Goal: Information Seeking & Learning: Learn about a topic

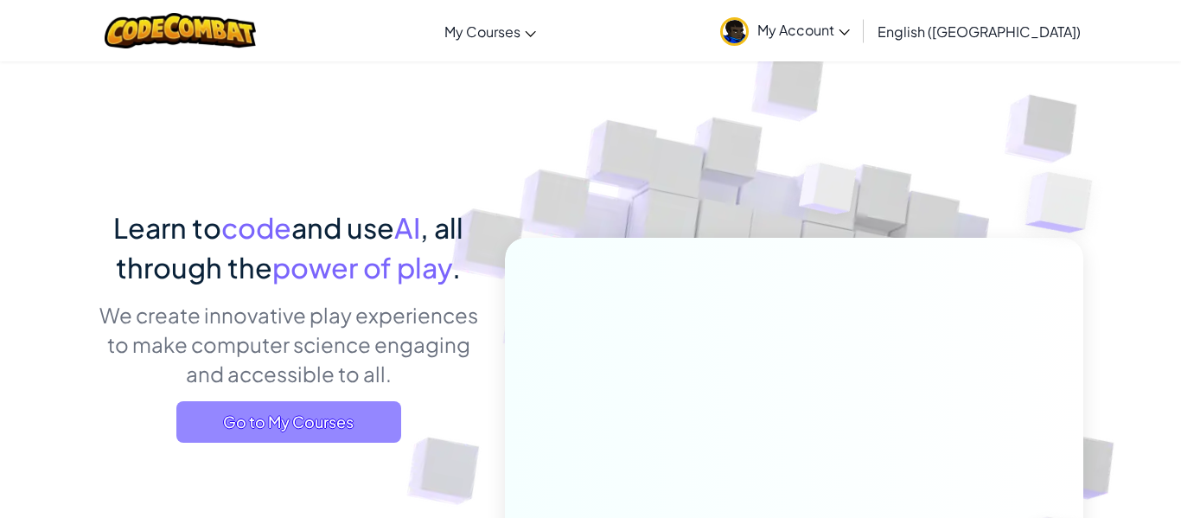
click at [369, 434] on span "Go to My Courses" at bounding box center [288, 421] width 225 height 41
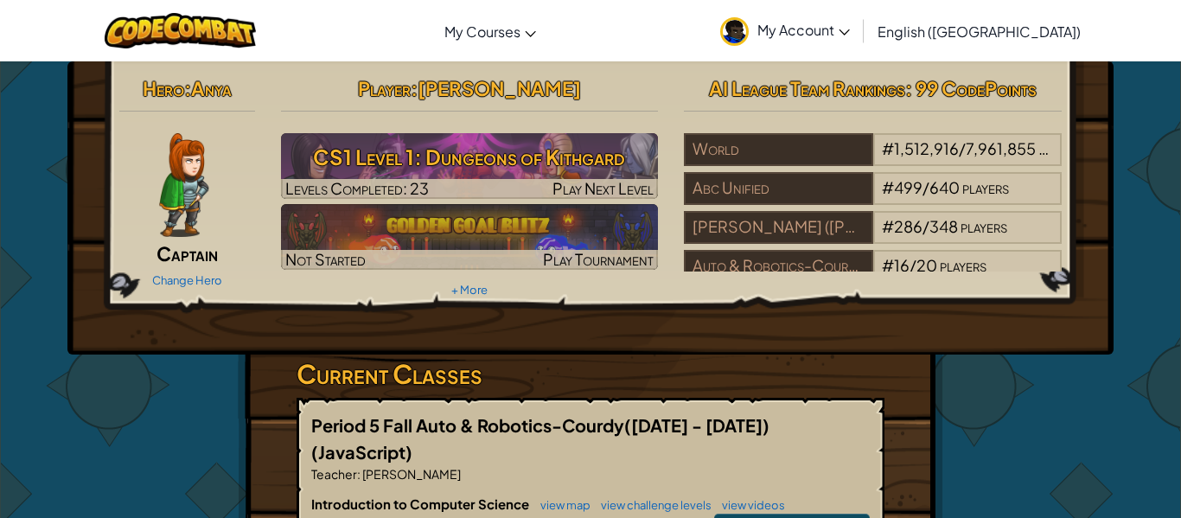
click at [224, 277] on div "Change Hero" at bounding box center [187, 279] width 136 height 28
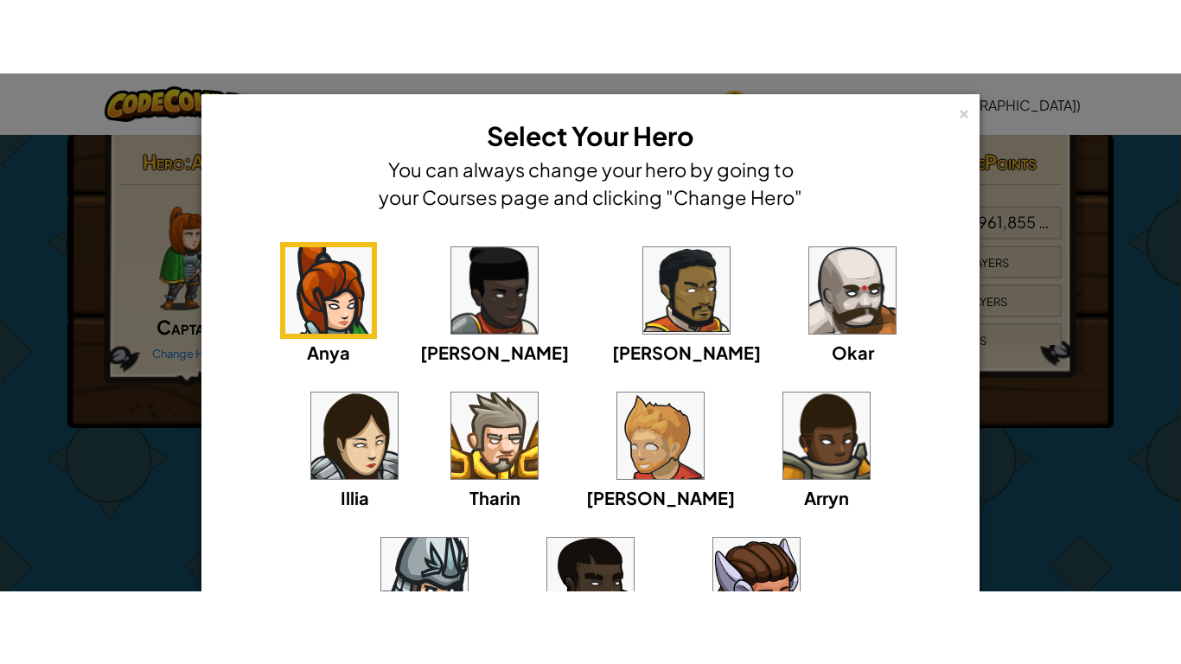
scroll to position [4, 0]
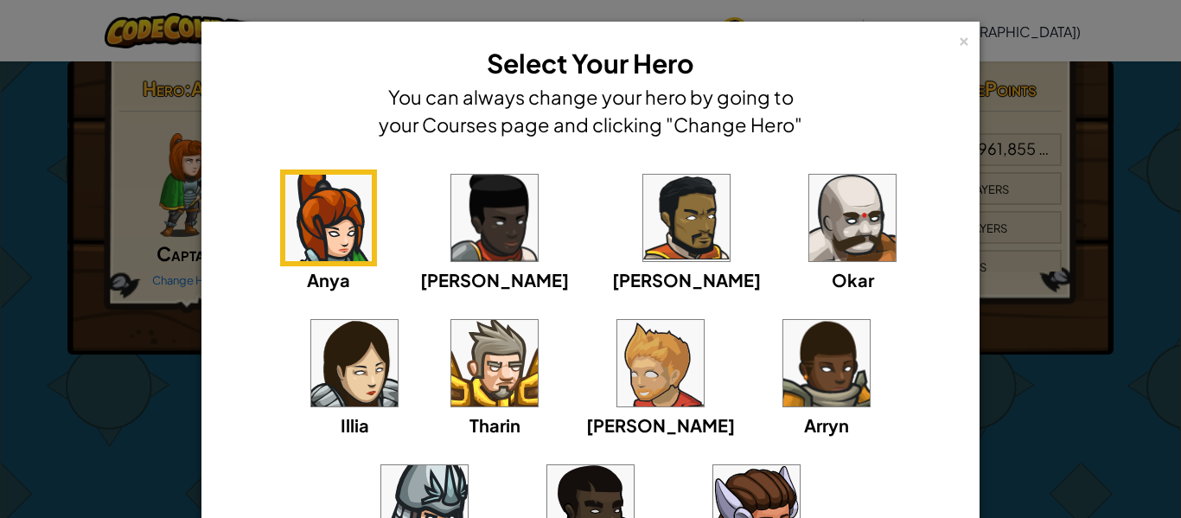
click at [633, 465] on img at bounding box center [590, 508] width 86 height 86
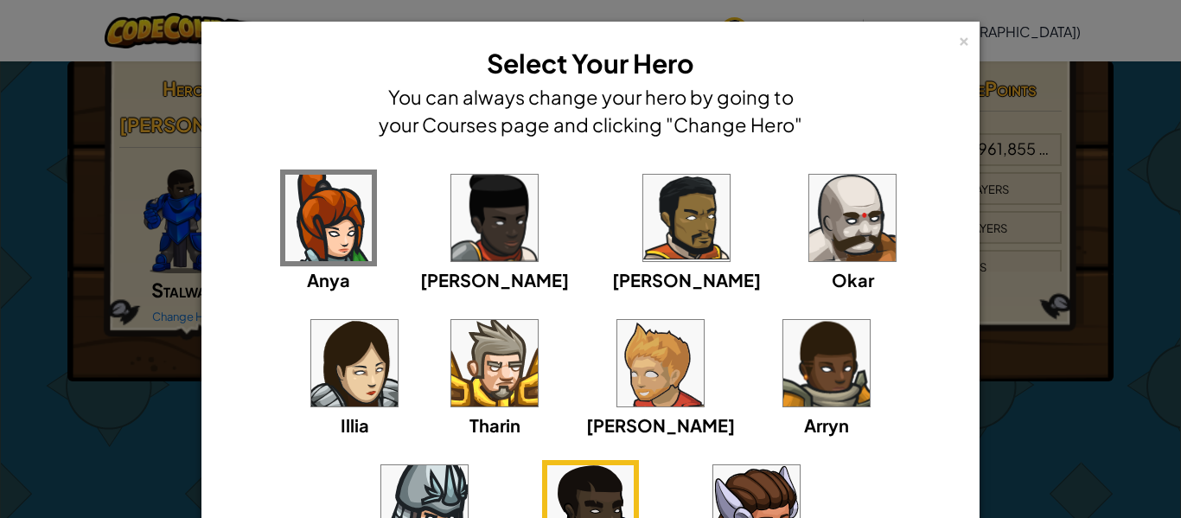
click at [44, 206] on div "× Select Your Hero You can always change your hero by going to your Courses pag…" at bounding box center [590, 259] width 1181 height 518
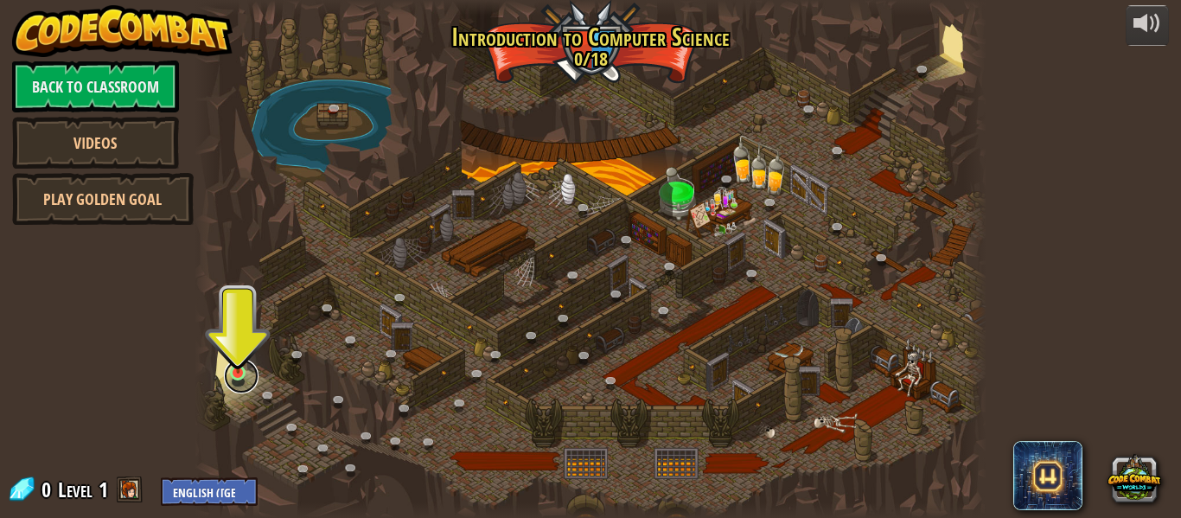
click at [231, 385] on link at bounding box center [241, 376] width 35 height 35
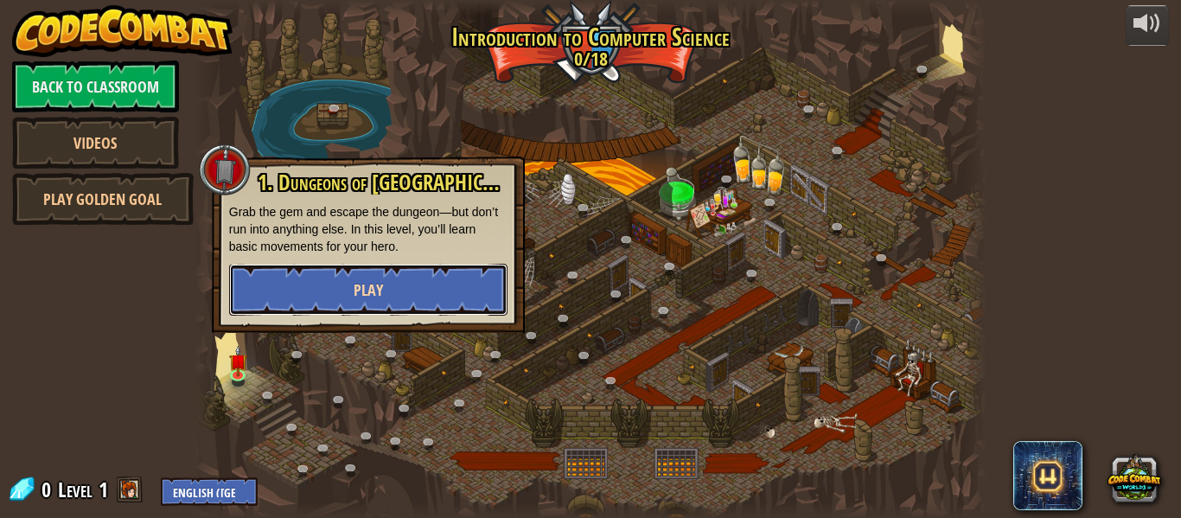
click at [345, 299] on button "Play" at bounding box center [368, 290] width 278 height 52
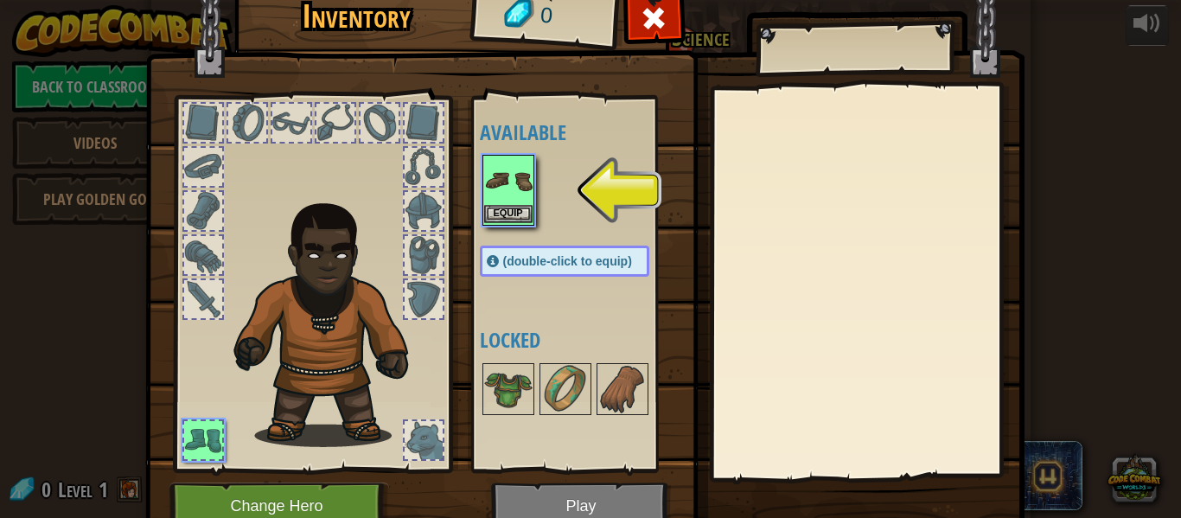
click at [487, 223] on div "Equip" at bounding box center [508, 190] width 52 height 71
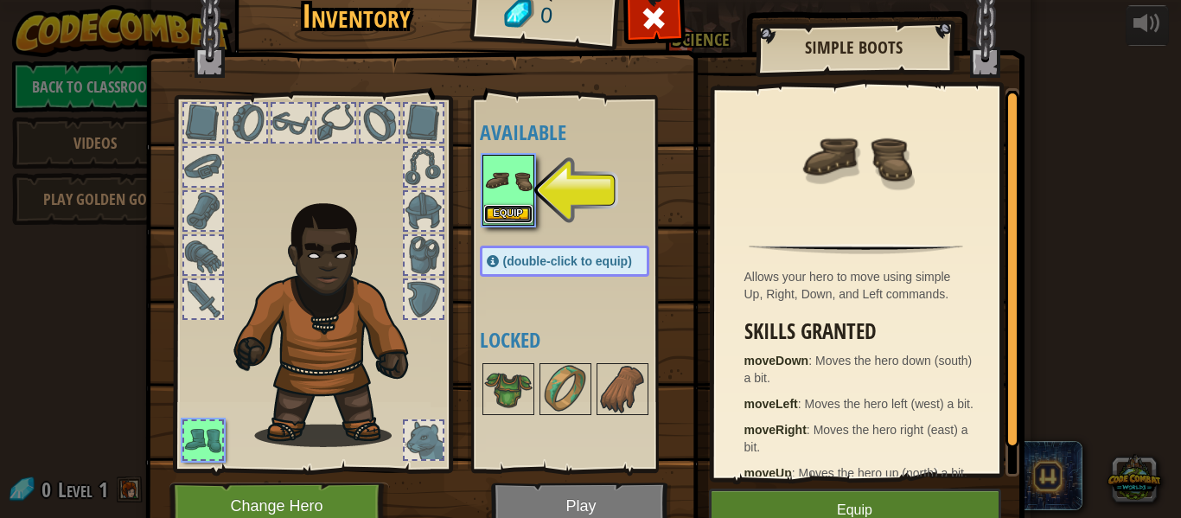
click at [485, 220] on button "Equip" at bounding box center [508, 214] width 48 height 18
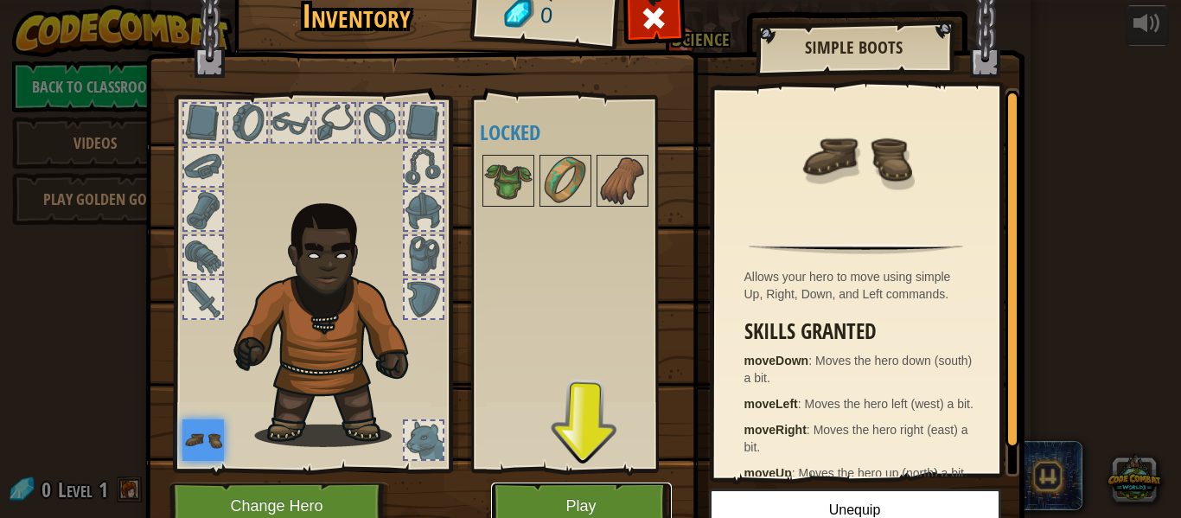
click at [556, 500] on button "Play" at bounding box center [581, 506] width 181 height 48
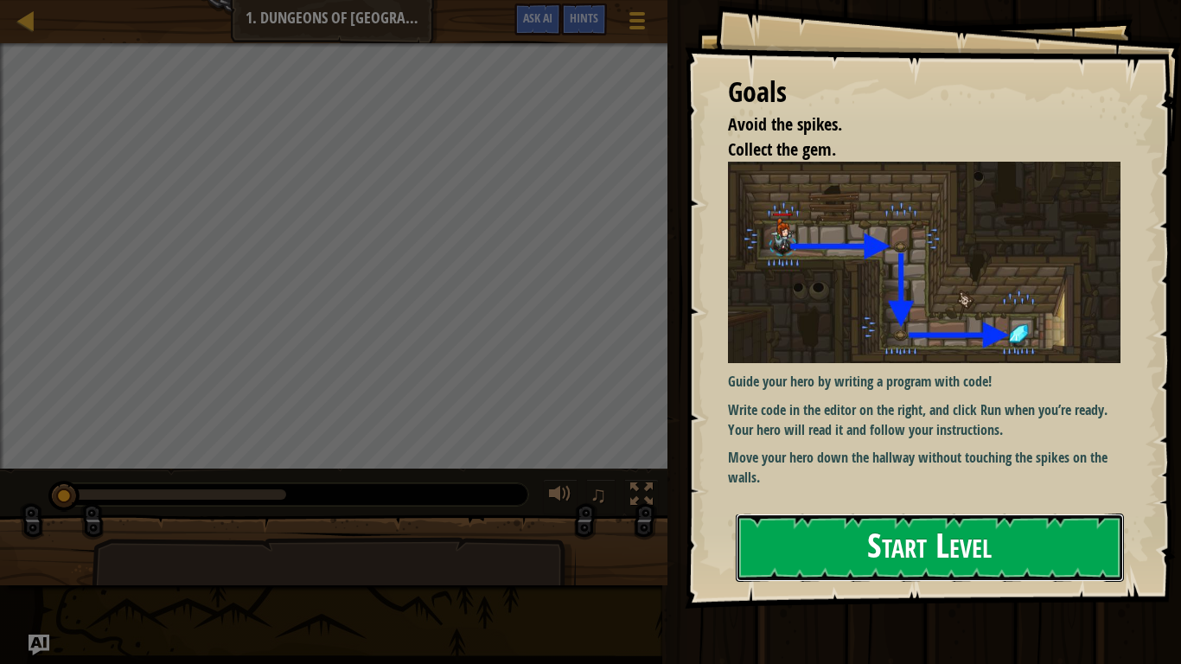
click at [793, 517] on button "Start Level" at bounding box center [929, 547] width 388 height 68
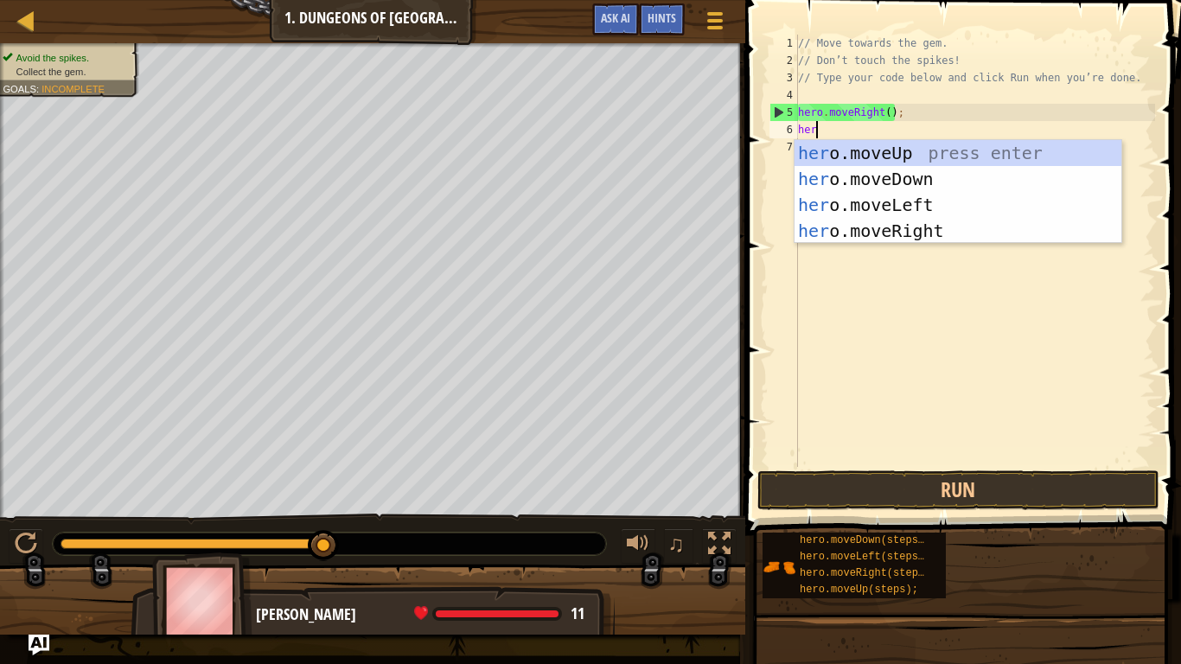
type textarea "hero"
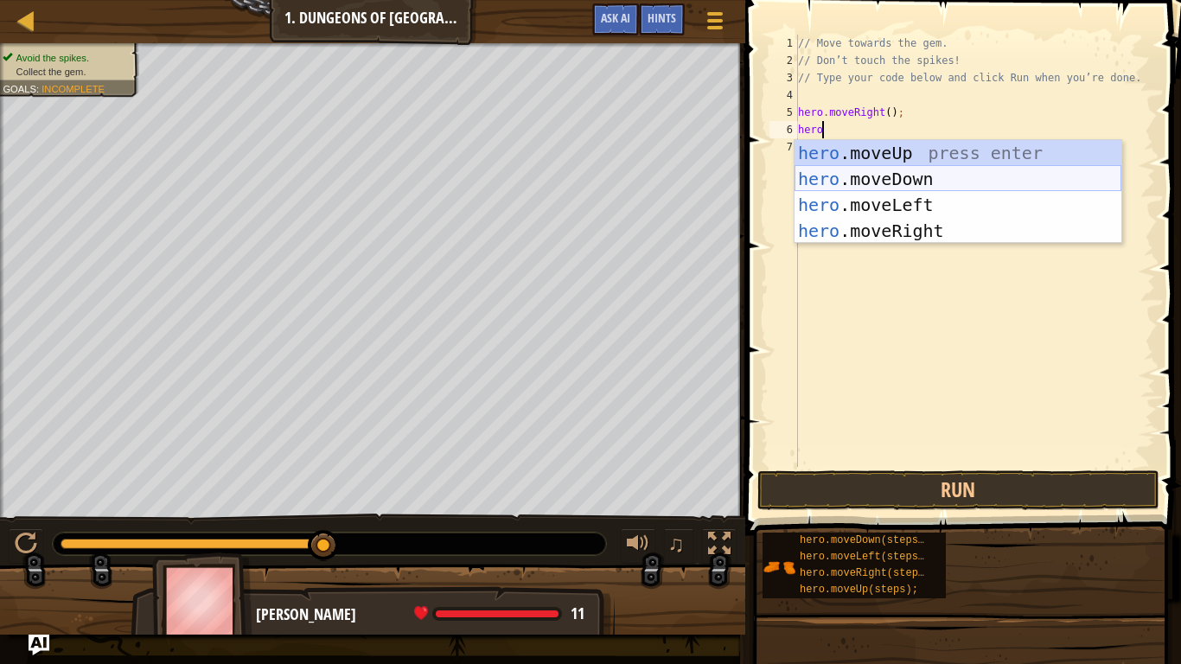
click at [842, 184] on div "hero .moveUp press enter hero .moveDown press enter hero .moveLeft press enter …" at bounding box center [957, 218] width 327 height 156
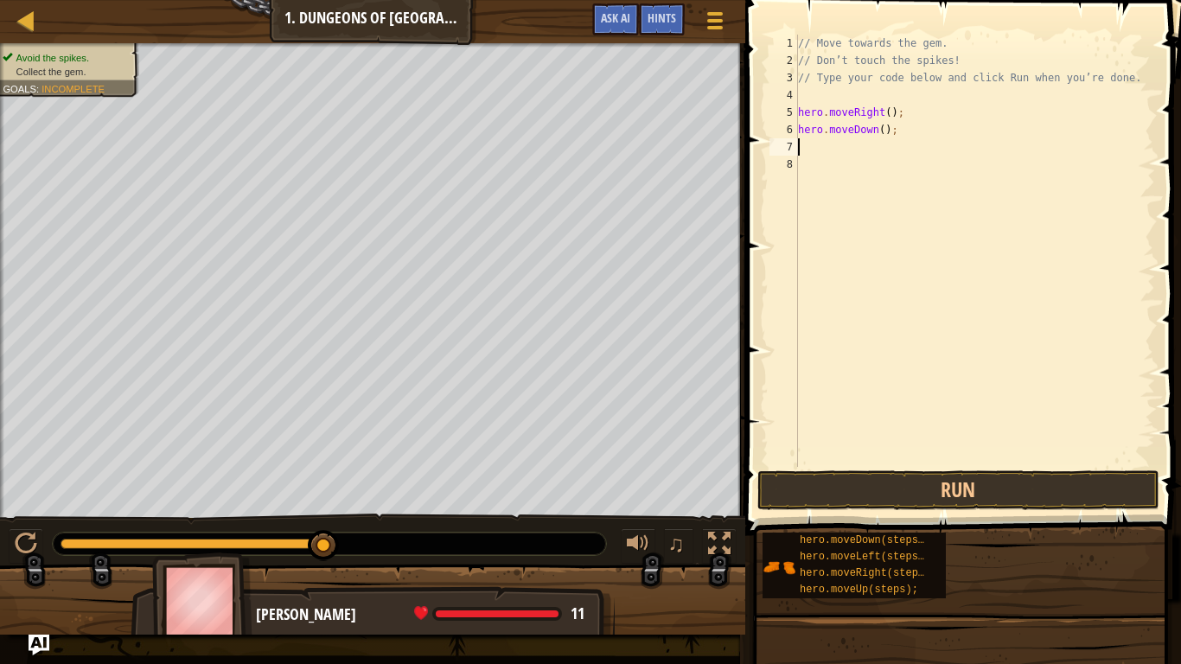
scroll to position [8, 0]
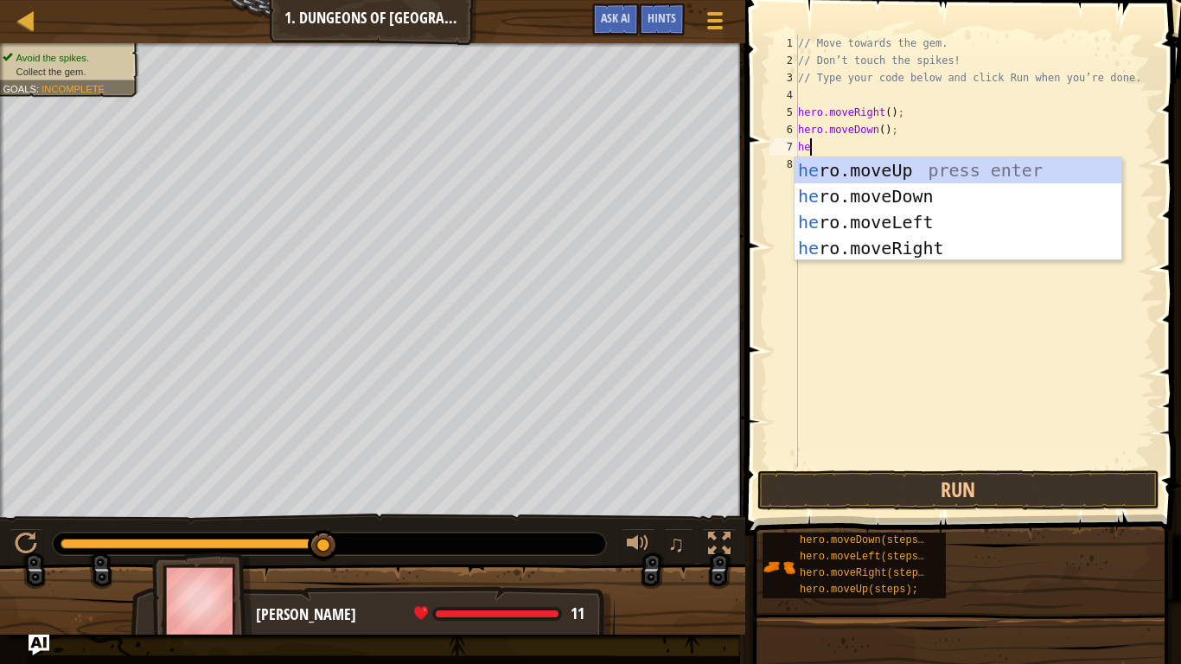
type textarea "her"
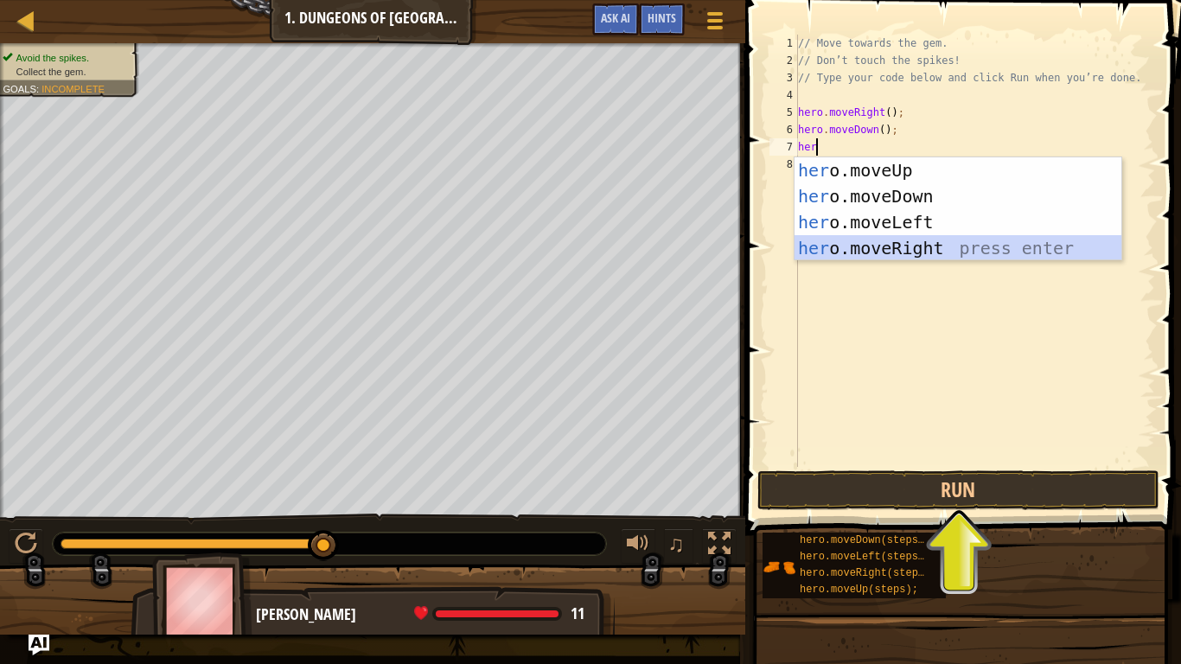
click at [839, 255] on div "her o.moveUp press enter her o.moveDown press enter her o.moveLeft press enter …" at bounding box center [957, 235] width 327 height 156
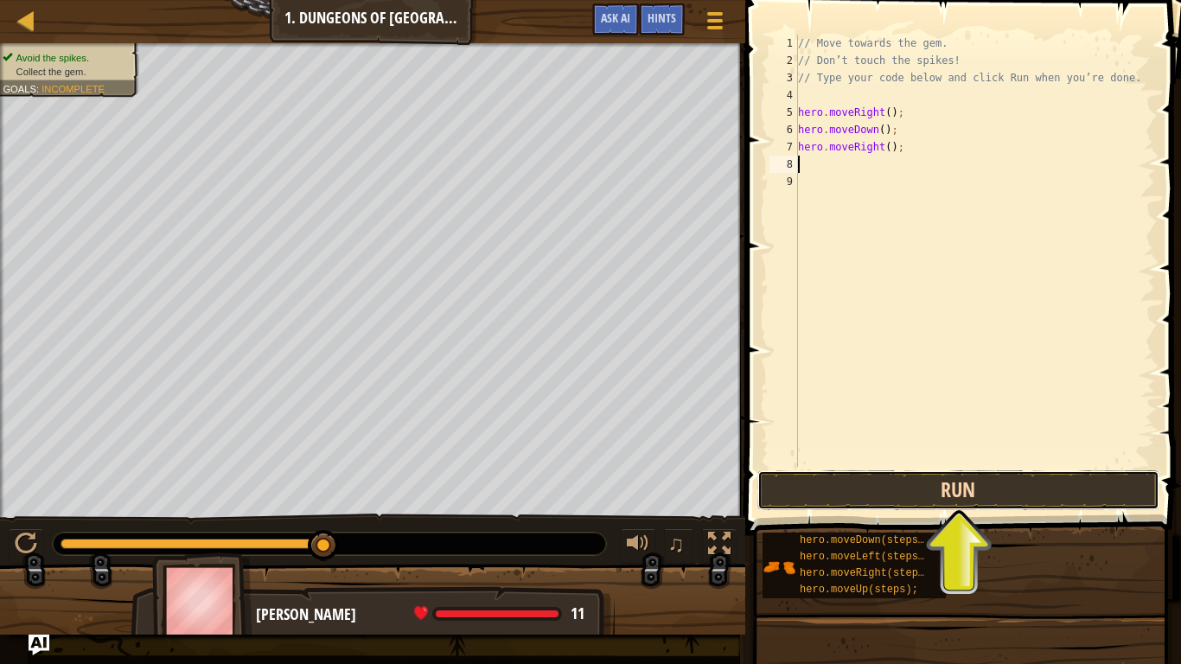
click at [906, 502] on button "Run" at bounding box center [958, 490] width 403 height 40
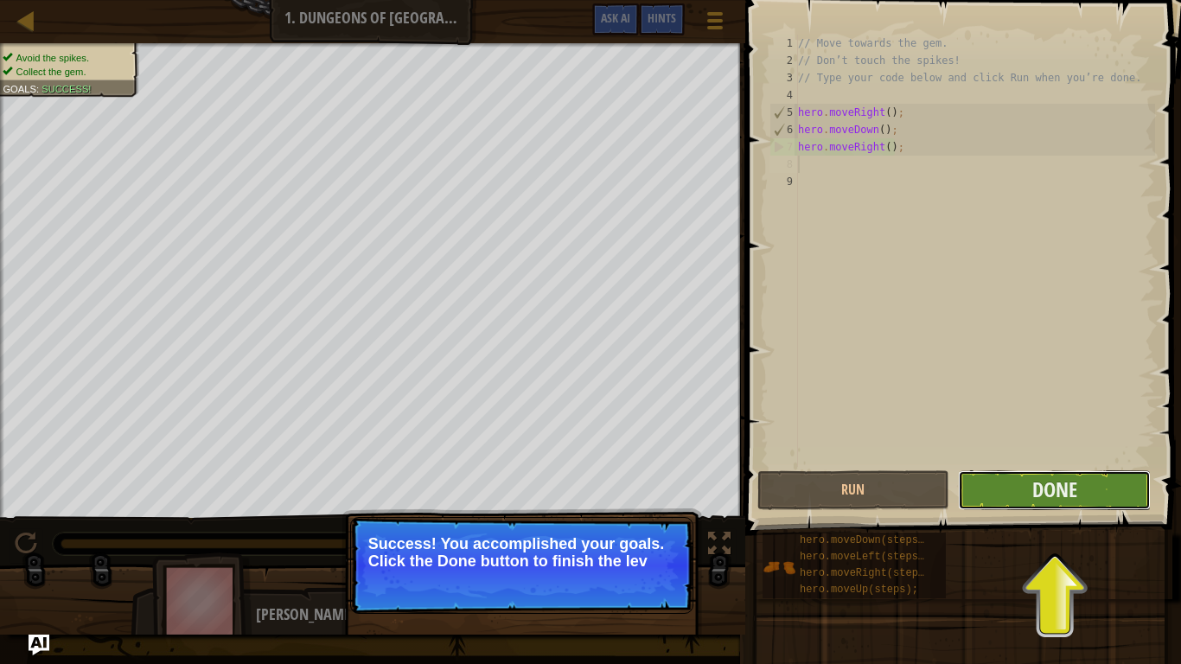
click at [972, 491] on button "Done" at bounding box center [1054, 490] width 193 height 40
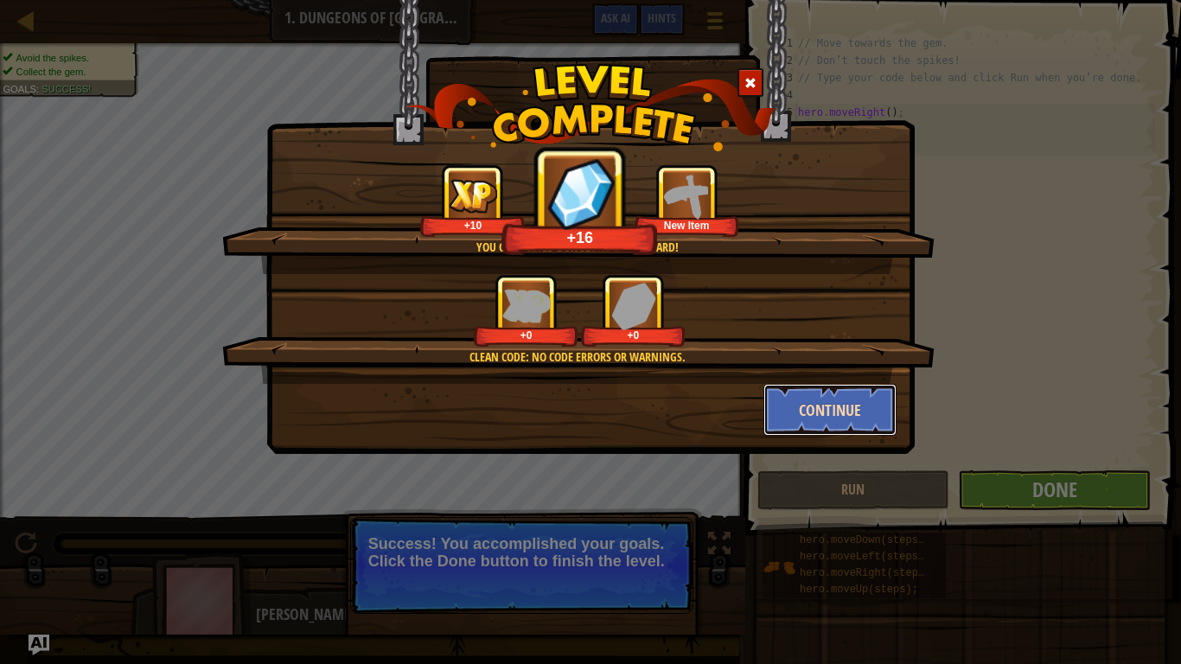
click at [816, 404] on button "Continue" at bounding box center [830, 410] width 134 height 52
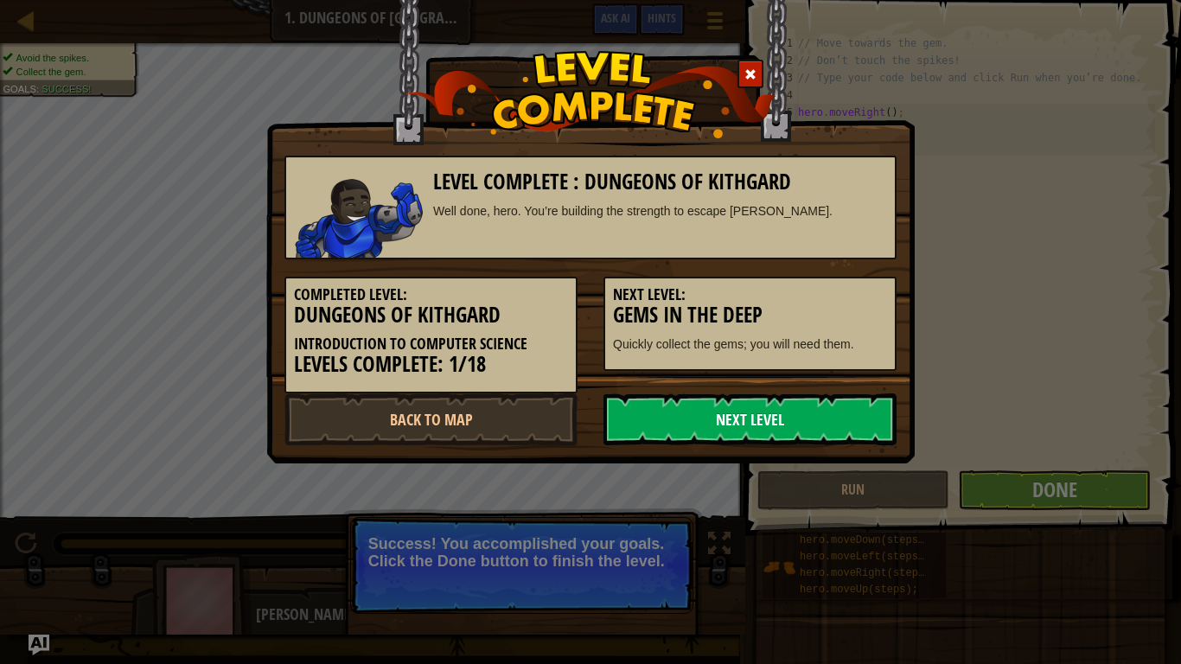
click at [811, 420] on link "Next Level" at bounding box center [749, 419] width 293 height 52
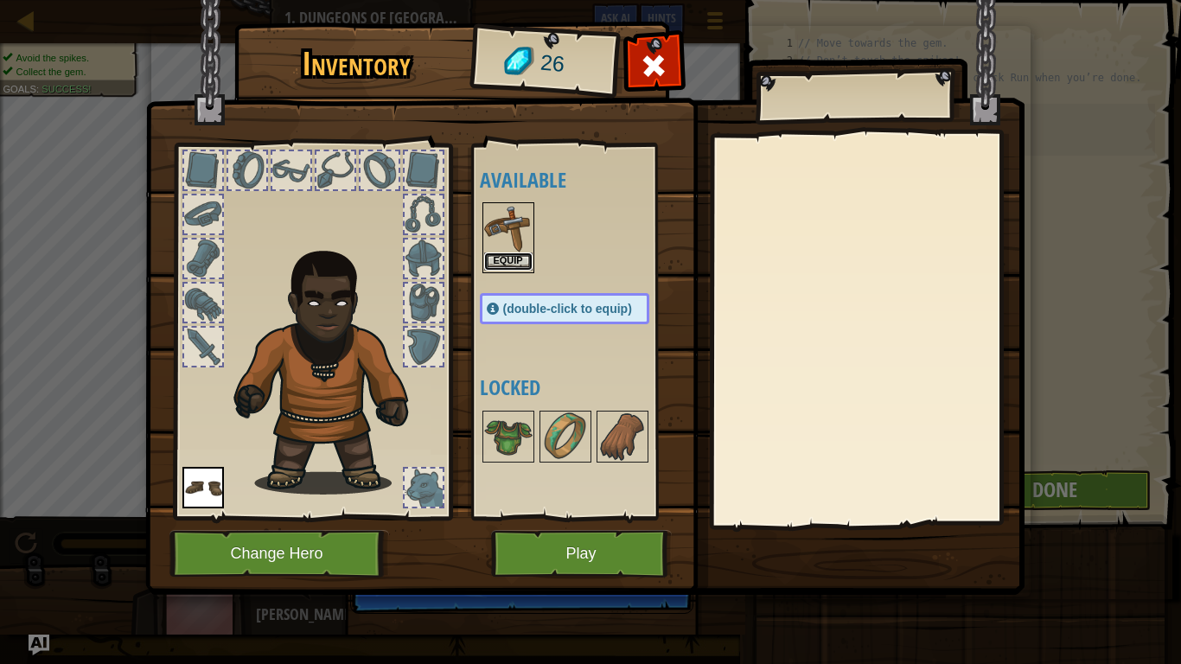
click at [485, 268] on button "Equip" at bounding box center [508, 261] width 48 height 18
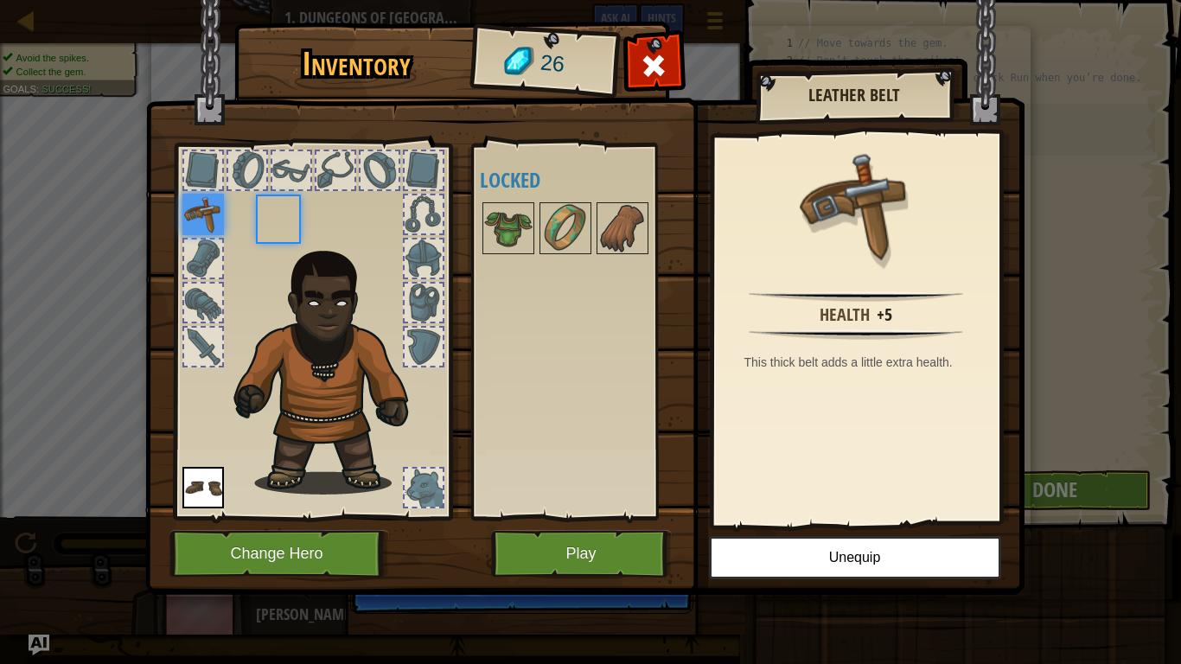
click at [485, 268] on div "Available Equip Equip (double-click to equip) Locked" at bounding box center [582, 331] width 204 height 360
click at [563, 517] on button "Play" at bounding box center [581, 554] width 181 height 48
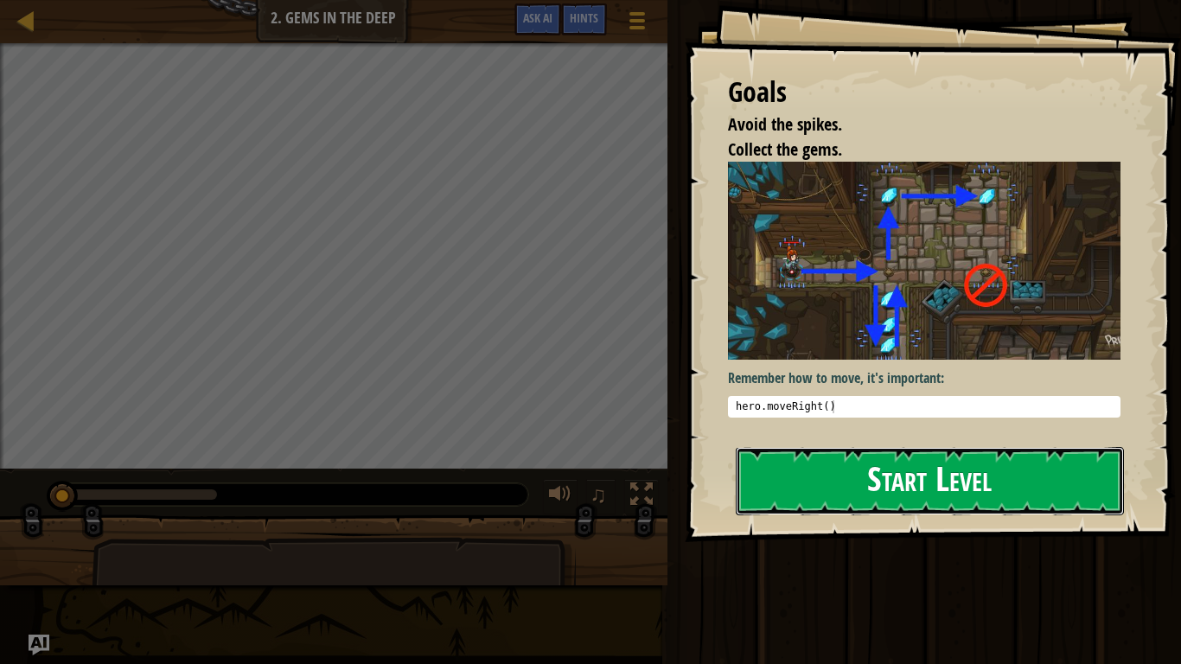
click at [928, 492] on button "Start Level" at bounding box center [929, 481] width 388 height 68
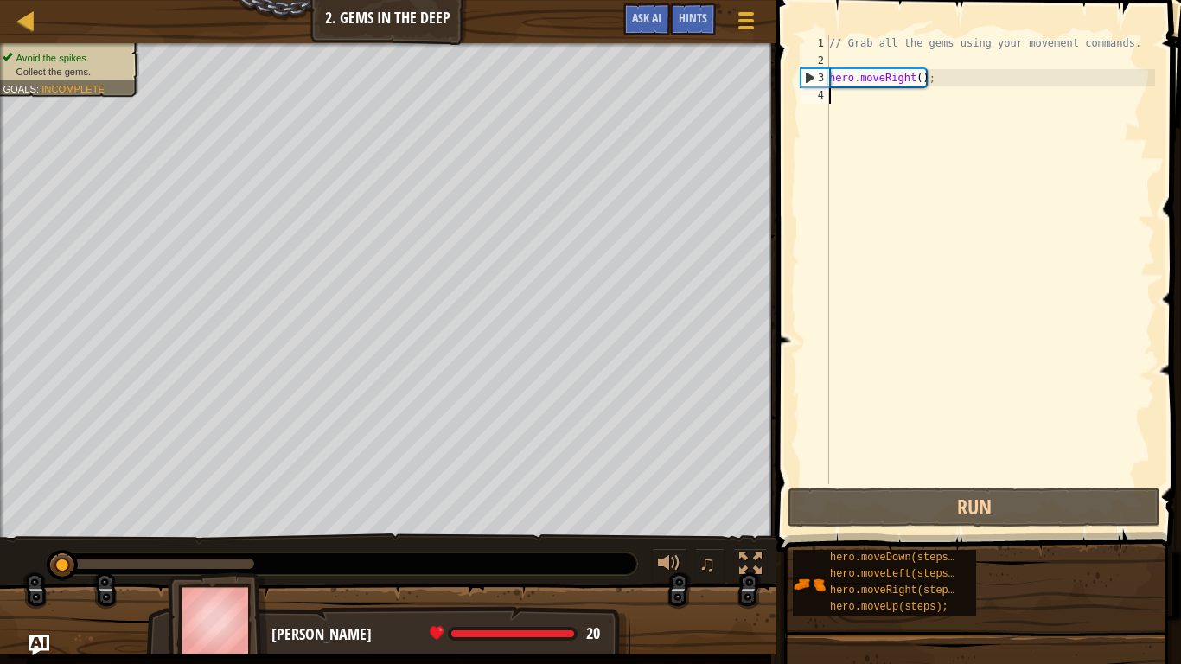
type textarea "h"
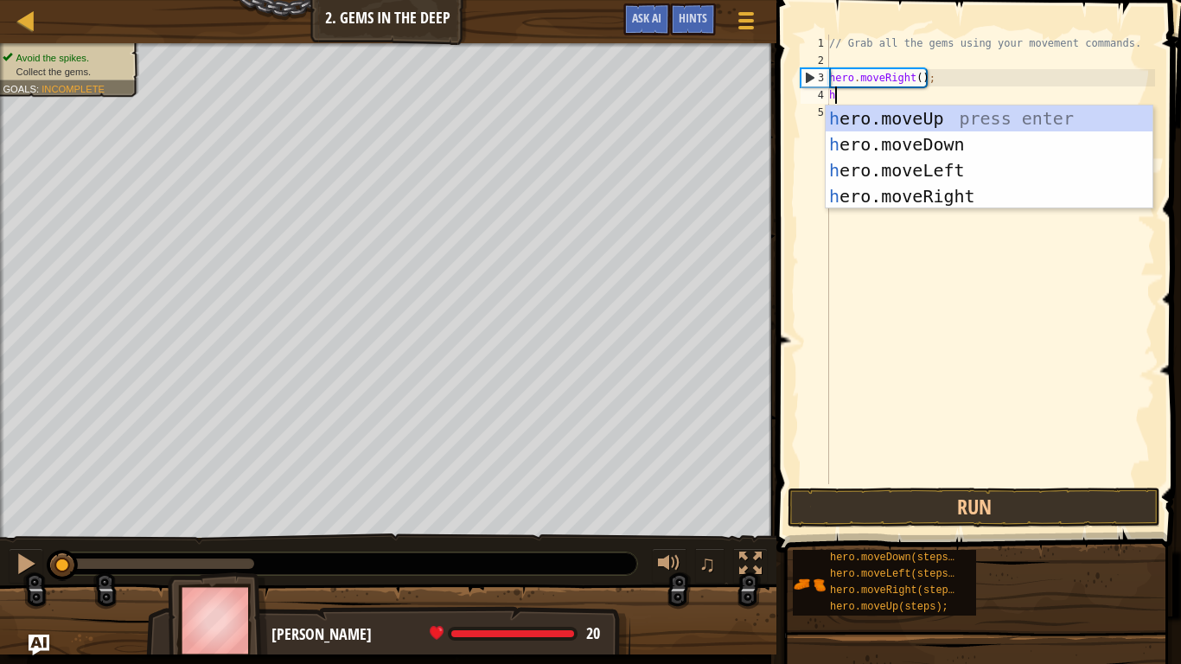
scroll to position [8, 0]
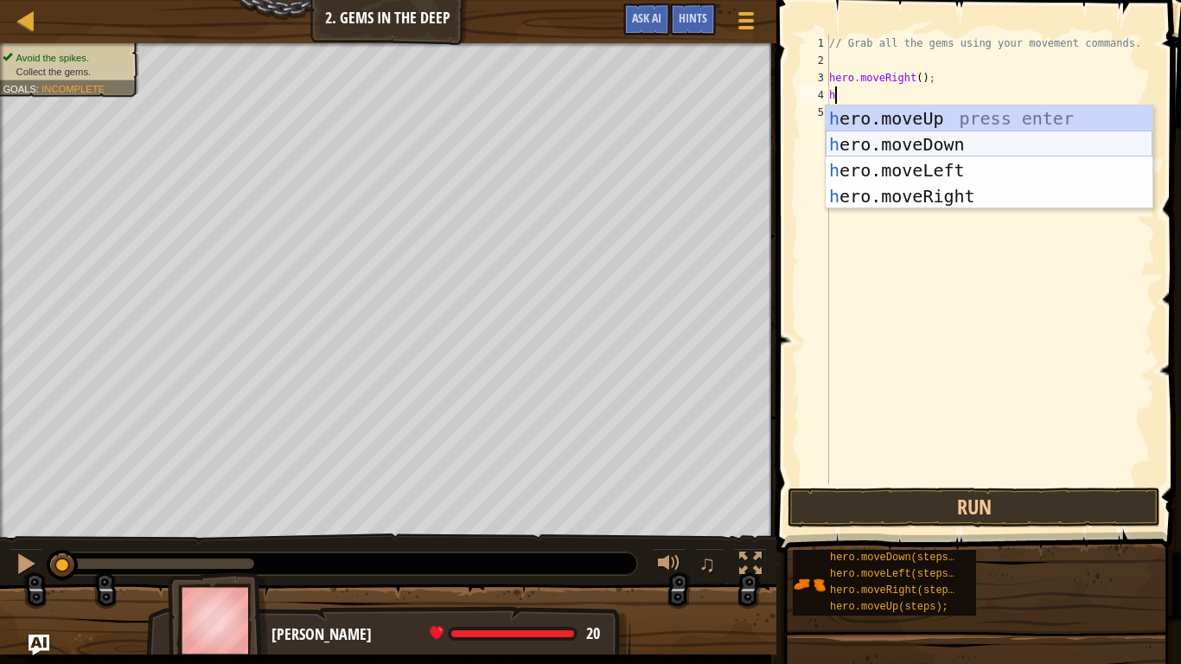
click at [945, 137] on div "h ero.moveUp press enter h ero.moveDown press enter h ero.moveLeft press enter …" at bounding box center [988, 183] width 327 height 156
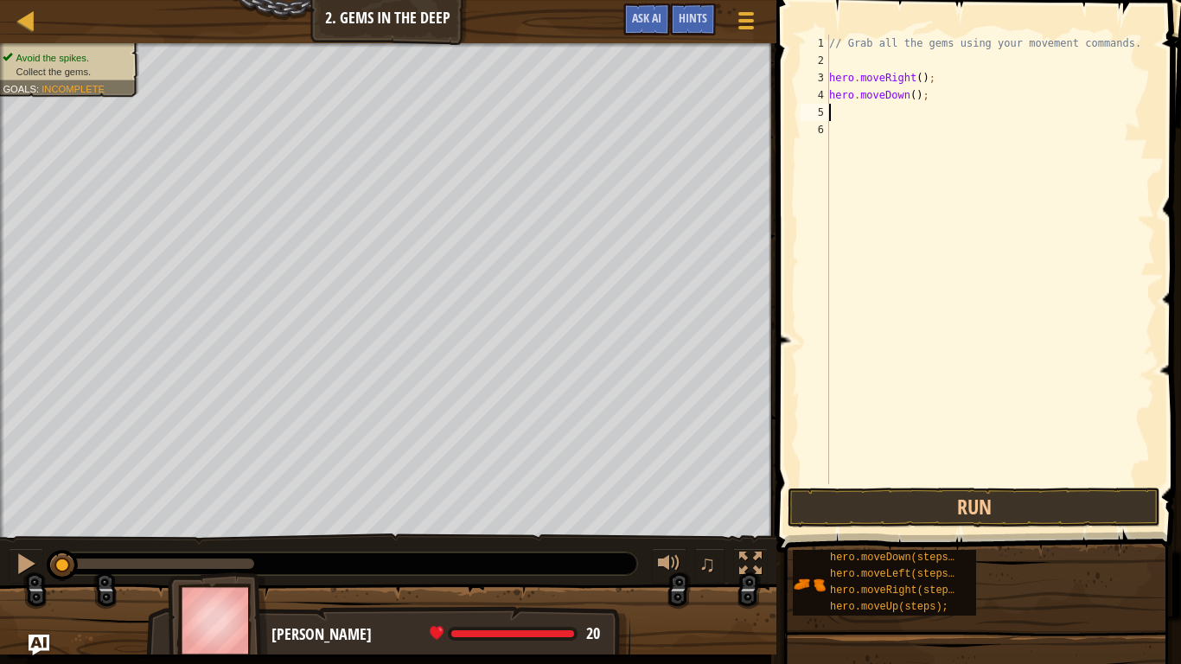
click at [937, 118] on div "// Grab all the gems using your movement commands. hero . moveRight ( ) ; hero …" at bounding box center [989, 277] width 329 height 484
type textarea "h"
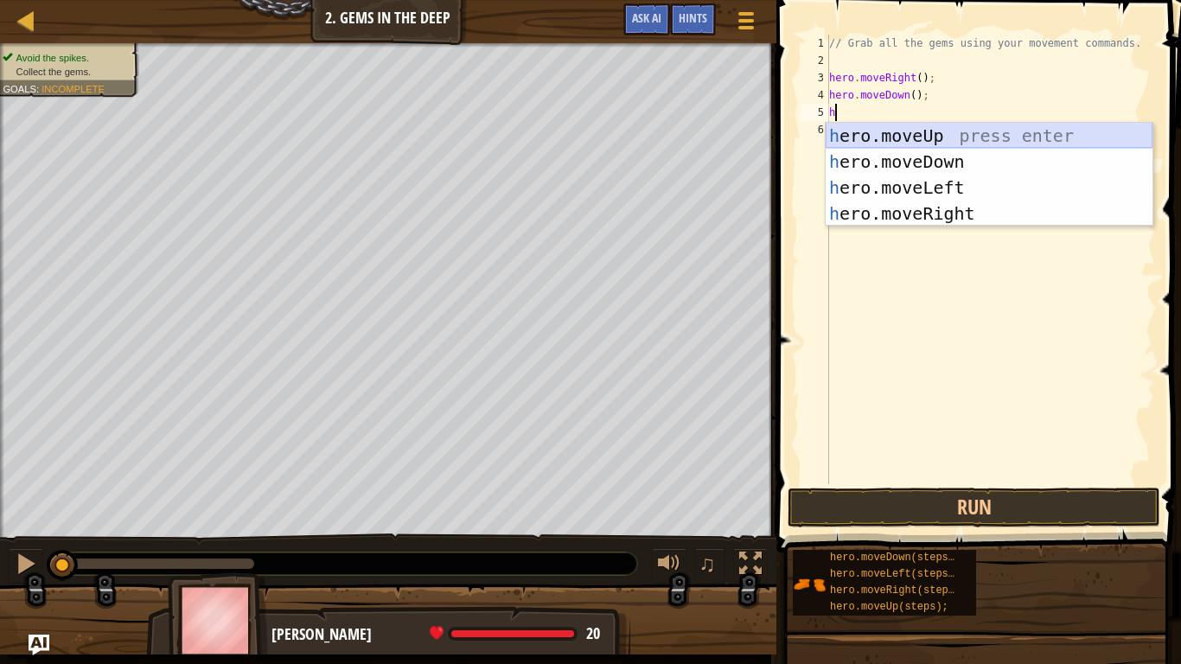
click at [964, 130] on div "h ero.moveUp press enter h ero.moveDown press enter h ero.moveLeft press enter …" at bounding box center [988, 201] width 327 height 156
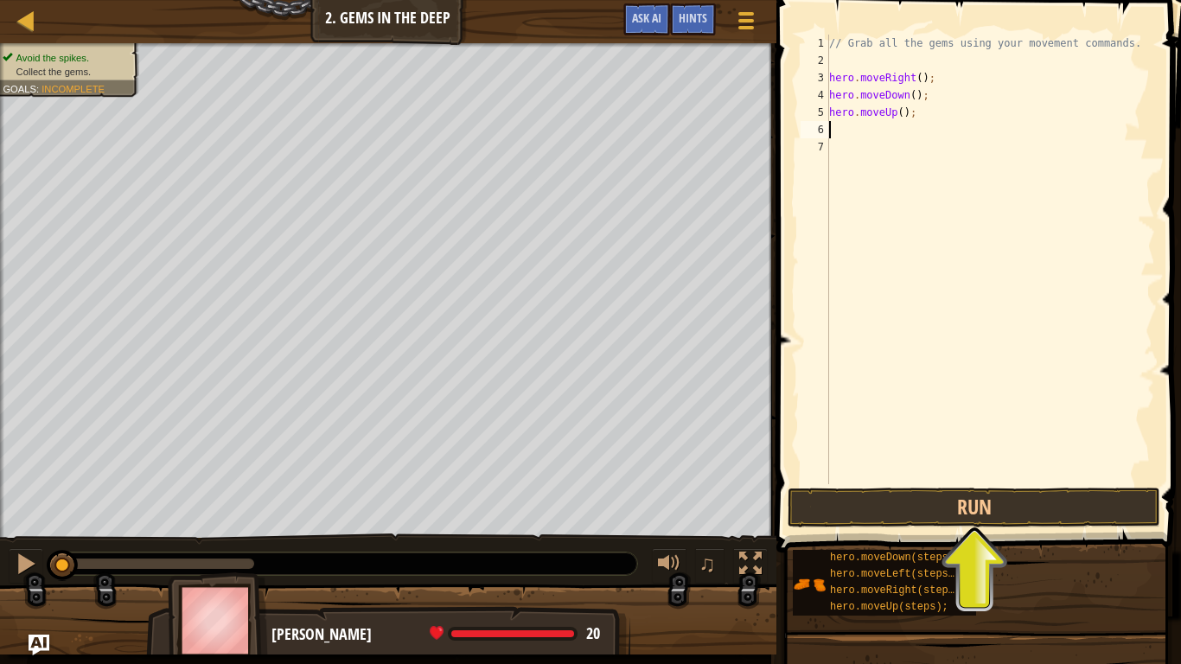
type textarea "h"
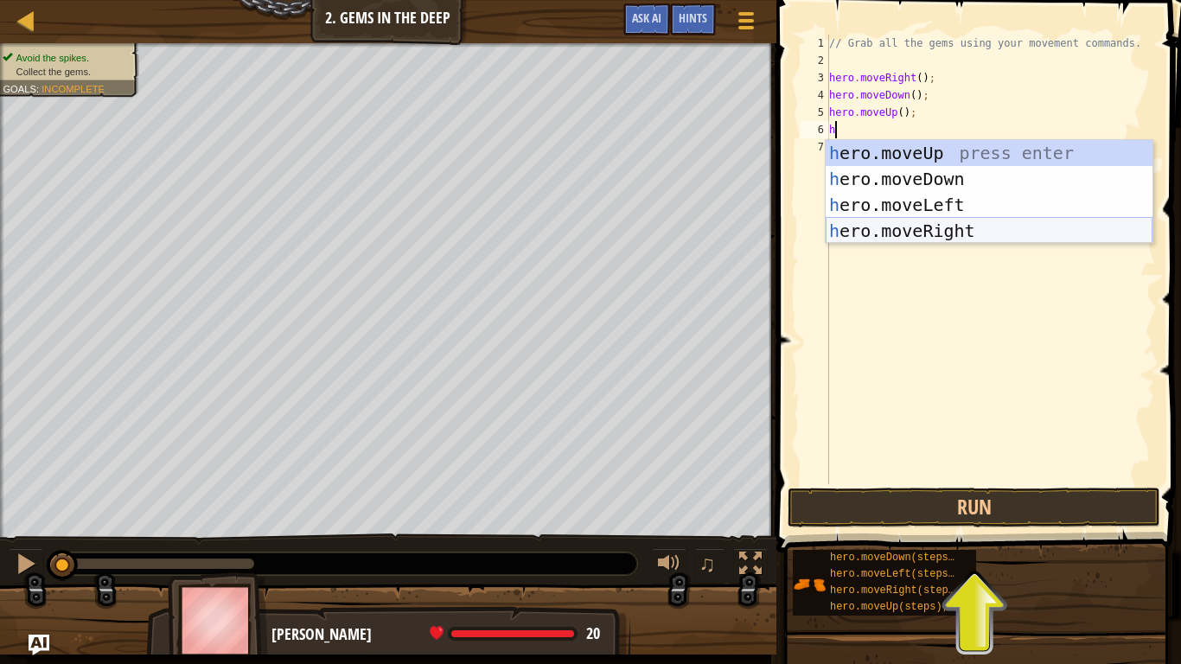
click at [923, 231] on div "h ero.moveUp press enter h ero.moveDown press enter h ero.moveLeft press enter …" at bounding box center [988, 218] width 327 height 156
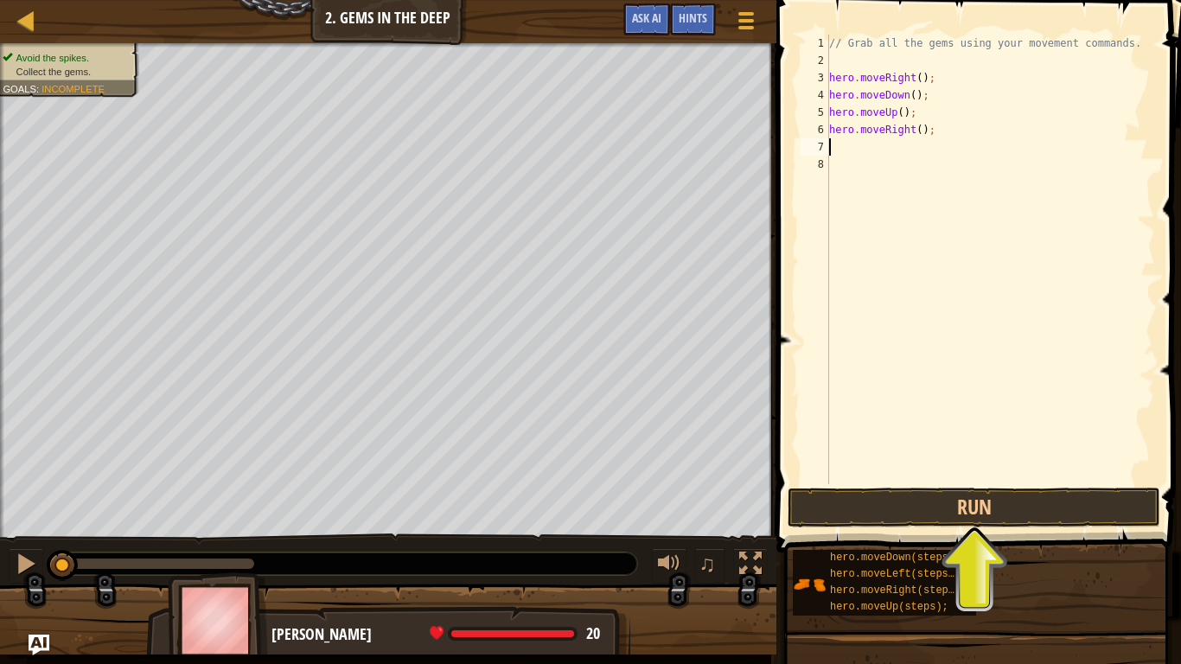
click at [903, 117] on div "// Grab all the gems using your movement commands. hero . moveRight ( ) ; hero …" at bounding box center [989, 277] width 329 height 484
type textarea "hero.moveUp(2);"
click at [958, 508] on button "Run" at bounding box center [973, 507] width 372 height 40
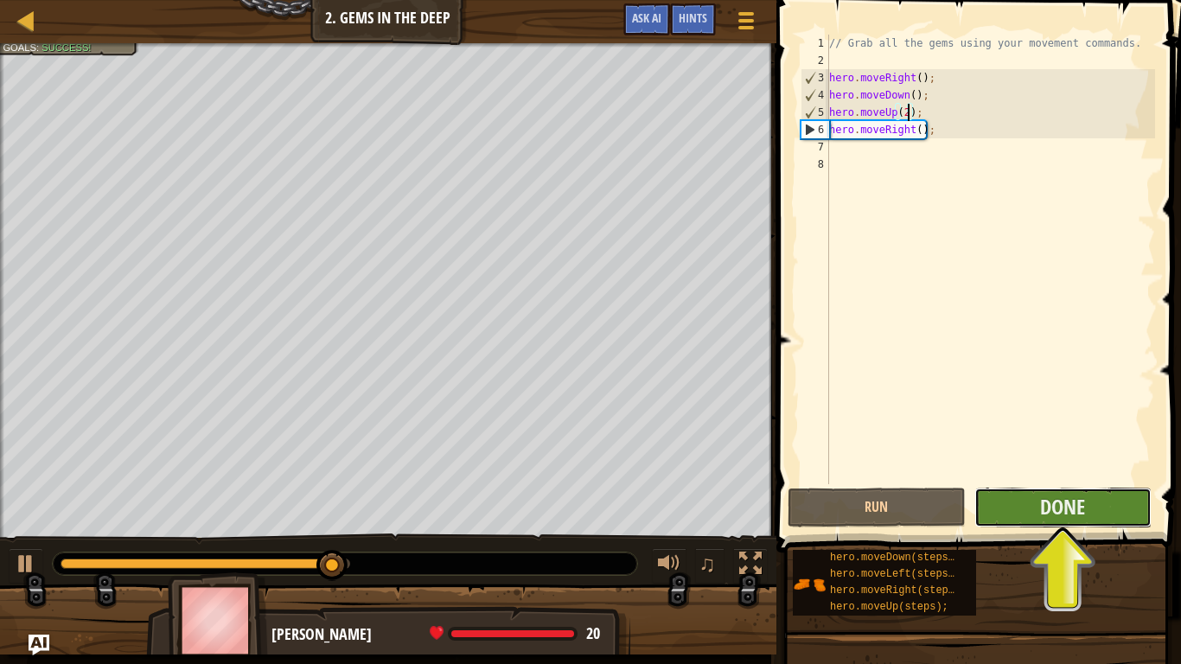
click at [1131, 496] on button "Done" at bounding box center [1062, 507] width 177 height 40
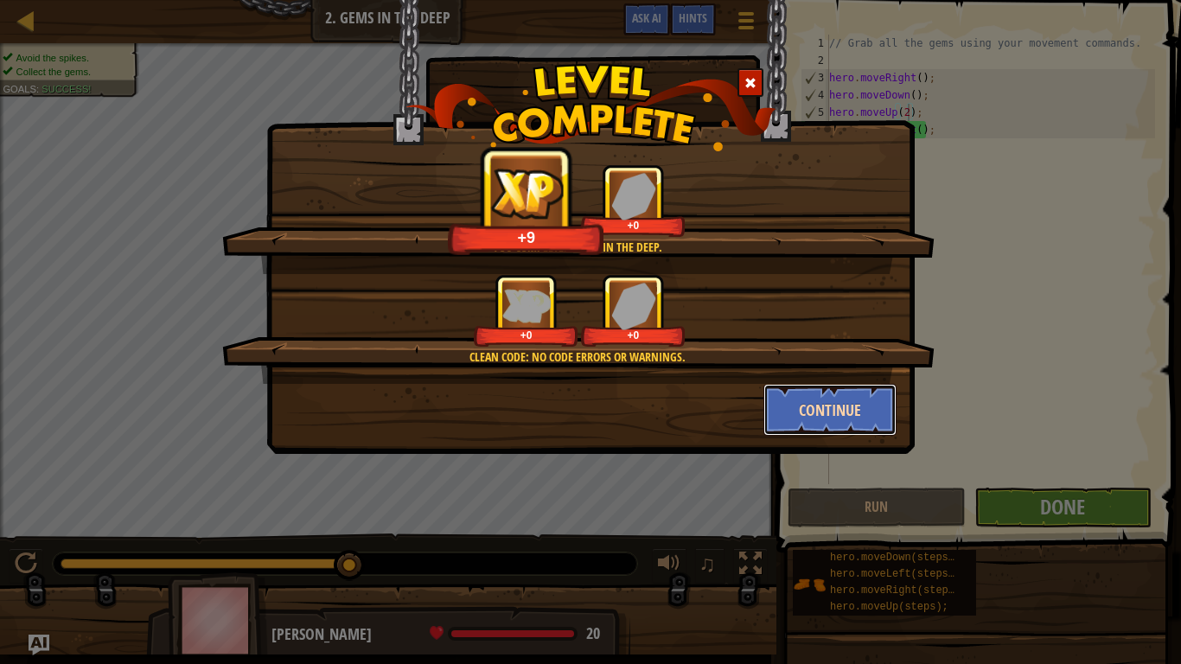
click at [793, 391] on button "Continue" at bounding box center [830, 410] width 134 height 52
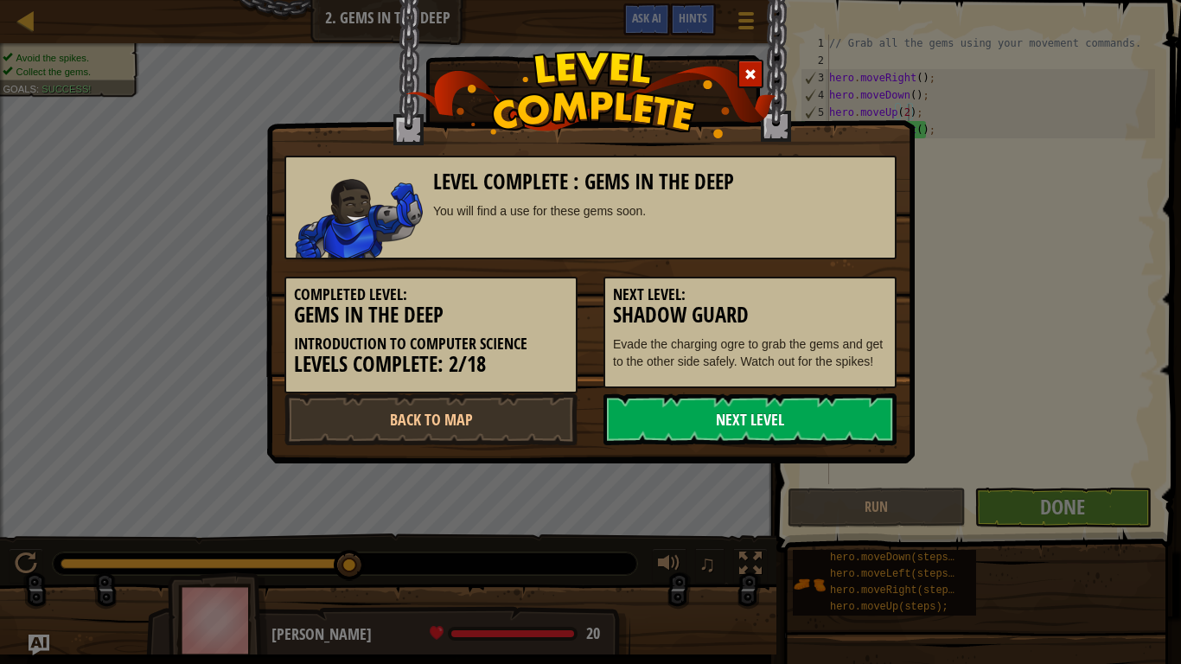
click at [780, 422] on link "Next Level" at bounding box center [749, 419] width 293 height 52
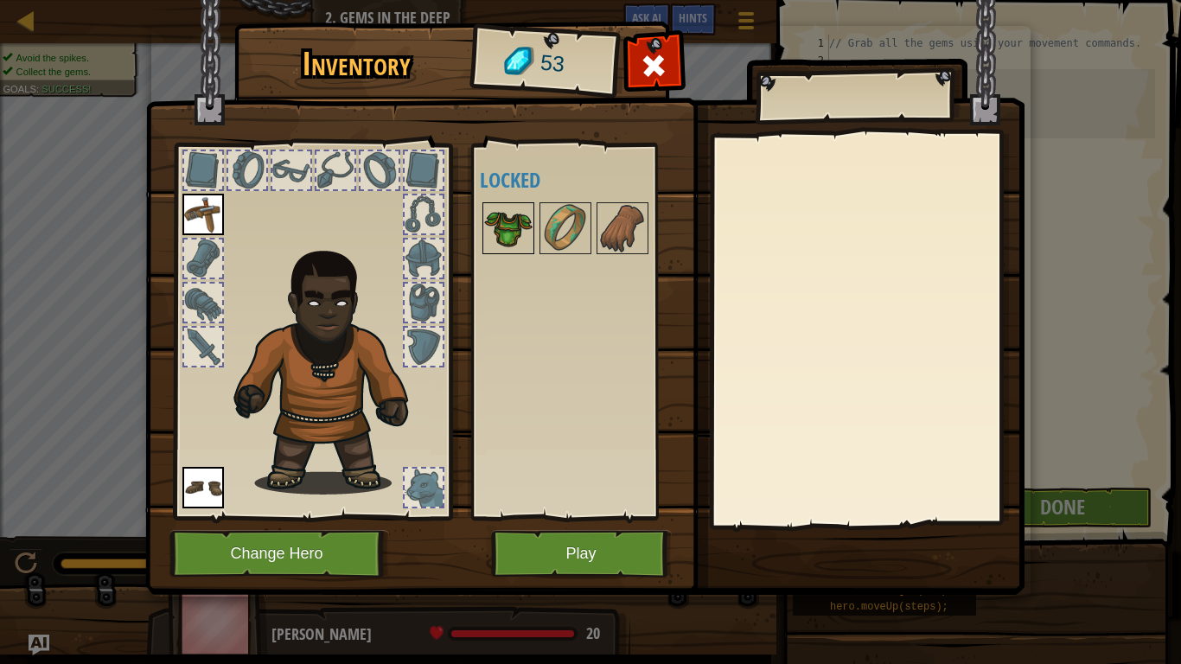
click at [525, 234] on img at bounding box center [508, 228] width 48 height 48
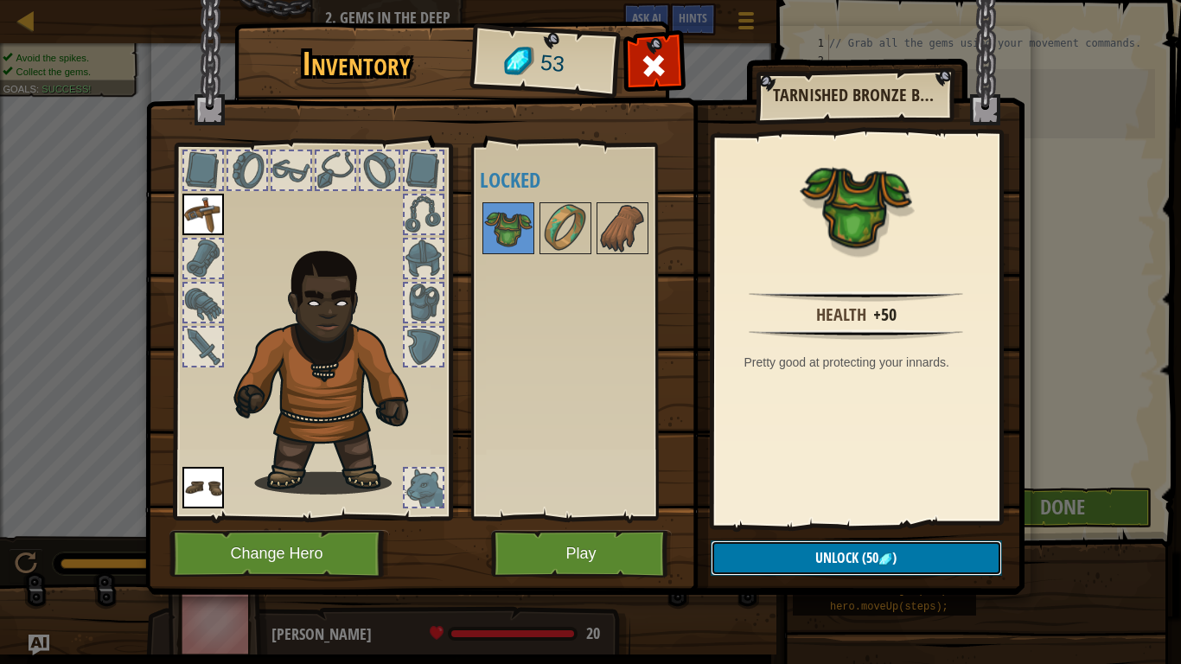
click at [748, 517] on button "Unlock (50 )" at bounding box center [855, 557] width 291 height 35
click at [787, 517] on button "Confirm" at bounding box center [855, 557] width 291 height 35
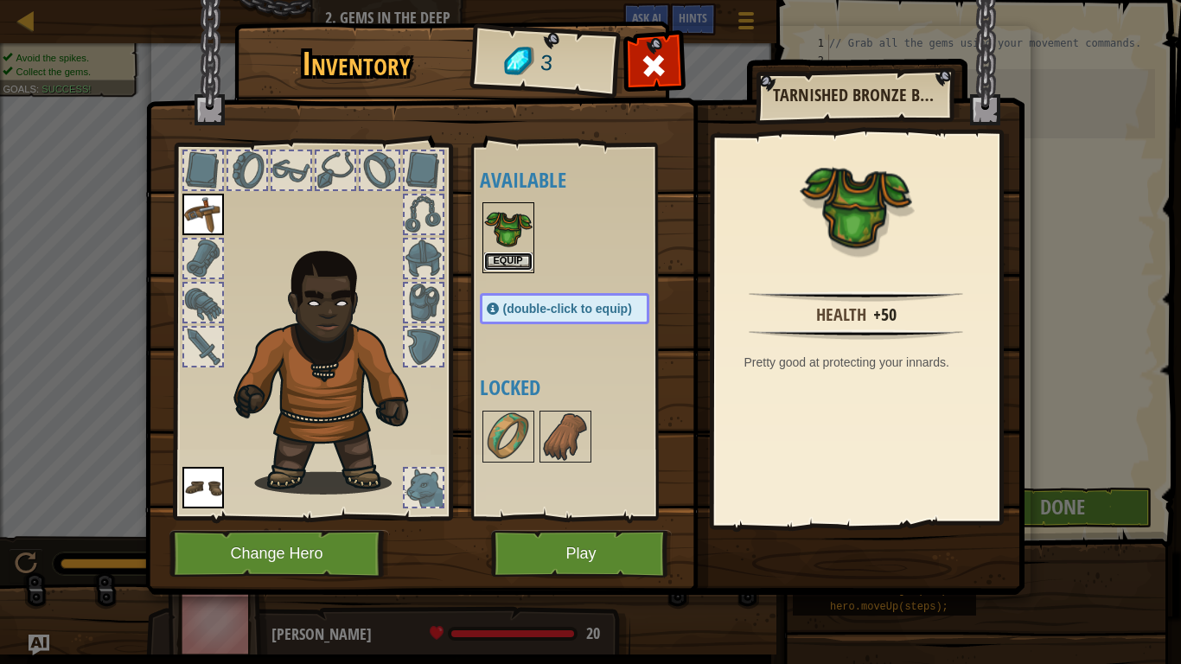
click at [511, 259] on button "Equip" at bounding box center [508, 261] width 48 height 18
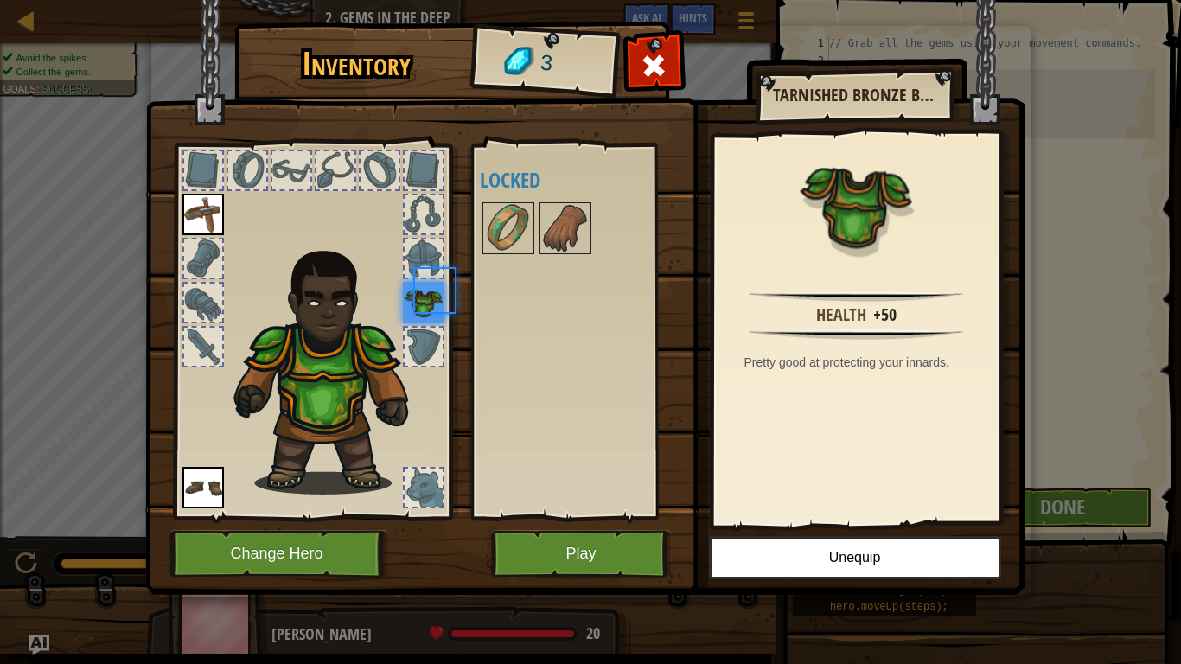
click at [511, 259] on div "Available Equip Equip Equip (double-click to equip) Locked" at bounding box center [582, 331] width 204 height 360
click at [536, 517] on button "Play" at bounding box center [581, 554] width 181 height 48
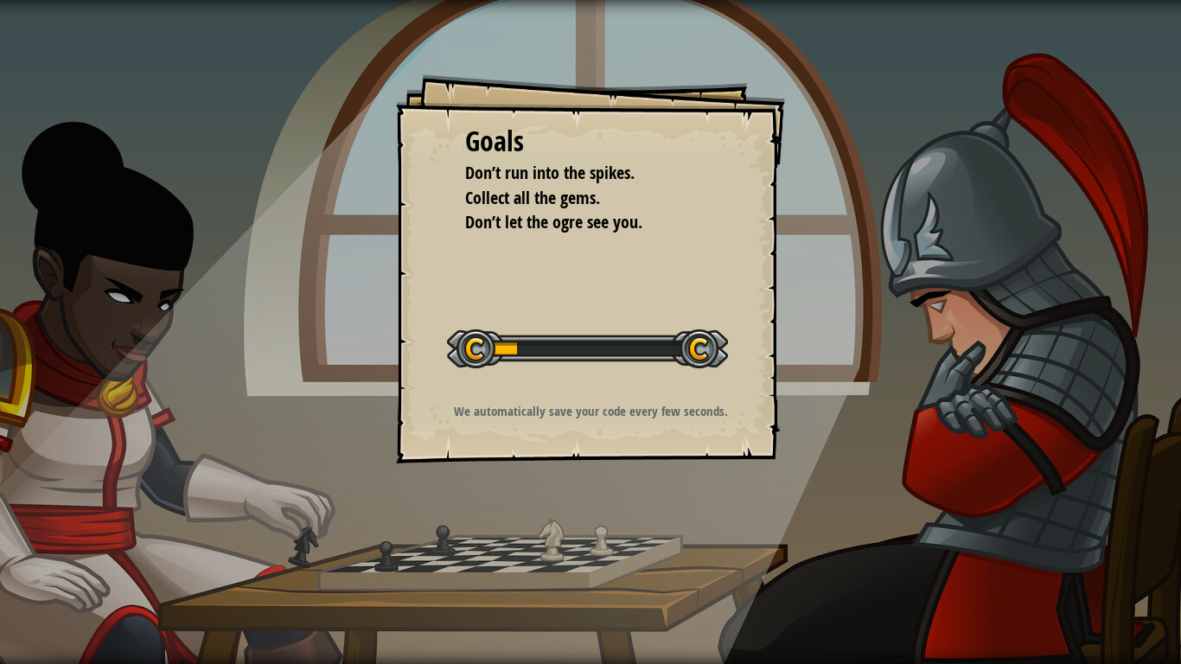
click at [536, 517] on div "Goals Don’t run into the spikes. Collect all the gems. Don’t let the ogre see y…" at bounding box center [590, 332] width 1181 height 664
click at [542, 517] on div "Goals Don’t run into the spikes. Collect all the gems. Don’t let the ogre see y…" at bounding box center [590, 332] width 1181 height 664
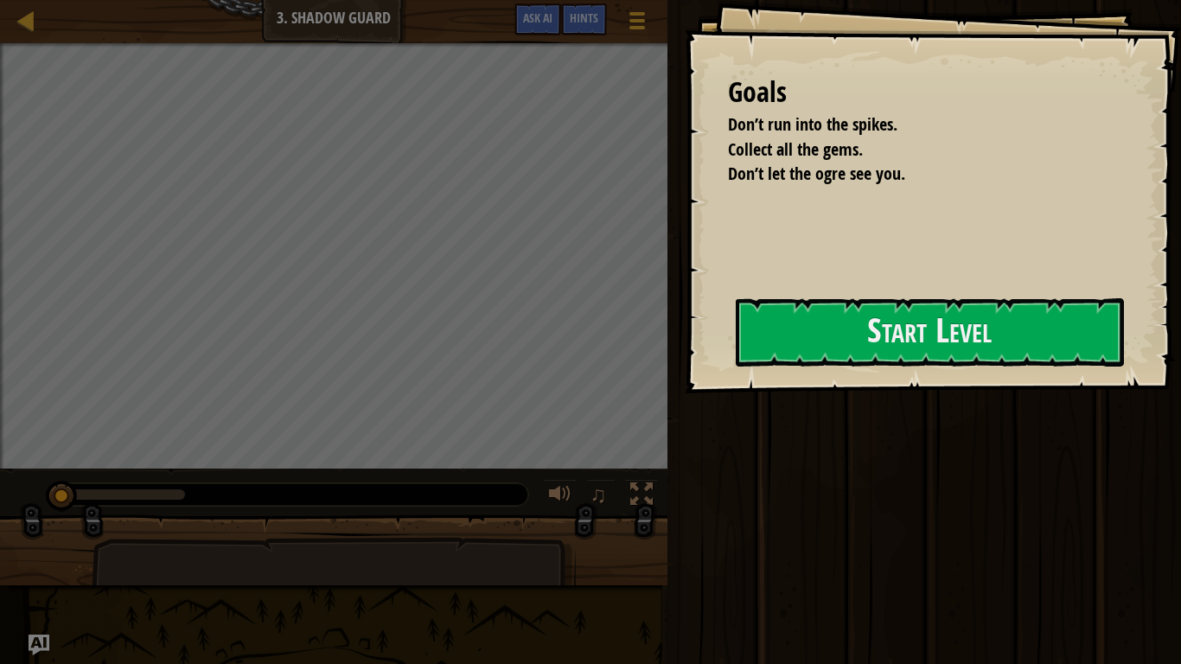
click at [542, 517] on div at bounding box center [334, 608] width 484 height 143
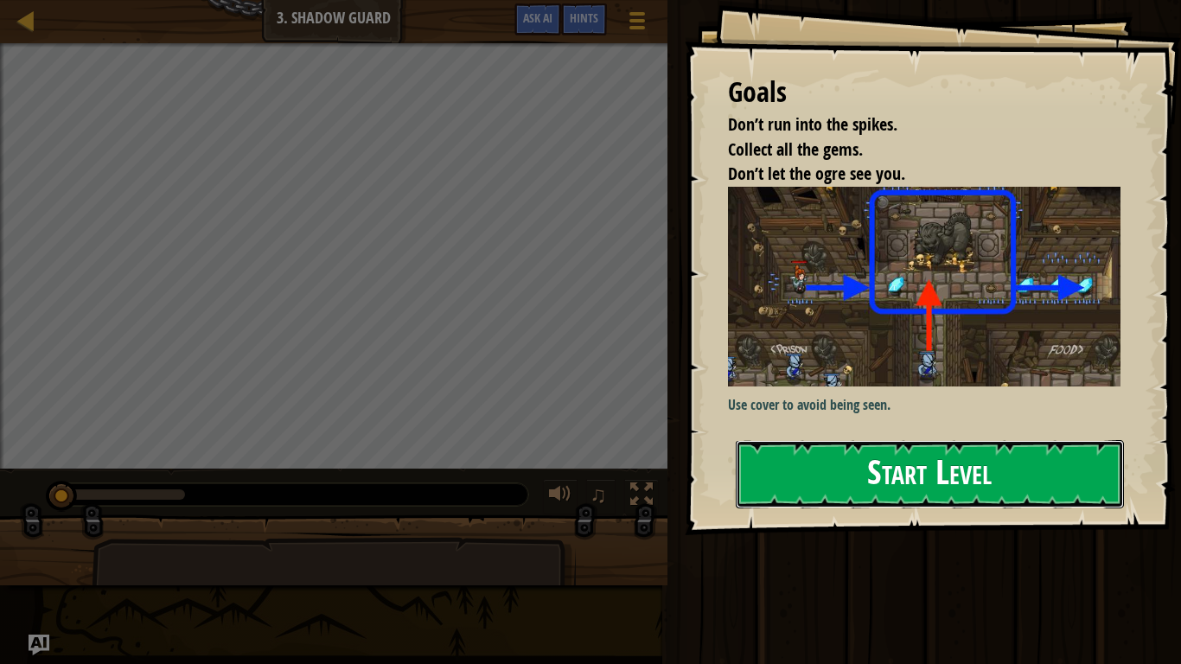
click at [757, 461] on button "Start Level" at bounding box center [929, 474] width 388 height 68
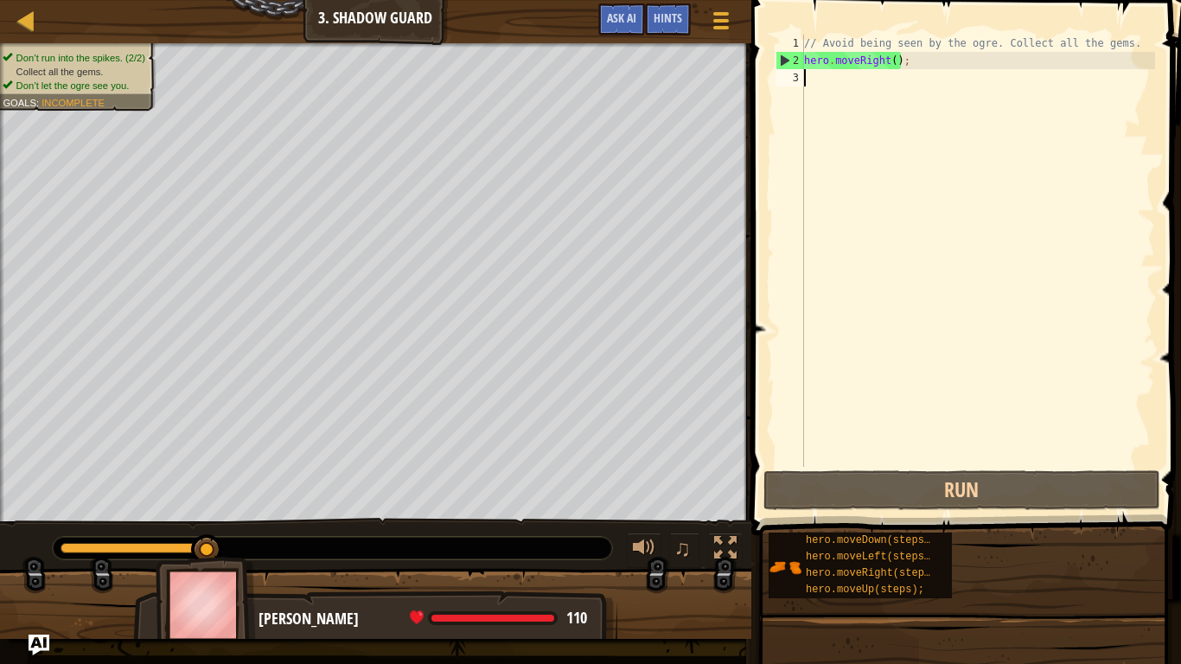
click at [897, 62] on div "// Avoid being seen by the ogre. Collect all the gems. hero . moveRight ( ) ;" at bounding box center [977, 268] width 354 height 467
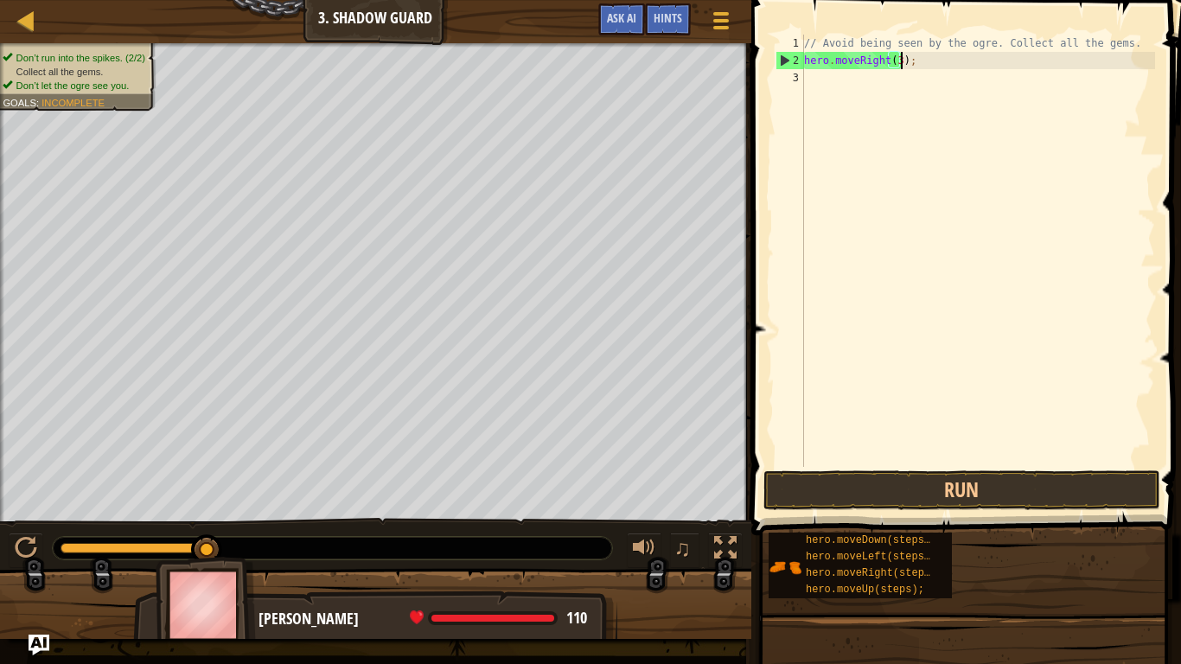
scroll to position [8, 14]
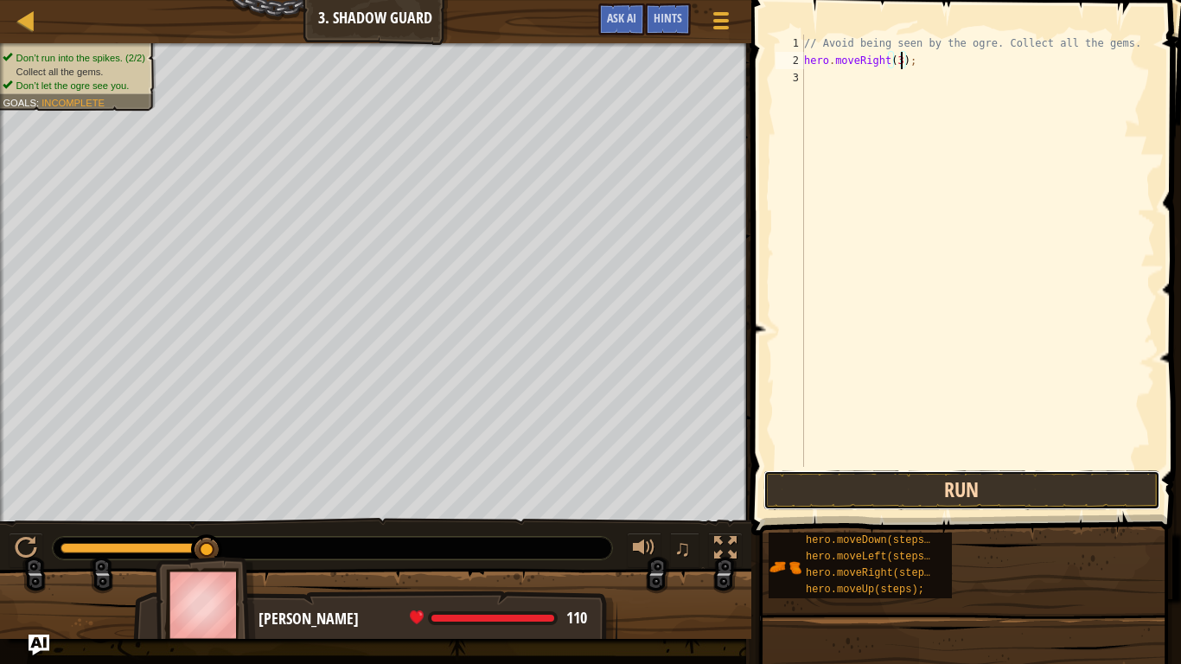
click at [925, 501] on button "Run" at bounding box center [961, 490] width 397 height 40
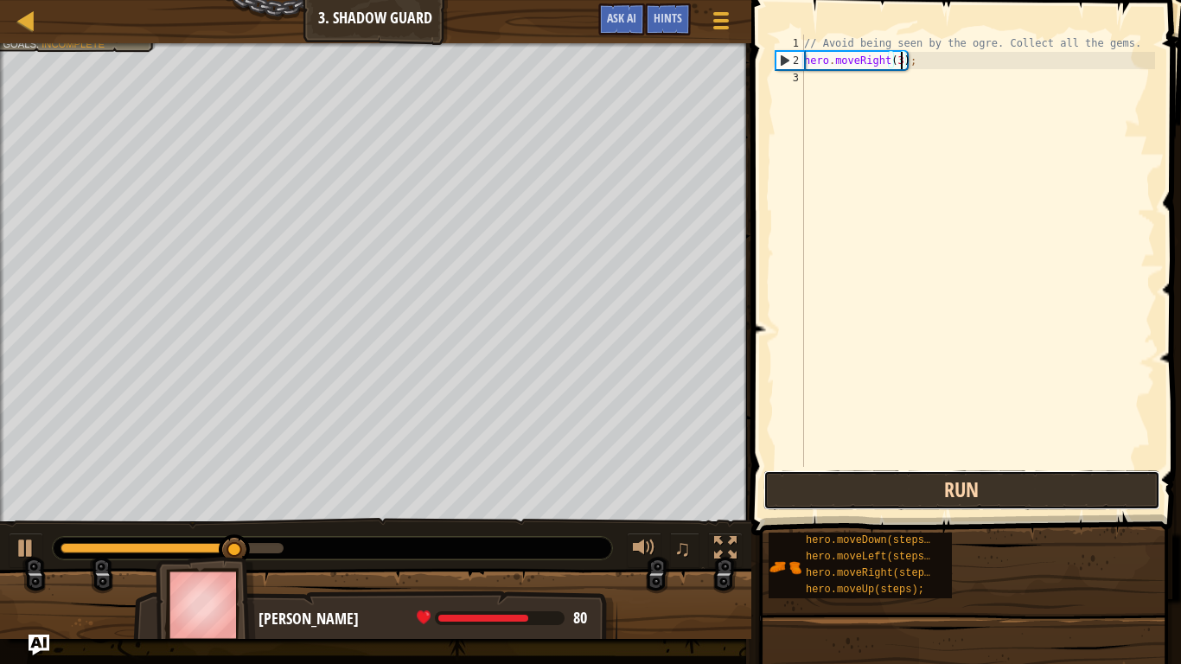
click at [925, 501] on button "Run" at bounding box center [961, 490] width 397 height 40
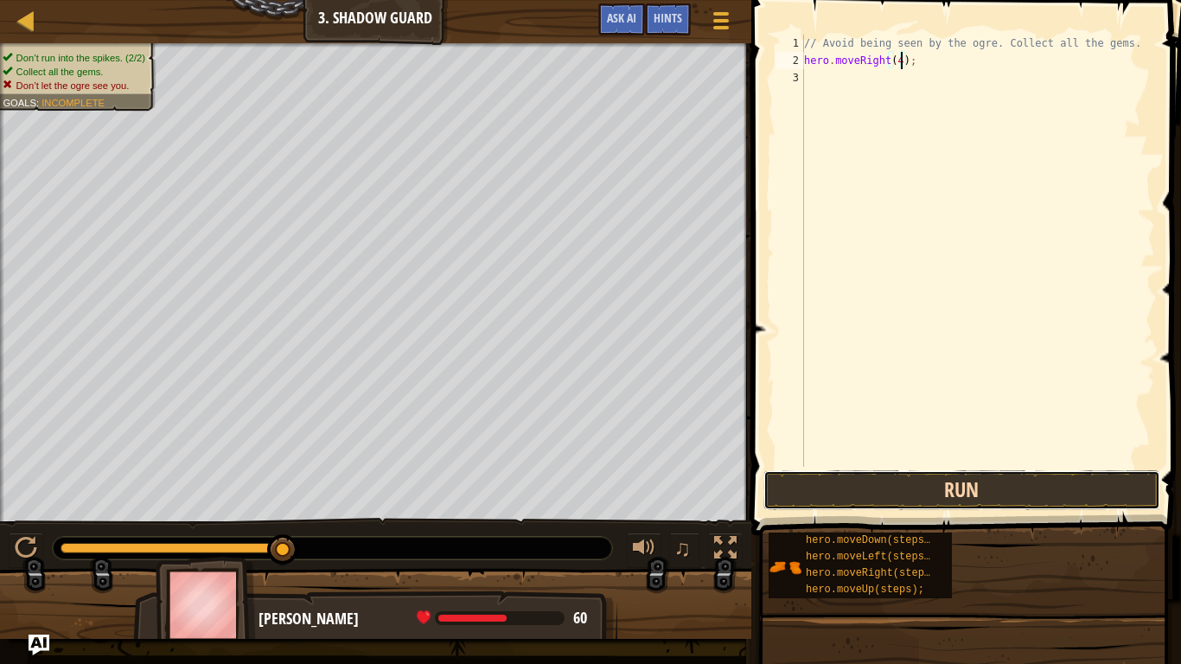
click at [802, 495] on button "Run" at bounding box center [961, 490] width 397 height 40
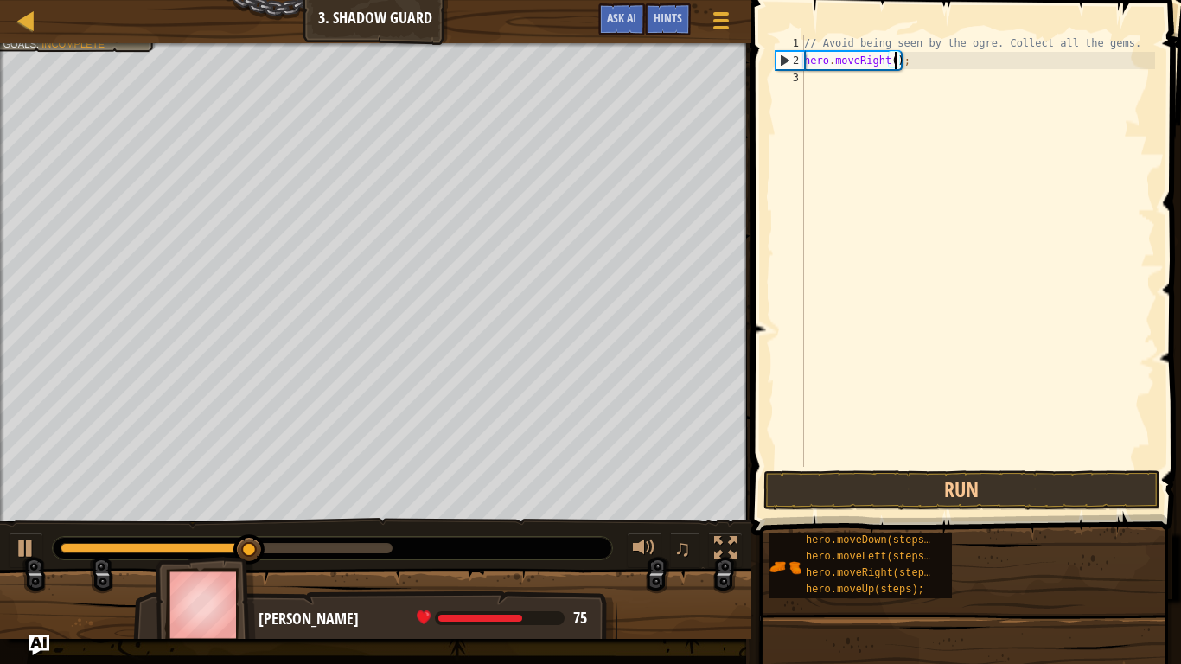
scroll to position [8, 13]
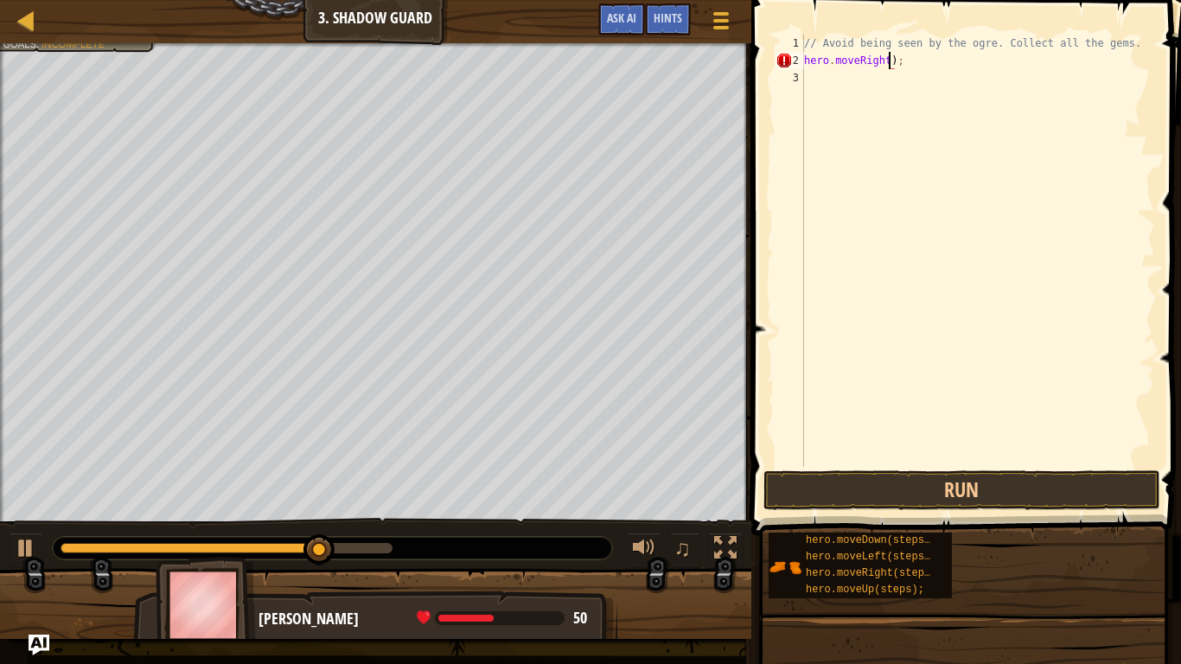
type textarea "hero.moveRight();"
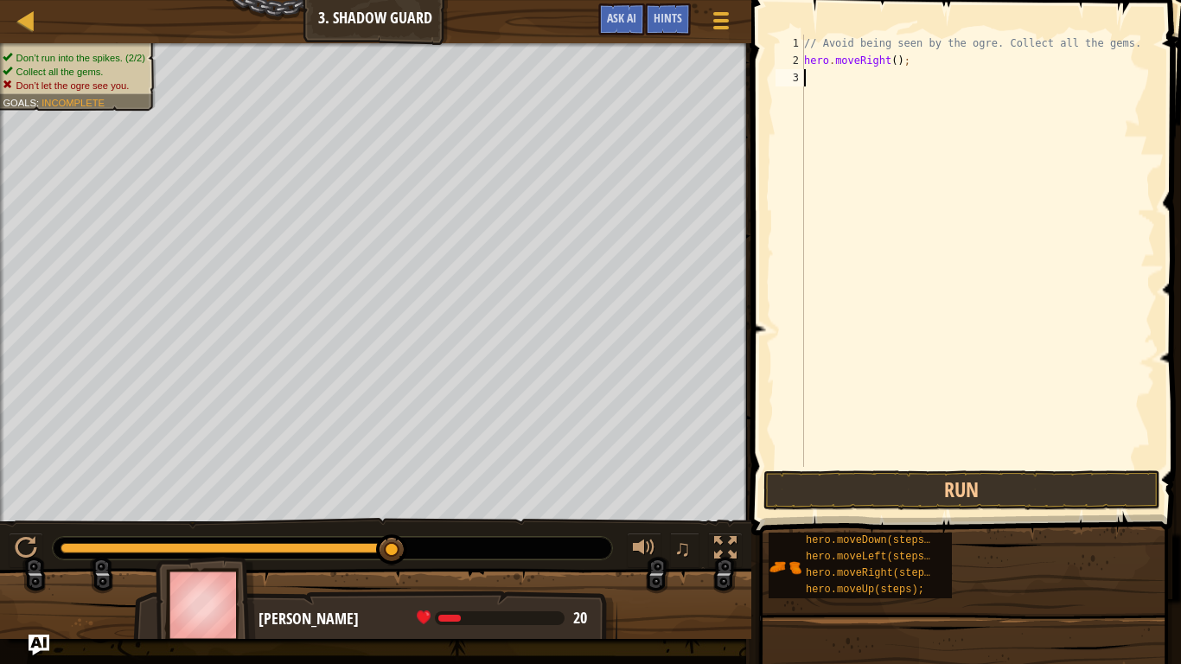
click at [847, 74] on div "// Avoid being seen by the ogre. Collect all the gems. hero . moveRight ( ) ;" at bounding box center [977, 268] width 354 height 467
type textarea "h"
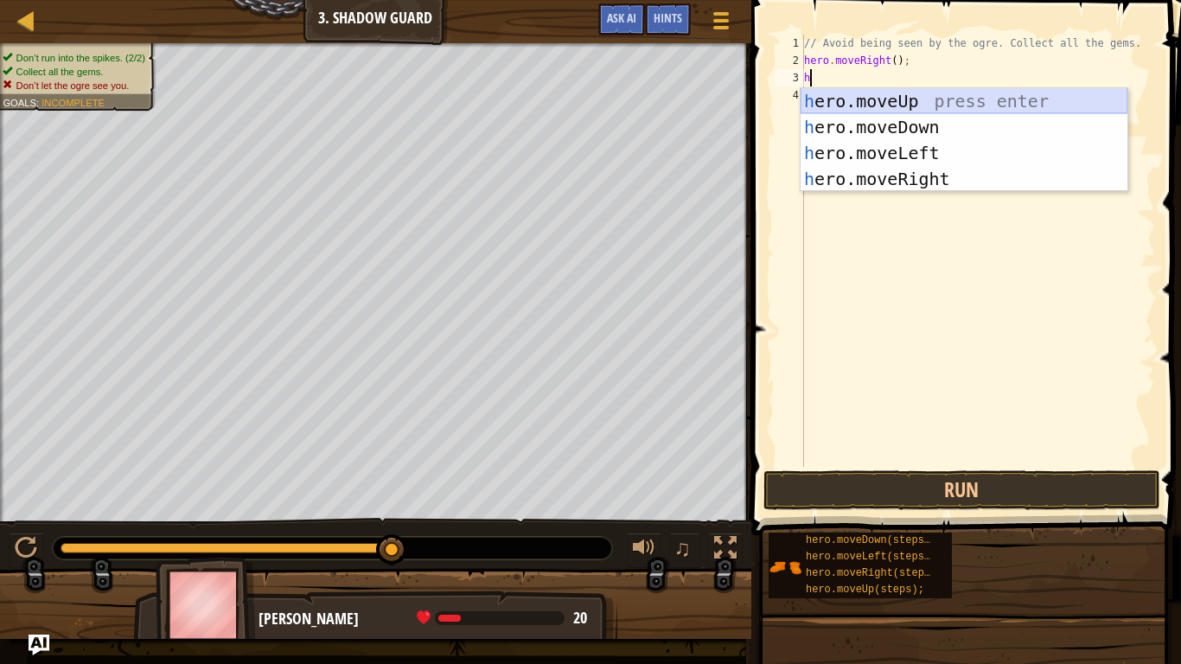
click at [862, 101] on div "h ero.moveUp press enter h ero.moveDown press enter h ero.moveLeft press enter …" at bounding box center [963, 166] width 327 height 156
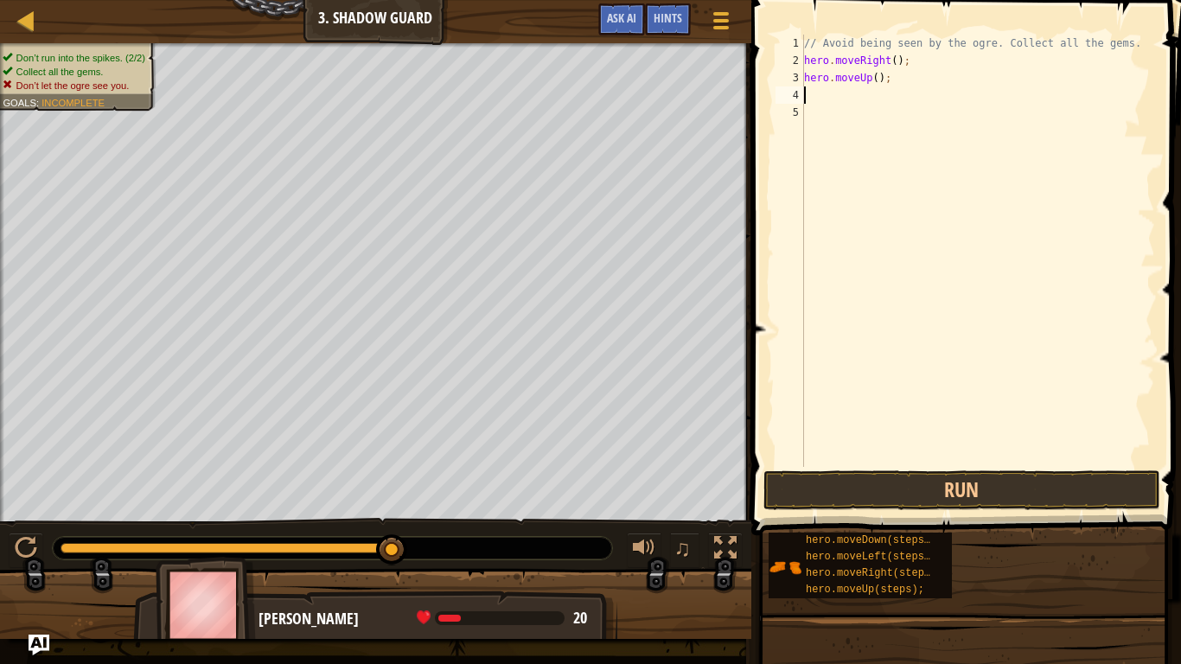
type textarea "h"
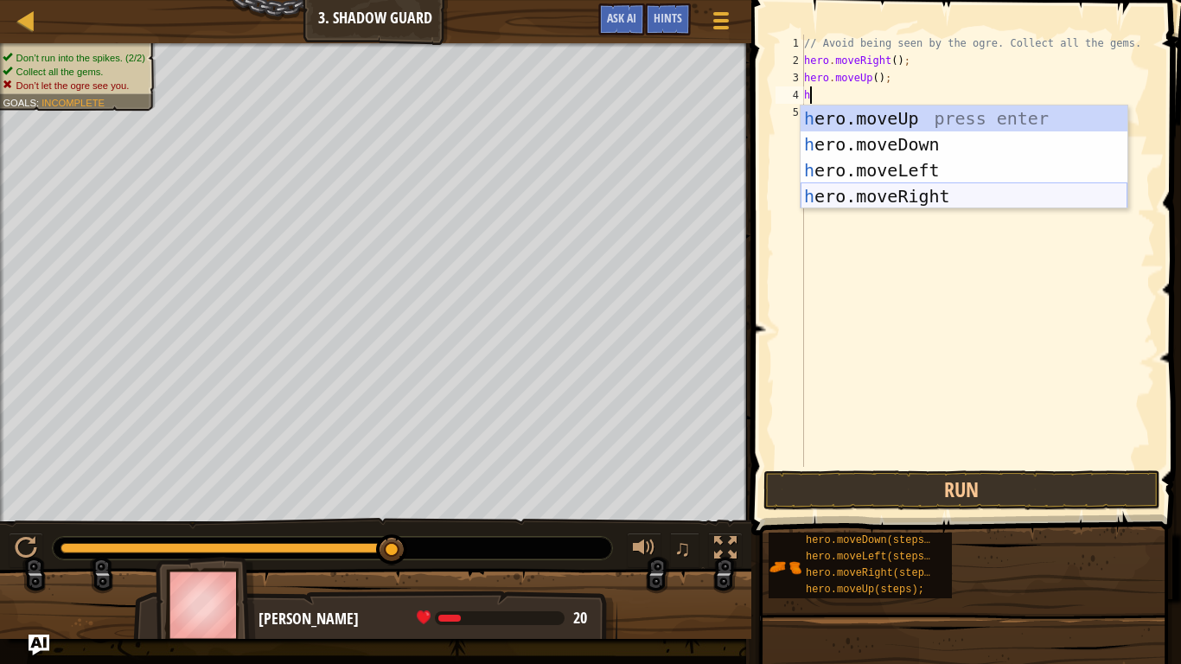
click at [920, 198] on div "h ero.moveUp press enter h ero.moveDown press enter h ero.moveLeft press enter …" at bounding box center [963, 183] width 327 height 156
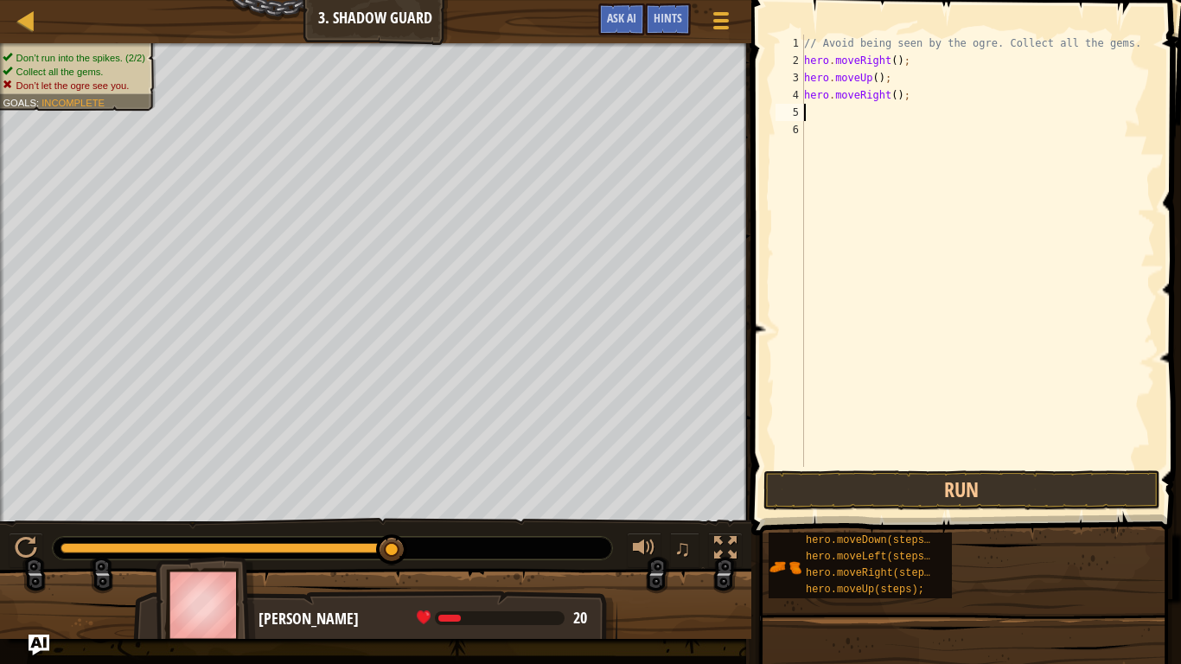
click at [907, 124] on div "// Avoid being seen by the ogre. Collect all the gems. hero . moveRight ( ) ; h…" at bounding box center [977, 268] width 354 height 467
type textarea "h"
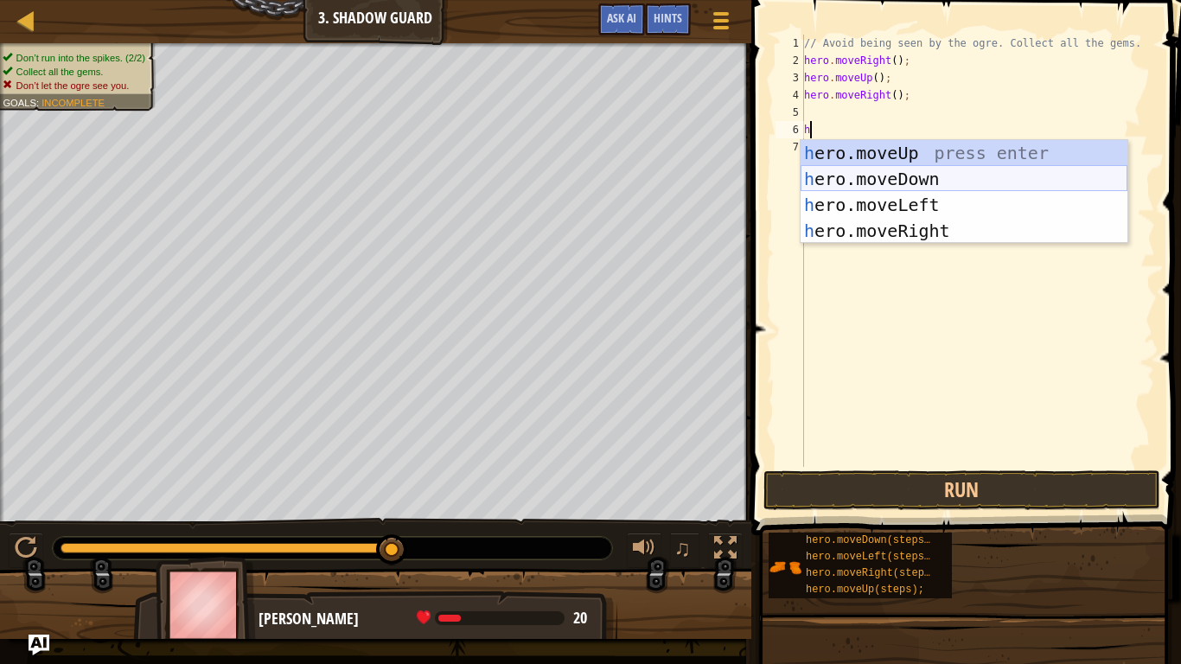
click at [941, 171] on div "h ero.moveUp press enter h ero.moveDown press enter h ero.moveLeft press enter …" at bounding box center [963, 218] width 327 height 156
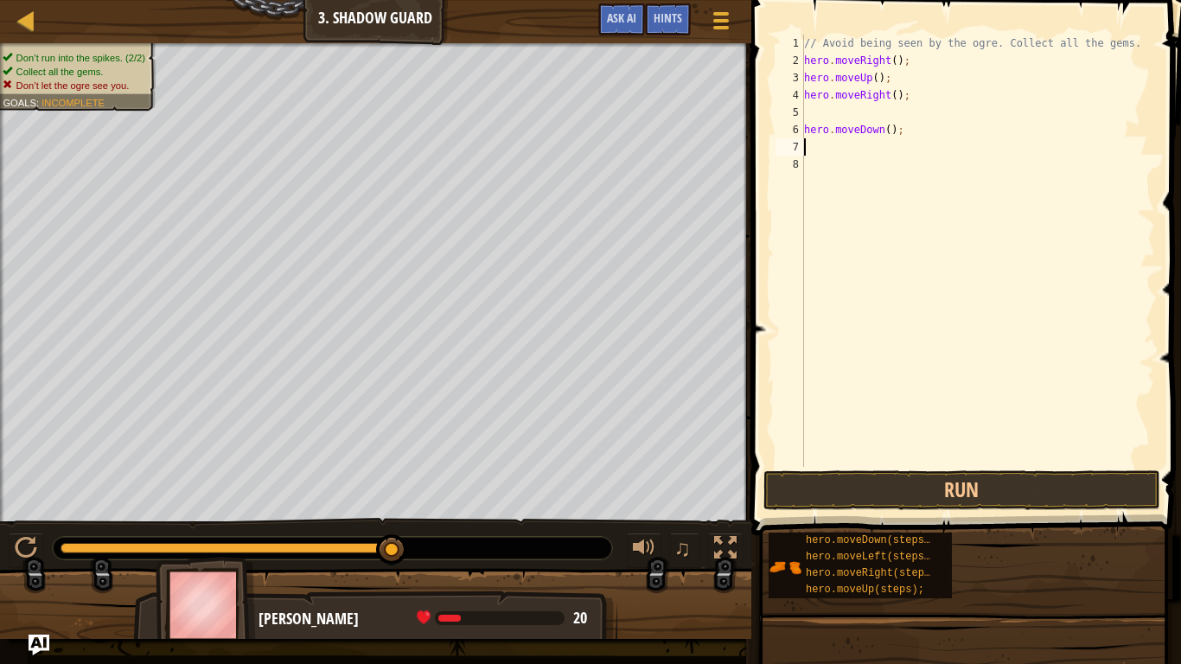
type textarea "h"
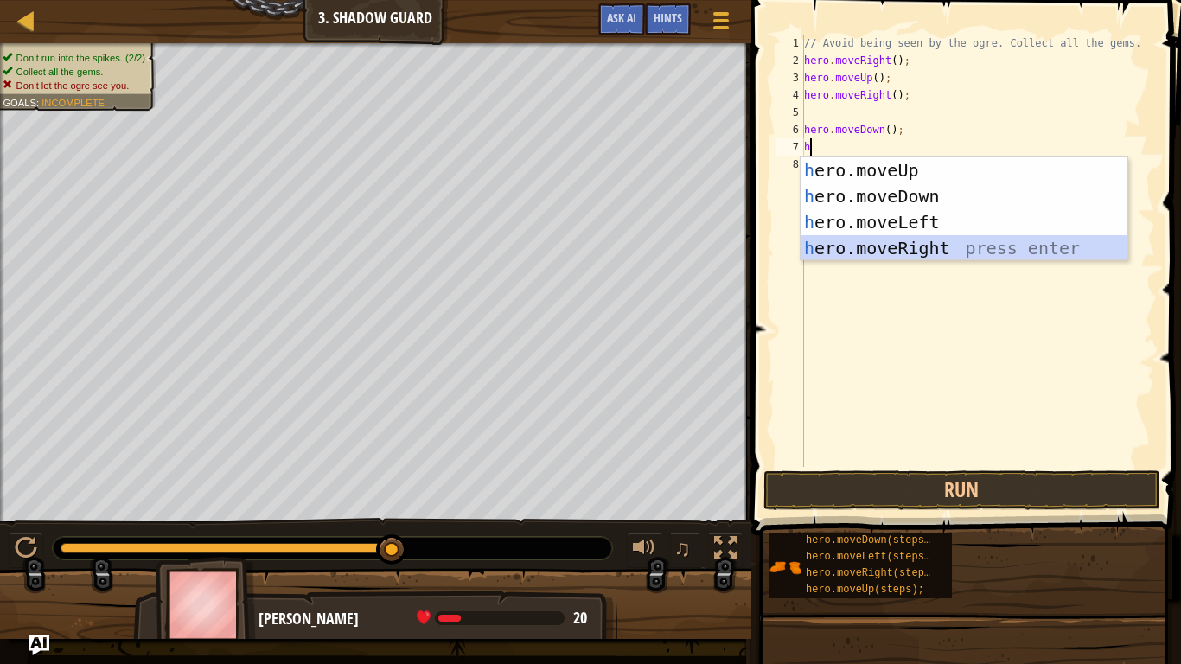
click at [920, 256] on div "h ero.moveUp press enter h ero.moveDown press enter h ero.moveLeft press enter …" at bounding box center [963, 235] width 327 height 156
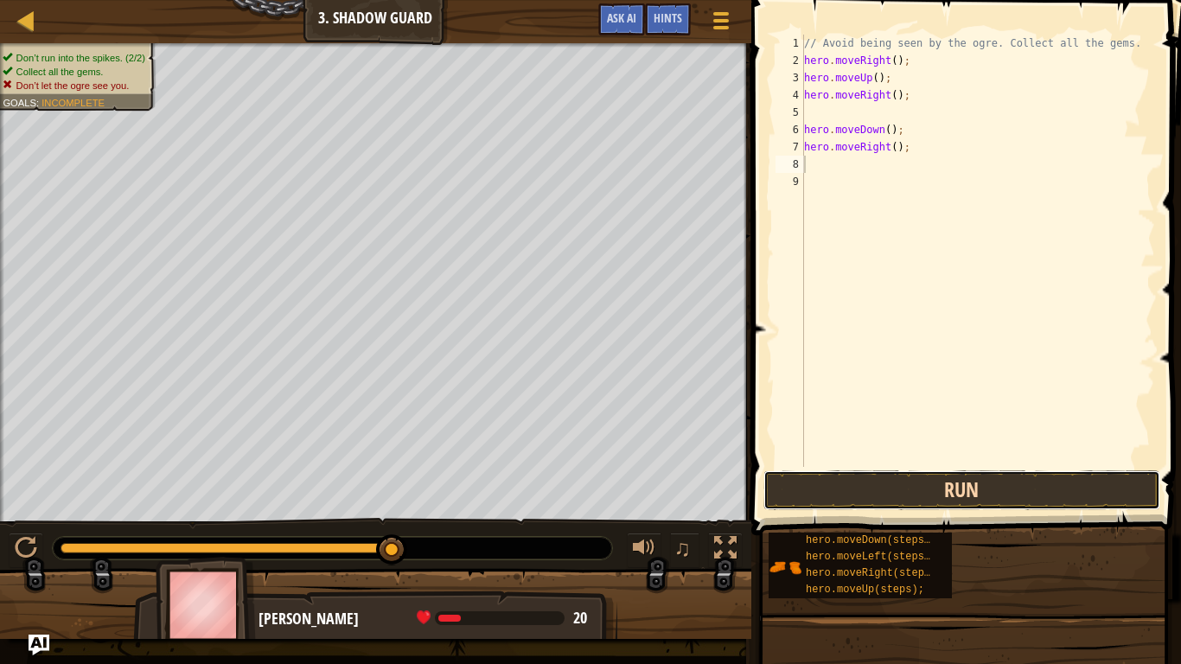
click at [910, 484] on button "Run" at bounding box center [961, 490] width 397 height 40
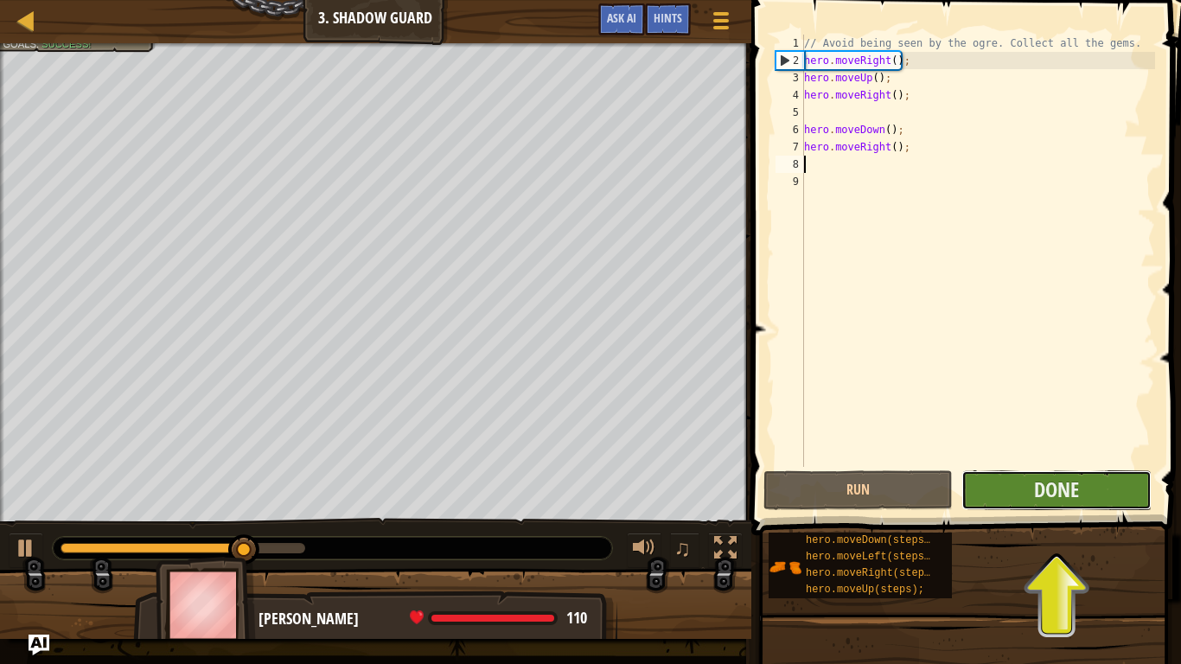
click at [1002, 494] on button "Done" at bounding box center [1055, 490] width 189 height 40
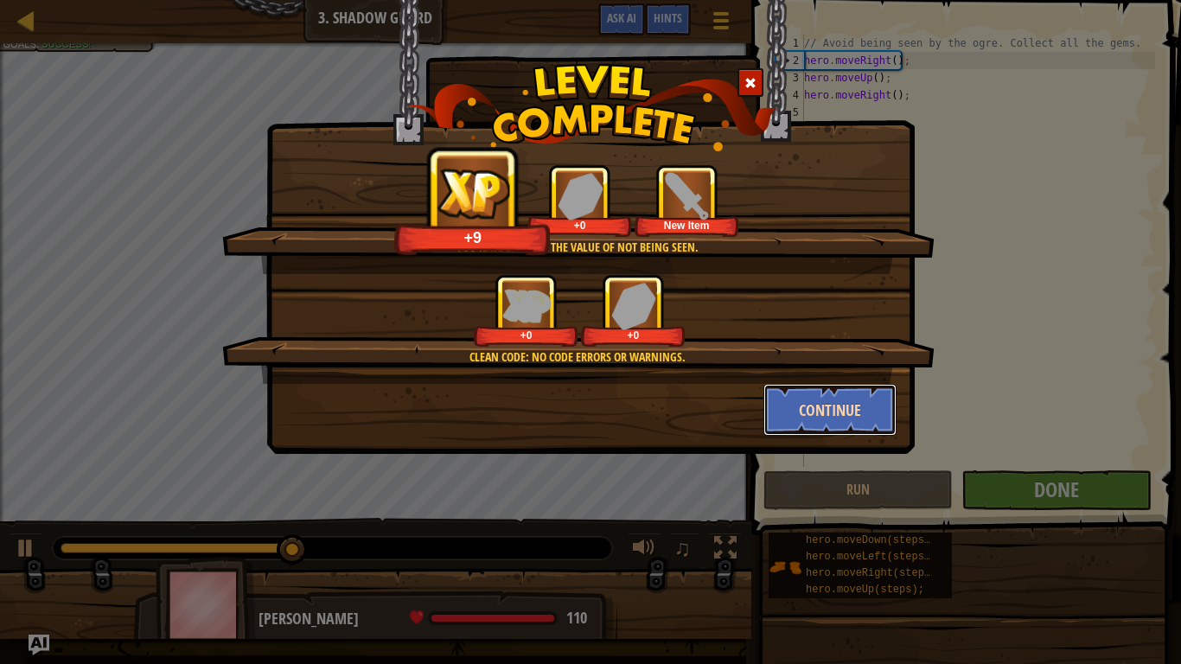
click at [782, 429] on button "Continue" at bounding box center [830, 410] width 134 height 52
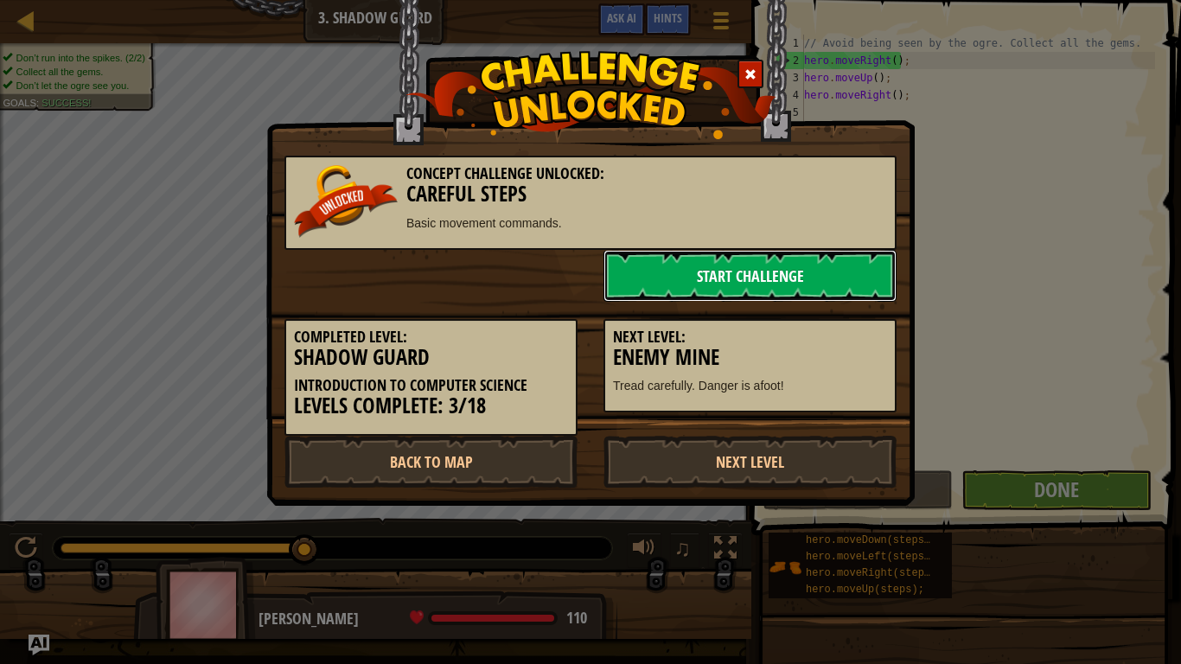
click at [697, 252] on link "Start Challenge" at bounding box center [749, 276] width 293 height 52
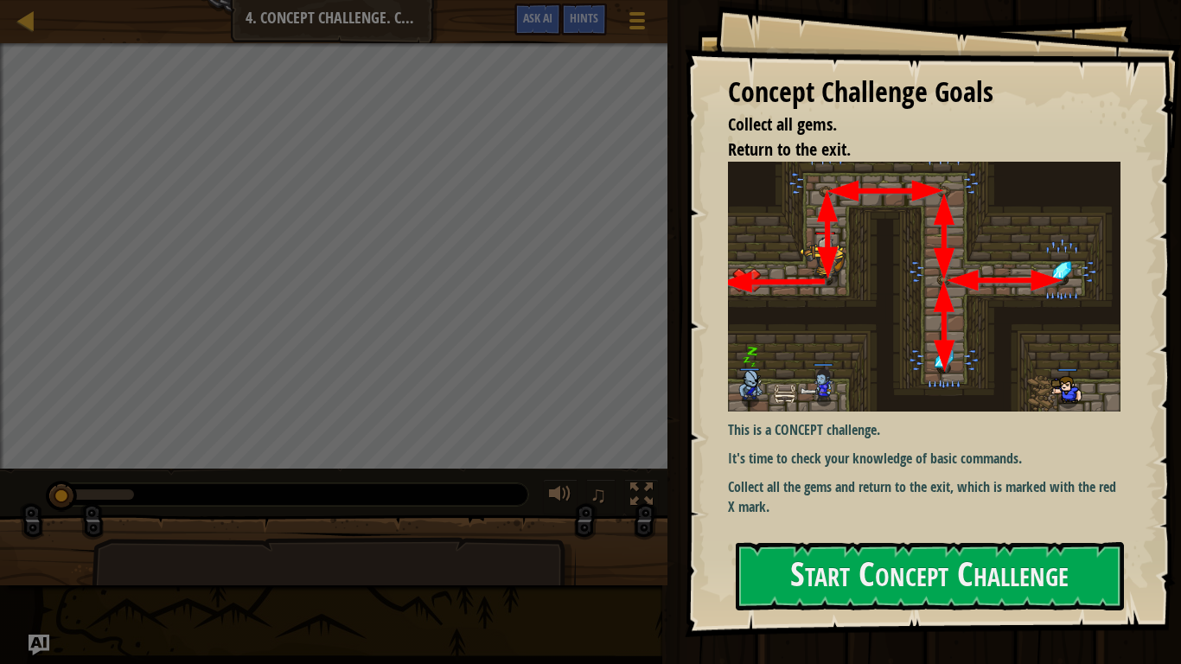
click at [692, 306] on div "Concept Challenge Goals Collect all gems. Return to the exit. This is a CONCEPT…" at bounding box center [932, 318] width 496 height 637
click at [902, 517] on button "Start Concept Challenge" at bounding box center [929, 576] width 388 height 68
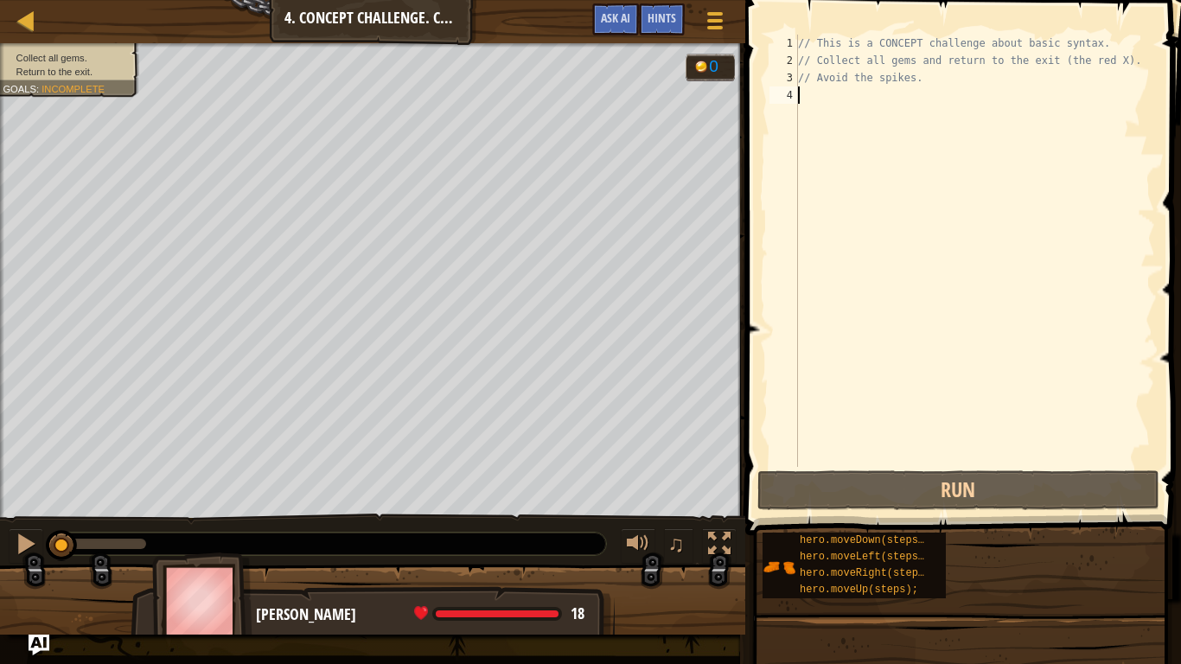
type textarea "h"
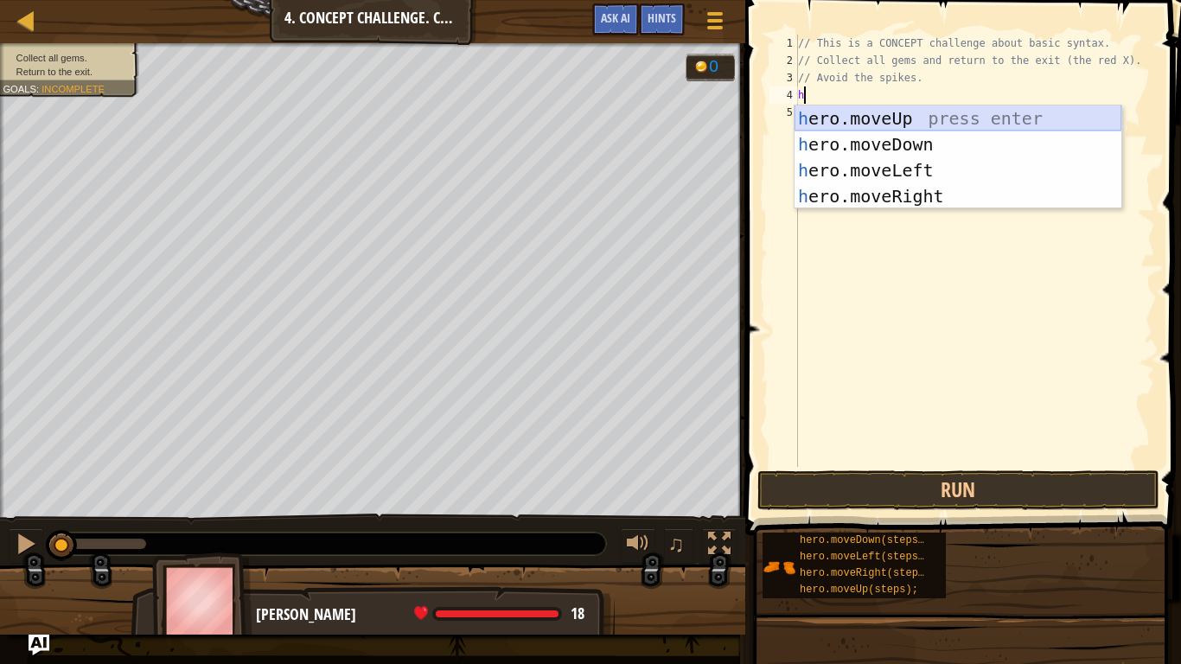
click at [856, 118] on div "h ero.moveUp press enter h ero.moveDown press enter h ero.moveLeft press enter …" at bounding box center [957, 183] width 327 height 156
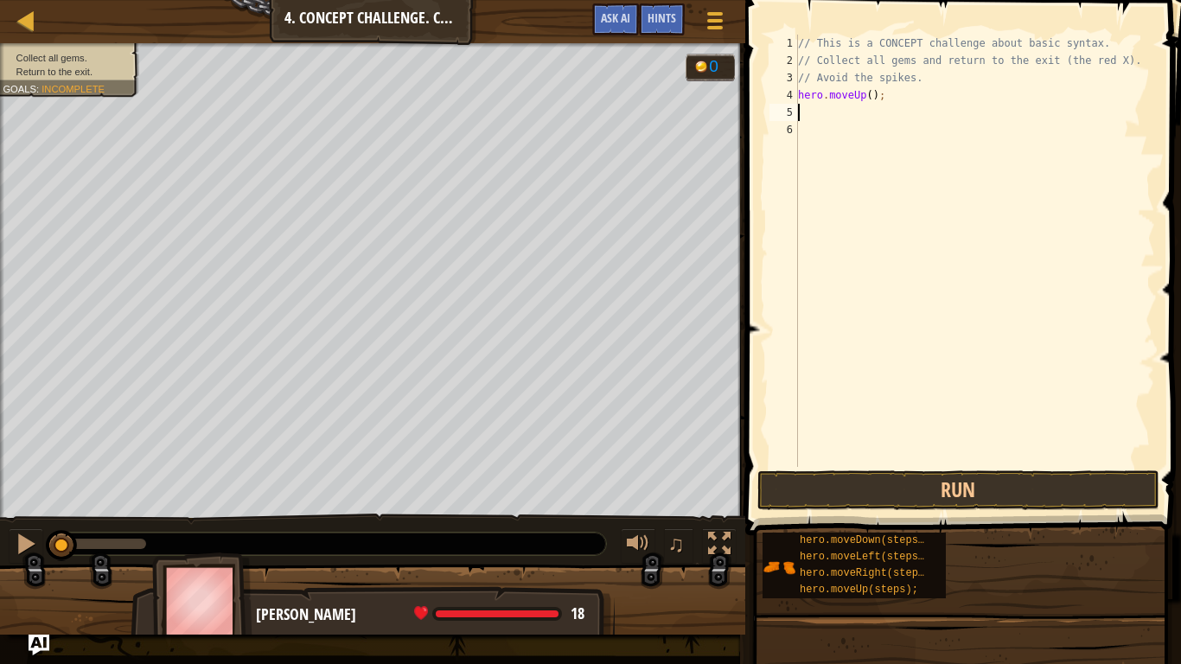
click at [856, 118] on div "// This is a CONCEPT challenge about basic syntax. // Collect all gems and retu…" at bounding box center [974, 268] width 360 height 467
type textarea "h"
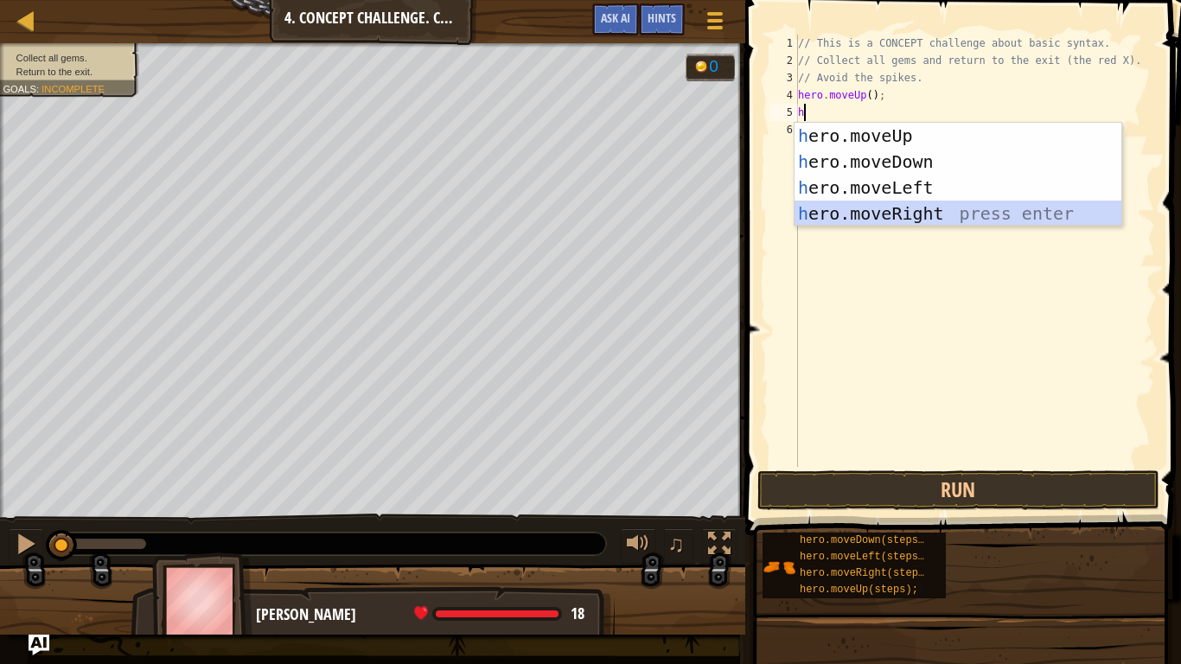
click at [983, 211] on div "h ero.moveUp press enter h ero.moveDown press enter h ero.moveLeft press enter …" at bounding box center [957, 201] width 327 height 156
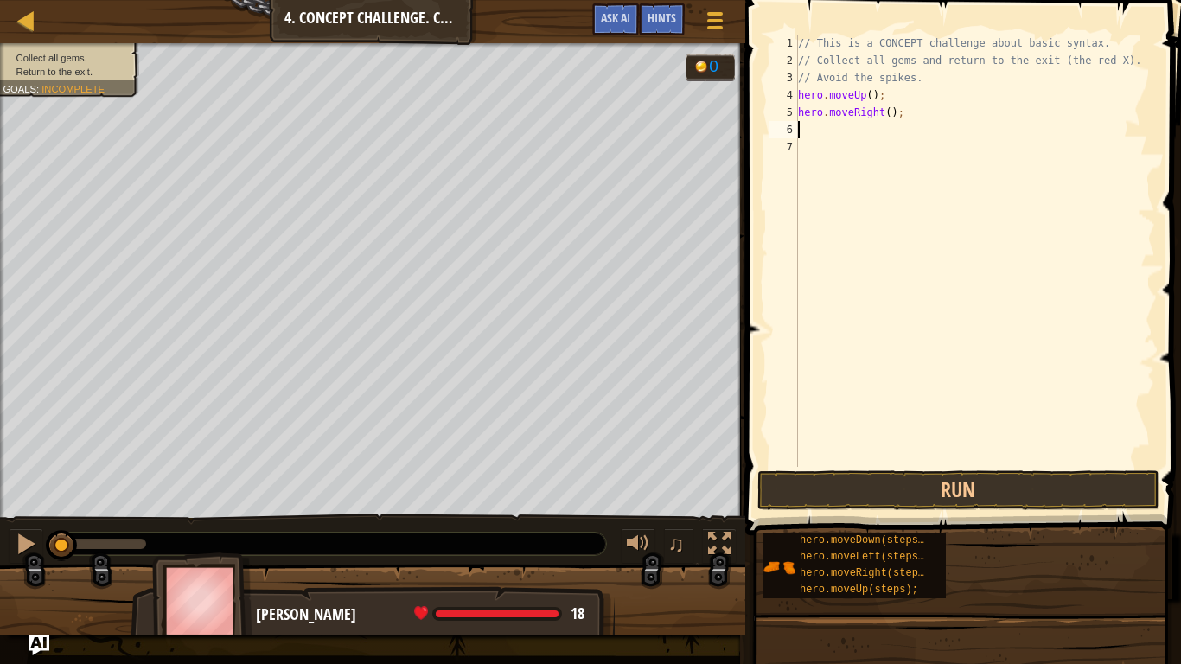
type textarea "h"
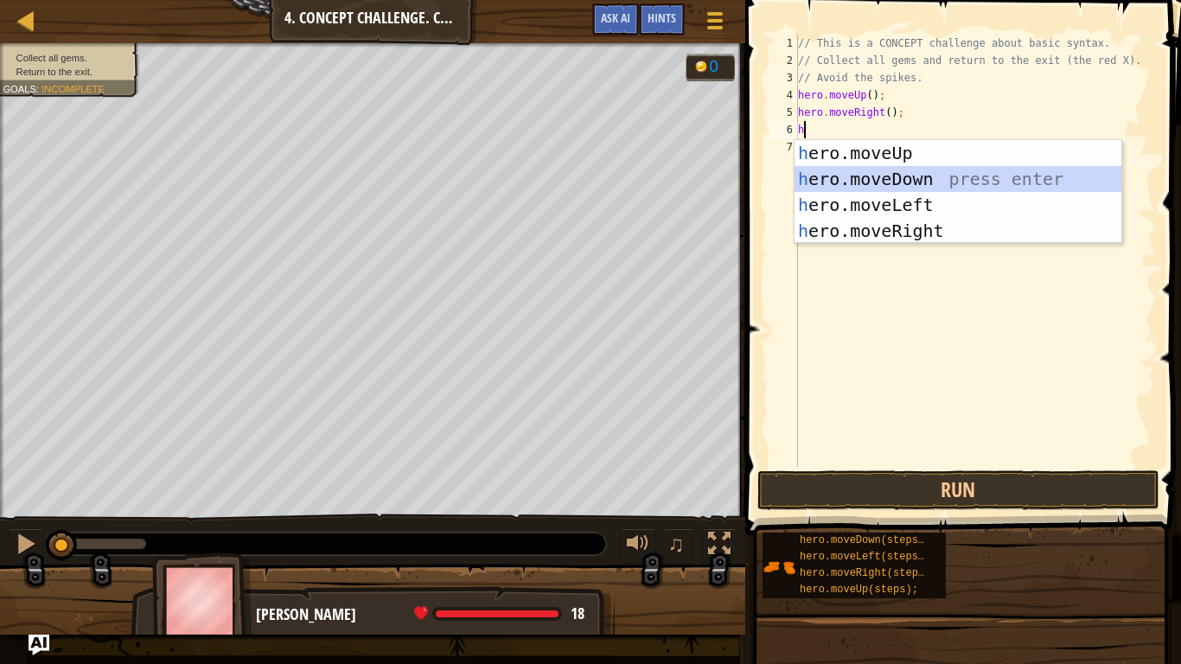
click at [812, 188] on div "h ero.moveUp press enter h ero.moveDown press enter h ero.moveLeft press enter …" at bounding box center [957, 218] width 327 height 156
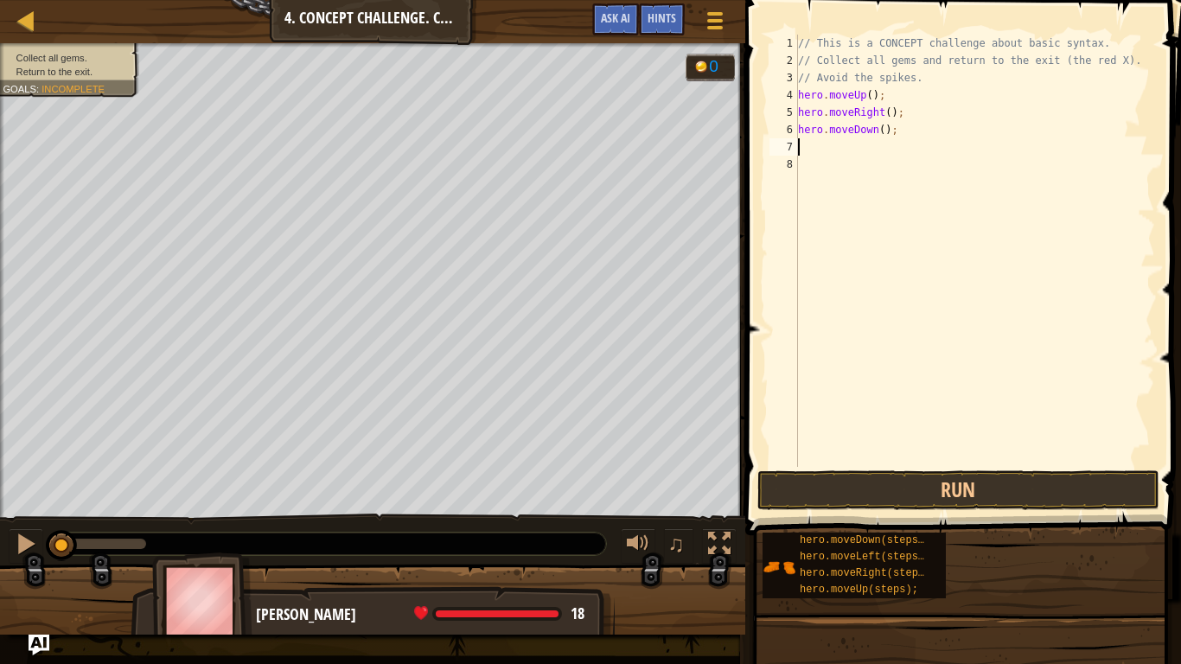
click at [884, 126] on div "// This is a CONCEPT challenge about basic syntax. // Collect all gems and retu…" at bounding box center [974, 268] width 360 height 467
type textarea "hero.moveDown(2);"
click at [851, 143] on div "// This is a CONCEPT challenge about basic syntax. // Collect all gems and retu…" at bounding box center [974, 268] width 360 height 467
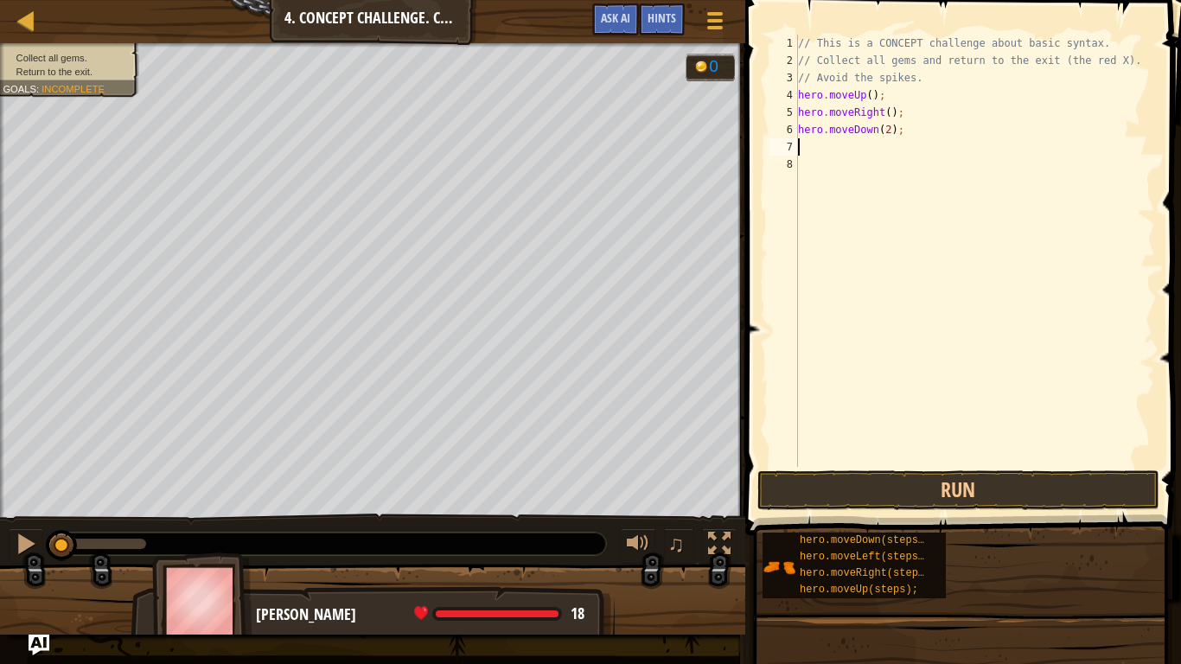
type textarea "h"
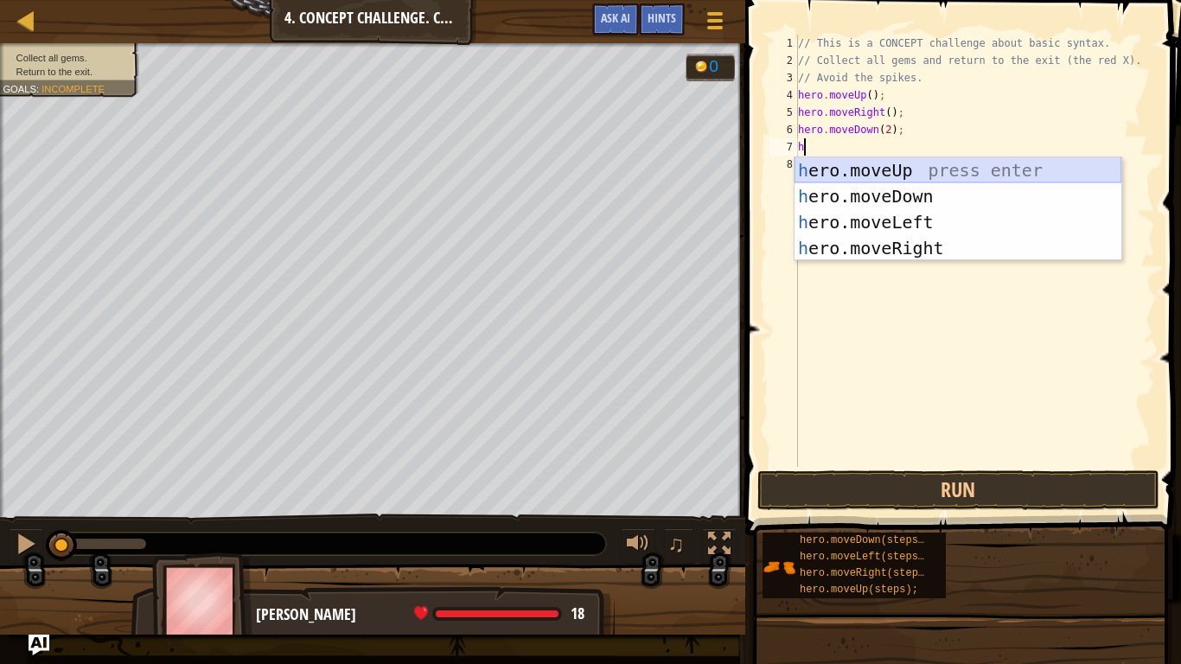
click at [872, 159] on div "h ero.moveUp press enter h ero.moveDown press enter h ero.moveLeft press enter …" at bounding box center [957, 235] width 327 height 156
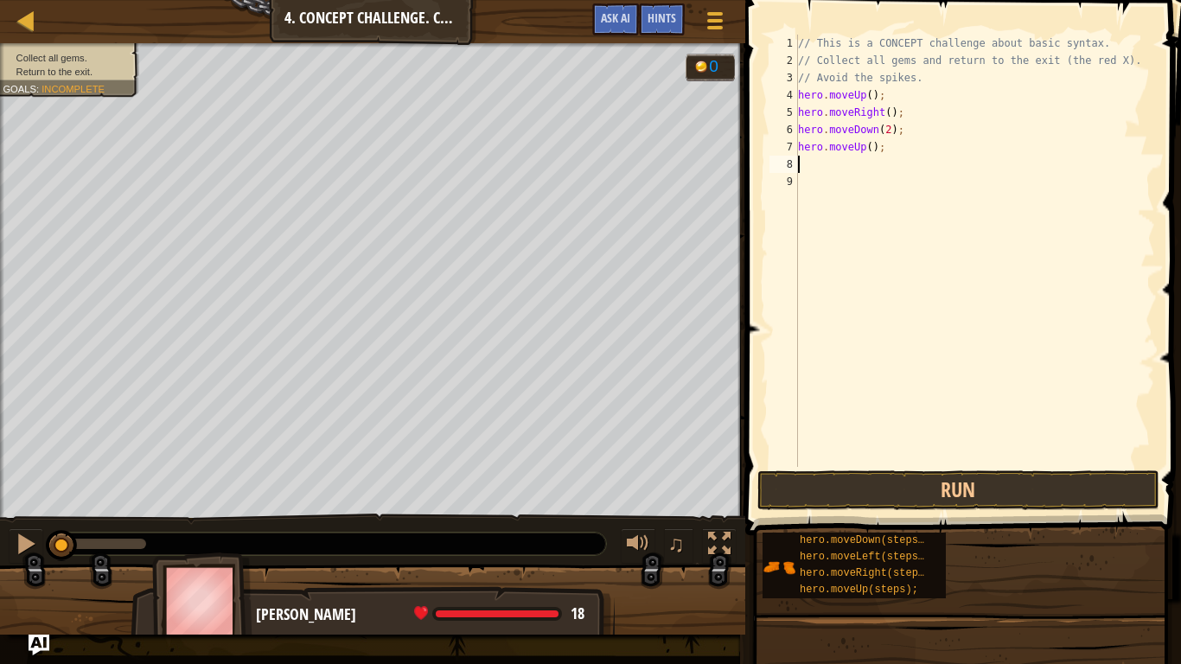
type textarea "h"
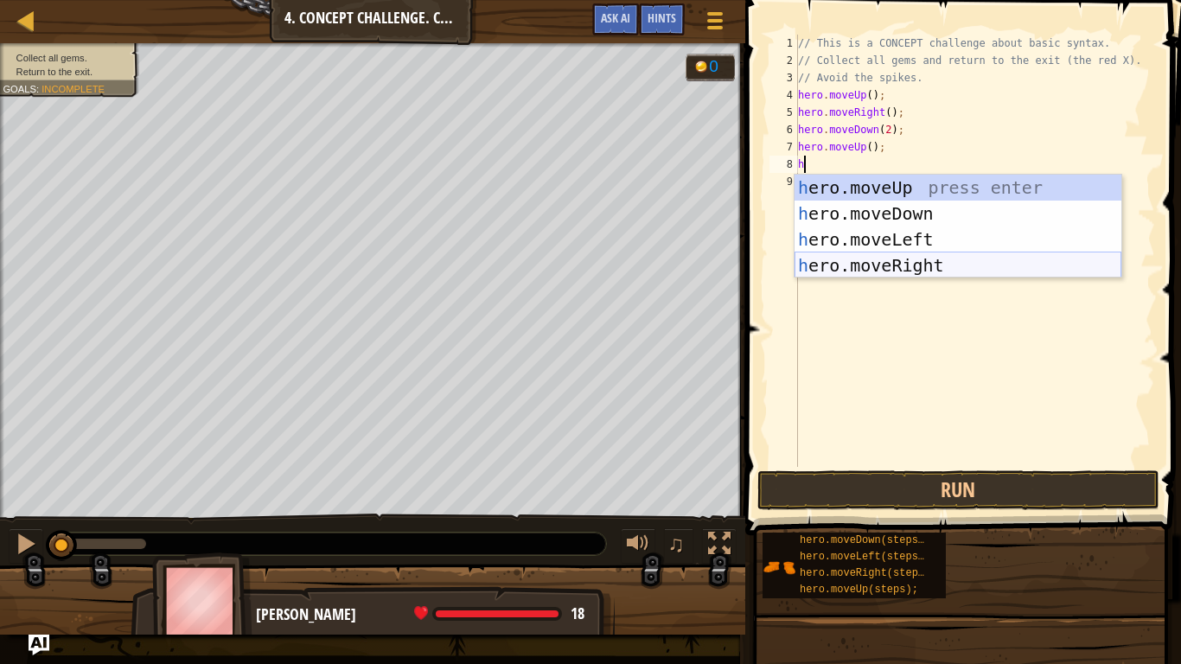
click at [917, 263] on div "h ero.moveUp press enter h ero.moveDown press enter h ero.moveLeft press enter …" at bounding box center [957, 253] width 327 height 156
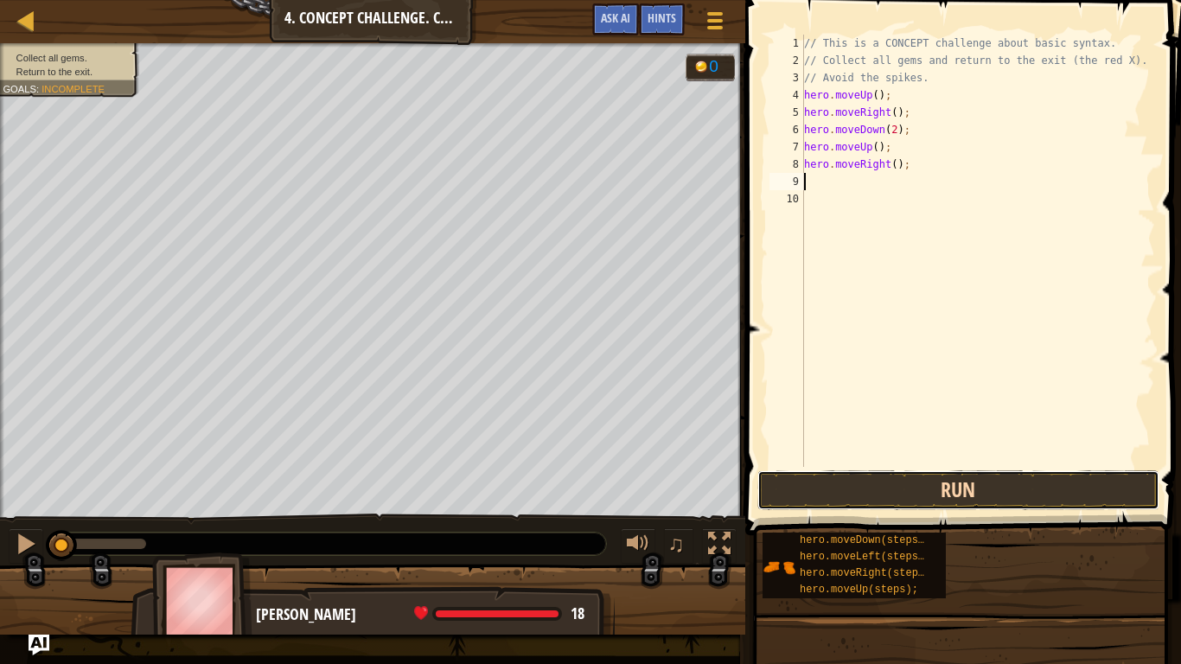
click at [921, 493] on button "Run" at bounding box center [958, 490] width 403 height 40
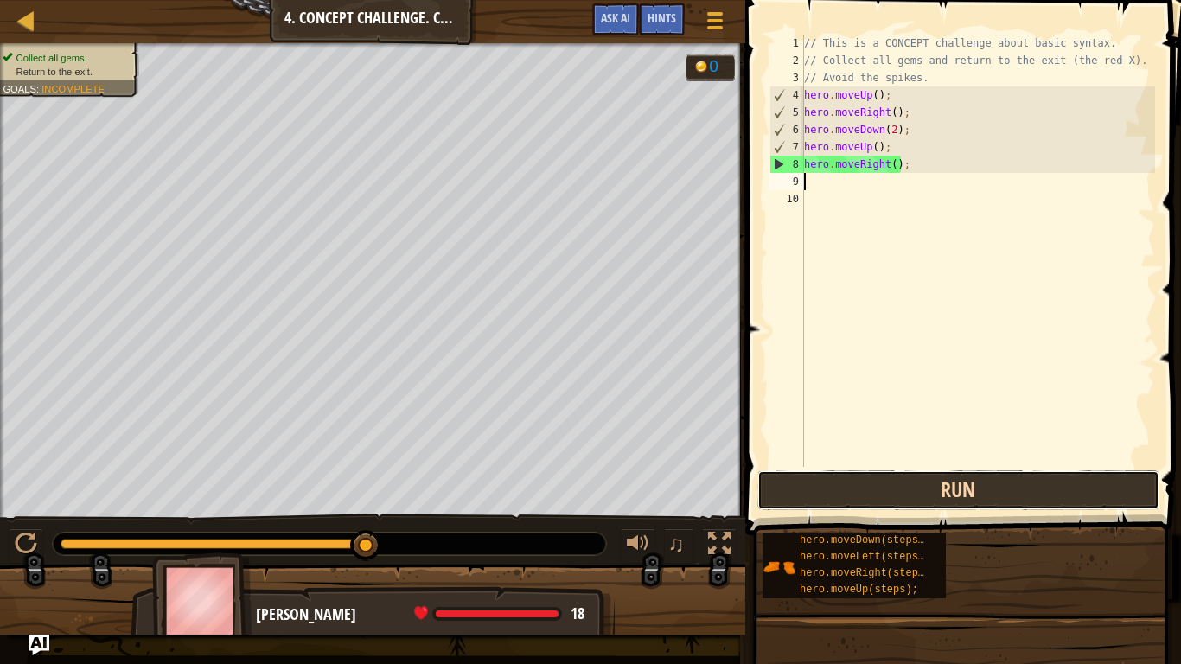
click at [921, 493] on button "Run" at bounding box center [958, 490] width 403 height 40
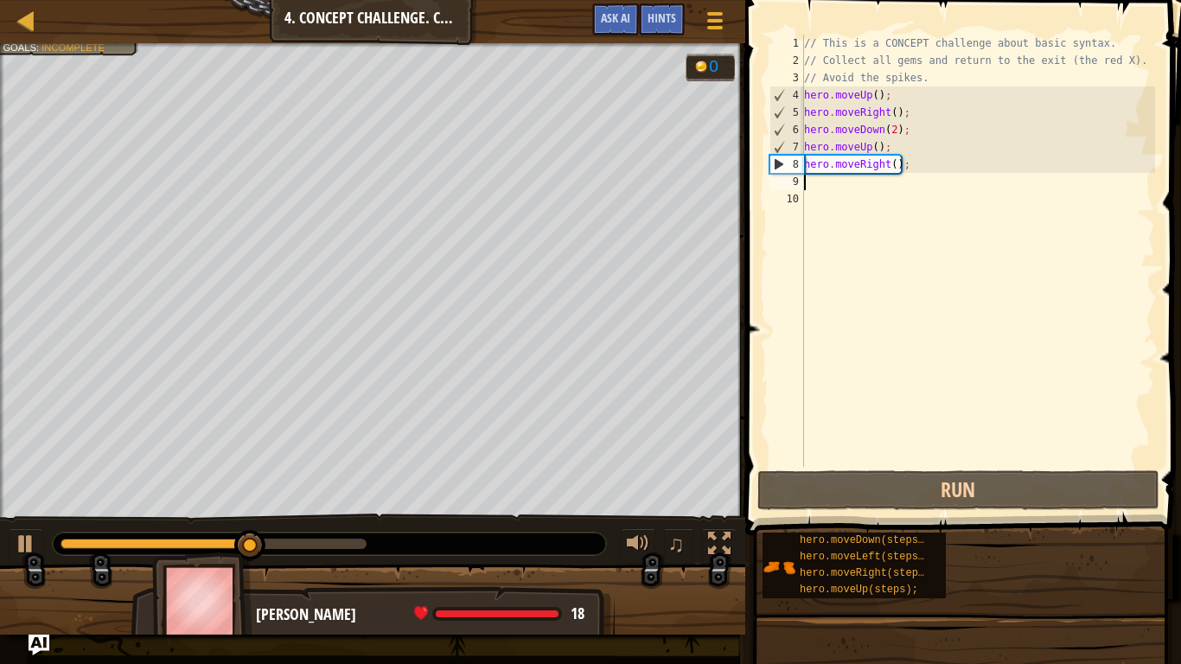
click at [825, 188] on div "// This is a CONCEPT challenge about basic syntax. // Collect all gems and retu…" at bounding box center [977, 268] width 354 height 467
type textarea "h"
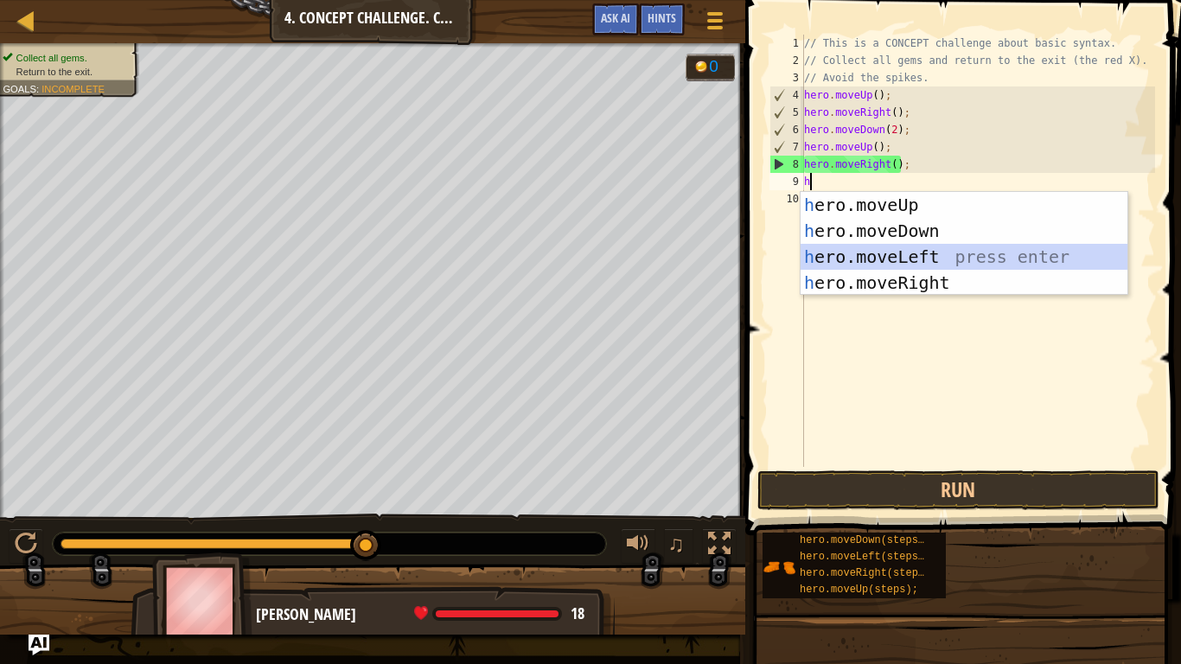
click at [815, 247] on div "h ero.moveUp press enter h ero.moveDown press enter h ero.moveLeft press enter …" at bounding box center [963, 270] width 327 height 156
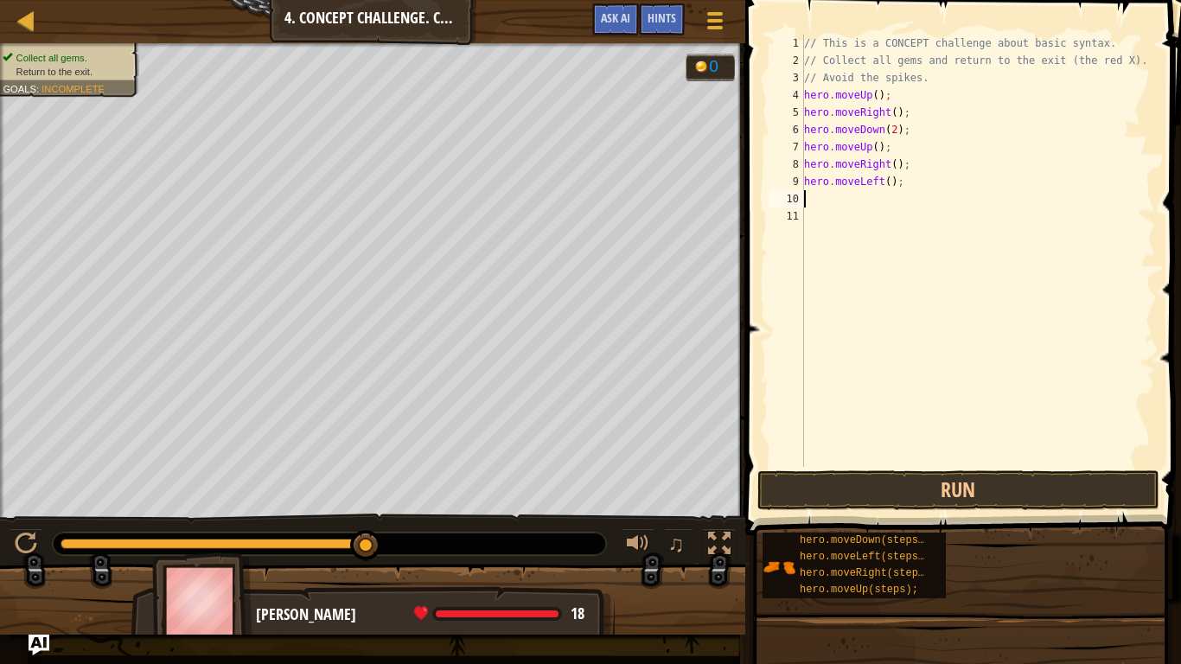
click at [815, 239] on div "// This is a CONCEPT challenge about basic syntax. // Collect all gems and retu…" at bounding box center [977, 268] width 354 height 467
click at [804, 191] on div "// This is a CONCEPT challenge about basic syntax. // Collect all gems and retu…" at bounding box center [977, 268] width 354 height 467
type textarea "h"
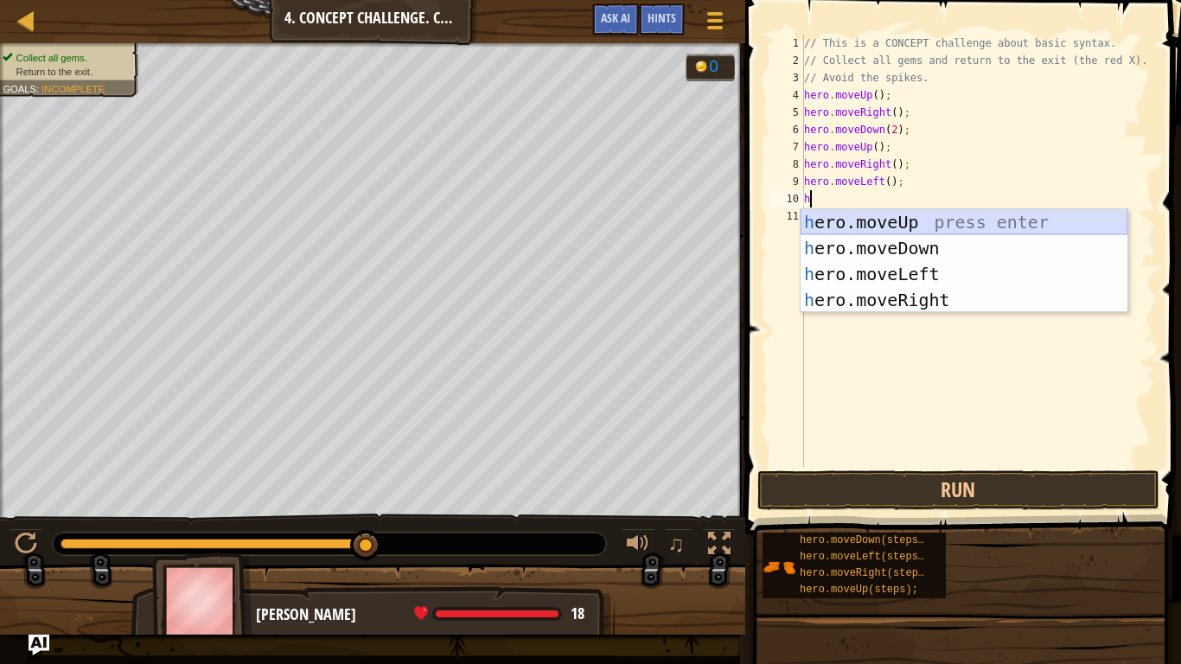
click at [843, 228] on div "h ero.moveUp press enter h ero.moveDown press enter h ero.moveLeft press enter …" at bounding box center [963, 287] width 327 height 156
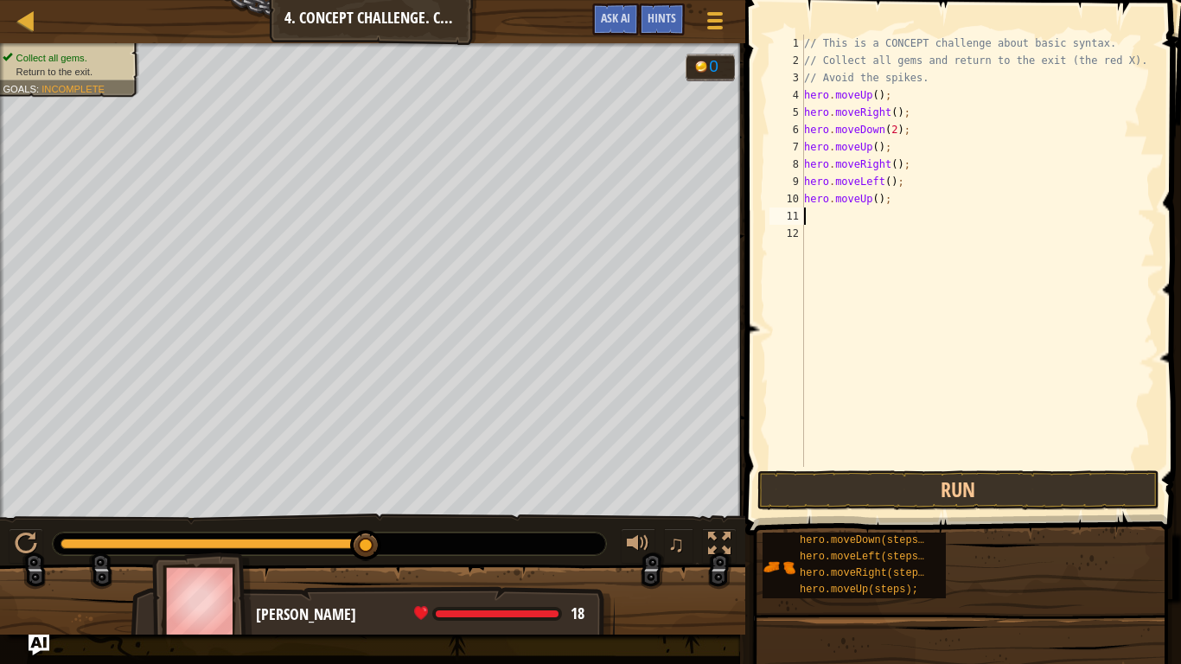
type textarea "h"
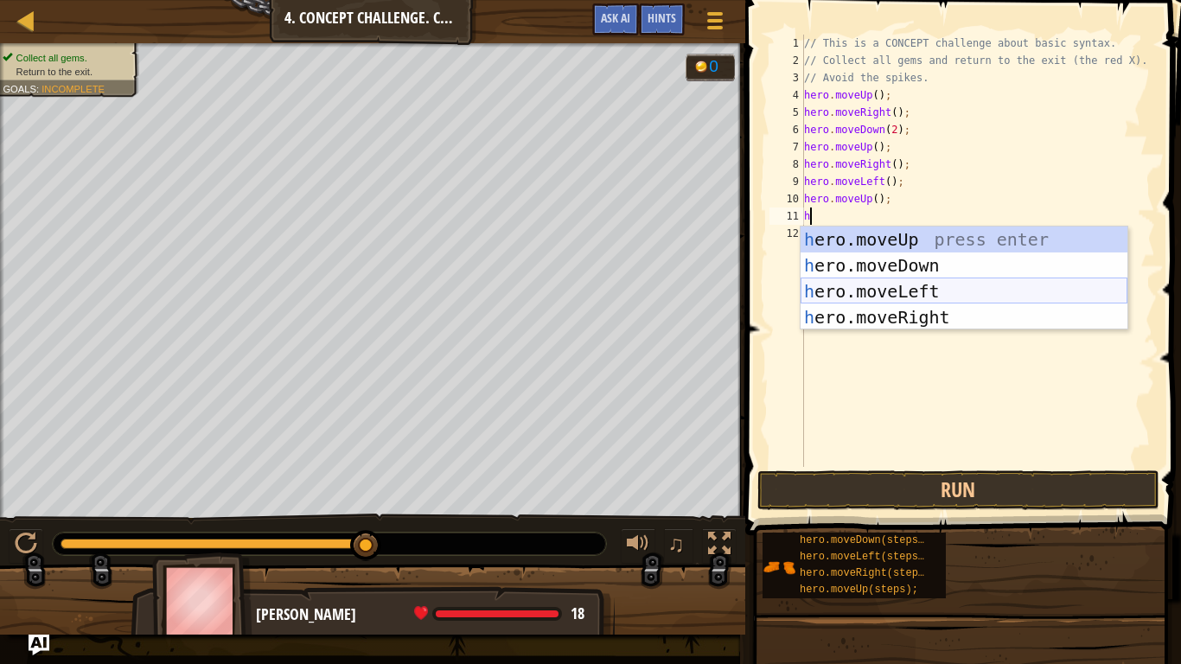
click at [918, 285] on div "h ero.moveUp press enter h ero.moveDown press enter h ero.moveLeft press enter …" at bounding box center [963, 304] width 327 height 156
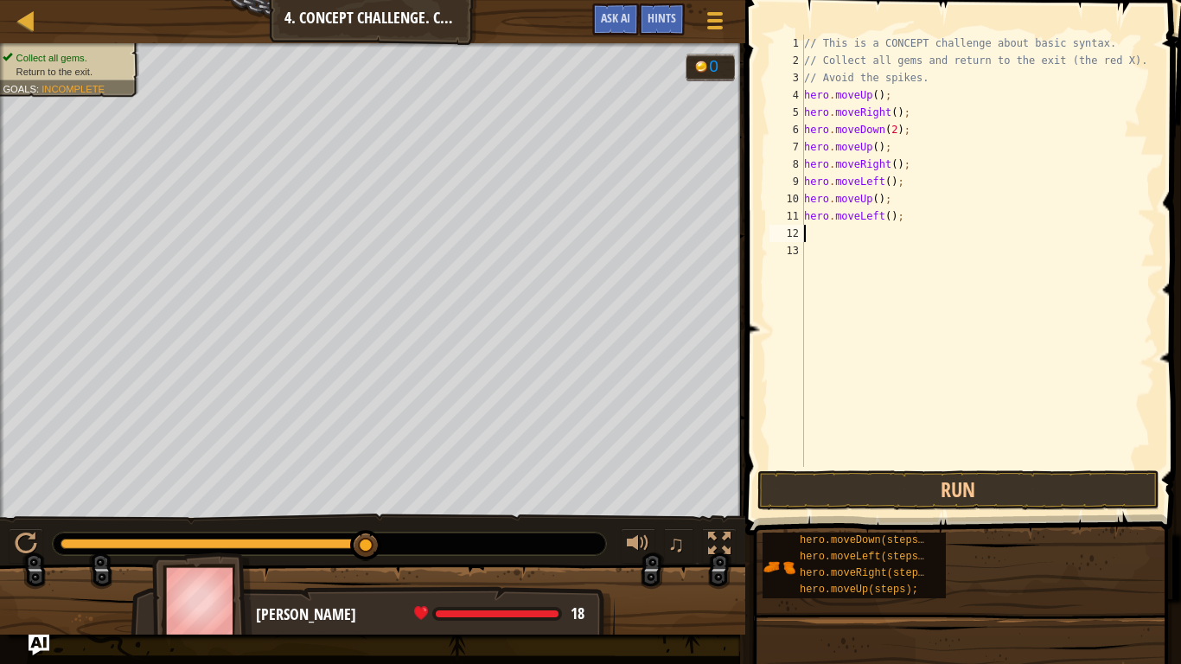
type textarea "h"
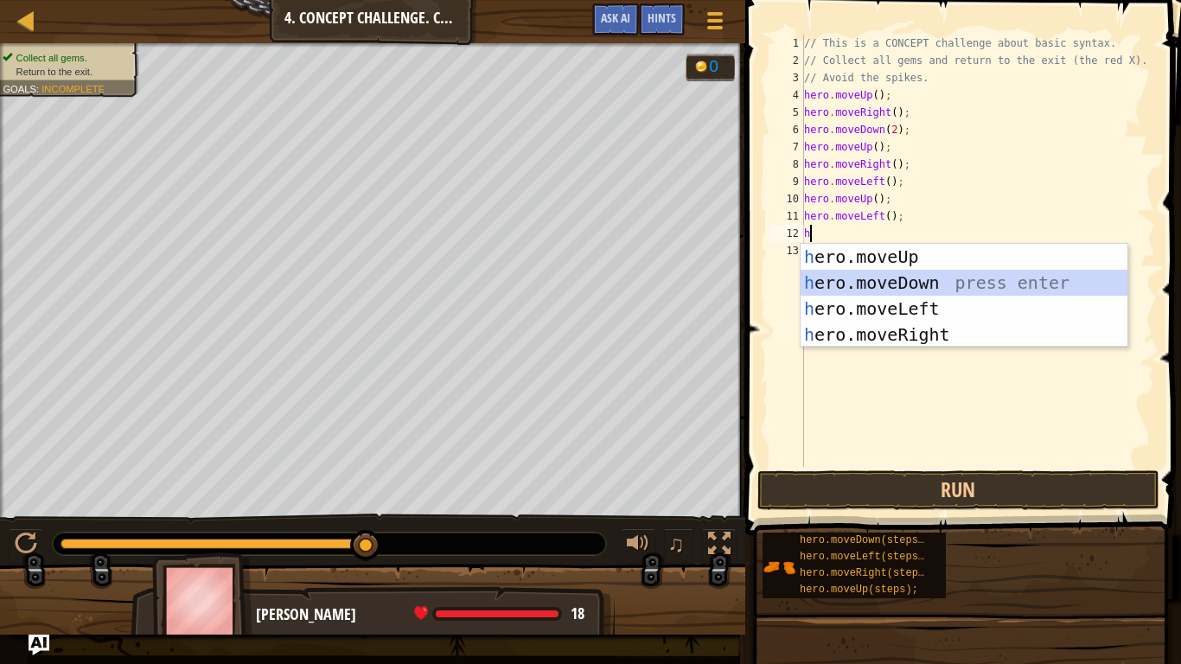
click at [926, 277] on div "h ero.moveUp press enter h ero.moveDown press enter h ero.moveLeft press enter …" at bounding box center [963, 322] width 327 height 156
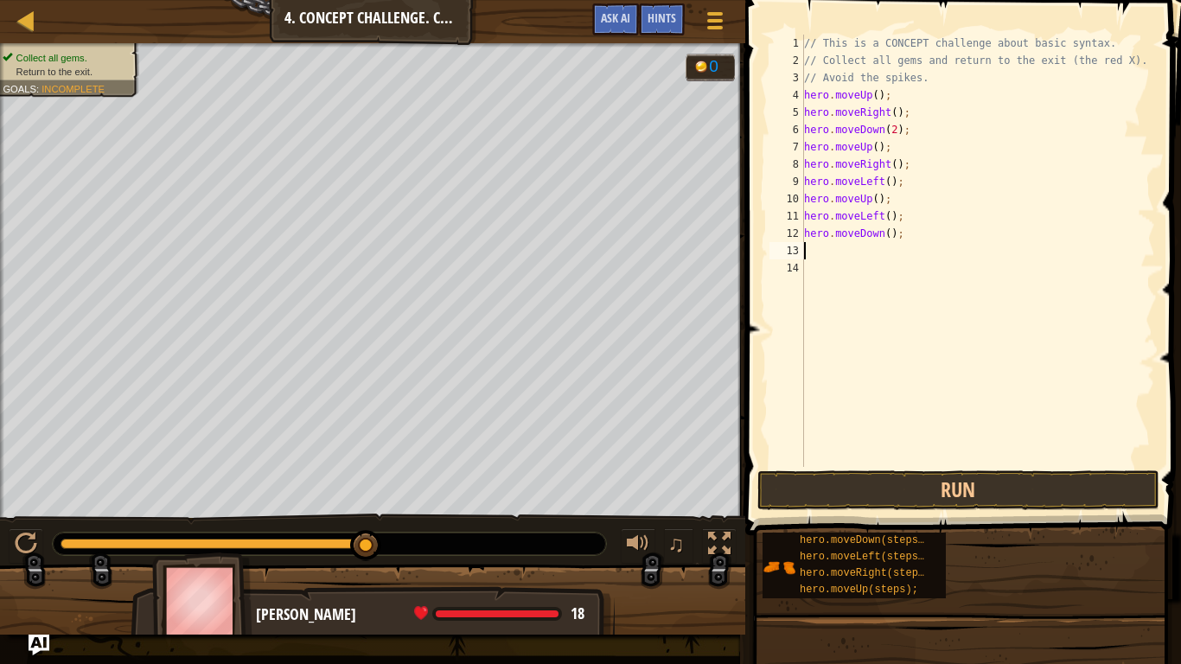
type textarea "h"
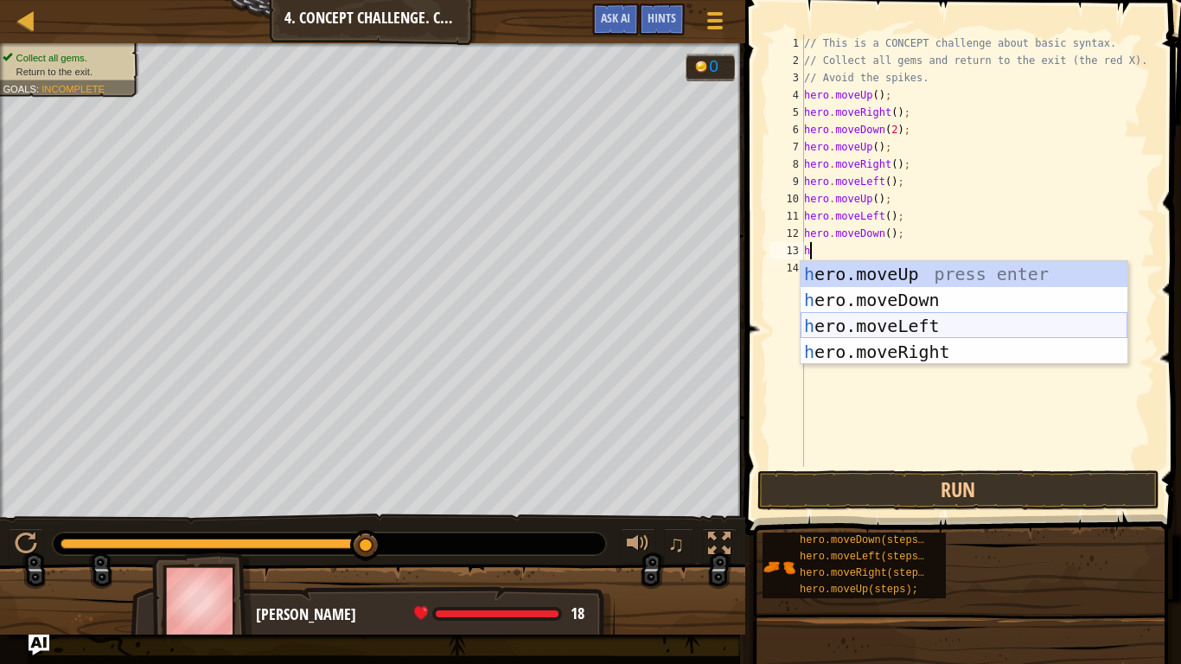
click at [935, 321] on div "h ero.moveUp press enter h ero.moveDown press enter h ero.moveLeft press enter …" at bounding box center [963, 339] width 327 height 156
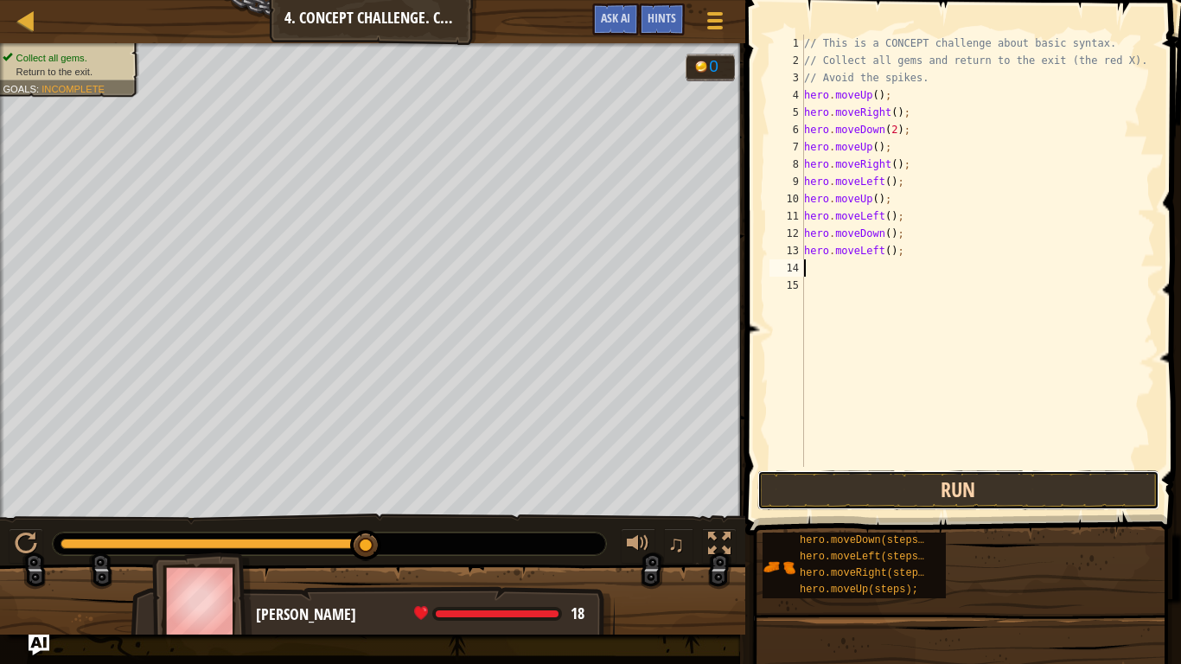
click at [919, 487] on button "Run" at bounding box center [958, 490] width 403 height 40
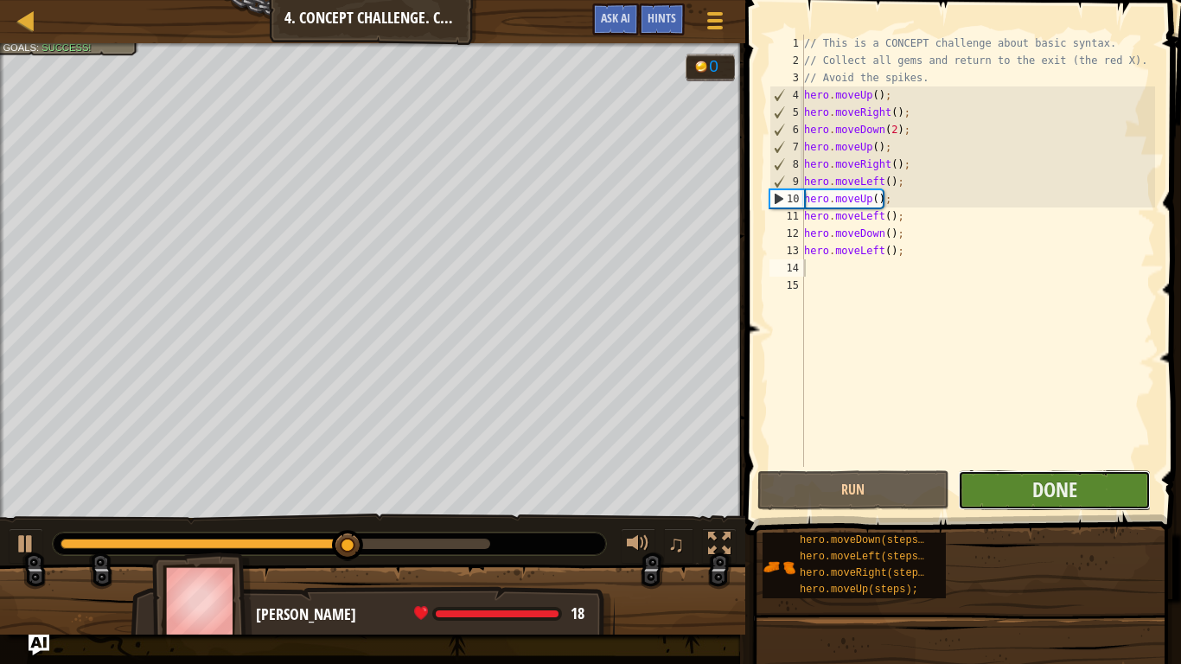
click at [984, 489] on button "Done" at bounding box center [1054, 490] width 193 height 40
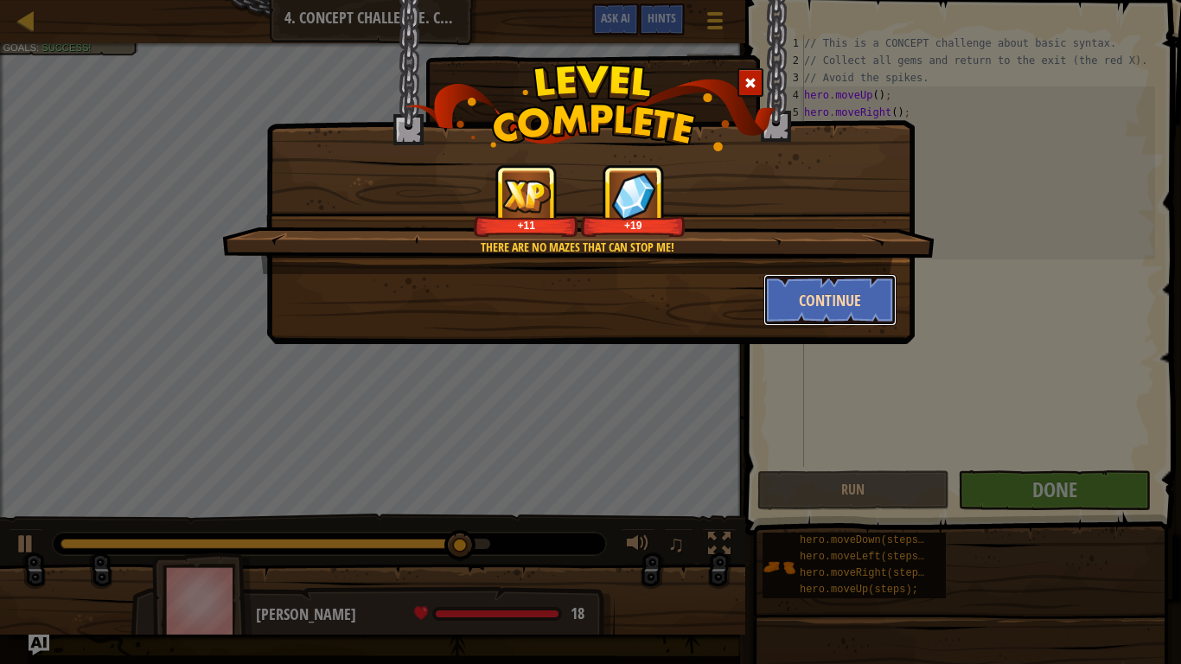
click at [864, 297] on button "Continue" at bounding box center [830, 300] width 134 height 52
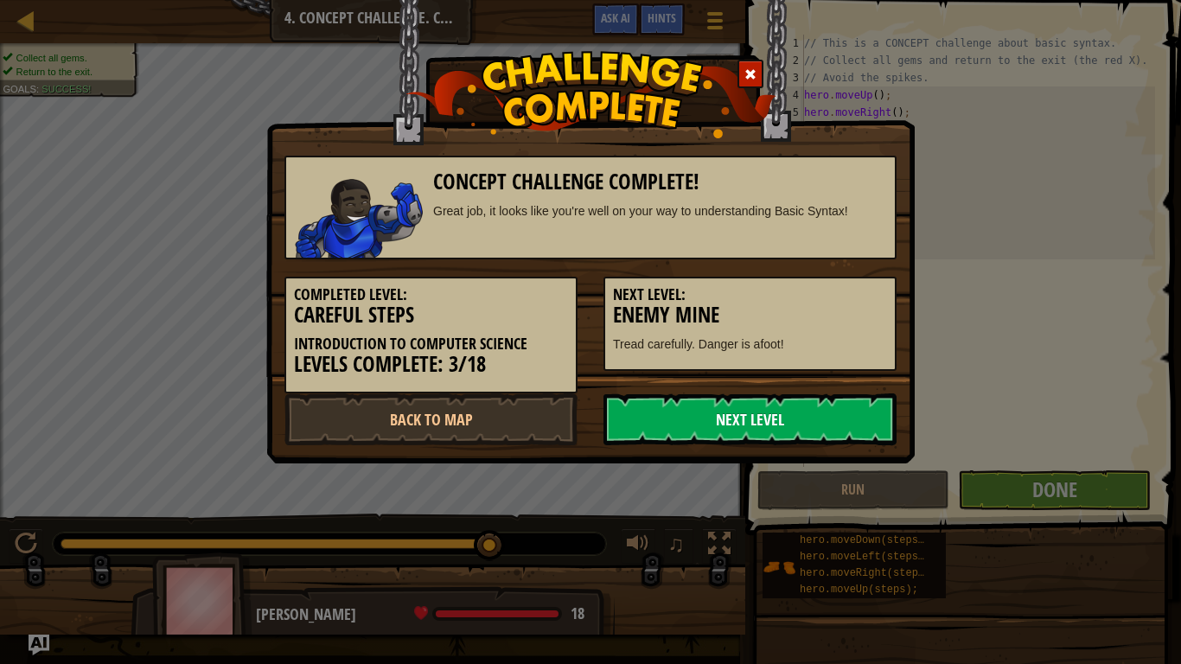
click at [753, 402] on link "Next Level" at bounding box center [749, 419] width 293 height 52
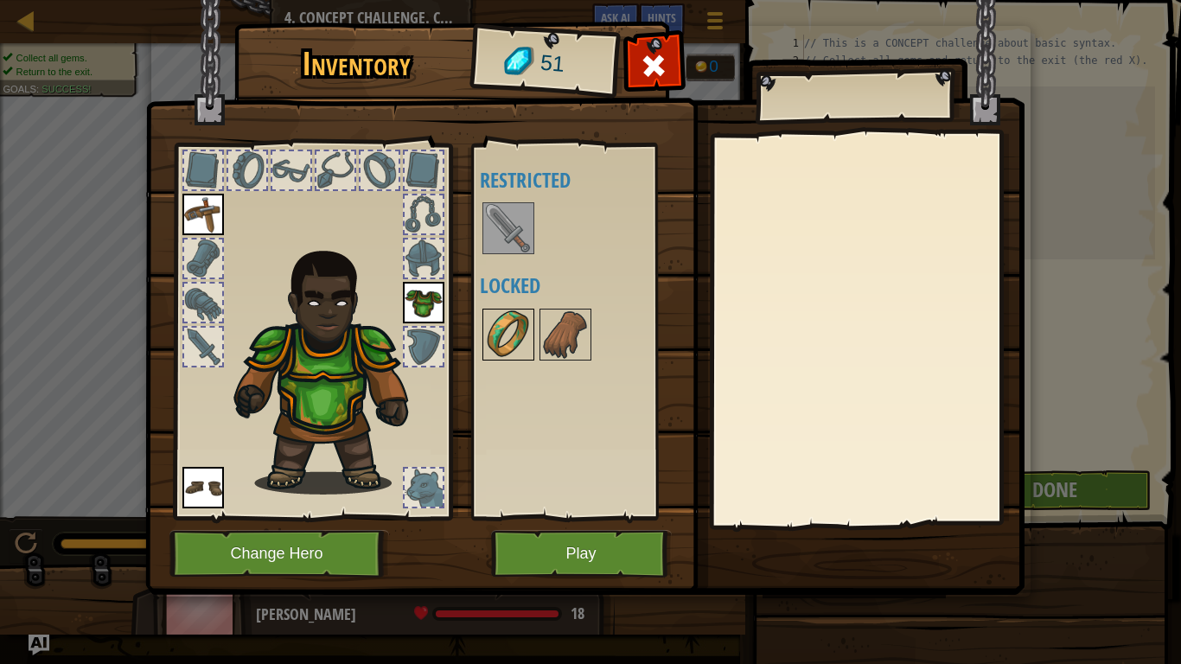
click at [521, 322] on img at bounding box center [508, 334] width 48 height 48
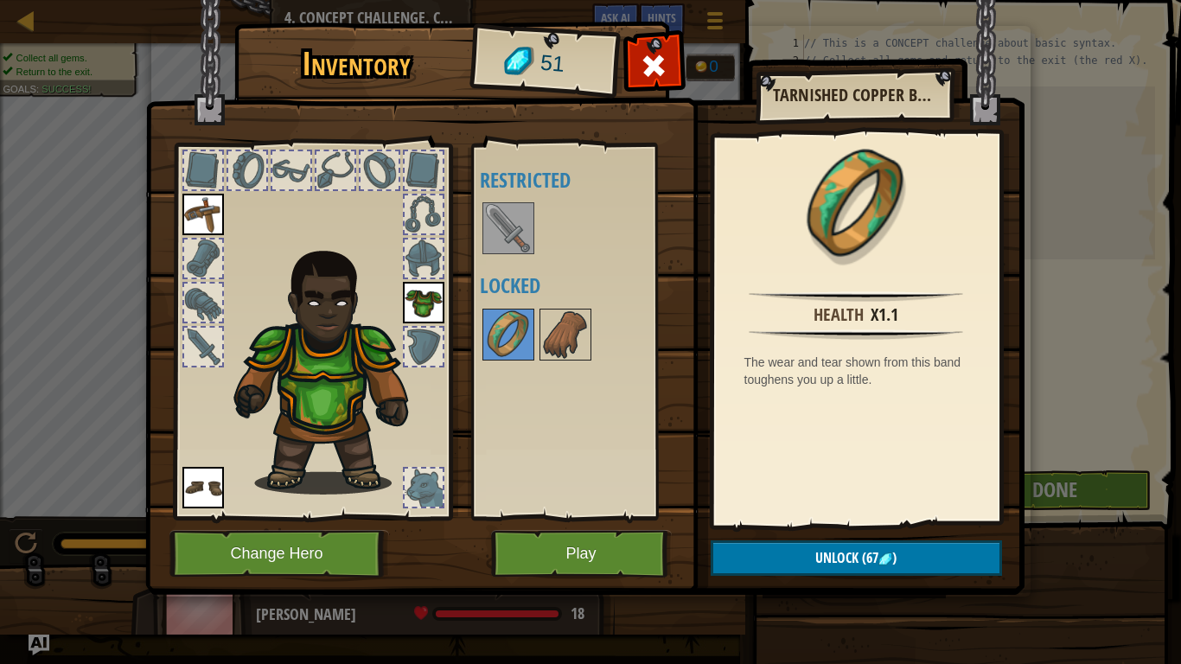
click at [491, 207] on img at bounding box center [508, 228] width 48 height 48
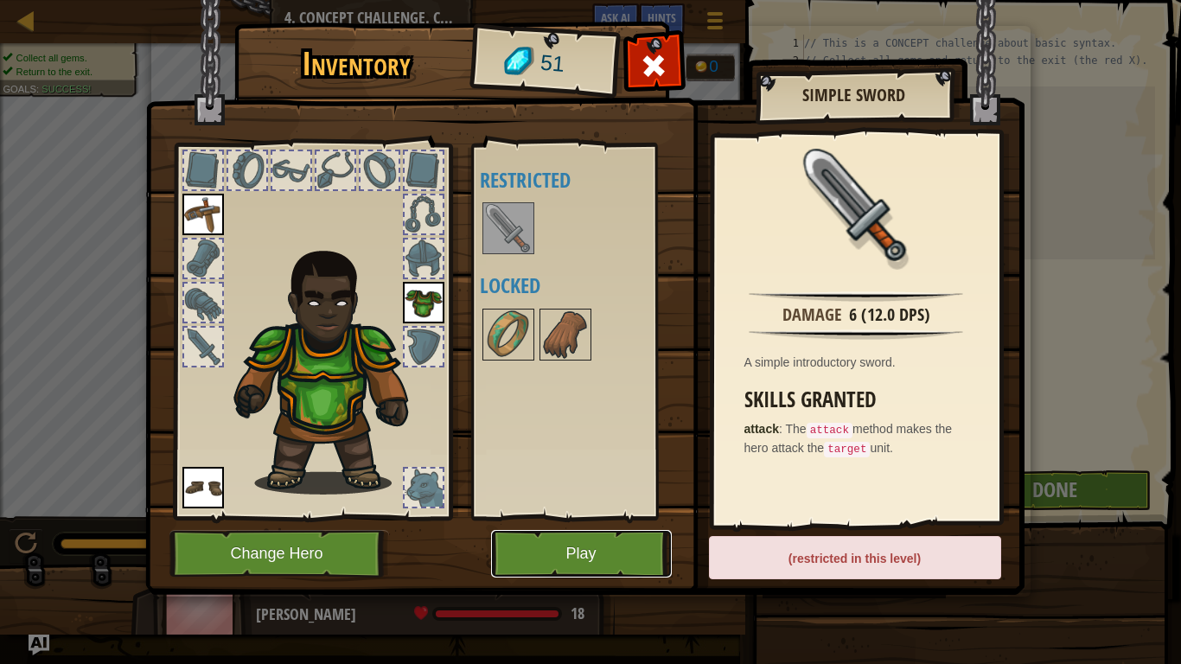
click at [562, 517] on button "Play" at bounding box center [581, 554] width 181 height 48
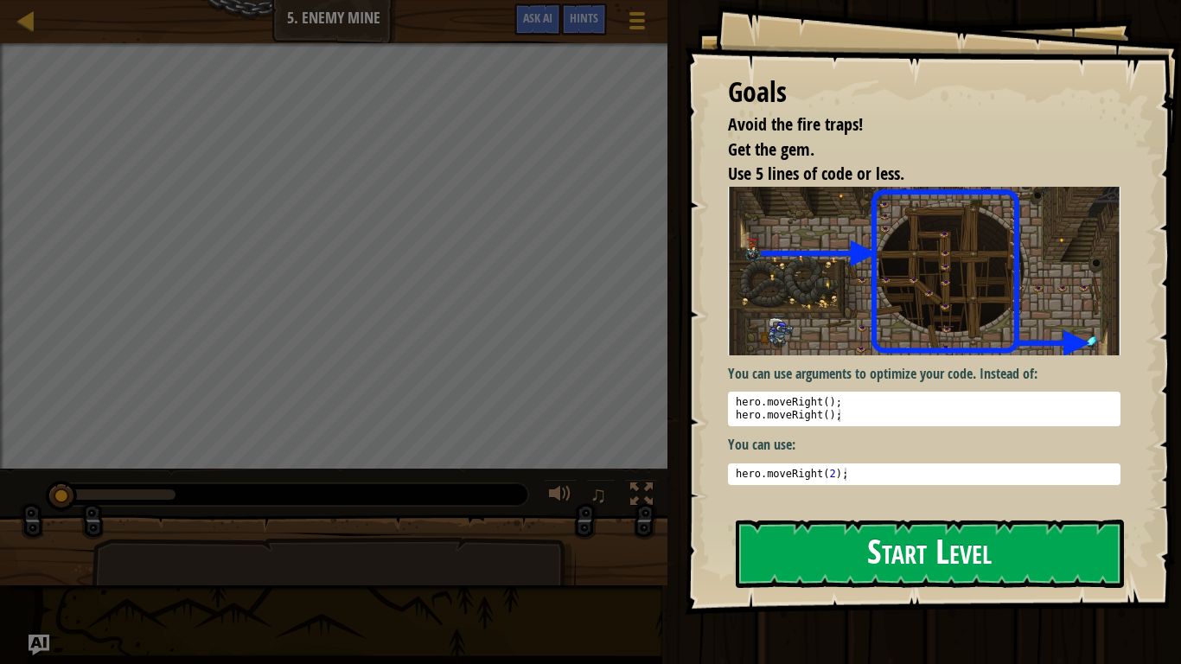
click at [817, 517] on button "Start Level" at bounding box center [929, 553] width 388 height 68
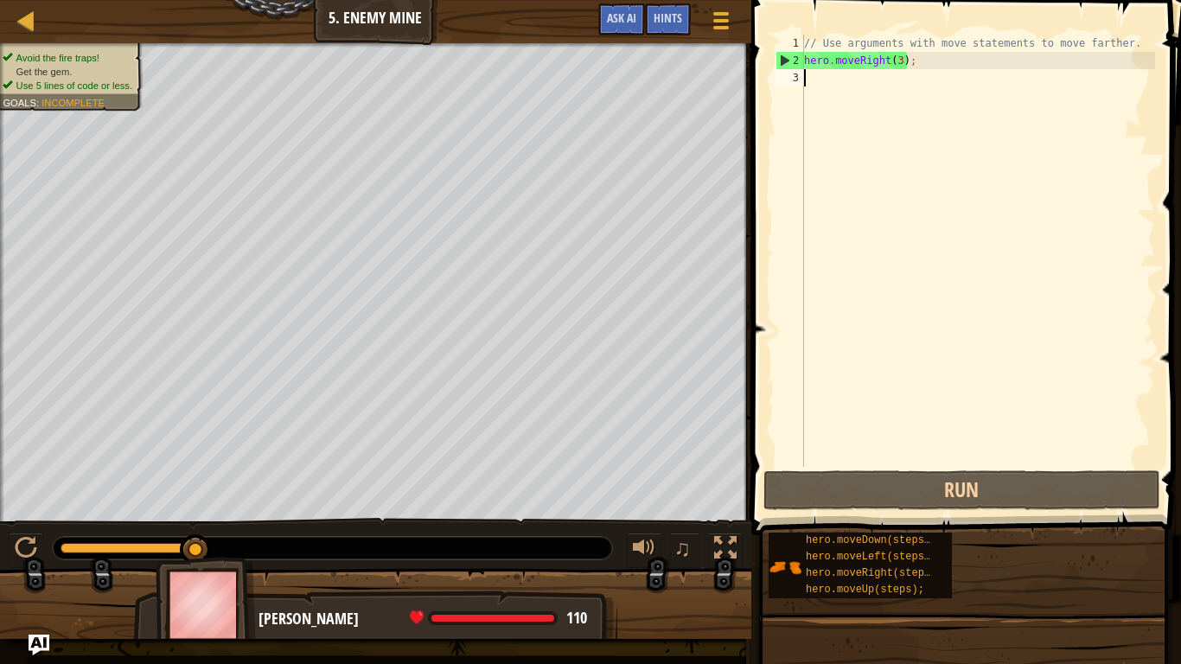
click at [819, 98] on div "// Use arguments with move statements to move farther. hero . moveRight ( 3 ) ;" at bounding box center [977, 268] width 354 height 467
type textarea "h"
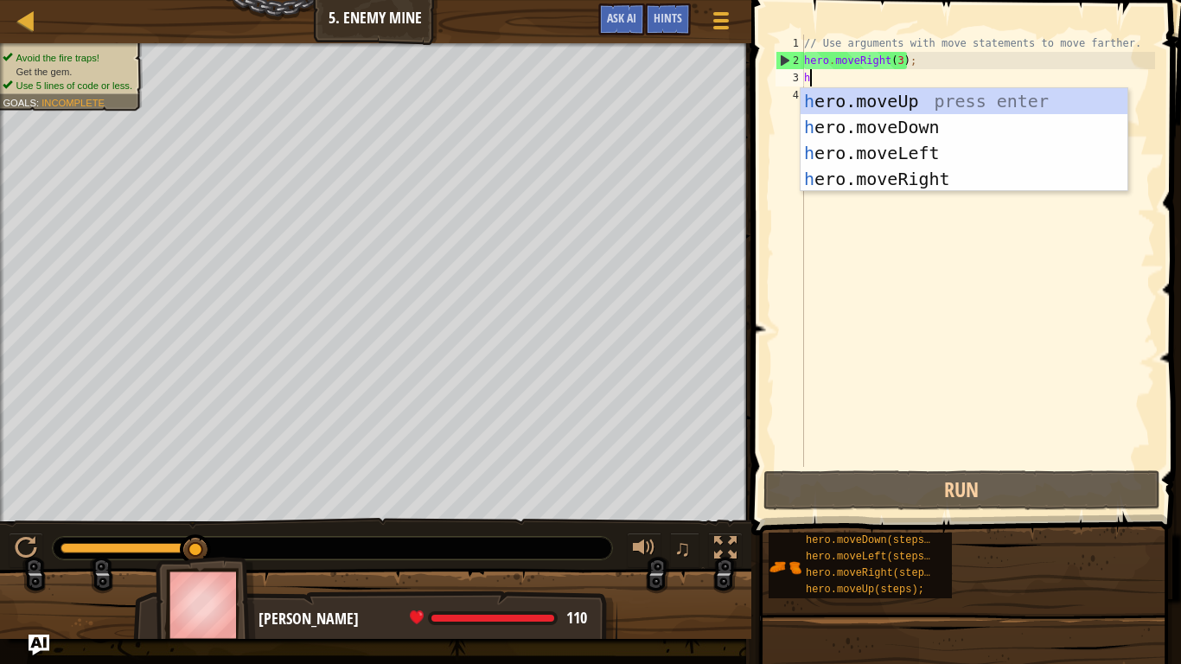
scroll to position [8, 0]
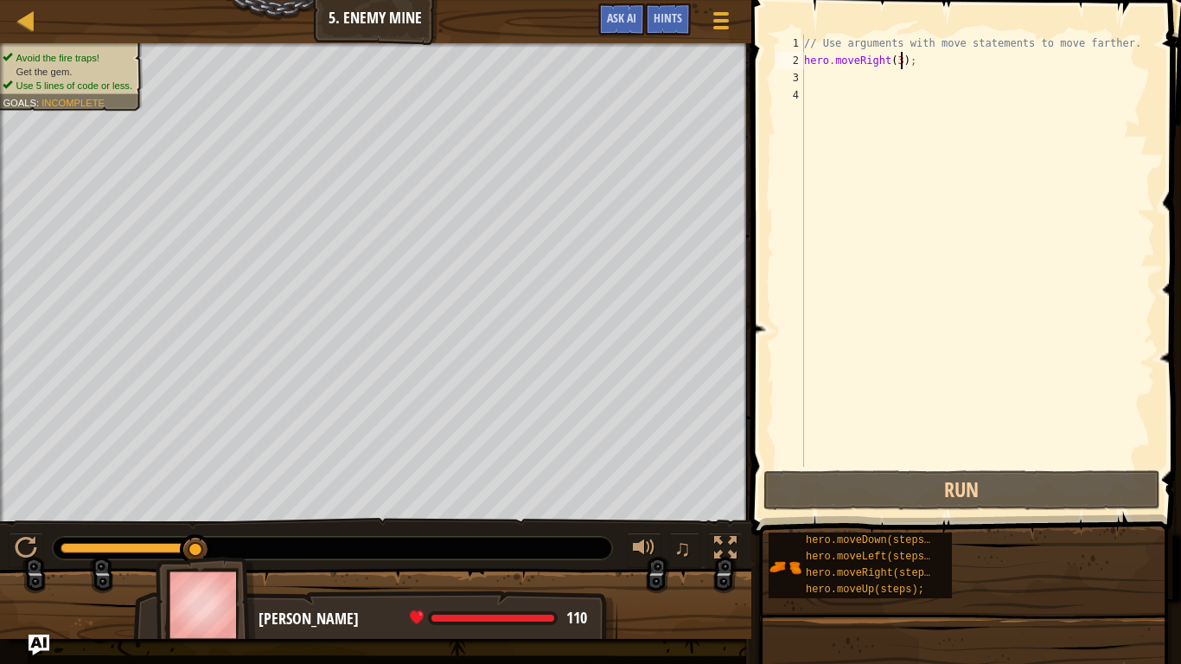
click at [901, 61] on div "// Use arguments with move statements to move farther. hero . moveRight ( 3 ) ;" at bounding box center [977, 268] width 354 height 467
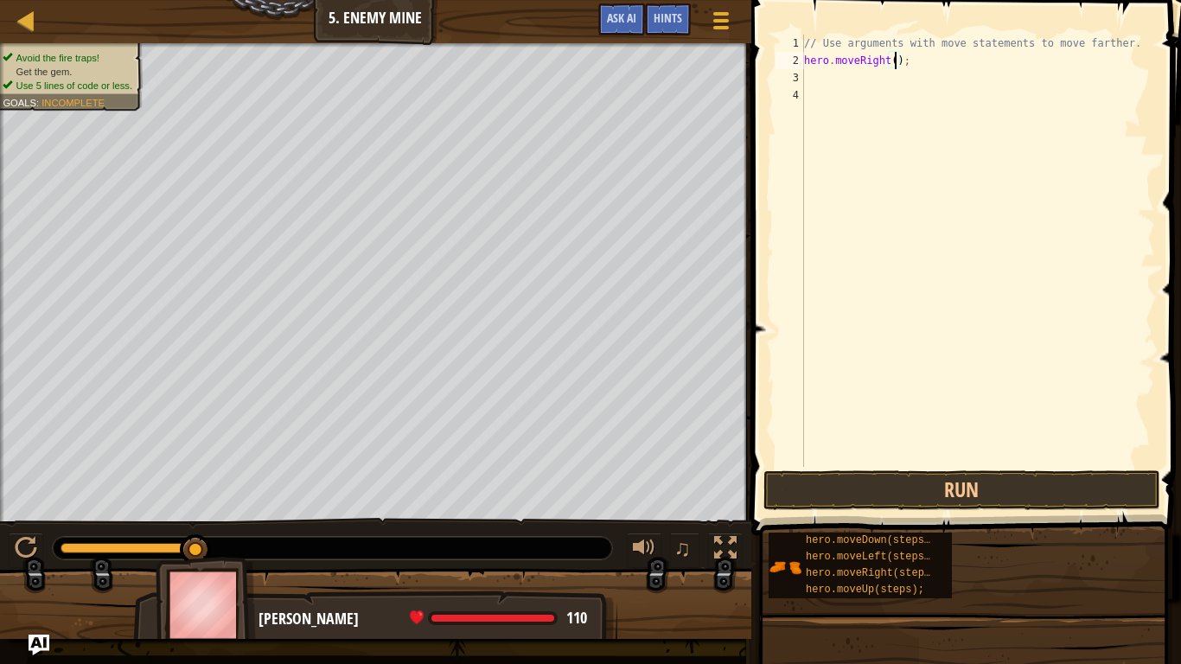
type textarea "hero.moveRight(4);"
click at [891, 71] on div "// Use arguments with move statements to move farther. hero . moveRight ( 4 ) ;" at bounding box center [977, 268] width 354 height 467
type textarea "h"
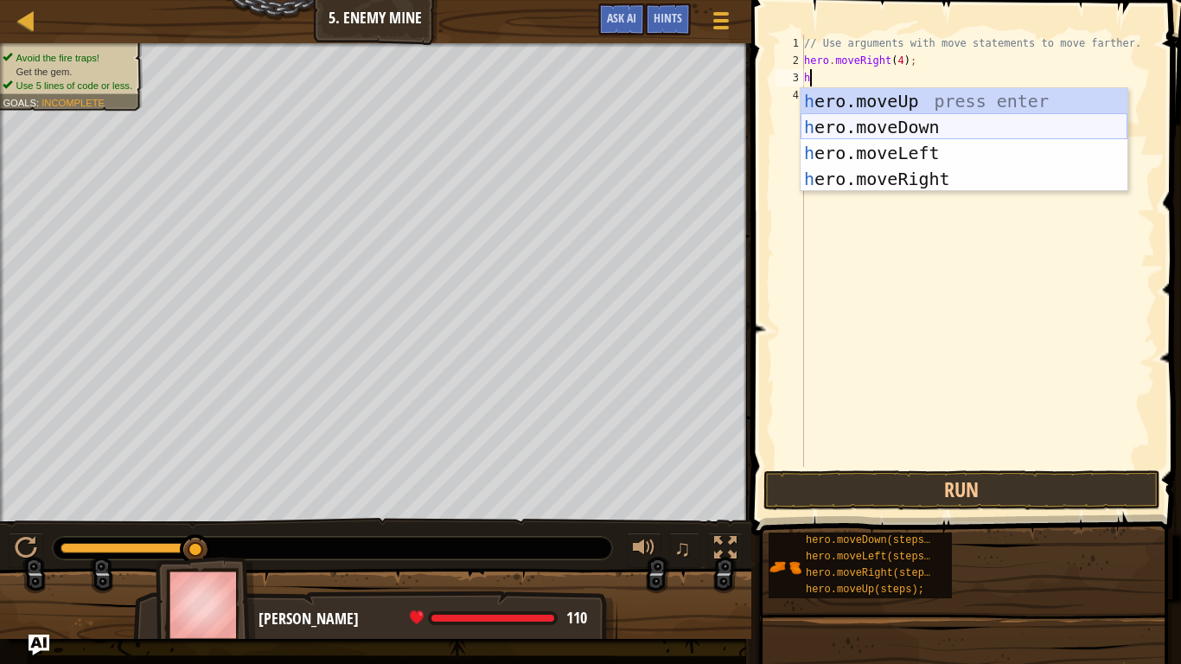
click at [898, 130] on div "h ero.moveUp press enter h ero.moveDown press enter h ero.moveLeft press enter …" at bounding box center [963, 166] width 327 height 156
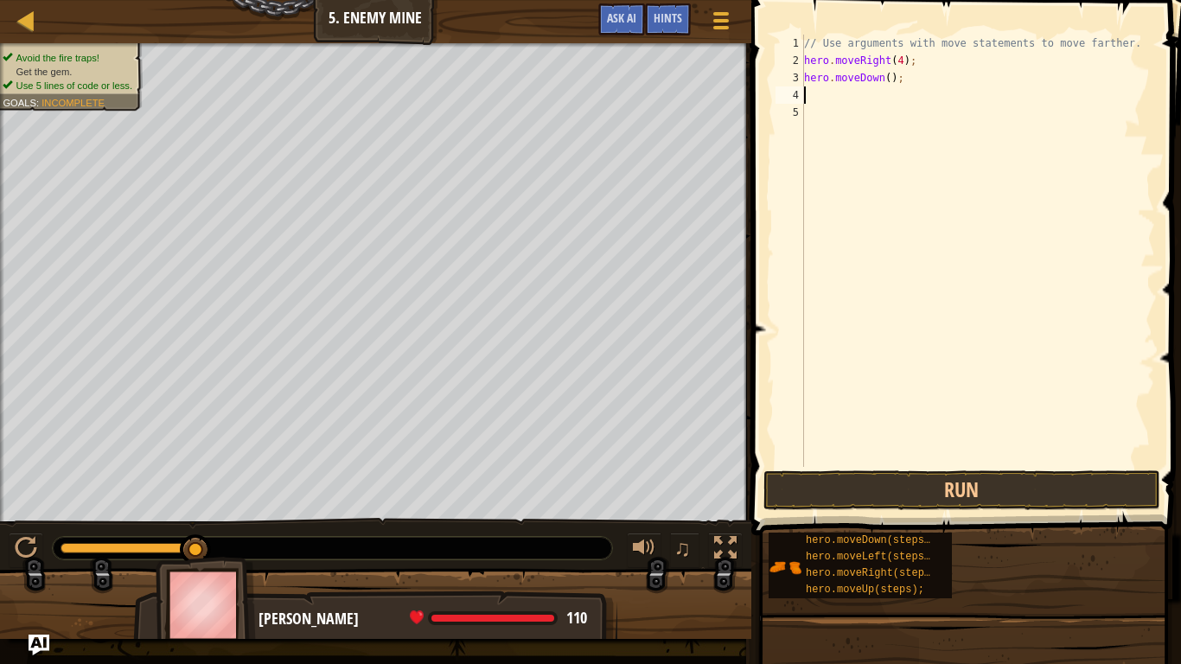
click at [894, 85] on div "// Use arguments with move statements to move farther. hero . moveRight ( 4 ) ;…" at bounding box center [977, 268] width 354 height 467
click at [890, 78] on div "// Use arguments with move statements to move farther. hero . moveRight ( 4 ) ;…" at bounding box center [977, 268] width 354 height 467
type textarea "hero.moveDown(4);"
click at [812, 90] on div "// Use arguments with move statements to move farther. hero . moveRight ( 4 ) ;…" at bounding box center [977, 268] width 354 height 467
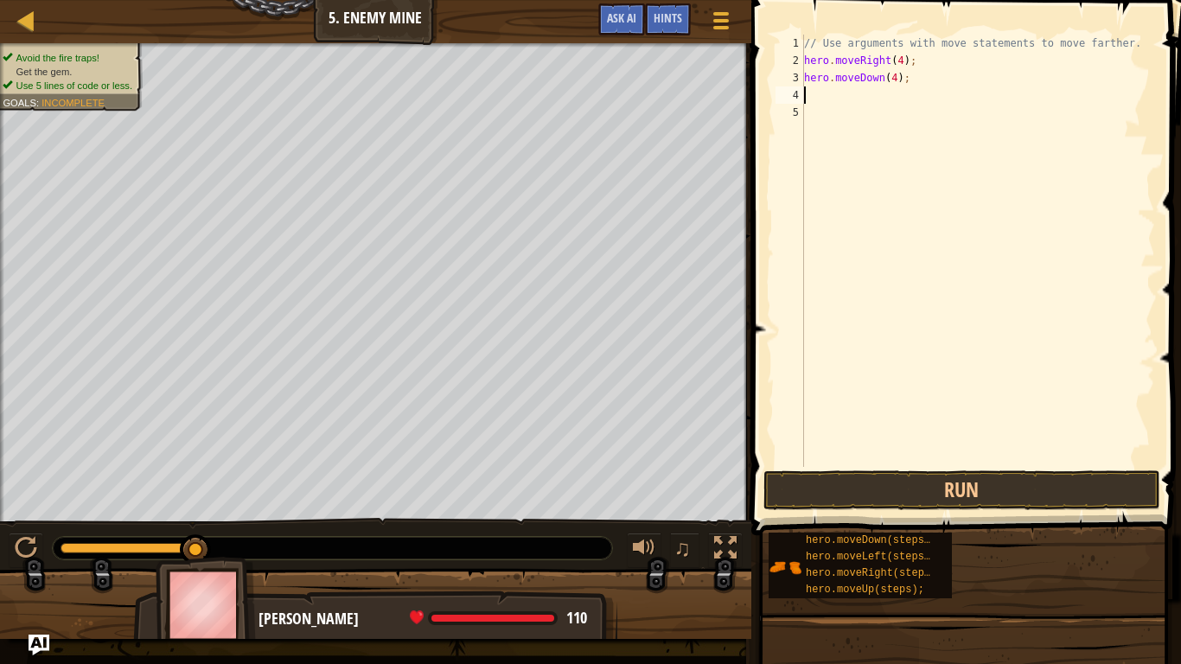
scroll to position [8, 0]
type textarea "h"
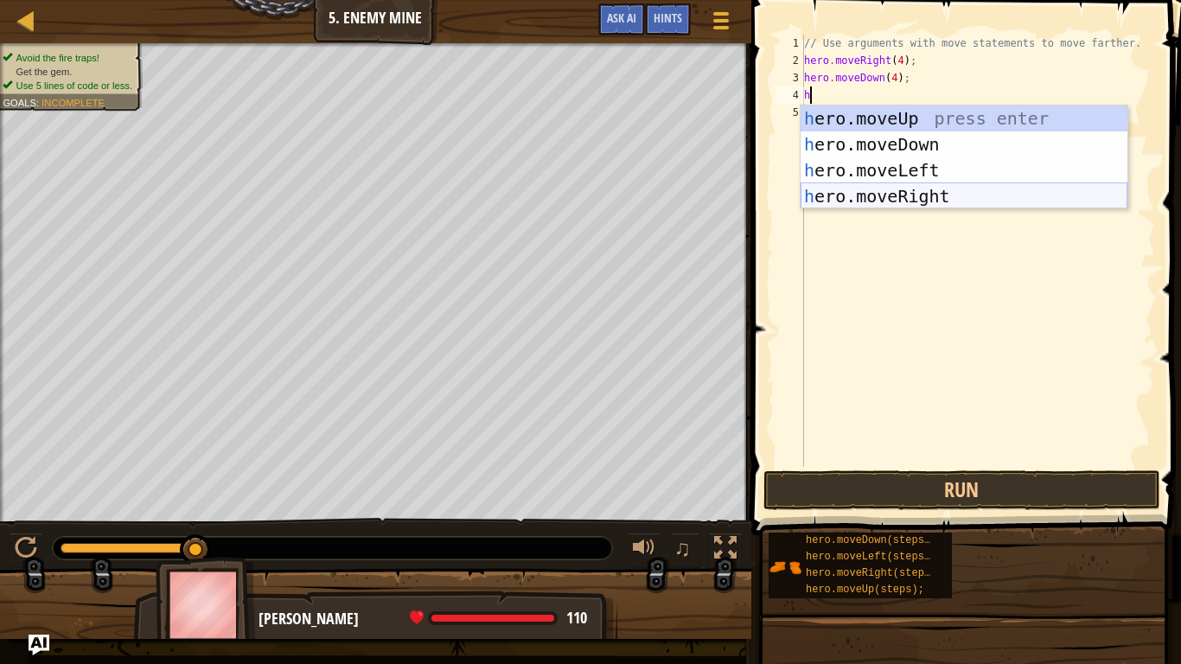
click at [863, 191] on div "h ero.moveUp press enter h ero.moveDown press enter h ero.moveLeft press enter …" at bounding box center [963, 183] width 327 height 156
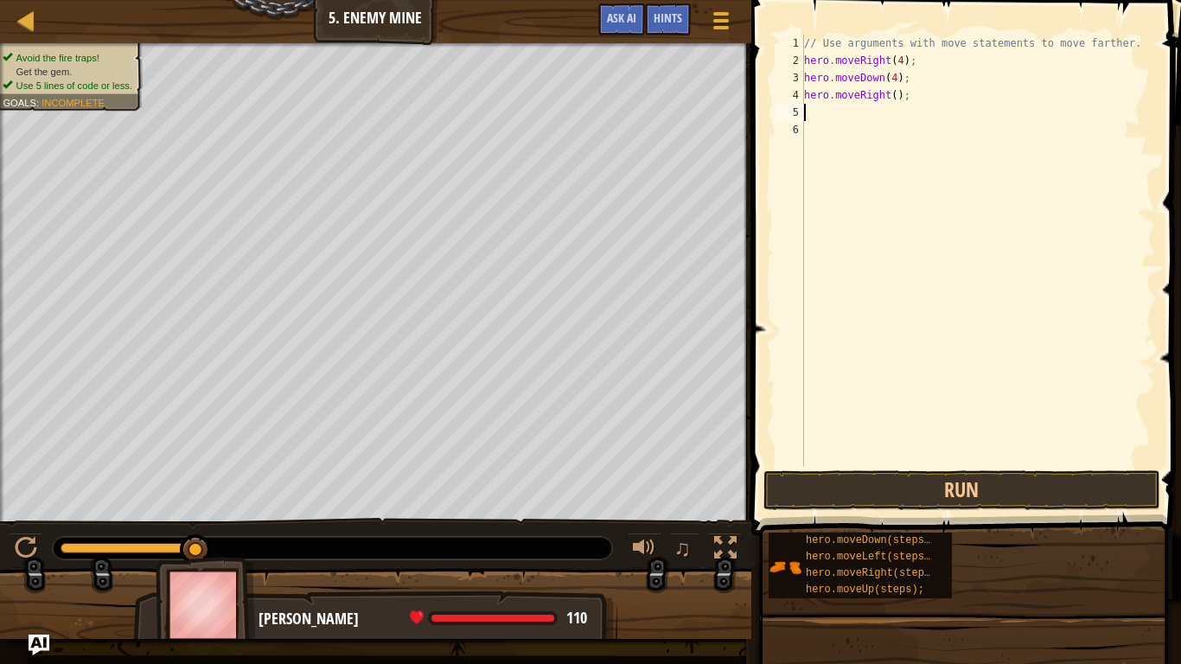
click at [894, 93] on div "// Use arguments with move statements to move farther. hero . moveRight ( 4 ) ;…" at bounding box center [977, 268] width 354 height 467
click at [984, 488] on button "Run" at bounding box center [961, 490] width 397 height 40
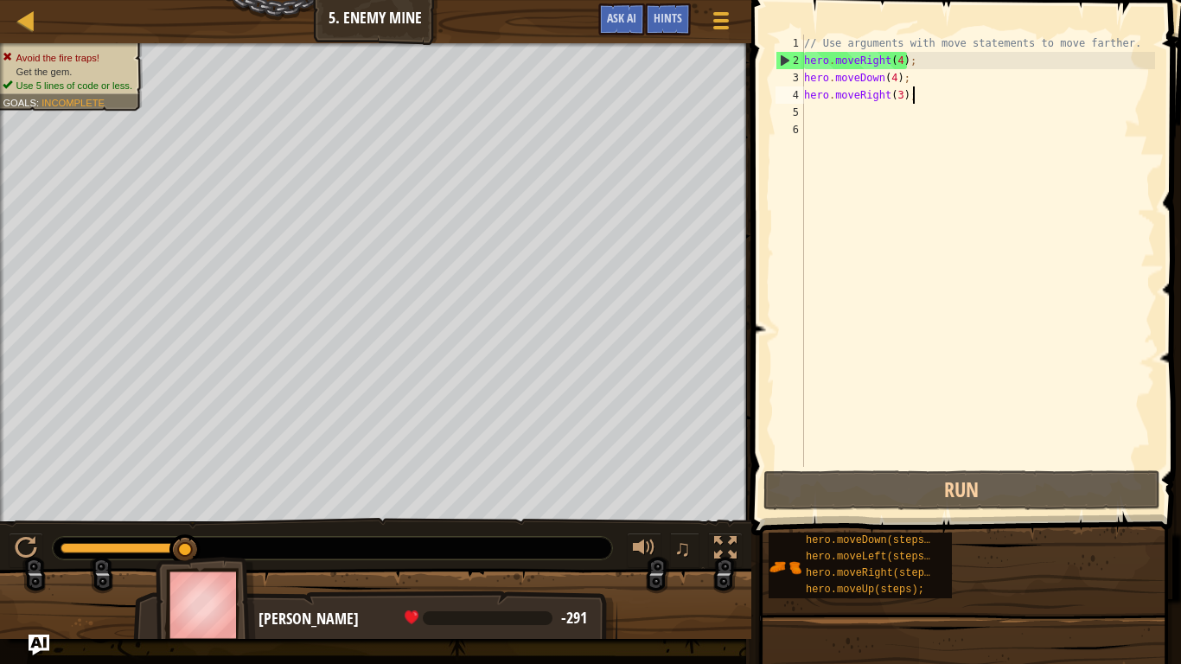
click at [930, 99] on div "// Use arguments with move statements to move farther. hero . moveRight ( 4 ) ;…" at bounding box center [977, 268] width 354 height 467
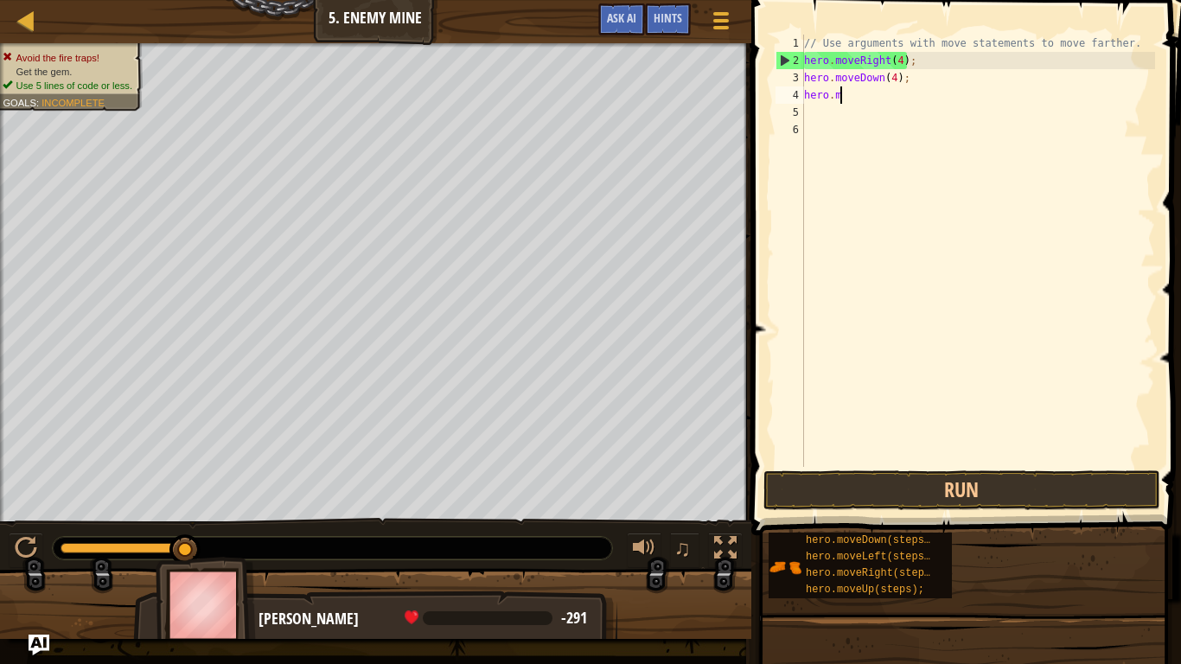
scroll to position [8, 3]
type textarea "h"
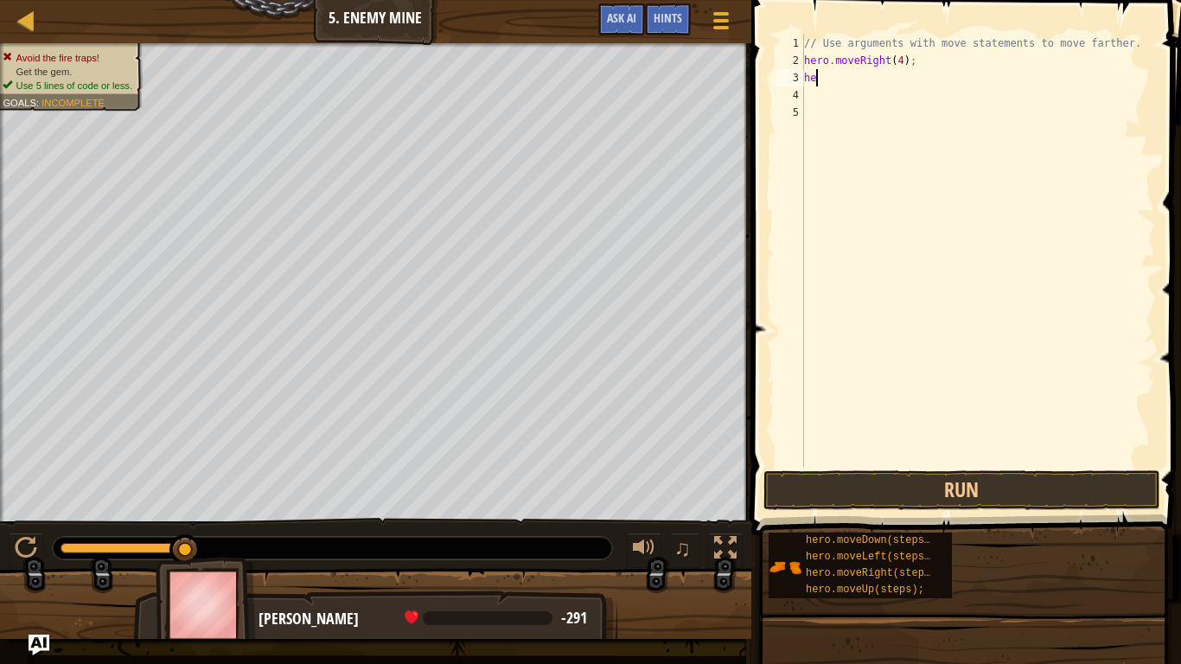
type textarea "h"
click at [913, 480] on button "Run" at bounding box center [961, 490] width 397 height 40
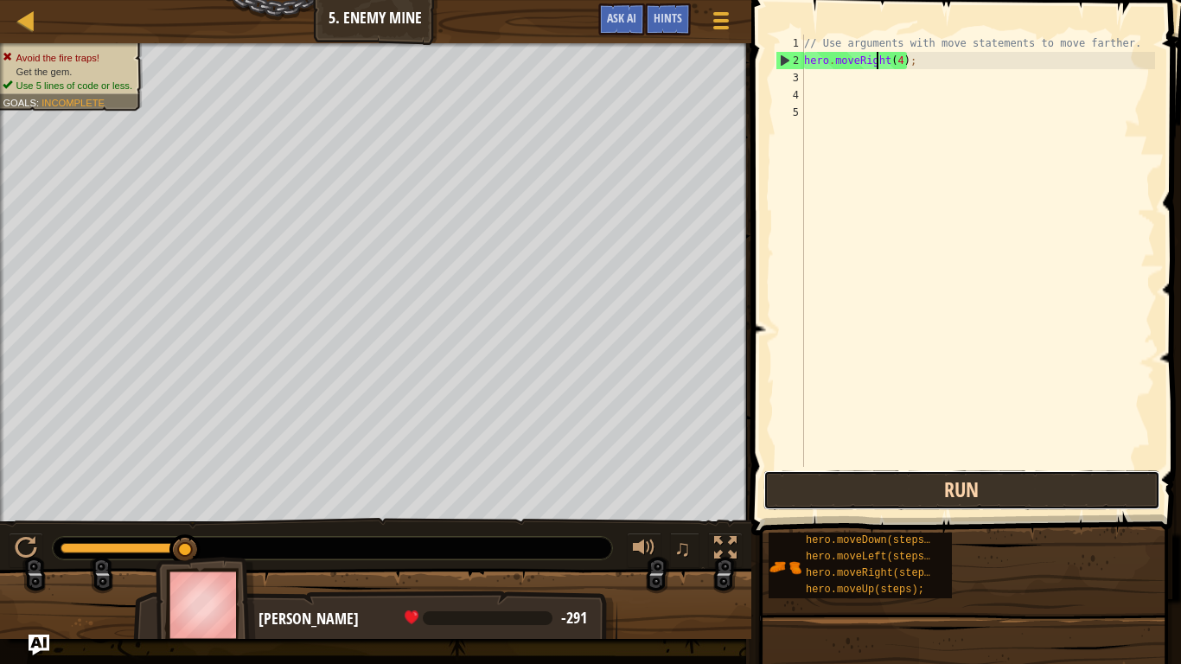
click at [913, 481] on button "Run" at bounding box center [961, 490] width 397 height 40
click at [872, 474] on button "Run" at bounding box center [961, 490] width 397 height 40
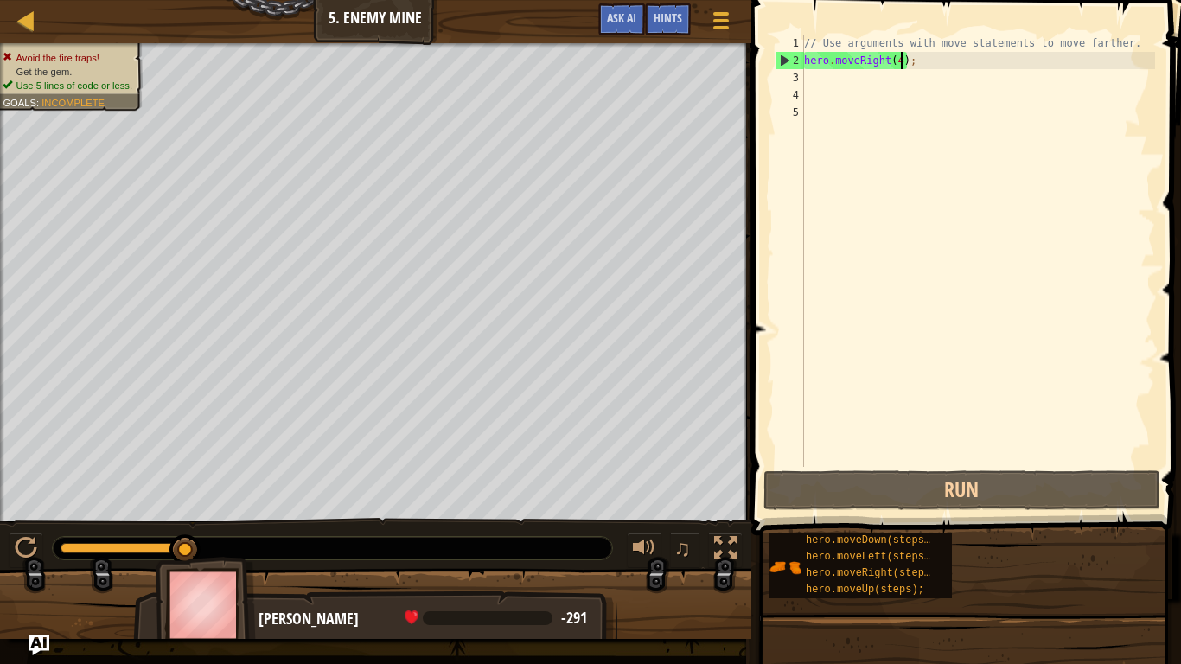
click at [903, 62] on div "// Use arguments with move statements to move farther. hero . moveRight ( 4 ) ;" at bounding box center [977, 268] width 354 height 467
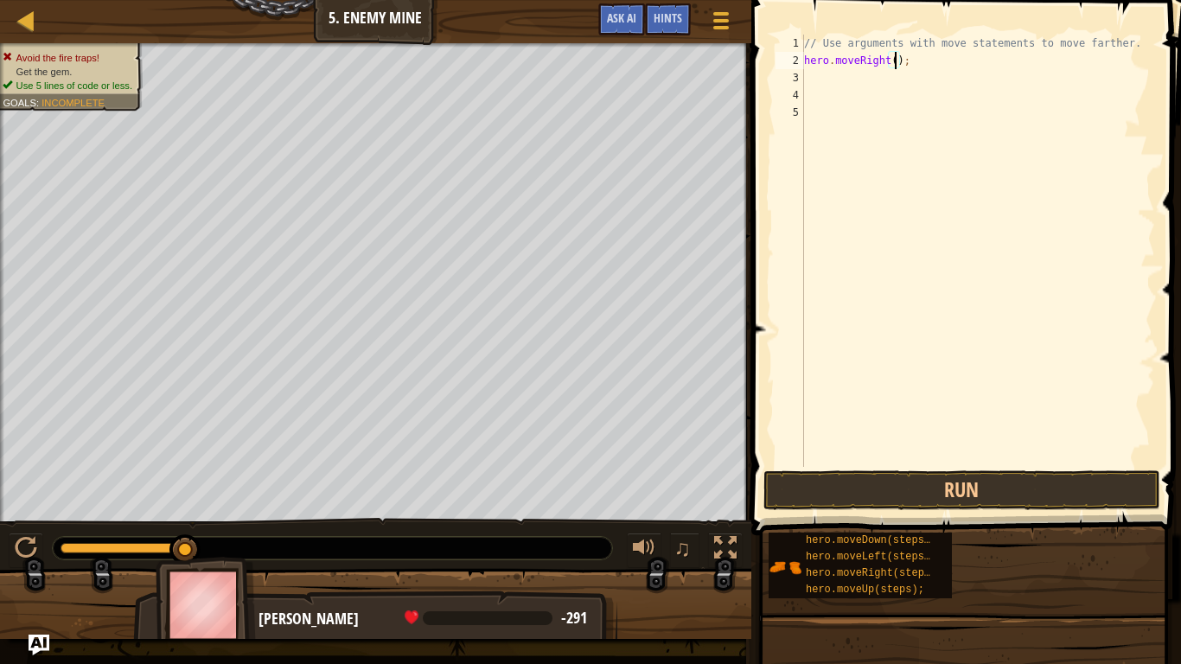
type textarea "hero.moveRight(3);"
click at [891, 81] on div "// Use arguments with move statements to move farther. hero . moveRight ( 3 ) ;" at bounding box center [977, 268] width 354 height 467
type textarea "h"
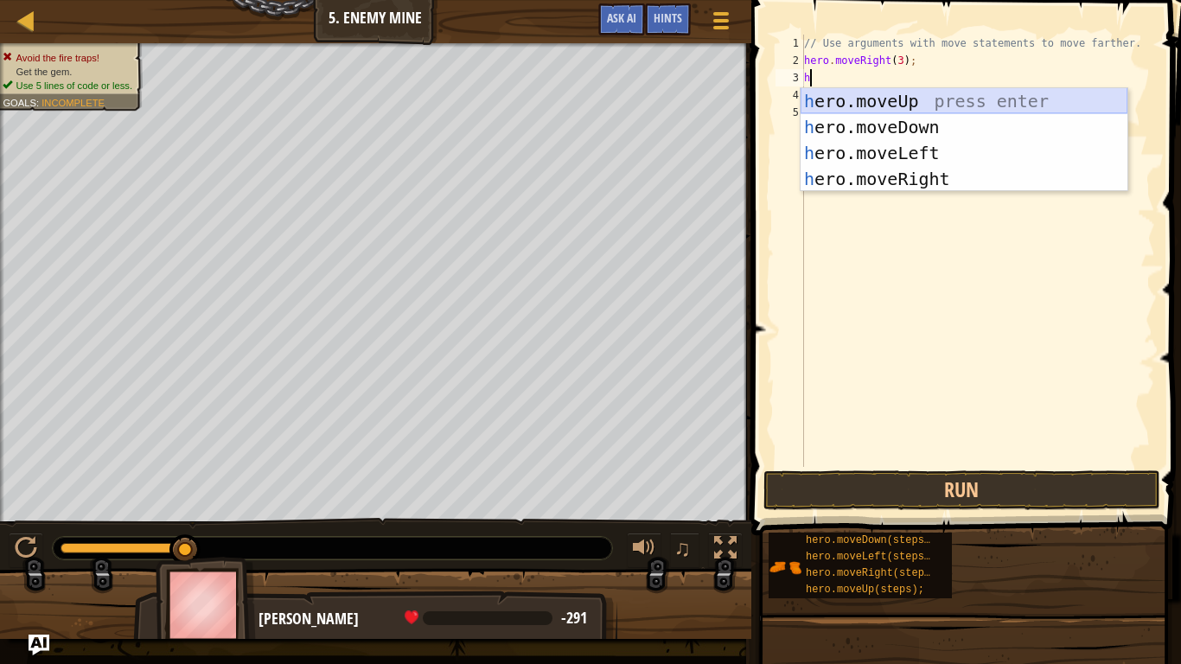
click at [864, 104] on div "h ero.moveUp press enter h ero.moveDown press enter h ero.moveLeft press enter …" at bounding box center [963, 166] width 327 height 156
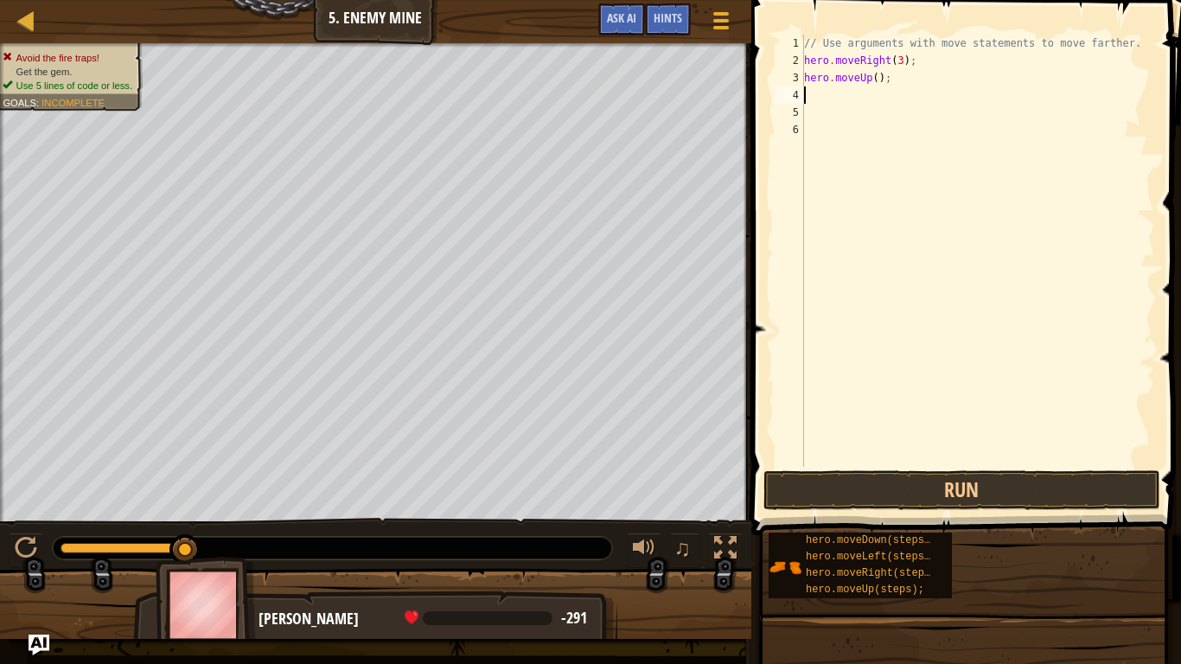
type textarea "h"
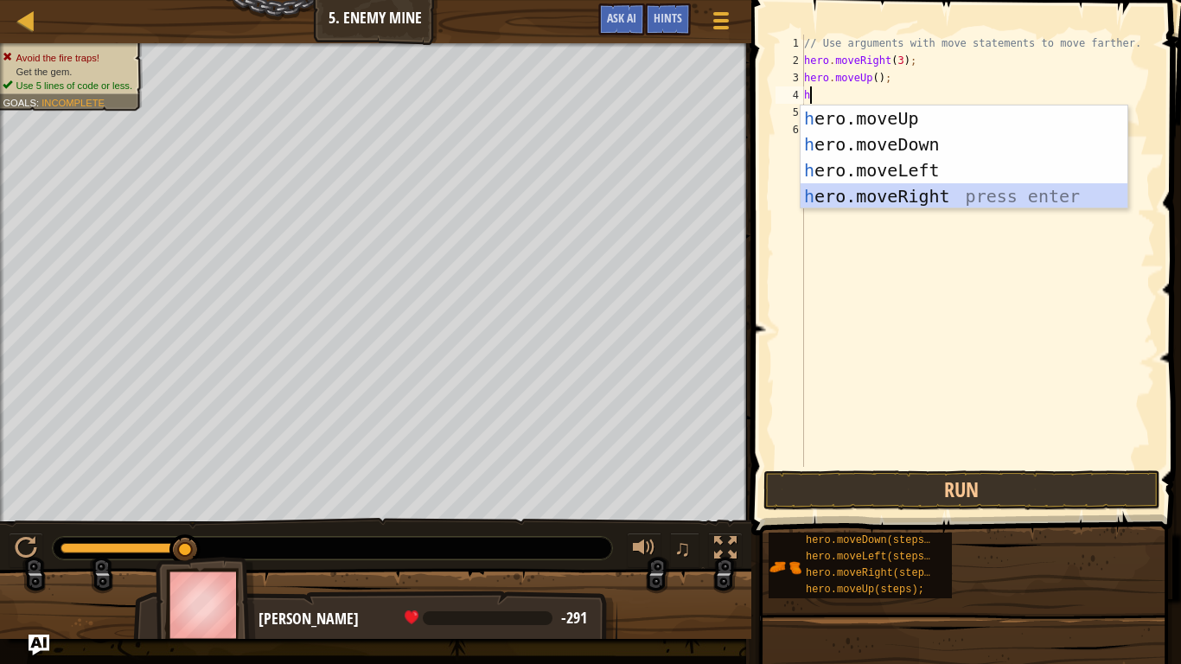
click at [912, 192] on div "h ero.moveUp press enter h ero.moveDown press enter h ero.moveLeft press enter …" at bounding box center [963, 183] width 327 height 156
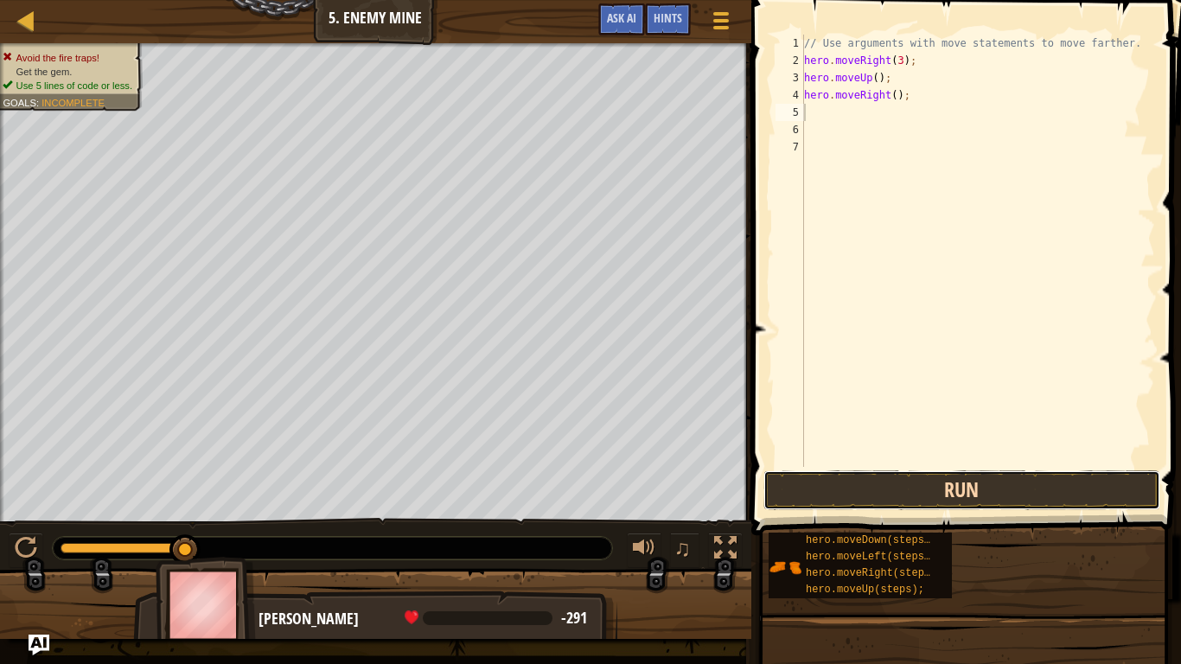
click at [963, 475] on button "Run" at bounding box center [961, 490] width 397 height 40
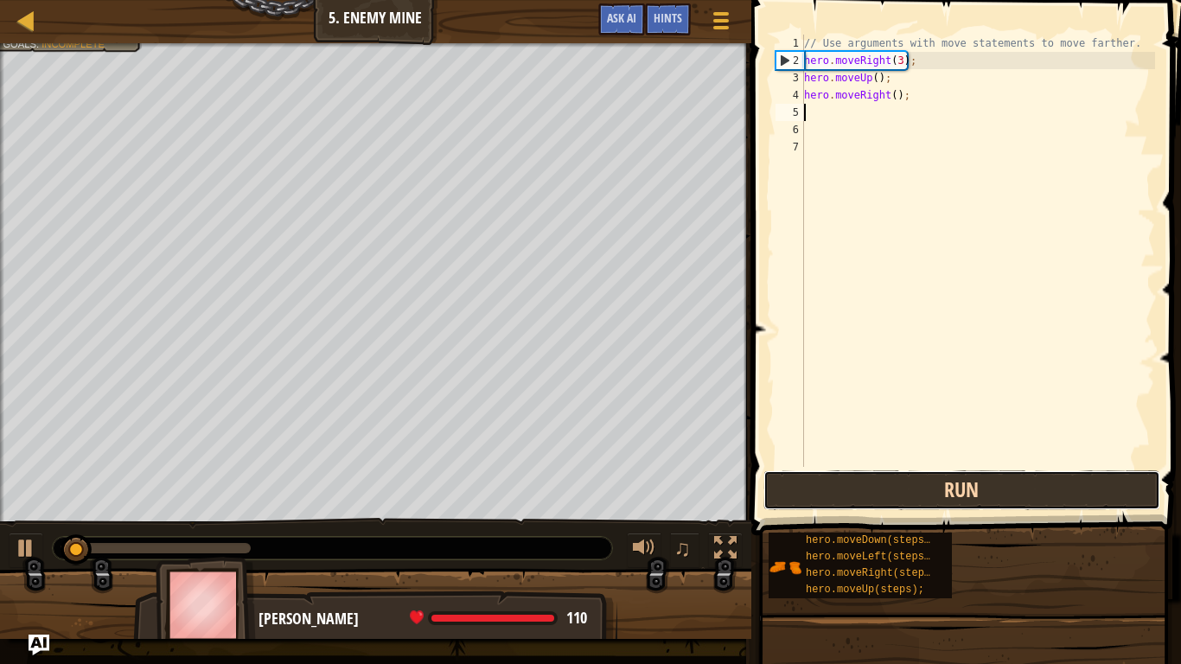
click at [963, 475] on button "Run" at bounding box center [961, 490] width 397 height 40
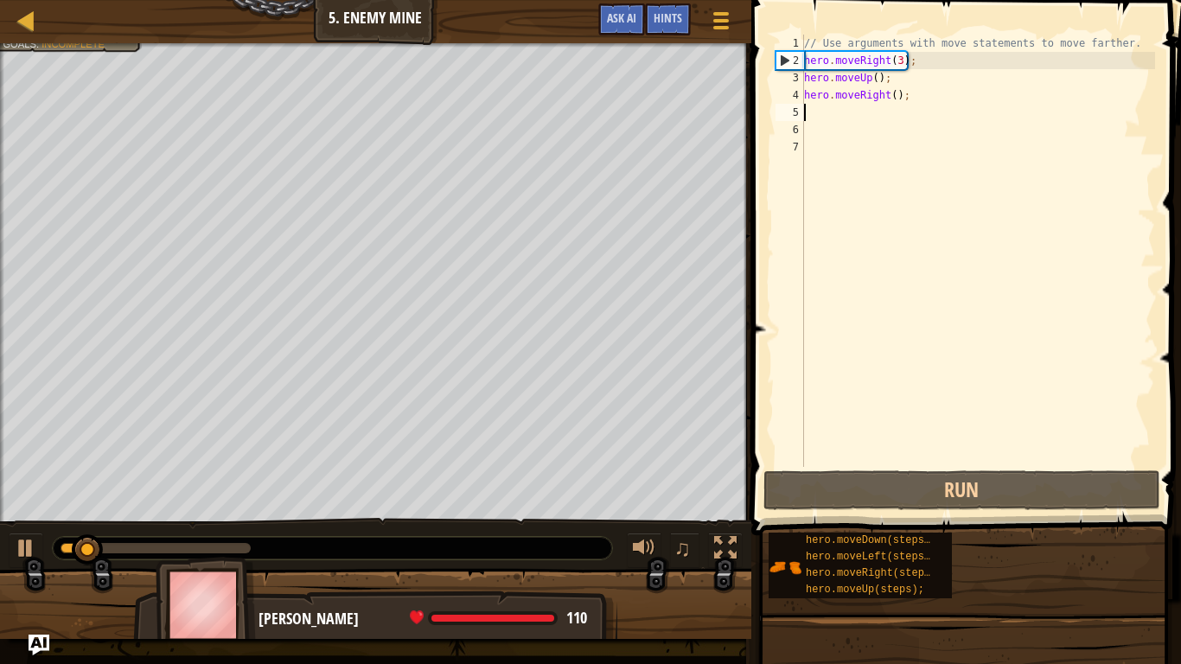
click at [810, 117] on div "// Use arguments with move statements to move farther. hero . moveRight ( 3 ) ;…" at bounding box center [977, 268] width 354 height 467
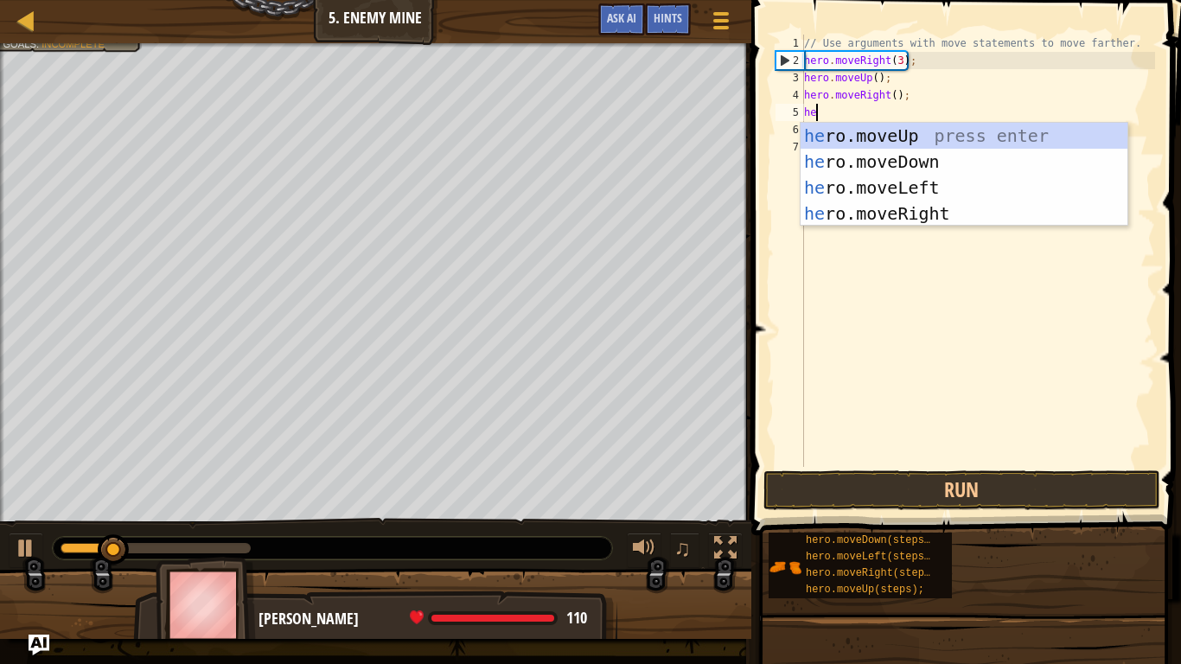
type textarea "her"
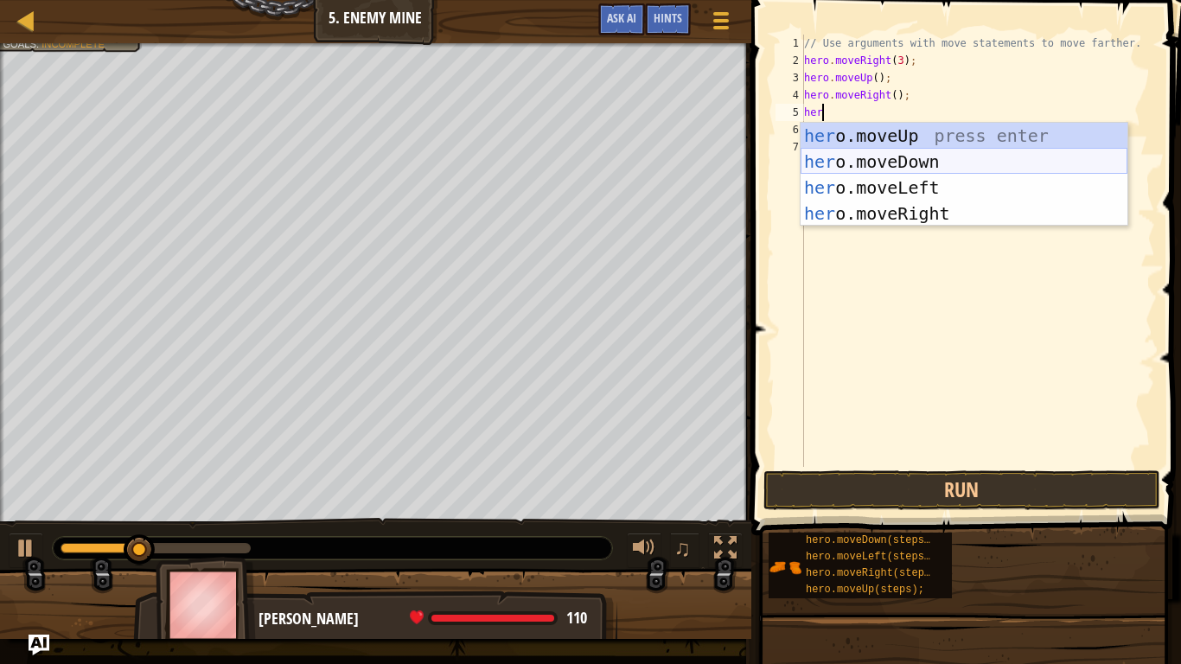
click at [823, 168] on div "her o.moveUp press enter her o.moveDown press enter her o.moveLeft press enter …" at bounding box center [963, 201] width 327 height 156
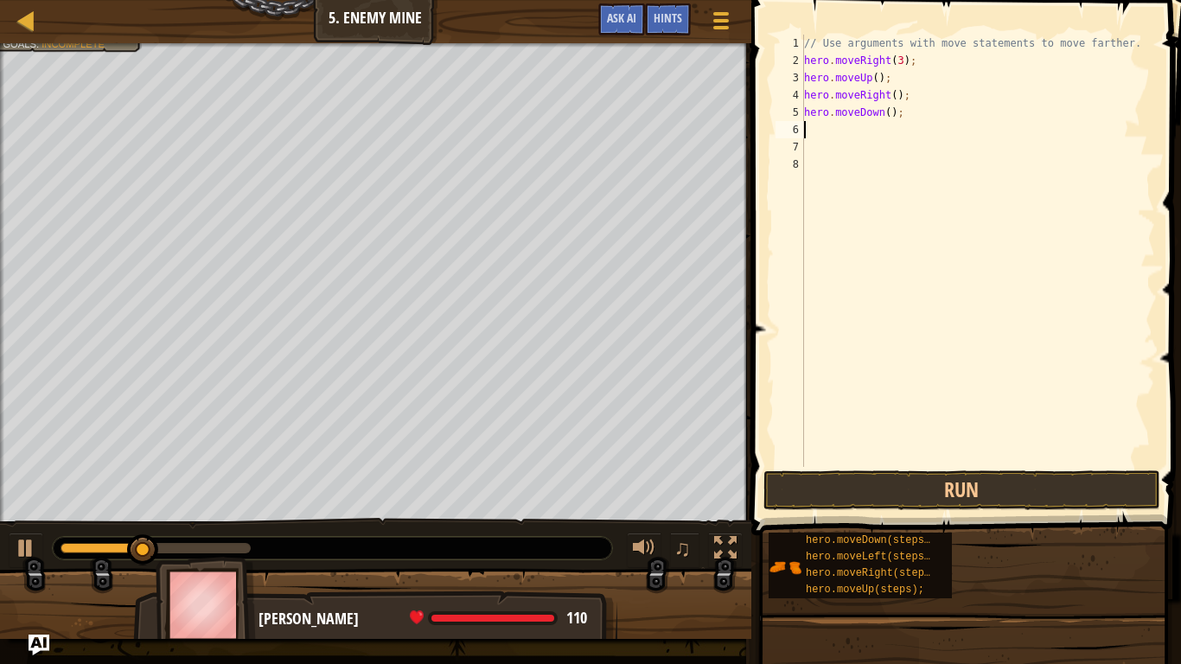
scroll to position [8, 0]
click at [893, 111] on div "// Use arguments with move statements to move farther. hero . moveRight ( 3 ) ;…" at bounding box center [977, 268] width 354 height 467
click at [887, 111] on div "// Use arguments with move statements to move farther. hero . moveRight ( 3 ) ;…" at bounding box center [977, 268] width 354 height 467
type textarea "hero.moveDown(3);"
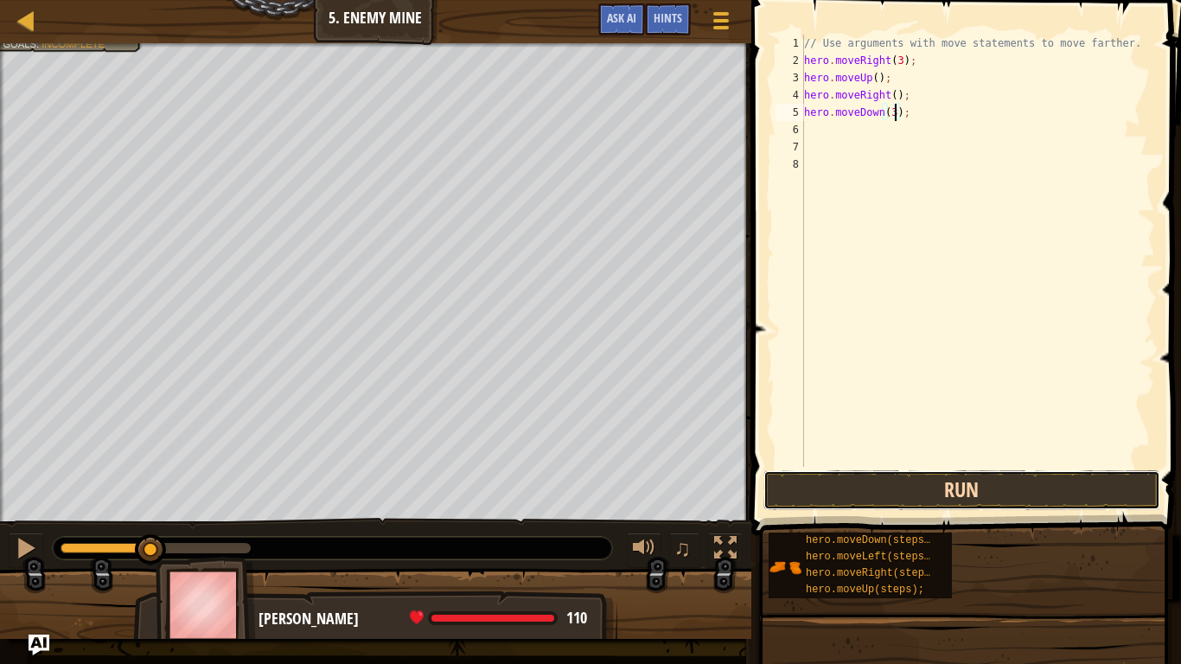
click at [983, 494] on button "Run" at bounding box center [961, 490] width 397 height 40
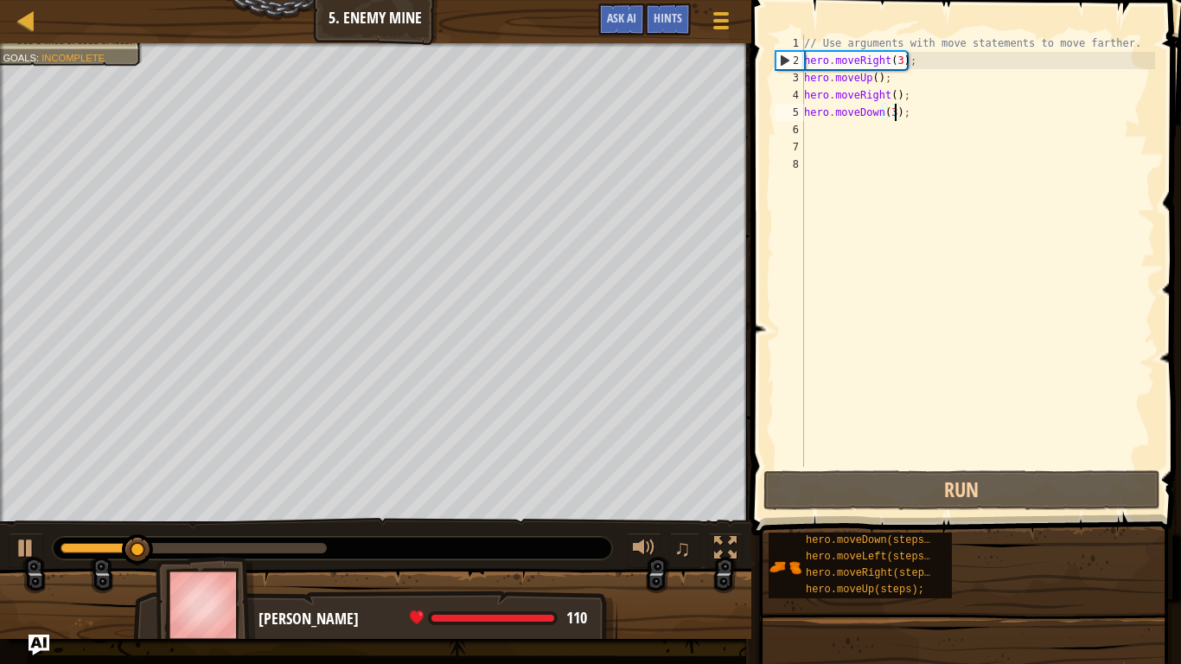
click at [838, 133] on div "// Use arguments with move statements to move farther. hero . moveRight ( 3 ) ;…" at bounding box center [977, 268] width 354 height 467
type textarea "h"
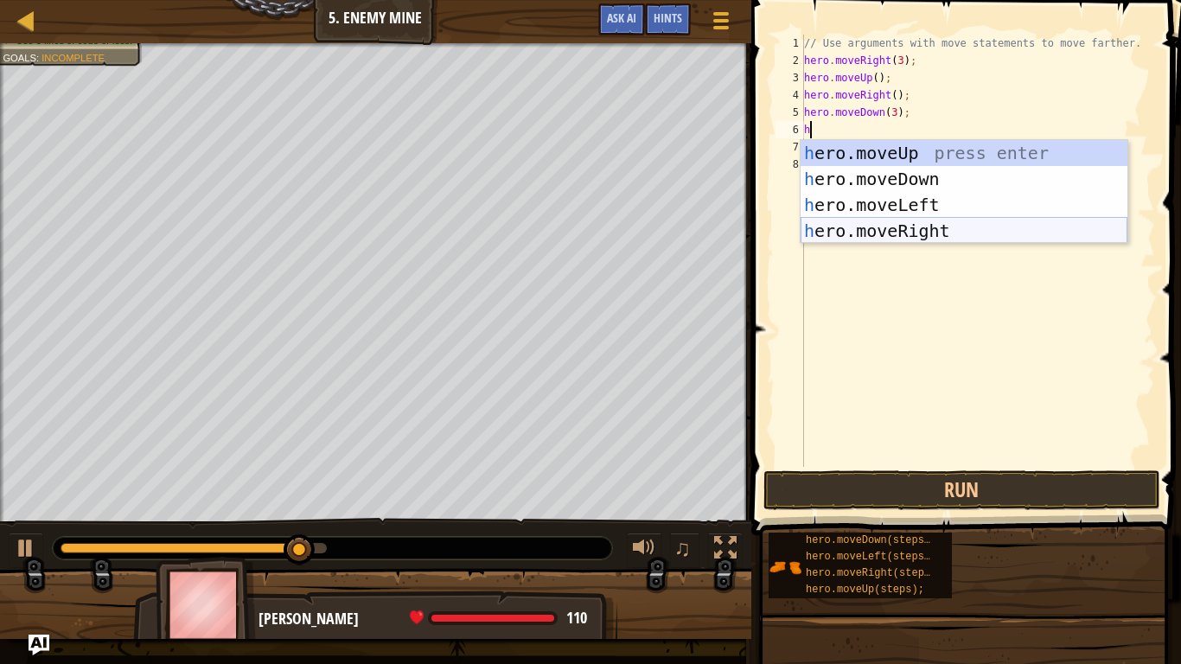
click at [936, 232] on div "h ero.moveUp press enter h ero.moveDown press enter h ero.moveLeft press enter …" at bounding box center [963, 218] width 327 height 156
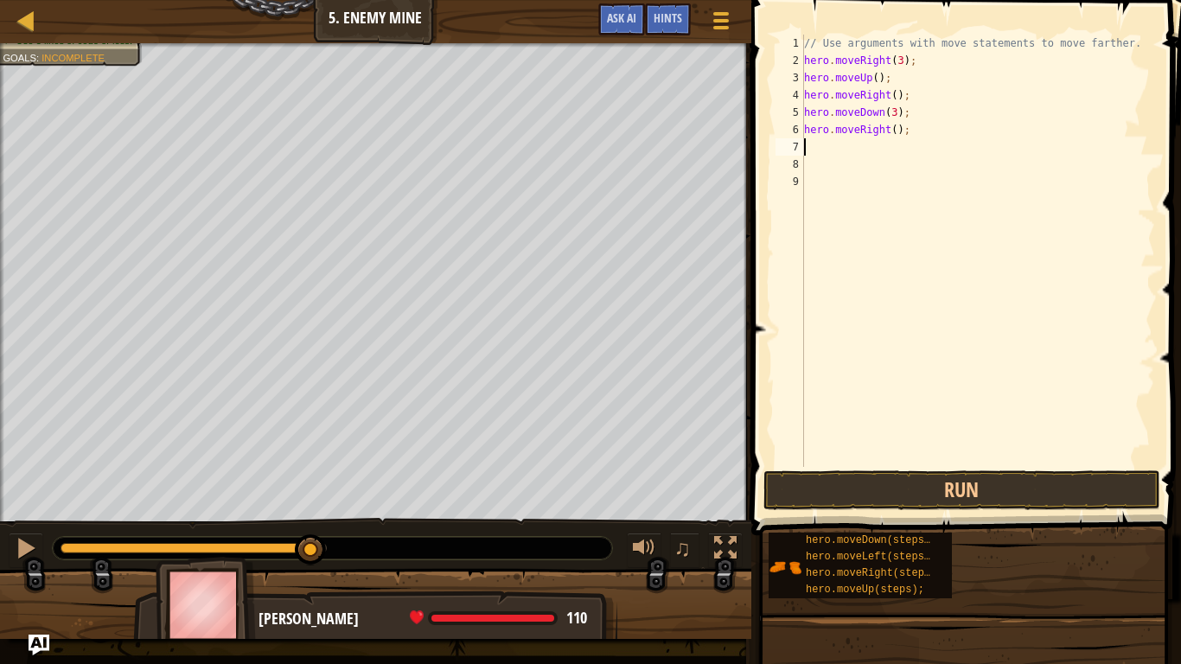
type textarea "3"
click at [893, 130] on div "// Use arguments with move statements to move farther. hero . moveRight ( 3 ) ;…" at bounding box center [977, 268] width 354 height 467
type textarea "hero.moveRight(3);"
click at [873, 487] on button "Run" at bounding box center [961, 490] width 397 height 40
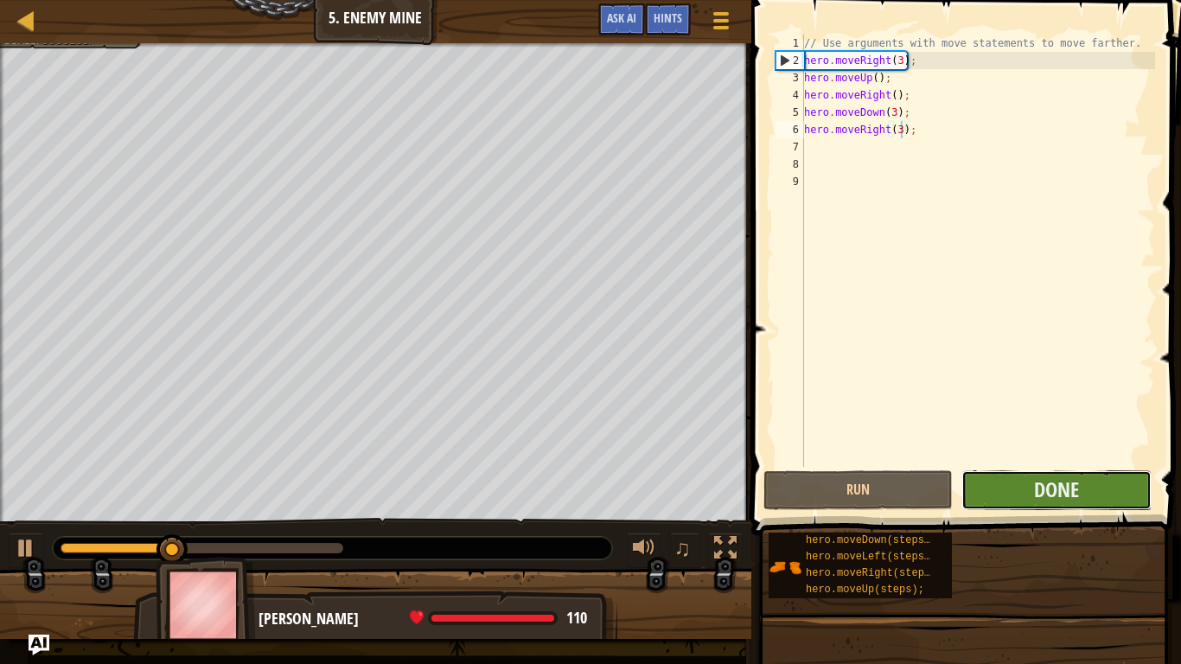
click at [996, 487] on button "Done" at bounding box center [1055, 490] width 189 height 40
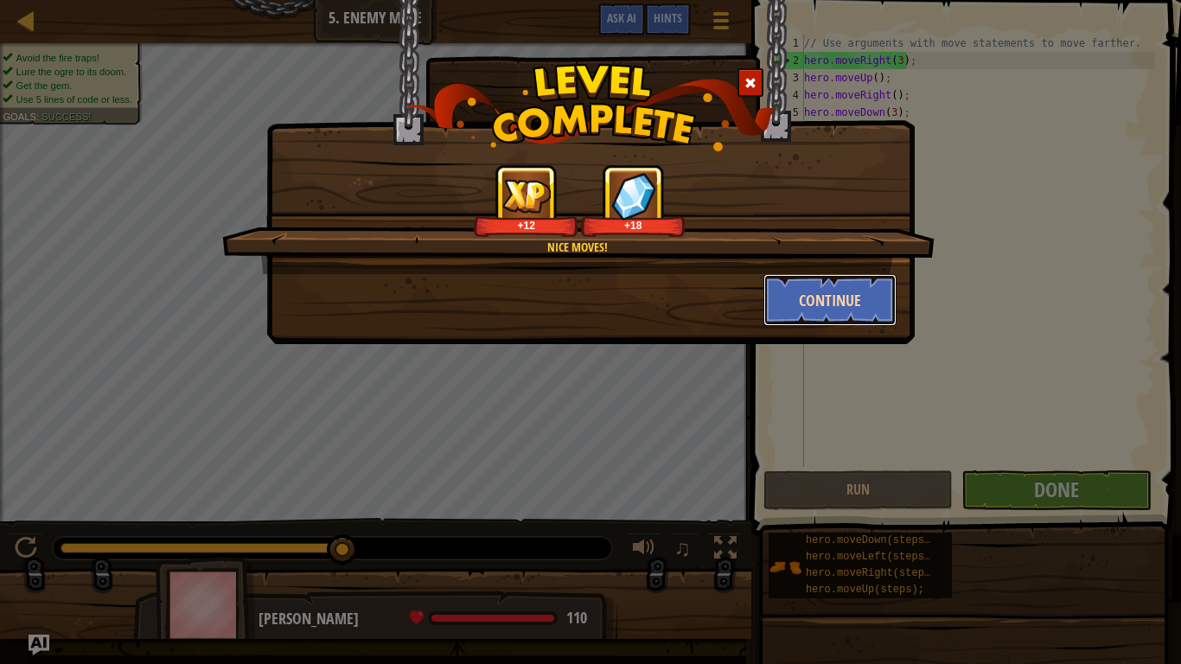
click at [878, 307] on button "Continue" at bounding box center [830, 300] width 134 height 52
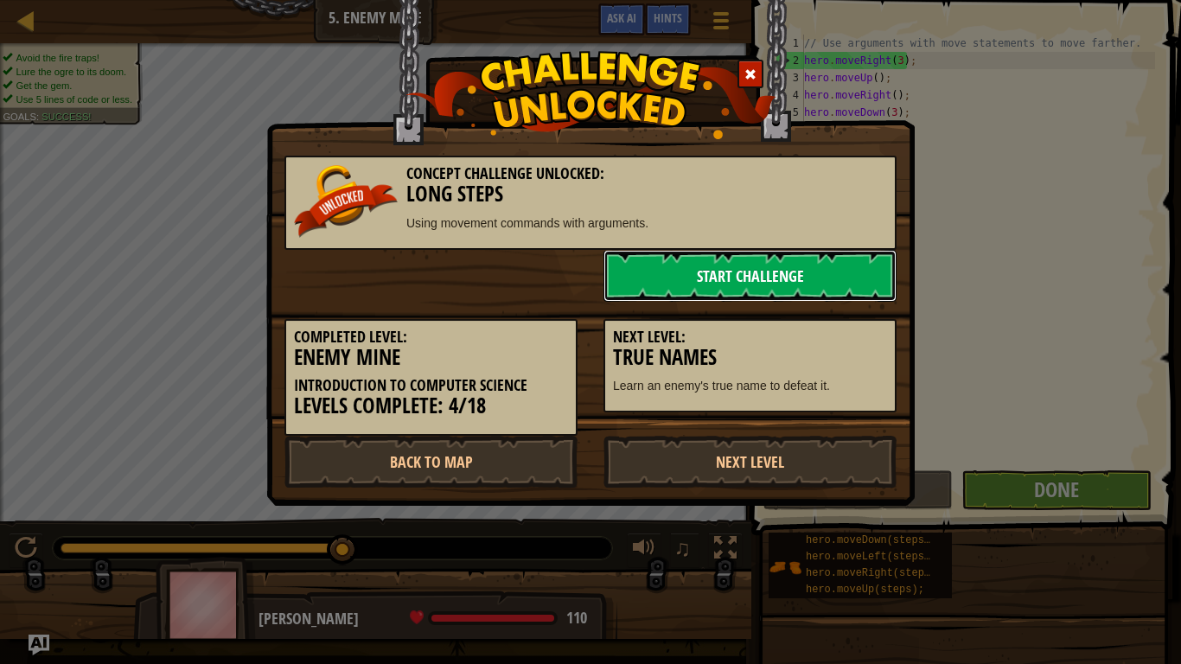
click at [855, 289] on link "Start Challenge" at bounding box center [749, 276] width 293 height 52
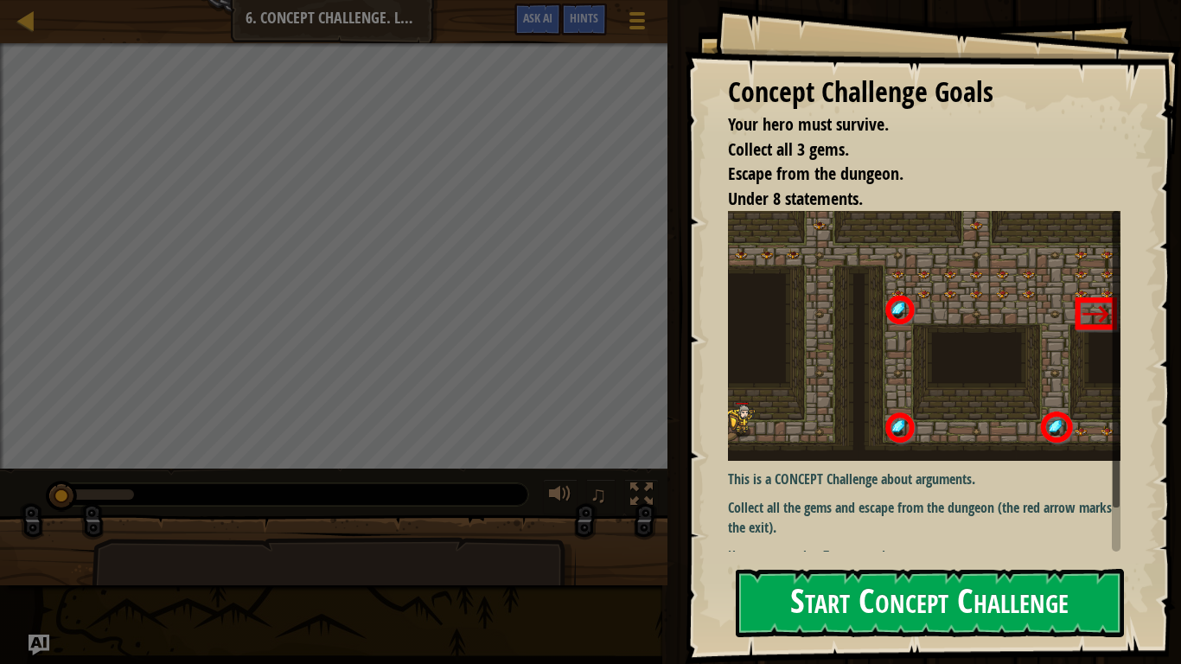
click at [1101, 517] on button "Start Concept Challenge" at bounding box center [929, 603] width 388 height 68
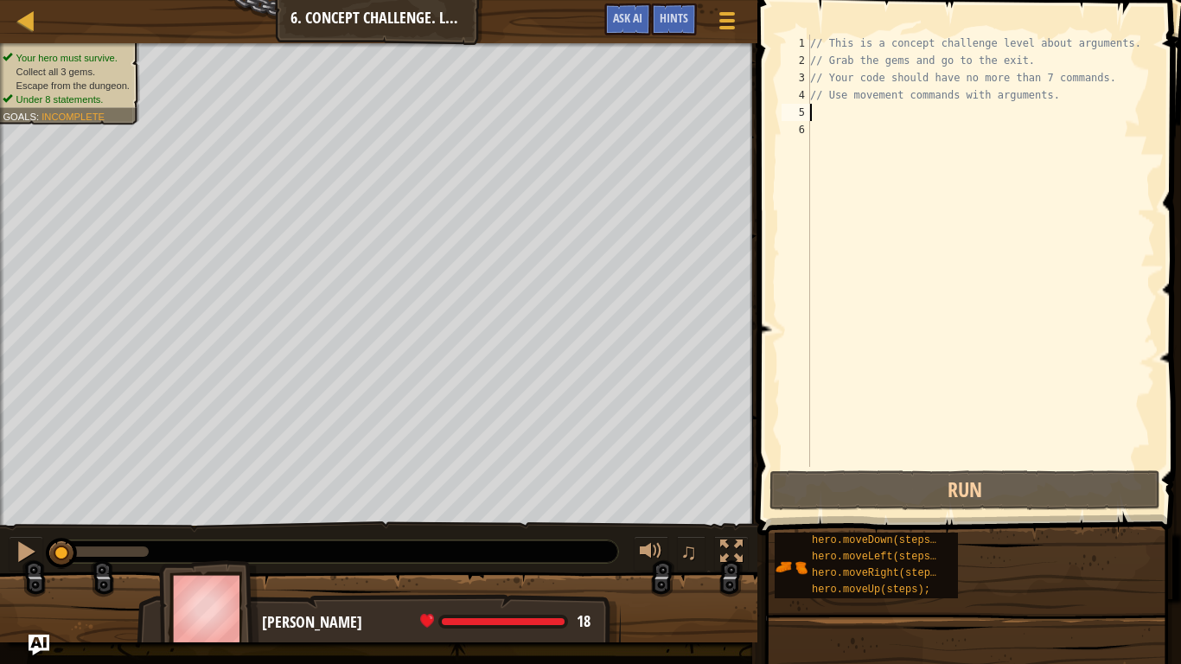
click at [899, 118] on div "// This is a concept challenge level about arguments. // Grab the gems and go t…" at bounding box center [980, 268] width 348 height 467
type textarea "h"
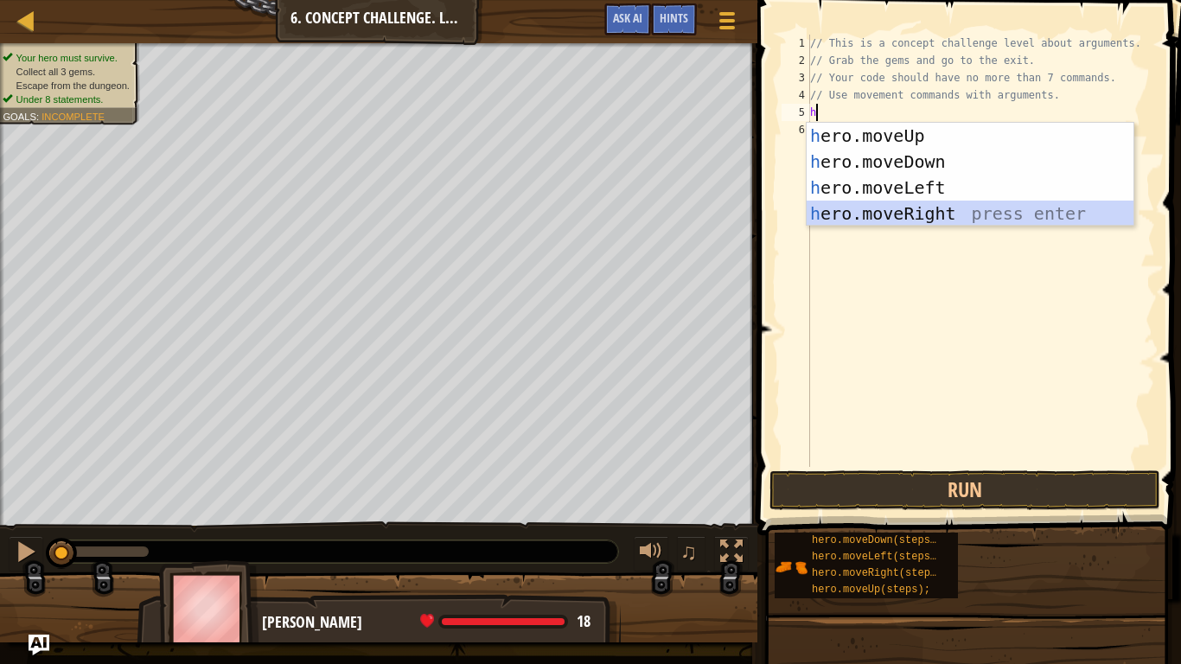
click at [818, 220] on div "h ero.moveUp press enter h ero.moveDown press enter h ero.moveLeft press enter …" at bounding box center [969, 201] width 327 height 156
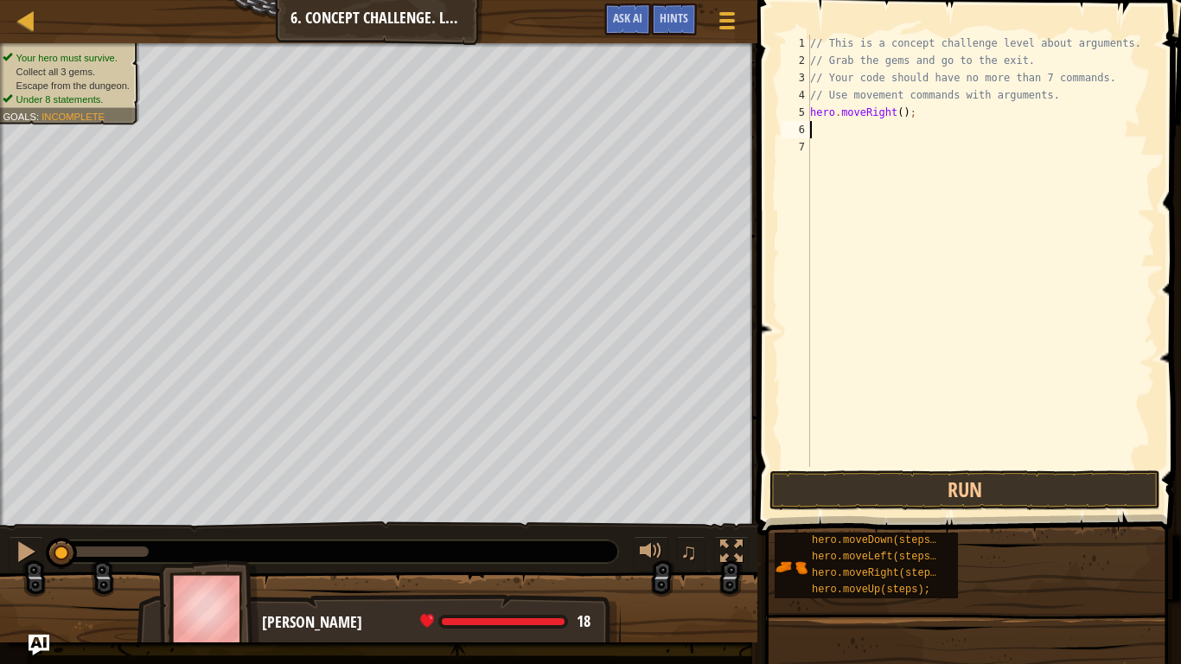
type textarea "h"
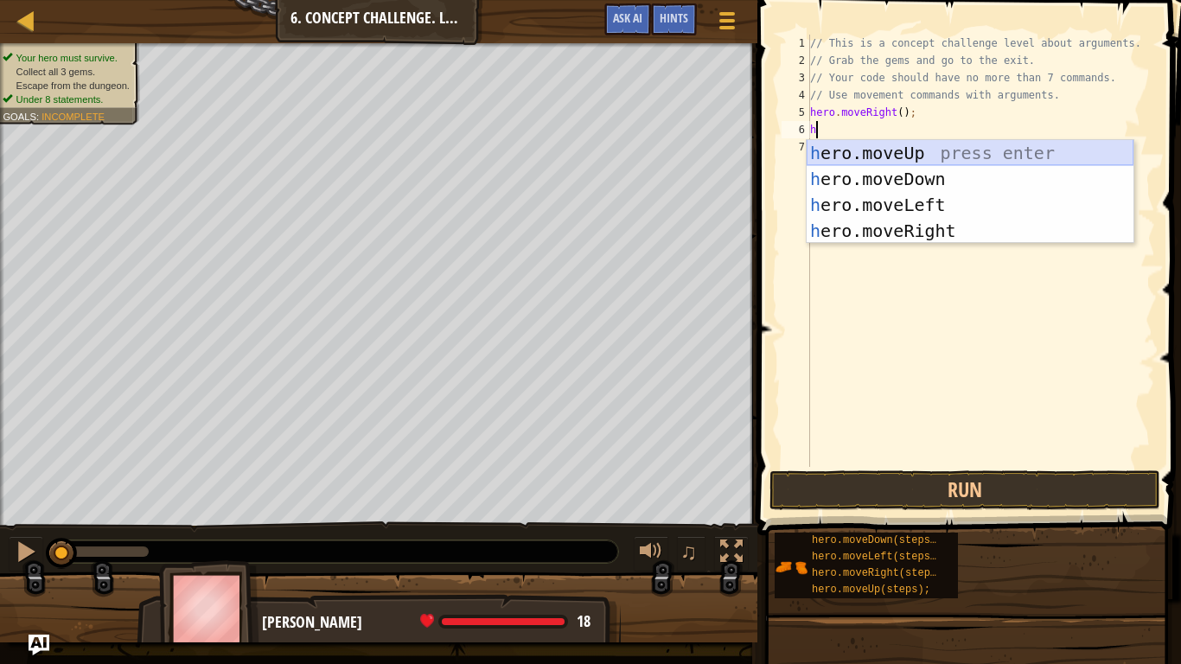
click at [874, 149] on div "h ero.moveUp press enter h ero.moveDown press enter h ero.moveLeft press enter …" at bounding box center [969, 218] width 327 height 156
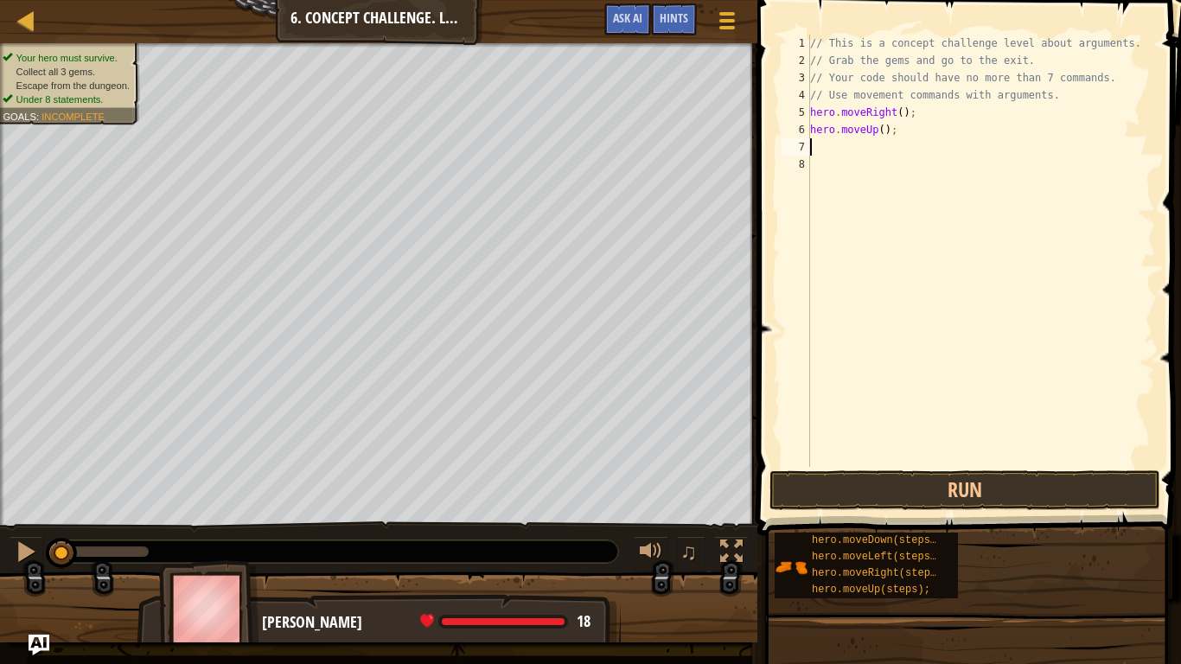
click at [882, 136] on div "// This is a concept challenge level about arguments. // Grab the gems and go t…" at bounding box center [980, 268] width 348 height 467
type textarea "hero.moveUp(3);"
click at [817, 154] on div "// This is a concept challenge level about arguments. // Grab the gems and go t…" at bounding box center [980, 268] width 348 height 467
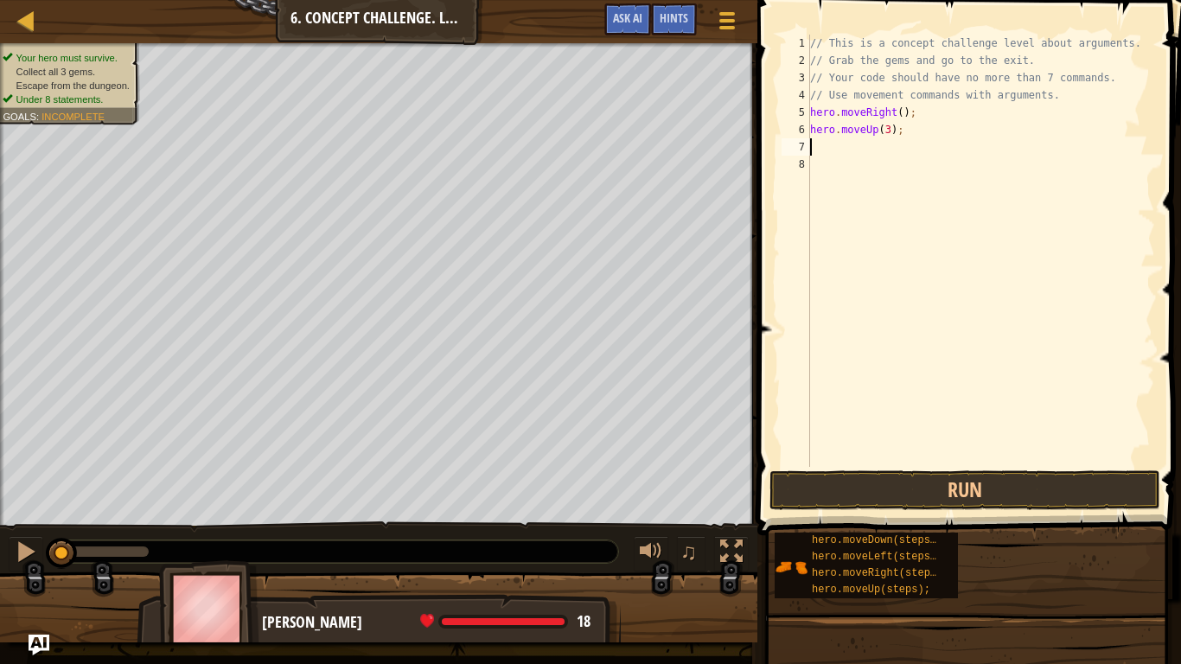
type textarea "h"
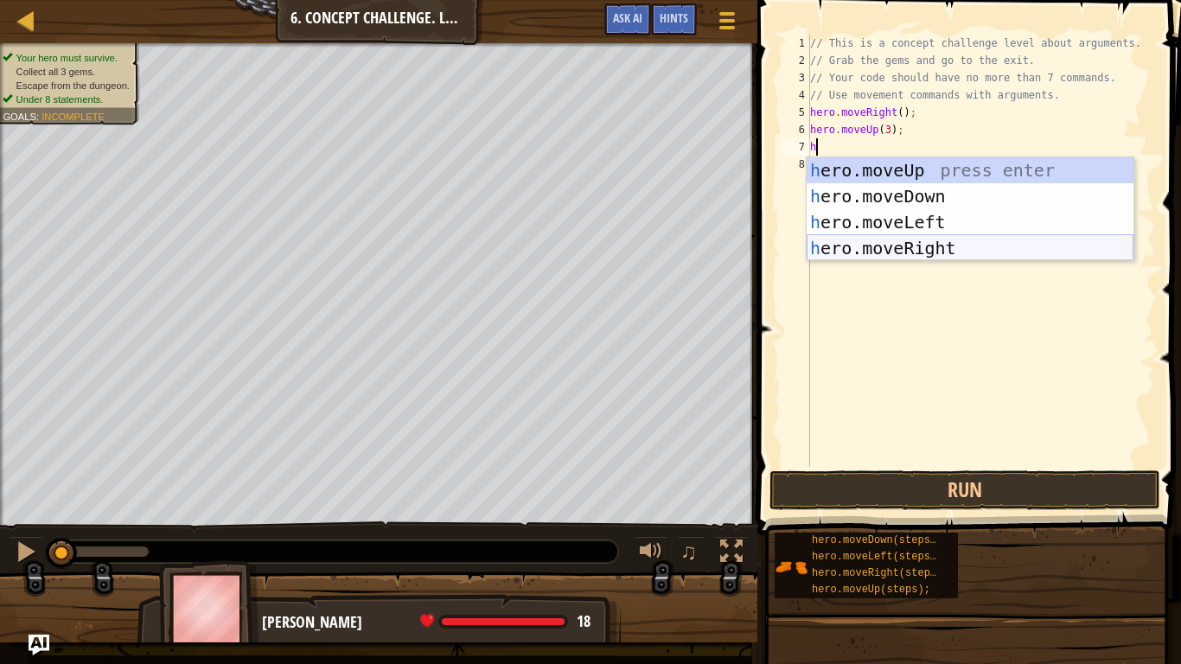
click at [844, 243] on div "h ero.moveUp press enter h ero.moveDown press enter h ero.moveLeft press enter …" at bounding box center [969, 235] width 327 height 156
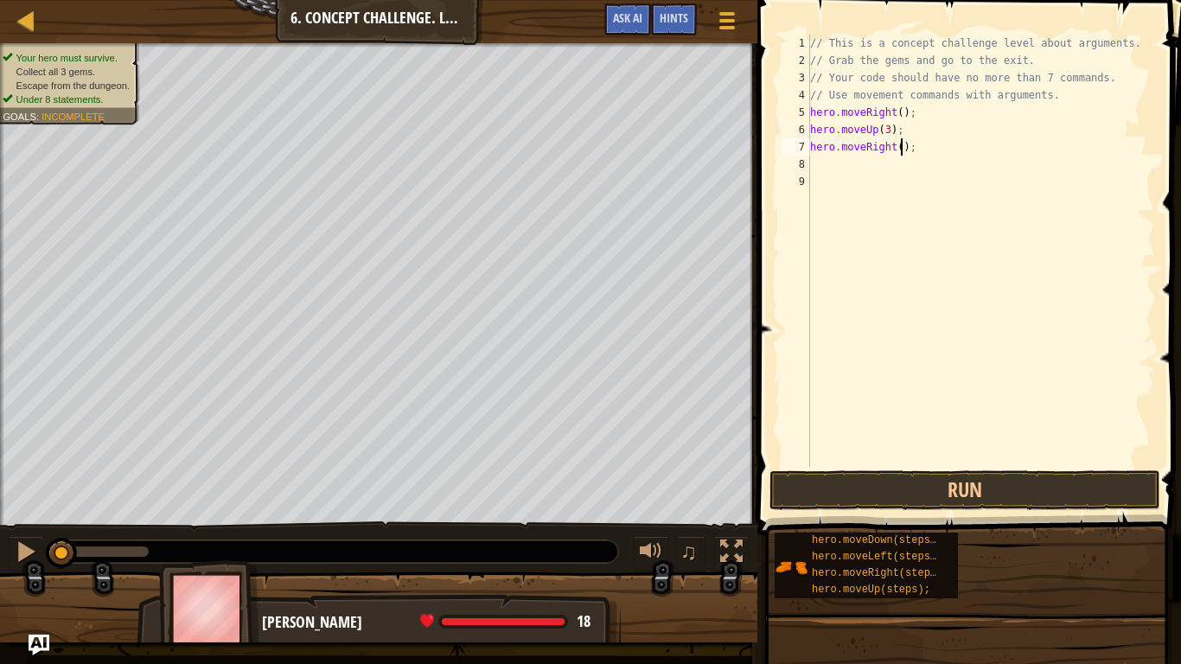
click at [901, 149] on div "// This is a concept challenge level about arguments. // Grab the gems and go t…" at bounding box center [980, 268] width 348 height 467
type textarea "hero.moveRight(2);"
click at [880, 391] on div "// This is a concept challenge level about arguments. // Grab the gems and go t…" at bounding box center [980, 268] width 348 height 467
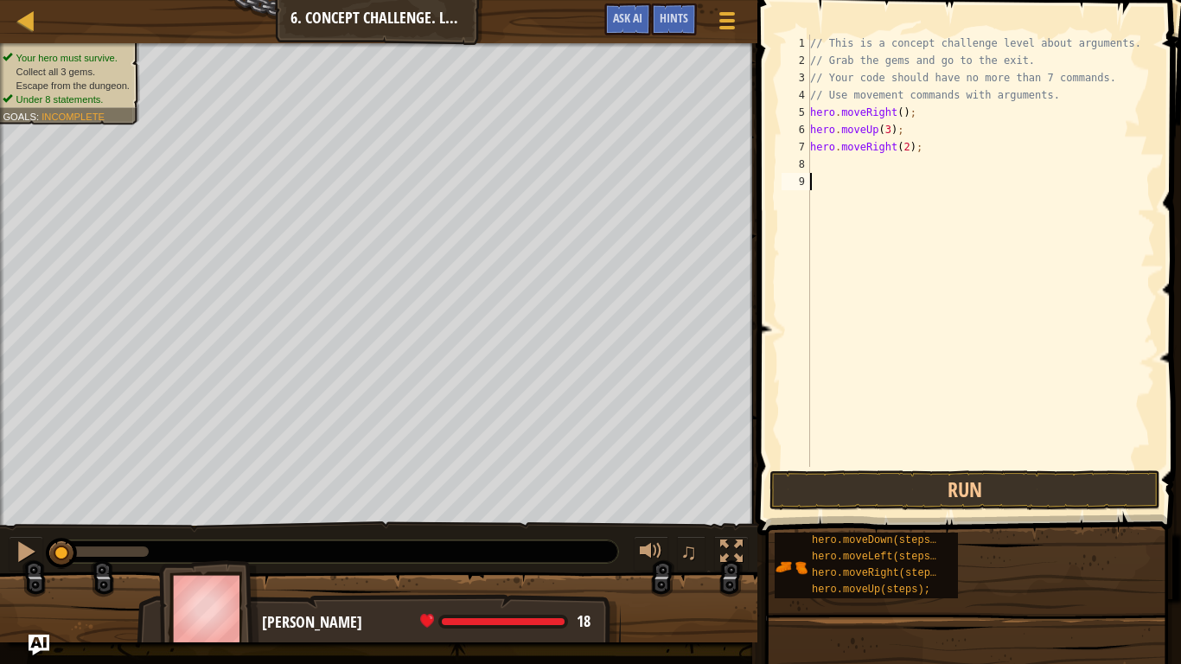
click at [832, 177] on div "// This is a concept challenge level about arguments. // Grab the gems and go t…" at bounding box center [980, 268] width 348 height 467
click at [825, 167] on div "// This is a concept challenge level about arguments. // Grab the gems and go t…" at bounding box center [980, 268] width 348 height 467
type textarea "h"
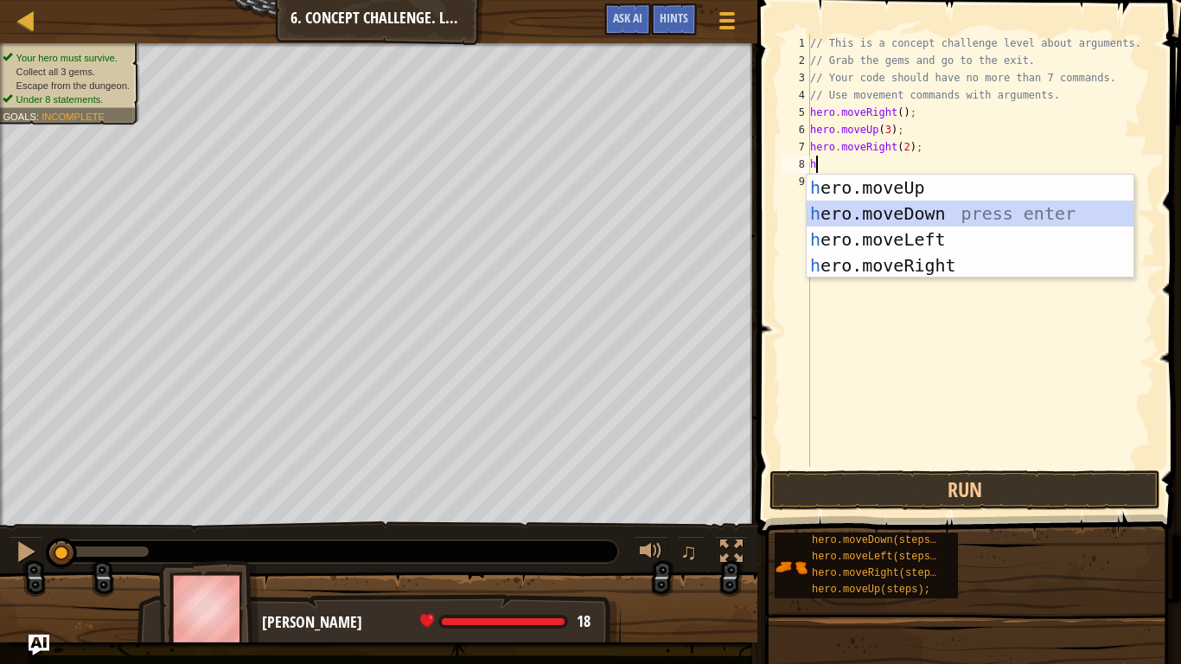
click at [861, 211] on div "h ero.moveUp press enter h ero.moveDown press enter h ero.moveLeft press enter …" at bounding box center [969, 253] width 327 height 156
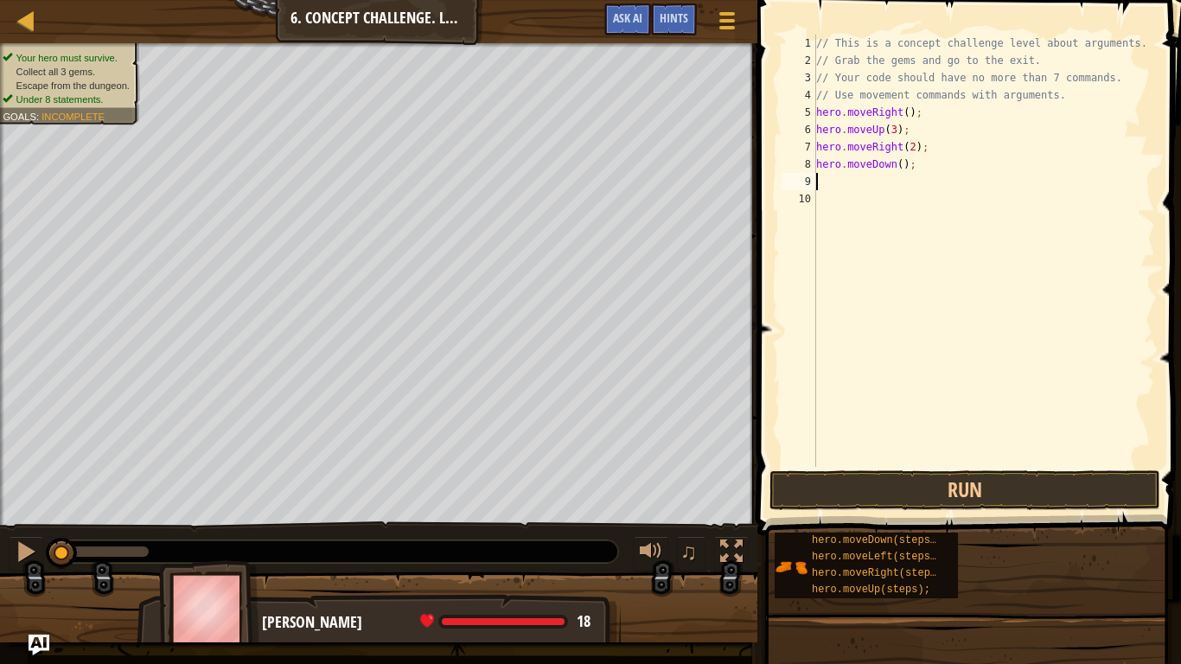
type textarea "h"
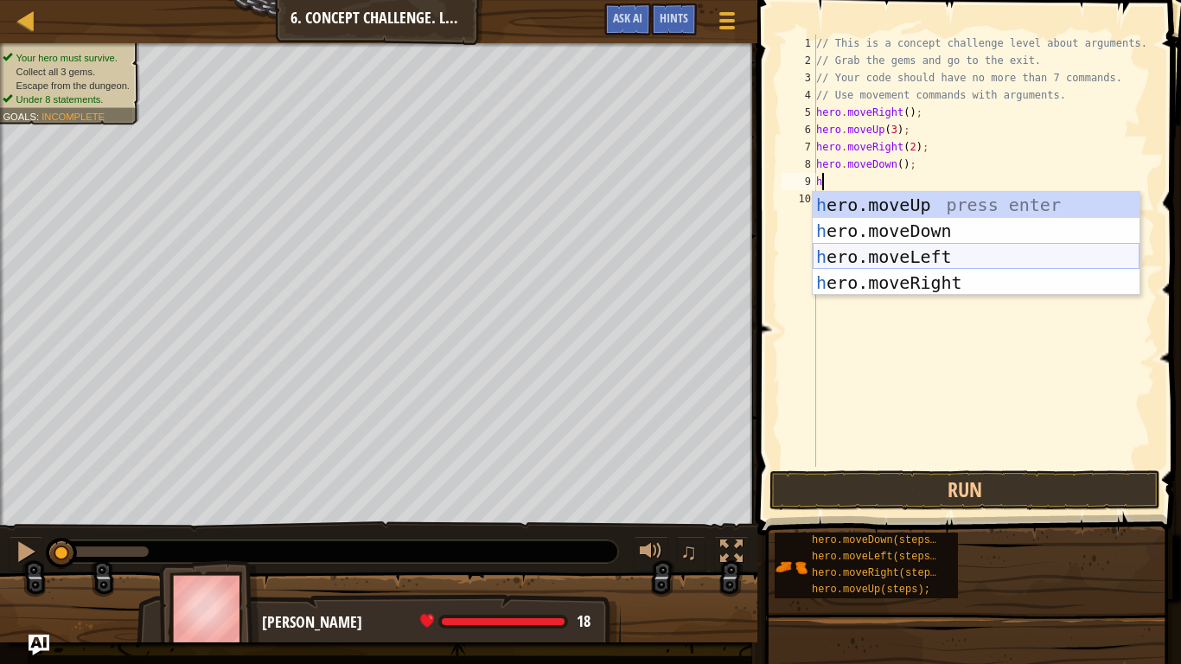
click at [831, 255] on div "h ero.moveUp press enter h ero.moveDown press enter h ero.moveLeft press enter …" at bounding box center [975, 270] width 327 height 156
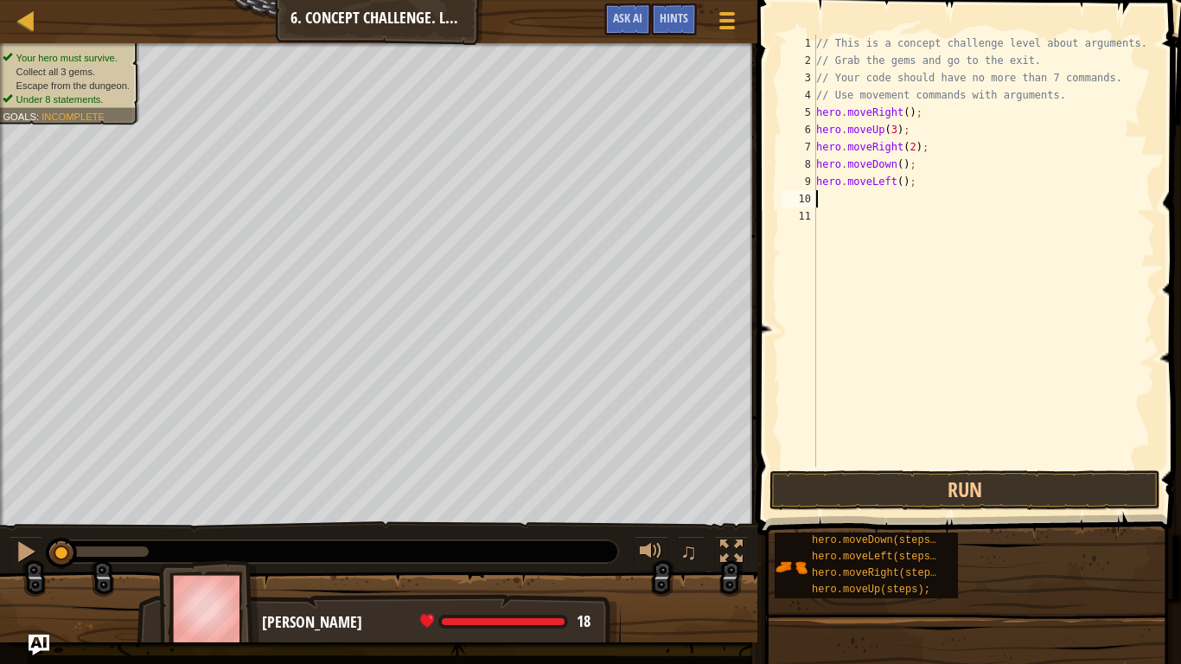
type textarea "h"
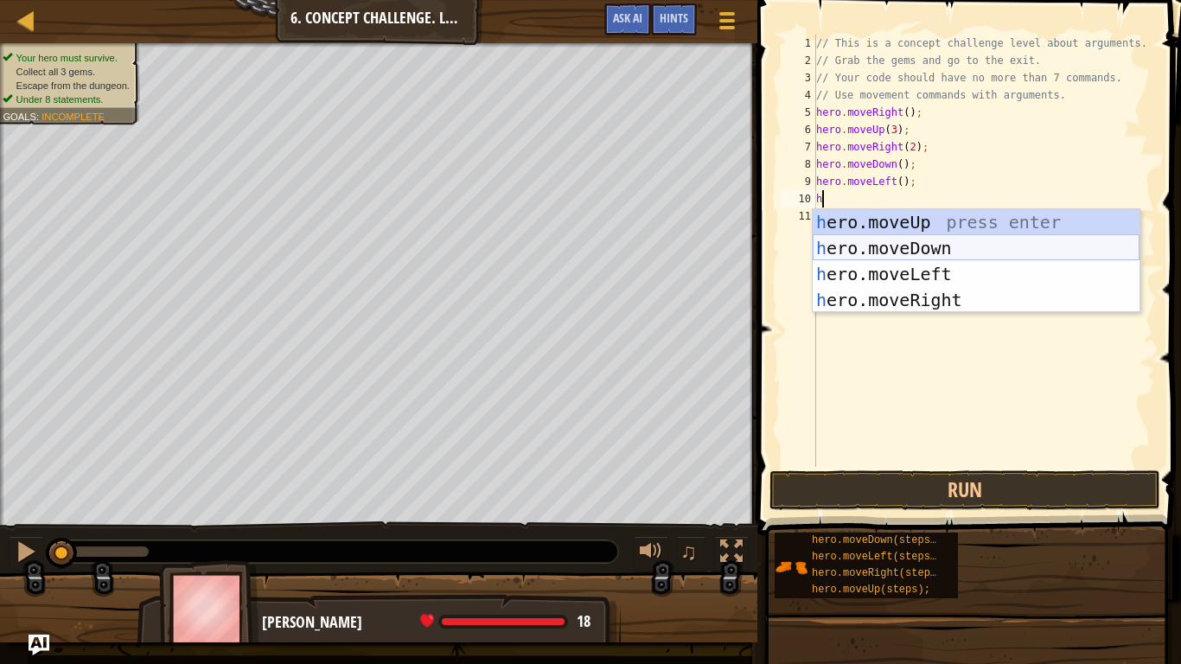
click at [913, 246] on div "h ero.moveUp press enter h ero.moveDown press enter h ero.moveLeft press enter …" at bounding box center [975, 287] width 327 height 156
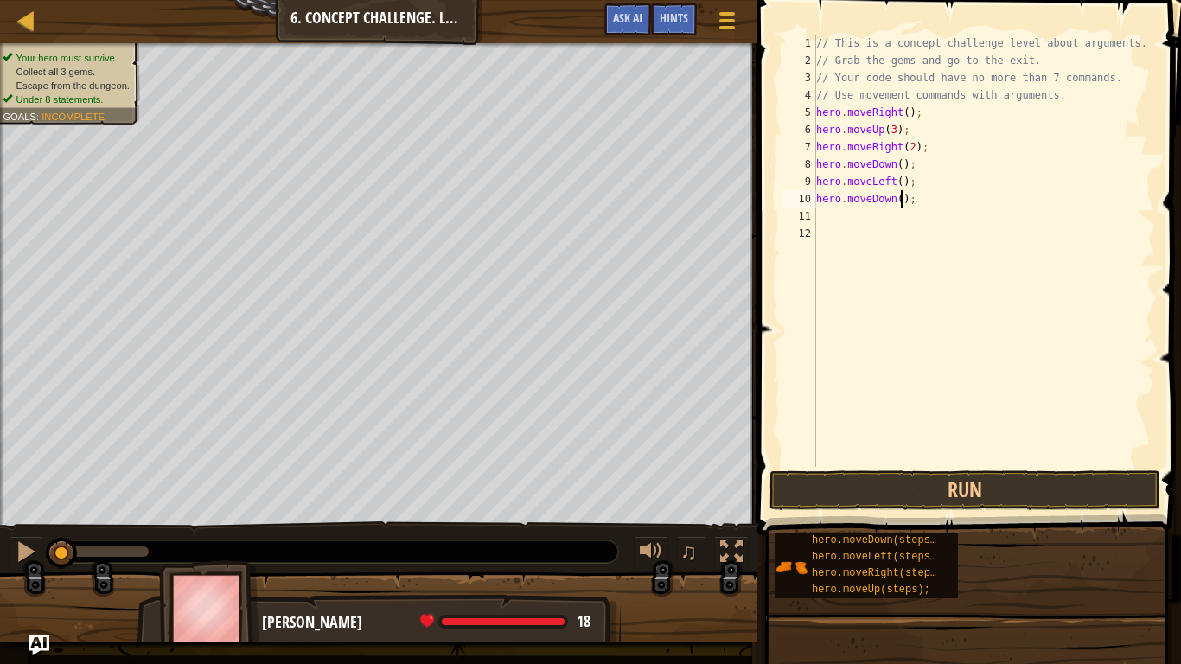
click at [898, 200] on div "// This is a concept challenge level about arguments. // Grab the gems and go t…" at bounding box center [983, 268] width 342 height 467
type textarea "hero.moveDown(3);"
click at [888, 227] on div "// This is a concept challenge level about arguments. // Grab the gems and go t…" at bounding box center [983, 268] width 342 height 467
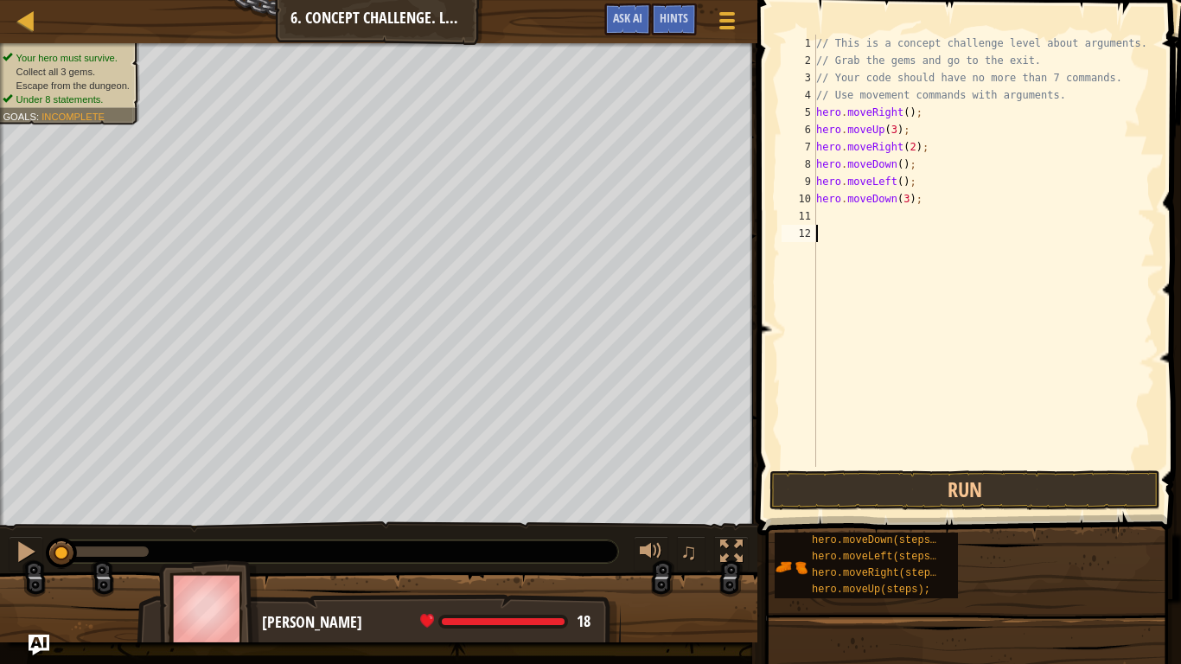
click at [861, 211] on div "// This is a concept challenge level about arguments. // Grab the gems and go t…" at bounding box center [983, 268] width 342 height 467
type textarea "h"
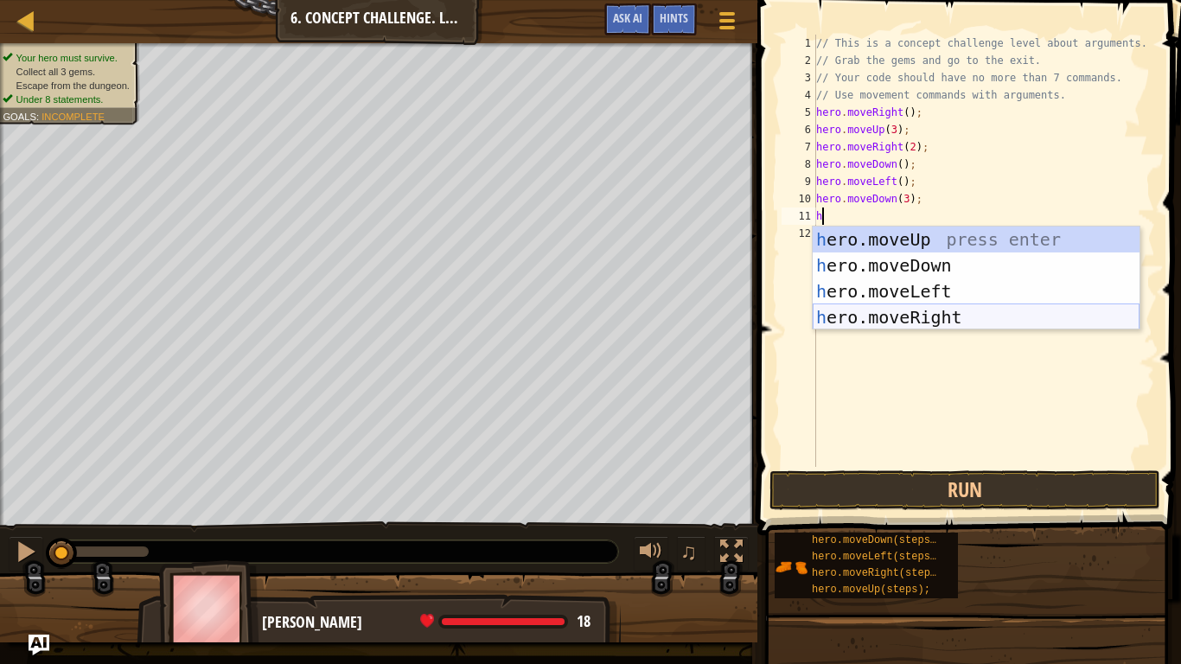
click at [943, 325] on div "h ero.moveUp press enter h ero.moveDown press enter h ero.moveLeft press enter …" at bounding box center [975, 304] width 327 height 156
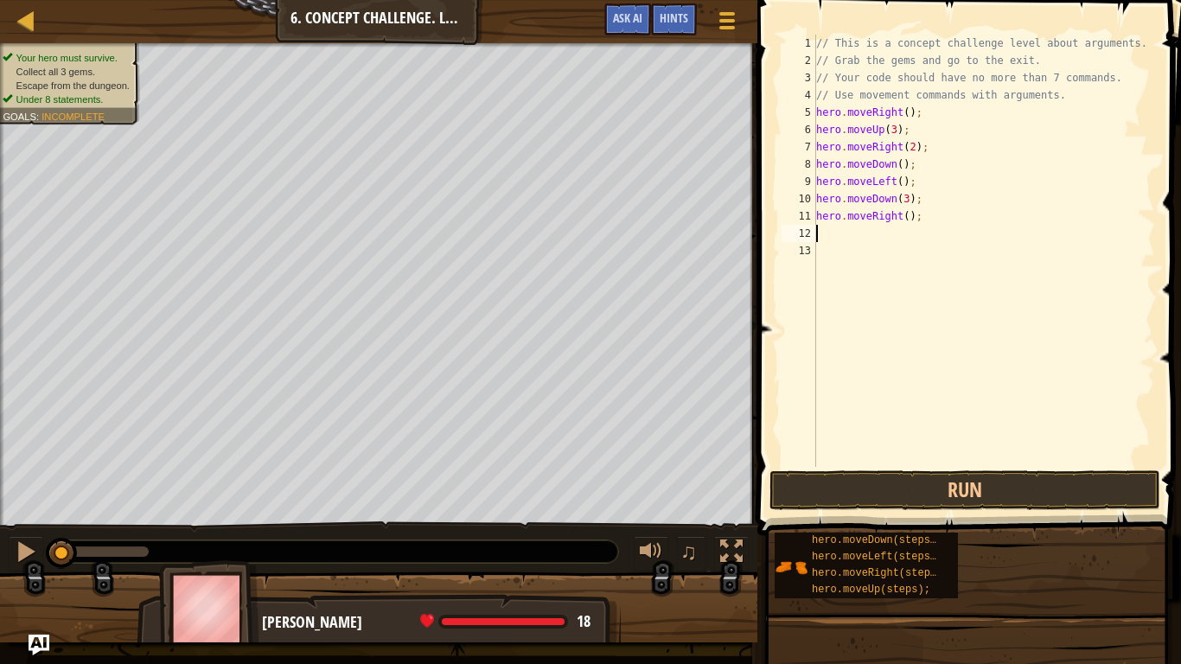
click at [909, 217] on div "// This is a concept challenge level about arguments. // Grab the gems and go t…" at bounding box center [983, 268] width 342 height 467
type textarea "hero.moveRight(2);"
click at [821, 230] on div "// This is a concept challenge level about arguments. // Grab the gems and go t…" at bounding box center [983, 268] width 342 height 467
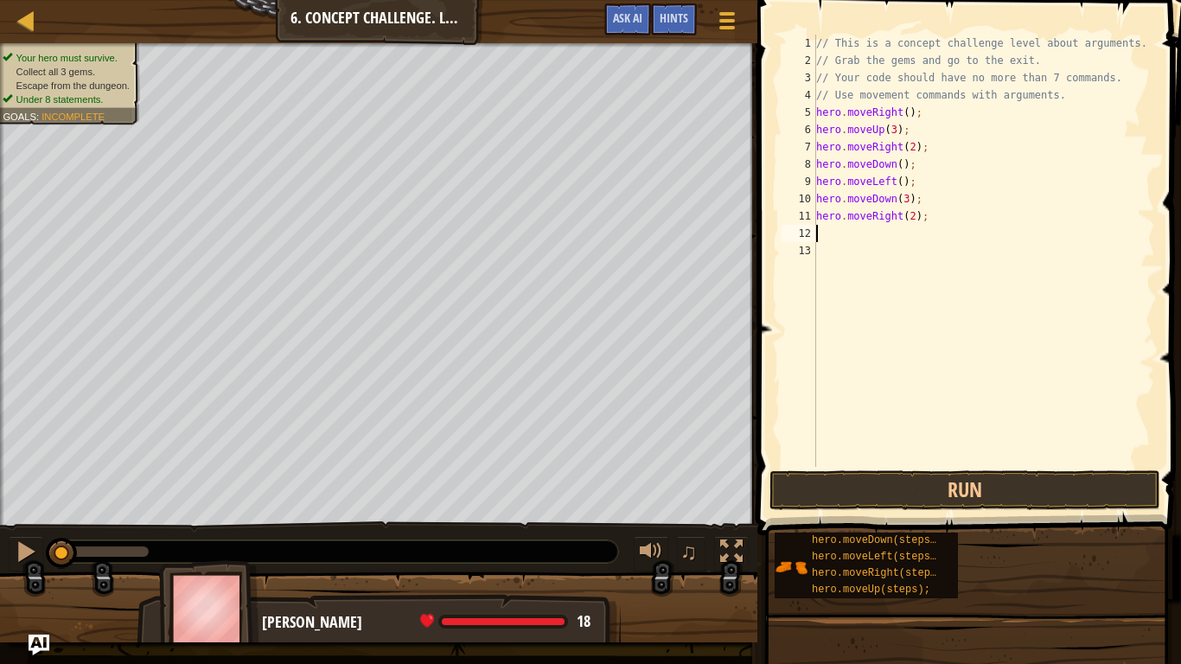
type textarea "h"
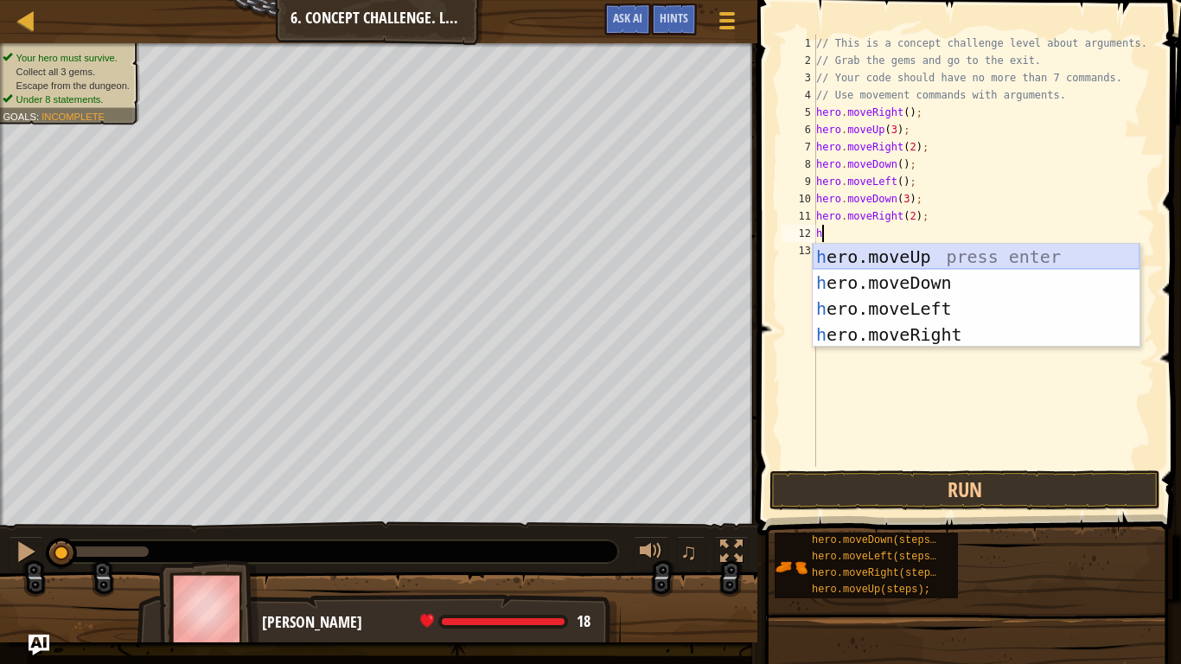
click at [843, 259] on div "h ero.moveUp press enter h ero.moveDown press enter h ero.moveLeft press enter …" at bounding box center [975, 322] width 327 height 156
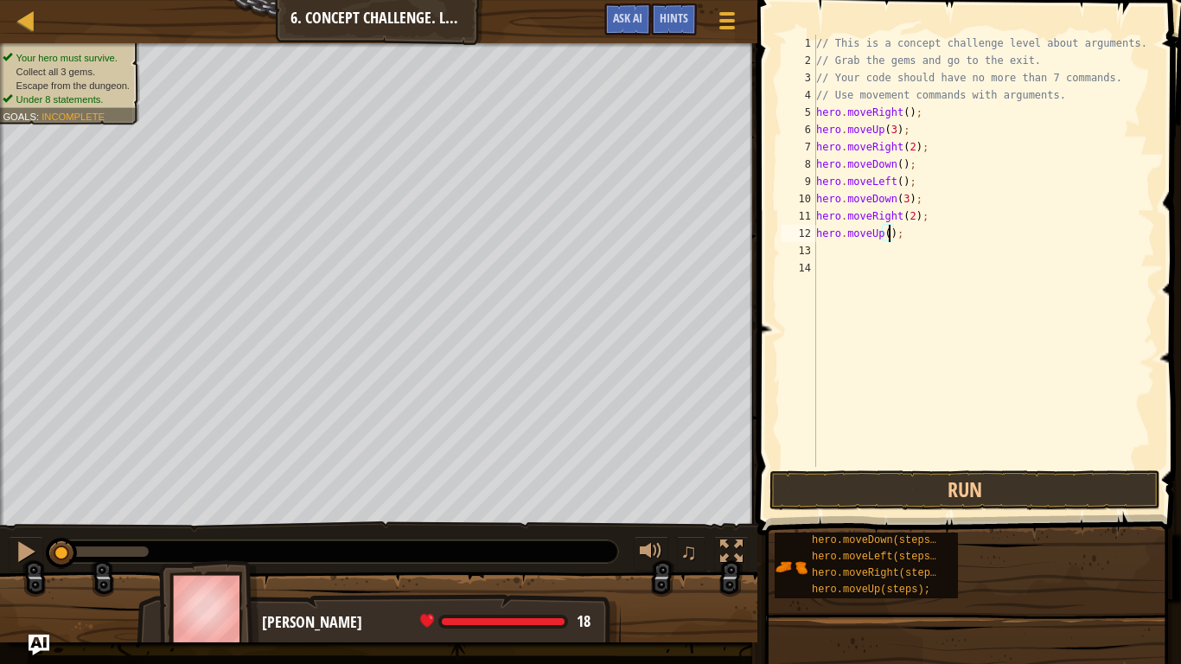
click at [886, 239] on div "// This is a concept challenge level about arguments. // Grab the gems and go t…" at bounding box center [983, 268] width 342 height 467
type textarea "hero.moveUp(2);"
click at [883, 262] on div "// This is a concept challenge level about arguments. // Grab the gems and go t…" at bounding box center [983, 268] width 342 height 467
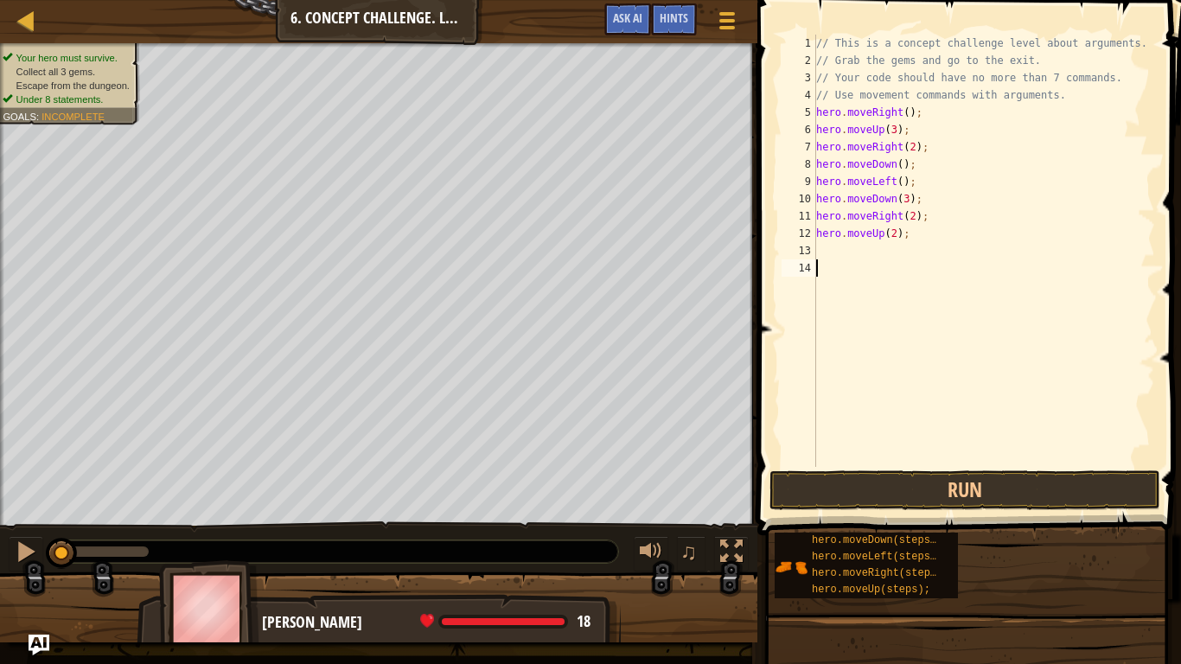
click at [862, 251] on div "// This is a concept challenge level about arguments. // Grab the gems and go t…" at bounding box center [983, 268] width 342 height 467
type textarea "h"
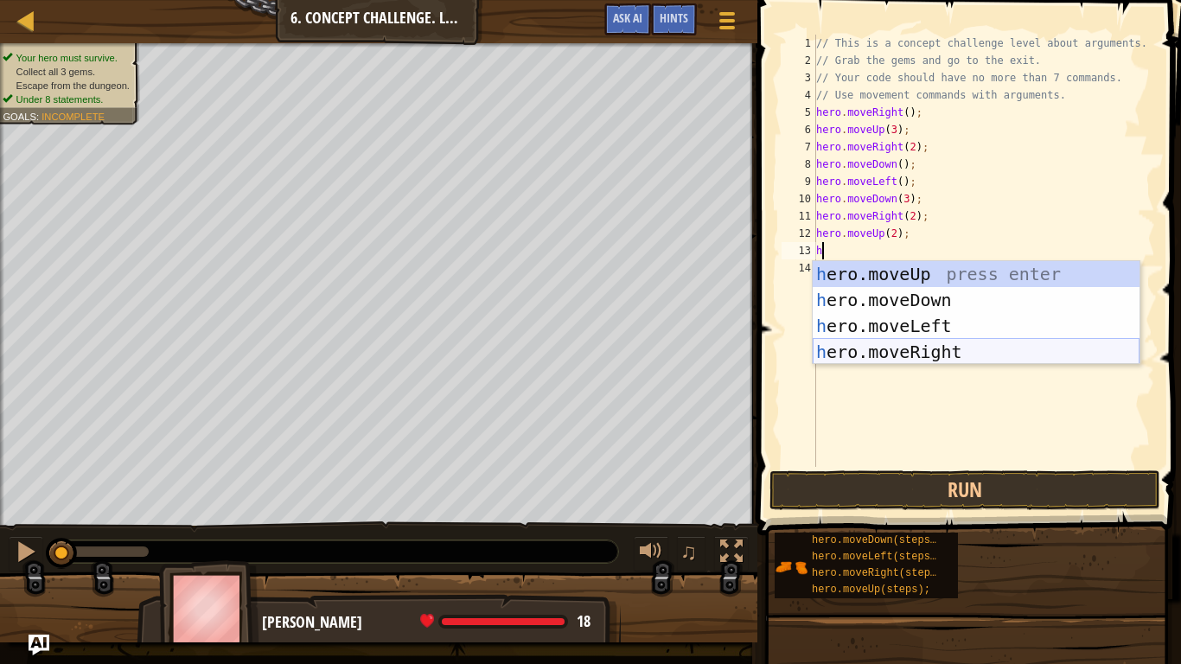
click at [896, 350] on div "h ero.moveUp press enter h ero.moveDown press enter h ero.moveLeft press enter …" at bounding box center [975, 339] width 327 height 156
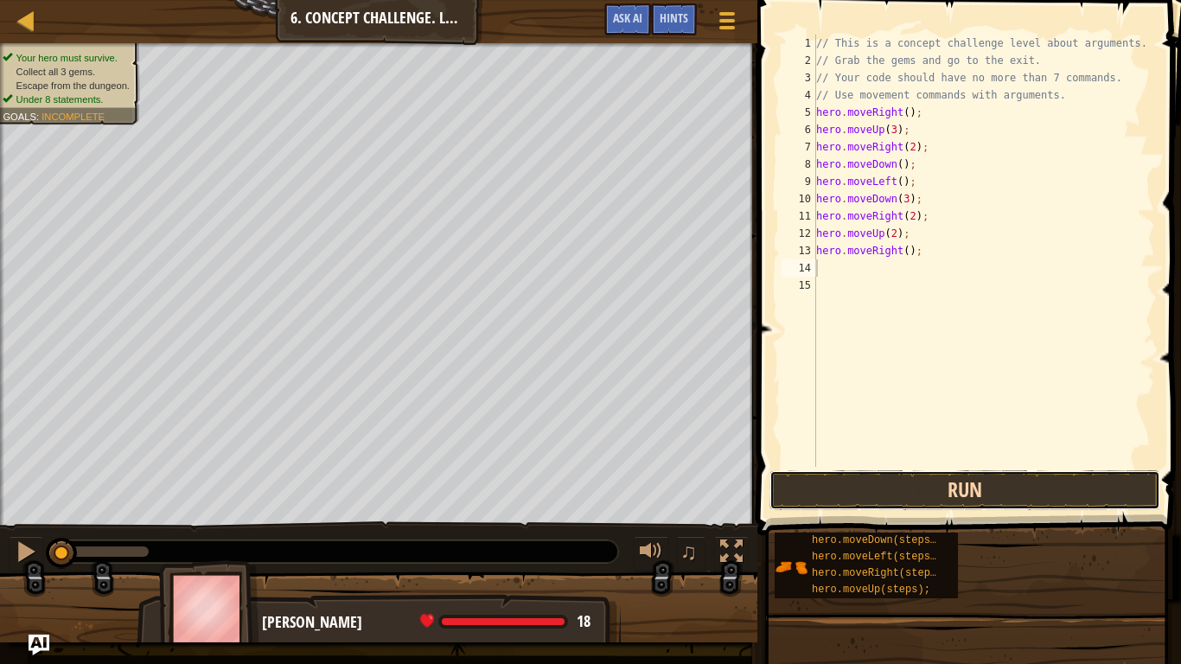
click at [957, 472] on button "Run" at bounding box center [964, 490] width 391 height 40
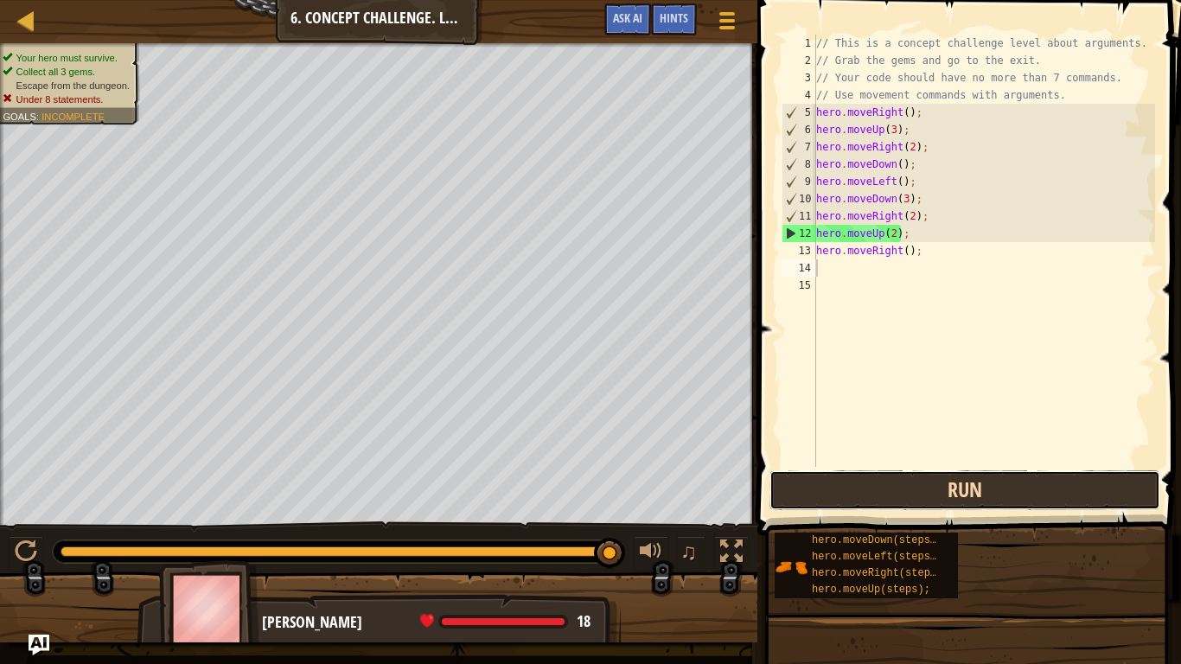
click at [861, 493] on button "Run" at bounding box center [964, 490] width 391 height 40
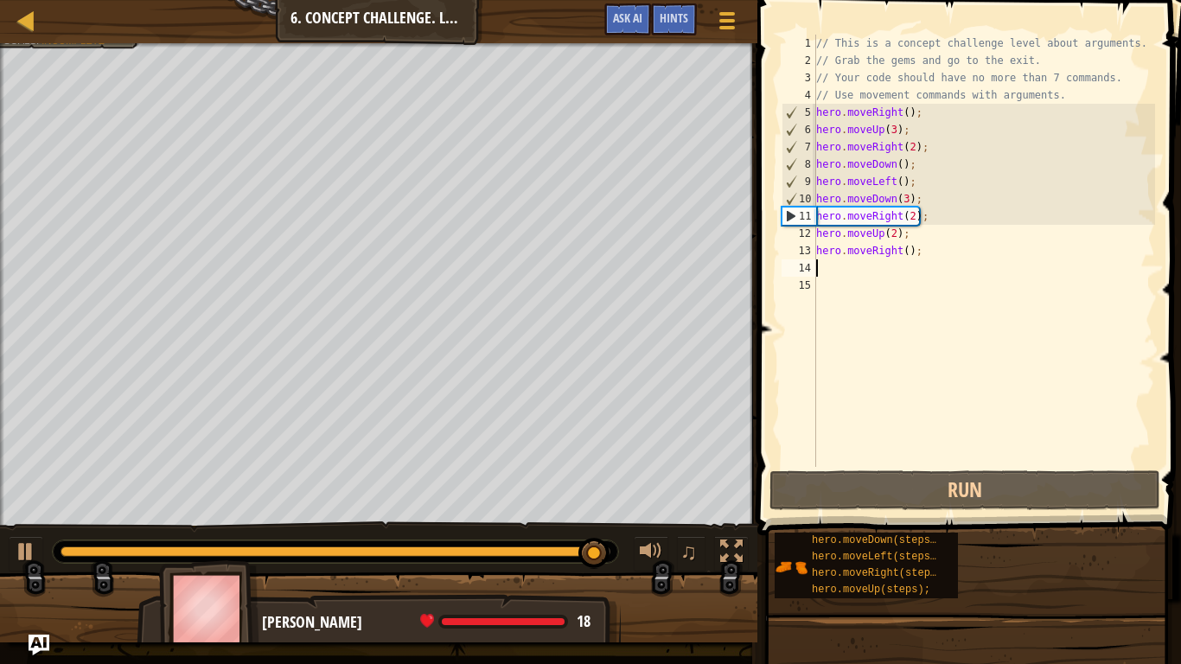
click at [917, 201] on div "// This is a concept challenge level about arguments. // Grab the gems and go t…" at bounding box center [983, 268] width 342 height 467
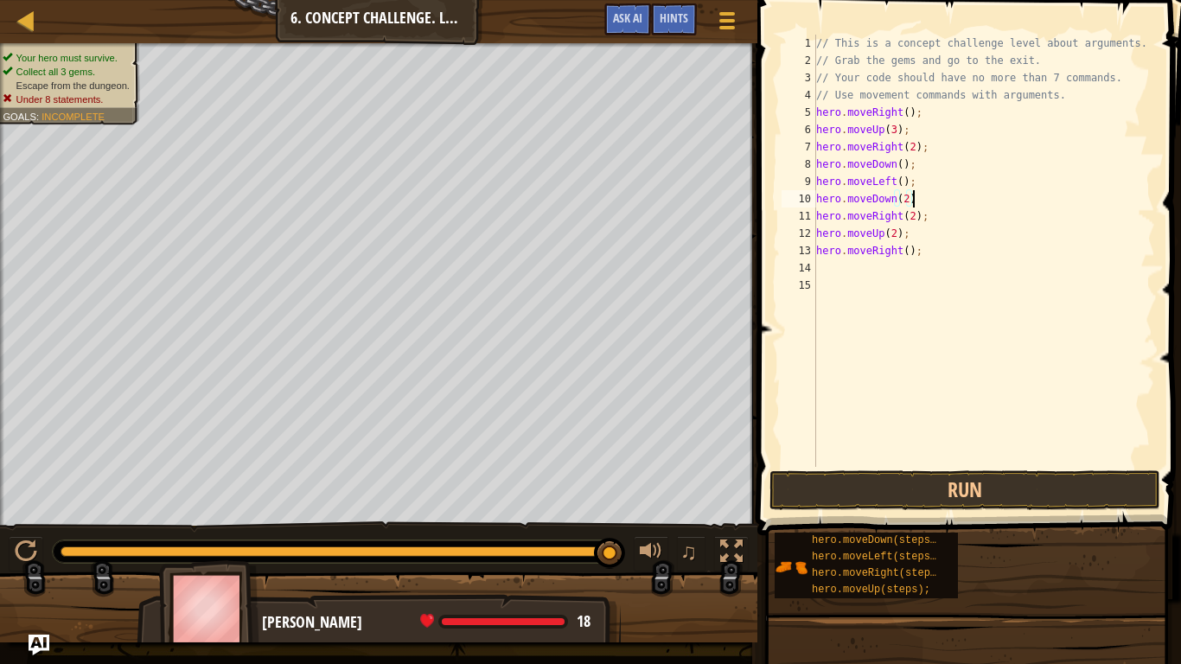
scroll to position [8, 14]
click at [923, 477] on button "Run" at bounding box center [964, 490] width 391 height 40
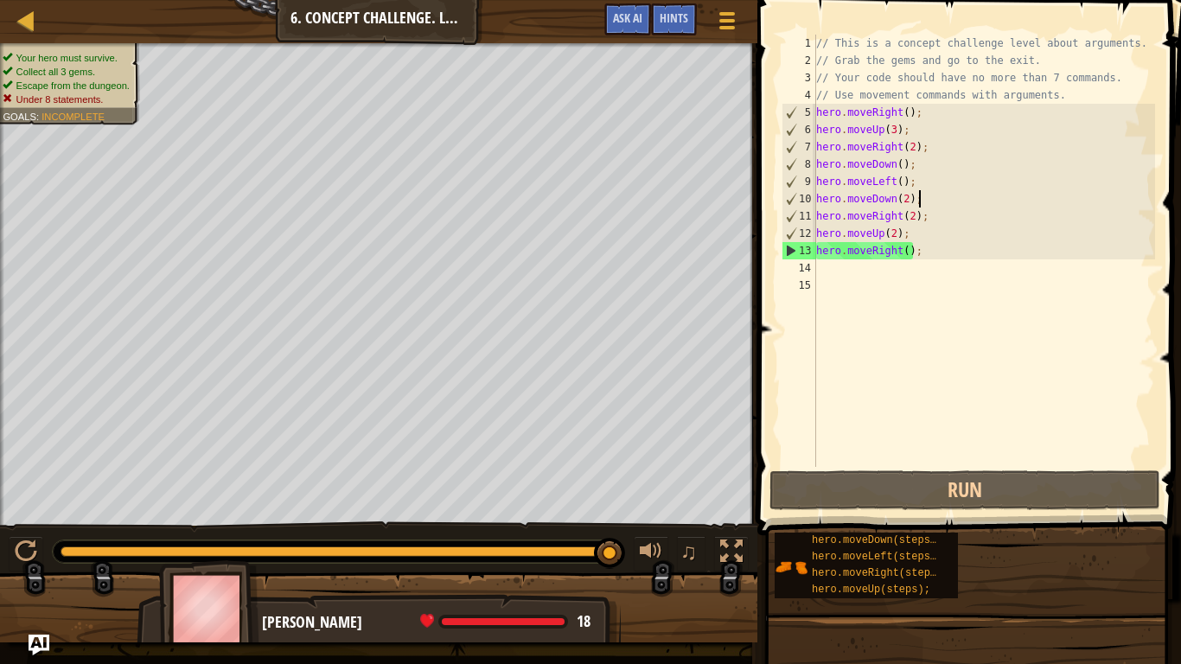
click at [933, 254] on div "// This is a concept challenge level about arguments. // Grab the gems and go t…" at bounding box center [983, 268] width 342 height 467
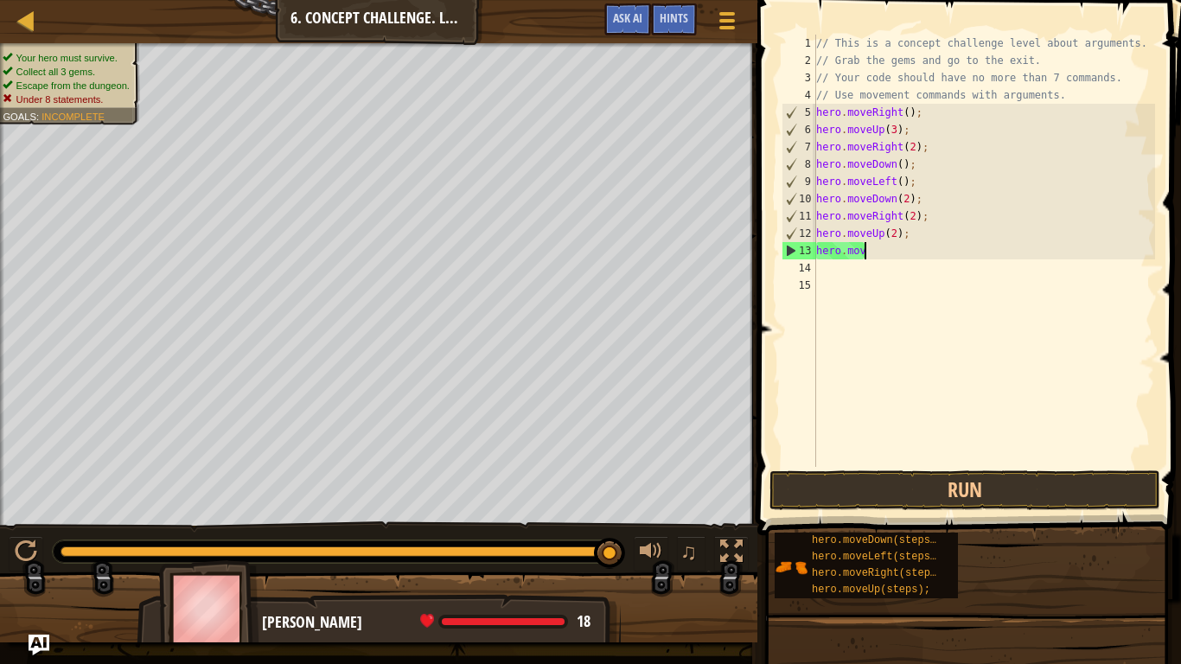
scroll to position [8, 5]
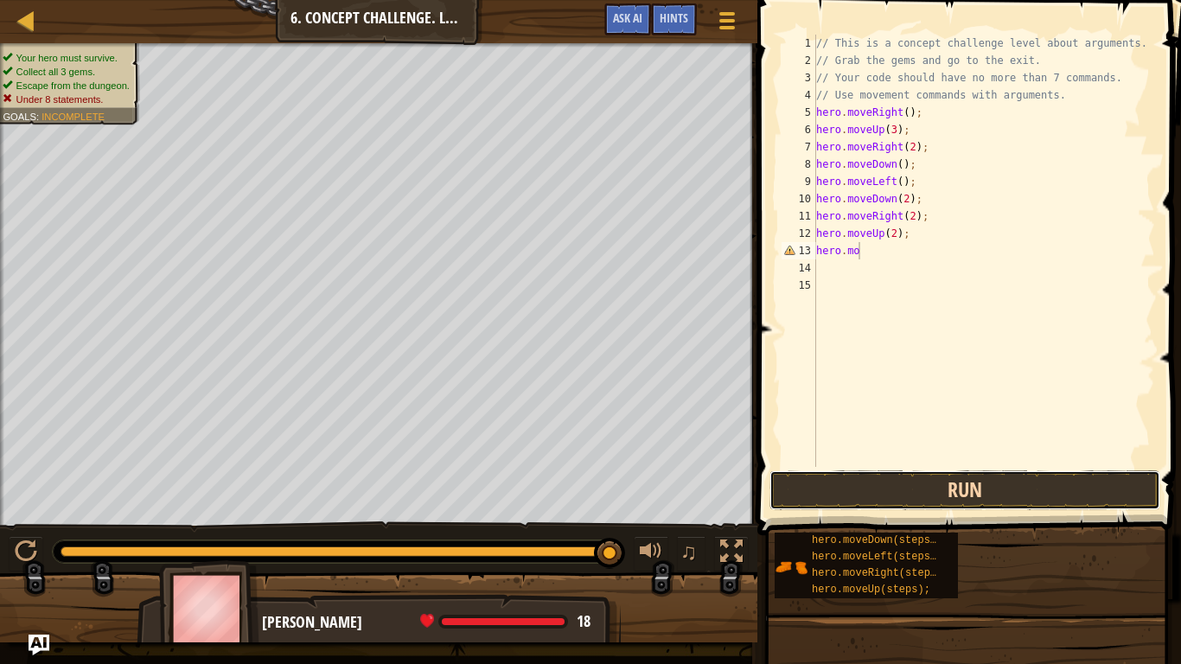
click at [853, 486] on button "Run" at bounding box center [964, 490] width 391 height 40
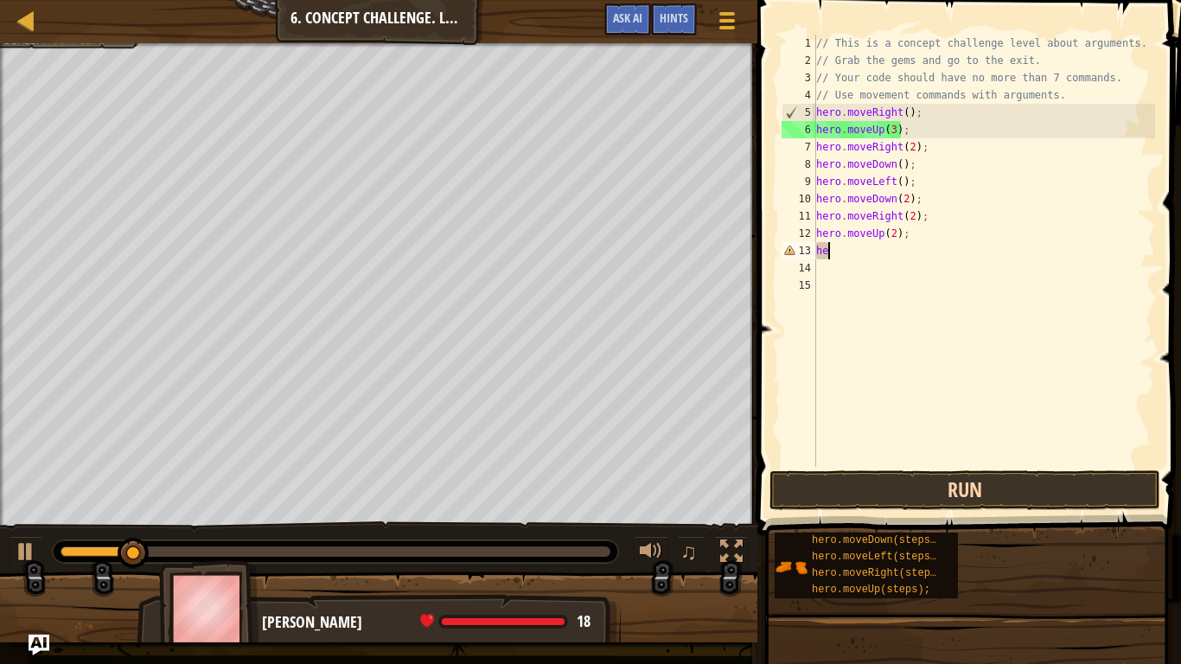
scroll to position [8, 1]
type textarea "h"
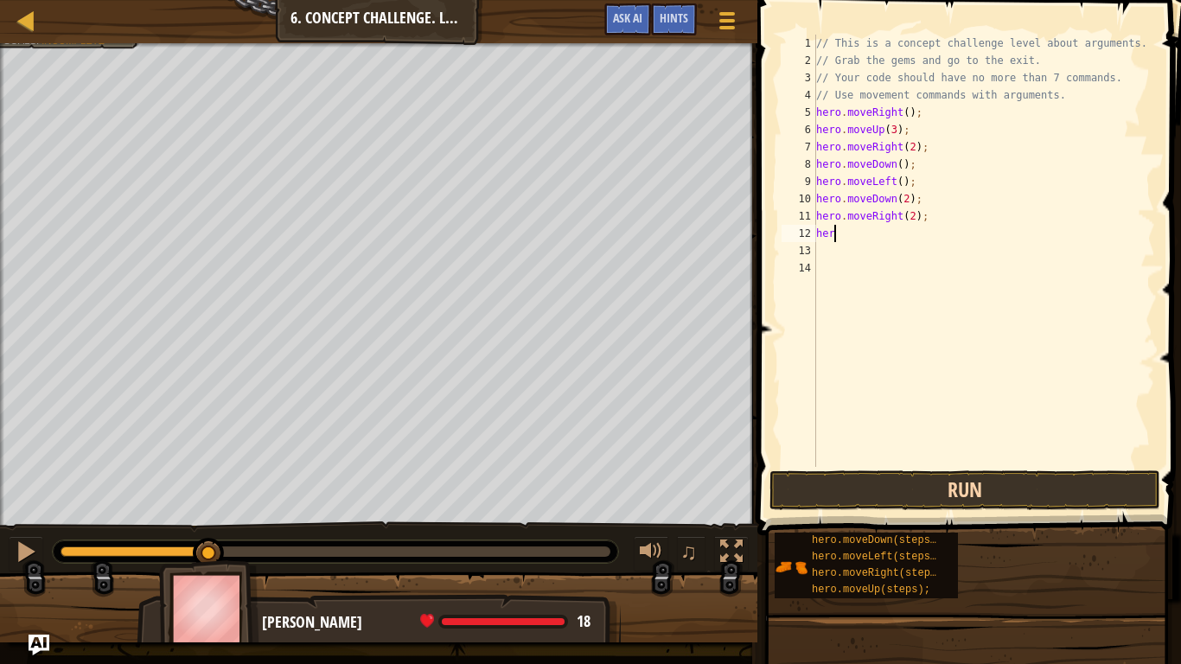
type textarea "h"
click at [867, 477] on button "Run" at bounding box center [964, 490] width 391 height 40
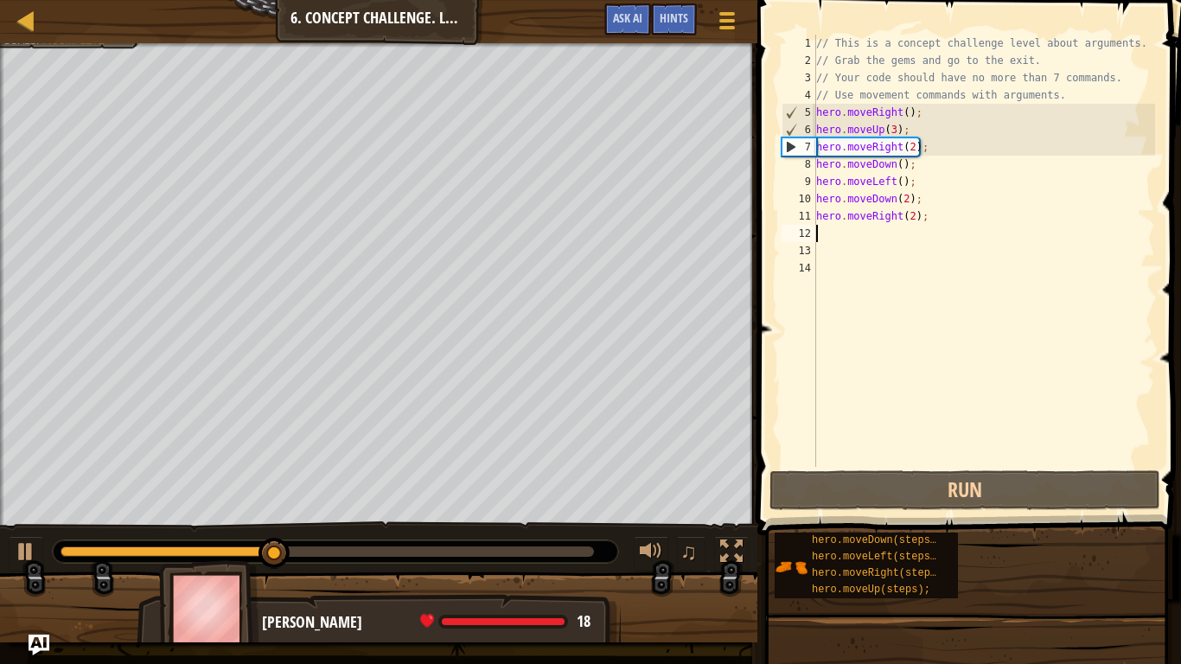
click at [927, 230] on div "// This is a concept challenge level about arguments. // Grab the gems and go t…" at bounding box center [983, 268] width 342 height 467
click at [928, 225] on div "// This is a concept challenge level about arguments. // Grab the gems and go t…" at bounding box center [983, 268] width 342 height 467
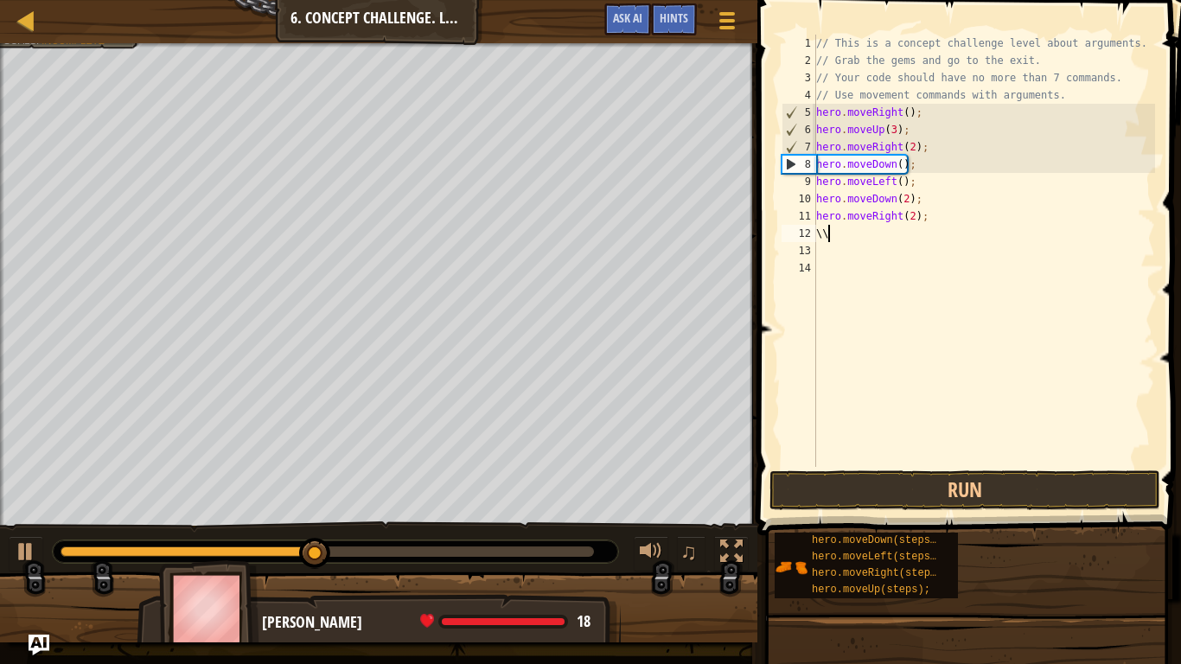
scroll to position [8, 1]
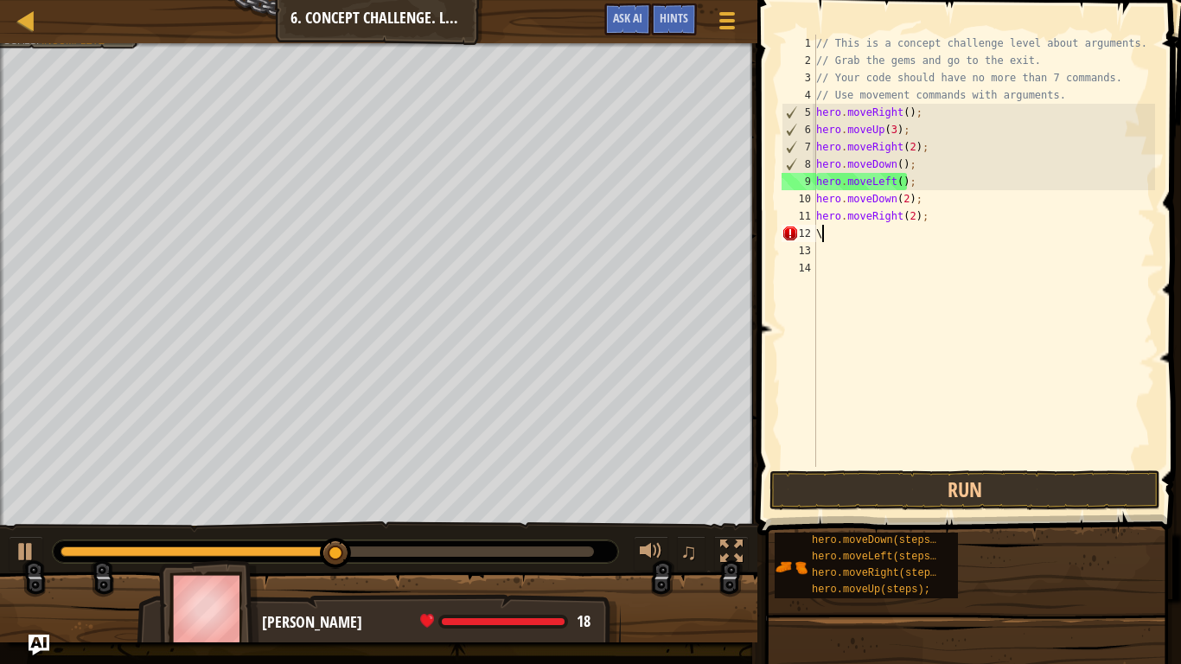
type textarea "\"
type textarea "h"
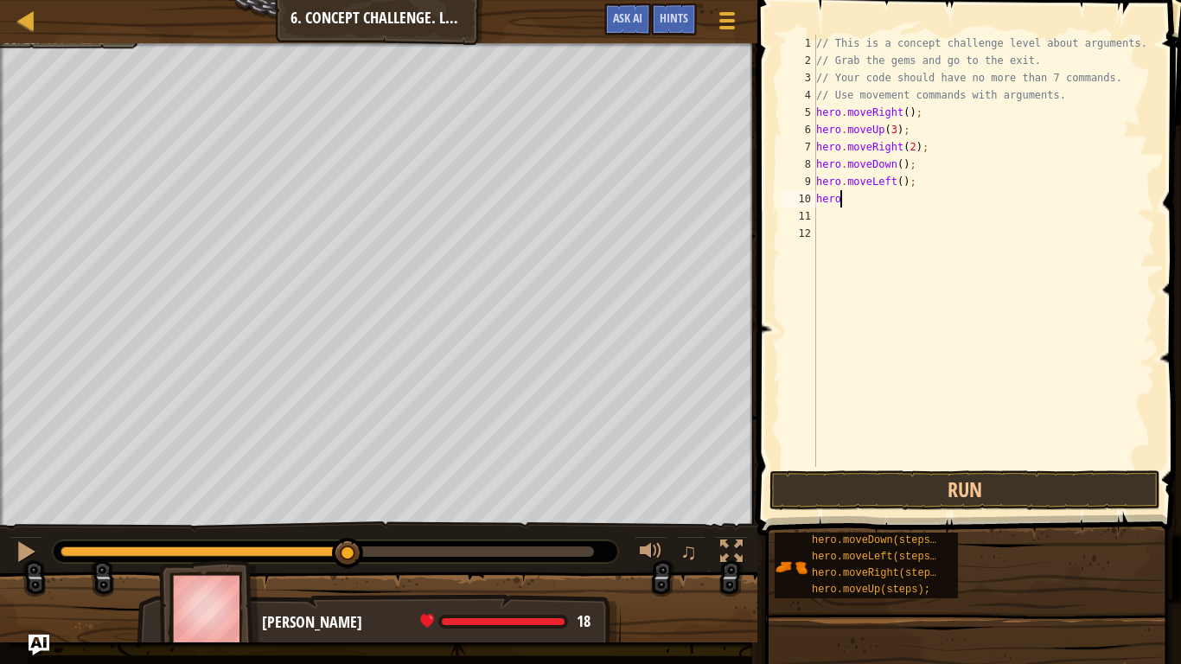
type textarea "h"
type textarea "hero.mover"
click at [907, 181] on div "// This is a concept challenge level about arguments. // Grab the gems and go t…" at bounding box center [983, 268] width 342 height 467
type textarea "hero.moveRight(3);"
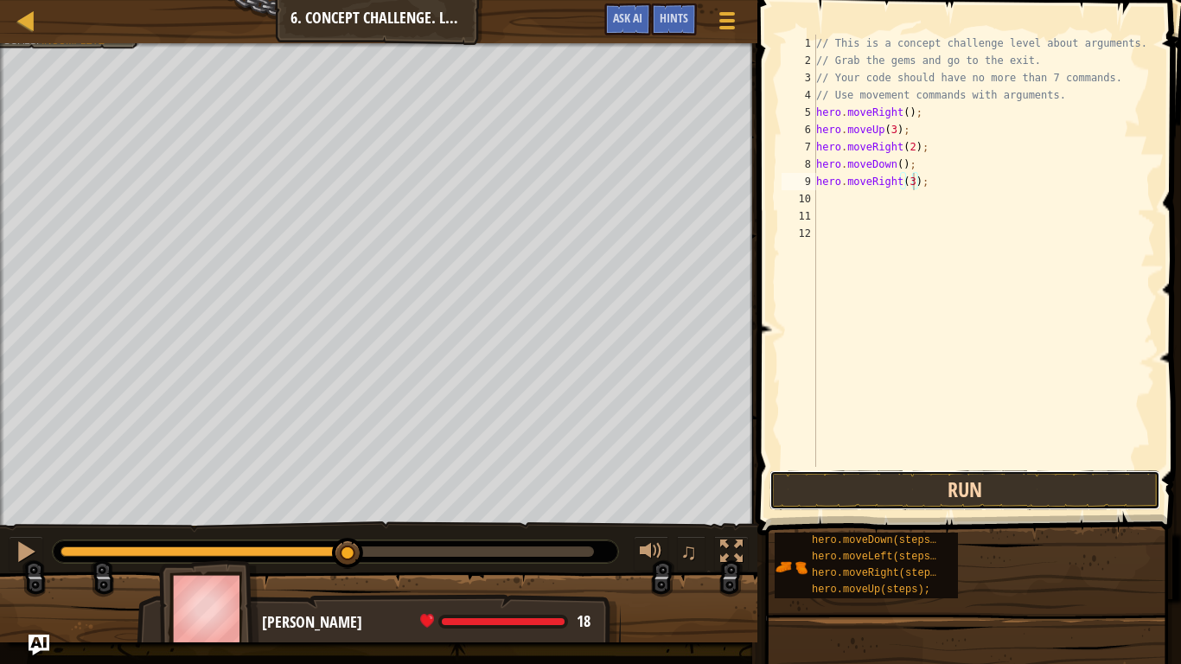
click at [986, 502] on button "Run" at bounding box center [964, 490] width 391 height 40
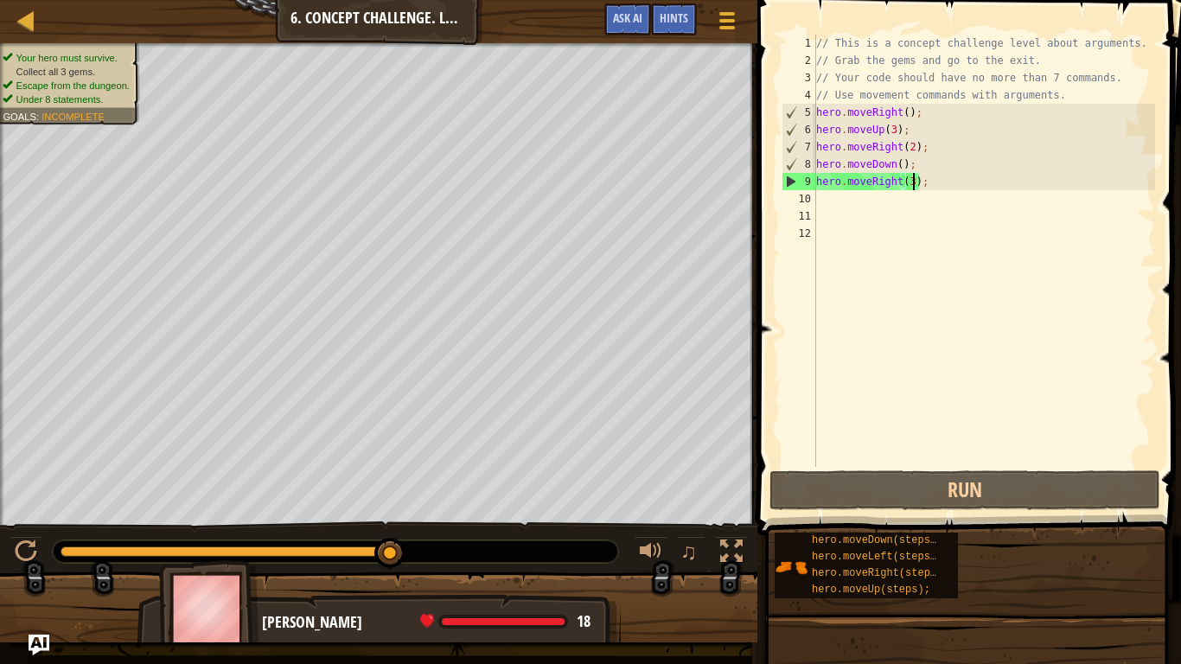
click at [940, 191] on div "// This is a concept challenge level about arguments. // Grab the gems and go t…" at bounding box center [983, 268] width 342 height 467
click at [938, 185] on div "// This is a concept challenge level about arguments. // Grab the gems and go t…" at bounding box center [983, 268] width 342 height 467
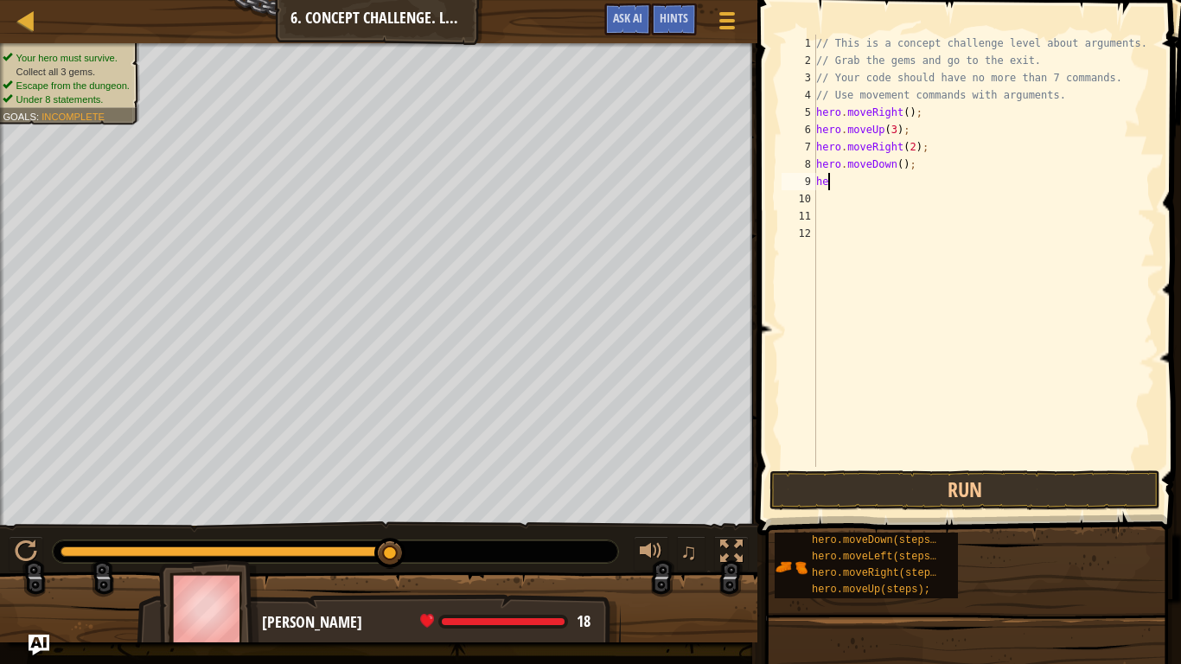
type textarea "h"
click at [902, 167] on div "// This is a concept challenge level about arguments. // Grab the gems and go t…" at bounding box center [983, 268] width 342 height 467
type textarea "hero.moveDown(3);"
click at [822, 180] on div "// This is a concept challenge level about arguments. // Grab the gems and go t…" at bounding box center [983, 268] width 342 height 467
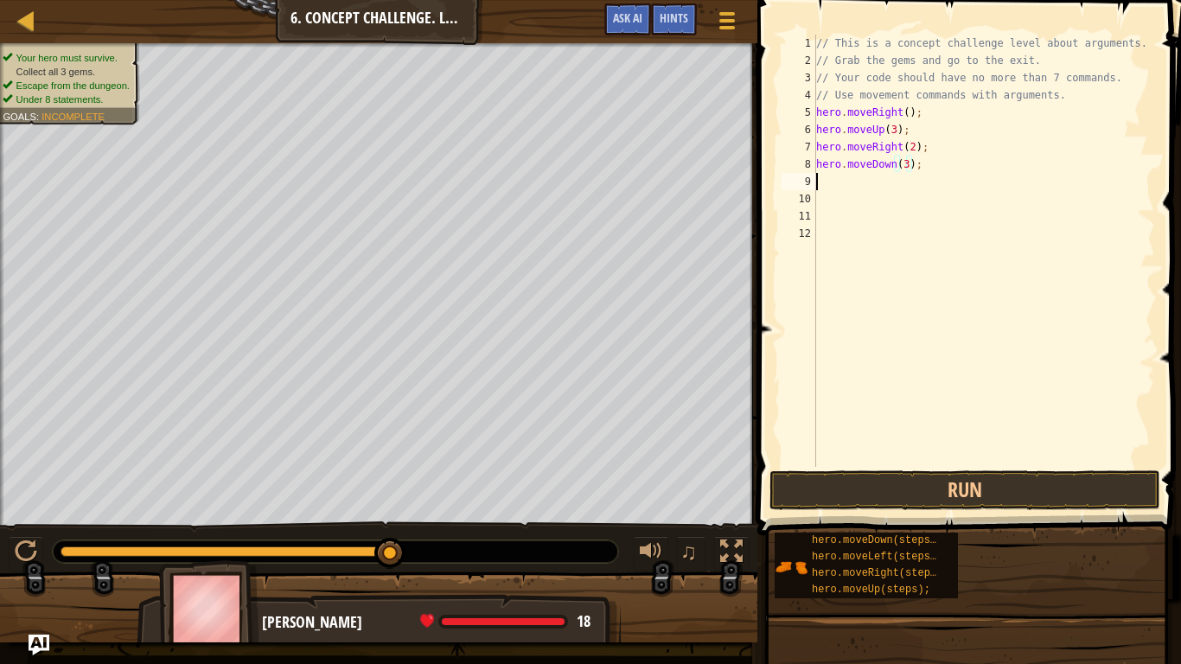
scroll to position [8, 0]
type textarea "h"
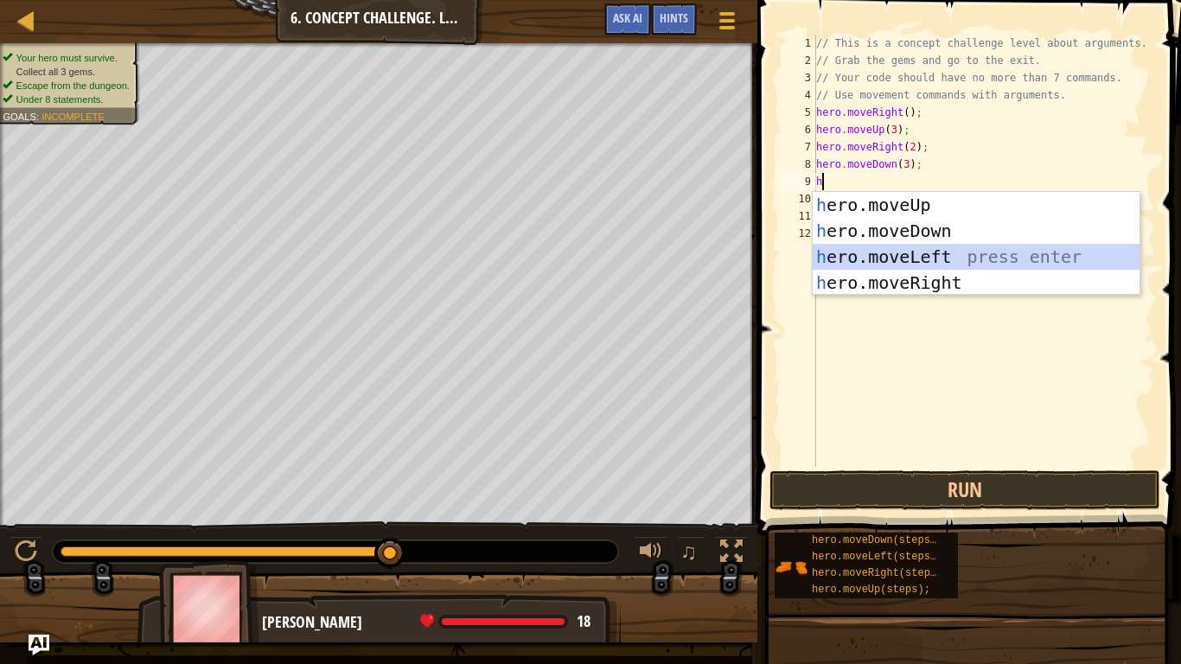
click at [873, 250] on div "h ero.moveUp press enter h ero.moveDown press enter h ero.moveLeft press enter …" at bounding box center [975, 270] width 327 height 156
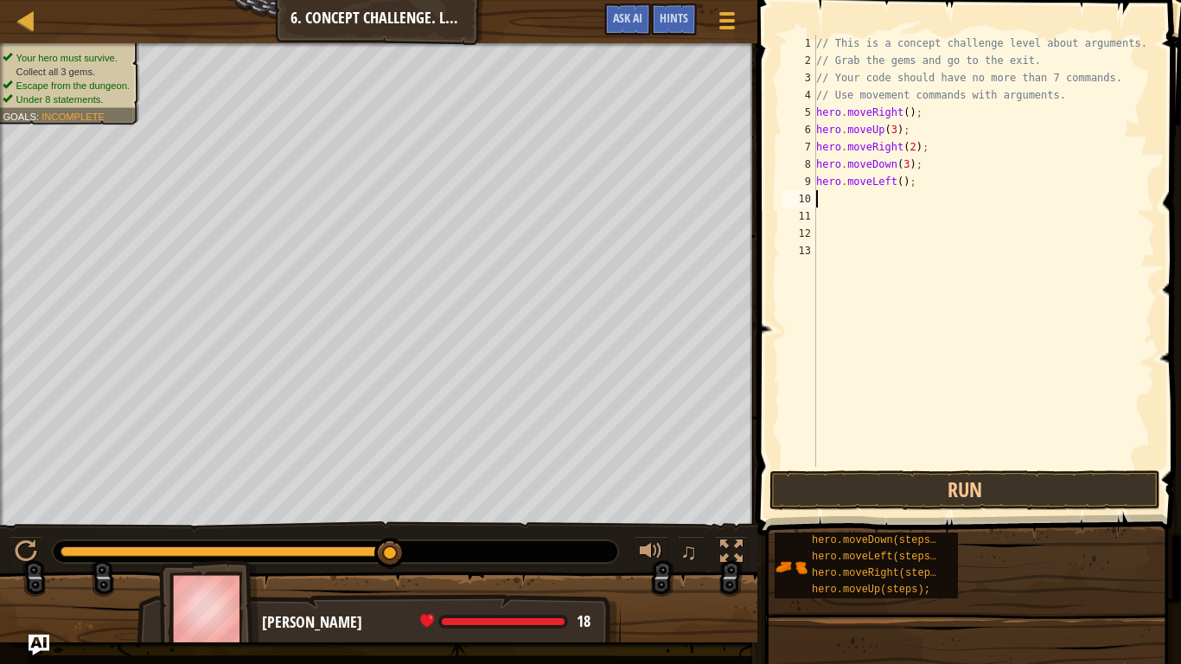
type textarea "h"
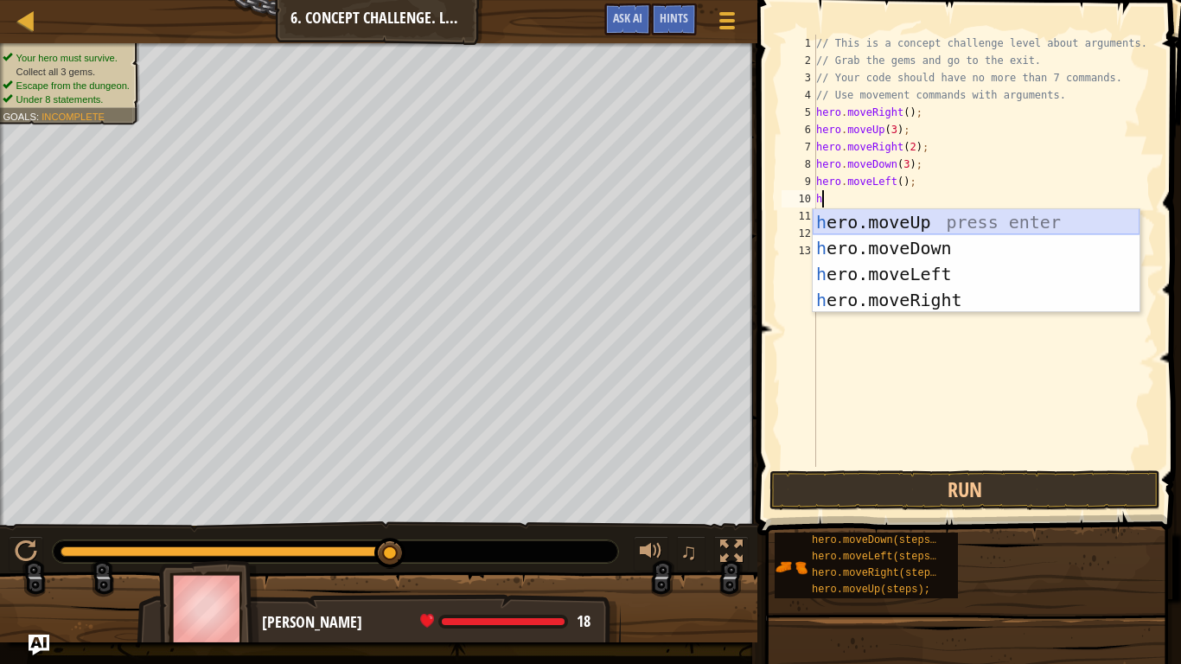
click at [939, 225] on div "h ero.moveUp press enter h ero.moveDown press enter h ero.moveLeft press enter …" at bounding box center [975, 287] width 327 height 156
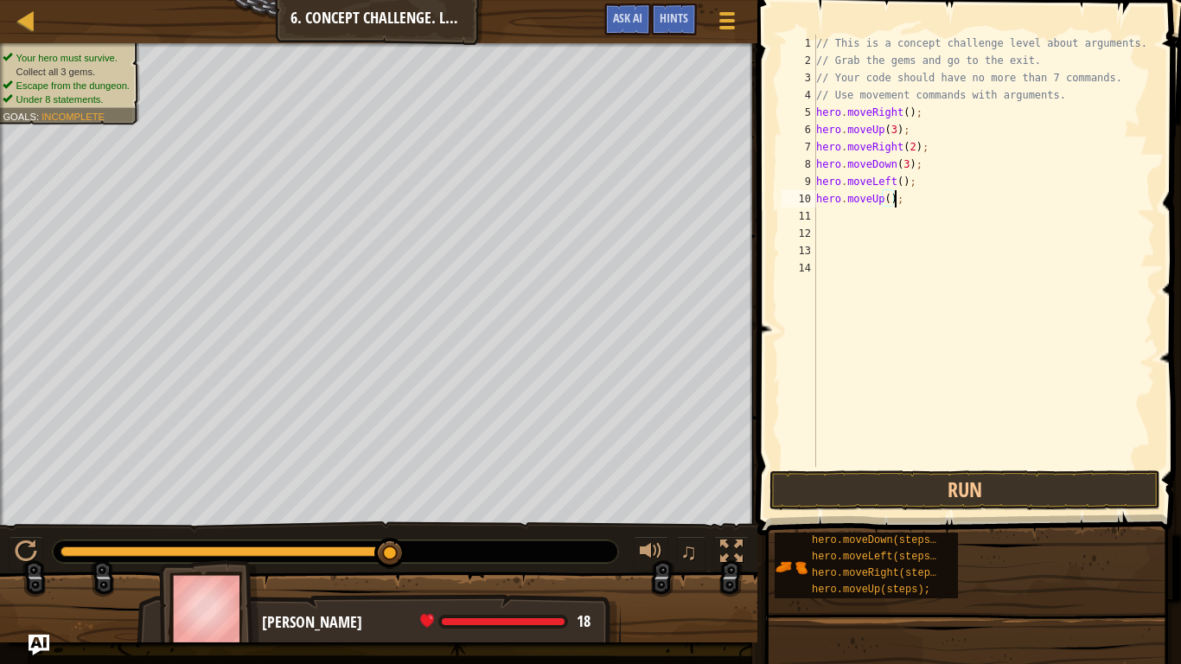
click at [892, 200] on div "// This is a concept challenge level about arguments. // Grab the gems and go t…" at bounding box center [983, 268] width 342 height 467
click at [893, 200] on div "// This is a concept challenge level about arguments. // Grab the gems and go t…" at bounding box center [983, 268] width 342 height 467
click at [889, 200] on div "// This is a concept challenge level about arguments. // Grab the gems and go t…" at bounding box center [983, 268] width 342 height 467
type textarea "hero.moveUp(2);"
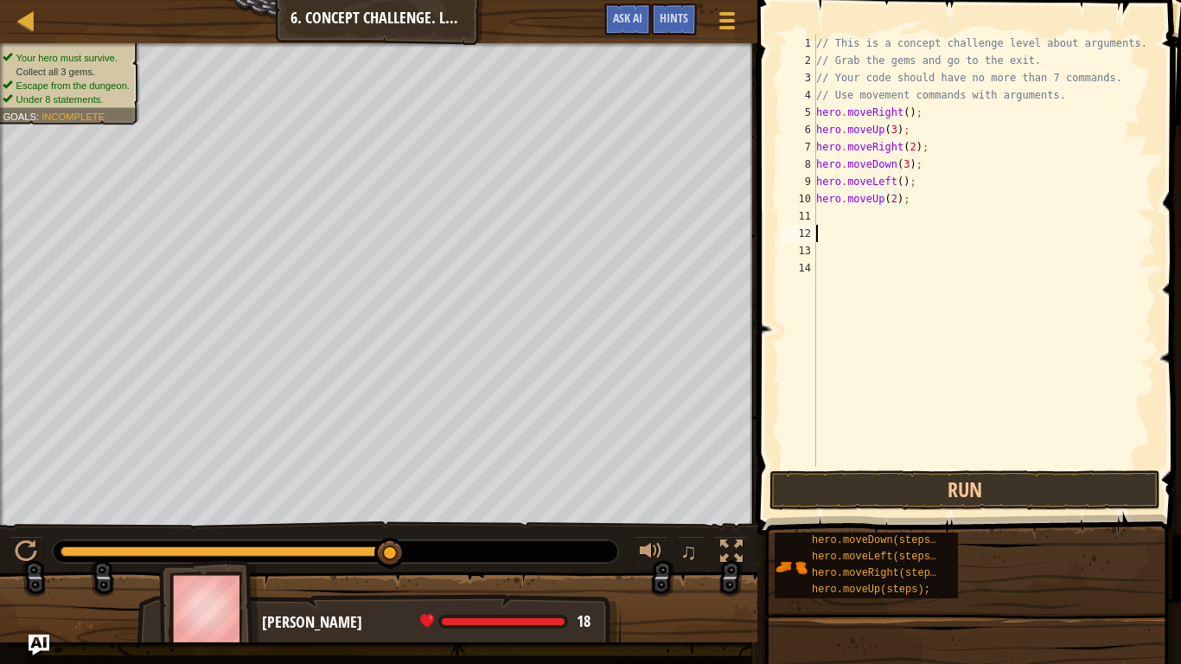
click at [869, 233] on div "// This is a concept challenge level about arguments. // Grab the gems and go t…" at bounding box center [983, 268] width 342 height 467
click at [856, 220] on div "// This is a concept challenge level about arguments. // Grab the gems and go t…" at bounding box center [983, 268] width 342 height 467
type textarea "h"
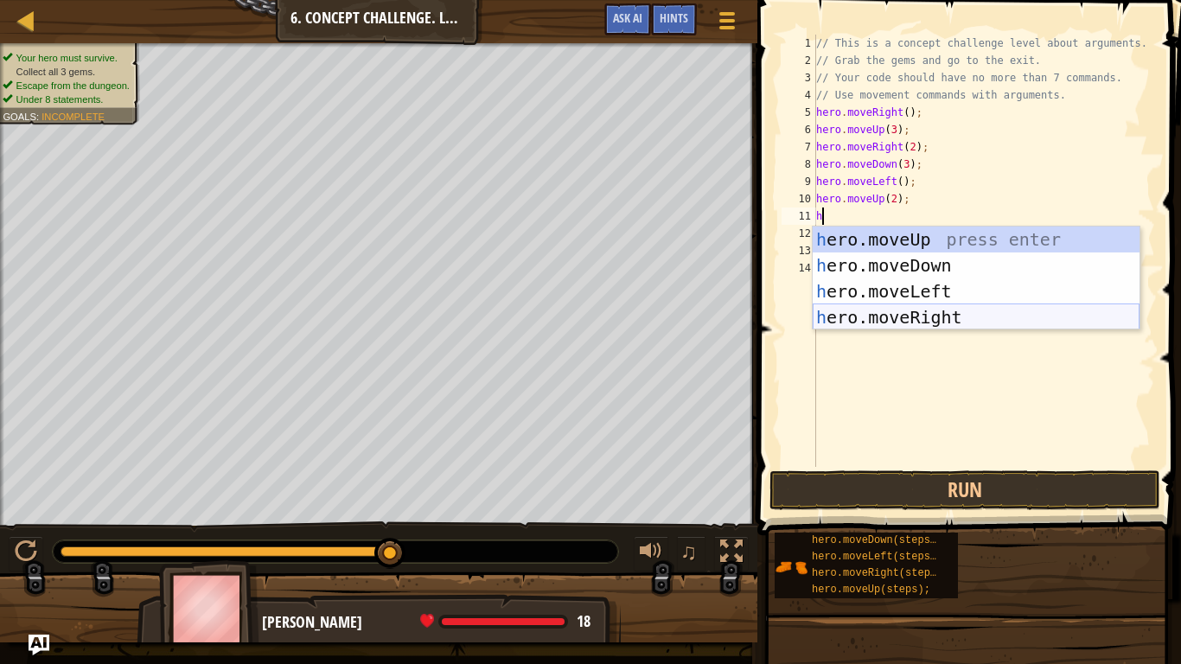
click at [904, 309] on div "h ero.moveUp press enter h ero.moveDown press enter h ero.moveLeft press enter …" at bounding box center [975, 304] width 327 height 156
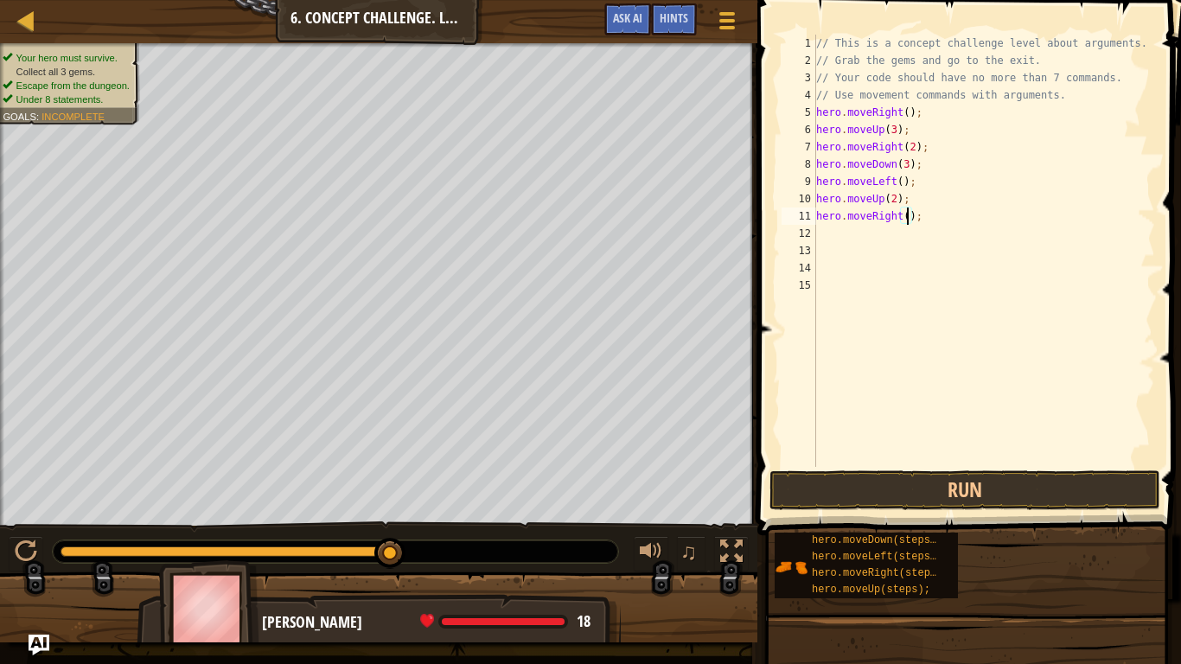
click at [907, 219] on div "// This is a concept challenge level about arguments. // Grab the gems and go t…" at bounding box center [983, 268] width 342 height 467
type textarea "hero.moveRight(4);"
click at [852, 507] on button "Run" at bounding box center [964, 490] width 391 height 40
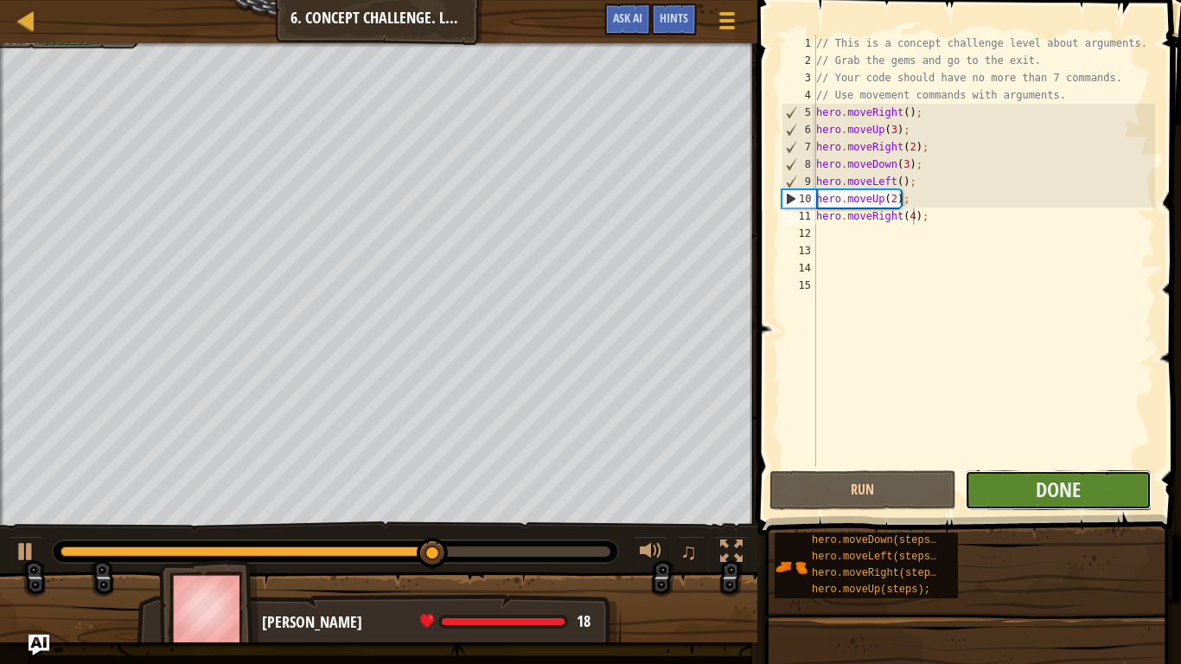
click at [1022, 496] on button "Done" at bounding box center [1057, 490] width 187 height 40
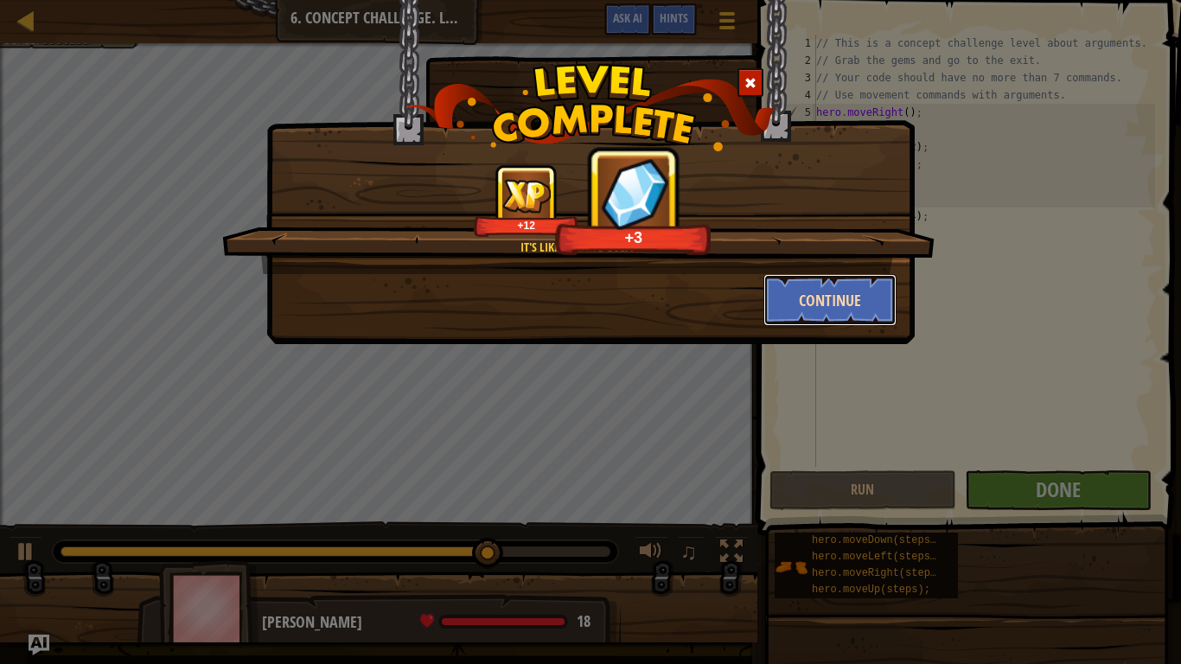
click at [845, 302] on button "Continue" at bounding box center [830, 300] width 134 height 52
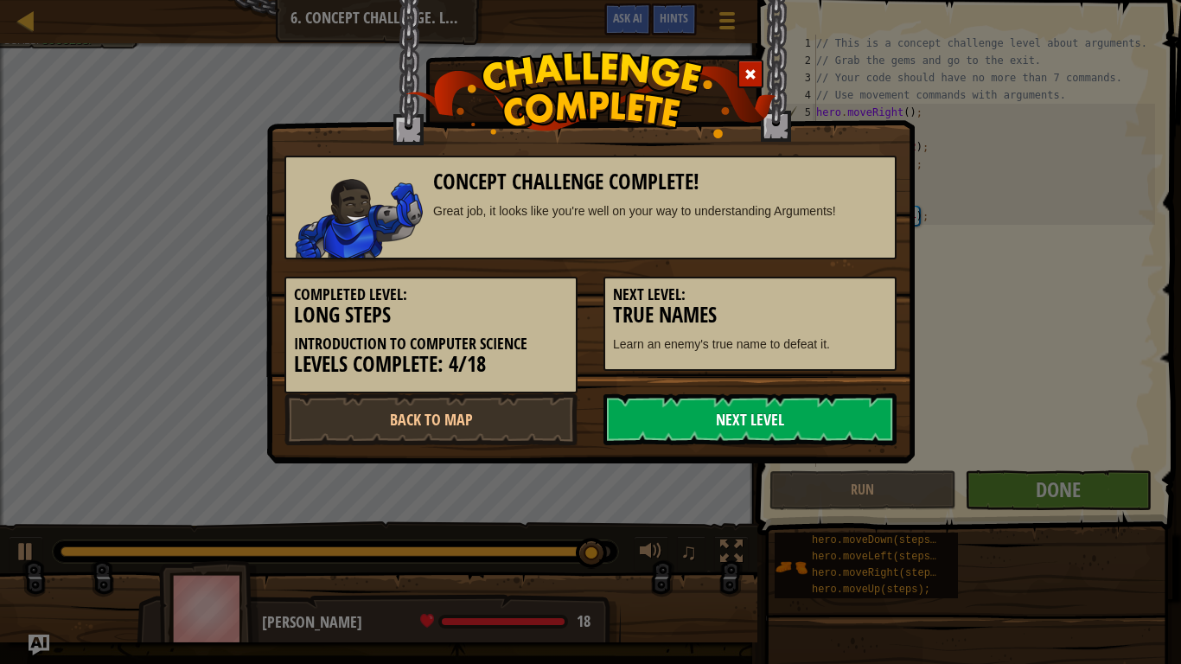
click at [813, 436] on link "Next Level" at bounding box center [749, 419] width 293 height 52
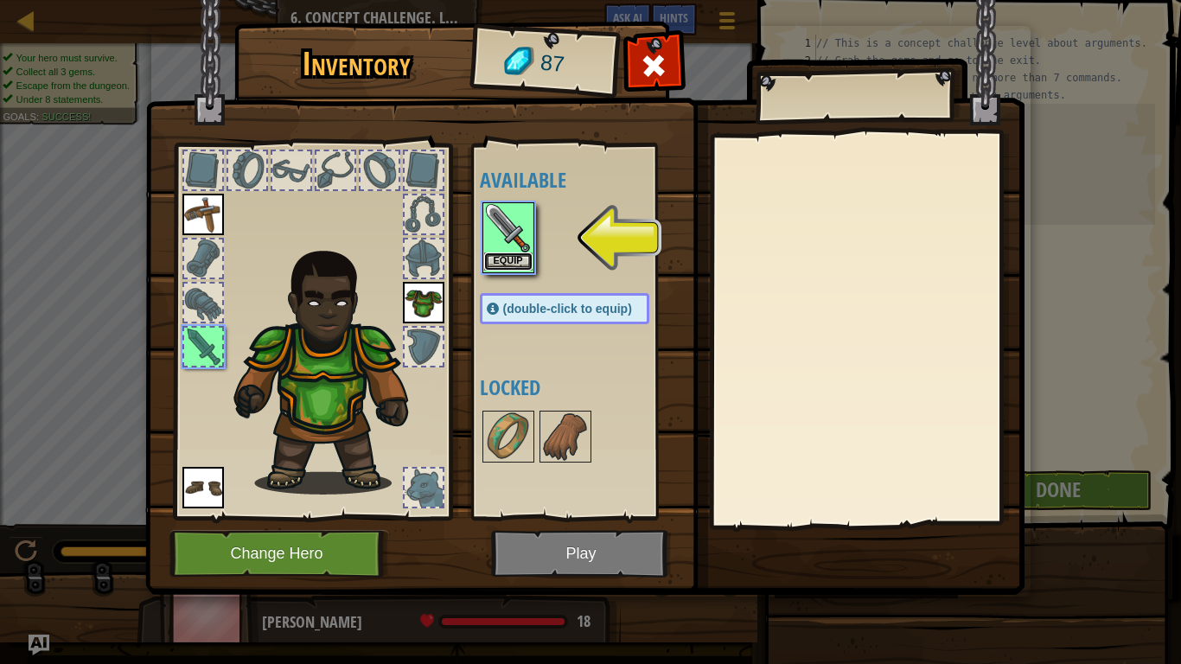
click at [512, 259] on button "Equip" at bounding box center [508, 261] width 48 height 18
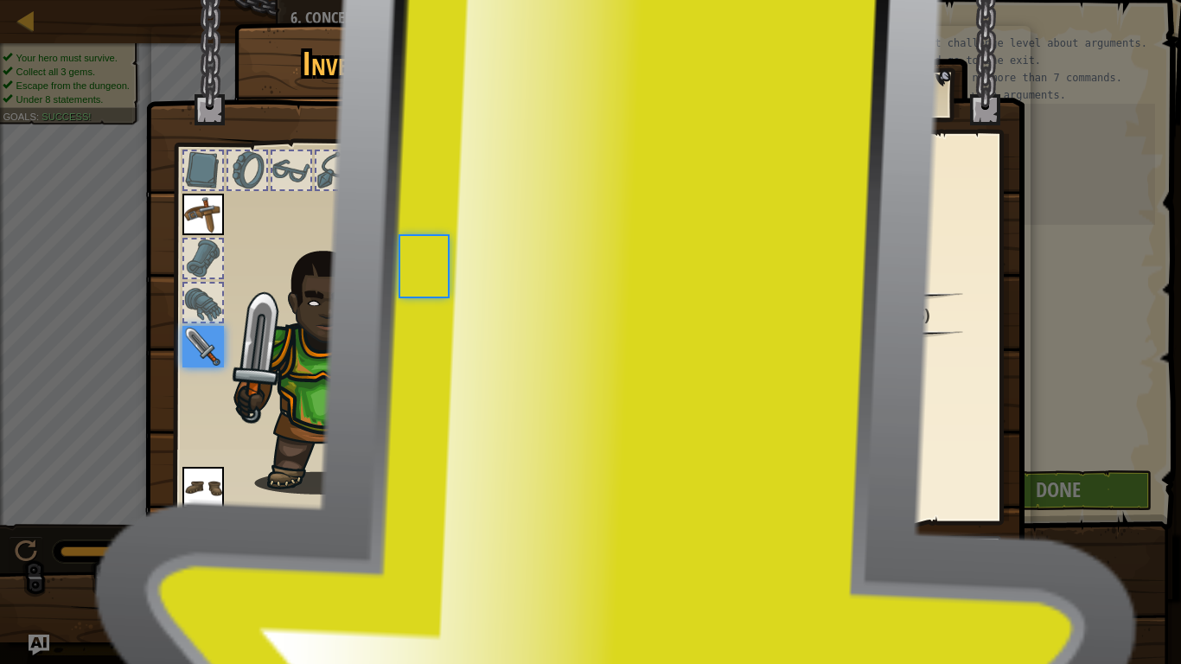
click at [512, 259] on div "Available Equip Equip Equip Equip (double-click to equip) Locked" at bounding box center [582, 331] width 204 height 360
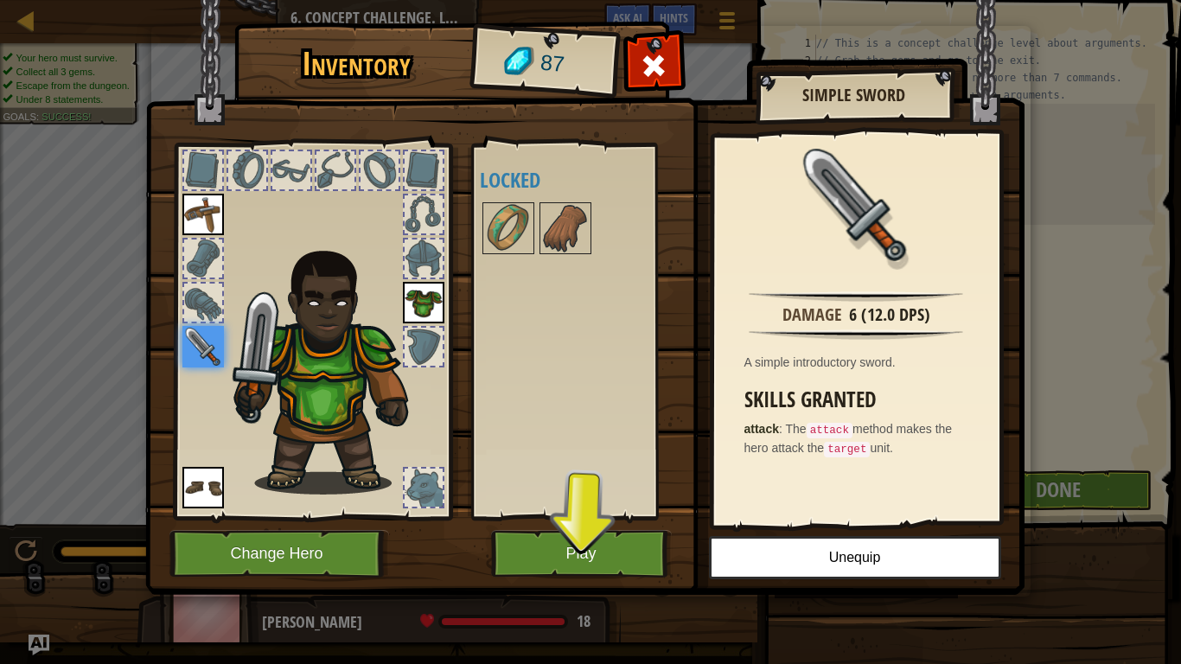
click at [584, 517] on img at bounding box center [584, 280] width 879 height 627
click at [585, 517] on button "Play" at bounding box center [581, 554] width 181 height 48
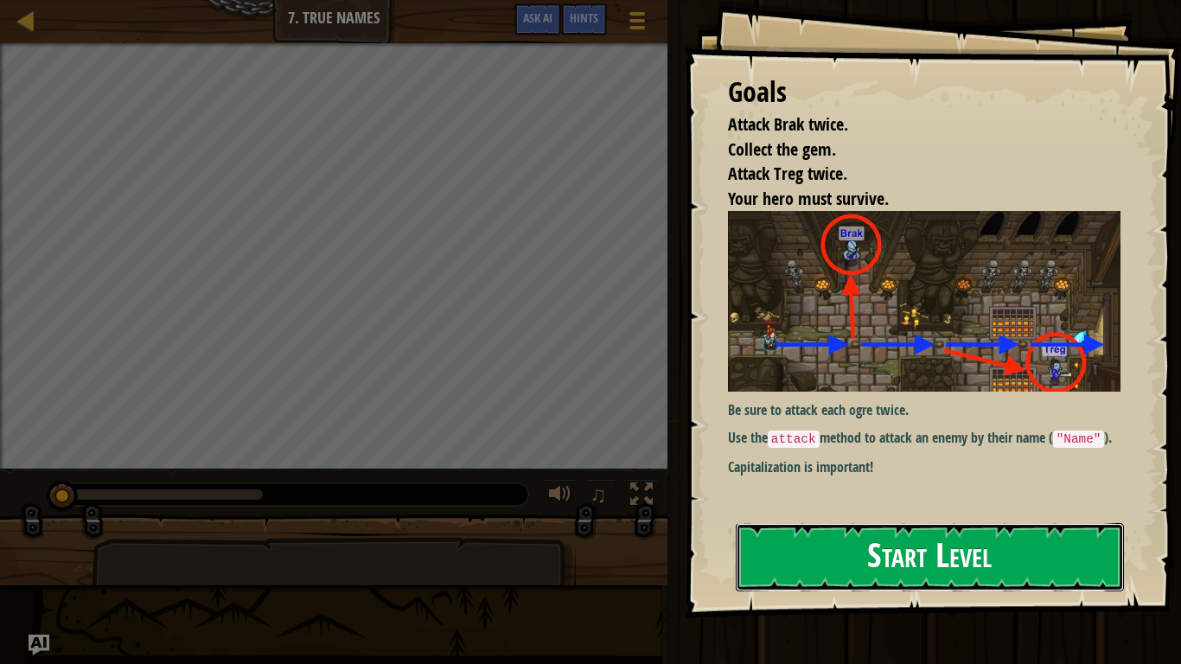
click at [908, 517] on button "Start Level" at bounding box center [929, 557] width 388 height 68
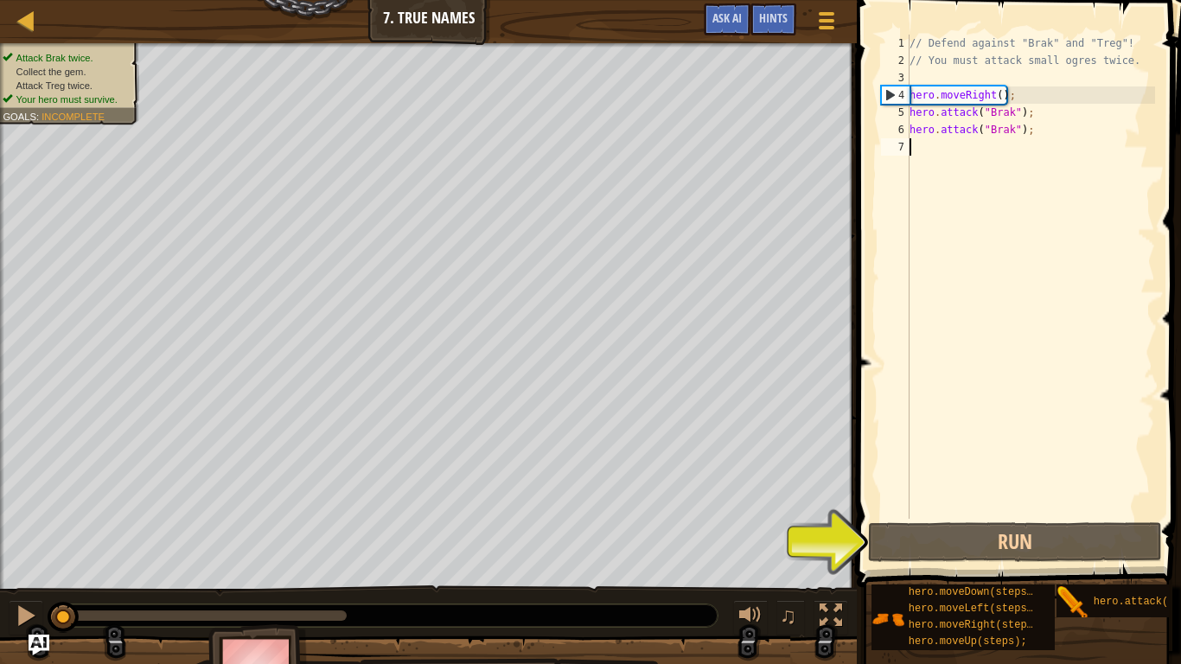
click at [901, 113] on div "5" at bounding box center [895, 112] width 29 height 17
type textarea "hero.attack("Brak");"
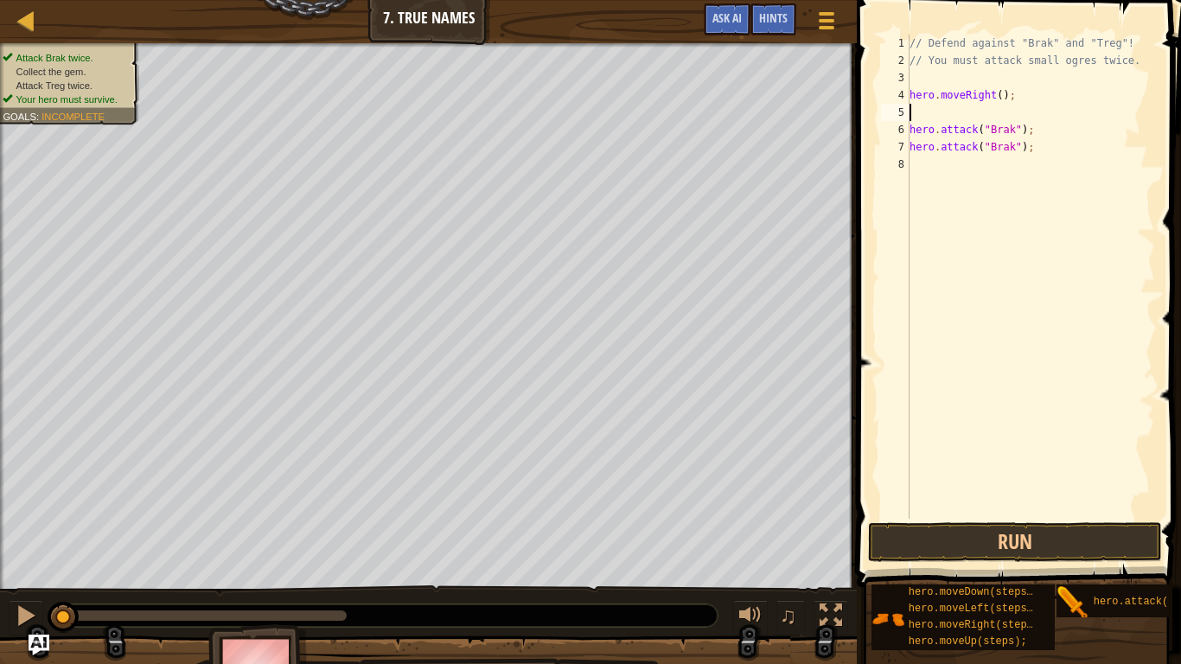
type textarea "h"
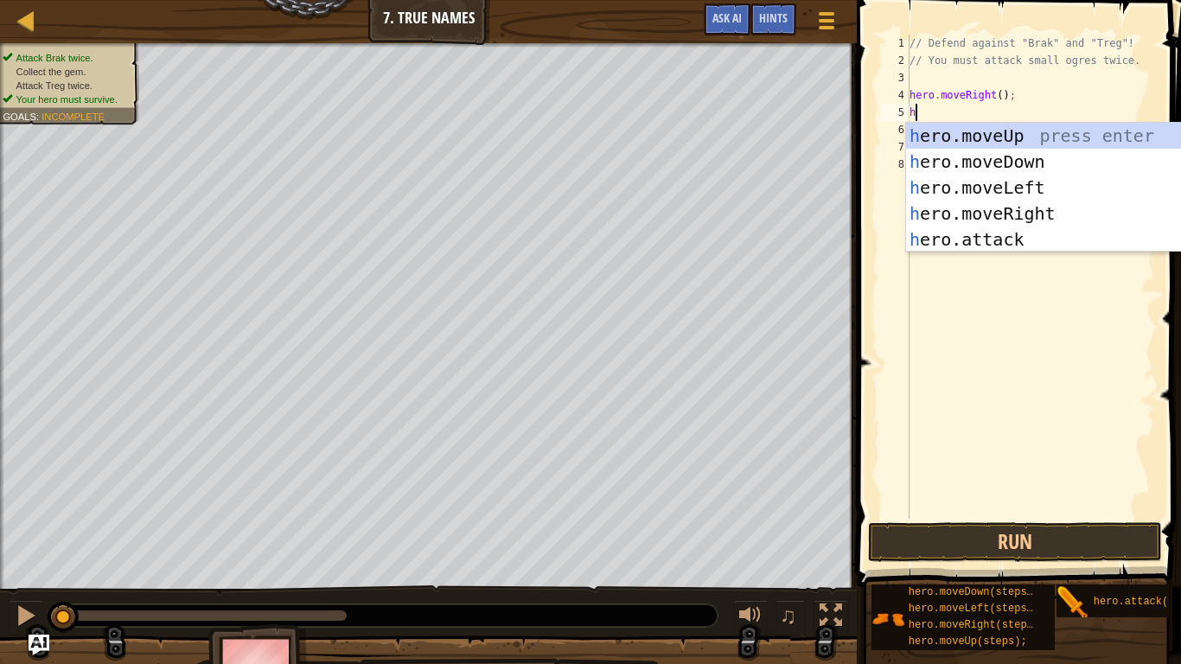
scroll to position [8, 0]
click at [984, 133] on div "h ero.moveUp press enter h ero.moveDown press enter h ero.moveLeft press enter …" at bounding box center [1069, 213] width 327 height 181
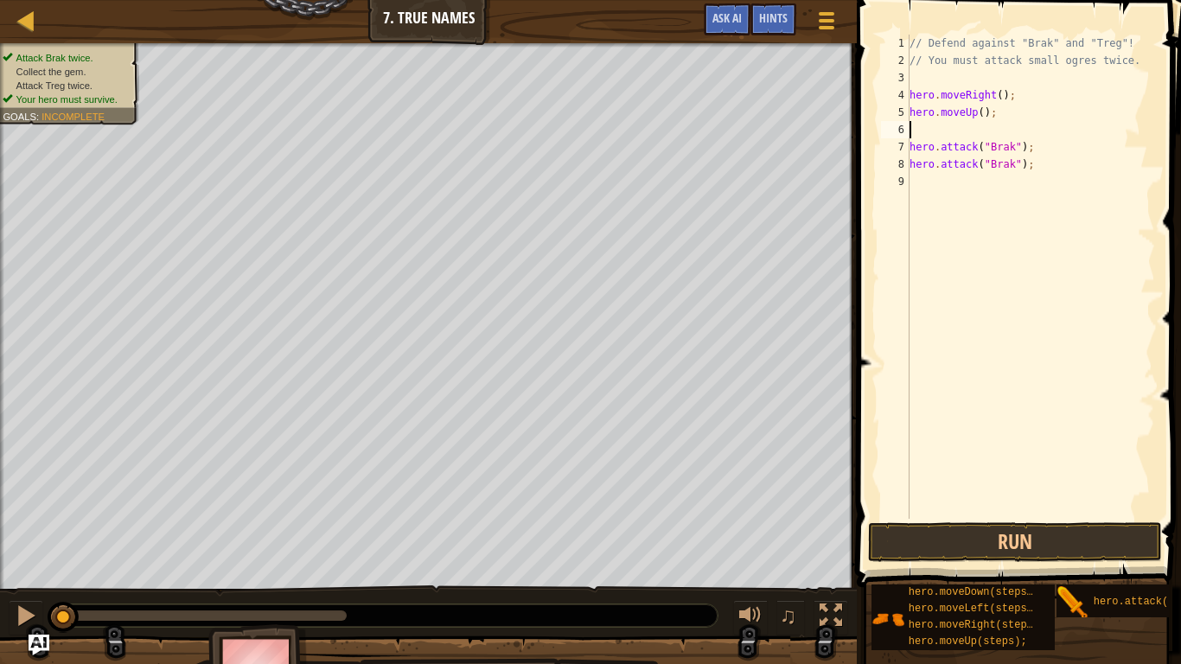
click at [947, 197] on div "// Defend against "Brak" and "Treg"! // You must attack small ogres twice. hero…" at bounding box center [1030, 294] width 249 height 519
click at [932, 132] on div "// Defend against "Brak" and "Treg"! // You must attack small ogres twice. hero…" at bounding box center [1030, 294] width 249 height 519
type textarea "hero.moveUp();"
click at [933, 162] on div "// Defend against "Brak" and "Treg"! // You must attack small ogres twice. hero…" at bounding box center [1030, 294] width 249 height 519
type textarea "h"
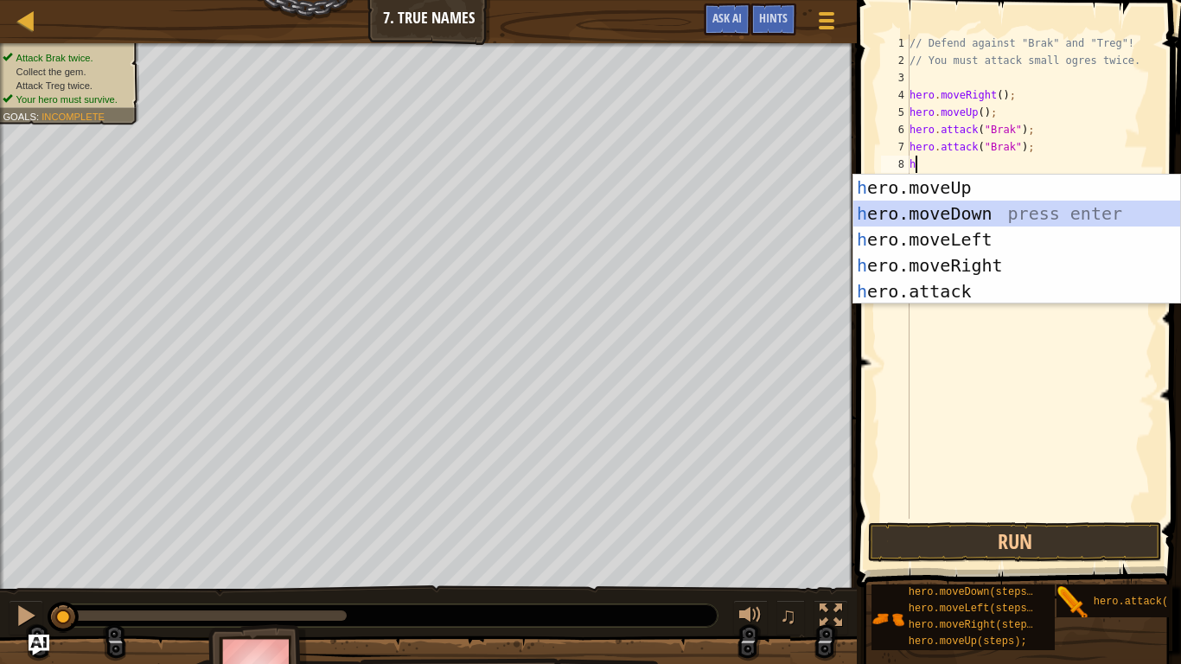
click at [952, 220] on div "h ero.moveUp press enter h ero.moveDown press enter h ero.moveLeft press enter …" at bounding box center [1016, 265] width 327 height 181
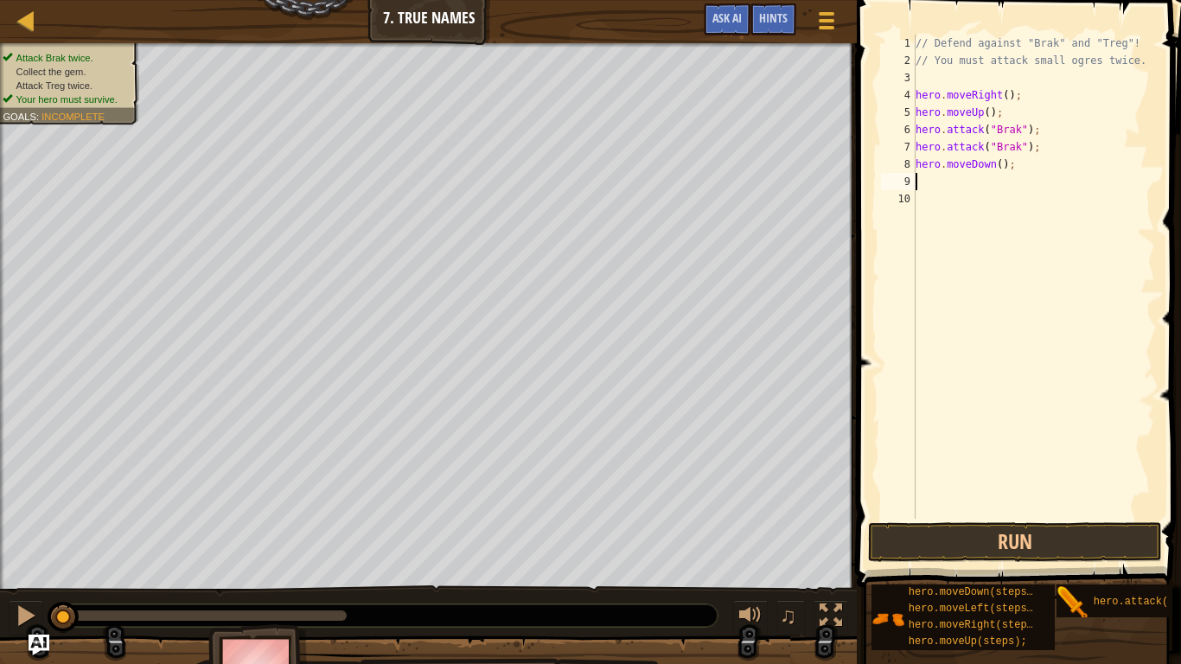
type textarea "h"
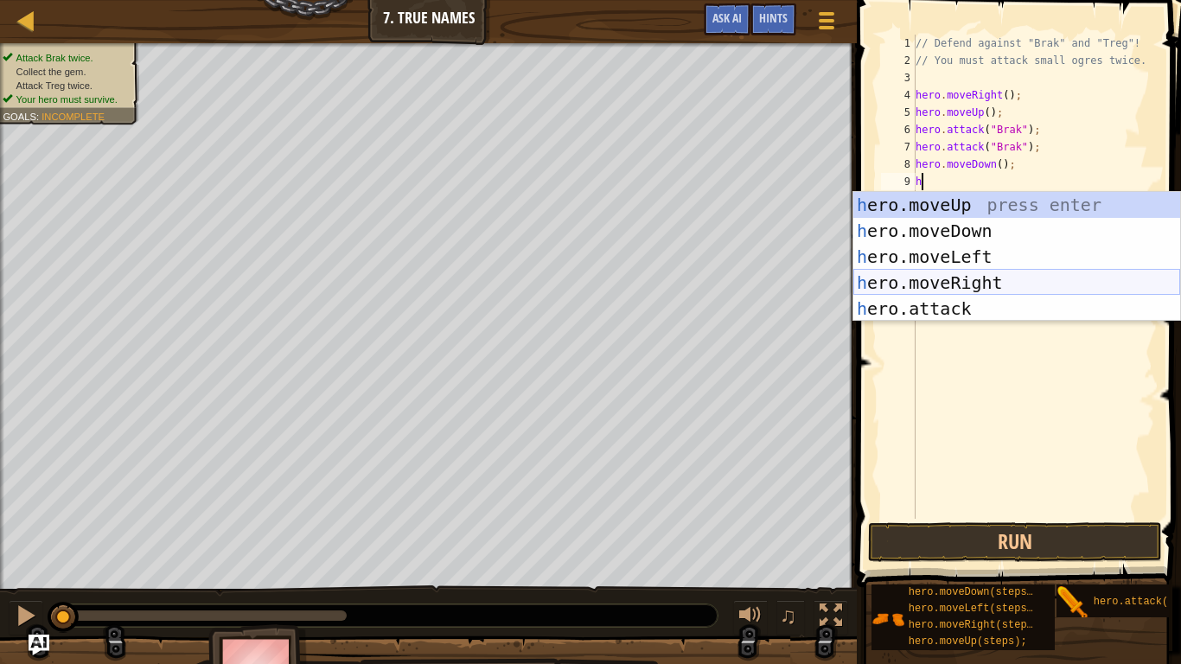
click at [898, 294] on div "h ero.moveUp press enter h ero.moveDown press enter h ero.moveLeft press enter …" at bounding box center [1016, 282] width 327 height 181
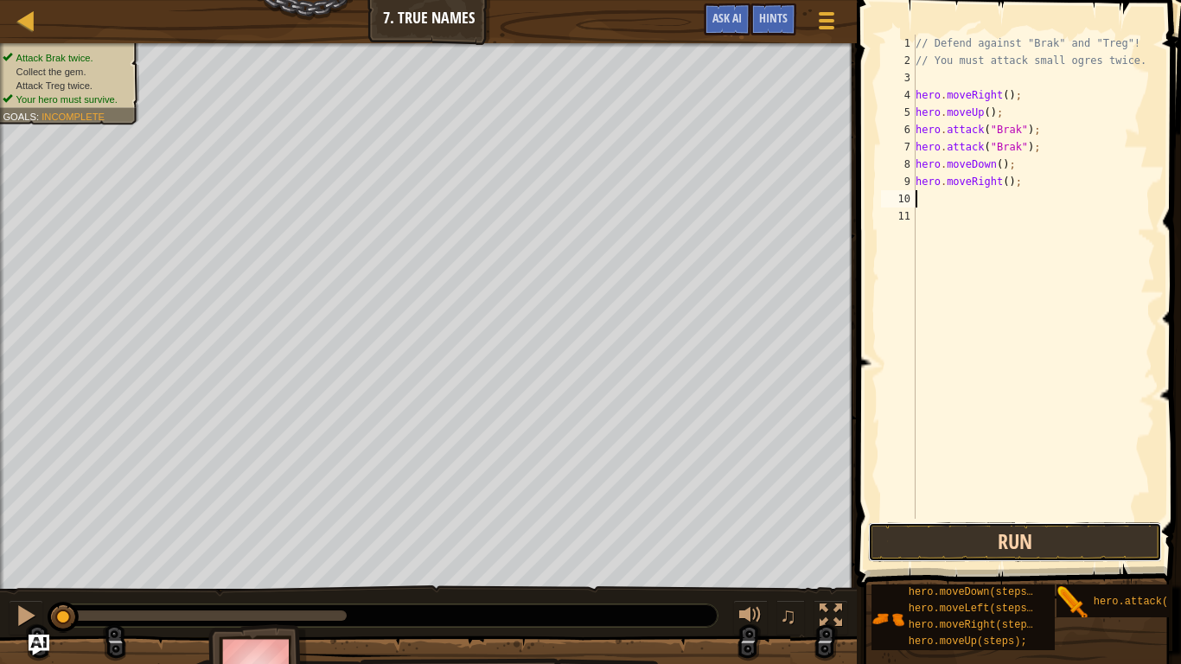
click at [964, 517] on button "Run" at bounding box center [1015, 542] width 294 height 40
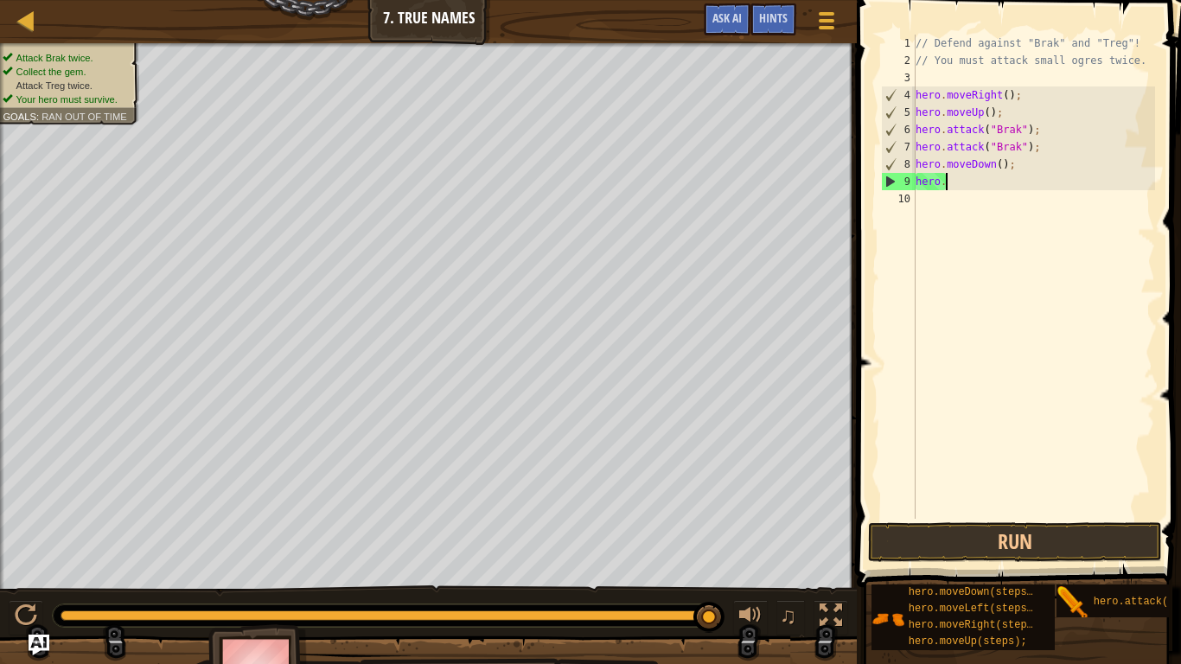
type textarea "h"
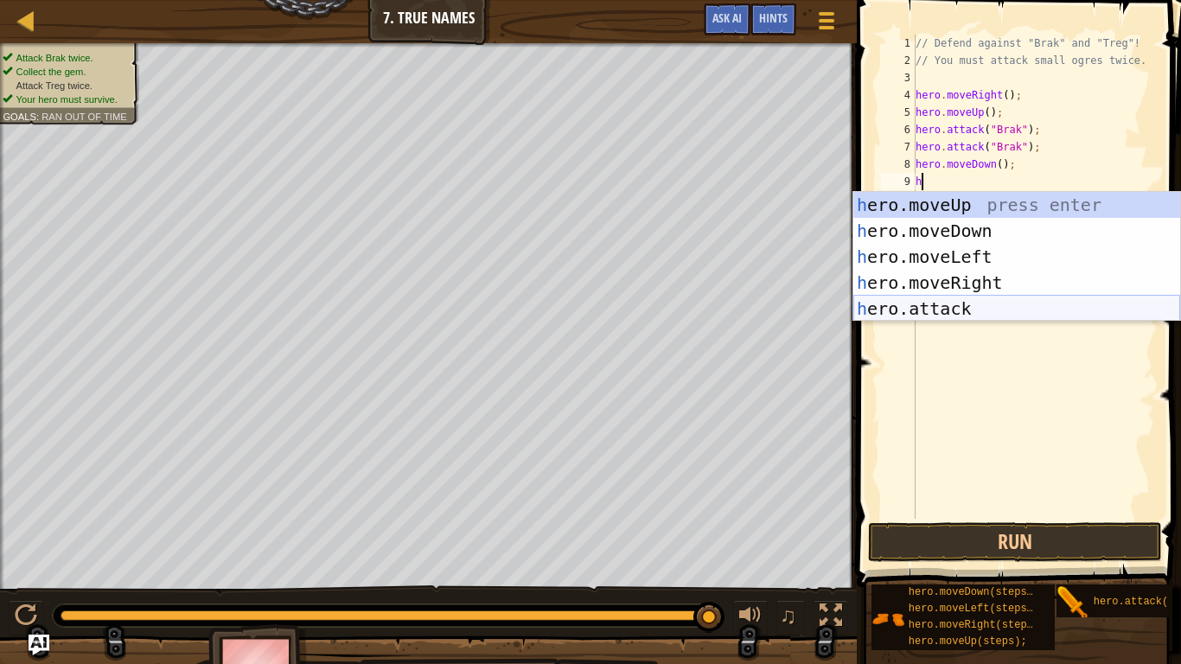
click at [947, 317] on div "h ero.moveUp press enter h ero.moveDown press enter h ero.moveLeft press enter …" at bounding box center [1016, 282] width 327 height 181
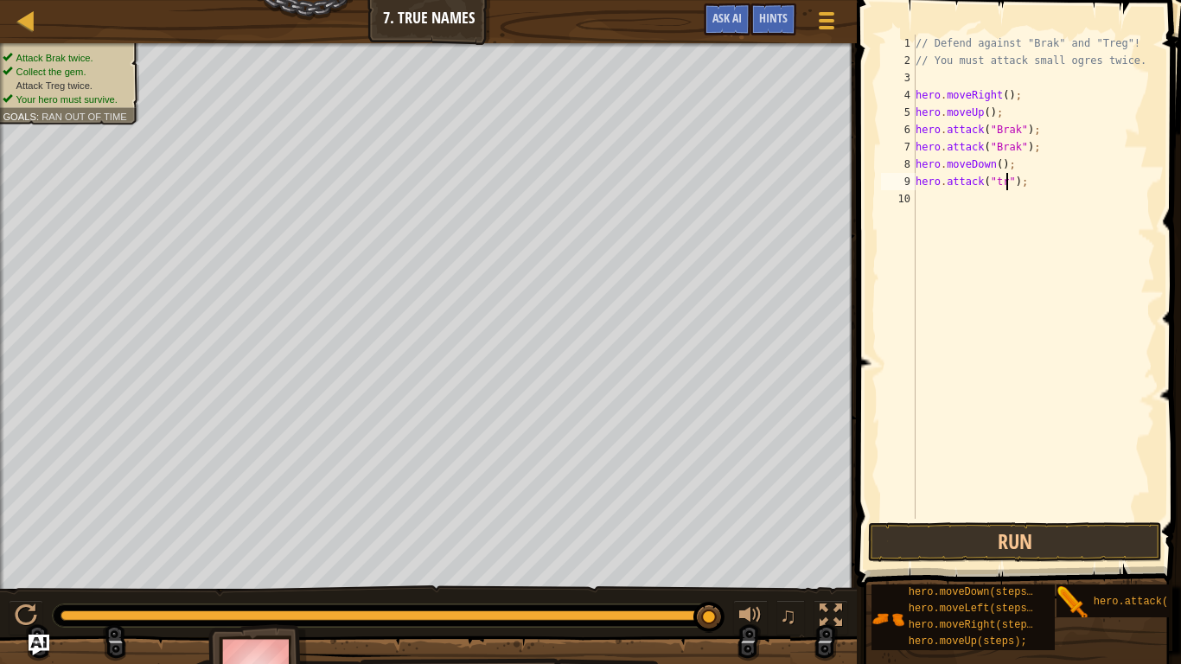
scroll to position [8, 15]
type textarea "hero.attack("treg");"
click at [967, 201] on div "// Defend against "Brak" and "Treg"! // You must attack small ogres twice. hero…" at bounding box center [1033, 294] width 243 height 519
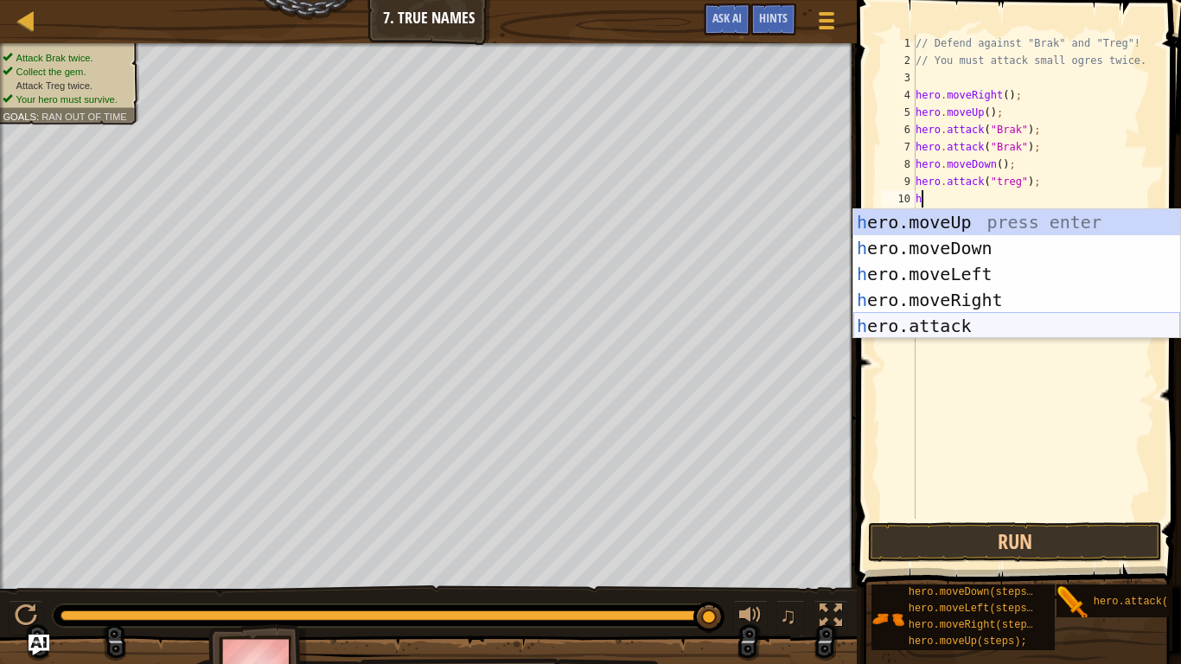
click at [972, 321] on div "h ero.moveUp press enter h ero.moveDown press enter h ero.moveLeft press enter …" at bounding box center [1016, 299] width 327 height 181
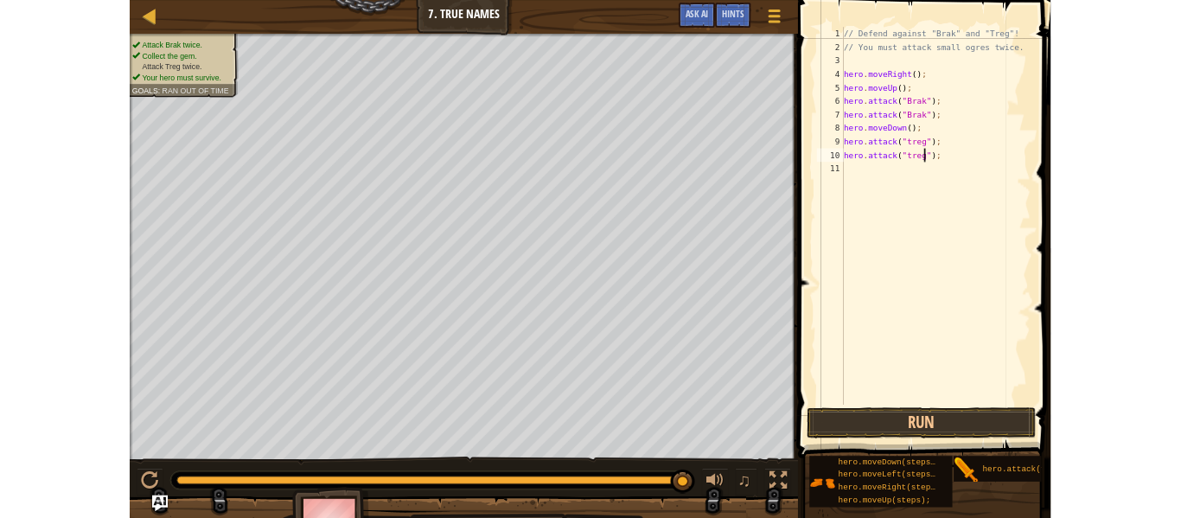
scroll to position [8, 16]
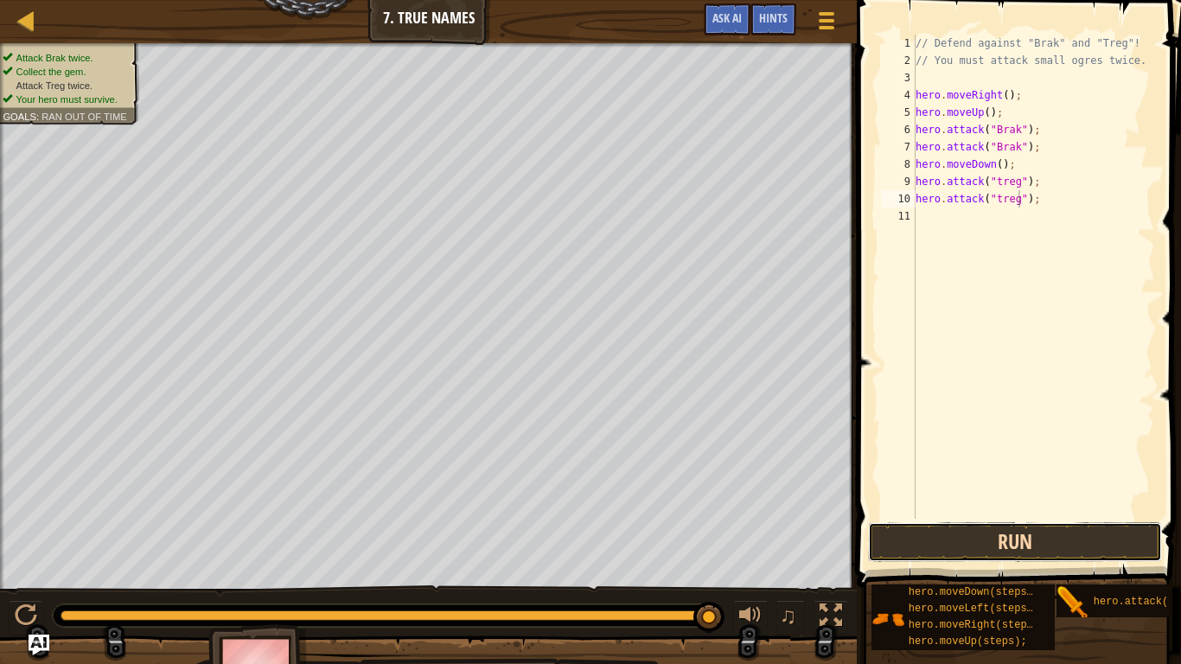
click at [982, 517] on button "Run" at bounding box center [1015, 542] width 294 height 40
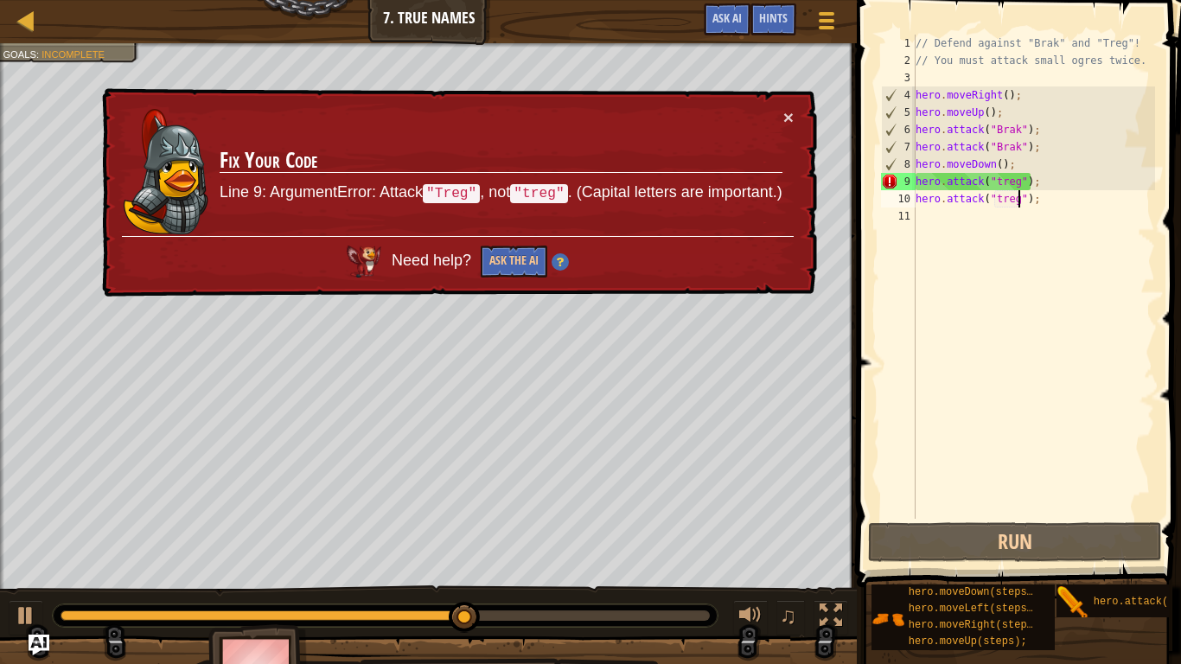
click at [999, 186] on div "// Defend against "Brak" and "Treg"! // You must attack small ogres twice. hero…" at bounding box center [1033, 294] width 243 height 519
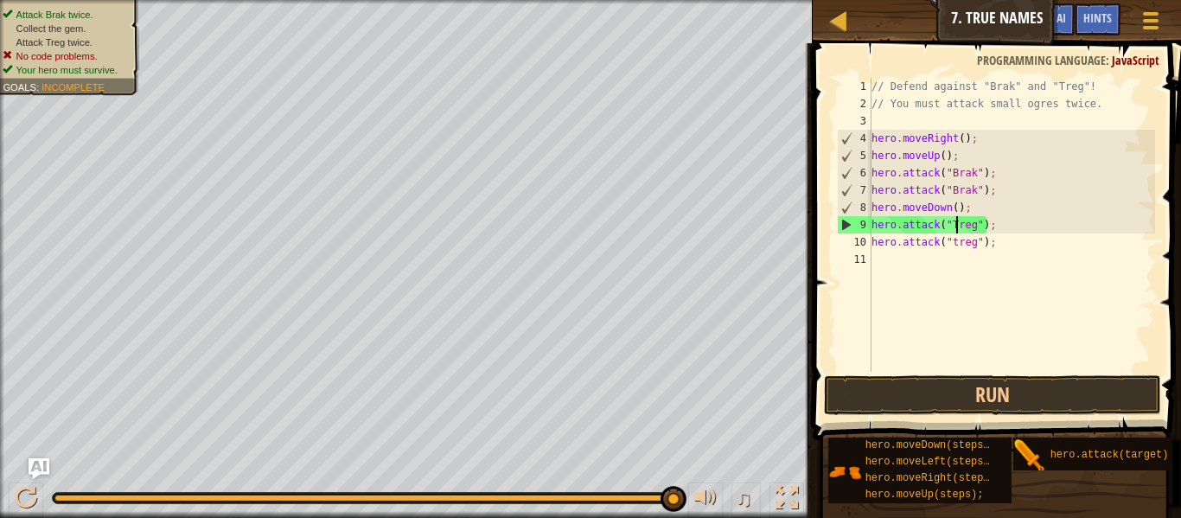
scroll to position [8, 12]
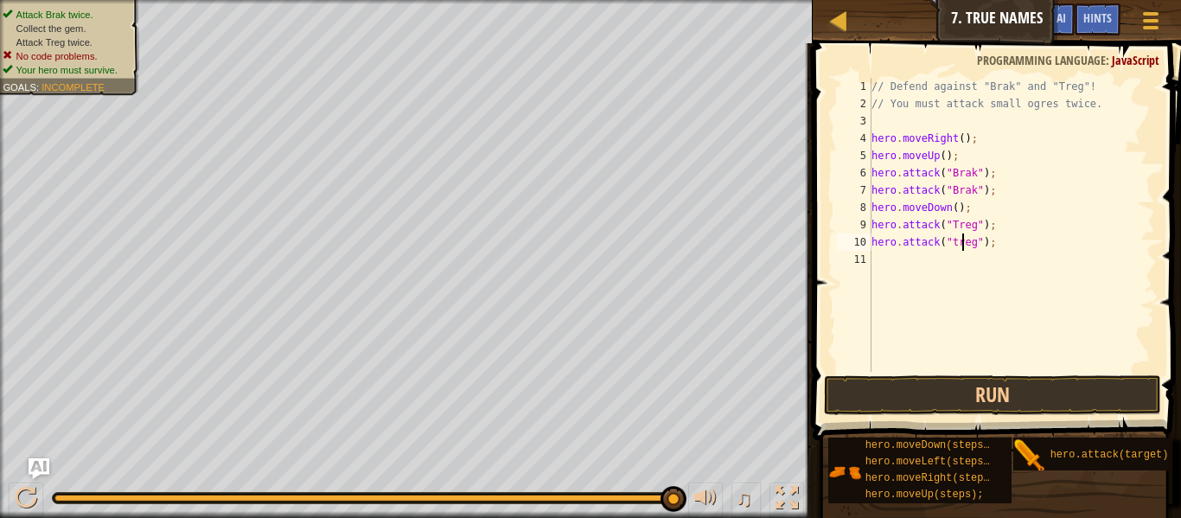
click at [963, 242] on div "// Defend against "Brak" and "Treg"! // You must attack small ogres twice. hero…" at bounding box center [1011, 242] width 287 height 328
click at [957, 242] on div "// Defend against "Brak" and "Treg"! // You must attack small ogres twice. hero…" at bounding box center [1011, 242] width 287 height 328
type textarea "hero.attack("Treg");"
click at [972, 378] on button "Run" at bounding box center [992, 395] width 337 height 40
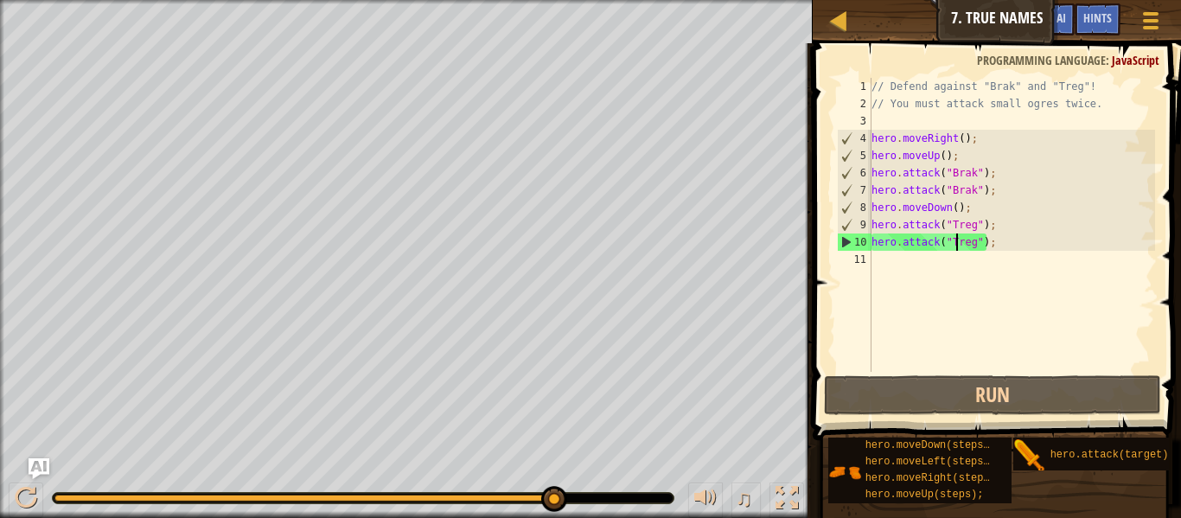
click at [985, 285] on div "// Defend against "Brak" and "Treg"! // You must attack small ogres twice. hero…" at bounding box center [1011, 242] width 287 height 328
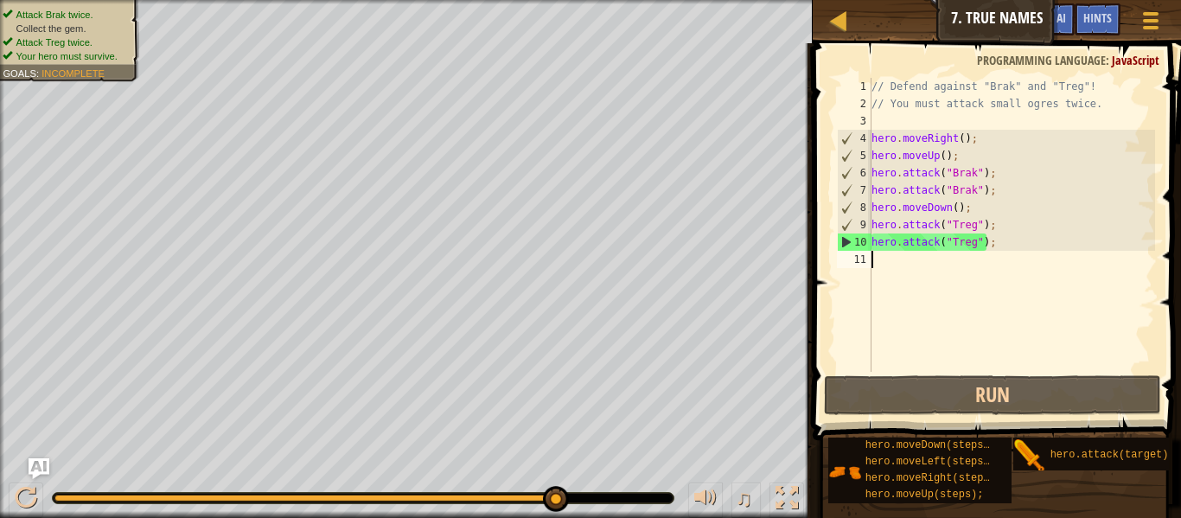
scroll to position [8, 0]
type textarea "h"
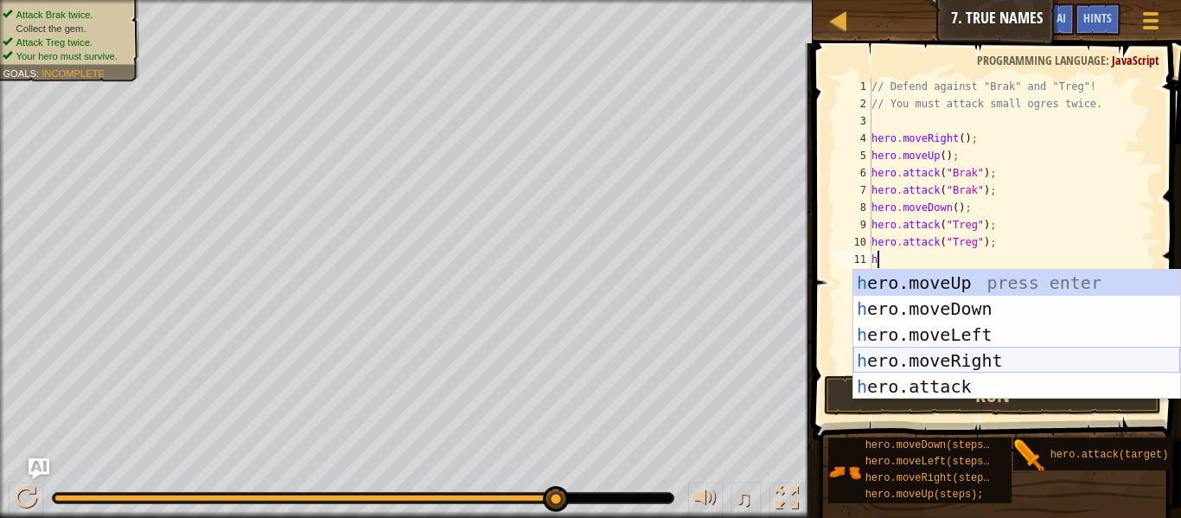
click at [977, 357] on div "h ero.moveUp press enter h ero.moveDown press enter h ero.moveLeft press enter …" at bounding box center [1016, 360] width 327 height 181
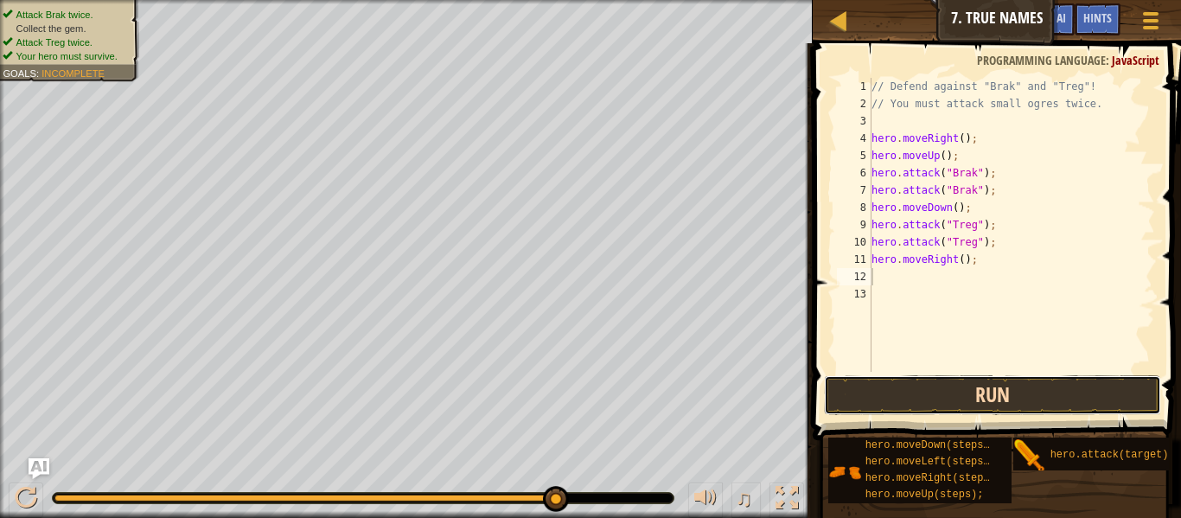
click at [985, 377] on button "Run" at bounding box center [992, 395] width 337 height 40
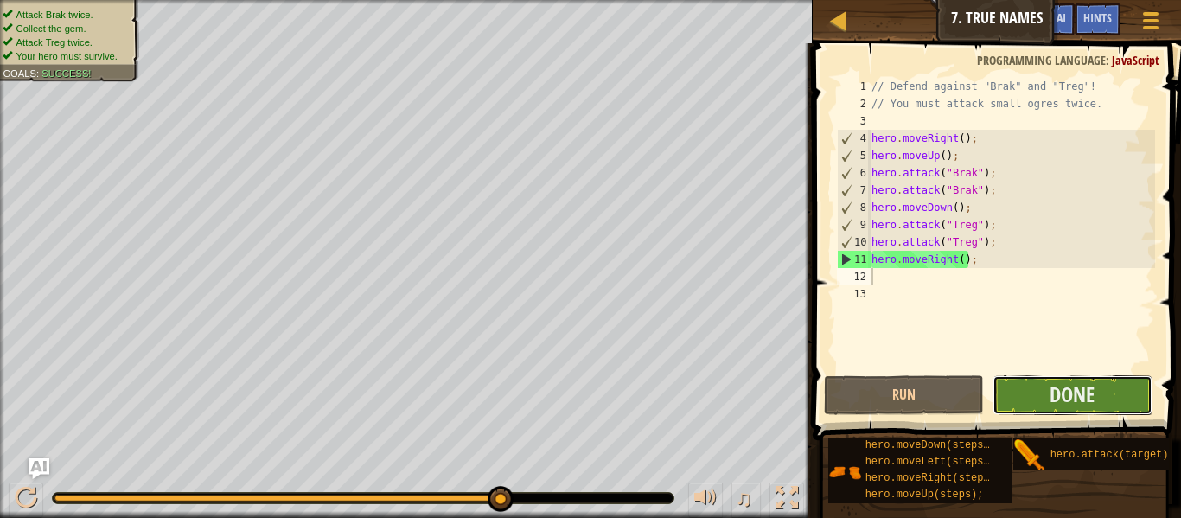
click at [1066, 411] on button "Done" at bounding box center [1072, 395] width 160 height 40
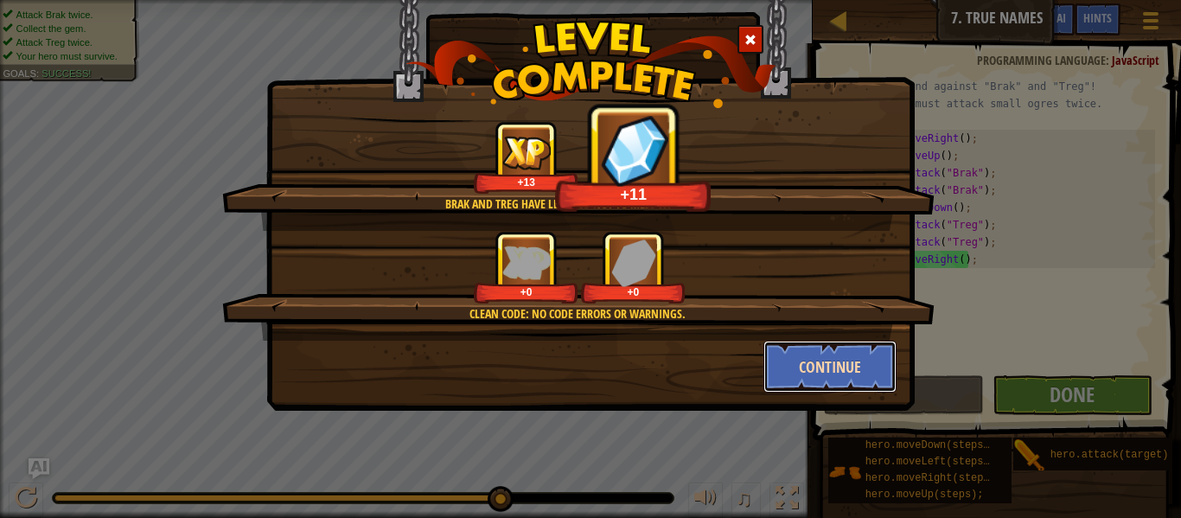
click at [847, 376] on button "Continue" at bounding box center [830, 367] width 134 height 52
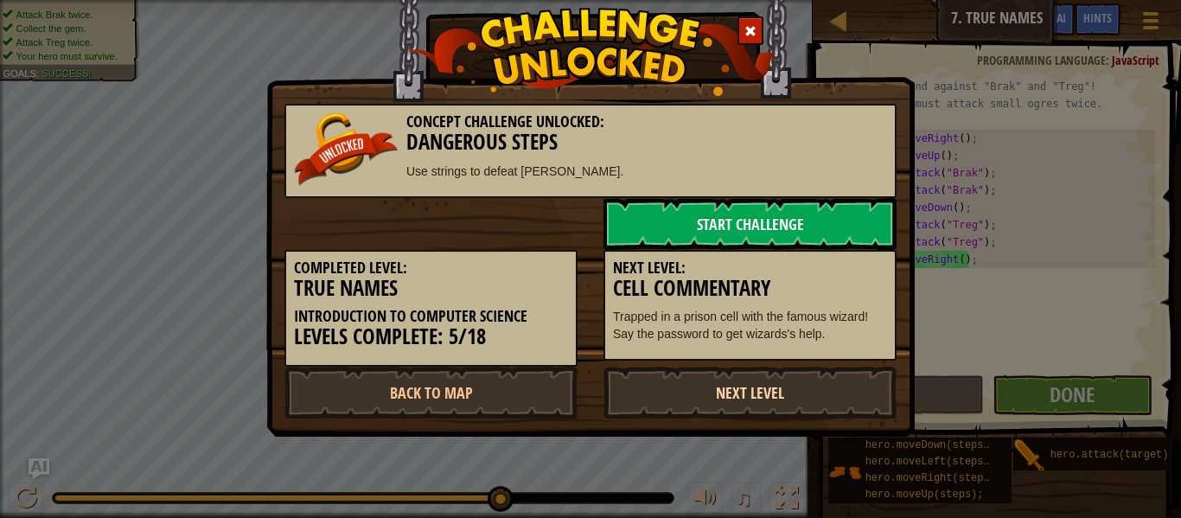
click at [798, 413] on link "Next Level" at bounding box center [749, 392] width 293 height 52
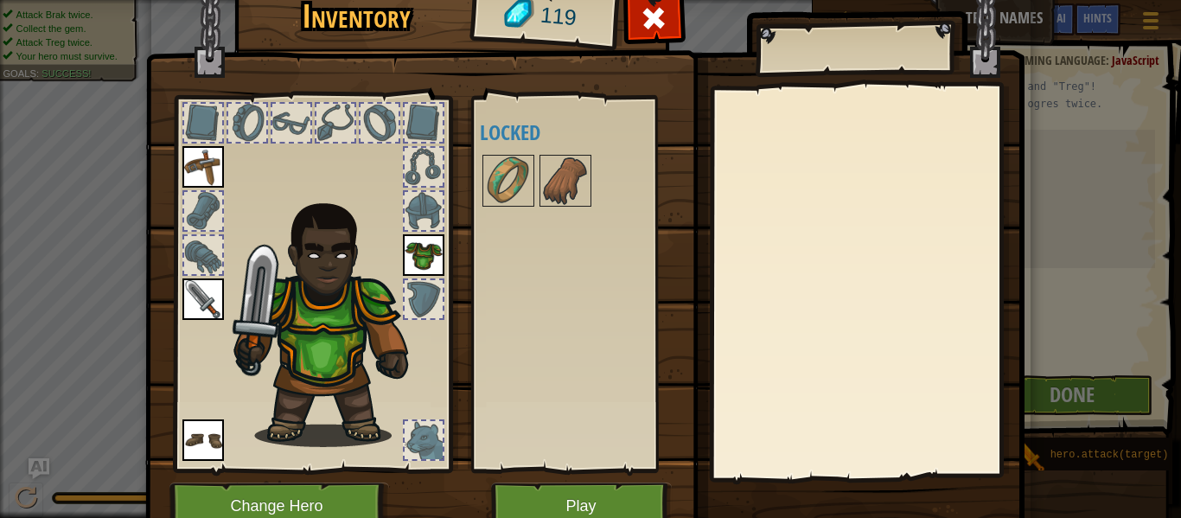
scroll to position [79, 0]
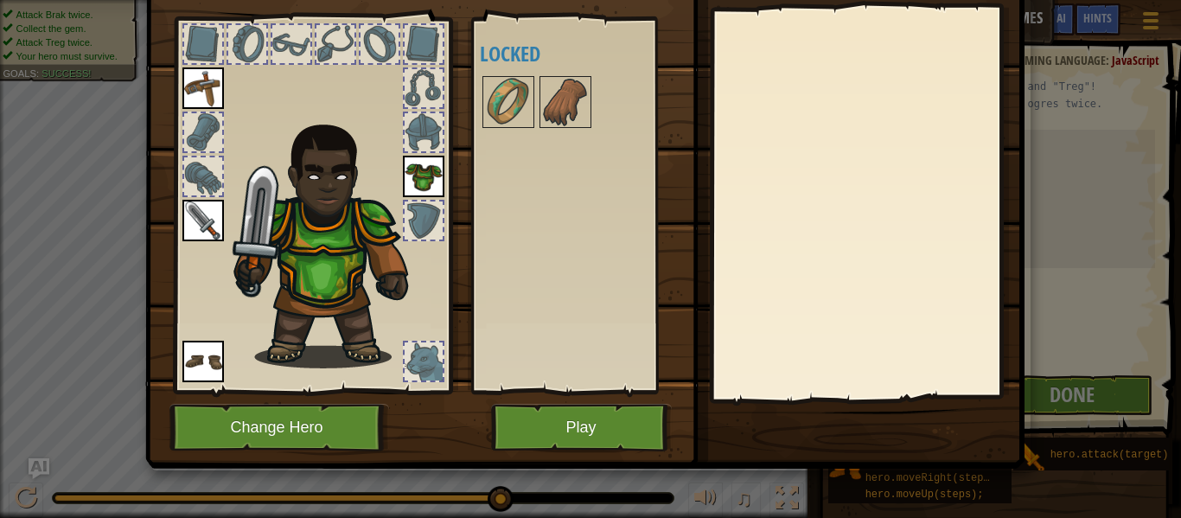
click at [436, 226] on div at bounding box center [423, 220] width 38 height 38
click at [439, 358] on div at bounding box center [423, 361] width 38 height 38
click at [439, 359] on div at bounding box center [423, 361] width 38 height 38
click at [199, 198] on div at bounding box center [311, 200] width 285 height 389
click at [201, 184] on div at bounding box center [203, 176] width 38 height 38
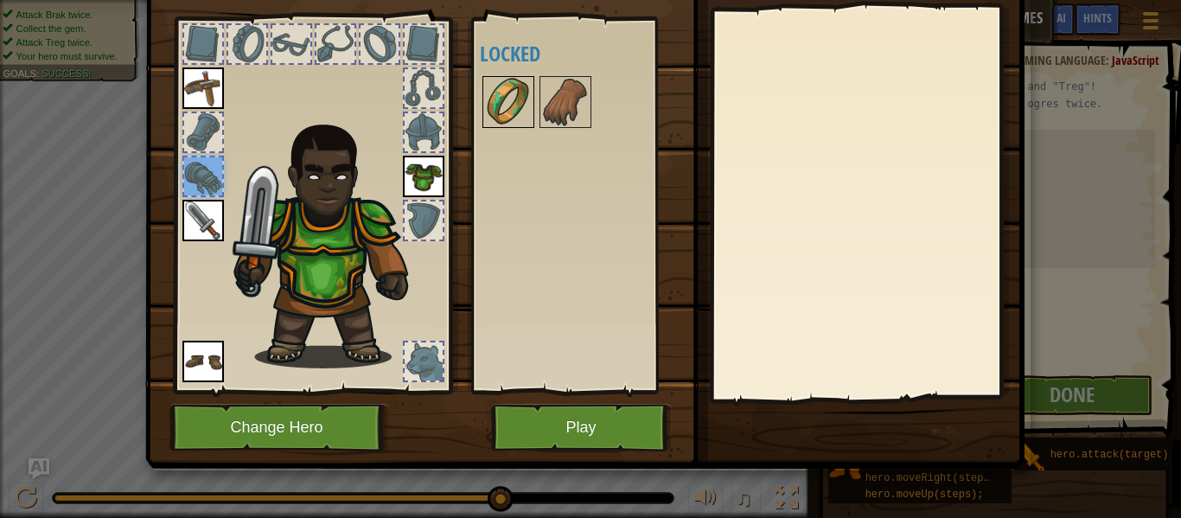
click at [492, 124] on img at bounding box center [508, 102] width 48 height 48
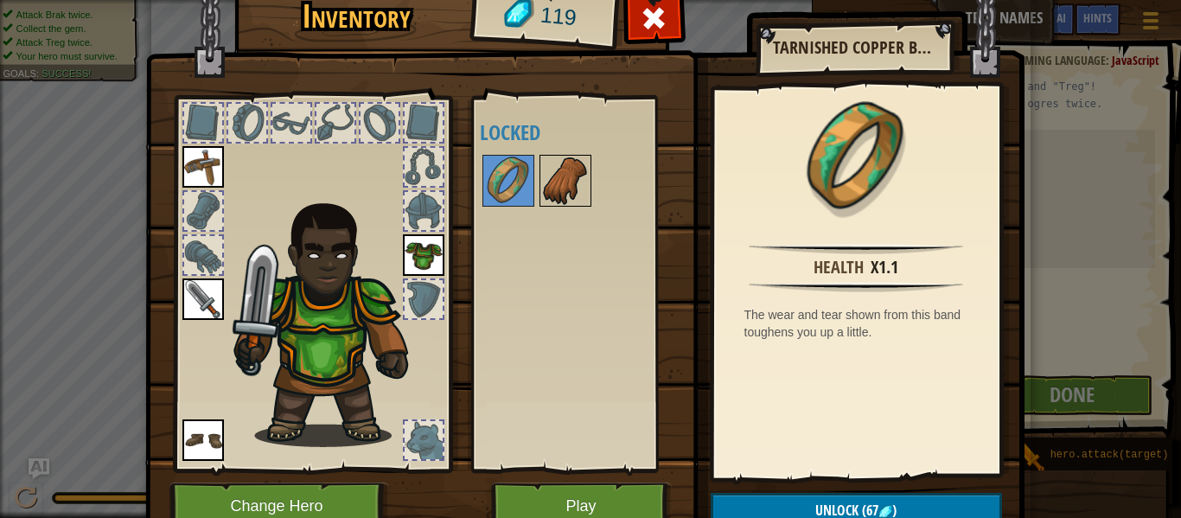
scroll to position [1, 0]
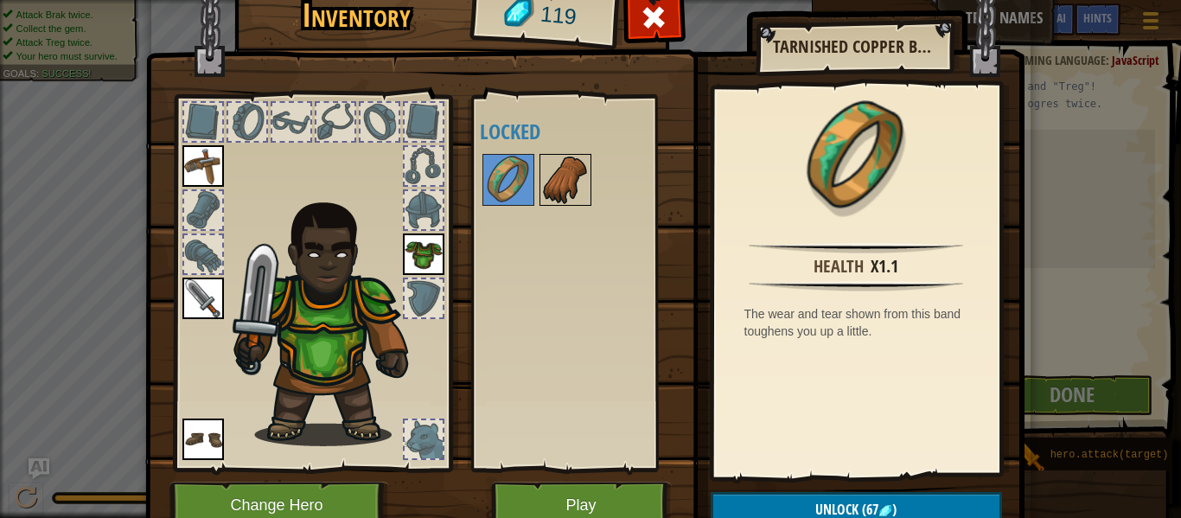
click at [560, 165] on img at bounding box center [565, 180] width 48 height 48
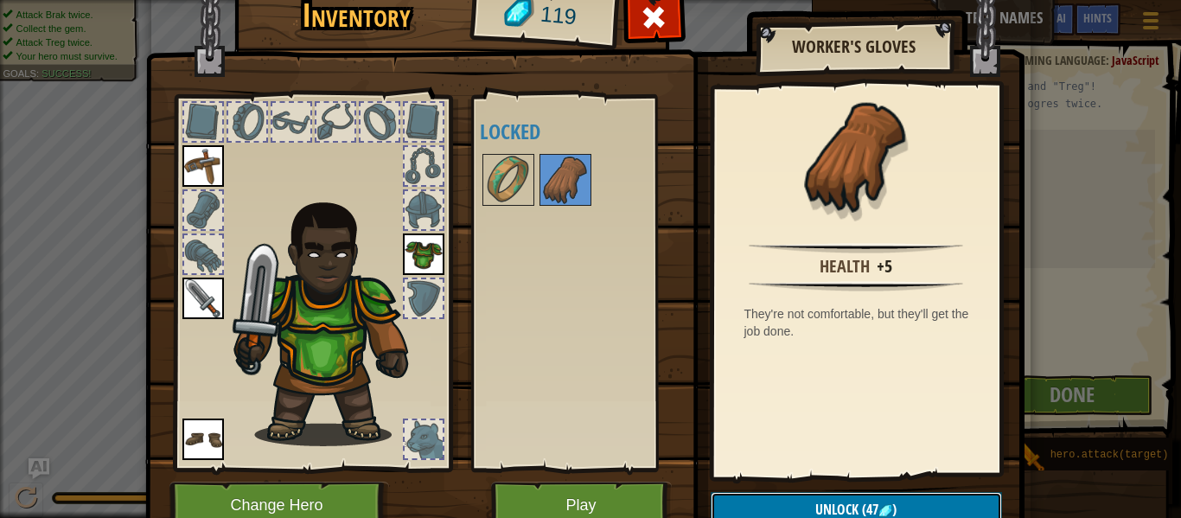
click at [756, 498] on button "Unlock (47 )" at bounding box center [855, 509] width 291 height 35
click at [755, 497] on button "Confirm" at bounding box center [855, 509] width 291 height 35
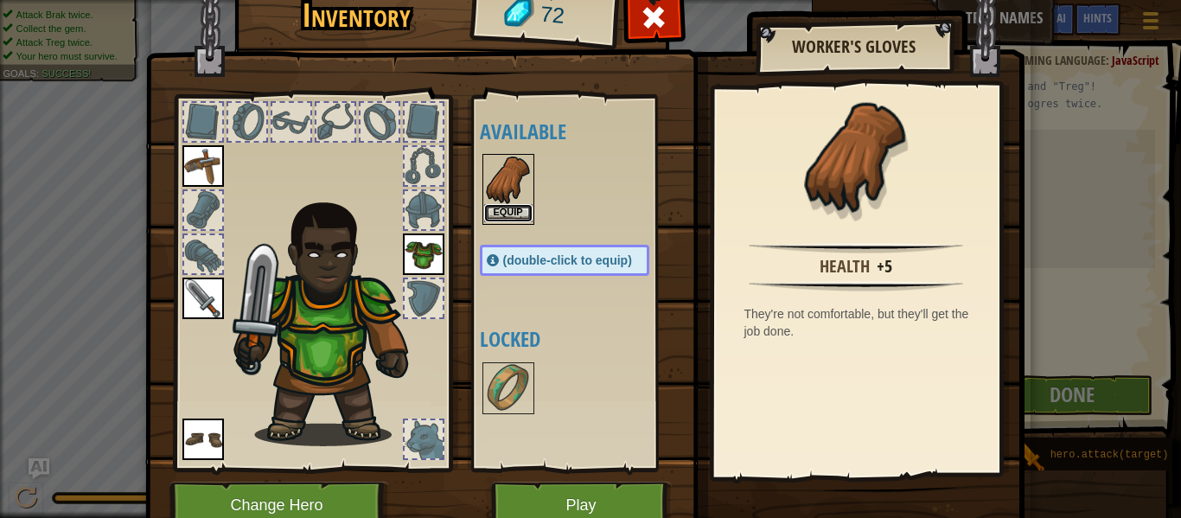
click at [489, 219] on button "Equip" at bounding box center [508, 213] width 48 height 18
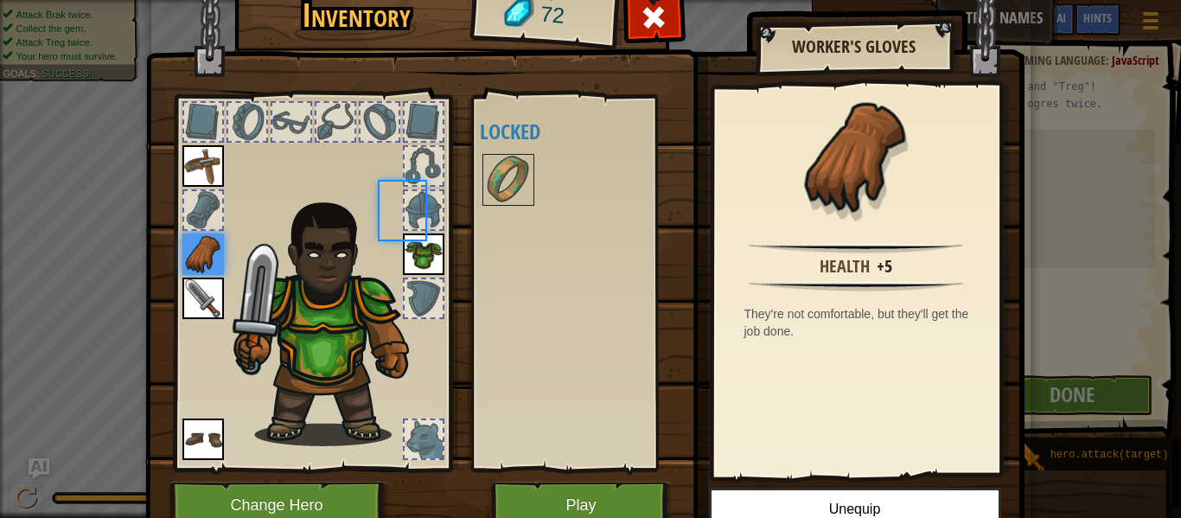
click at [489, 219] on div "Available Equip Equip Equip Equip Equip (double-click to equip) Locked" at bounding box center [582, 283] width 204 height 360
click at [487, 205] on div at bounding box center [508, 180] width 52 height 52
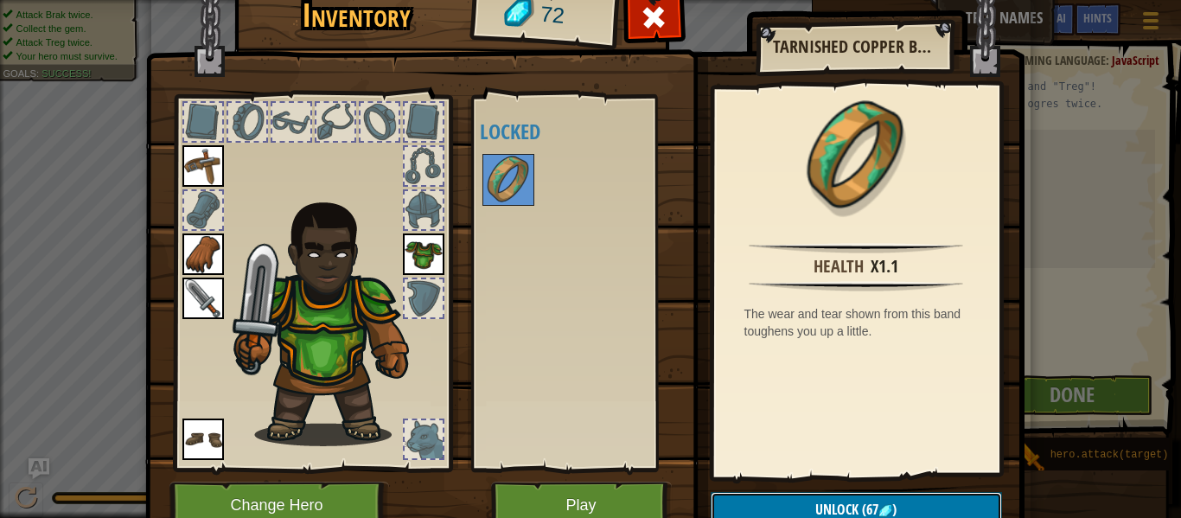
click at [860, 513] on span "(67" at bounding box center [868, 509] width 20 height 19
click at [859, 514] on button "Confirm" at bounding box center [855, 509] width 291 height 35
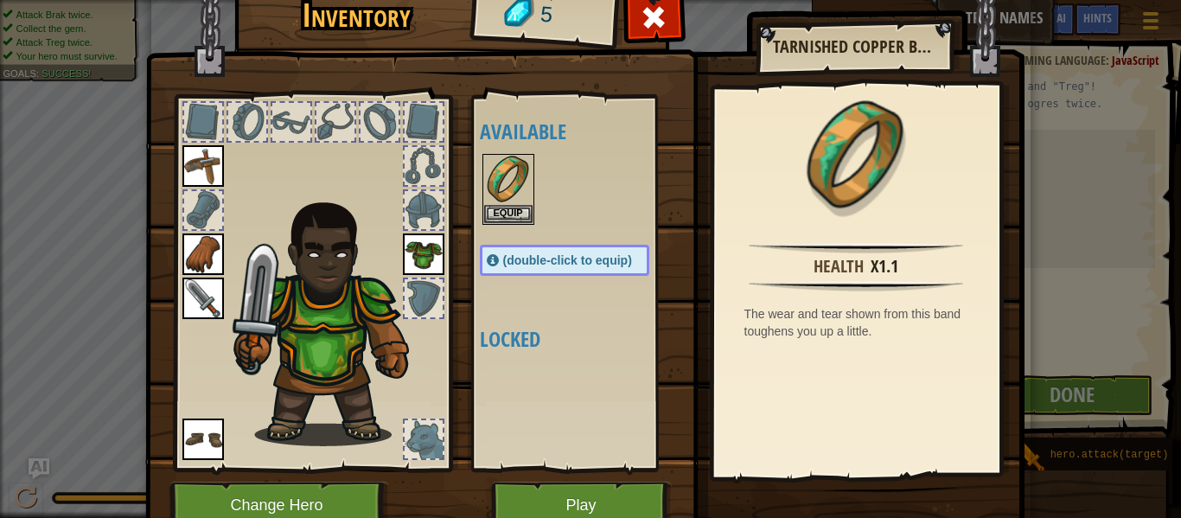
scroll to position [0, 0]
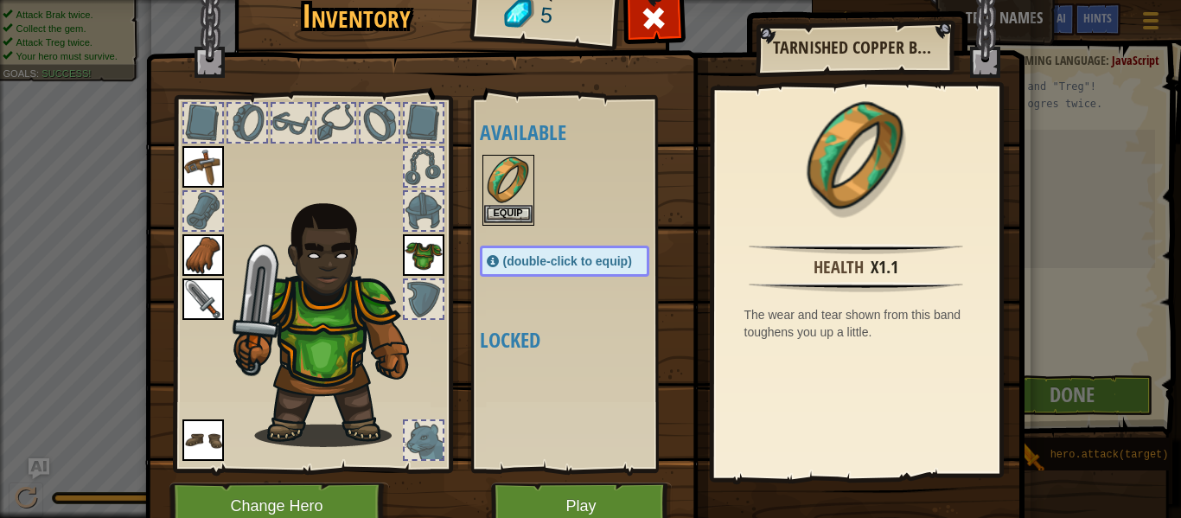
click at [506, 203] on img at bounding box center [508, 180] width 48 height 48
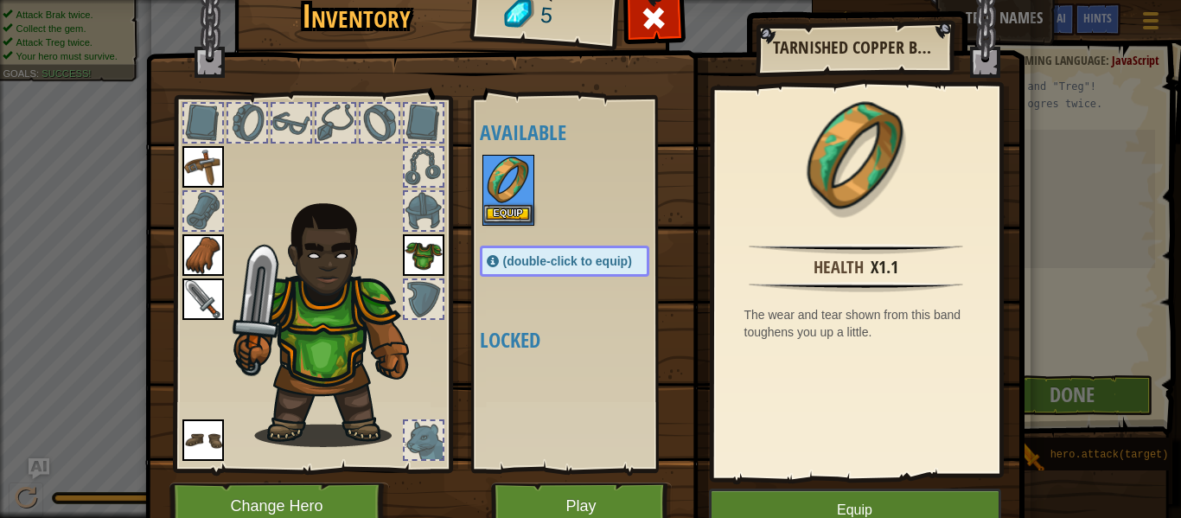
click at [506, 203] on img at bounding box center [508, 180] width 48 height 48
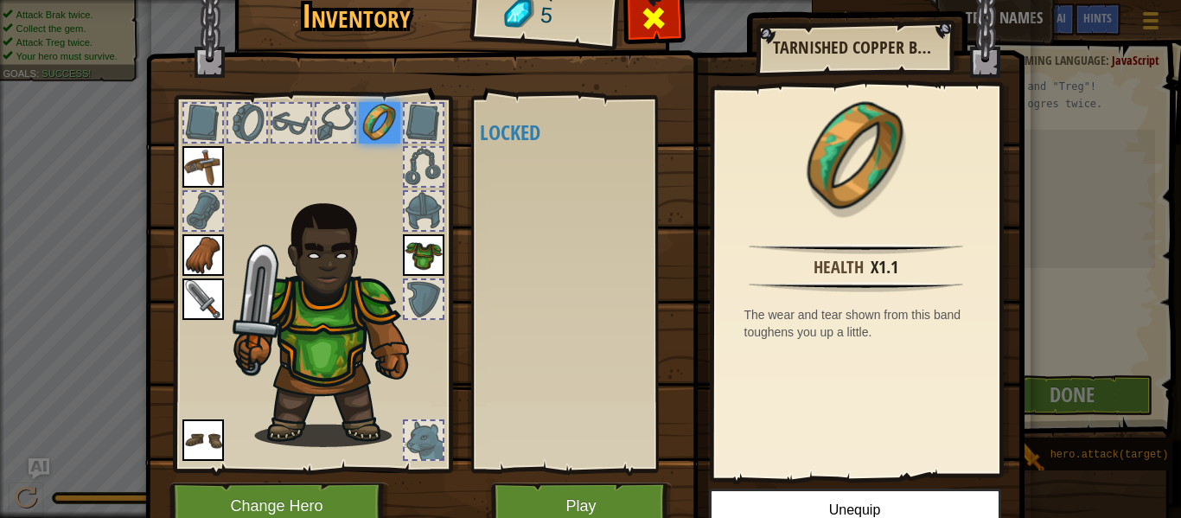
click at [652, 45] on div at bounding box center [654, 23] width 54 height 54
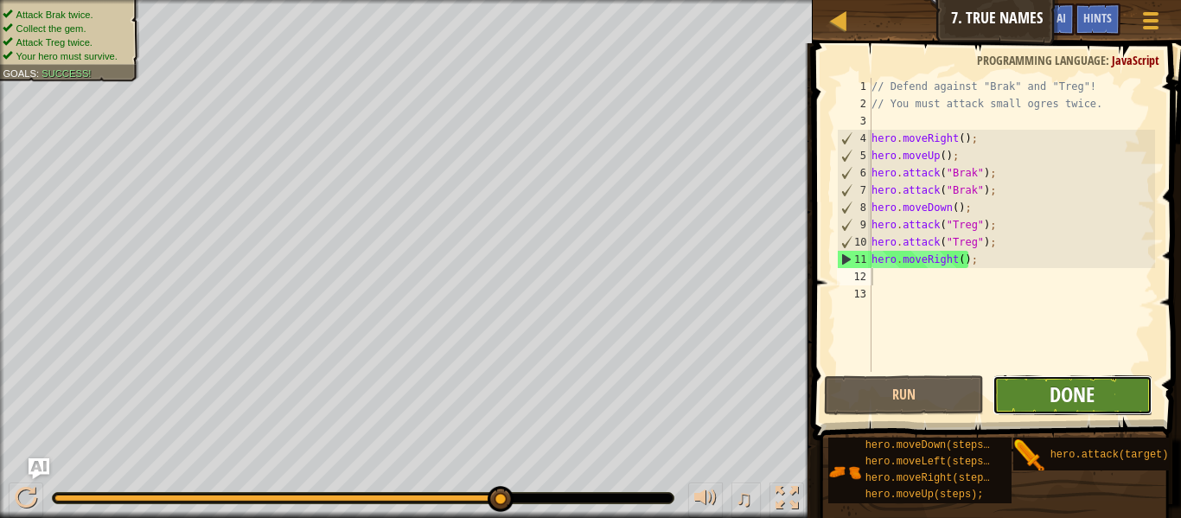
click at [1062, 402] on span "Done" at bounding box center [1071, 394] width 45 height 28
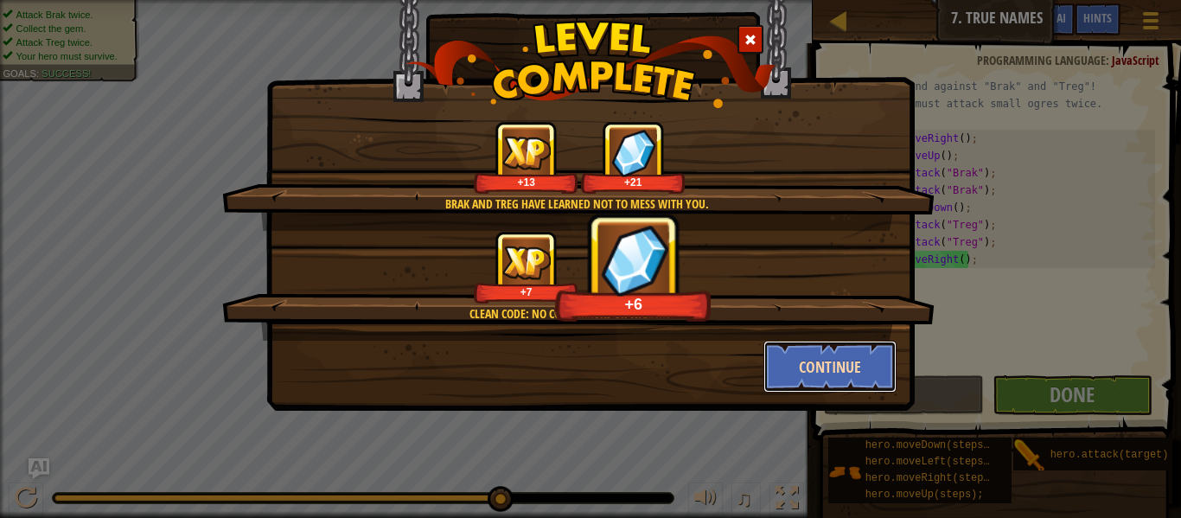
click at [877, 371] on button "Continue" at bounding box center [830, 367] width 134 height 52
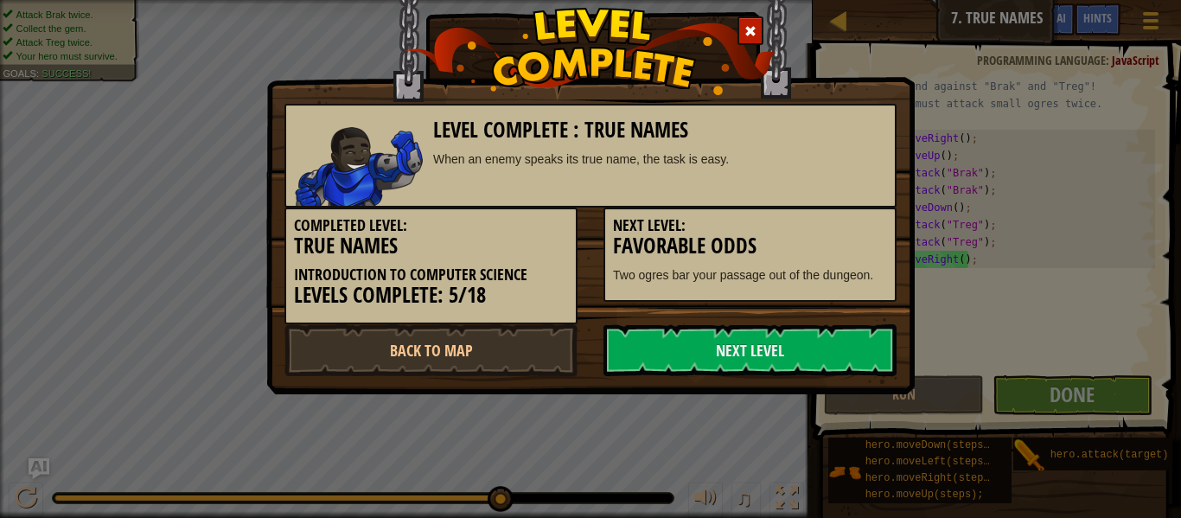
click at [877, 371] on link "Next Level" at bounding box center [749, 350] width 293 height 52
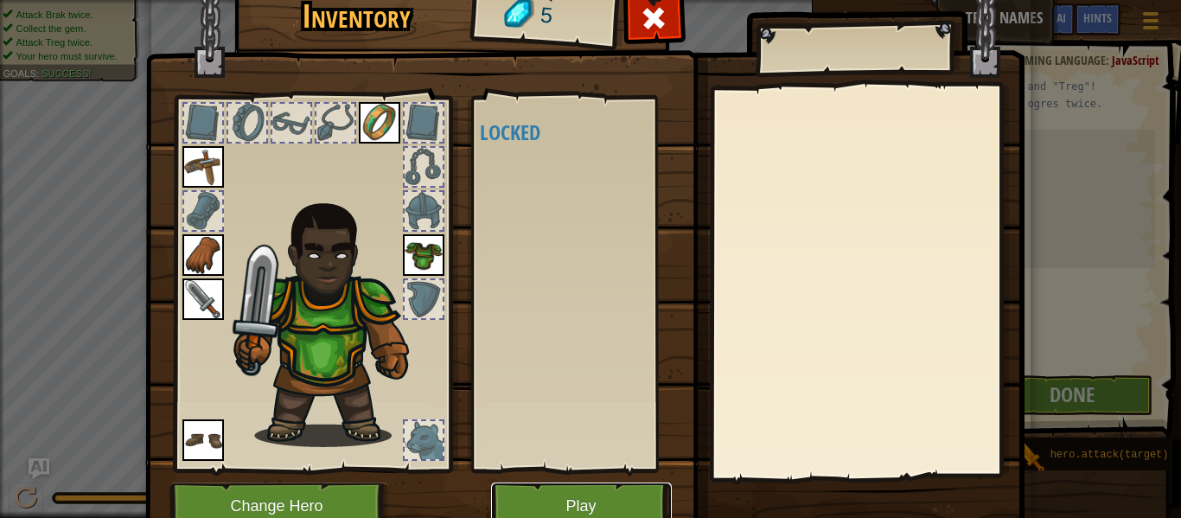
click at [639, 486] on button "Play" at bounding box center [581, 506] width 181 height 48
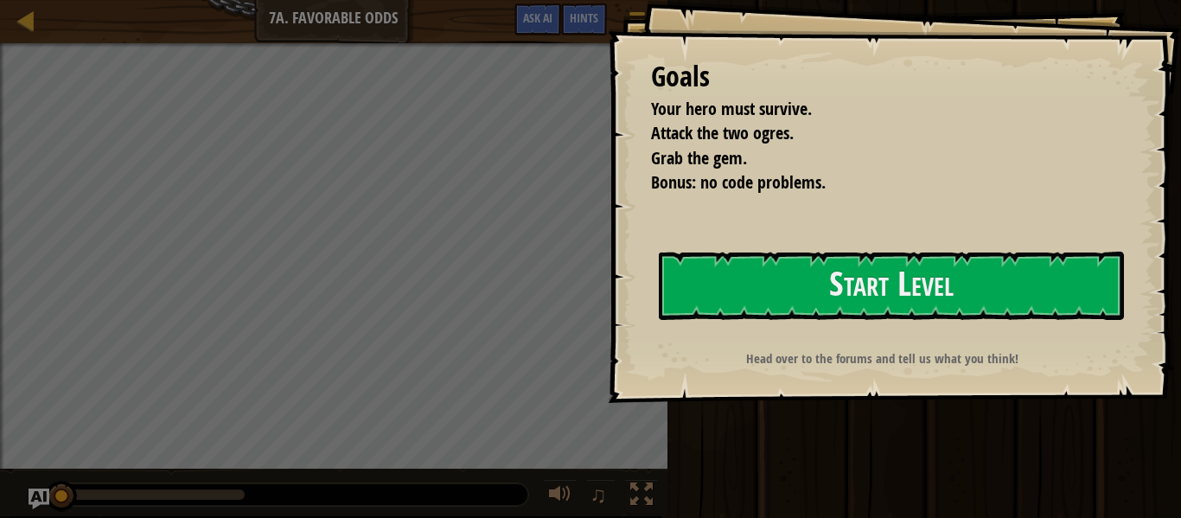
click at [773, 322] on div "Goals Your hero must survive. Attack the two ogres. Grab the gem. Bonus: no cod…" at bounding box center [894, 201] width 573 height 403
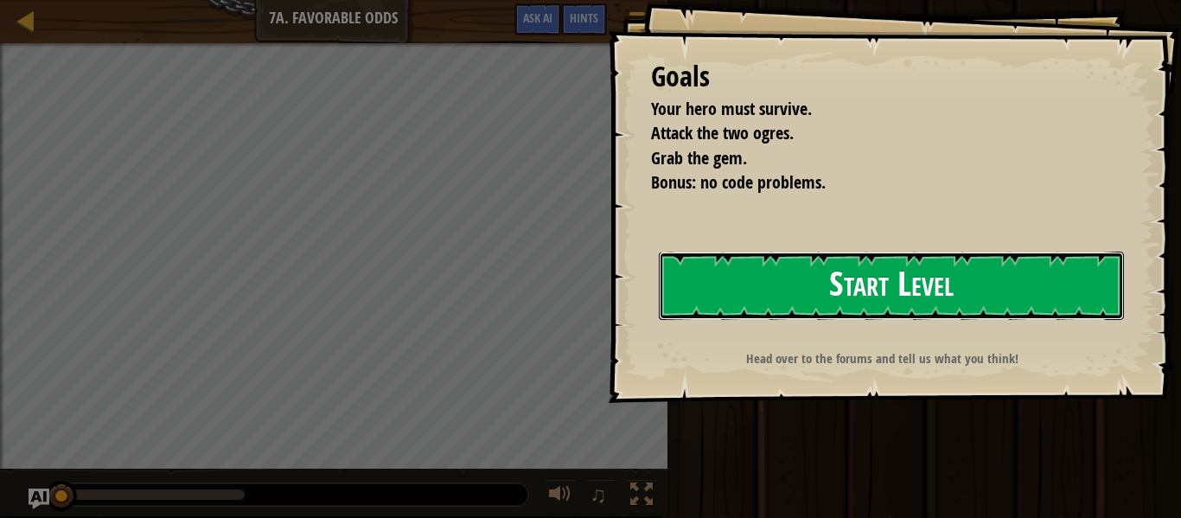
click at [779, 276] on button "Start Level" at bounding box center [891, 285] width 465 height 68
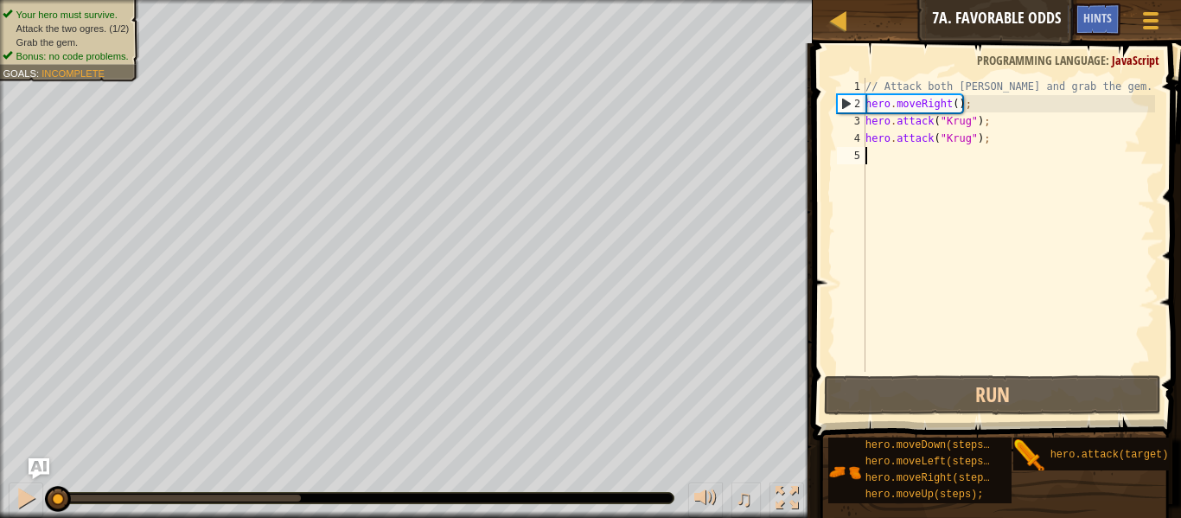
click at [879, 161] on div "// Attack both ogres and grab the gem. hero . moveRight ( ) ; hero . attack ( "…" at bounding box center [1008, 242] width 293 height 328
type textarea "h"
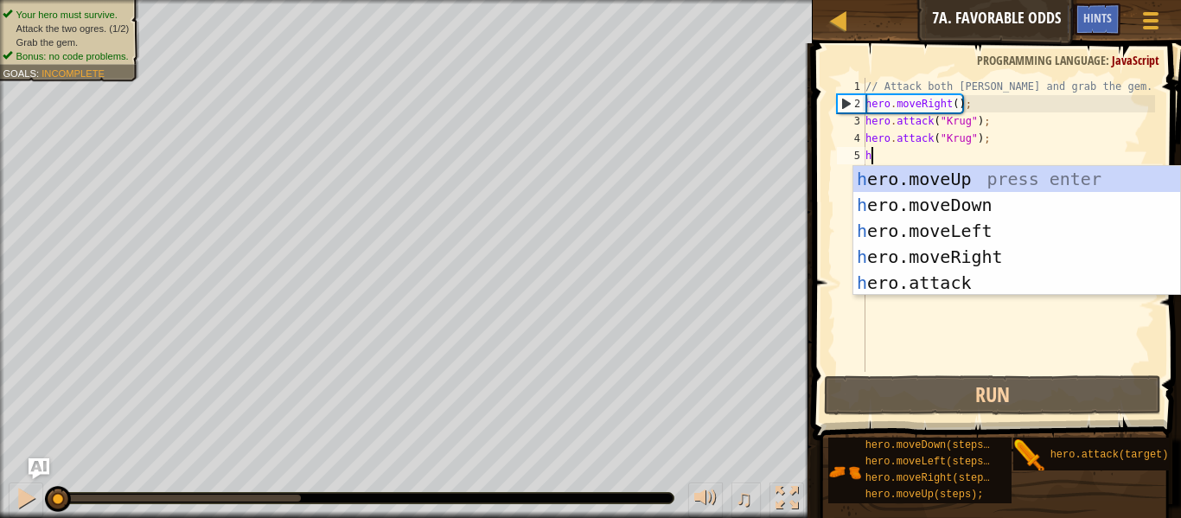
scroll to position [8, 0]
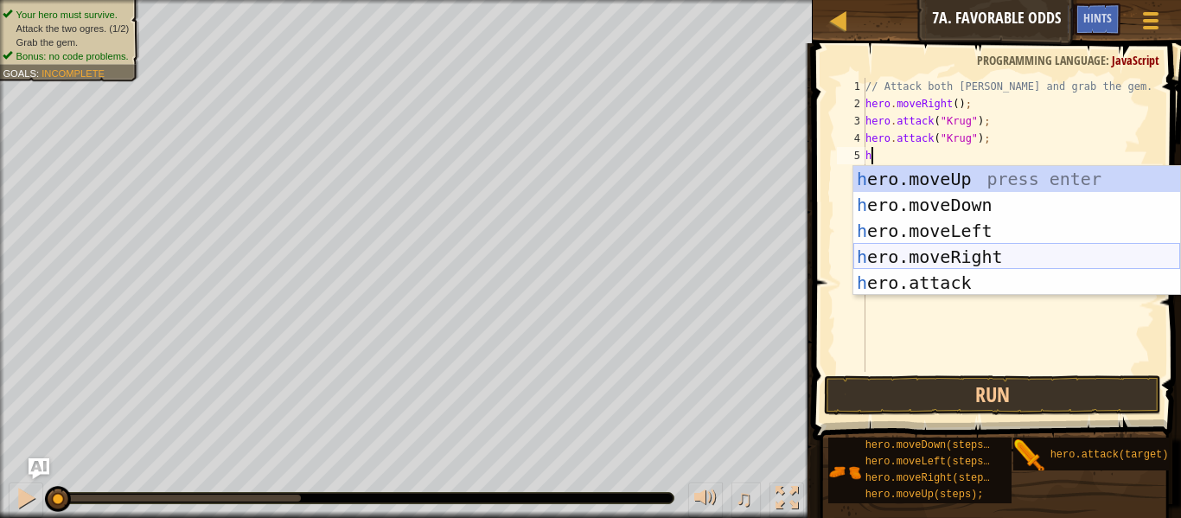
click at [1007, 261] on div "h ero.moveUp press enter h ero.moveDown press enter h ero.moveLeft press enter …" at bounding box center [1016, 256] width 327 height 181
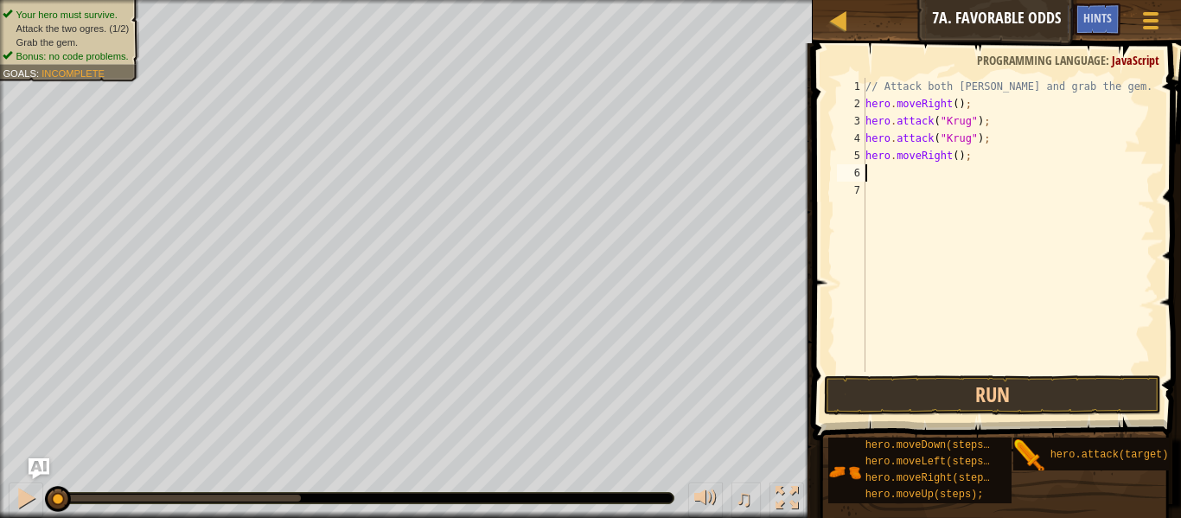
type textarea "h"
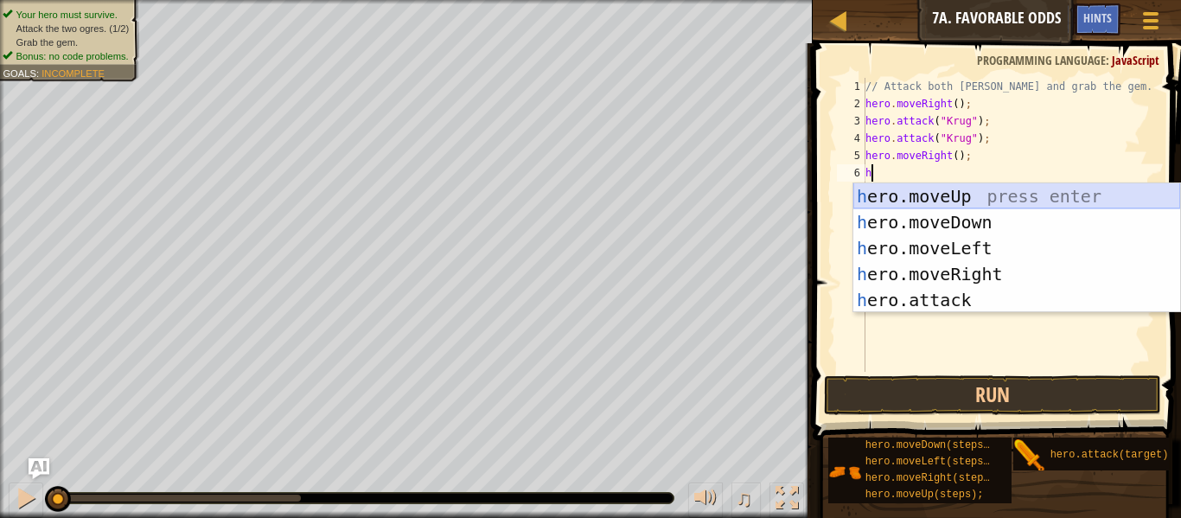
click at [942, 207] on div "h ero.moveUp press enter h ero.moveDown press enter h ero.moveLeft press enter …" at bounding box center [1016, 273] width 327 height 181
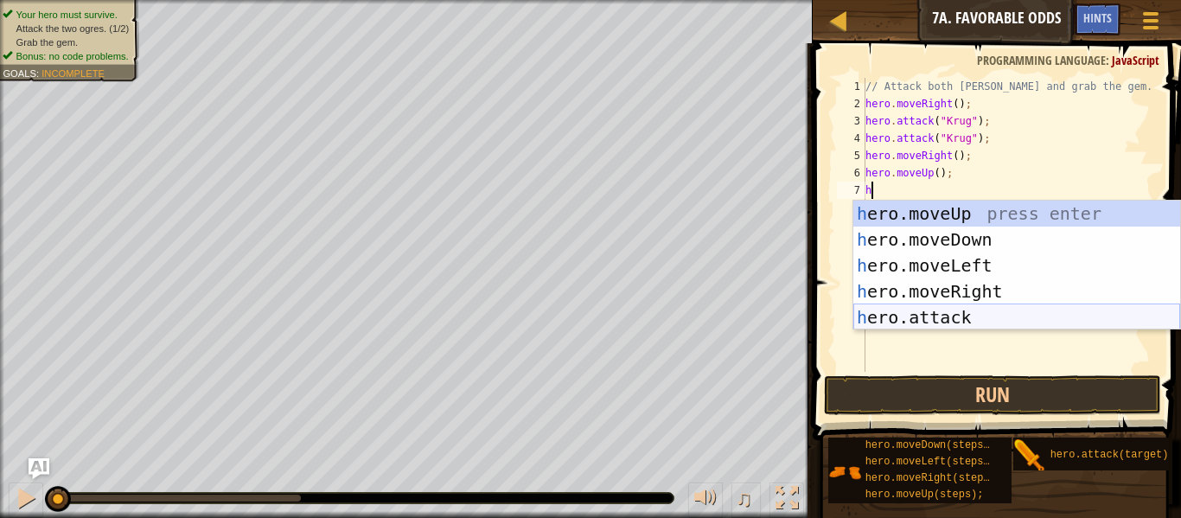
click at [892, 323] on div "h ero.moveUp press enter h ero.moveDown press enter h ero.moveLeft press enter …" at bounding box center [1016, 290] width 327 height 181
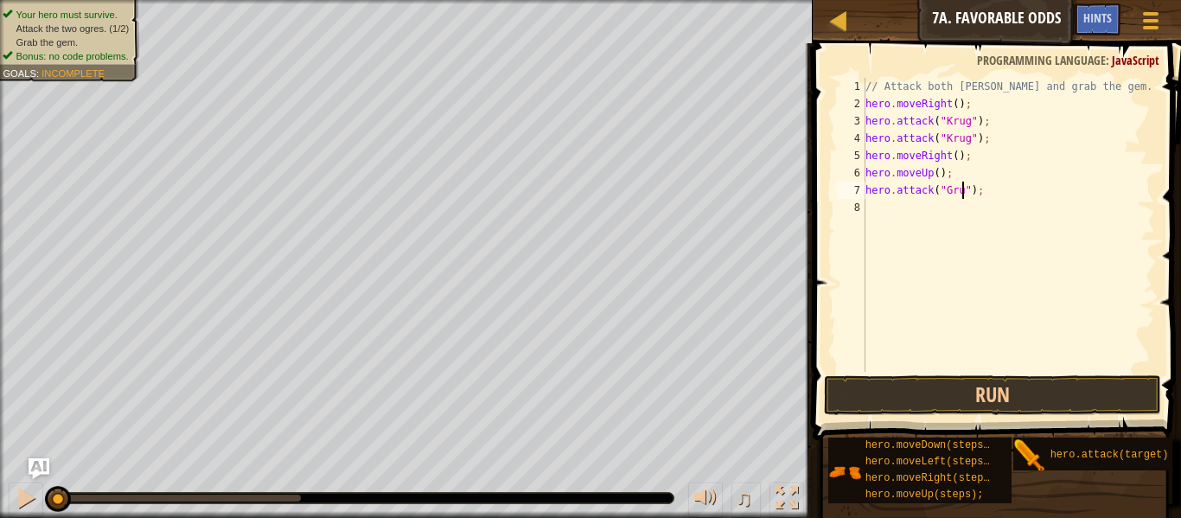
scroll to position [8, 14]
type textarea "hero.attack("Grump");"
click at [913, 207] on div "// Attack both ogres and grab the gem. hero . moveRight ( ) ; hero . attack ( "…" at bounding box center [1008, 242] width 293 height 328
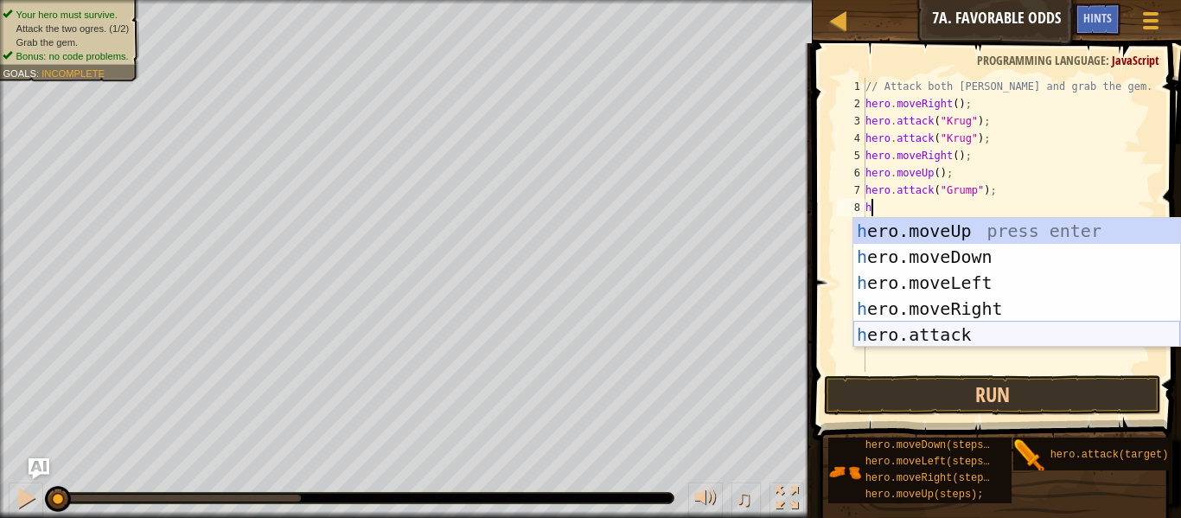
click at [974, 328] on div "h ero.moveUp press enter h ero.moveDown press enter h ero.moveLeft press enter …" at bounding box center [1016, 308] width 327 height 181
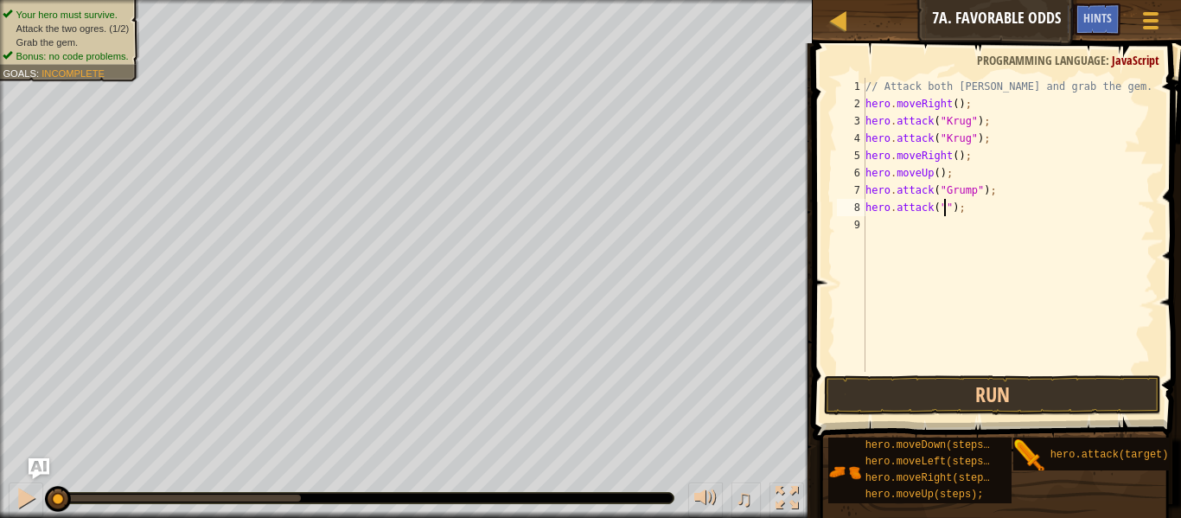
scroll to position [8, 12]
type textarea "hero.attack("Grump");"
click at [881, 211] on div "// Attack both ogres and grab the gem. hero . moveRight ( ) ; hero . attack ( "…" at bounding box center [1008, 242] width 293 height 328
click at [878, 220] on div "// Attack both ogres and grab the gem. hero . moveRight ( ) ; hero . attack ( "…" at bounding box center [1008, 242] width 293 height 328
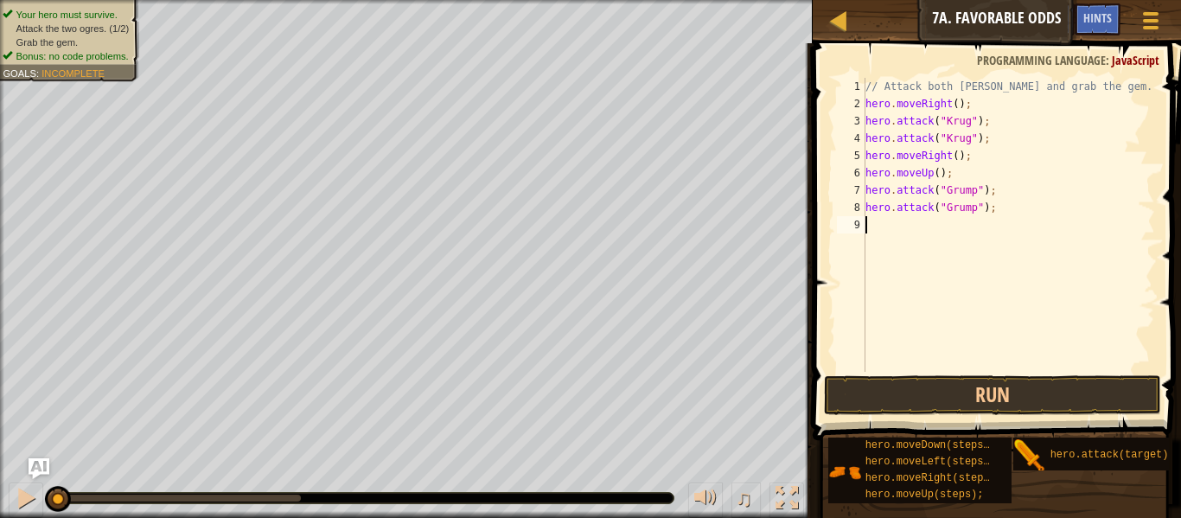
scroll to position [8, 0]
type textarea "h"
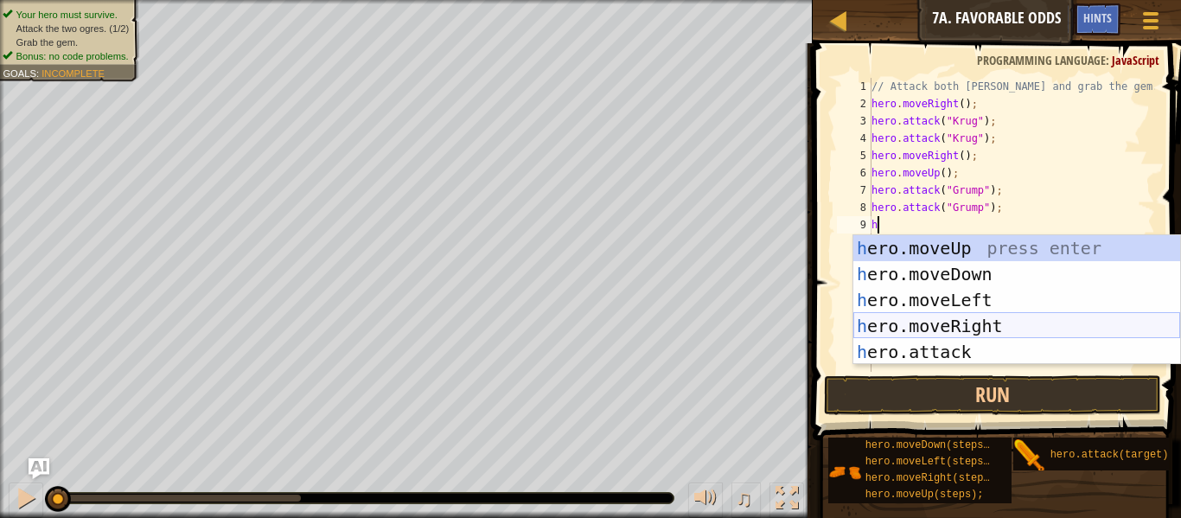
click at [925, 324] on div "h ero.moveUp press enter h ero.moveDown press enter h ero.moveLeft press enter …" at bounding box center [1016, 325] width 327 height 181
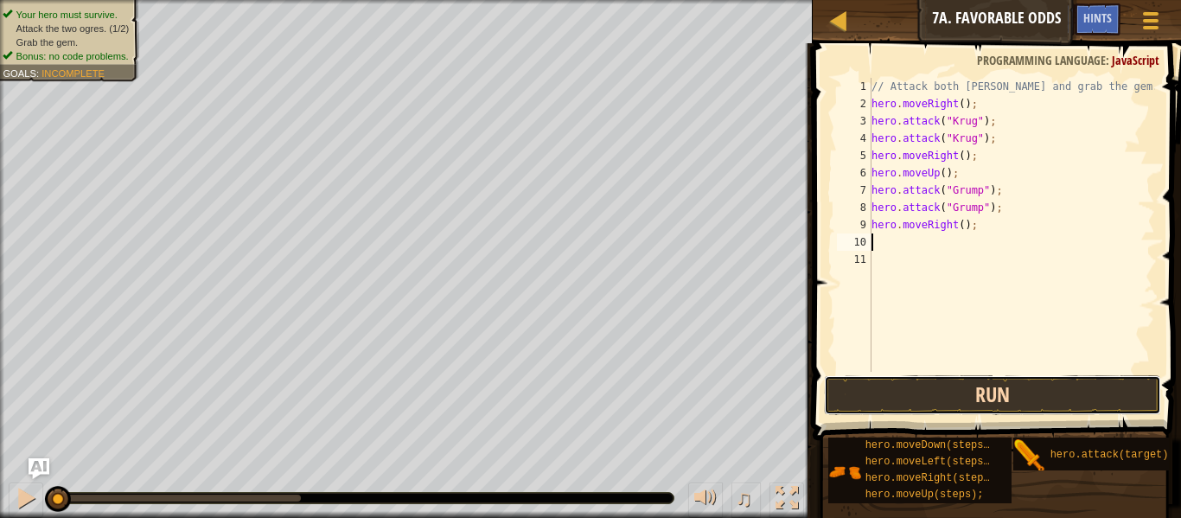
click at [941, 402] on button "Run" at bounding box center [992, 395] width 337 height 40
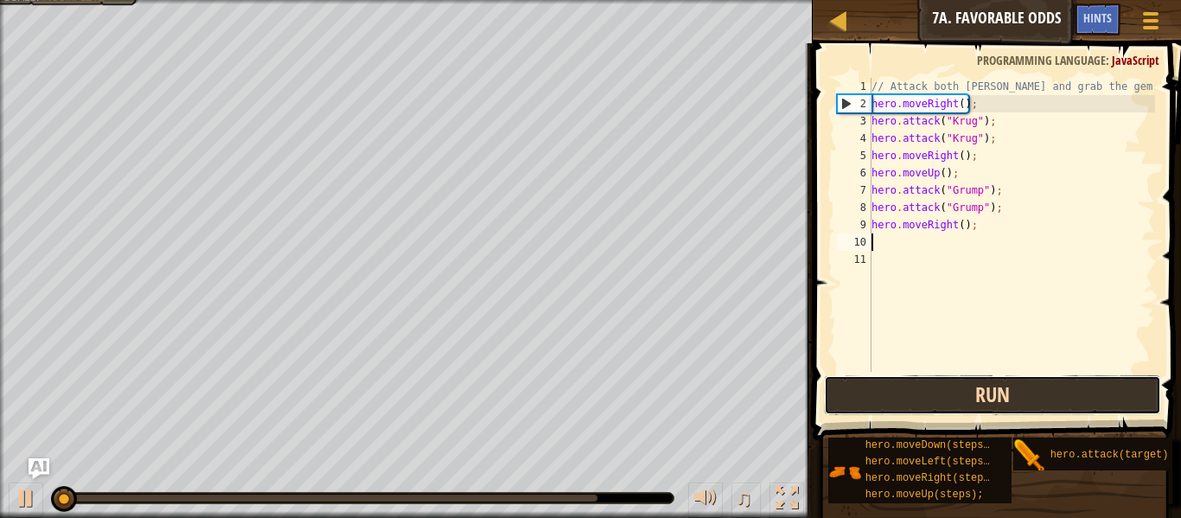
click at [940, 401] on button "Run" at bounding box center [992, 395] width 337 height 40
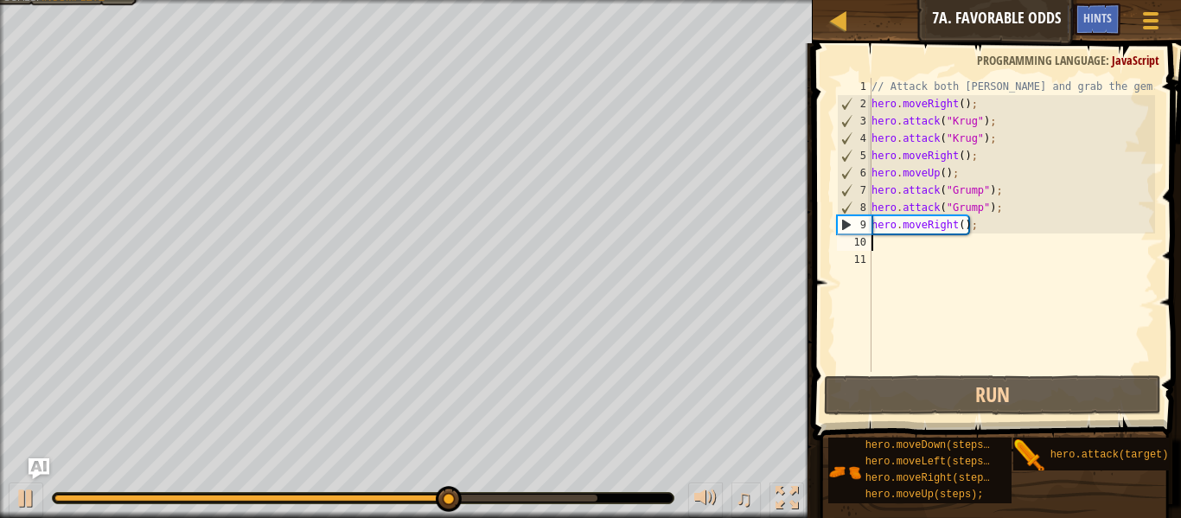
click at [951, 229] on div "// Attack both ogres and grab the gem. hero . moveRight ( ) ; hero . attack ( "…" at bounding box center [1011, 242] width 287 height 328
click at [957, 227] on div "// Attack both ogres and grab the gem. hero . moveRight ( ) ; hero . attack ( "…" at bounding box center [1011, 242] width 287 height 328
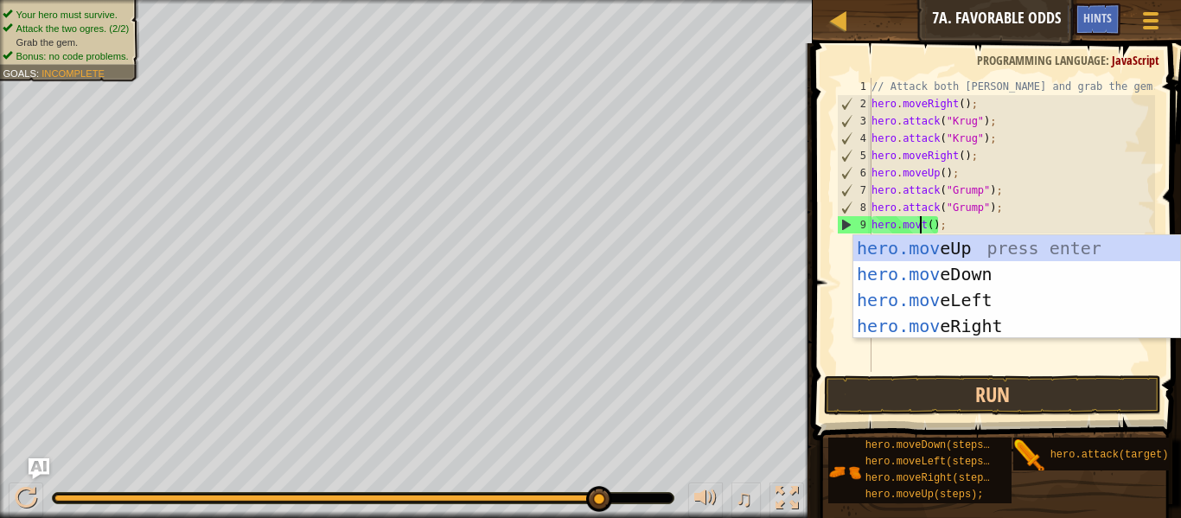
scroll to position [8, 8]
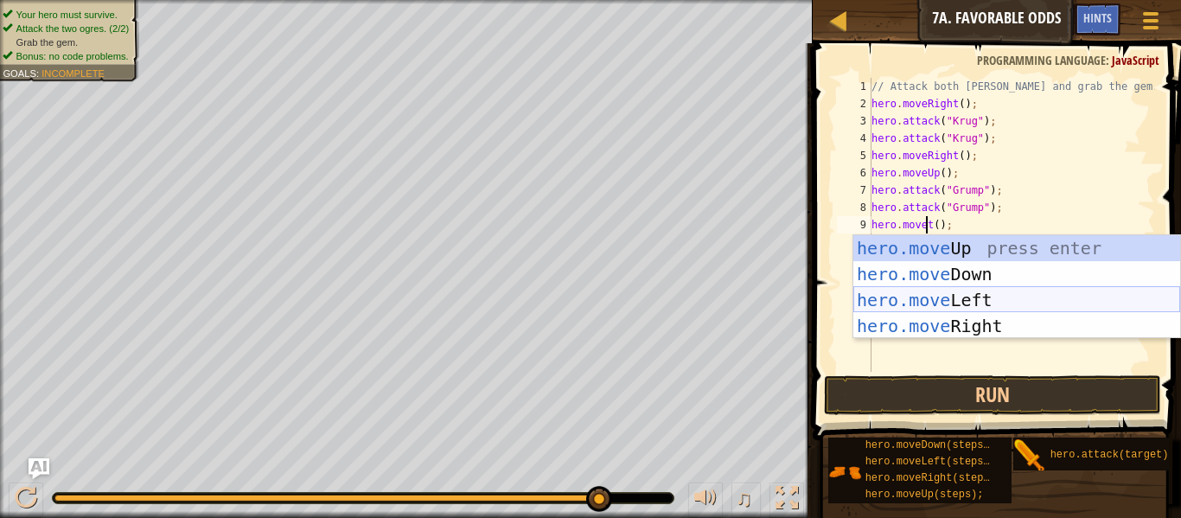
click at [952, 304] on div "hero.move Up press enter hero.move Down press enter hero.move Left press enter …" at bounding box center [1016, 313] width 327 height 156
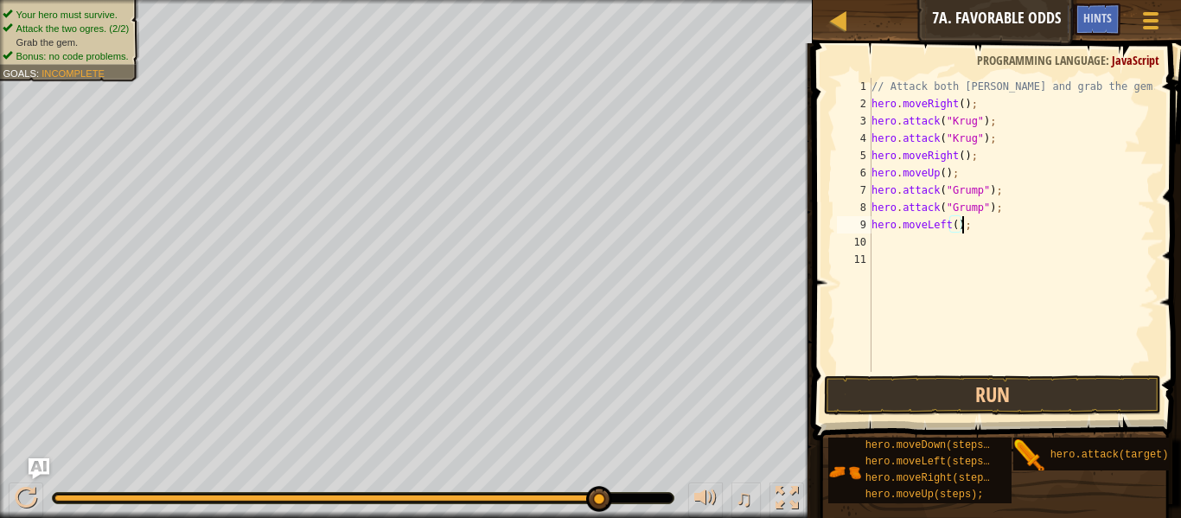
click at [957, 232] on div "// Attack both ogres and grab the gem. hero . moveRight ( ) ; hero . attack ( "…" at bounding box center [1011, 242] width 287 height 328
type textarea "hero.moveLeft(2);"
click at [893, 375] on button "Run" at bounding box center [992, 395] width 337 height 40
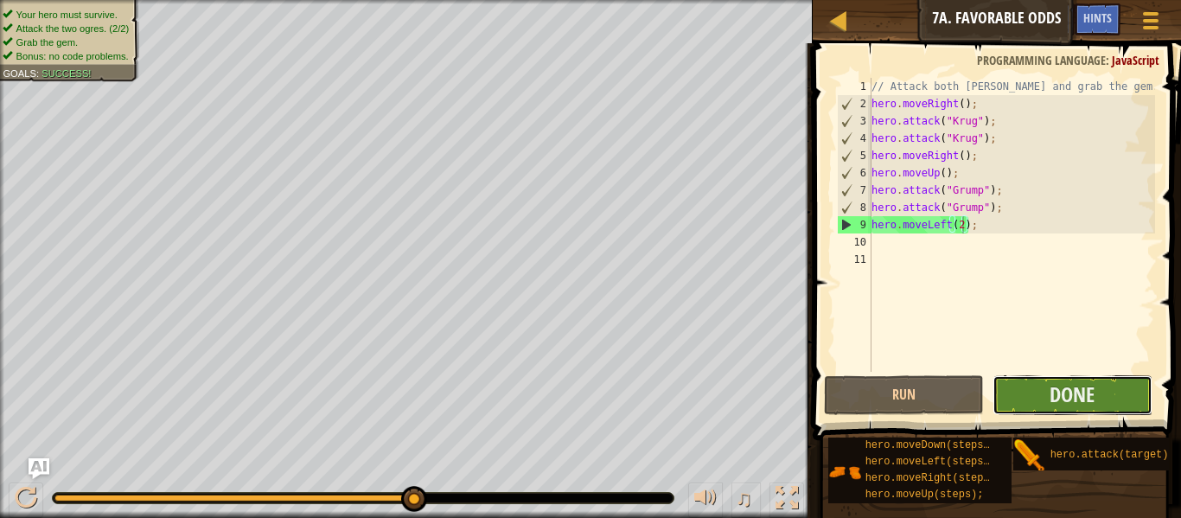
click at [1016, 401] on button "Done" at bounding box center [1072, 395] width 160 height 40
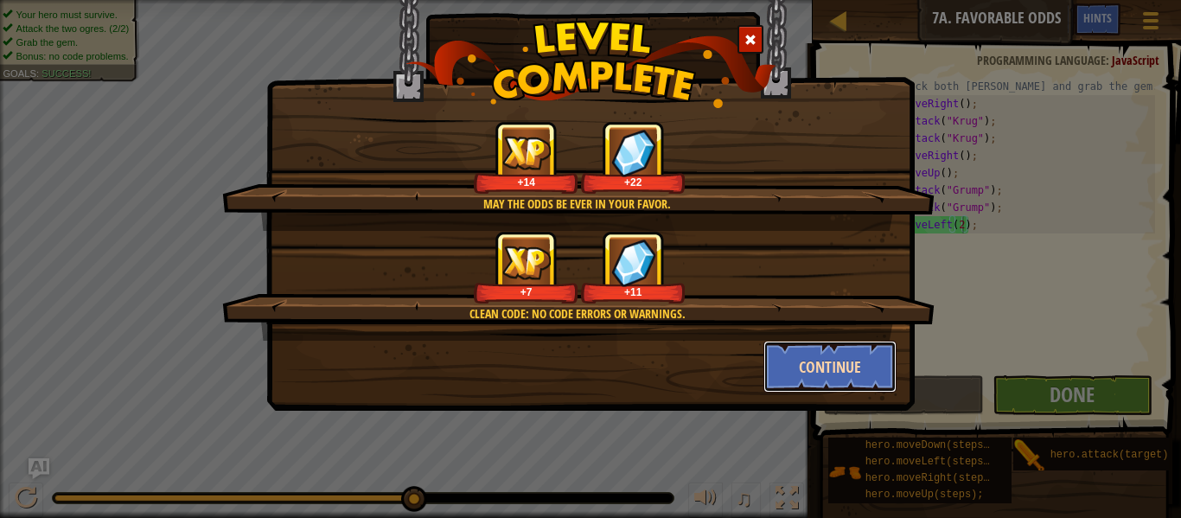
click at [807, 346] on button "Continue" at bounding box center [830, 367] width 134 height 52
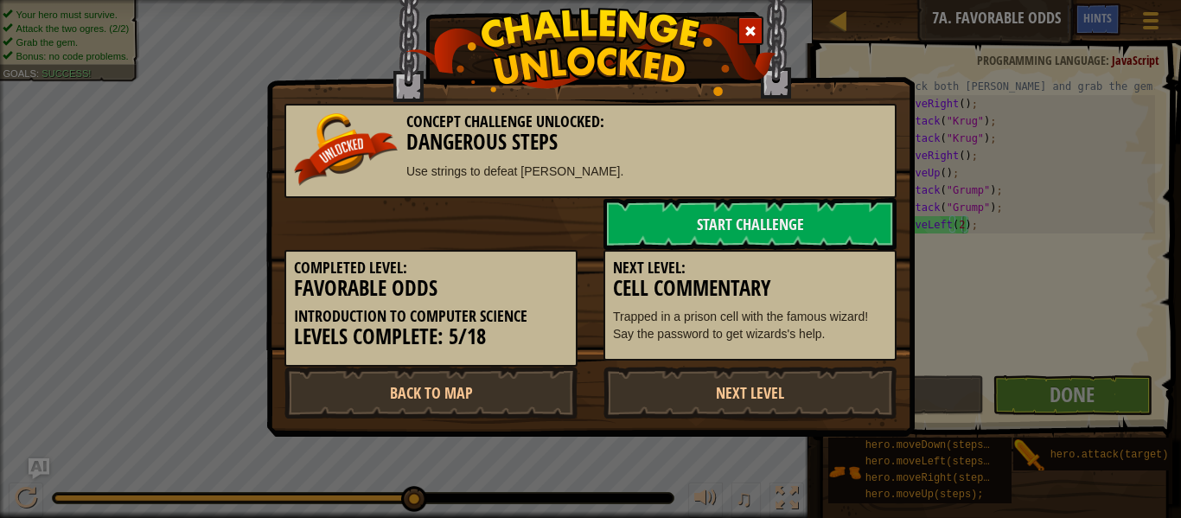
click at [678, 195] on div "Concept Challenge Unlocked: Dangerous Steps Use strings to defeat ogres." at bounding box center [590, 151] width 612 height 94
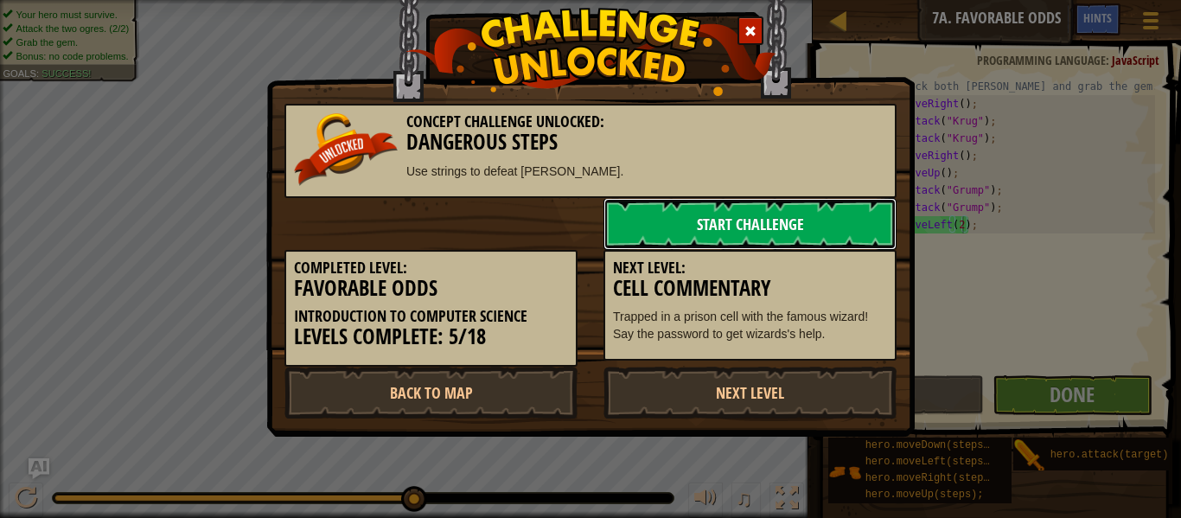
click at [683, 213] on link "Start Challenge" at bounding box center [749, 224] width 293 height 52
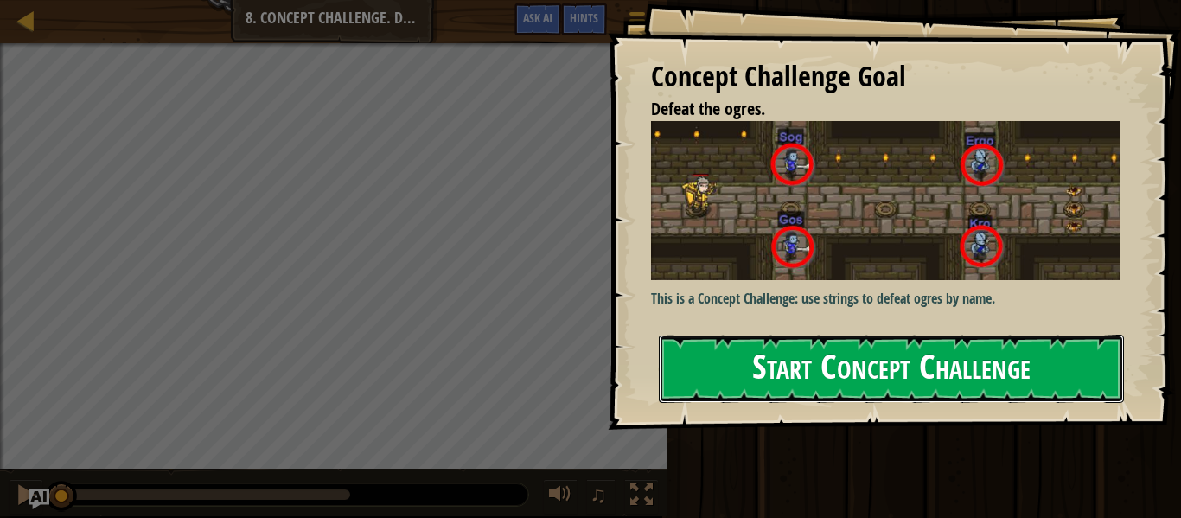
click at [773, 376] on button "Start Concept Challenge" at bounding box center [891, 368] width 465 height 68
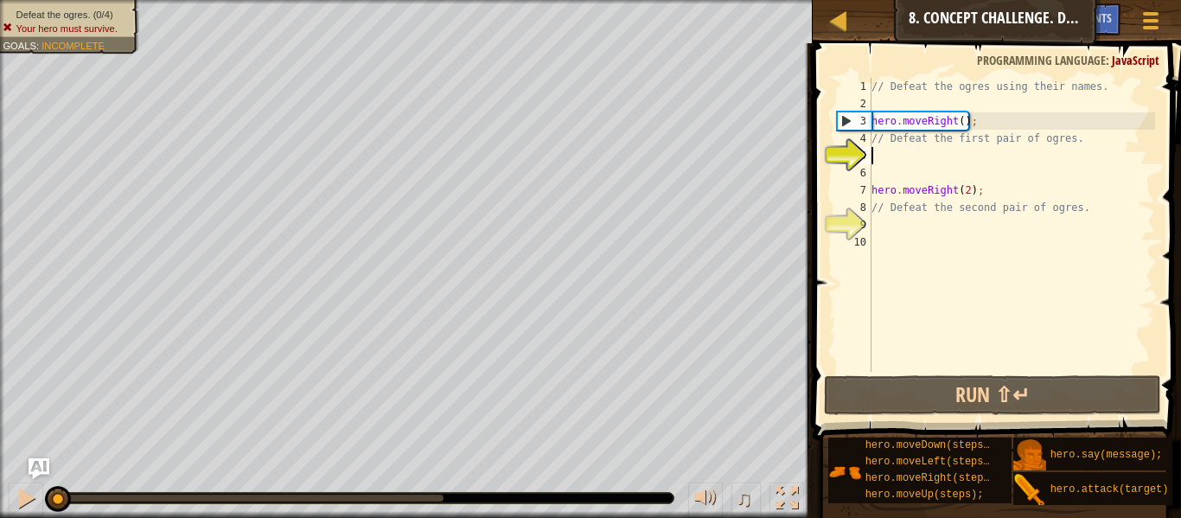
click at [904, 159] on div "// Defeat the ogres using their names. hero . moveRight ( ) ; // Defeat the fir…" at bounding box center [1011, 242] width 287 height 328
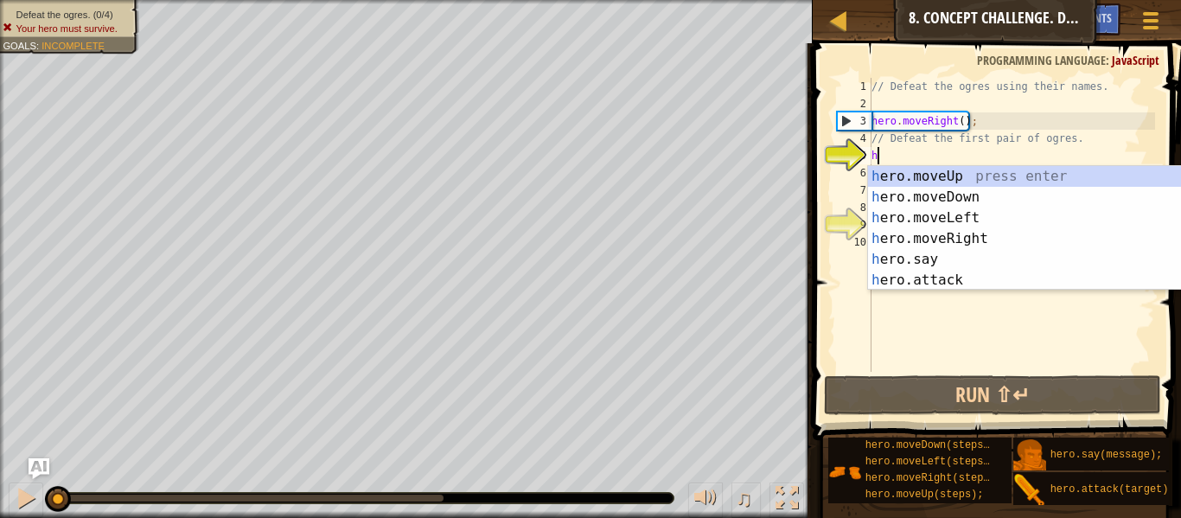
scroll to position [8, 0]
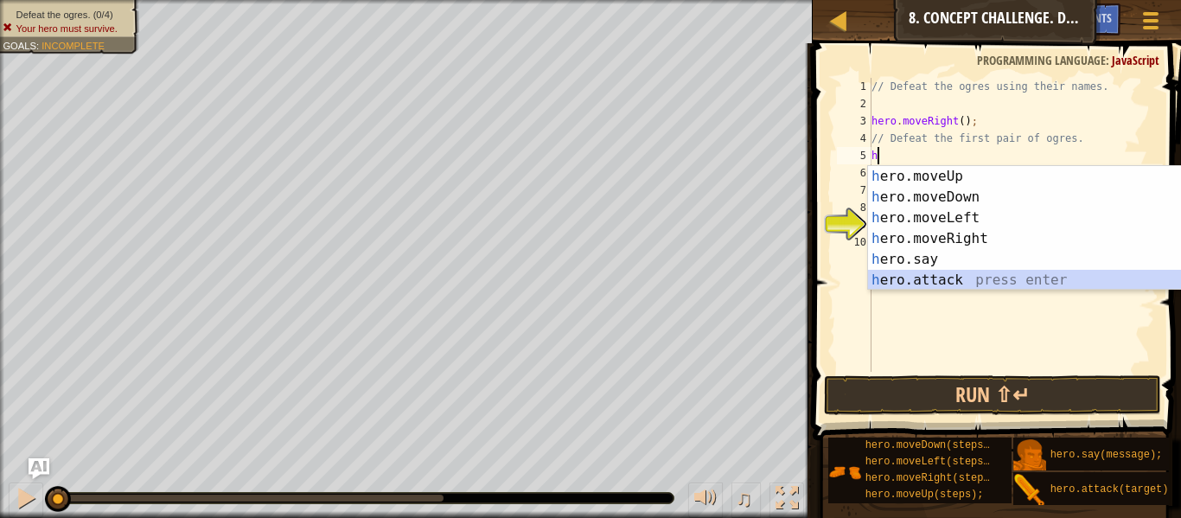
click at [949, 277] on div "h ero.moveUp press enter h ero.moveDown press enter h ero.moveLeft press enter …" at bounding box center [1031, 249] width 327 height 166
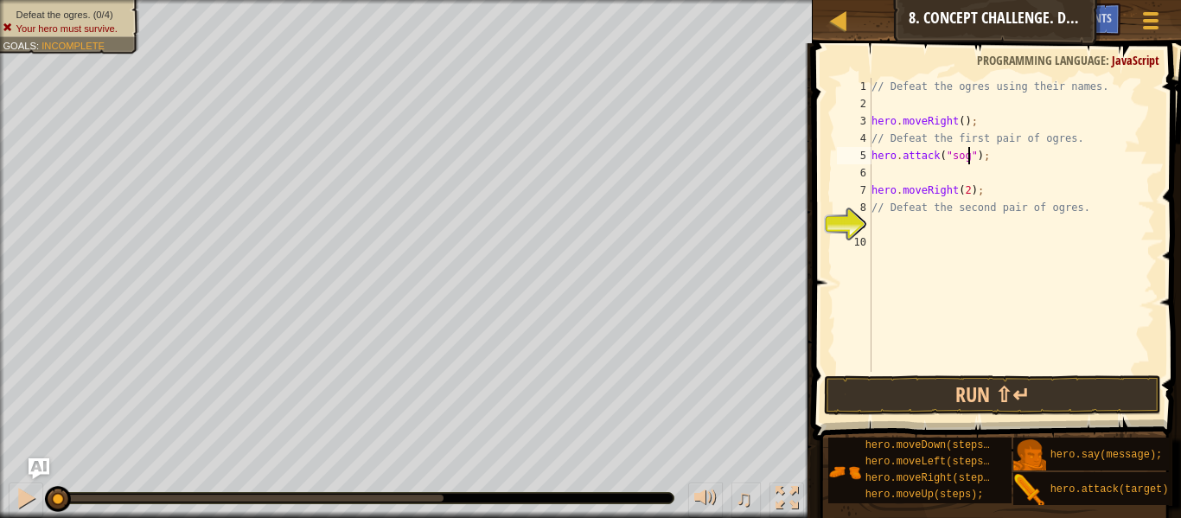
scroll to position [8, 14]
type textarea "hero.attack("Sog");"
click at [896, 169] on div "// Defeat the ogres using their names. hero . moveRight ( ) ; // Defeat the fir…" at bounding box center [1011, 242] width 287 height 328
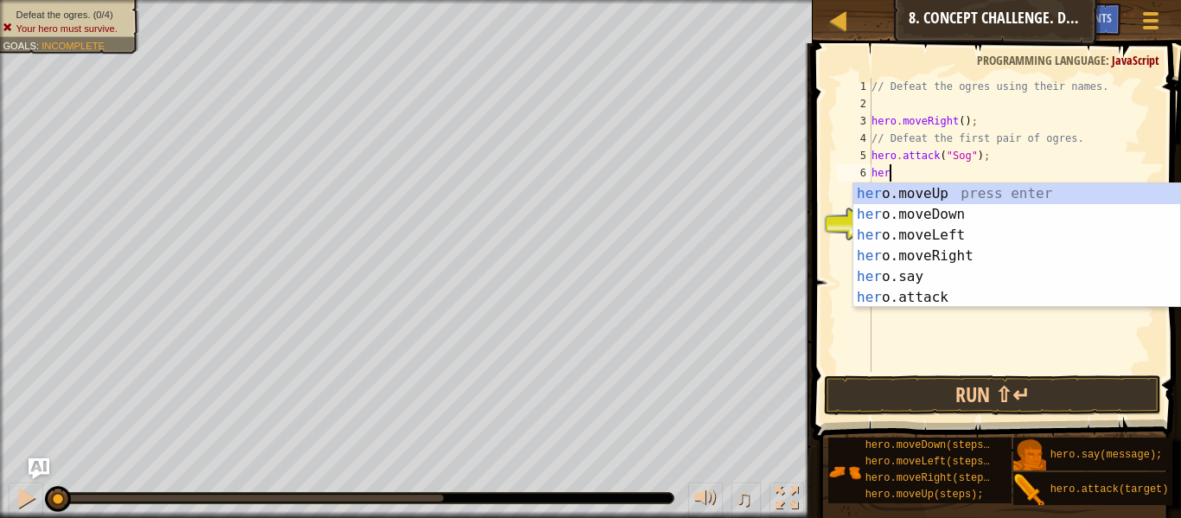
scroll to position [8, 2]
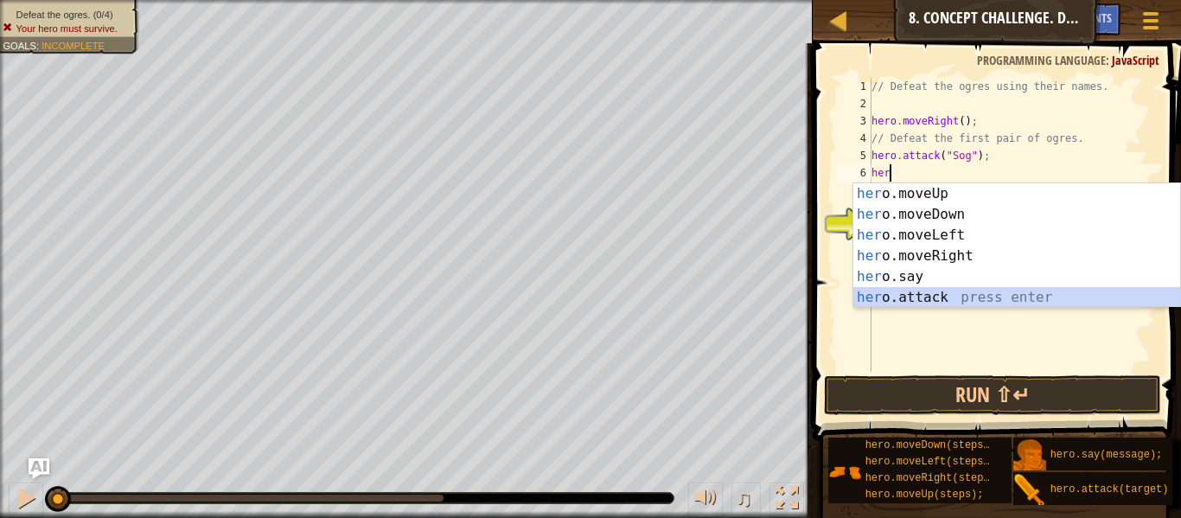
click at [945, 300] on div "her o.moveUp press enter her o.moveDown press enter her o.moveLeft press enter …" at bounding box center [1016, 266] width 327 height 166
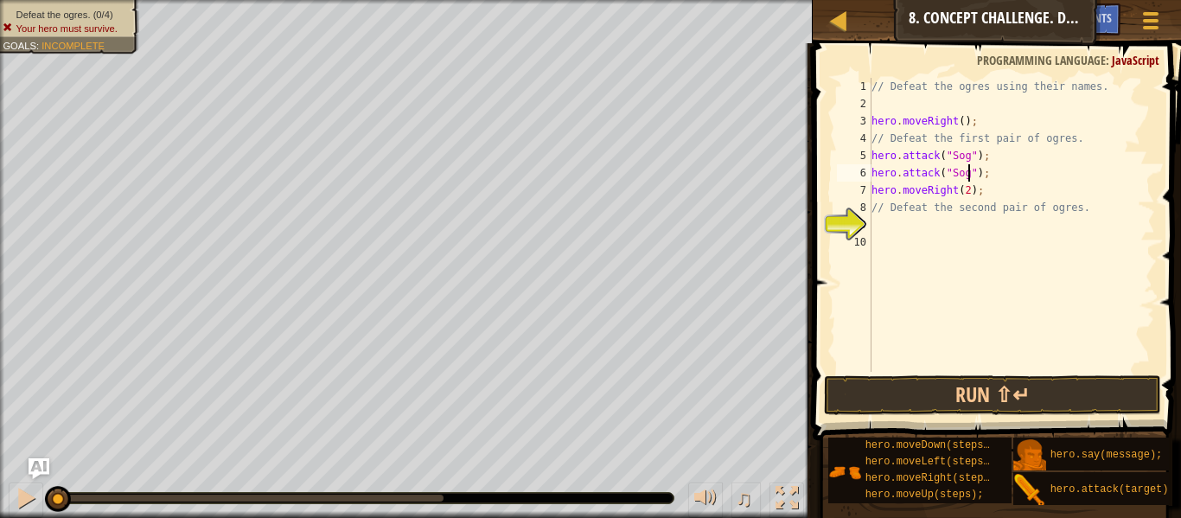
scroll to position [8, 14]
click at [874, 186] on div "// Defeat the ogres using their names. hero . moveRight ( ) ; // Defeat the fir…" at bounding box center [1011, 242] width 287 height 328
type textarea "hero.moveRight(2);"
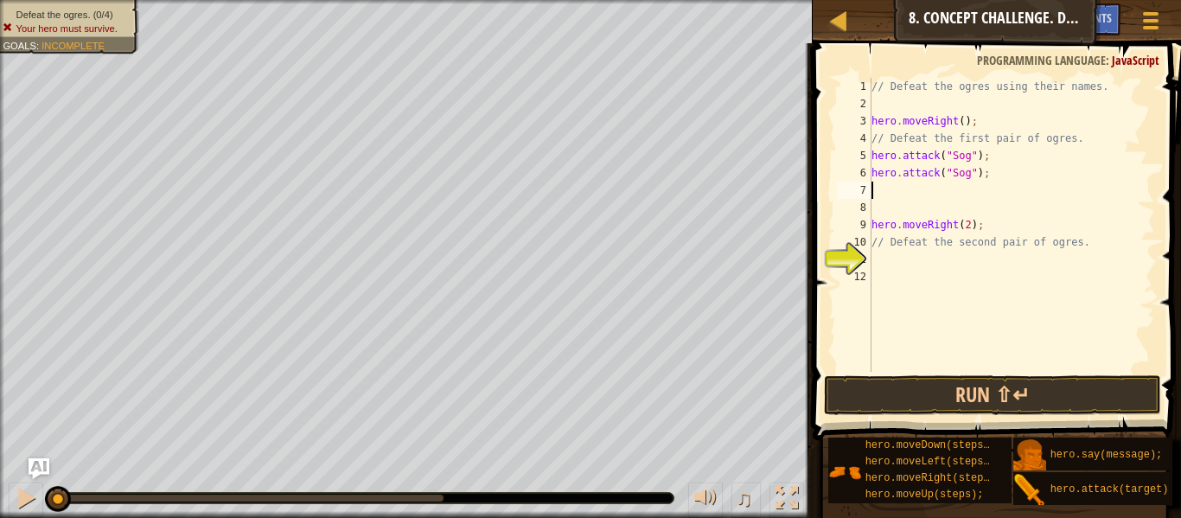
click at [908, 188] on div "// Defeat the ogres using their names. hero . moveRight ( ) ; // Defeat the fir…" at bounding box center [1011, 242] width 287 height 328
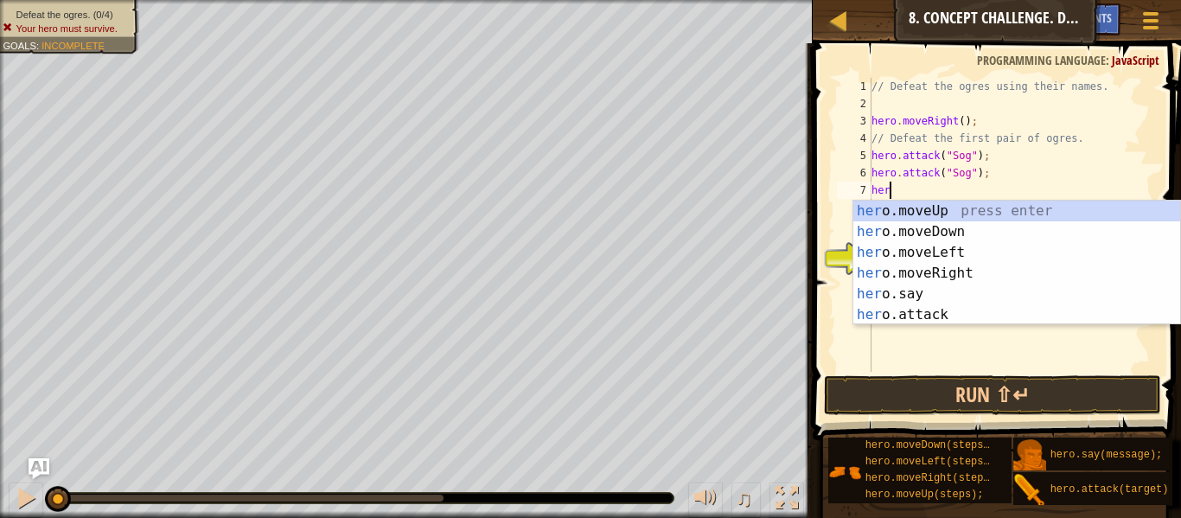
scroll to position [8, 3]
click at [997, 311] on div "hero .moveUp press enter hero .moveDown press enter hero .moveLeft press enter …" at bounding box center [1016, 283] width 327 height 166
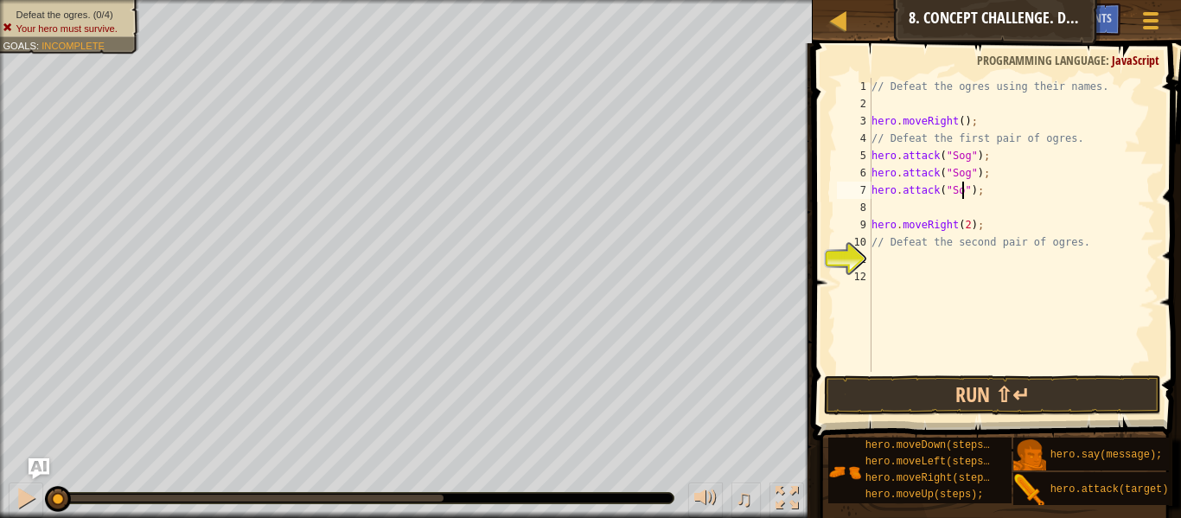
type textarea "hero.attack("Sog");"
click at [889, 206] on div "// Defeat the ogres using their names. hero . moveRight ( ) ; // Defeat the fir…" at bounding box center [1011, 242] width 287 height 328
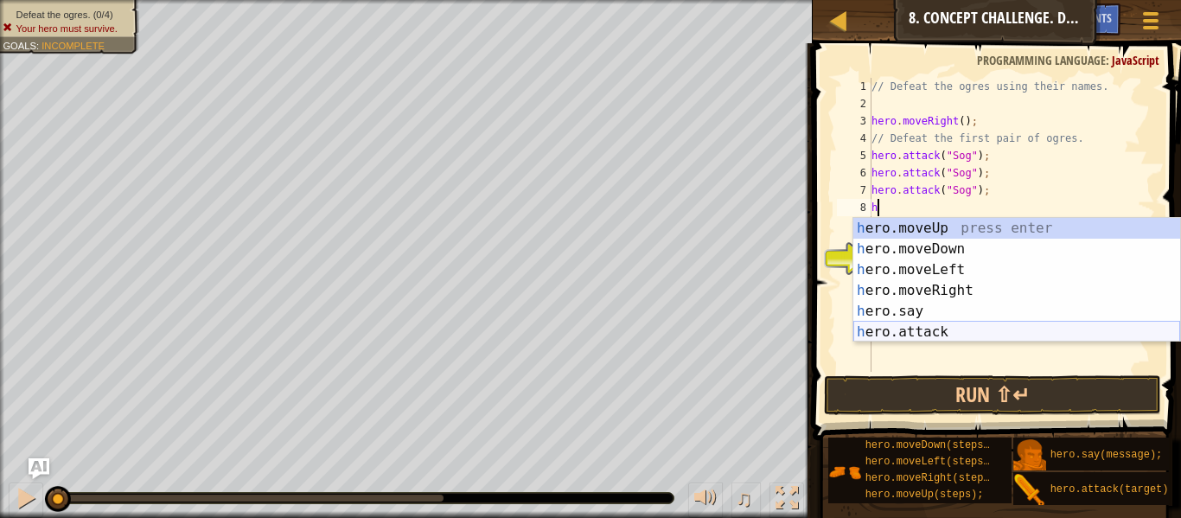
click at [931, 328] on div "h ero.moveUp press enter h ero.moveDown press enter h ero.moveLeft press enter …" at bounding box center [1016, 301] width 327 height 166
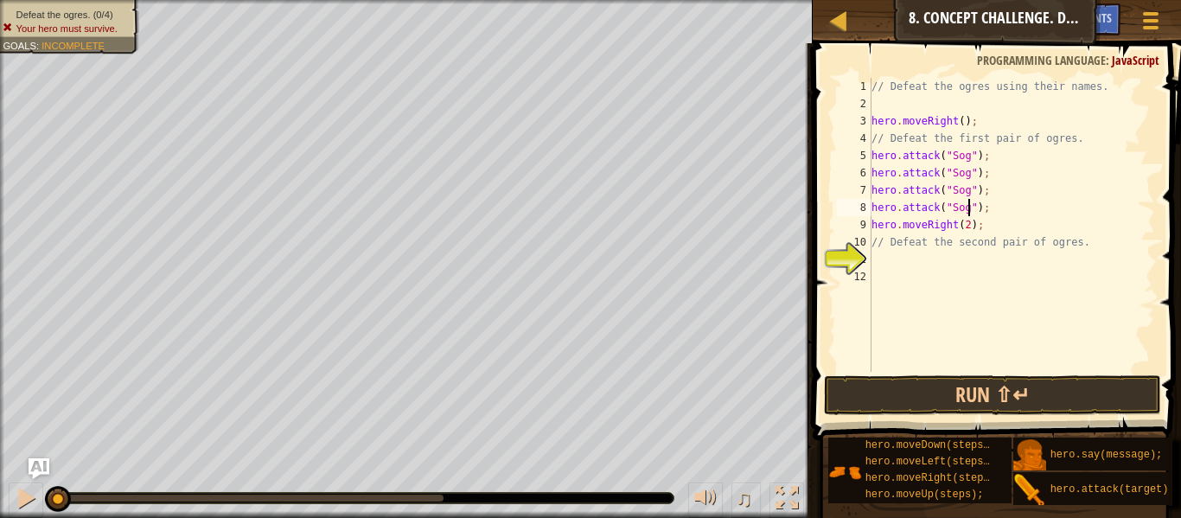
scroll to position [8, 14]
click at [909, 392] on button "Run ⇧↵" at bounding box center [992, 395] width 337 height 40
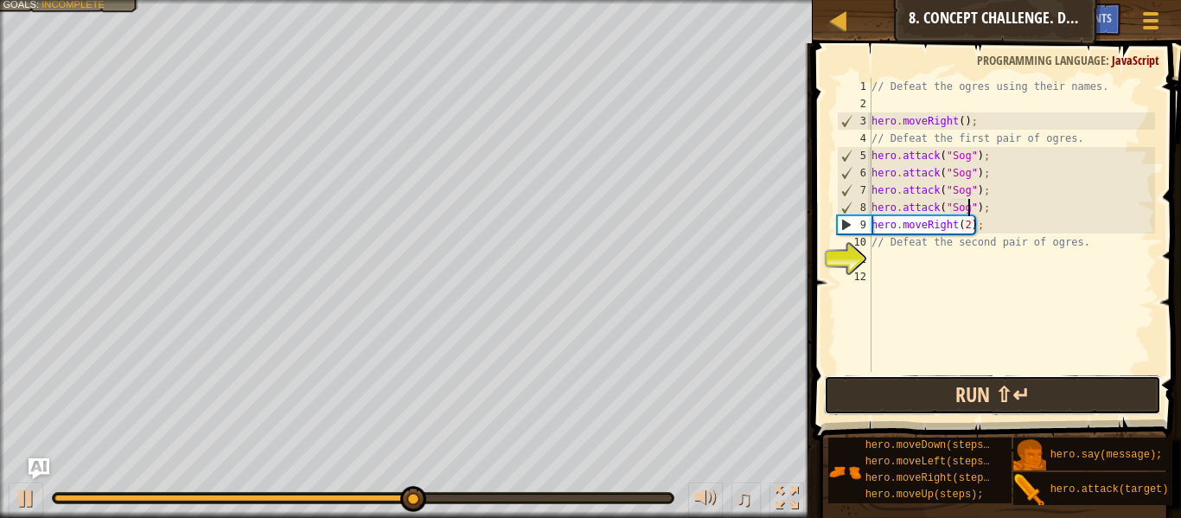
click at [903, 387] on button "Run ⇧↵" at bounding box center [992, 395] width 337 height 40
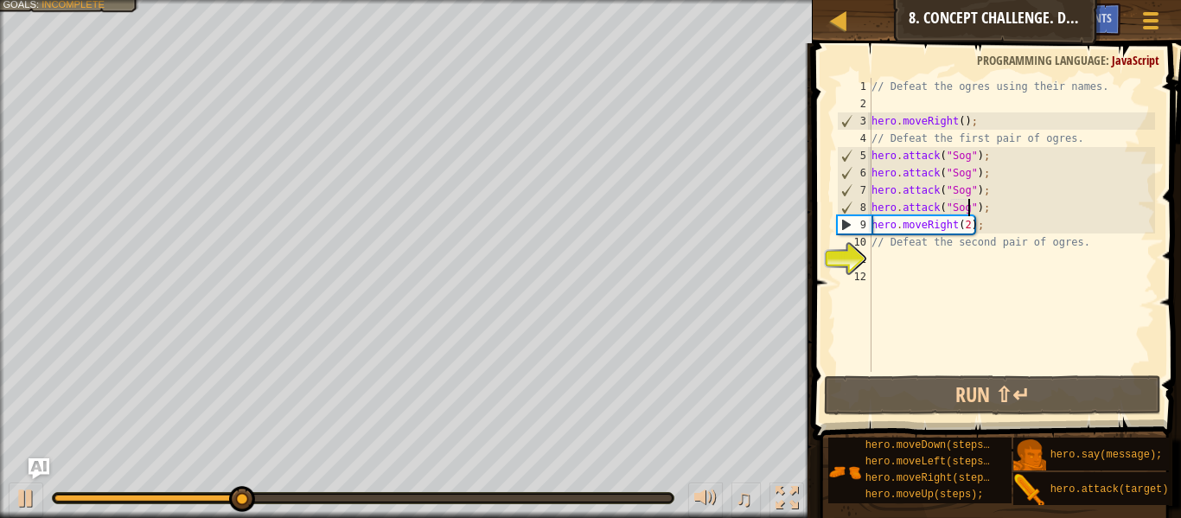
click at [964, 215] on div "// Defeat the ogres using their names. hero . moveRight ( ) ; // Defeat the fir…" at bounding box center [1011, 242] width 287 height 328
click at [959, 209] on div "// Defeat the ogres using their names. hero . moveRight ( ) ; // Defeat the fir…" at bounding box center [1011, 242] width 287 height 328
click at [955, 211] on div "// Defeat the ogres using their names. hero . moveRight ( ) ; // Defeat the fir…" at bounding box center [1011, 242] width 287 height 328
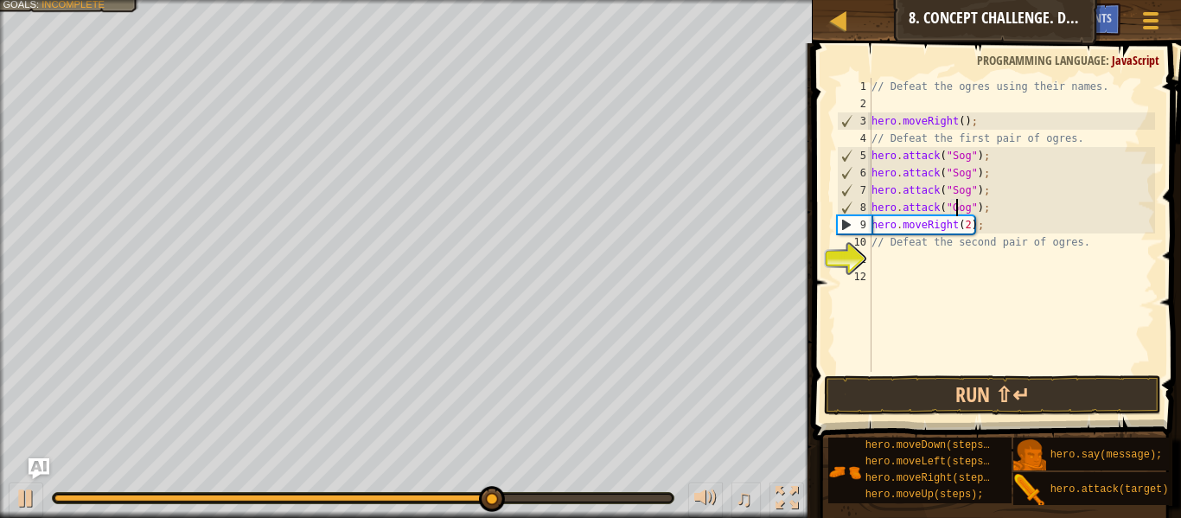
scroll to position [8, 12]
click at [958, 171] on div "// Defeat the ogres using their names. hero . moveRight ( ) ; // Defeat the fir…" at bounding box center [1011, 242] width 287 height 328
type textarea "hero.attack("Gog");"
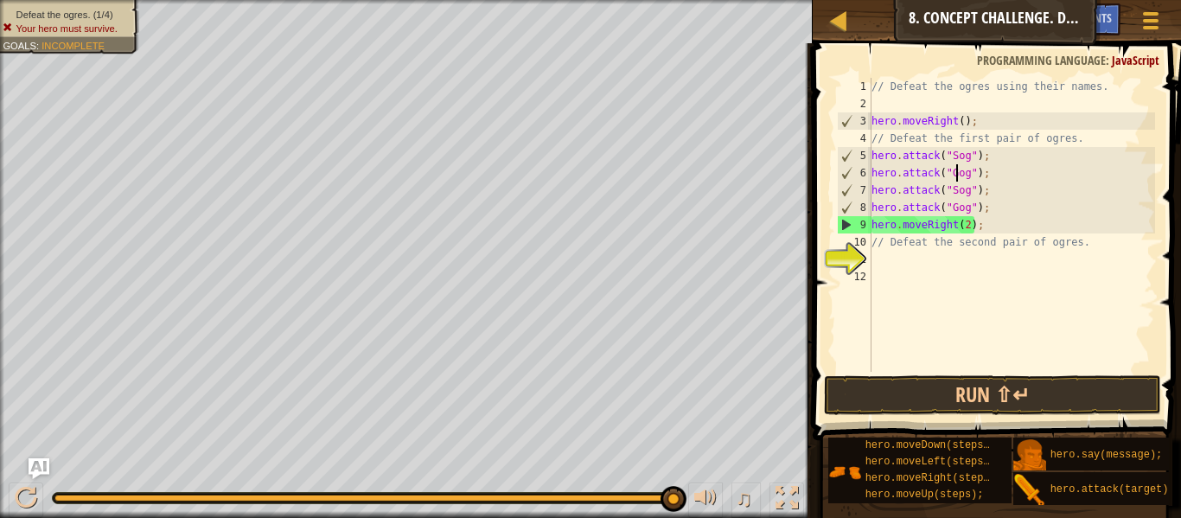
click at [955, 276] on div "// Defeat the ogres using their names. hero . moveRight ( ) ; // Defeat the fir…" at bounding box center [1011, 242] width 287 height 328
click at [947, 267] on div "// Defeat the ogres using their names. hero . moveRight ( ) ; // Defeat the fir…" at bounding box center [1011, 242] width 287 height 328
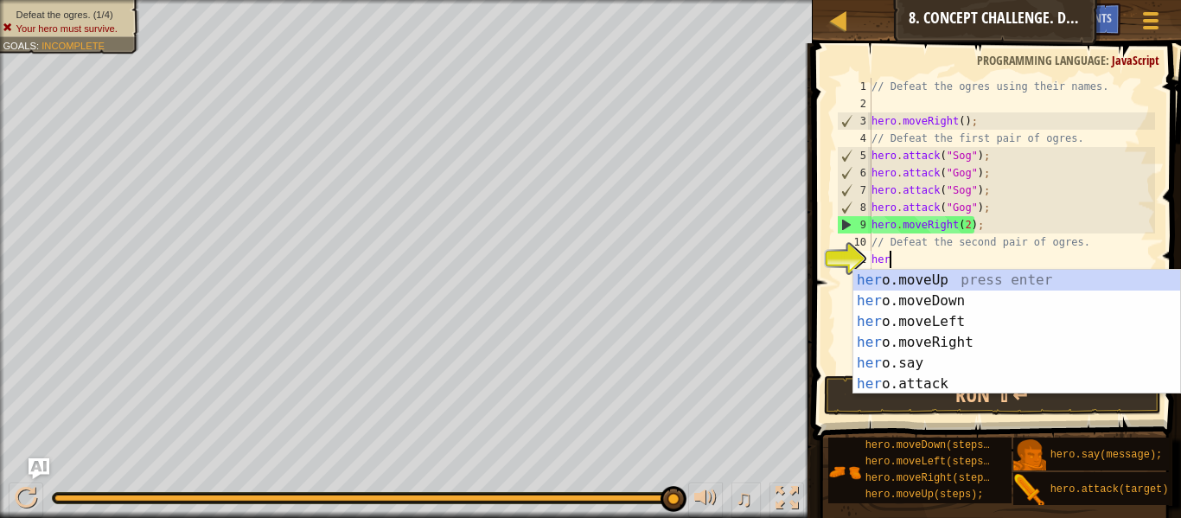
scroll to position [8, 2]
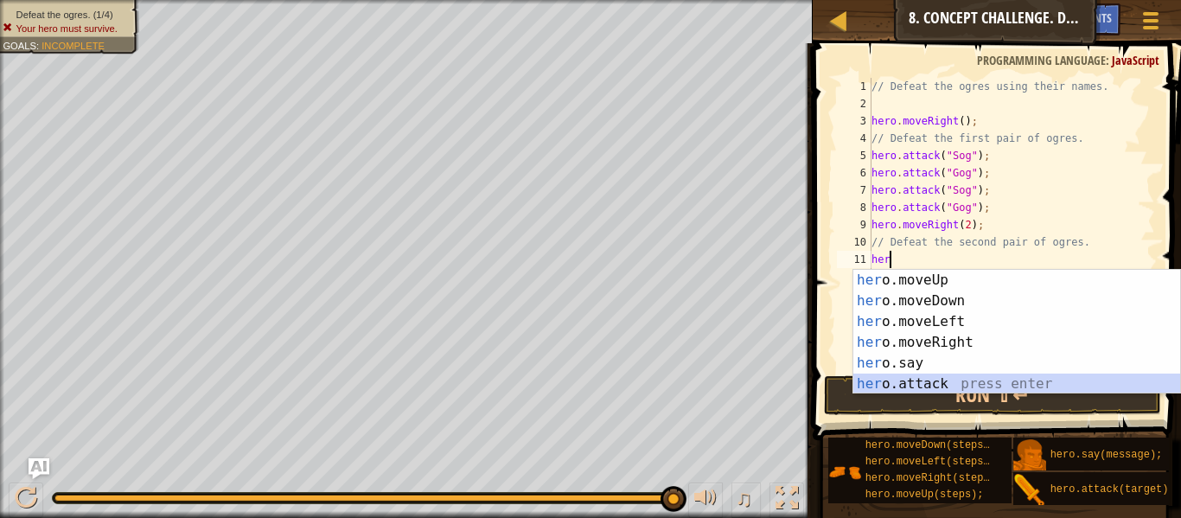
click at [965, 374] on div "her o.moveUp press enter her o.moveDown press enter her o.moveLeft press enter …" at bounding box center [1016, 353] width 327 height 166
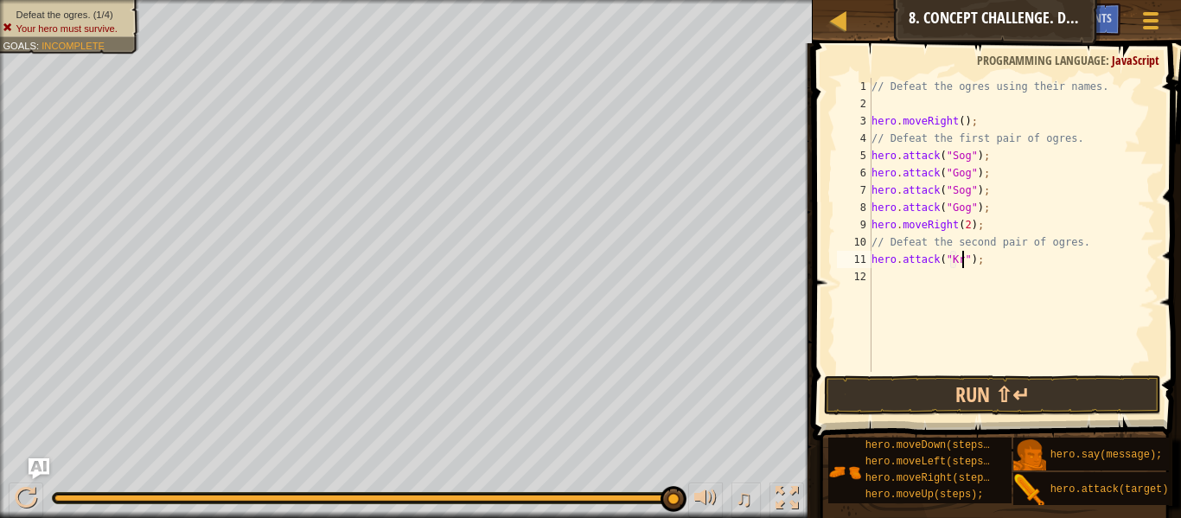
type textarea "hero.attack("Kro");"
click at [917, 293] on div "// Defeat the ogres using their names. hero . moveRight ( ) ; // Defeat the fir…" at bounding box center [1011, 242] width 287 height 328
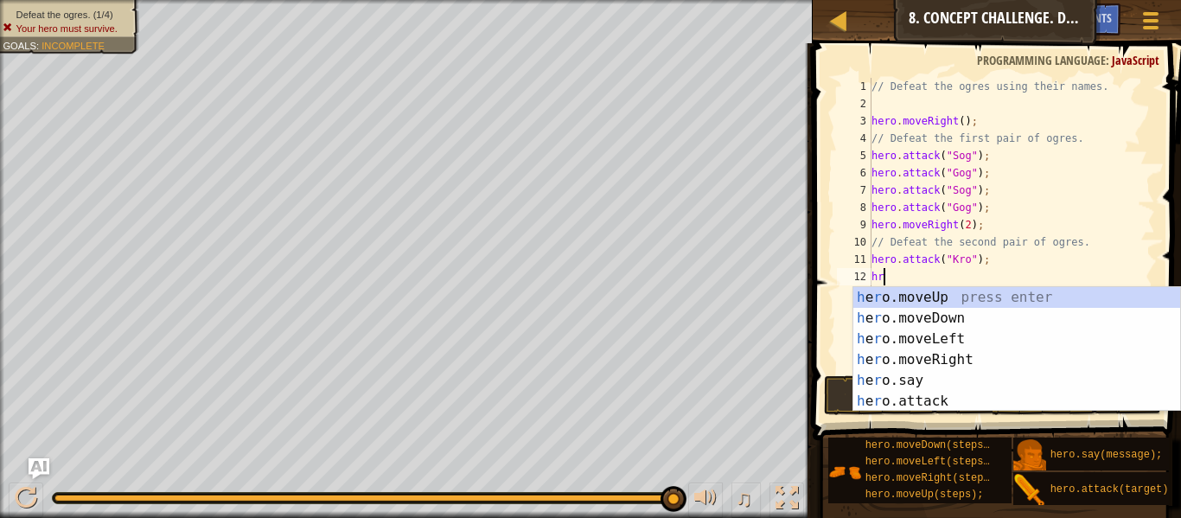
scroll to position [8, 1]
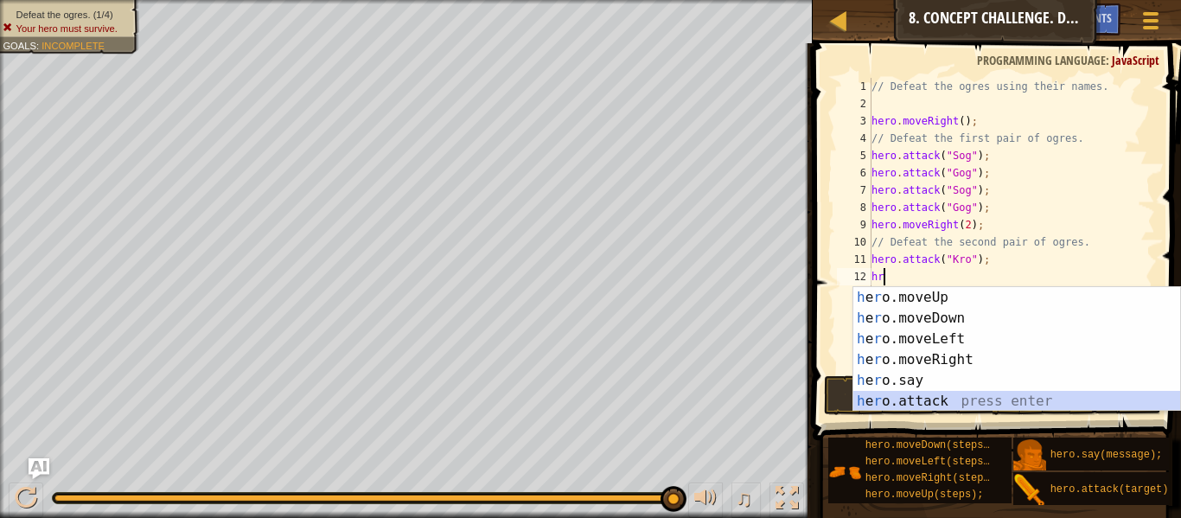
click at [945, 398] on div "h e r o.moveUp press enter h e r o.moveDown press enter h e r o.moveLeft press …" at bounding box center [1016, 370] width 327 height 166
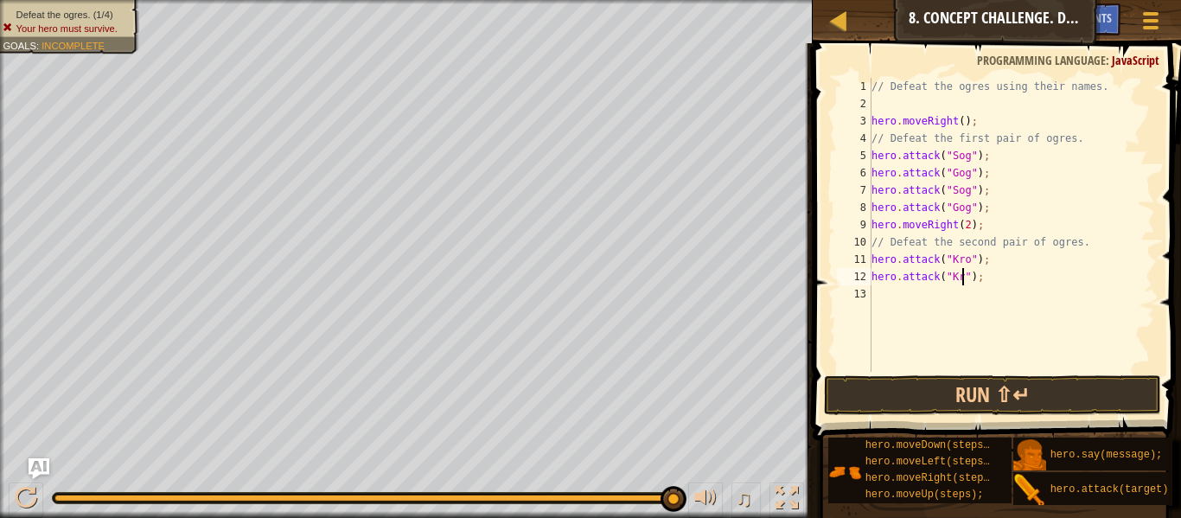
scroll to position [8, 14]
click at [869, 271] on div "12" at bounding box center [854, 276] width 35 height 17
type textarea "hero.attack("Kro");"
click at [873, 267] on div "// Defeat the ogres using their names. hero . moveRight ( ) ; // Defeat the fir…" at bounding box center [1011, 242] width 287 height 328
click at [903, 284] on div "// Defeat the ogres using their names. hero . moveRight ( ) ; // Defeat the fir…" at bounding box center [1011, 242] width 287 height 328
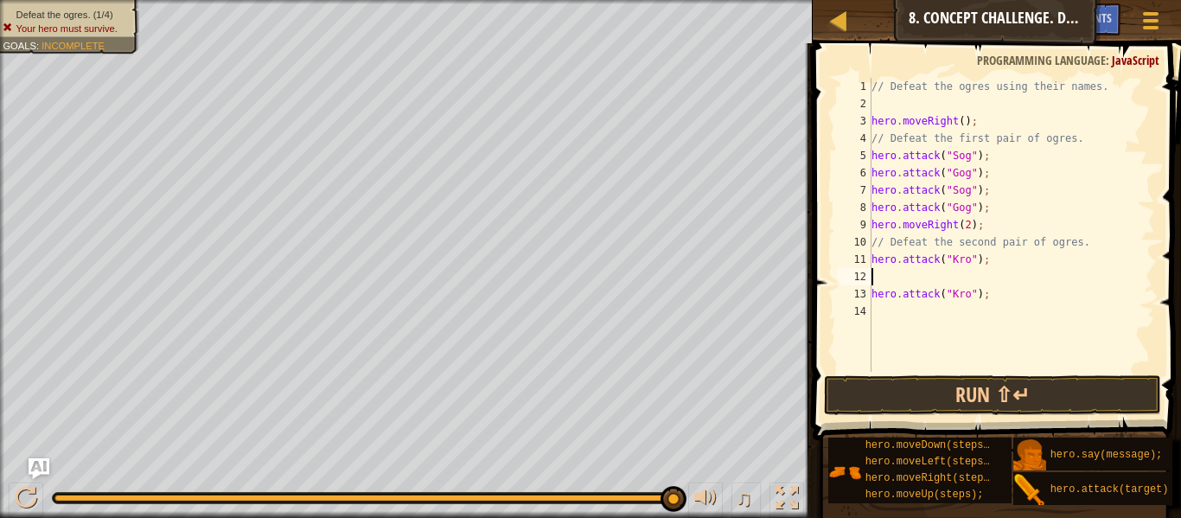
scroll to position [8, 0]
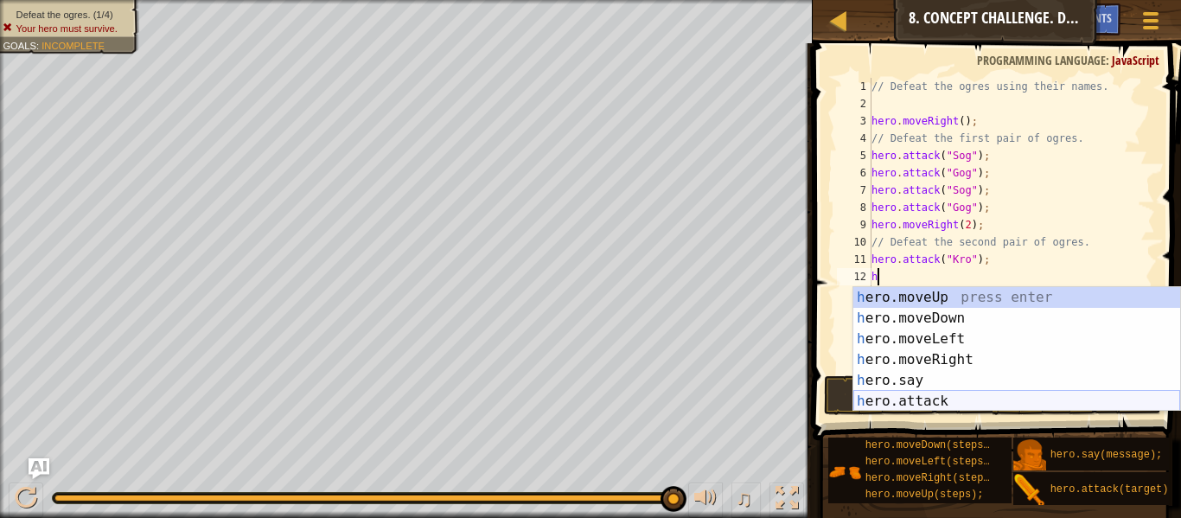
click at [939, 406] on div "h ero.moveUp press enter h ero.moveDown press enter h ero.moveLeft press enter …" at bounding box center [1016, 370] width 327 height 166
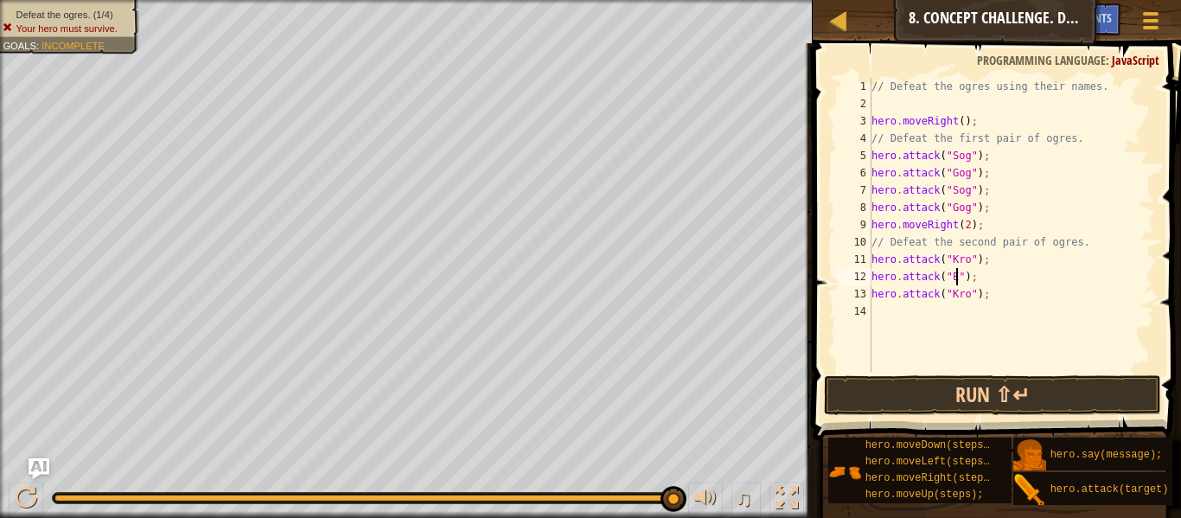
scroll to position [8, 13]
type textarea "hero.attack("Ergo");"
click at [894, 321] on div "// Defeat the ogres using their names. hero . moveRight ( ) ; // Defeat the fir…" at bounding box center [1011, 242] width 287 height 328
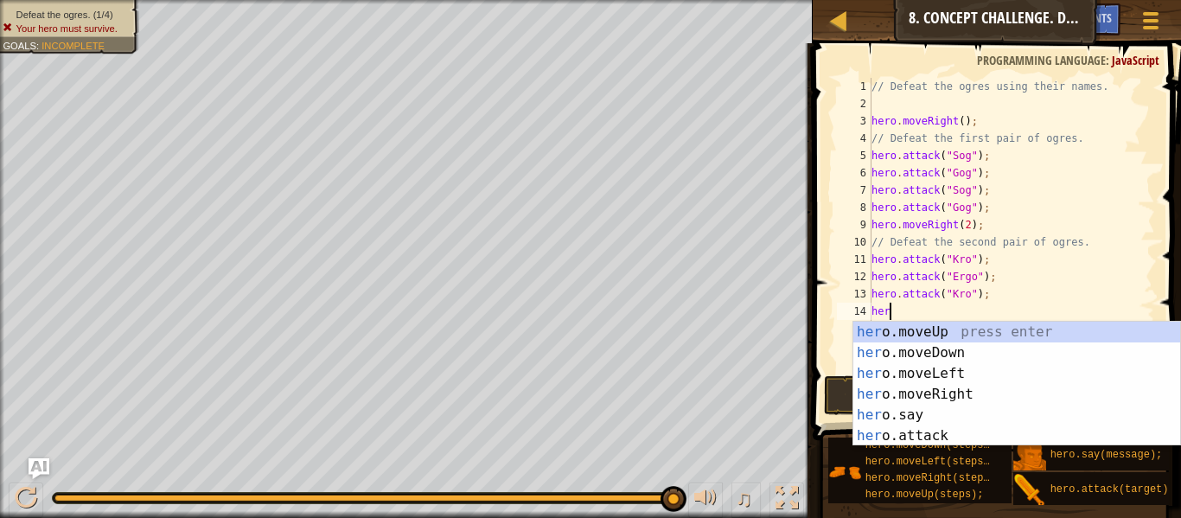
scroll to position [8, 3]
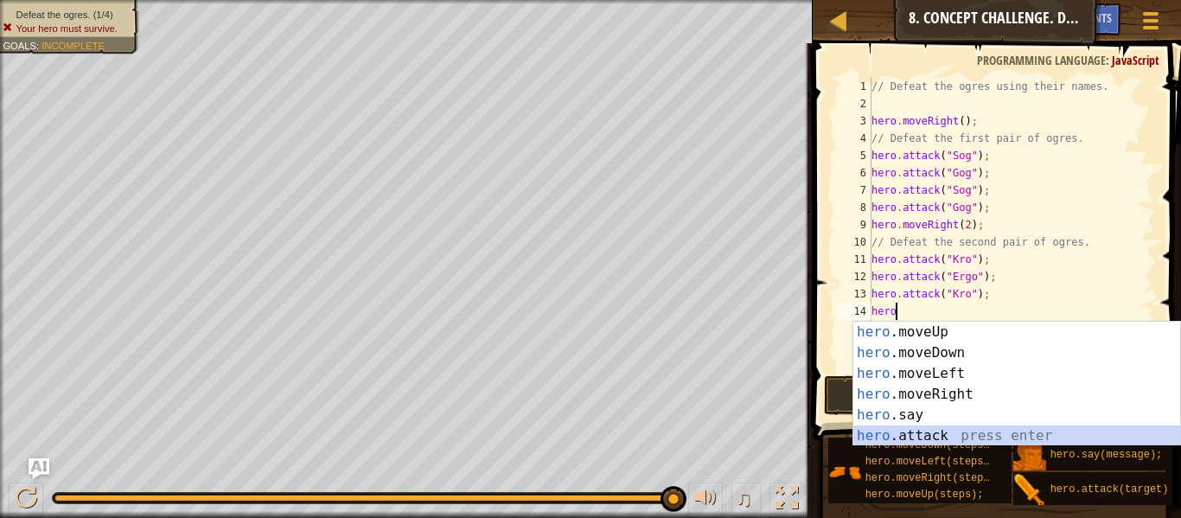
click at [889, 434] on div "hero .moveUp press enter hero .moveDown press enter hero .moveLeft press enter …" at bounding box center [1016, 404] width 327 height 166
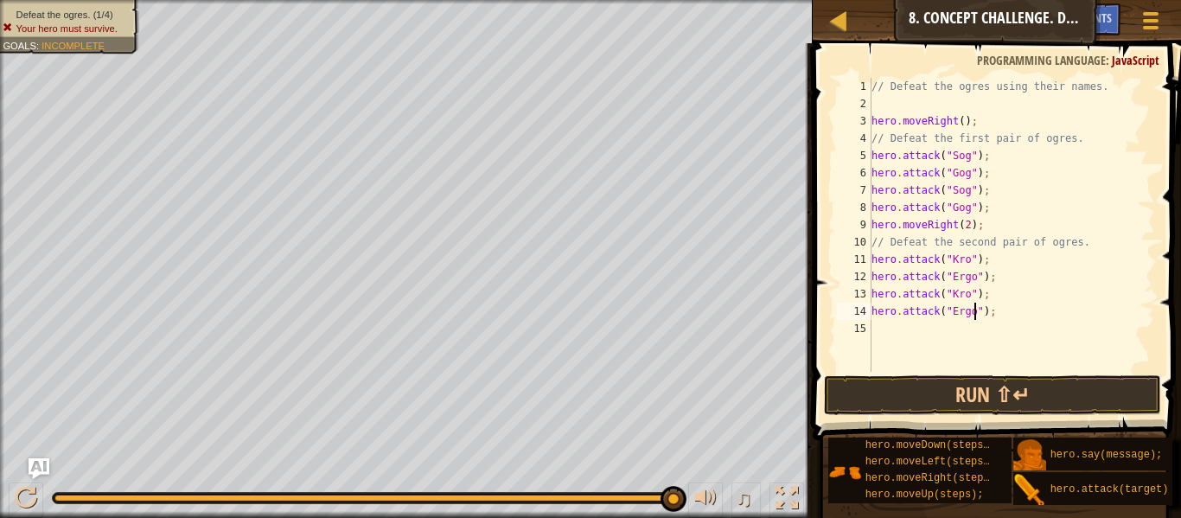
scroll to position [8, 15]
click at [1020, 384] on button "Run ⇧↵" at bounding box center [992, 395] width 337 height 40
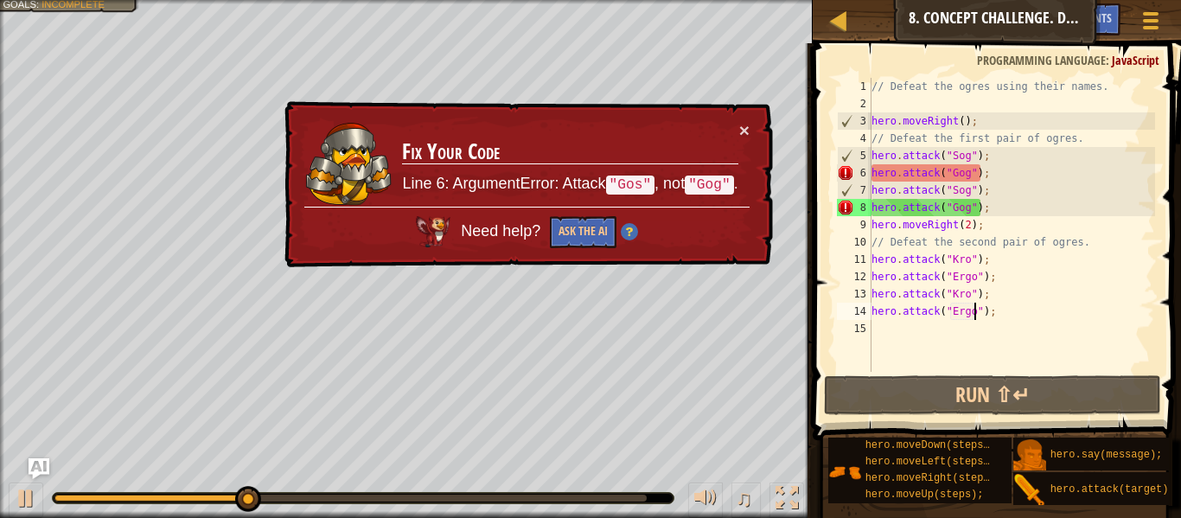
click at [970, 211] on div "// Defeat the ogres using their names. hero . moveRight ( ) ; // Defeat the fir…" at bounding box center [1011, 242] width 287 height 328
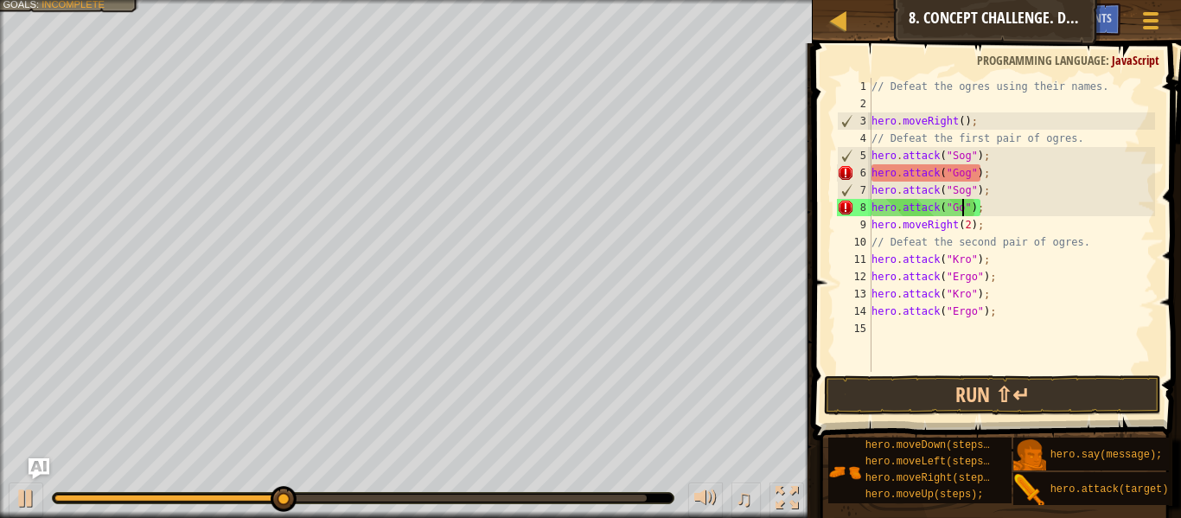
scroll to position [8, 14]
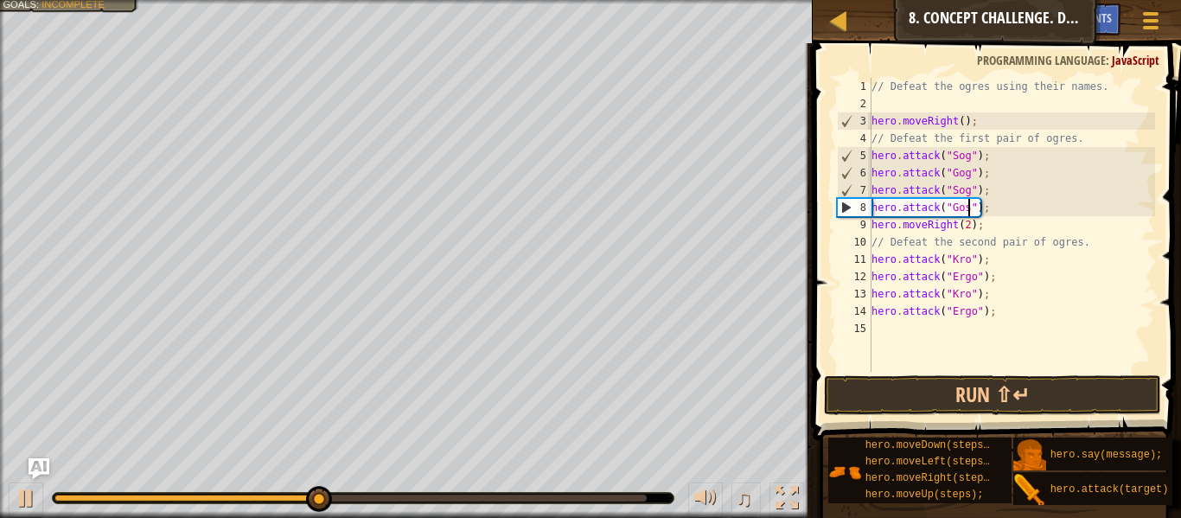
click at [970, 173] on div "// Defeat the ogres using their names. hero . moveRight ( ) ; // Defeat the fir…" at bounding box center [1011, 242] width 287 height 328
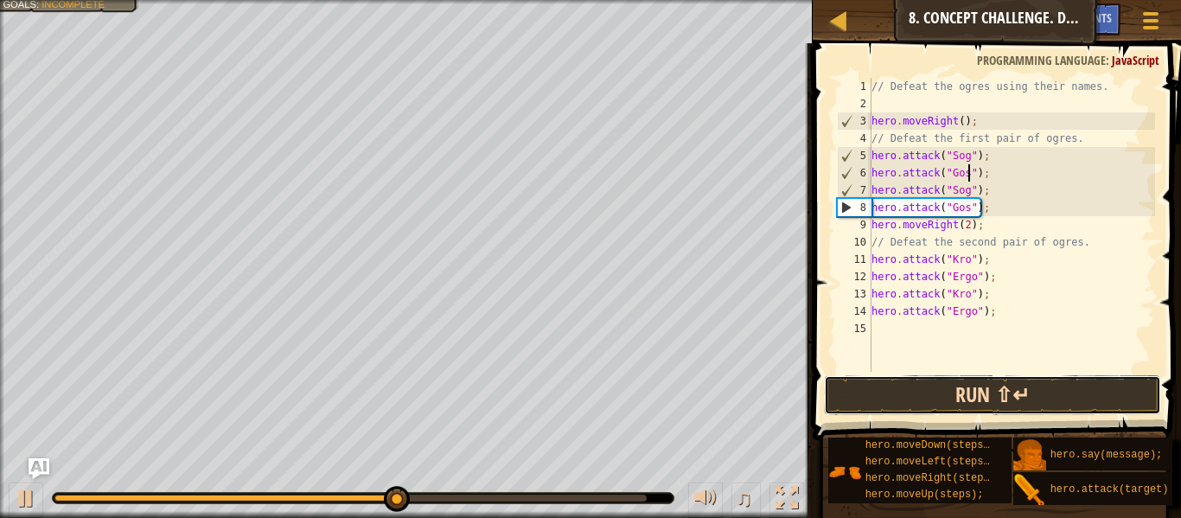
click at [920, 404] on button "Run ⇧↵" at bounding box center [992, 395] width 337 height 40
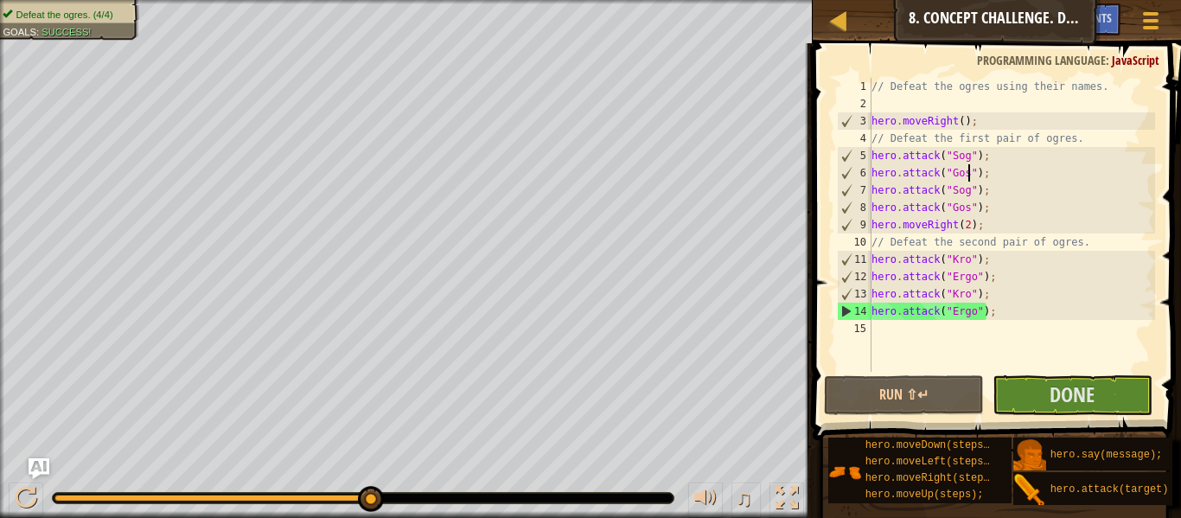
click at [873, 221] on div "// Defeat the ogres using their names. hero . moveRight ( ) ; // Defeat the fir…" at bounding box center [1011, 242] width 287 height 328
type textarea "hero.moveRight(2);"
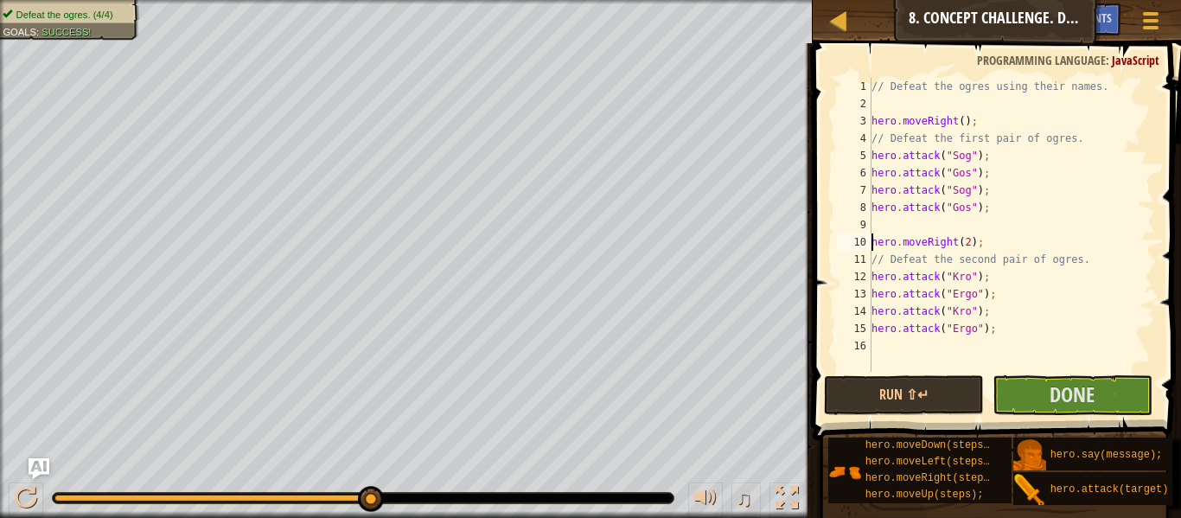
click at [876, 226] on div "// Defeat the ogres using their names. hero . moveRight ( ) ; // Defeat the fir…" at bounding box center [1011, 242] width 287 height 328
type textarea "h"
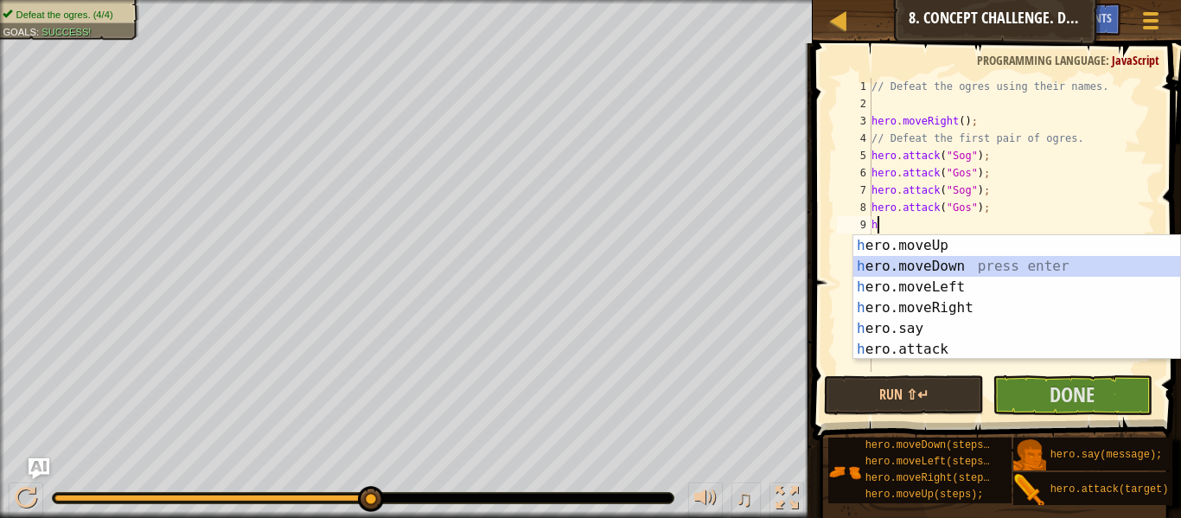
click at [897, 269] on div "h ero.moveUp press enter h ero.moveDown press enter h ero.moveLeft press enter …" at bounding box center [1016, 318] width 327 height 166
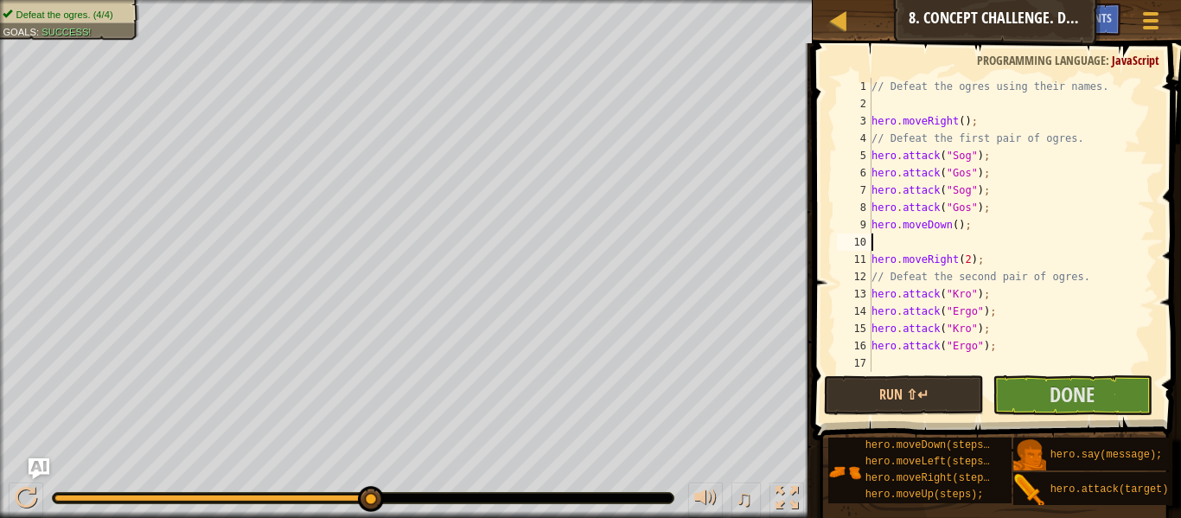
type textarea "h"
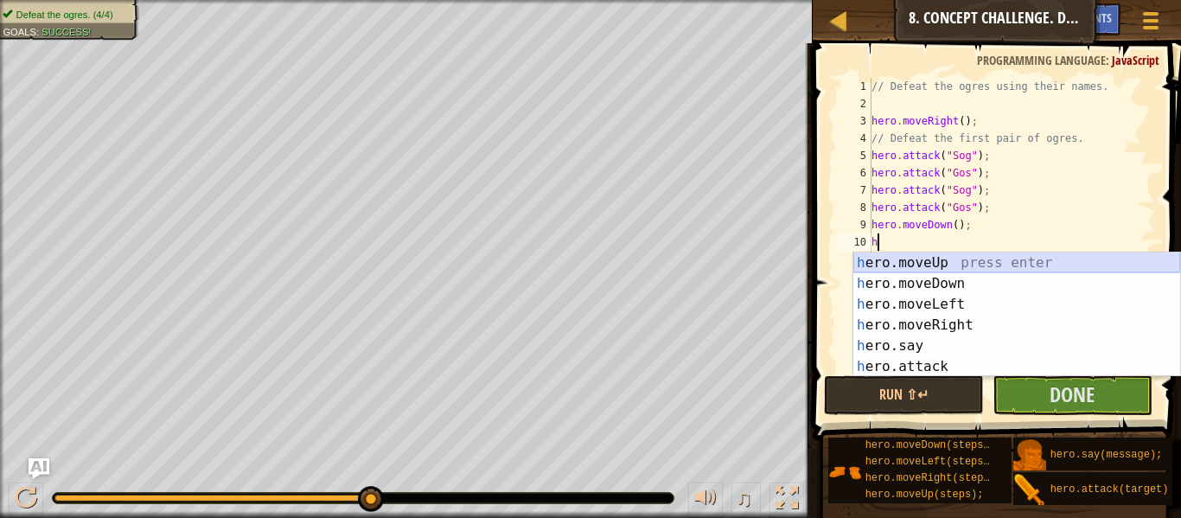
click at [901, 262] on div "h ero.moveUp press enter h ero.moveDown press enter h ero.moveLeft press enter …" at bounding box center [1016, 335] width 327 height 166
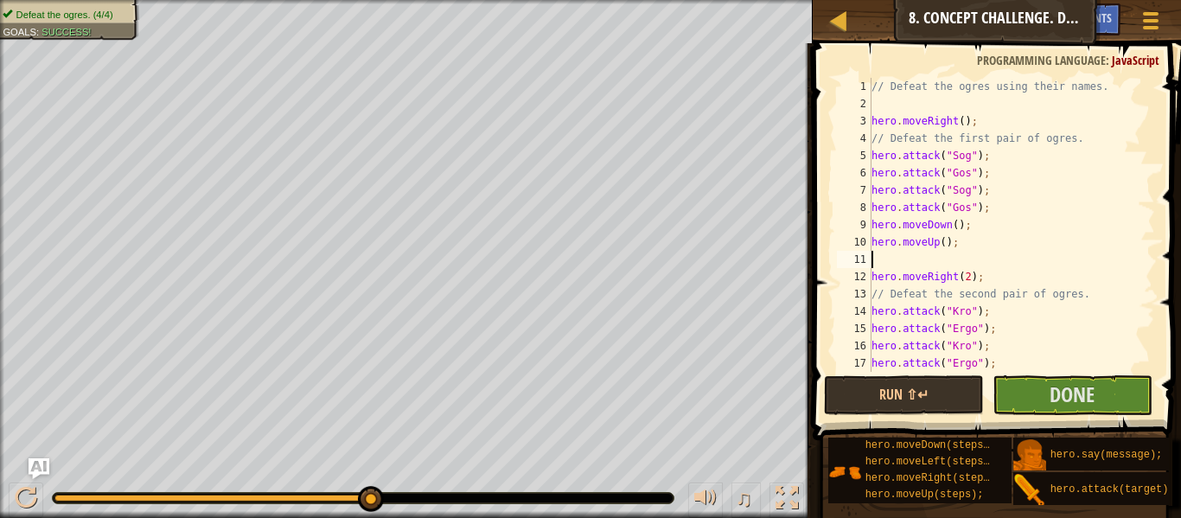
type textarea "hero.moveUp();"
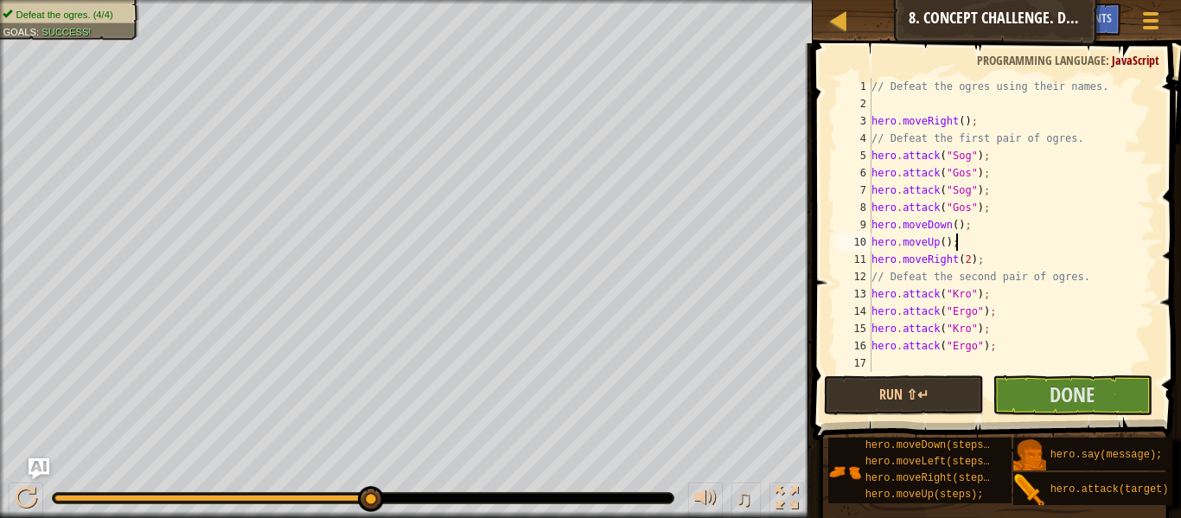
click at [900, 358] on div "// Defeat the ogres using their names. hero . moveRight ( ) ; // Defeat the fir…" at bounding box center [1011, 242] width 287 height 328
type textarea "h"
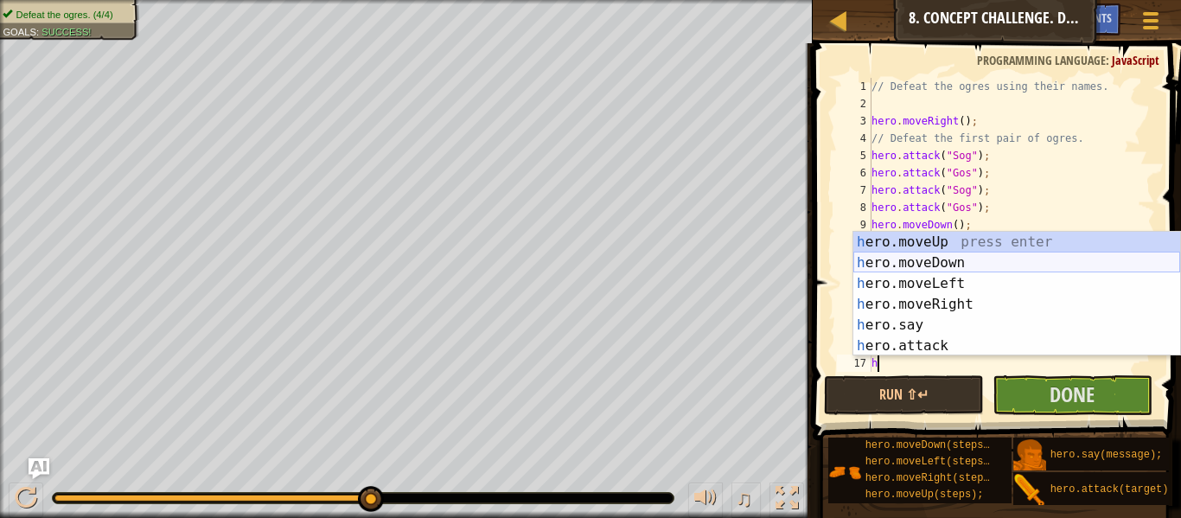
click at [941, 255] on div "h ero.moveUp press enter h ero.moveDown press enter h ero.moveLeft press enter …" at bounding box center [1016, 315] width 327 height 166
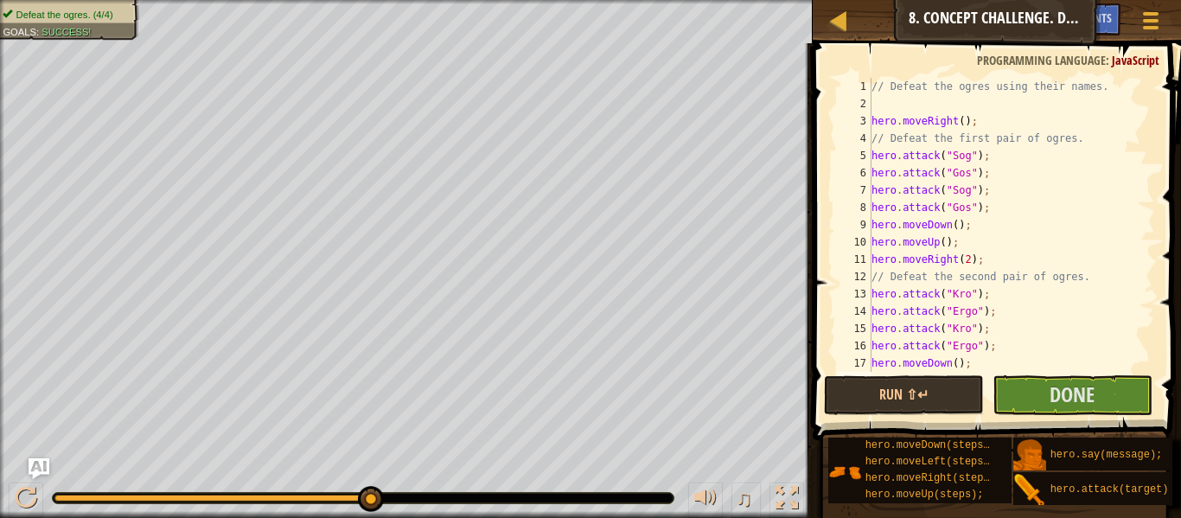
scroll to position [35, 0]
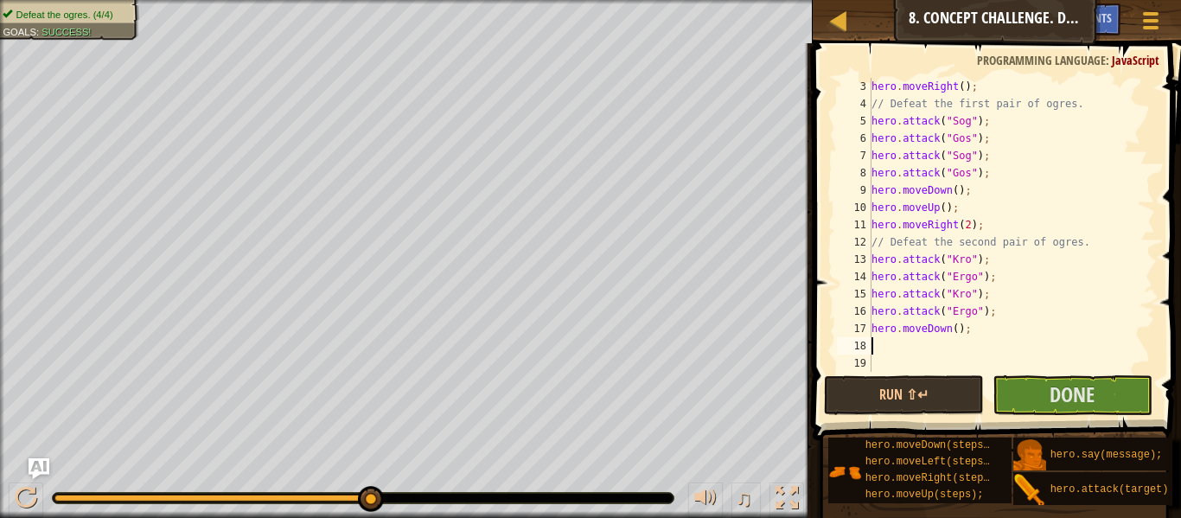
type textarea "h"
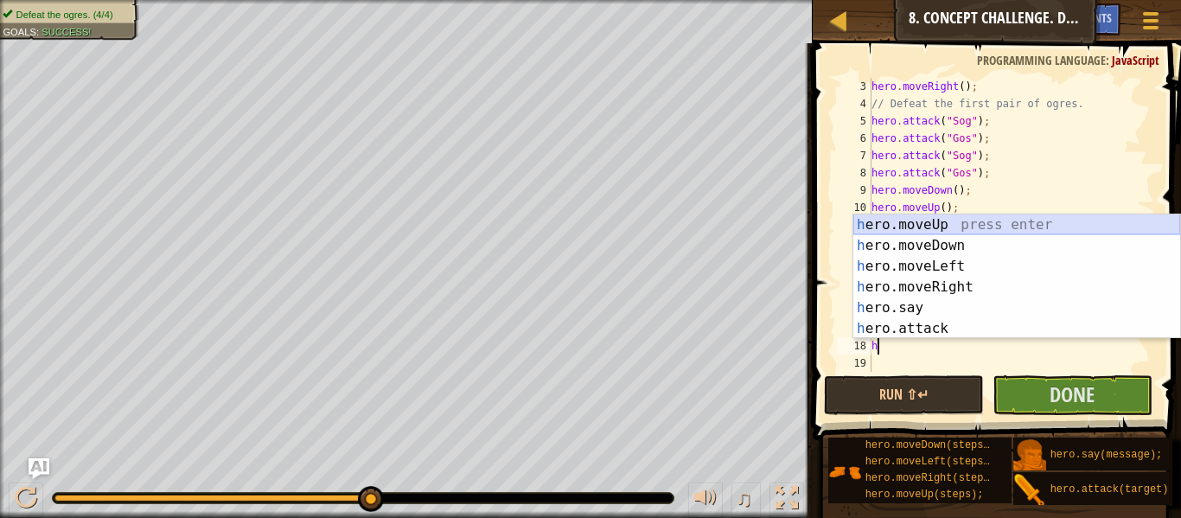
click at [918, 231] on div "h ero.moveUp press enter h ero.moveDown press enter h ero.moveLeft press enter …" at bounding box center [1016, 297] width 327 height 166
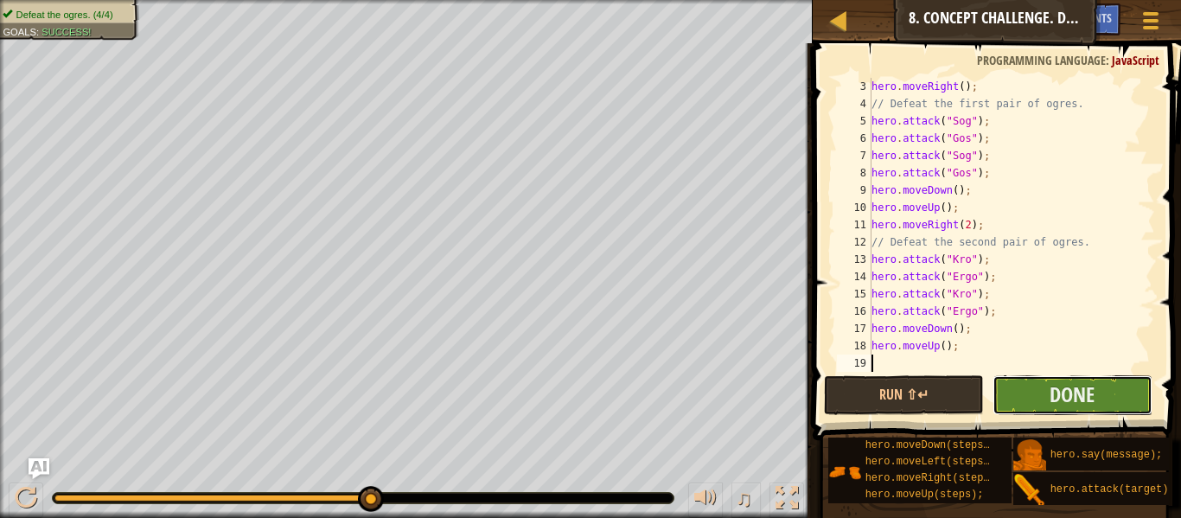
click at [1037, 391] on button "Done" at bounding box center [1072, 395] width 160 height 40
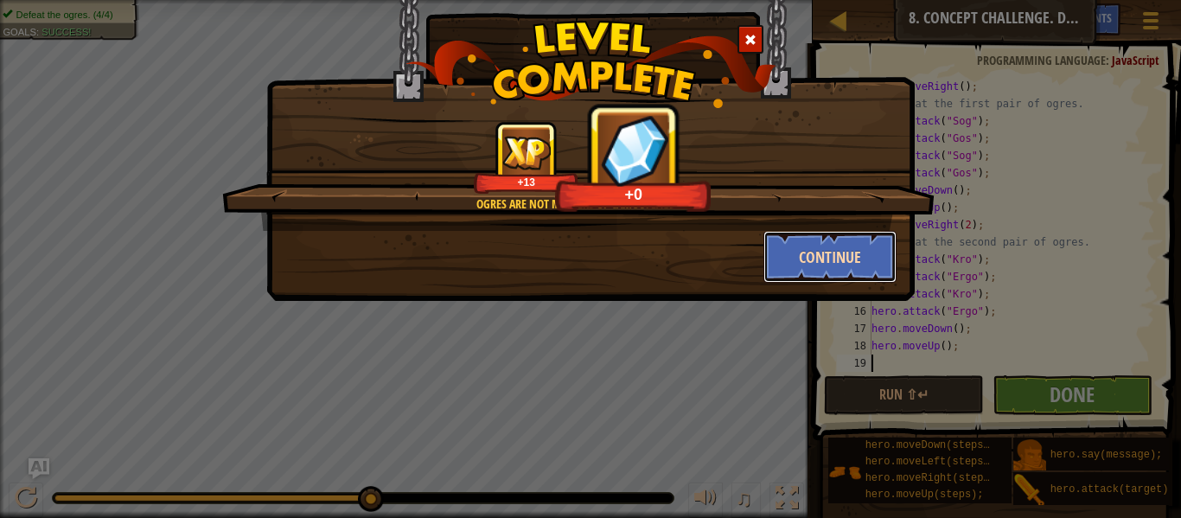
click at [871, 264] on button "Continue" at bounding box center [830, 257] width 134 height 52
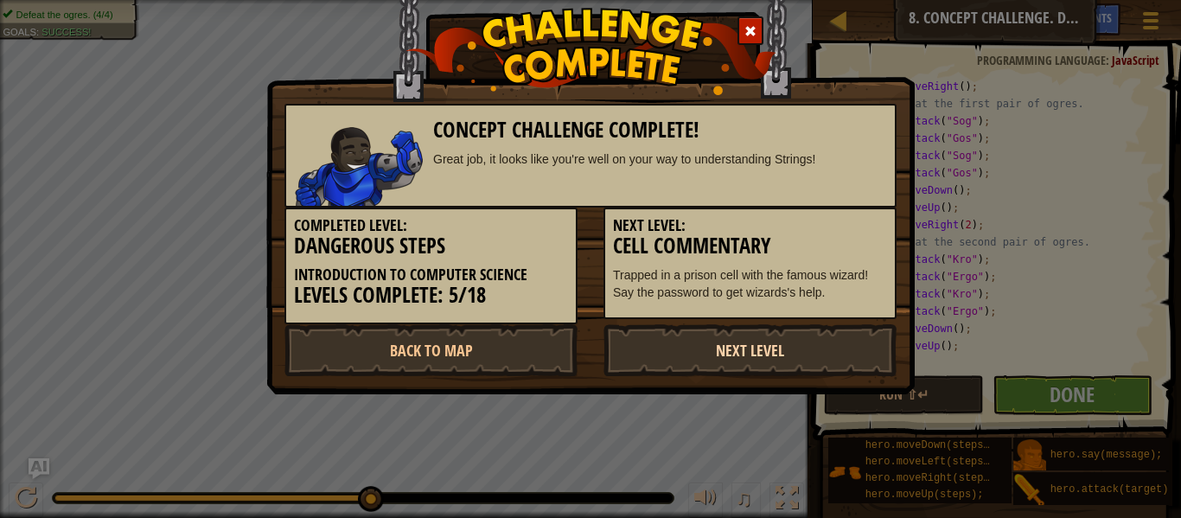
click at [727, 335] on link "Next Level" at bounding box center [749, 350] width 293 height 52
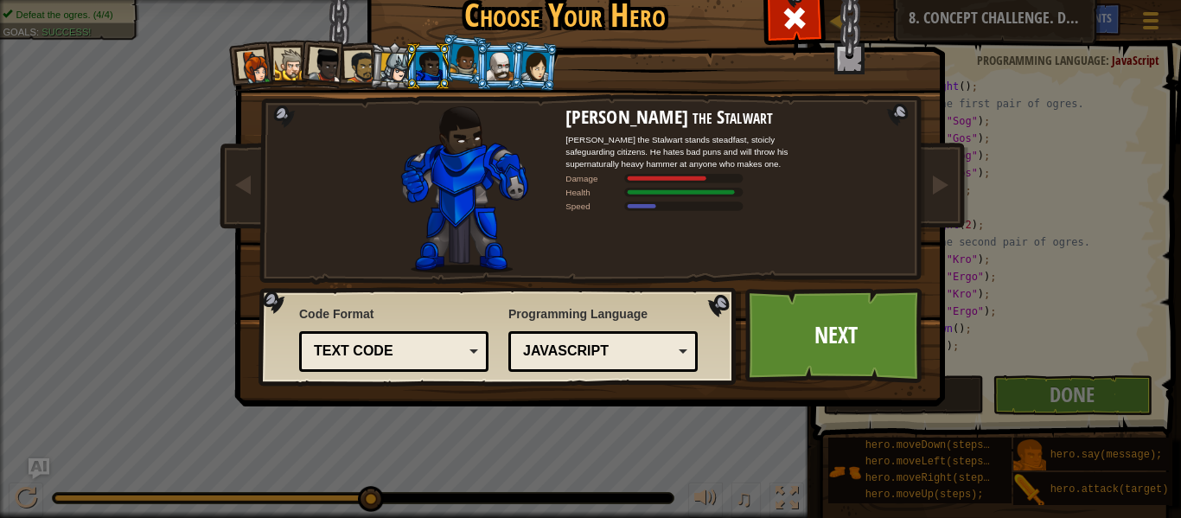
click at [652, 354] on div "JavaScript" at bounding box center [598, 351] width 150 height 20
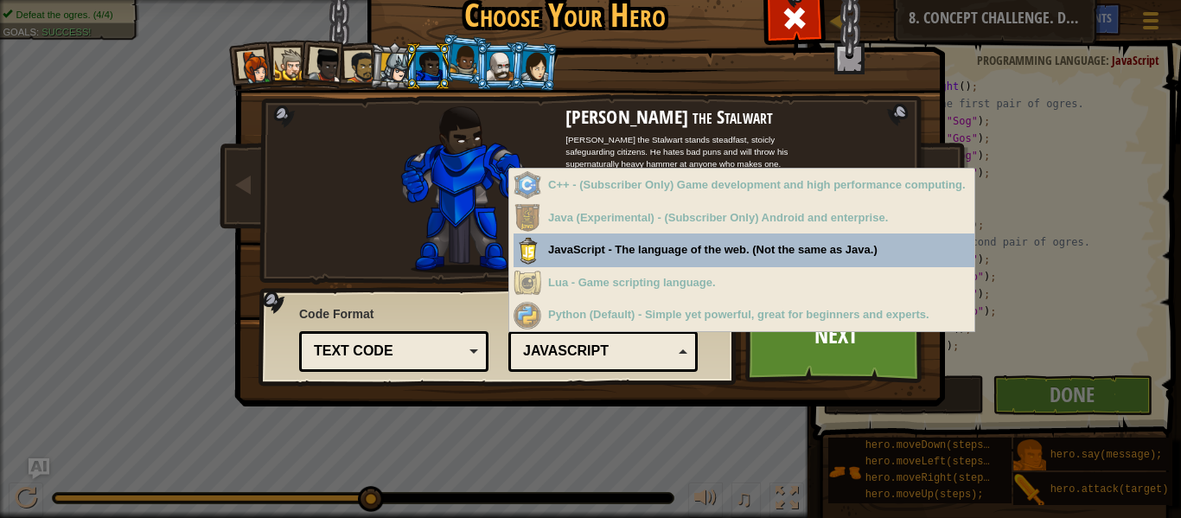
click at [654, 353] on div "JavaScript" at bounding box center [598, 351] width 150 height 20
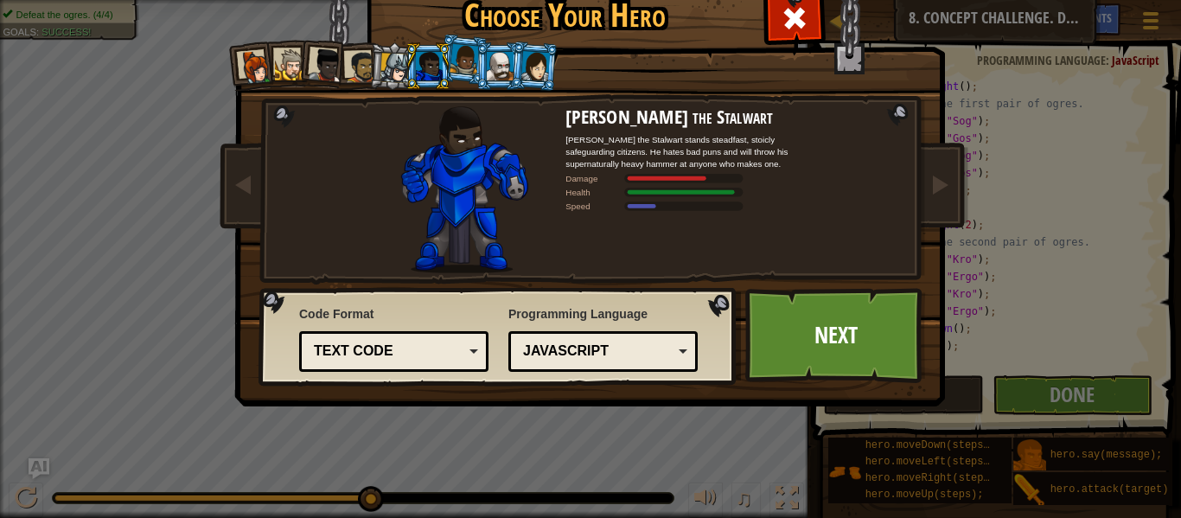
click at [377, 329] on div "Code Format Text code Blocks and code Blocks Blocks (Icons) Text code Blocks - …" at bounding box center [393, 338] width 189 height 75
click at [377, 331] on div "Text code Blocks and code Blocks Blocks (Icons) Text code" at bounding box center [393, 351] width 189 height 41
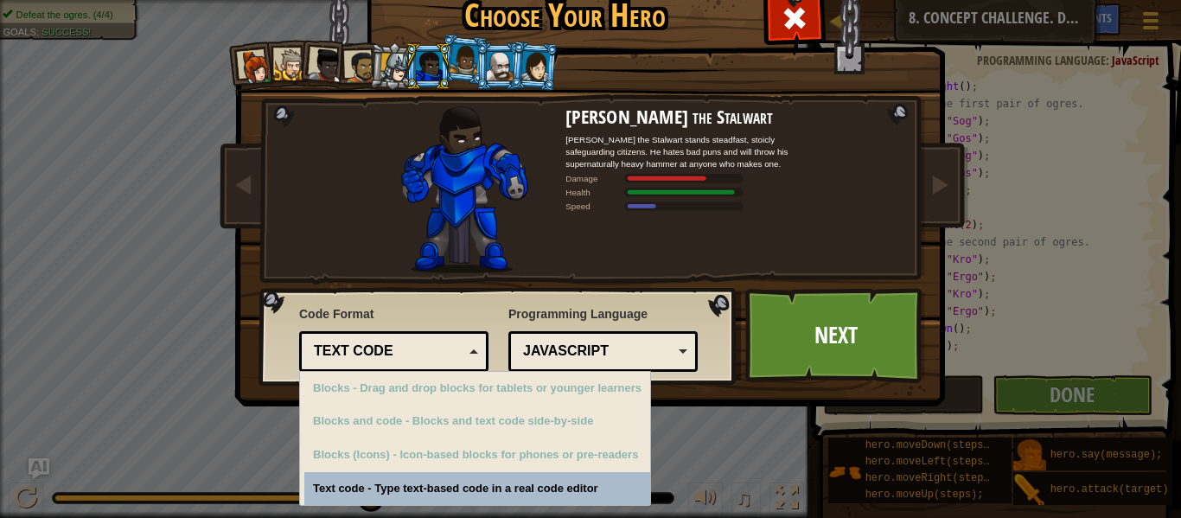
click at [377, 331] on div "Text code Blocks and code Blocks Blocks (Icons) Text code" at bounding box center [393, 351] width 189 height 41
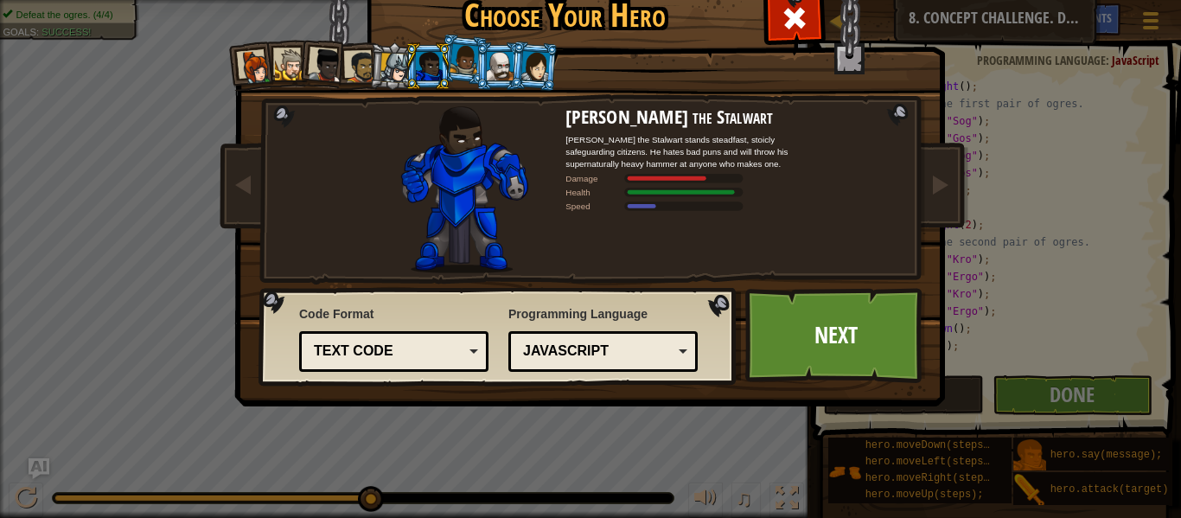
click at [377, 331] on div "Text code Blocks and code Blocks Blocks (Icons) Text code" at bounding box center [393, 351] width 189 height 41
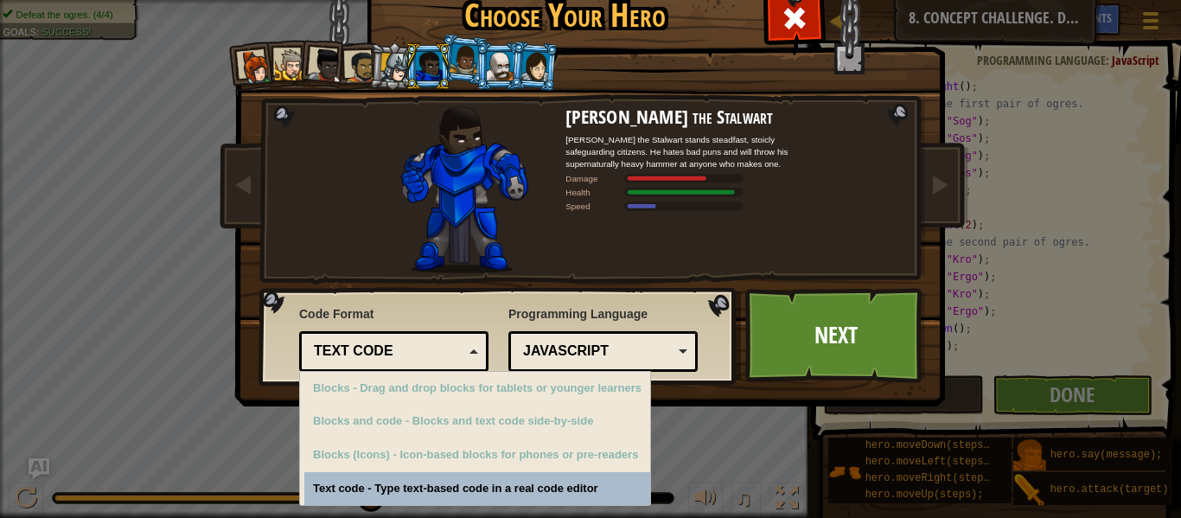
click at [1157, 404] on div "Choose Your Hero 85 Captain Anya Weston Anya is a no-nonsense leader who isn't …" at bounding box center [590, 259] width 1181 height 518
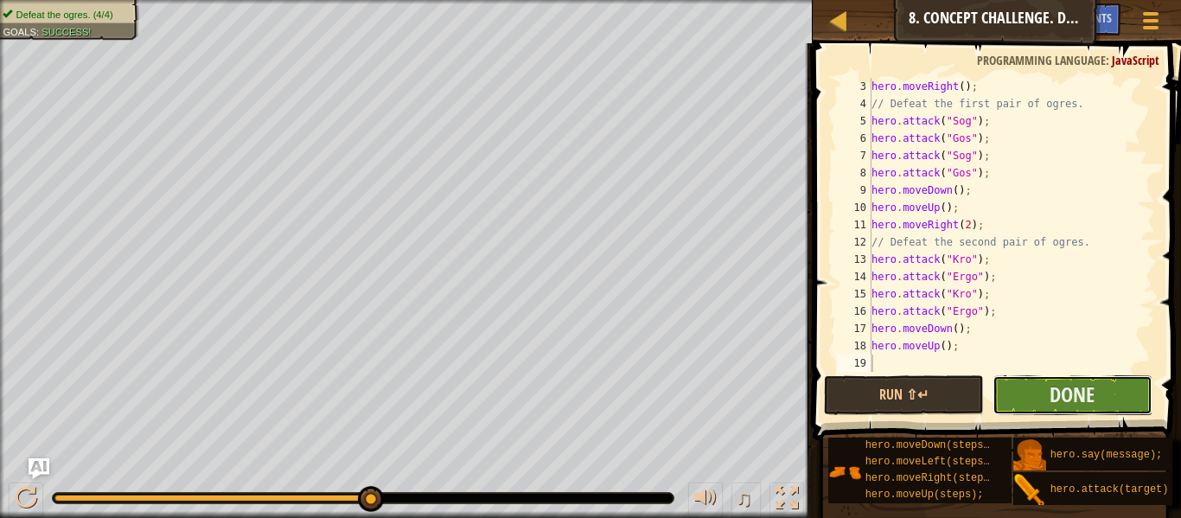
click at [1096, 393] on button "Done" at bounding box center [1072, 395] width 160 height 40
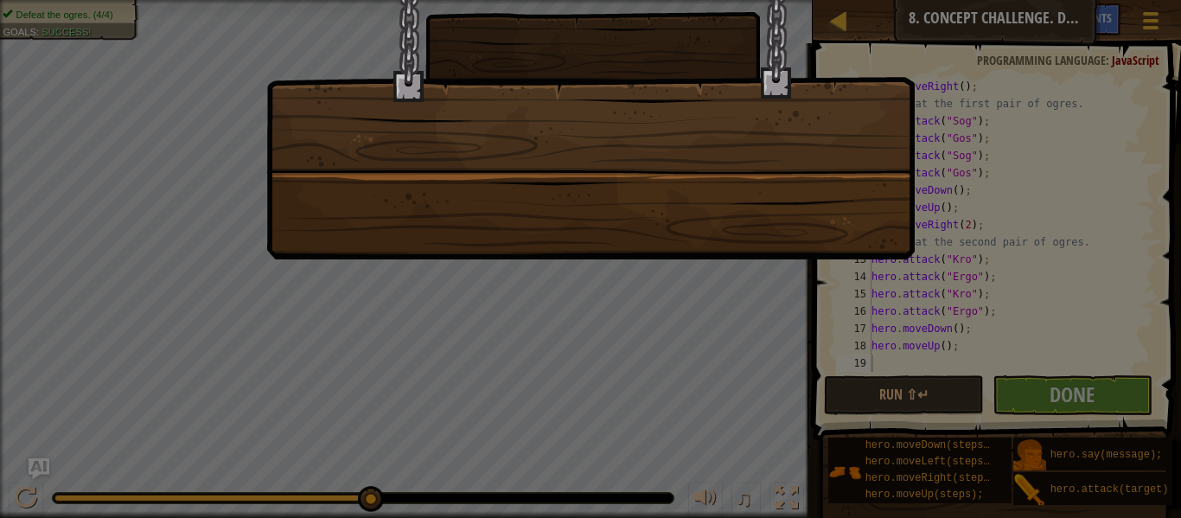
click at [1096, 394] on div at bounding box center [590, 259] width 1181 height 518
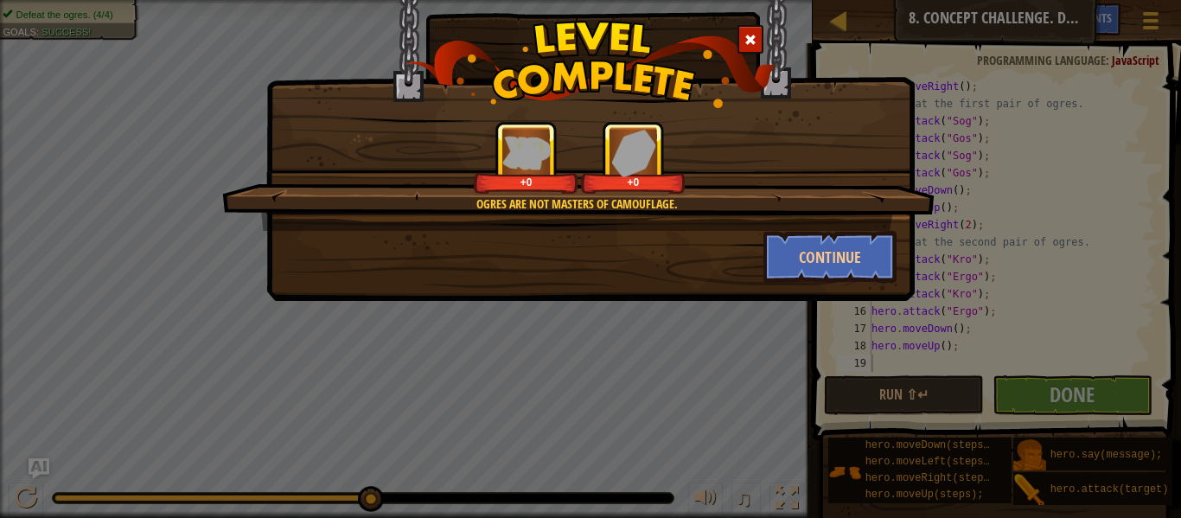
click at [1032, 289] on div "Ogres are not masters of camouflage. +0 +0 Continue" at bounding box center [590, 259] width 1181 height 518
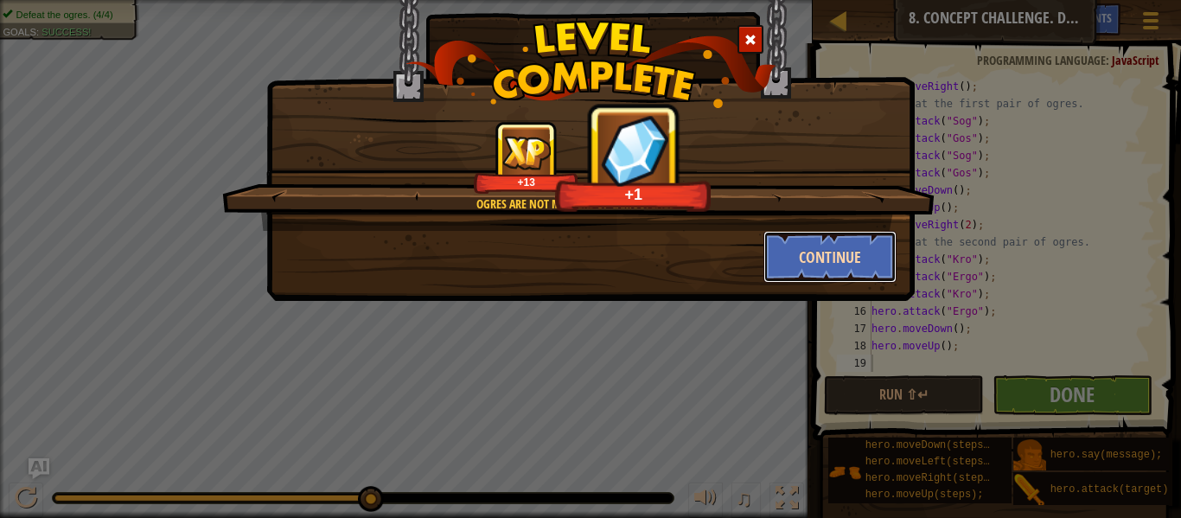
click at [855, 277] on button "Continue" at bounding box center [830, 257] width 134 height 52
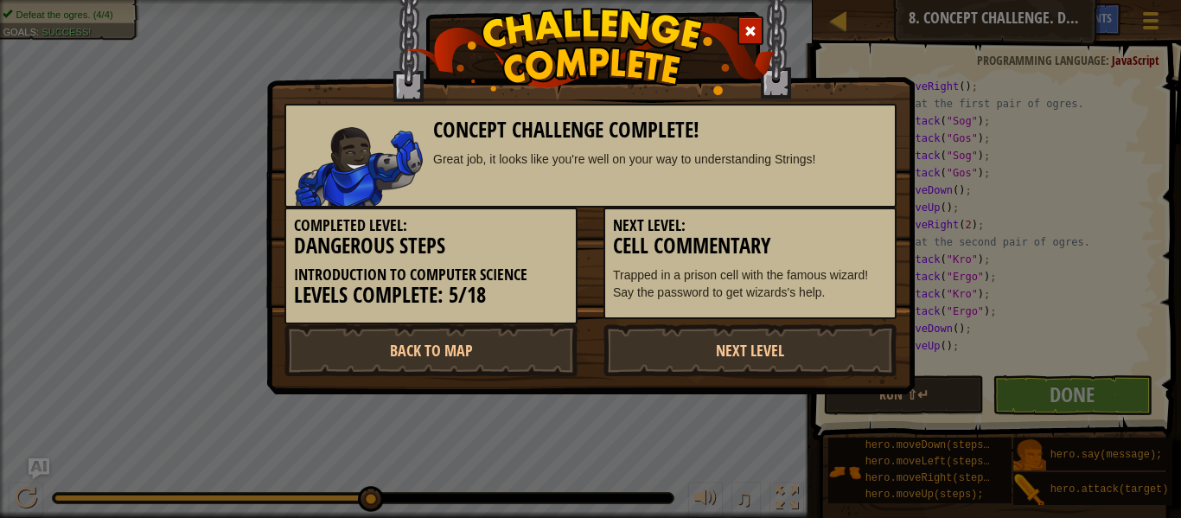
click at [1031, 312] on div "Concept Challenge Complete! Great job, it looks like you're well on your way to…" at bounding box center [590, 259] width 1181 height 518
click at [983, 321] on div "Concept Challenge Complete! Great job, it looks like you're well on your way to…" at bounding box center [590, 259] width 1181 height 518
click at [837, 333] on link "Next Level" at bounding box center [749, 350] width 293 height 52
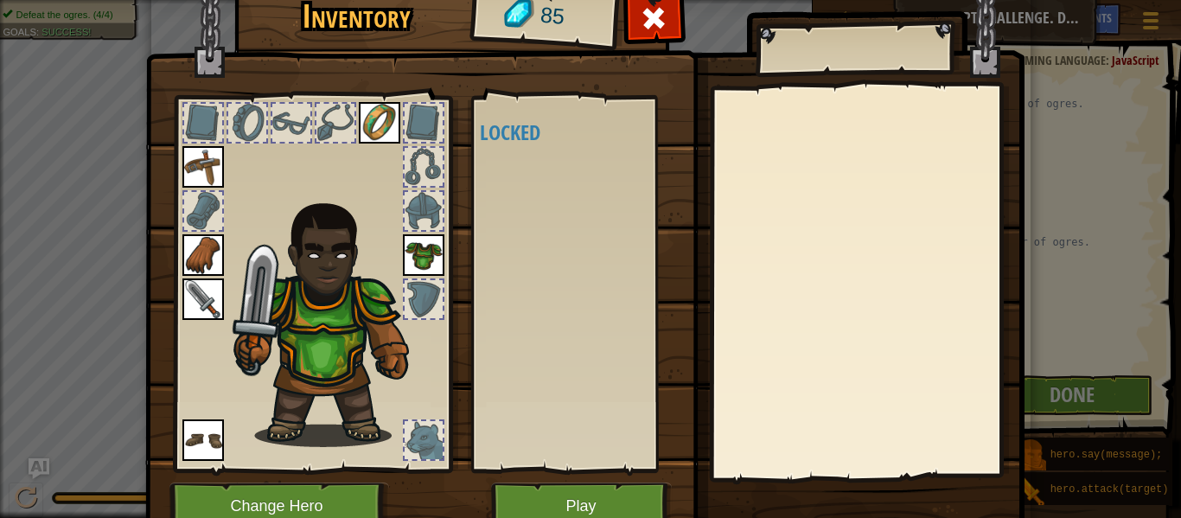
click at [1087, 252] on div "Inventory 85 Available Equip Equip Equip Equip Equip Equip (double-click to equ…" at bounding box center [590, 259] width 1181 height 518
click at [645, 47] on div at bounding box center [654, 23] width 54 height 54
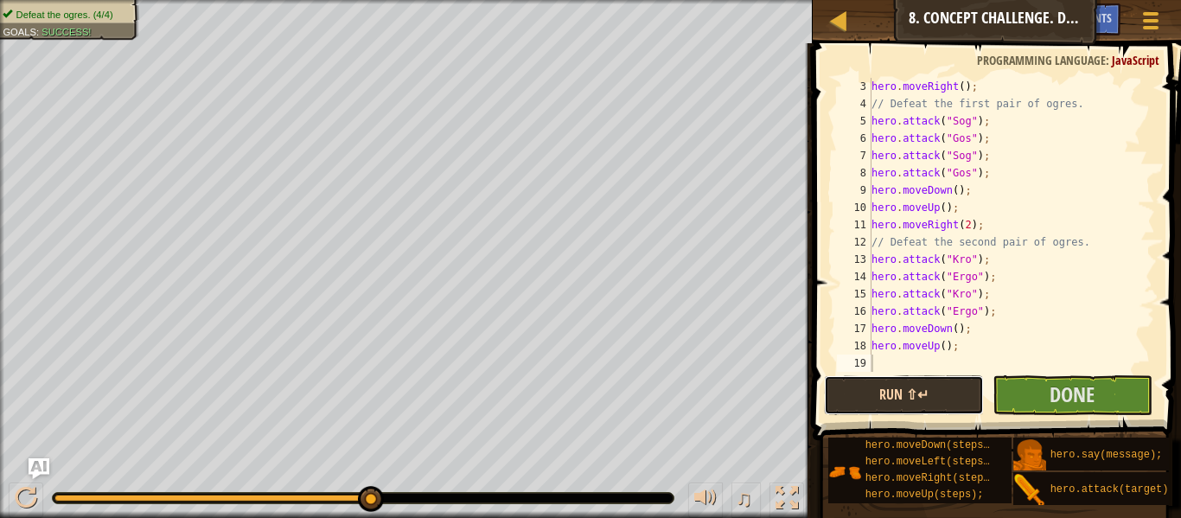
click at [870, 402] on button "Run ⇧↵" at bounding box center [904, 395] width 160 height 40
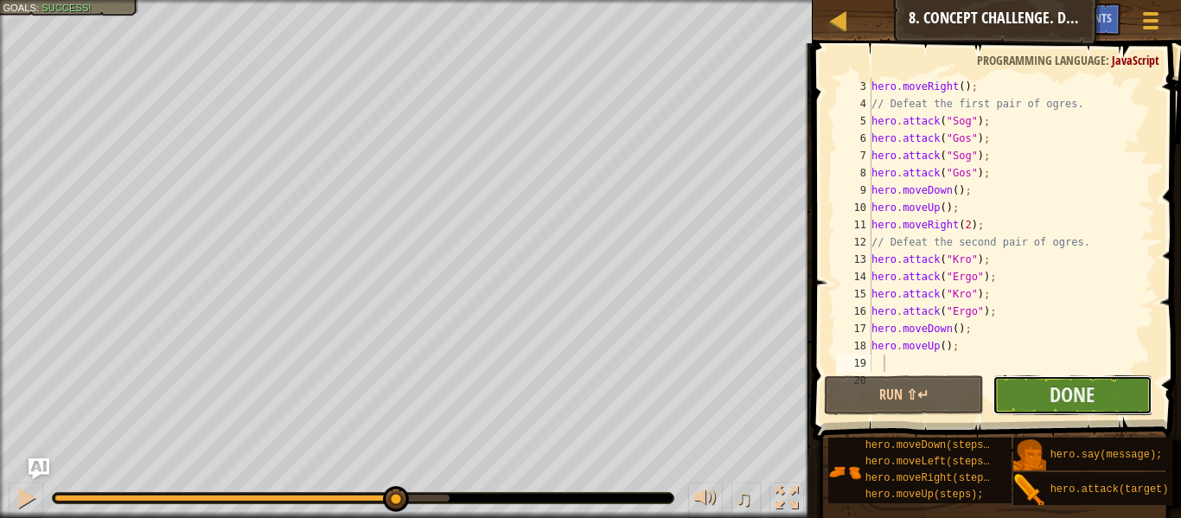
click at [1073, 413] on button "Done" at bounding box center [1072, 395] width 160 height 40
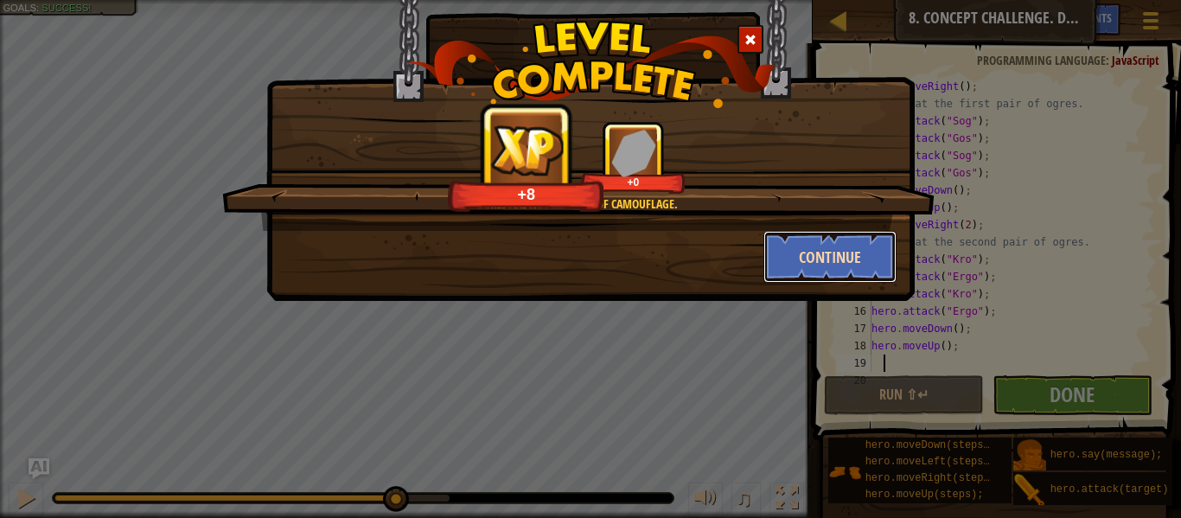
click at [853, 266] on button "Continue" at bounding box center [830, 257] width 134 height 52
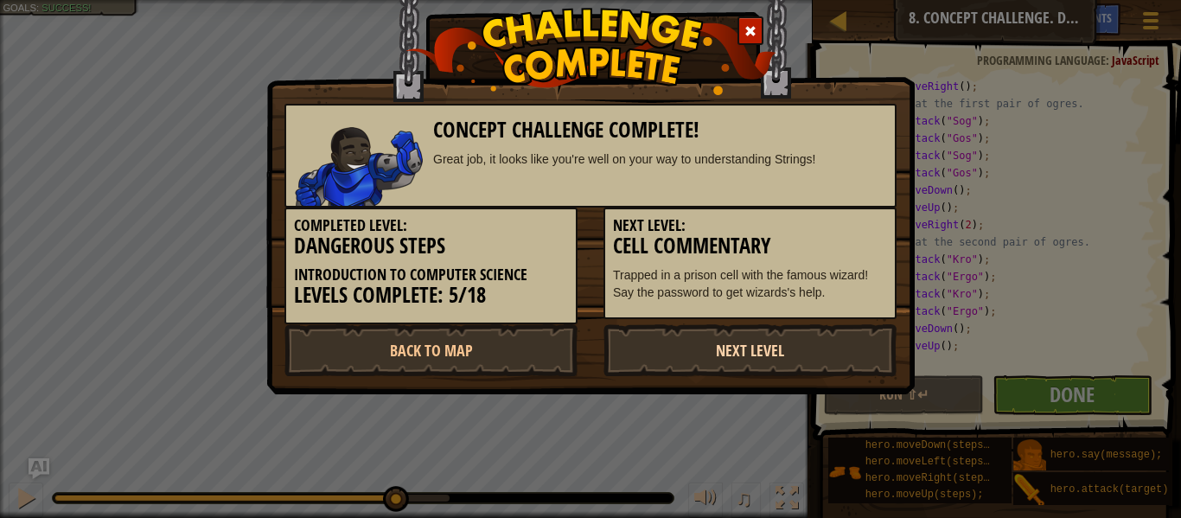
click at [827, 336] on link "Next Level" at bounding box center [749, 350] width 293 height 52
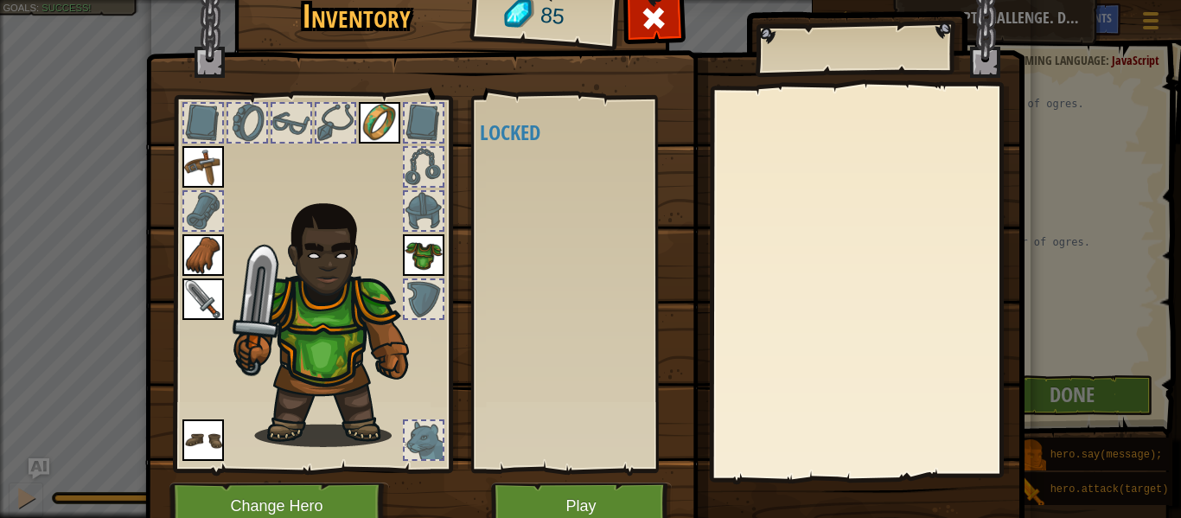
click at [827, 336] on div at bounding box center [866, 282] width 305 height 388
click at [548, 485] on button "Play" at bounding box center [581, 506] width 181 height 48
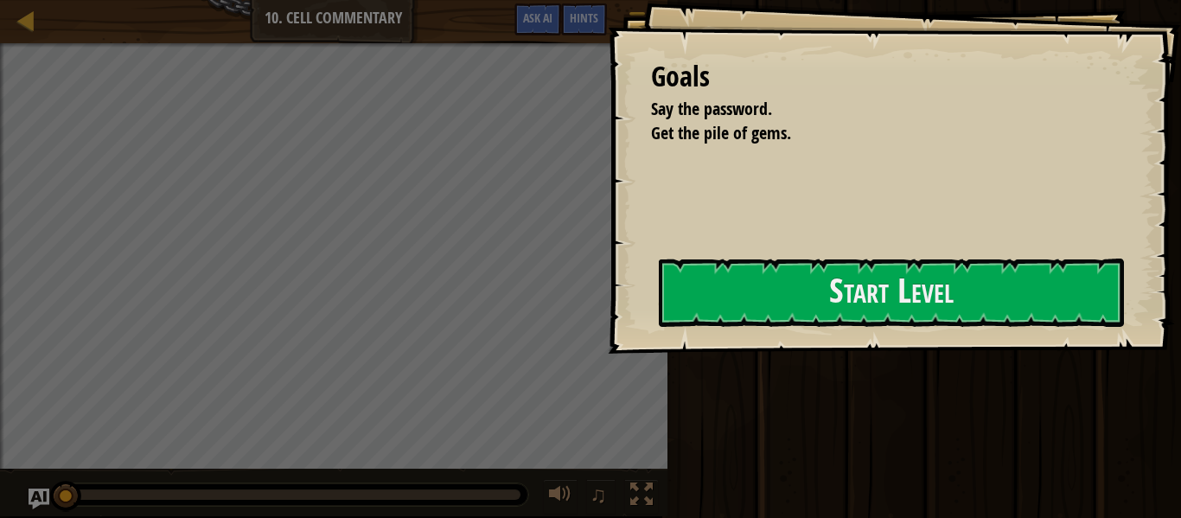
click at [608, 353] on div "Goals Say the password. Get the pile of gems. Start Level Error loading from se…" at bounding box center [894, 176] width 573 height 353
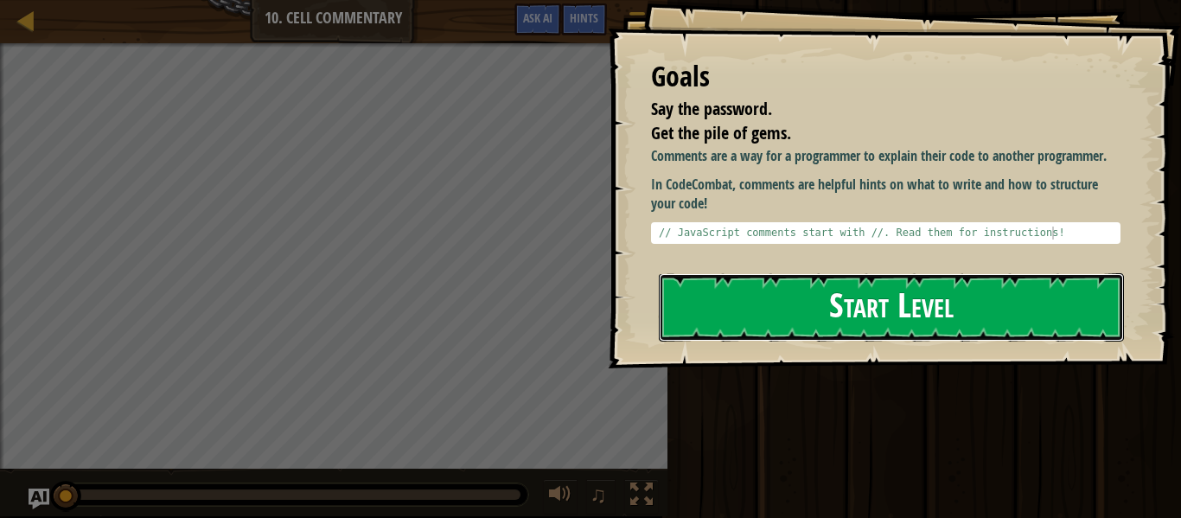
click at [860, 298] on button "Start Level" at bounding box center [891, 307] width 465 height 68
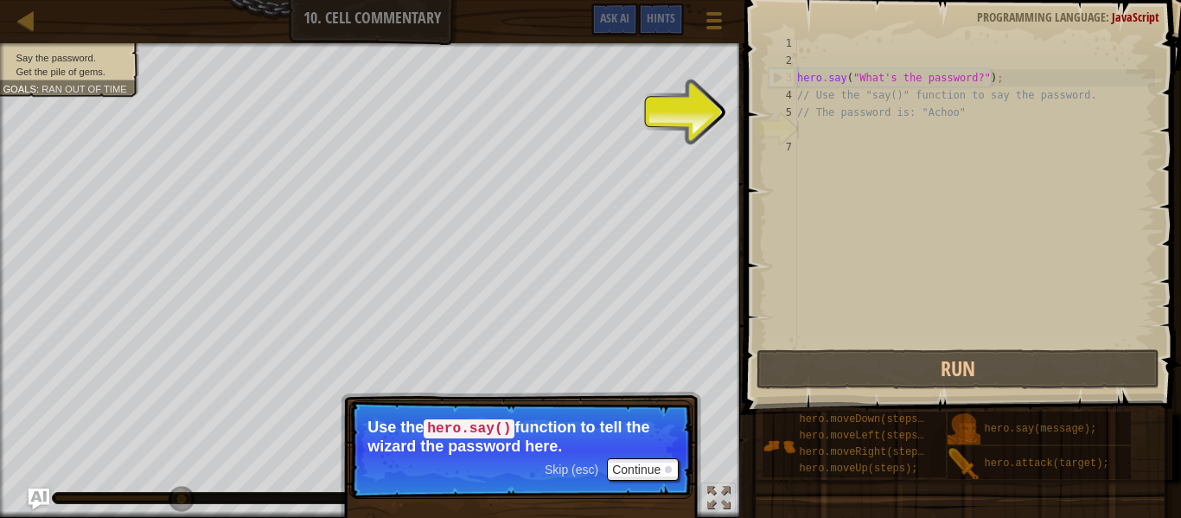
click at [545, 468] on span "Skip (esc)" at bounding box center [571, 469] width 54 height 14
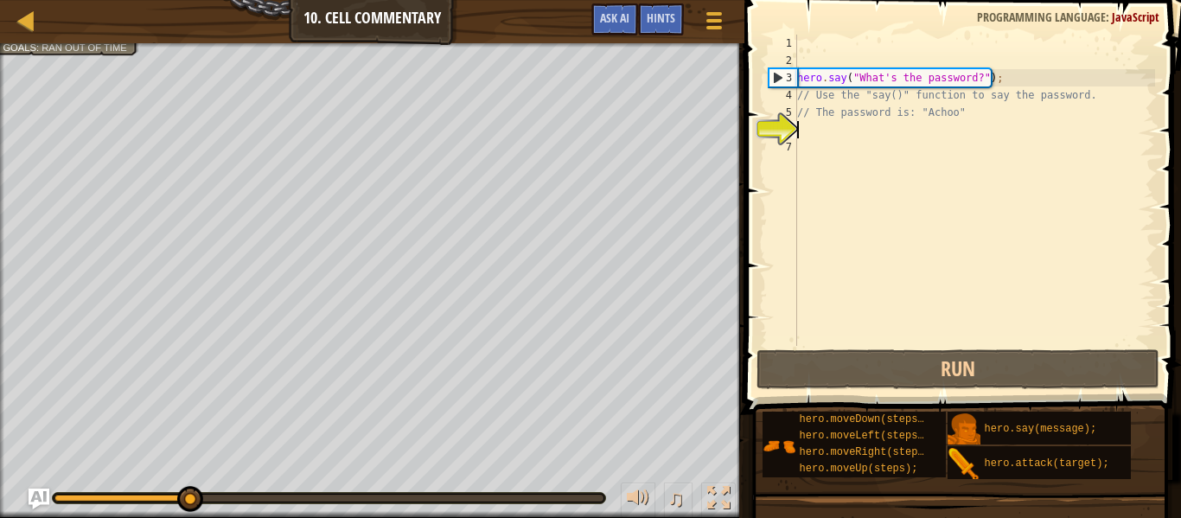
scroll to position [8, 0]
drag, startPoint x: 592, startPoint y: 494, endPoint x: 6, endPoint y: 558, distance: 589.4
click at [6, 0] on html "Map Introduction to Computer Science 10. Cell Commentary Game Menu Done Hints A…" at bounding box center [590, 0] width 1181 height 0
drag, startPoint x: 60, startPoint y: 507, endPoint x: 83, endPoint y: 512, distance: 23.7
click at [83, 512] on div "♫" at bounding box center [372, 494] width 744 height 52
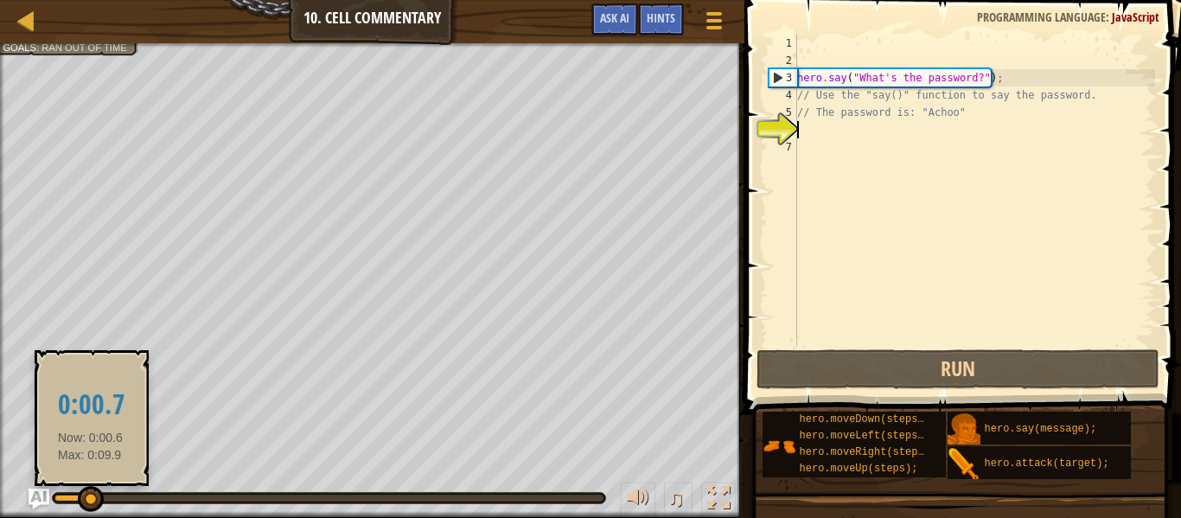
drag, startPoint x: 80, startPoint y: 507, endPoint x: 92, endPoint y: 509, distance: 13.1
click at [92, 509] on div at bounding box center [91, 499] width 26 height 26
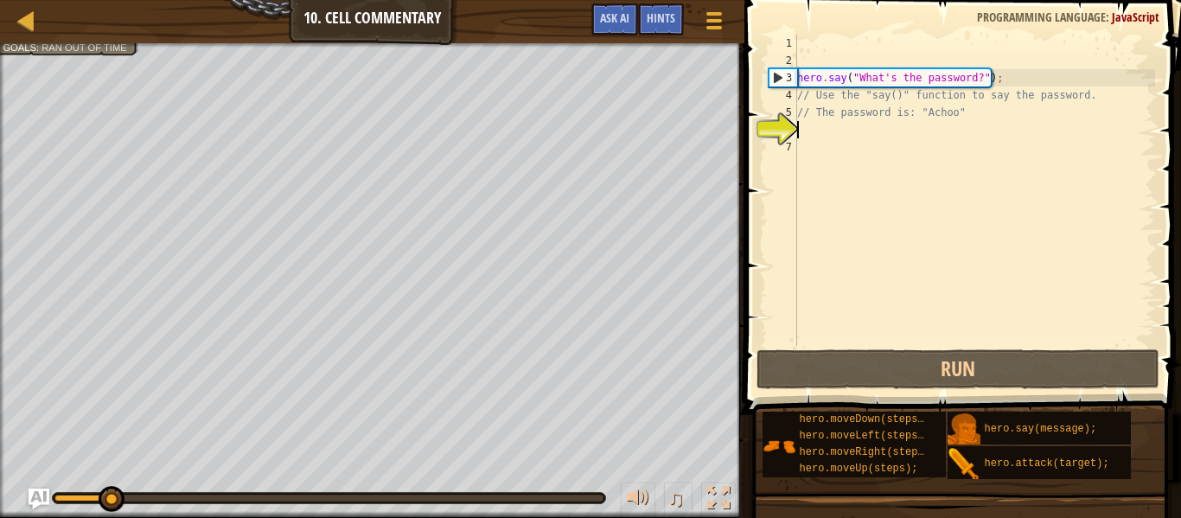
drag, startPoint x: 91, startPoint y: 510, endPoint x: 113, endPoint y: 517, distance: 23.5
click at [113, 517] on div "♫" at bounding box center [372, 494] width 744 height 52
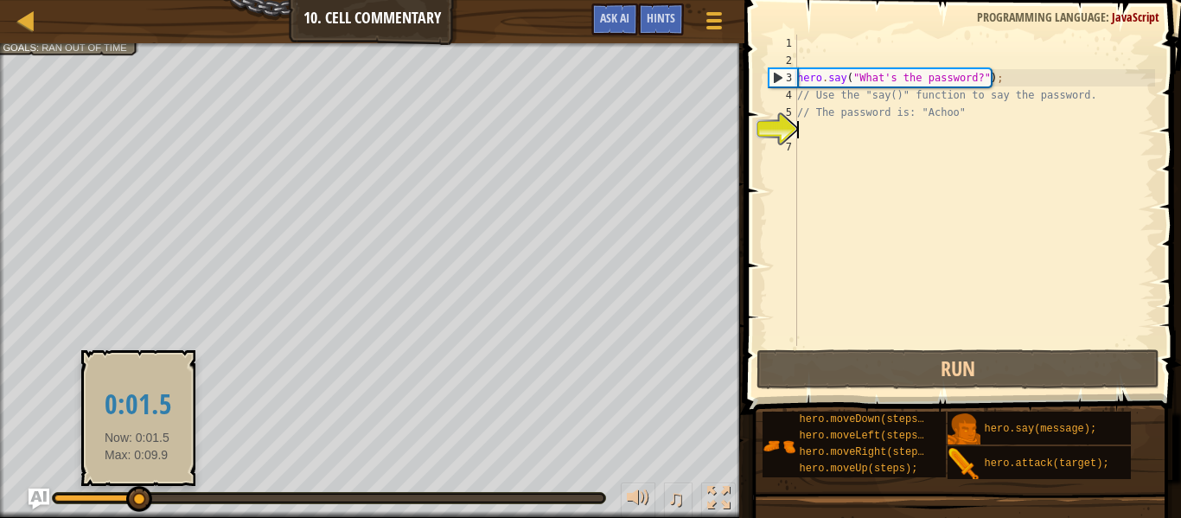
drag, startPoint x: 118, startPoint y: 505, endPoint x: 137, endPoint y: 511, distance: 20.0
click at [137, 511] on div at bounding box center [139, 499] width 26 height 26
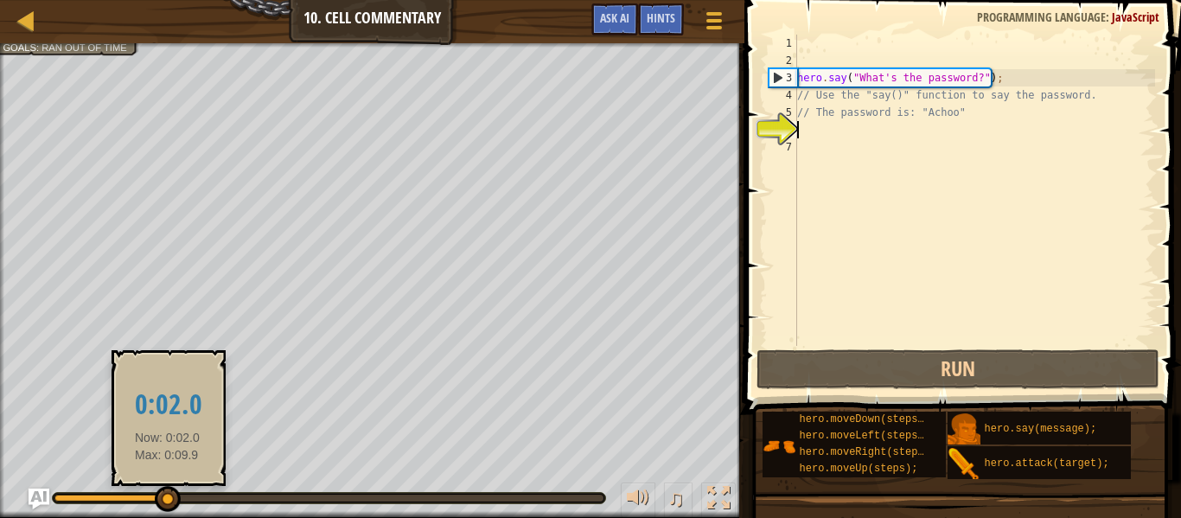
drag, startPoint x: 145, startPoint y: 501, endPoint x: 168, endPoint y: 505, distance: 22.7
click at [168, 505] on div at bounding box center [168, 499] width 26 height 26
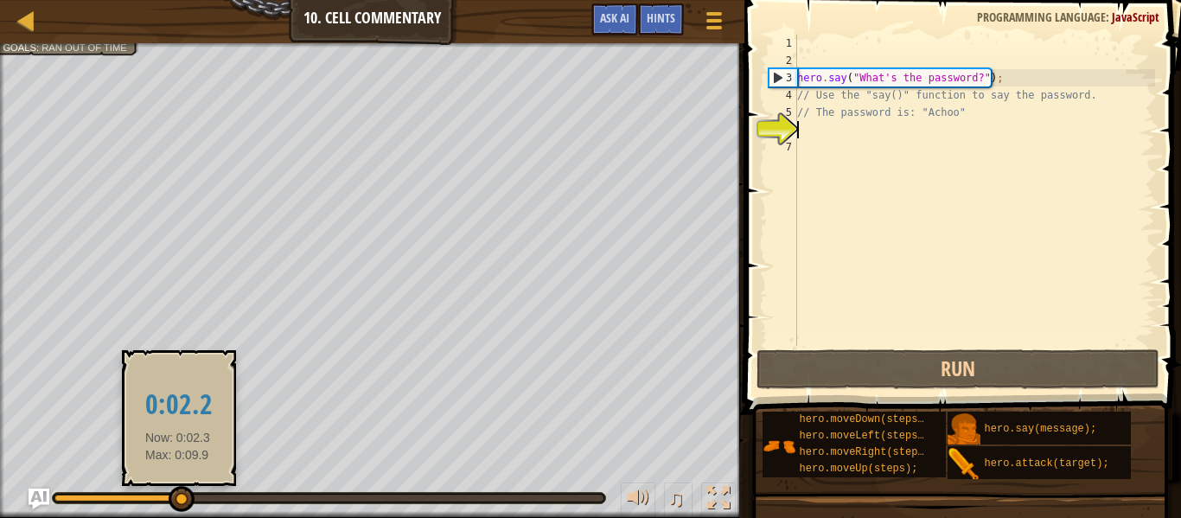
drag, startPoint x: 169, startPoint y: 506, endPoint x: 183, endPoint y: 511, distance: 15.6
click at [183, 511] on div at bounding box center [182, 499] width 26 height 26
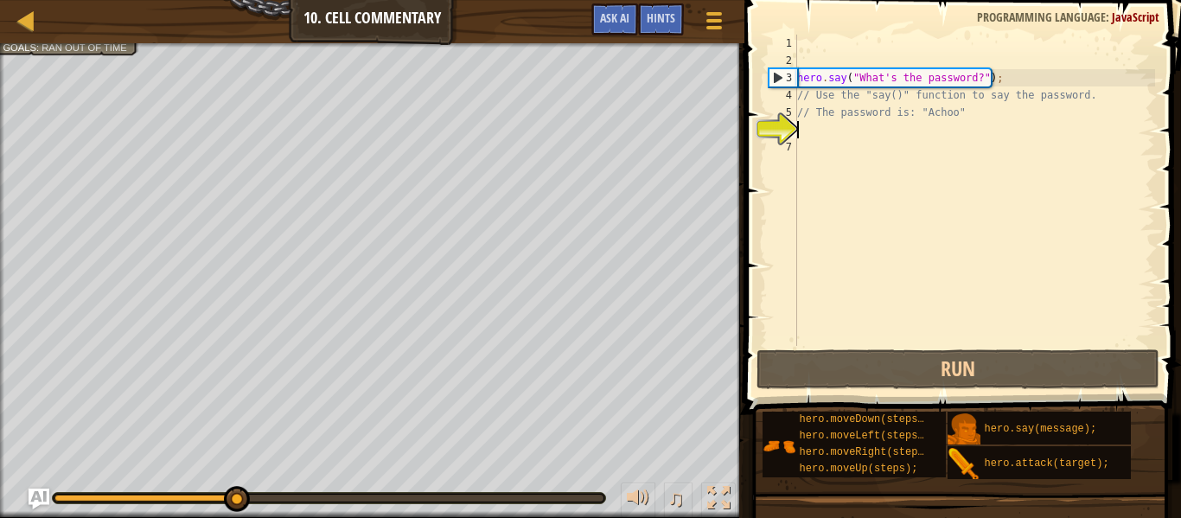
drag, startPoint x: 173, startPoint y: 495, endPoint x: 232, endPoint y: 519, distance: 64.4
click at [232, 0] on html "Map Introduction to Computer Science 10. Cell Commentary Game Menu Done Hints A…" at bounding box center [590, 0] width 1181 height 0
drag, startPoint x: 229, startPoint y: 503, endPoint x: 137, endPoint y: 550, distance: 103.6
click at [137, 0] on html "Map Introduction to Computer Science 10. Cell Commentary Game Menu Done Hints A…" at bounding box center [590, 0] width 1181 height 0
click at [821, 128] on div "hero . say ( "What's the password?" ) ; // Use the "say()" function to say the …" at bounding box center [973, 208] width 361 height 346
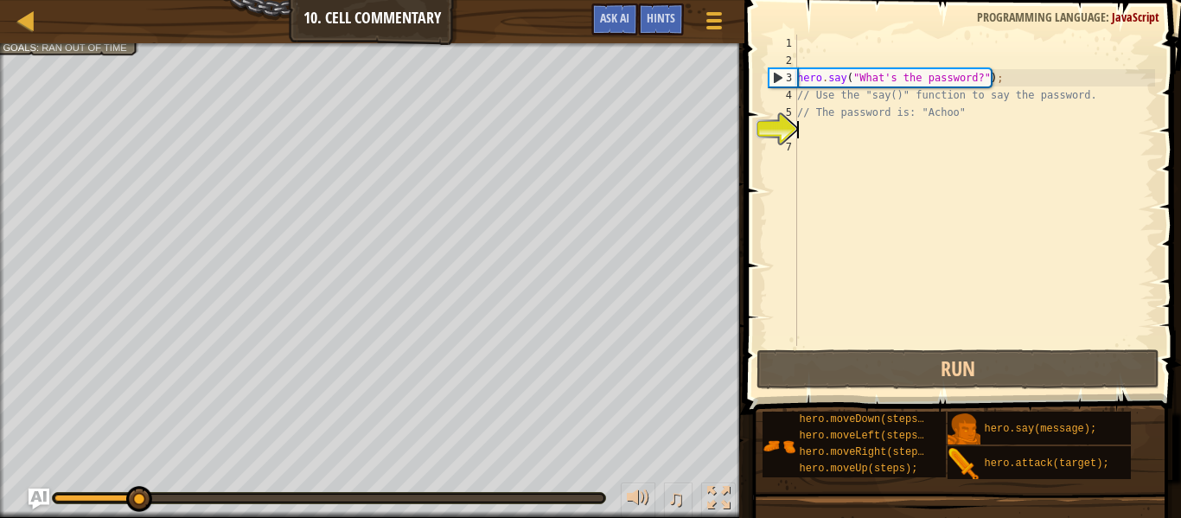
type textarea "h"
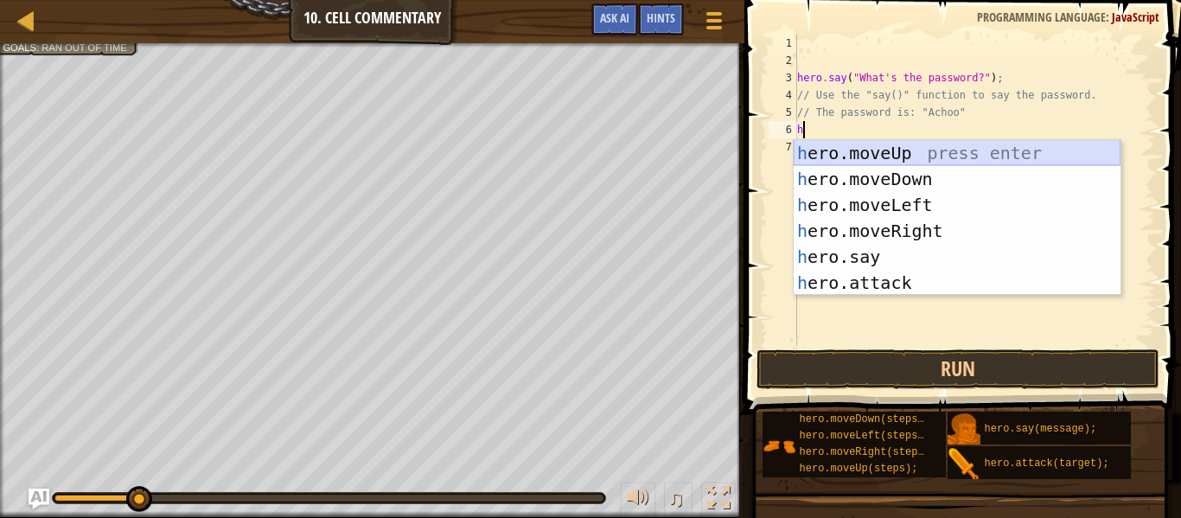
click at [815, 155] on div "h ero.moveUp press enter h ero.moveDown press enter h ero.moveLeft press enter …" at bounding box center [956, 243] width 327 height 207
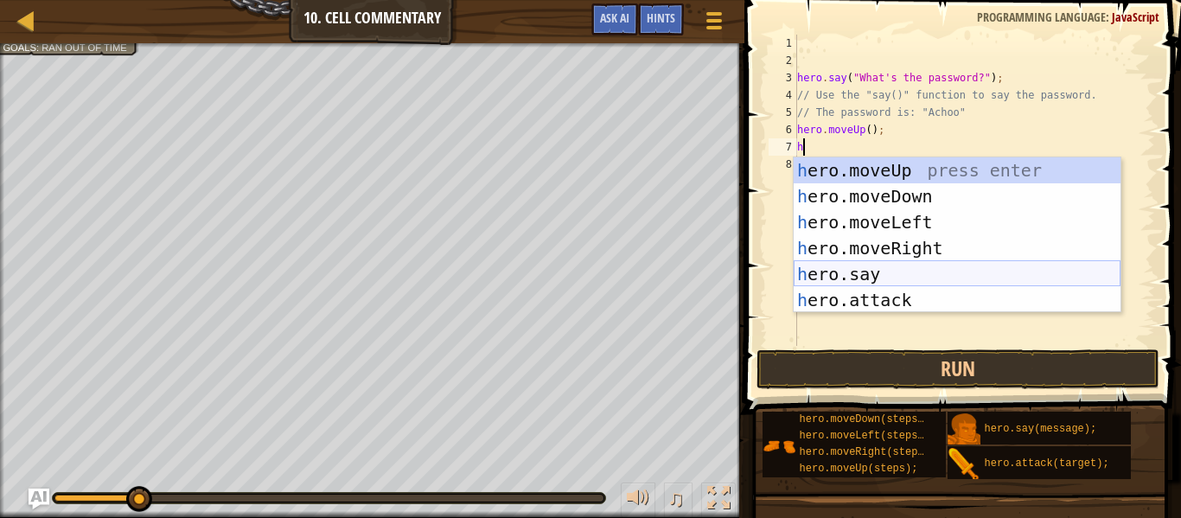
click at [855, 272] on div "h ero.moveUp press enter h ero.moveDown press enter h ero.moveLeft press enter …" at bounding box center [956, 260] width 327 height 207
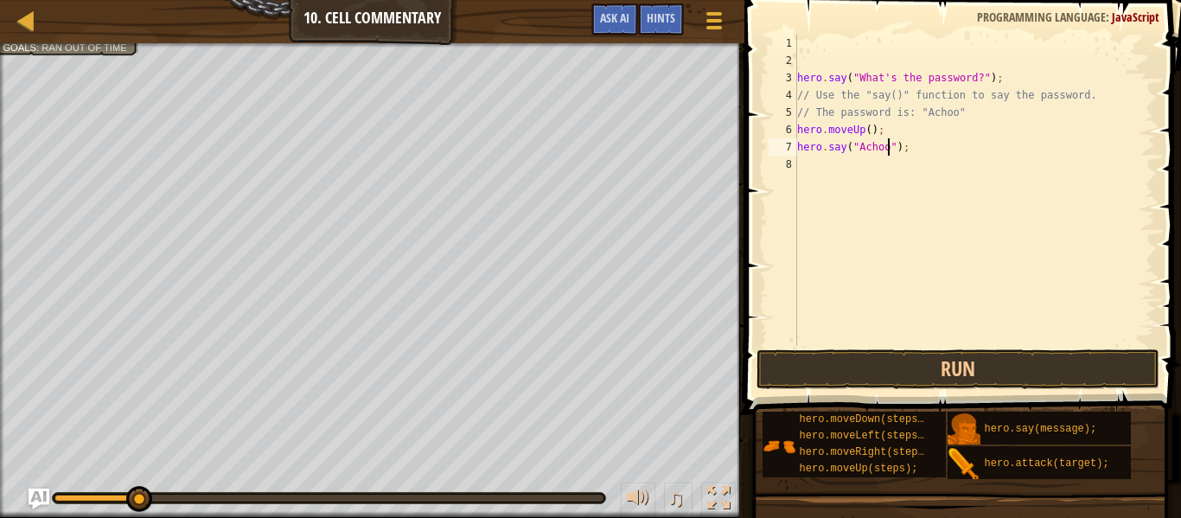
scroll to position [8, 14]
type textarea "hero.say("Achoo");"
click at [812, 374] on button "Run" at bounding box center [957, 369] width 403 height 40
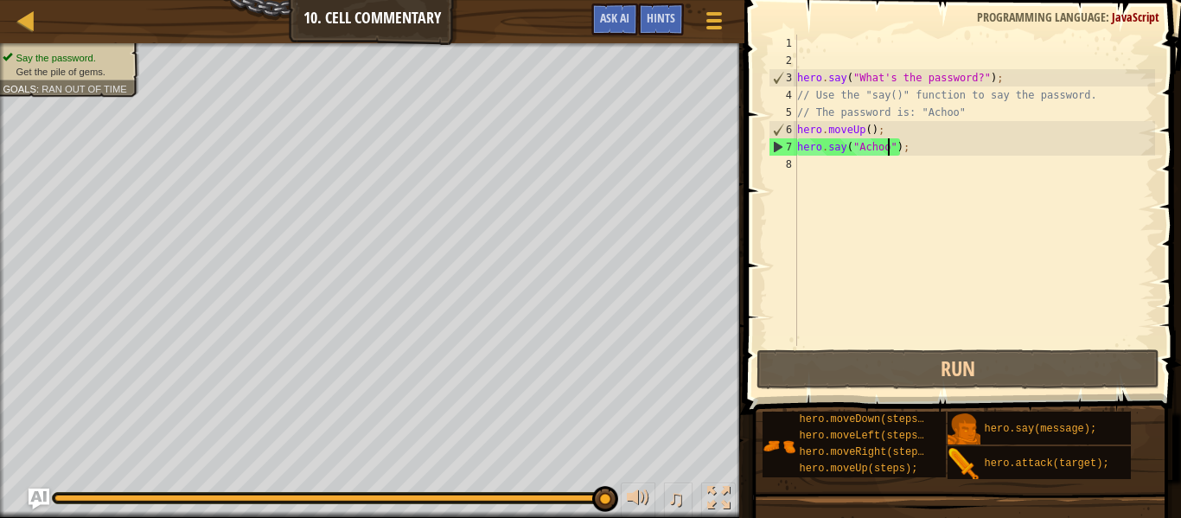
scroll to position [8, 0]
click at [799, 200] on div "hero . say ( "What's the password?" ) ; // Use the "say()" function to say the …" at bounding box center [973, 208] width 361 height 346
type textarea "h"
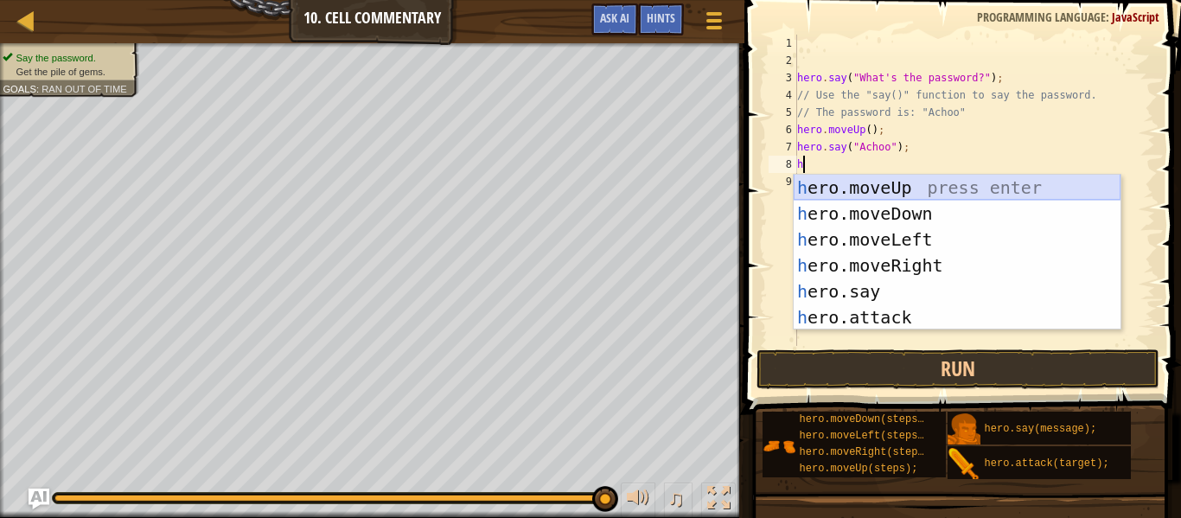
click at [816, 190] on div "h ero.moveUp press enter h ero.moveDown press enter h ero.moveLeft press enter …" at bounding box center [956, 278] width 327 height 207
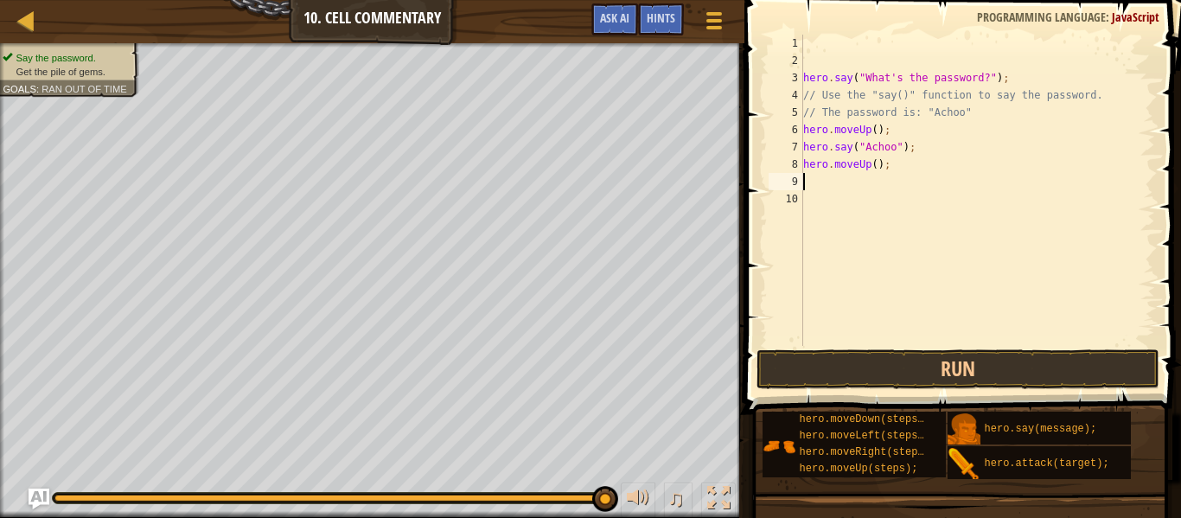
click at [815, 309] on div "hero . say ( "What's the password?" ) ; // Use the "say()" function to say the …" at bounding box center [976, 208] width 355 height 346
click at [850, 385] on button "Run" at bounding box center [957, 369] width 403 height 40
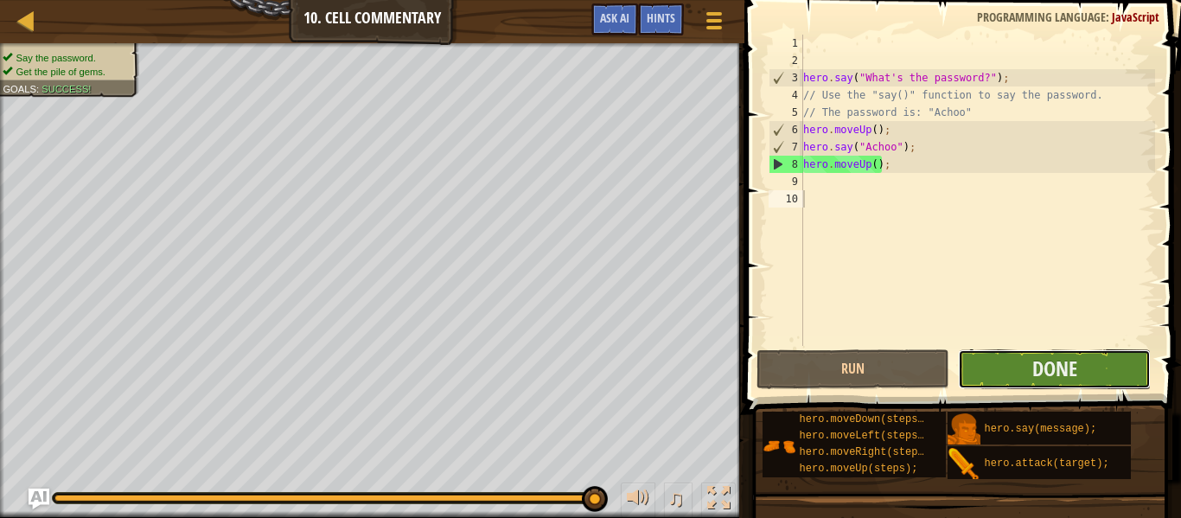
click at [996, 376] on button "Done" at bounding box center [1054, 369] width 193 height 40
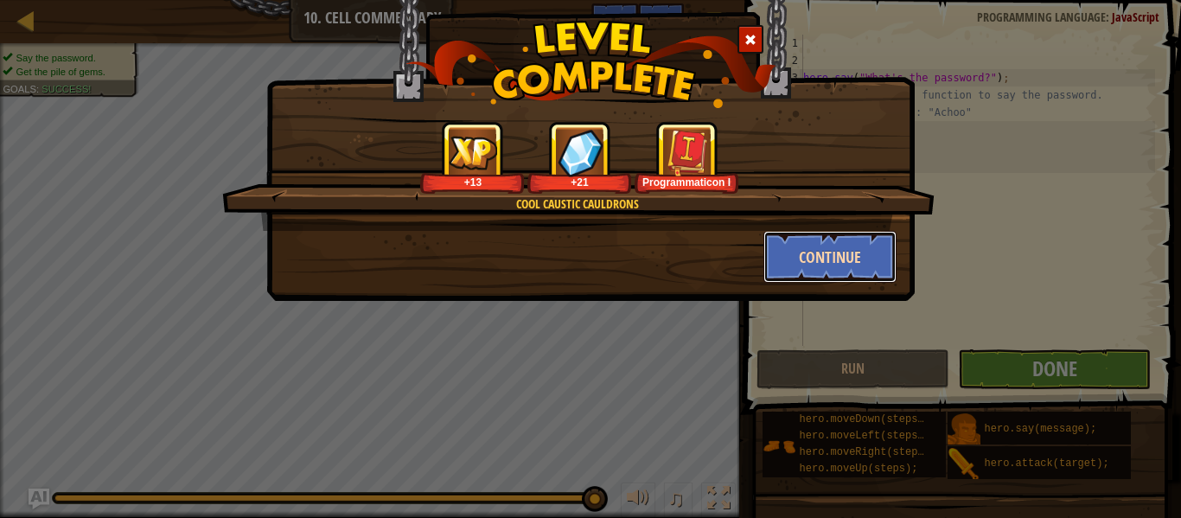
click at [787, 249] on button "Continue" at bounding box center [830, 257] width 134 height 52
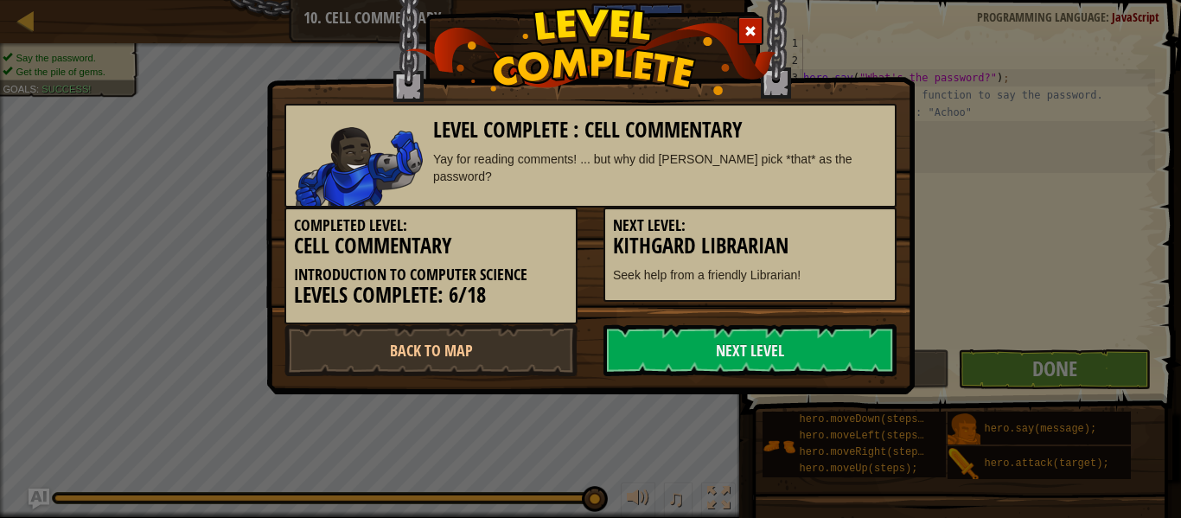
click at [784, 256] on h3 "Kithgard Librarian" at bounding box center [750, 245] width 274 height 23
click at [740, 350] on link "Next Level" at bounding box center [749, 350] width 293 height 52
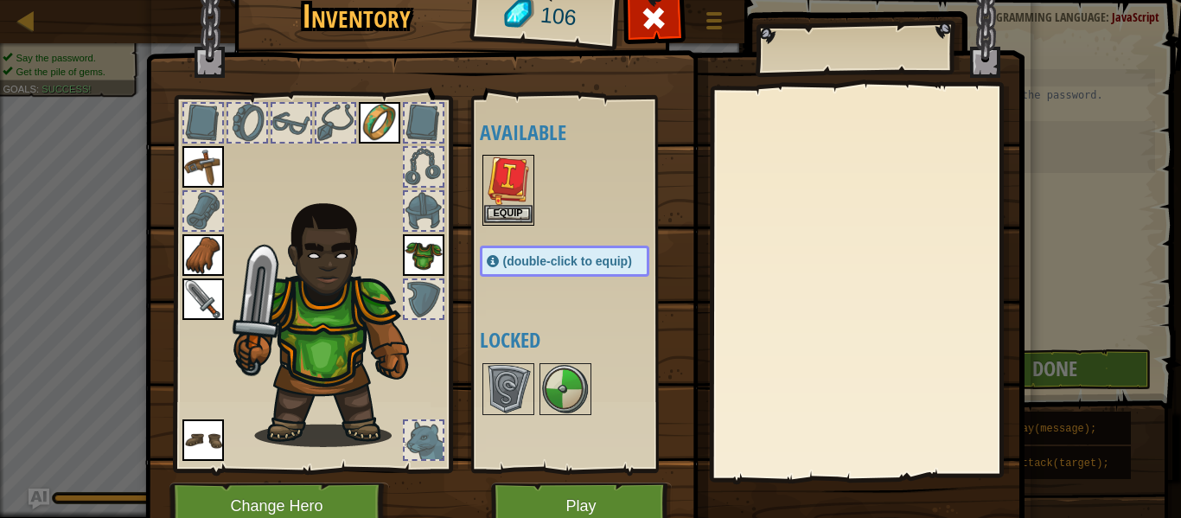
click at [487, 200] on img at bounding box center [508, 180] width 48 height 48
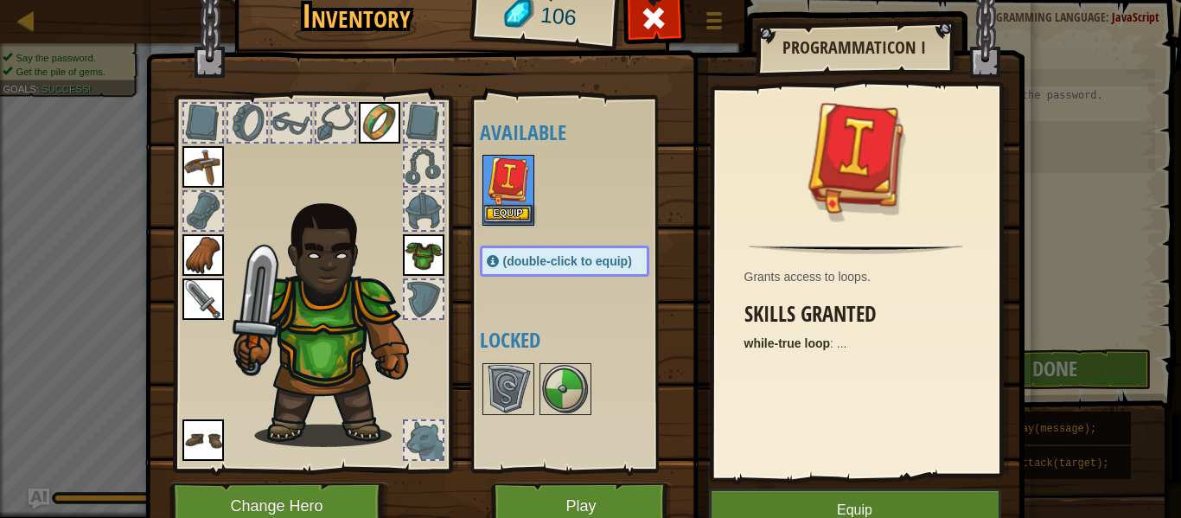
click at [487, 200] on img at bounding box center [508, 180] width 48 height 48
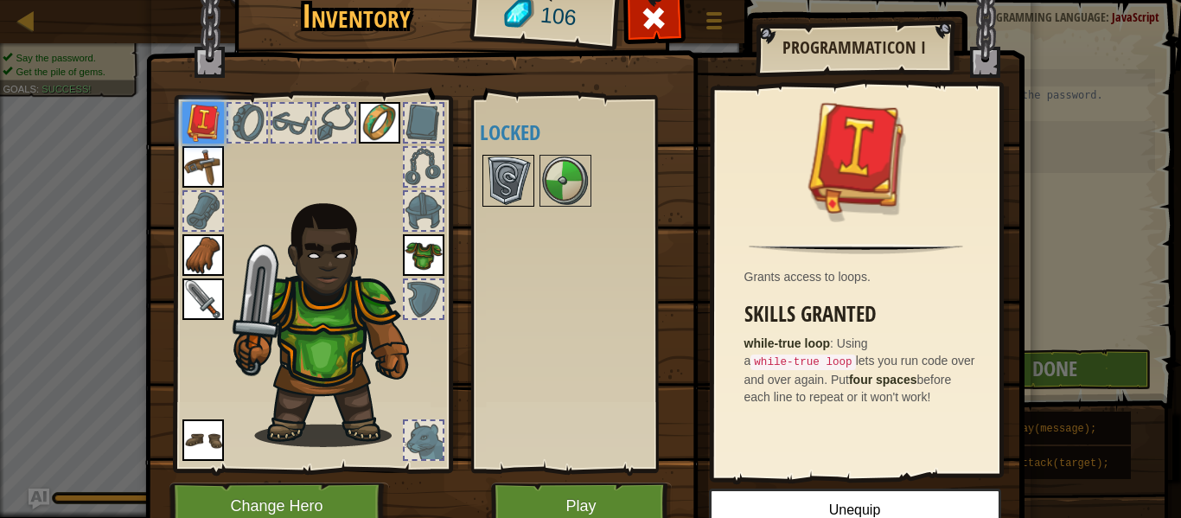
click at [499, 197] on img at bounding box center [508, 180] width 48 height 48
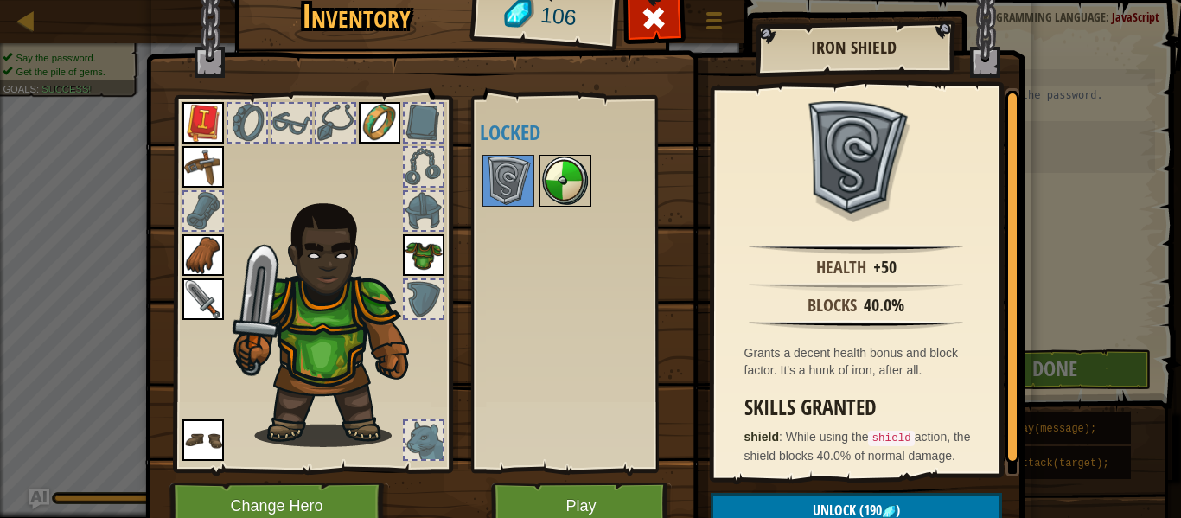
click at [586, 206] on div at bounding box center [565, 181] width 52 height 52
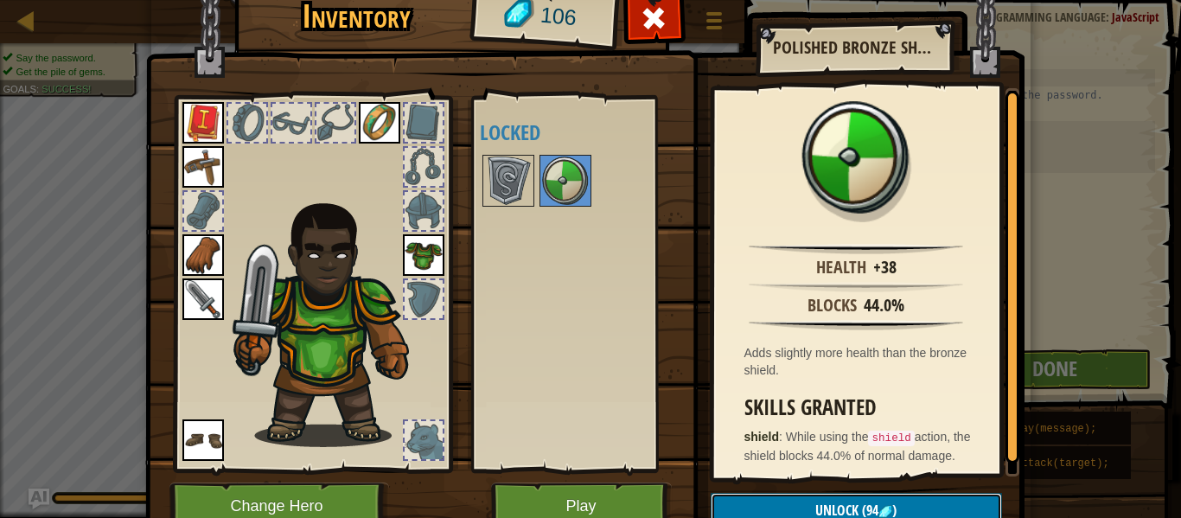
click at [790, 495] on button "Unlock (94 )" at bounding box center [855, 510] width 291 height 35
click at [790, 495] on button "Confirm" at bounding box center [855, 510] width 291 height 35
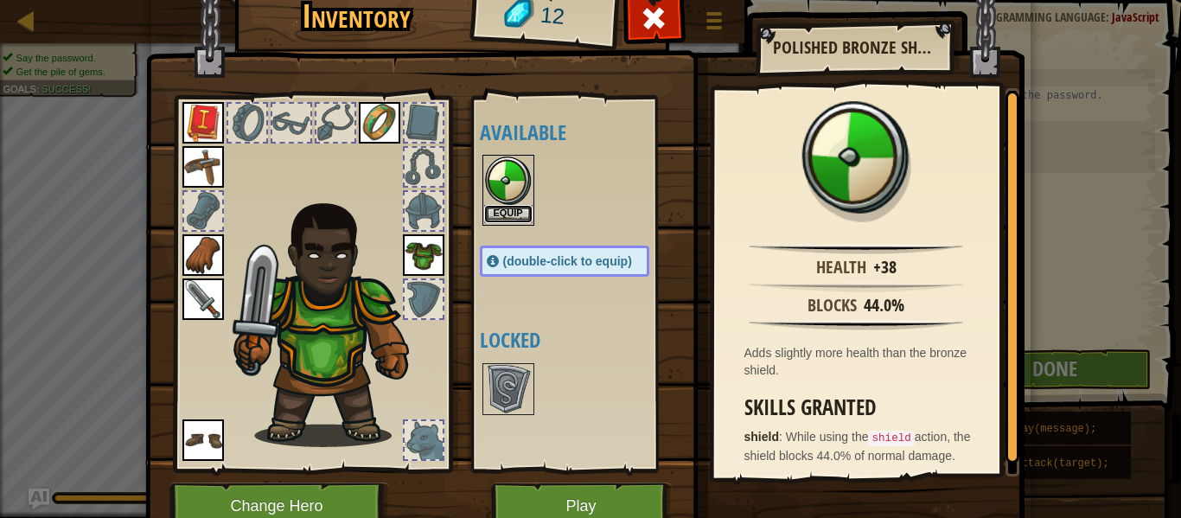
click at [519, 221] on button "Equip" at bounding box center [508, 214] width 48 height 18
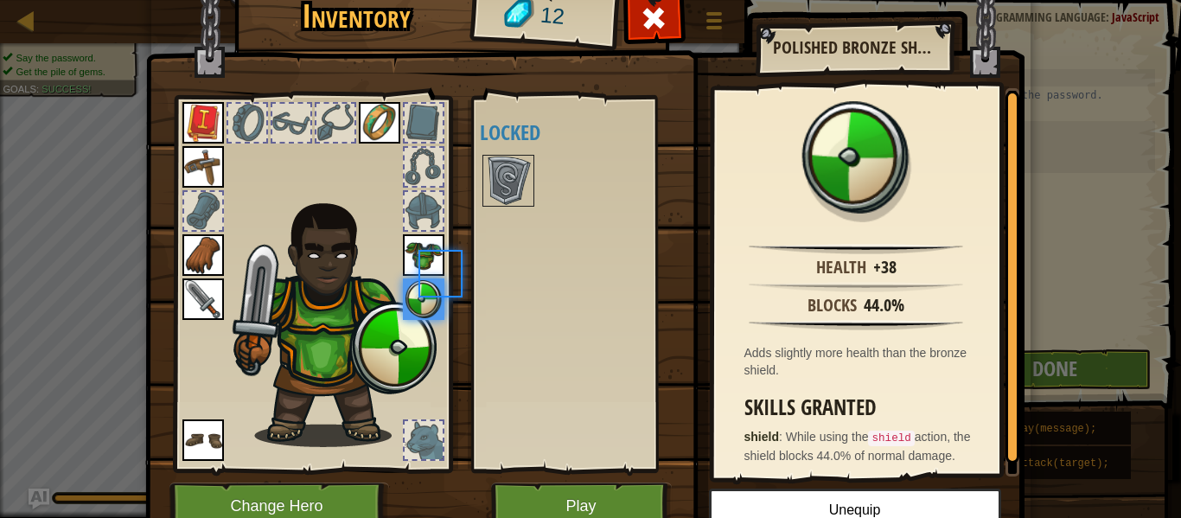
click at [519, 221] on div "Available Equip Equip Equip Equip Equip Equip Equip Equip (double-click to equi…" at bounding box center [582, 284] width 204 height 360
click at [251, 516] on button "Change Hero" at bounding box center [279, 506] width 220 height 48
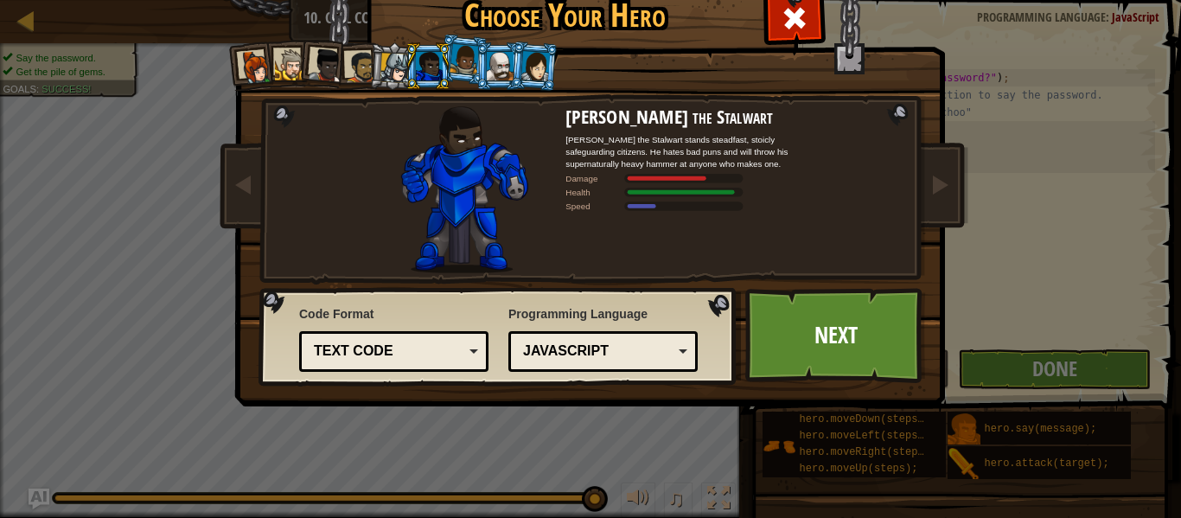
click at [422, 60] on div at bounding box center [429, 66] width 27 height 28
click at [367, 55] on div at bounding box center [361, 67] width 32 height 32
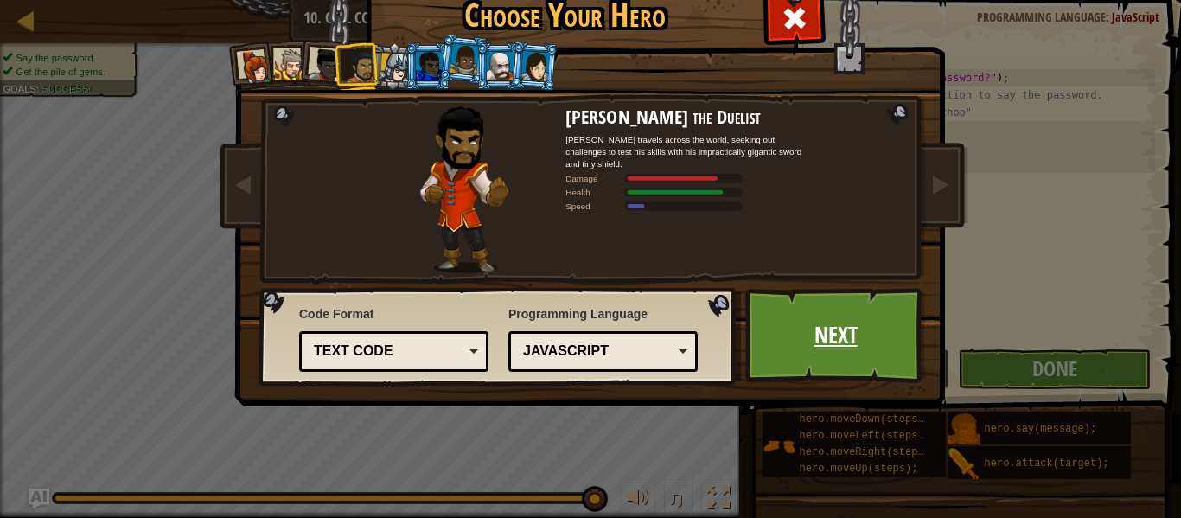
click at [838, 318] on link "Next" at bounding box center [835, 335] width 181 height 95
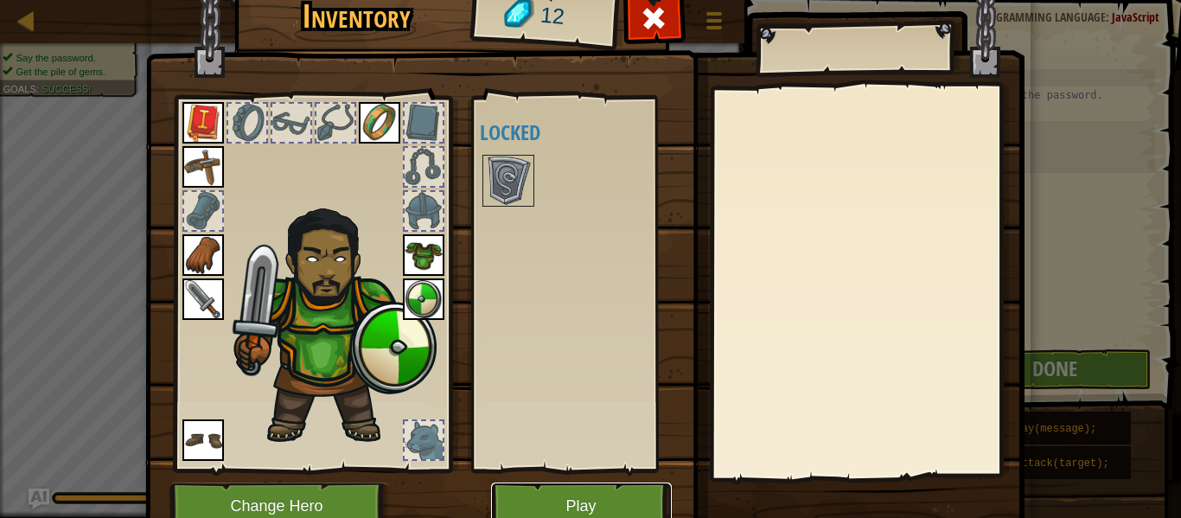
click at [578, 501] on button "Play" at bounding box center [581, 506] width 181 height 48
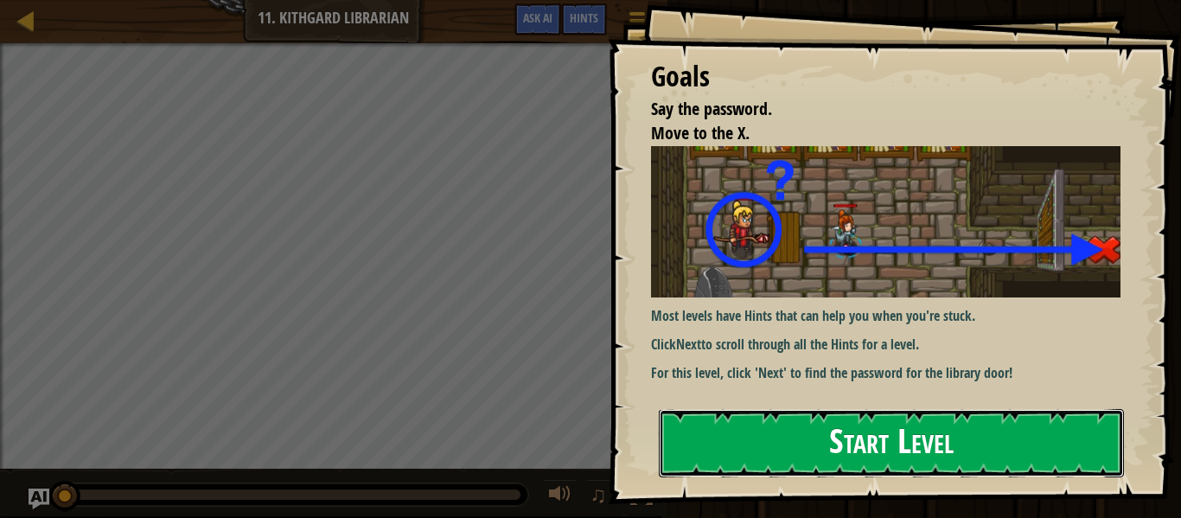
click at [830, 411] on button "Start Level" at bounding box center [891, 443] width 465 height 68
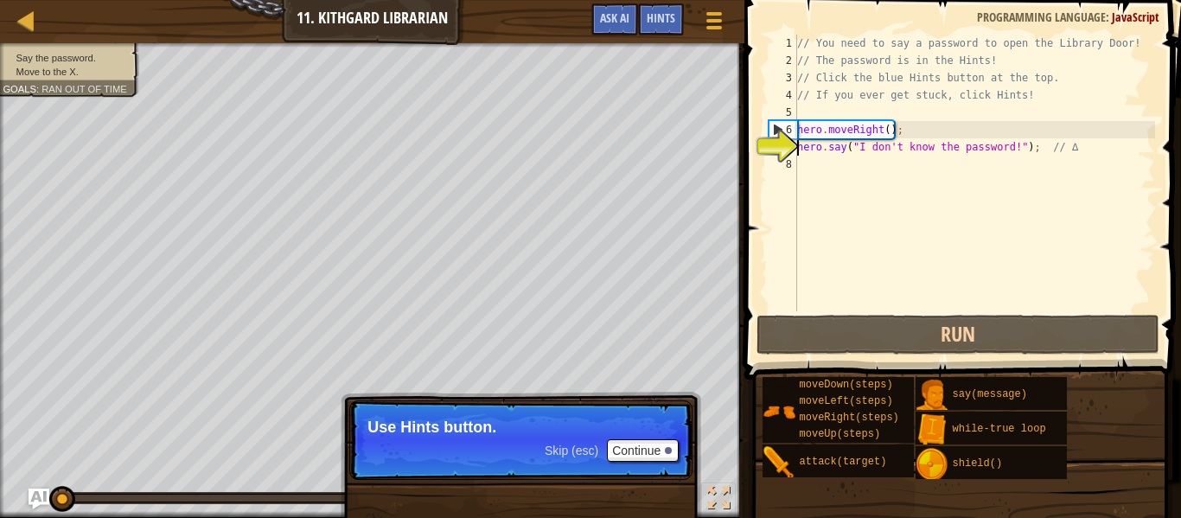
click at [582, 447] on span "Skip (esc)" at bounding box center [571, 450] width 54 height 14
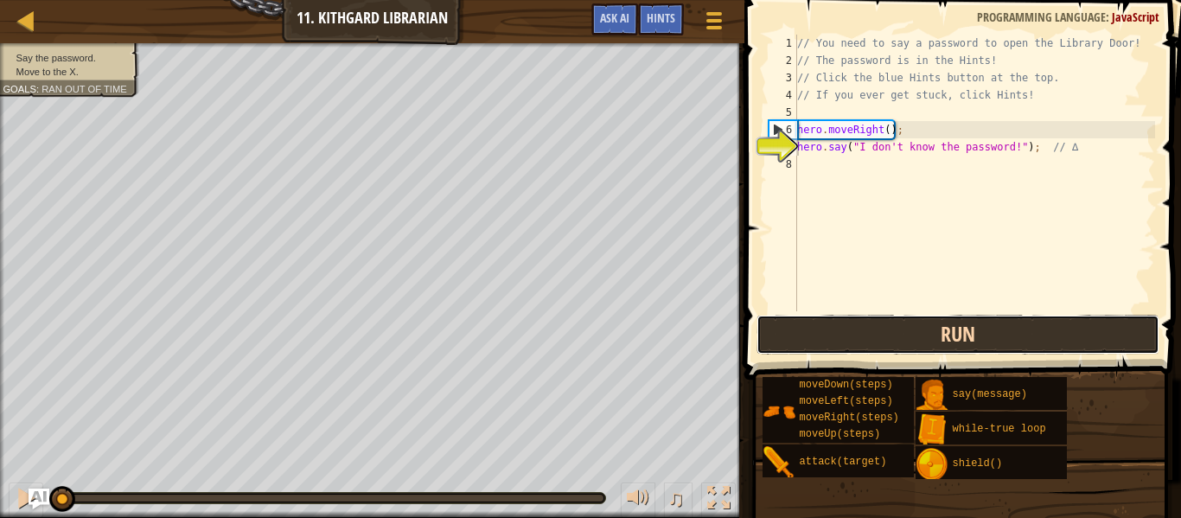
click at [908, 347] on button "Run" at bounding box center [957, 335] width 403 height 40
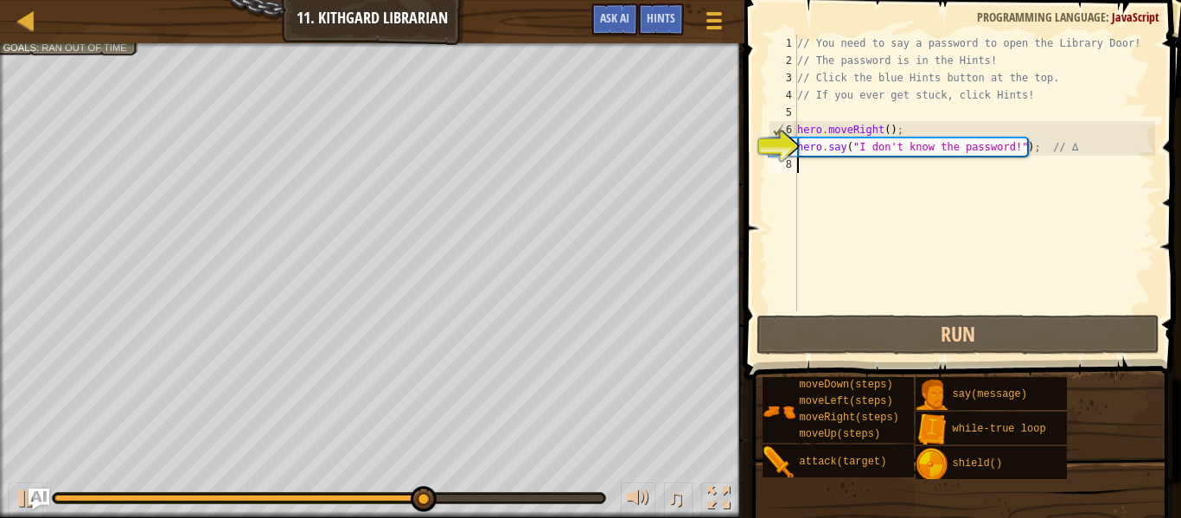
click at [818, 187] on div "// You need to say a password to open the Library Door! // The password is in t…" at bounding box center [973, 190] width 361 height 311
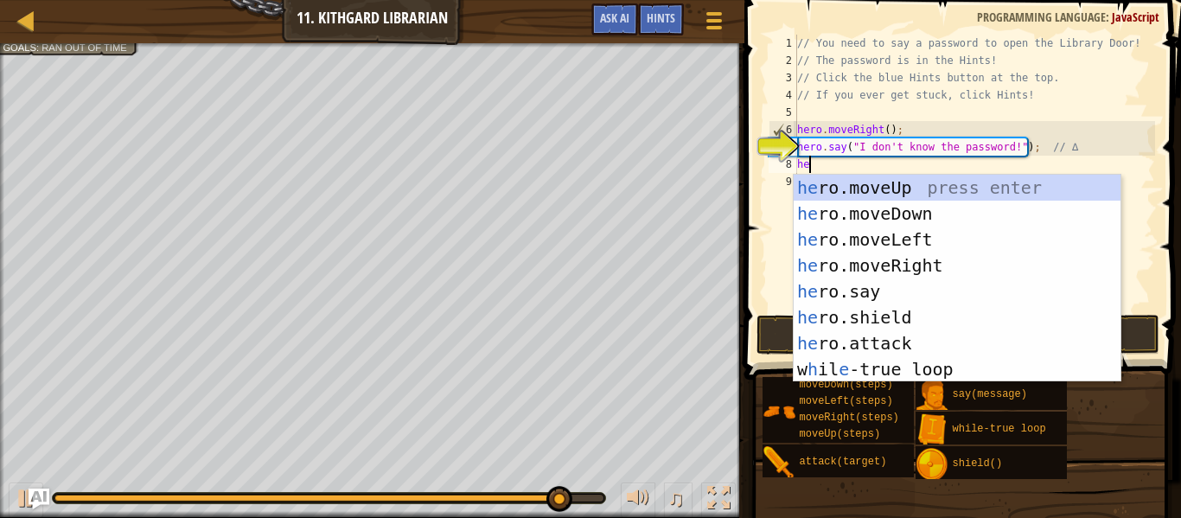
scroll to position [8, 1]
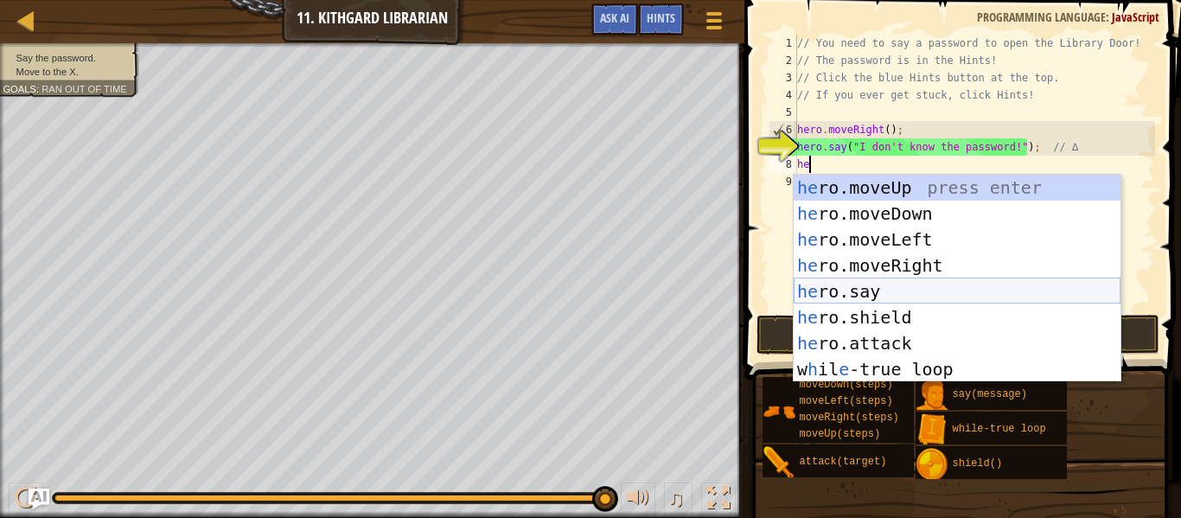
click at [865, 294] on div "he ro.moveUp press enter he ro.moveDown press enter he ro.moveLeft press enter …" at bounding box center [956, 304] width 327 height 259
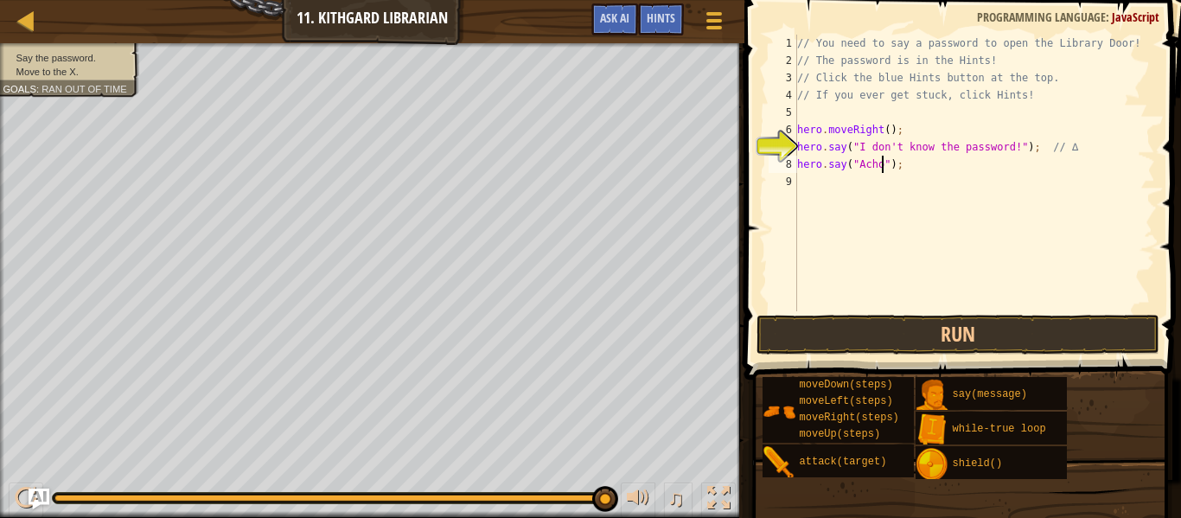
scroll to position [8, 14]
click at [894, 315] on button "Run" at bounding box center [957, 335] width 403 height 40
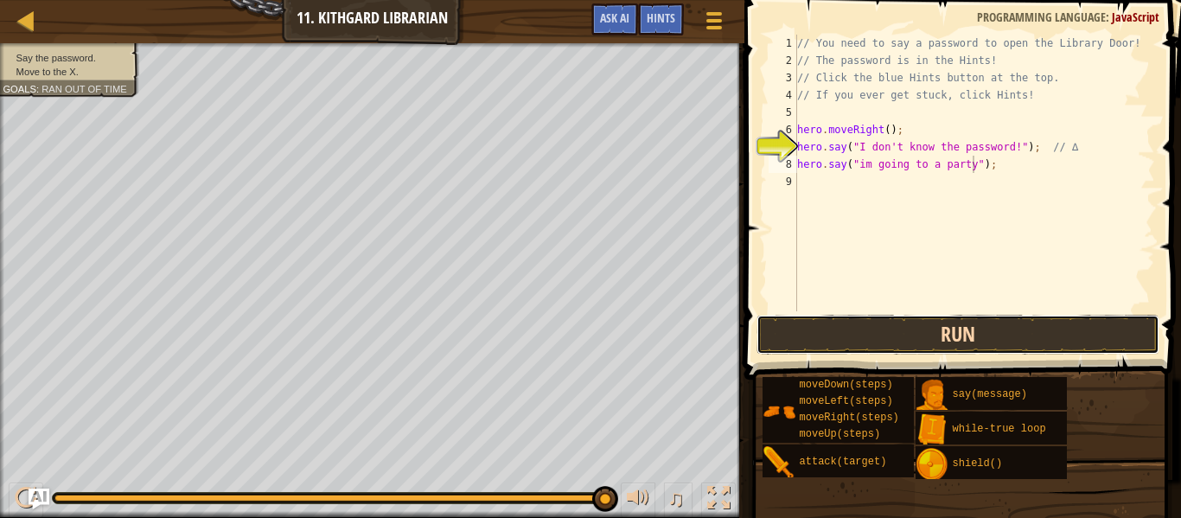
click at [909, 334] on button "Run" at bounding box center [957, 335] width 403 height 40
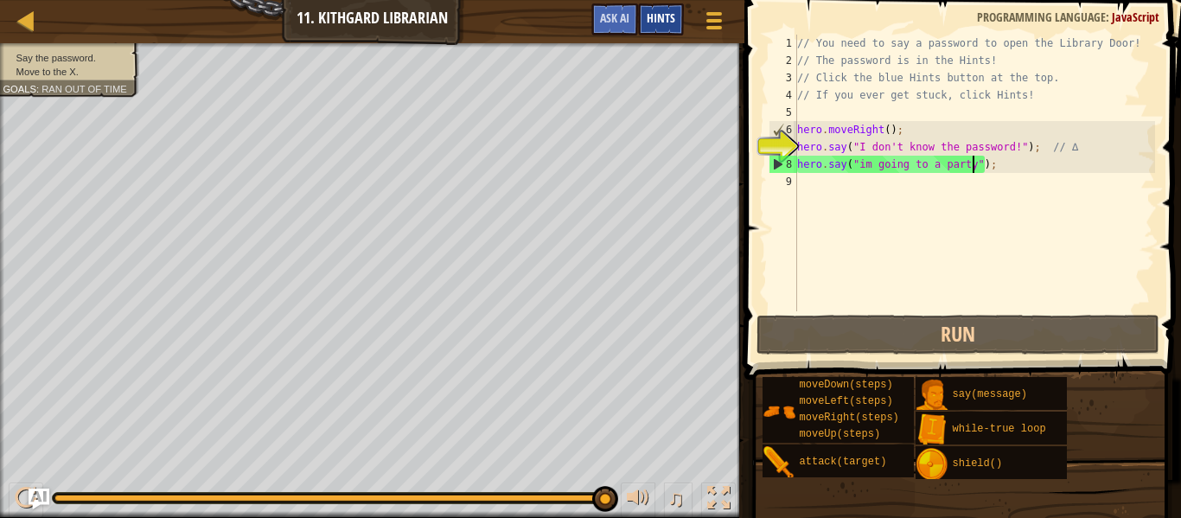
click at [673, 31] on div "Hints" at bounding box center [661, 19] width 46 height 32
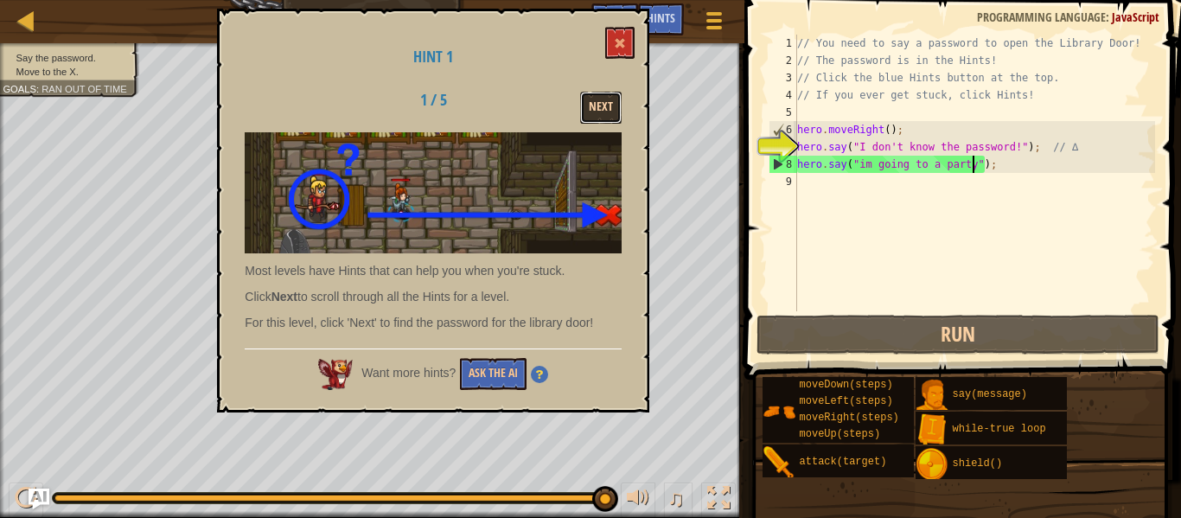
click at [597, 94] on button "Next" at bounding box center [600, 108] width 41 height 32
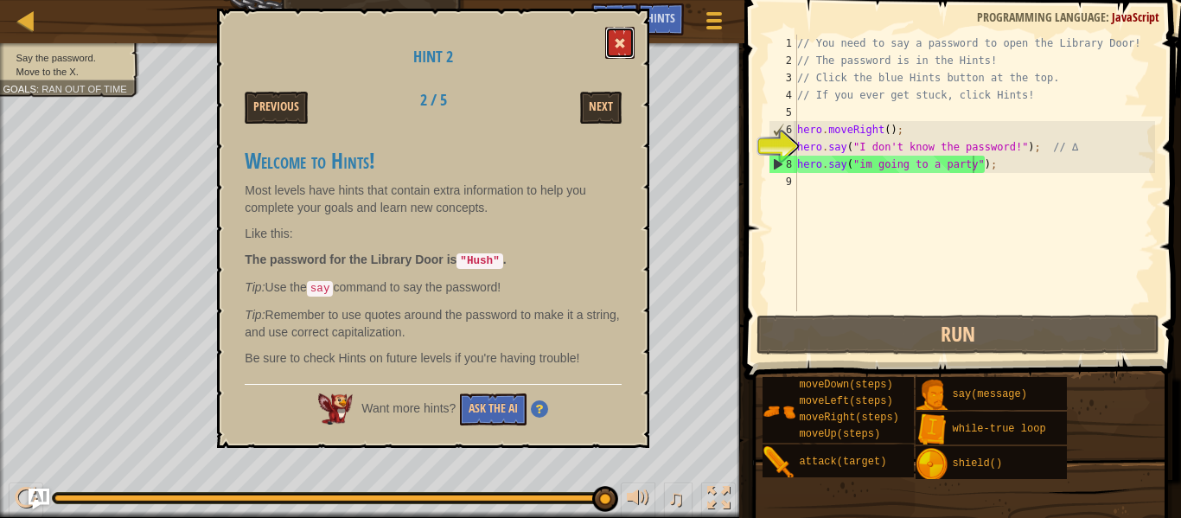
click at [608, 57] on button at bounding box center [619, 43] width 29 height 32
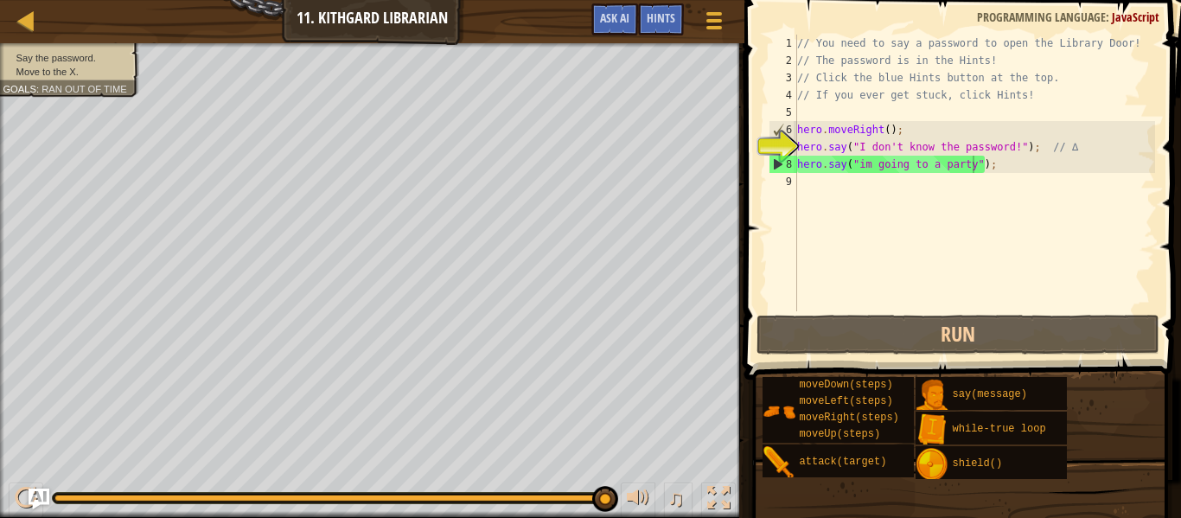
click at [971, 165] on div "// You need to say a password to open the Library Door! // The password is in t…" at bounding box center [973, 190] width 361 height 311
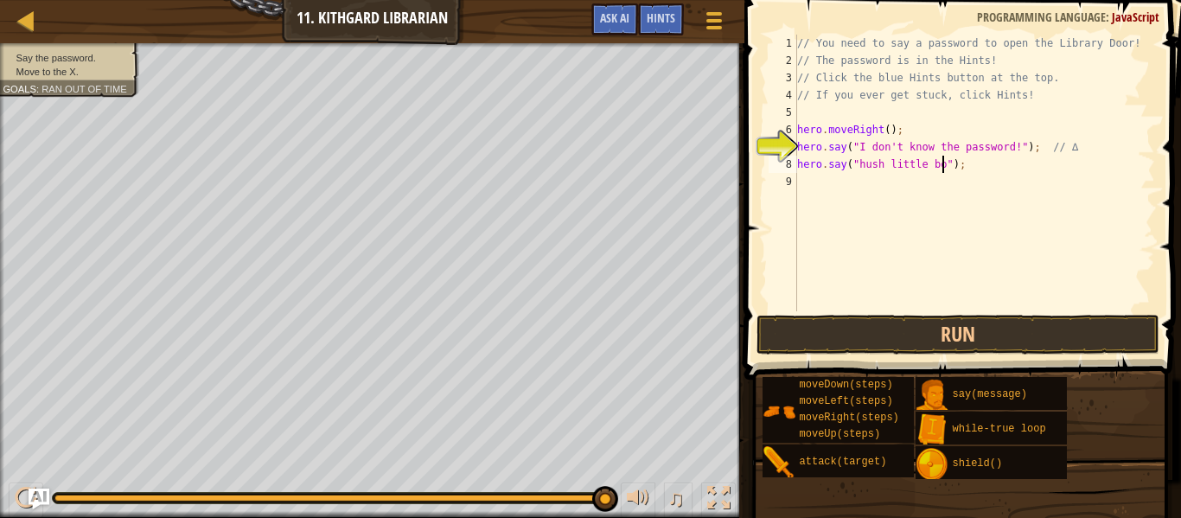
scroll to position [8, 22]
type textarea "hero.say("hush little boy");"
click at [1025, 323] on button "Run" at bounding box center [957, 335] width 403 height 40
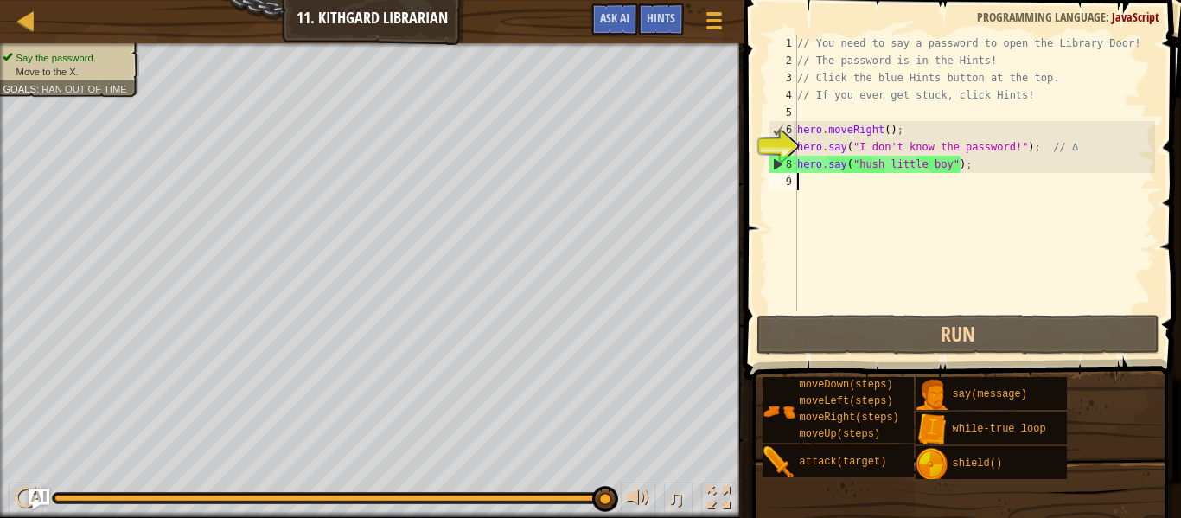
click at [815, 182] on div "// You need to say a password to open the Library Door! // The password is in t…" at bounding box center [973, 190] width 361 height 311
type textarea "h"
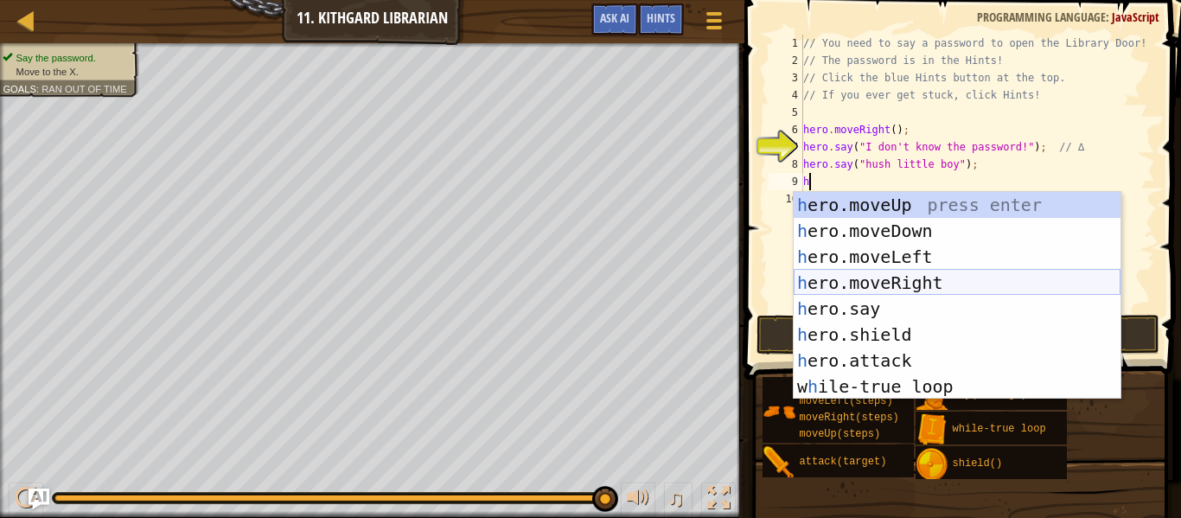
click at [928, 279] on div "h ero.moveUp press enter h ero.moveDown press enter h ero.moveLeft press enter …" at bounding box center [956, 321] width 327 height 259
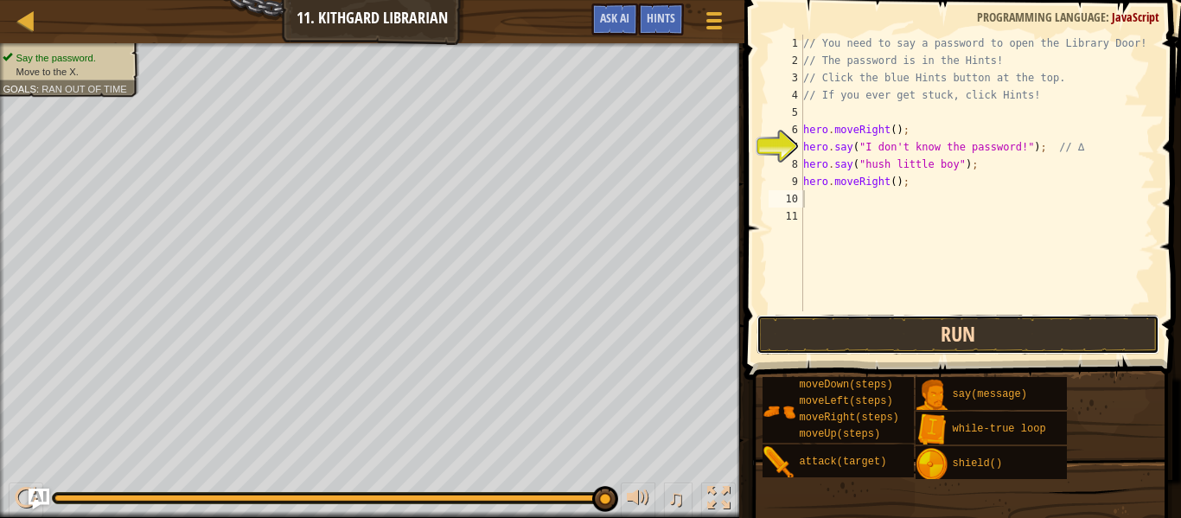
click at [941, 342] on button "Run" at bounding box center [957, 335] width 403 height 40
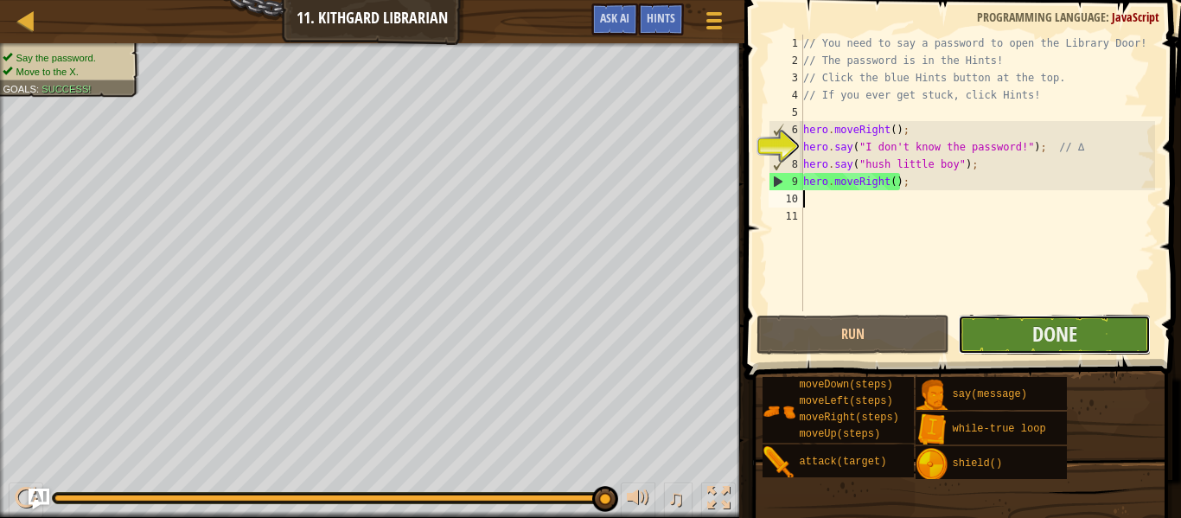
click at [1001, 329] on button "Done" at bounding box center [1054, 335] width 193 height 40
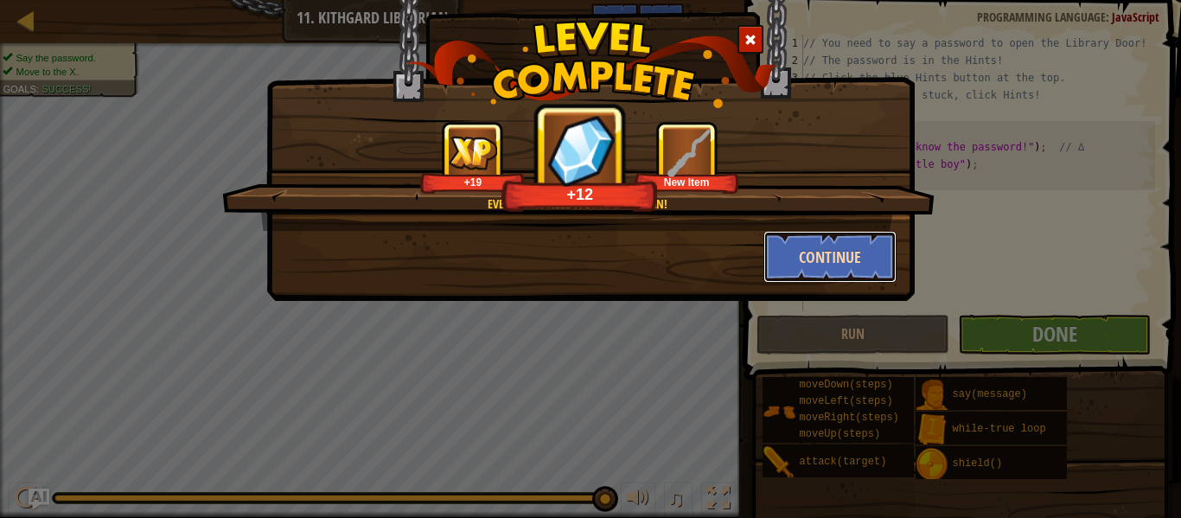
click at [855, 273] on button "Continue" at bounding box center [830, 257] width 134 height 52
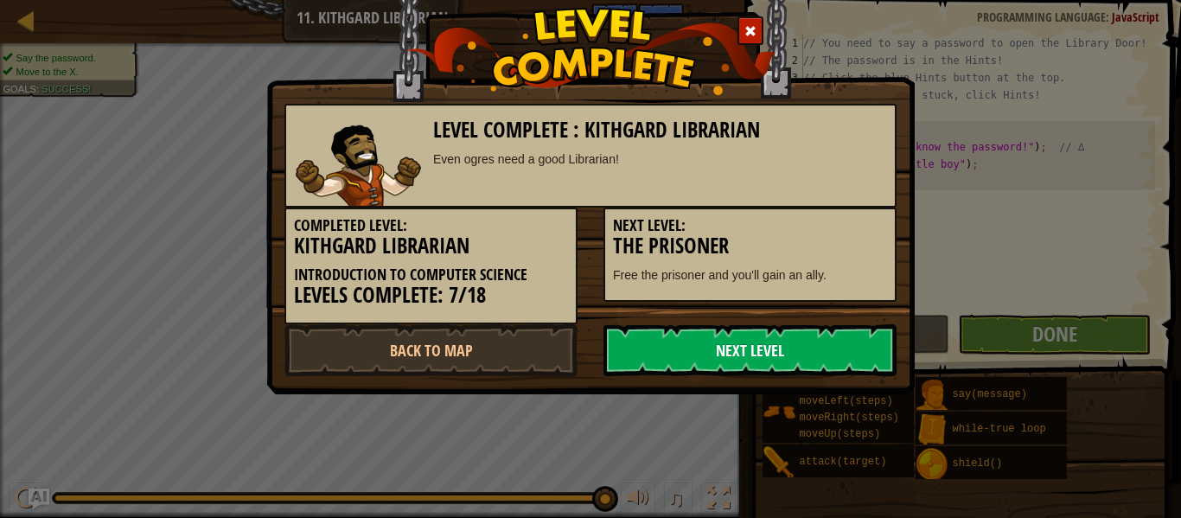
click at [668, 335] on link "Next Level" at bounding box center [749, 350] width 293 height 52
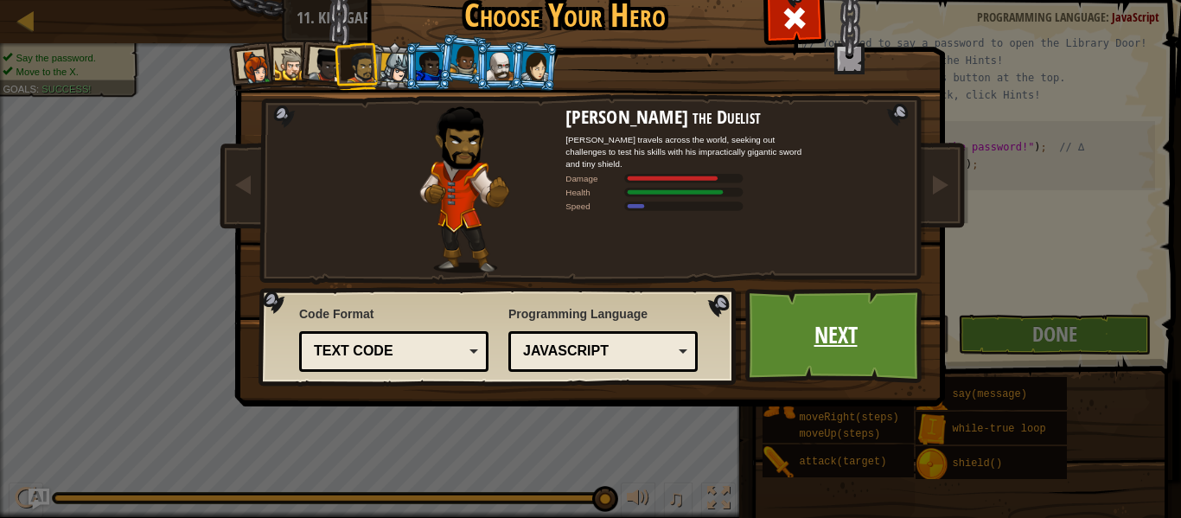
click at [815, 353] on link "Next" at bounding box center [835, 335] width 181 height 95
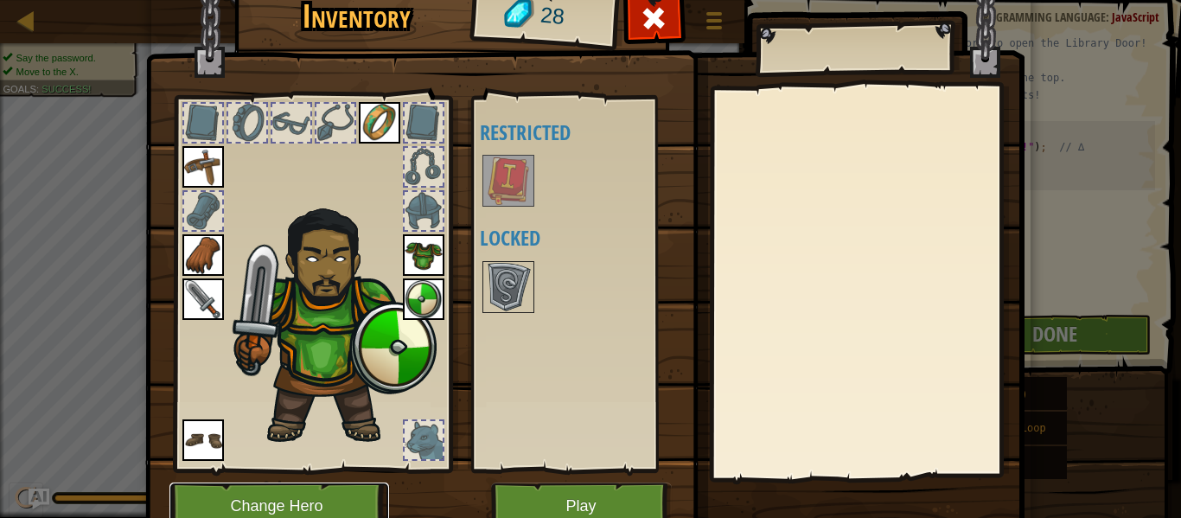
click at [237, 491] on button "Change Hero" at bounding box center [279, 506] width 220 height 48
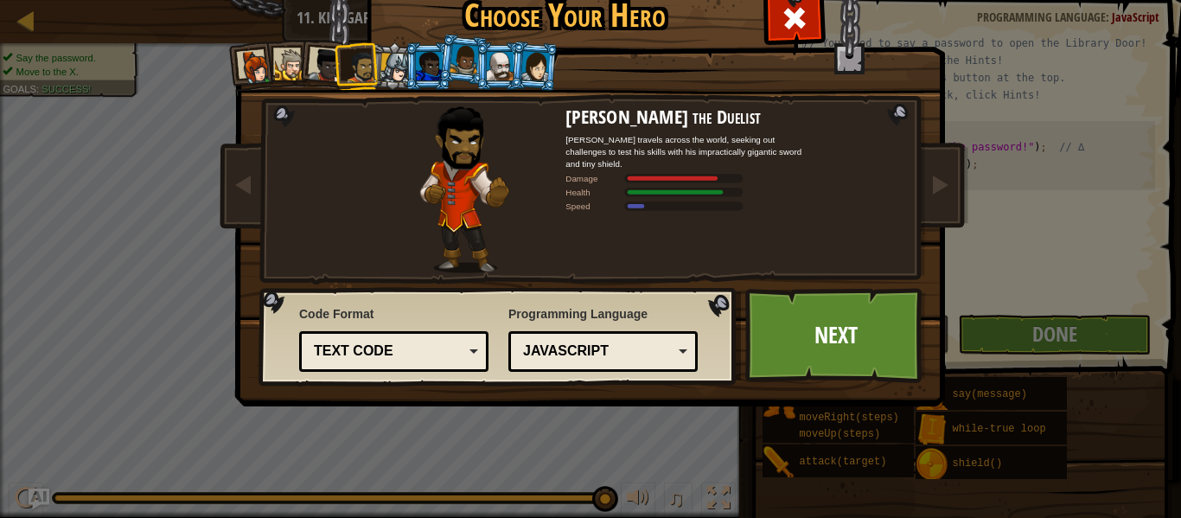
click at [445, 72] on li at bounding box center [463, 59] width 51 height 52
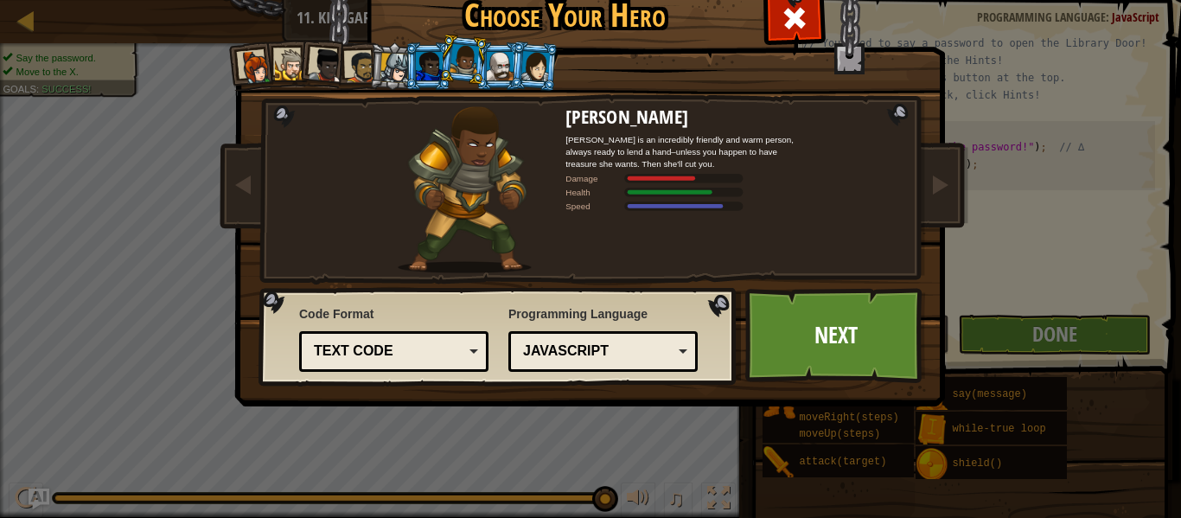
click at [505, 78] on div at bounding box center [500, 66] width 27 height 28
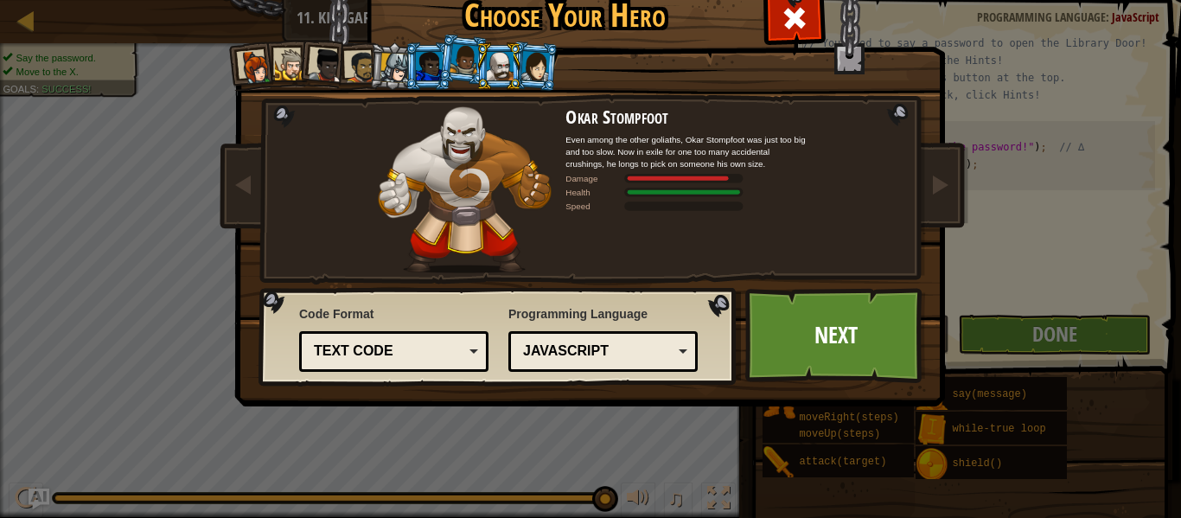
click at [544, 72] on div at bounding box center [534, 65] width 29 height 29
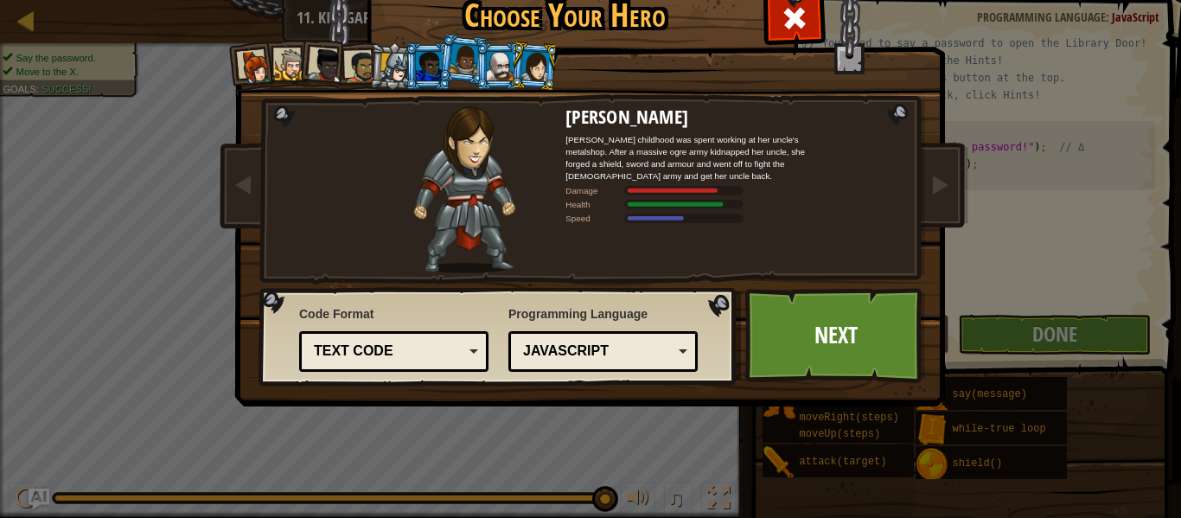
click at [454, 58] on div at bounding box center [463, 59] width 29 height 30
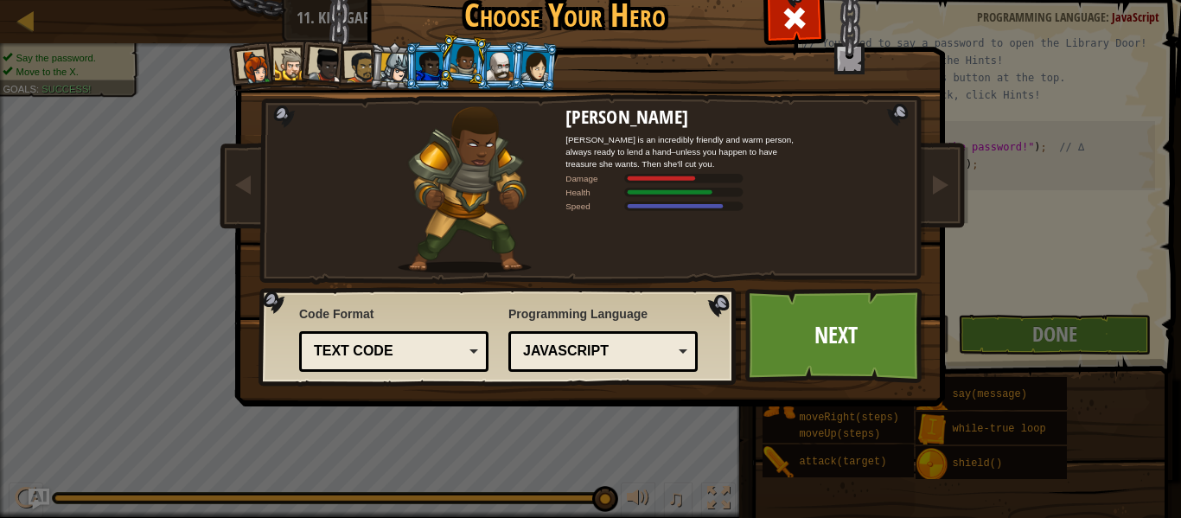
click at [421, 52] on div at bounding box center [429, 66] width 27 height 28
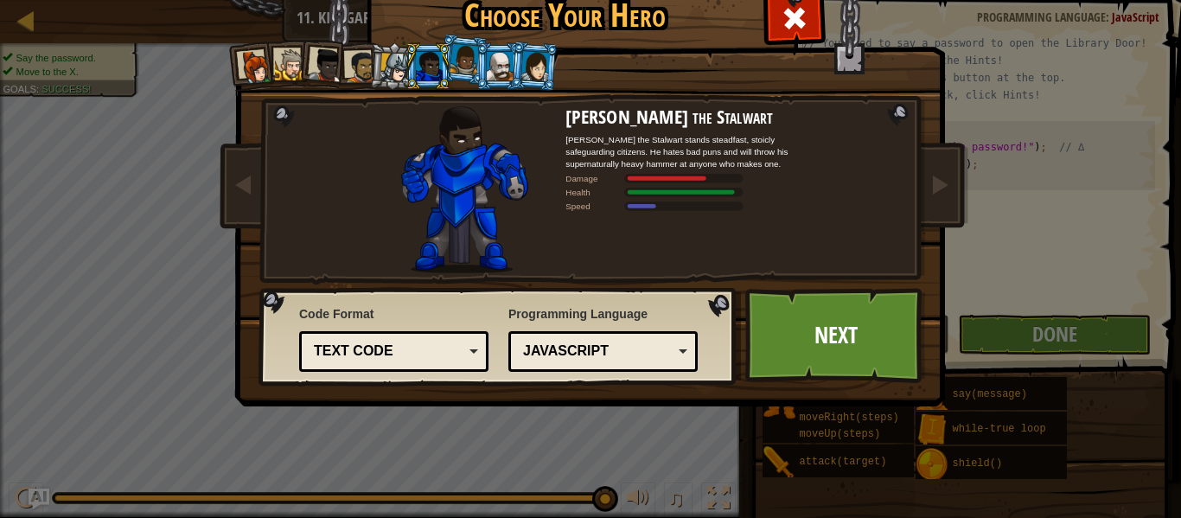
click at [411, 52] on li at bounding box center [427, 66] width 47 height 48
click at [427, 57] on div at bounding box center [429, 66] width 27 height 28
click at [372, 57] on li at bounding box center [392, 65] width 49 height 49
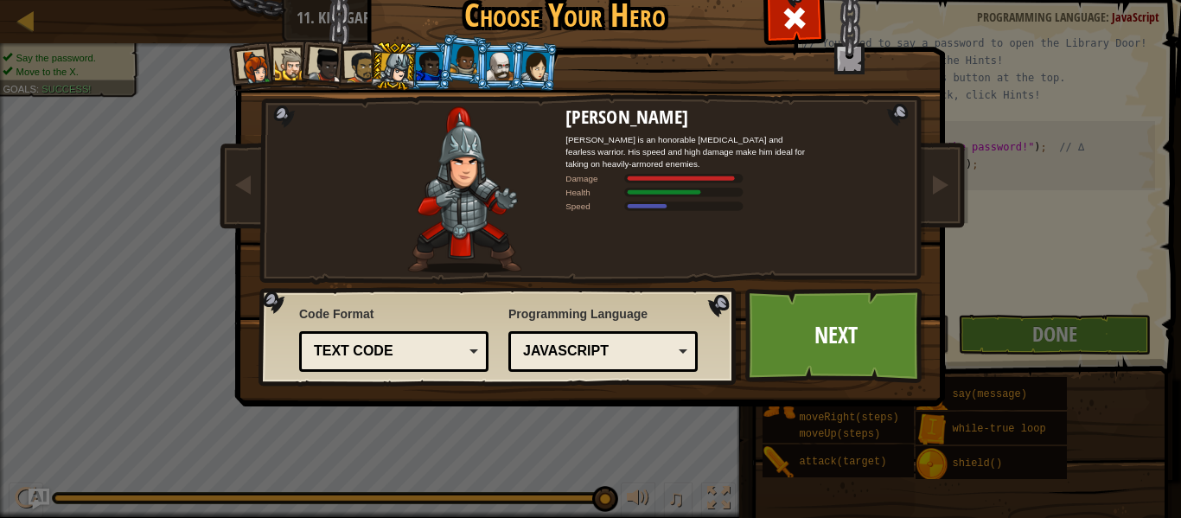
click at [373, 62] on li at bounding box center [392, 65] width 49 height 49
click at [379, 59] on li at bounding box center [392, 65] width 49 height 49
click at [368, 55] on div at bounding box center [361, 67] width 32 height 32
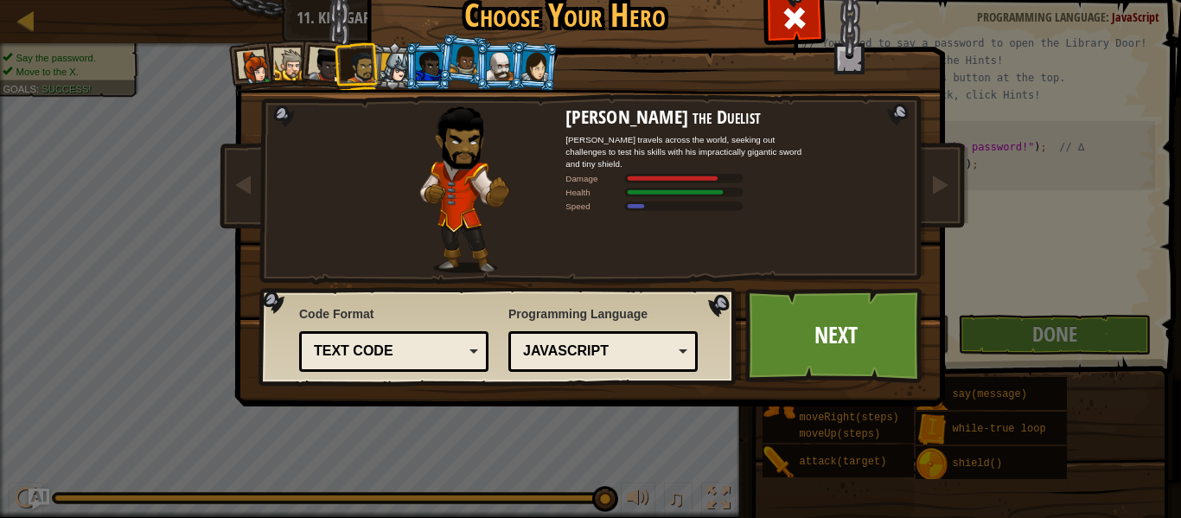
click at [358, 52] on div at bounding box center [361, 67] width 32 height 32
click at [329, 48] on li at bounding box center [322, 63] width 51 height 51
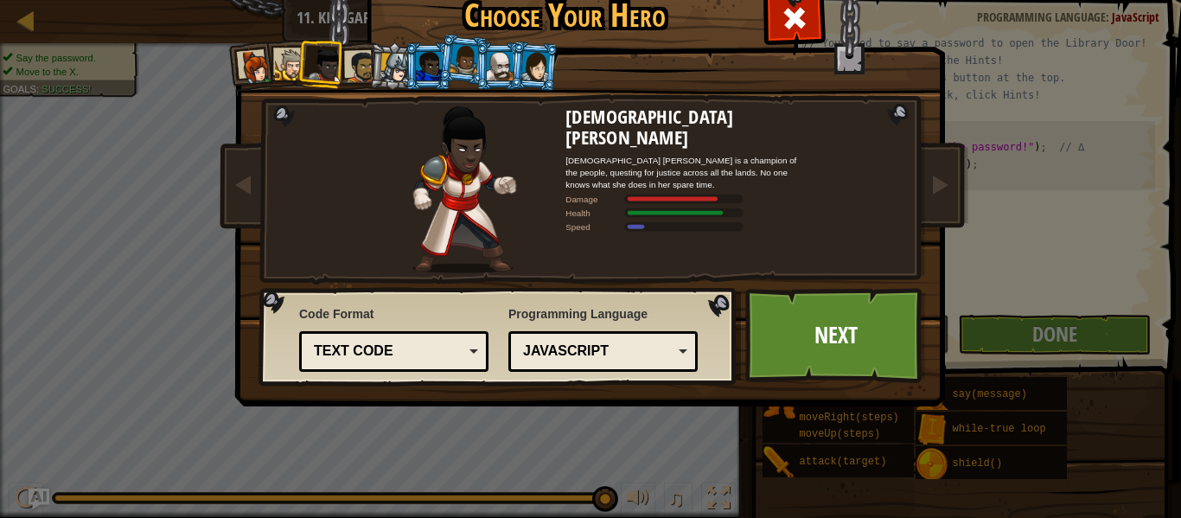
click at [281, 76] on div at bounding box center [291, 65] width 32 height 32
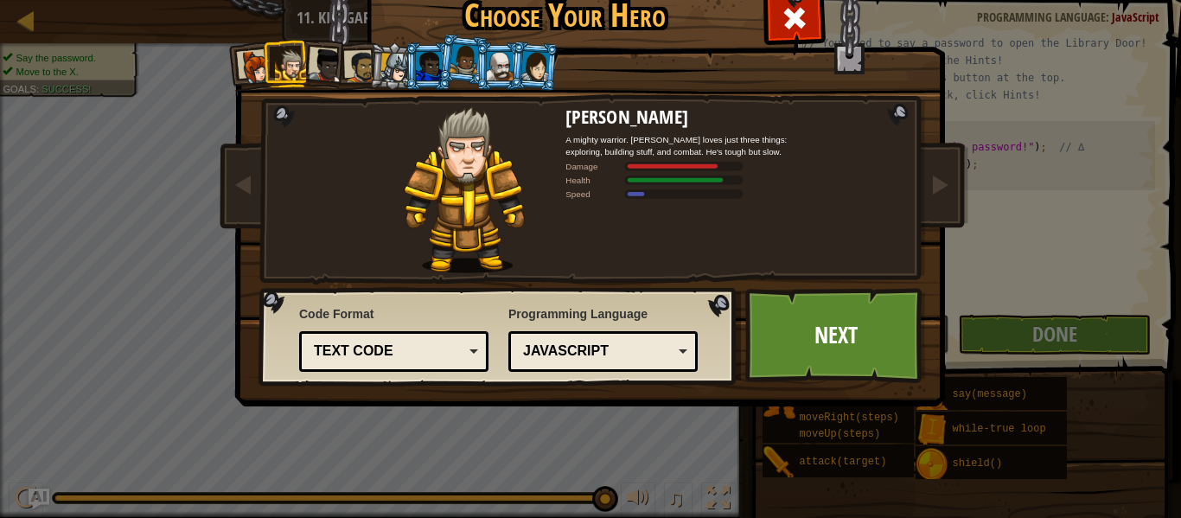
click at [257, 67] on div at bounding box center [256, 67] width 35 height 35
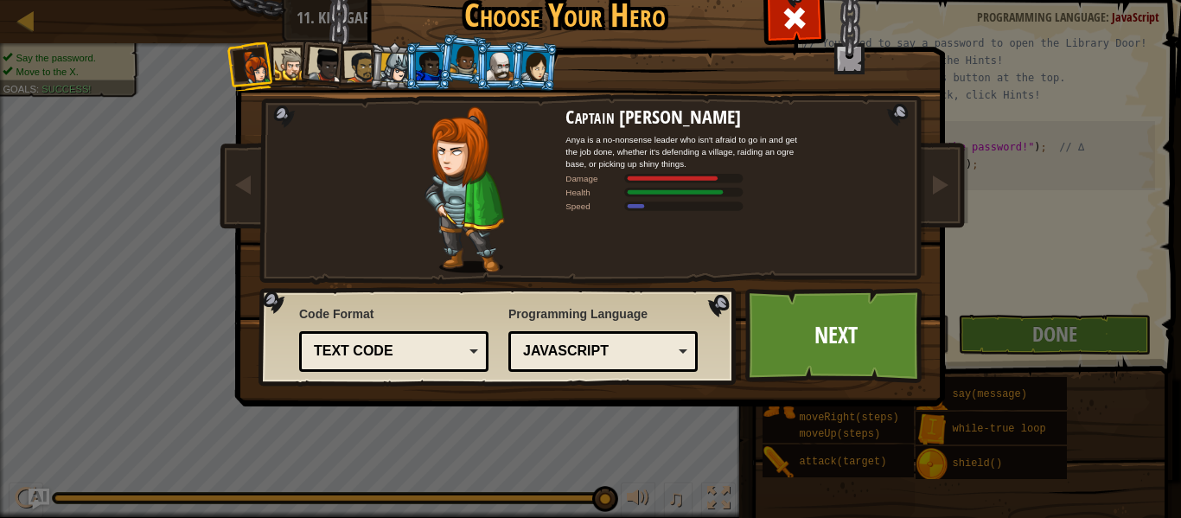
click at [474, 75] on li at bounding box center [463, 59] width 51 height 52
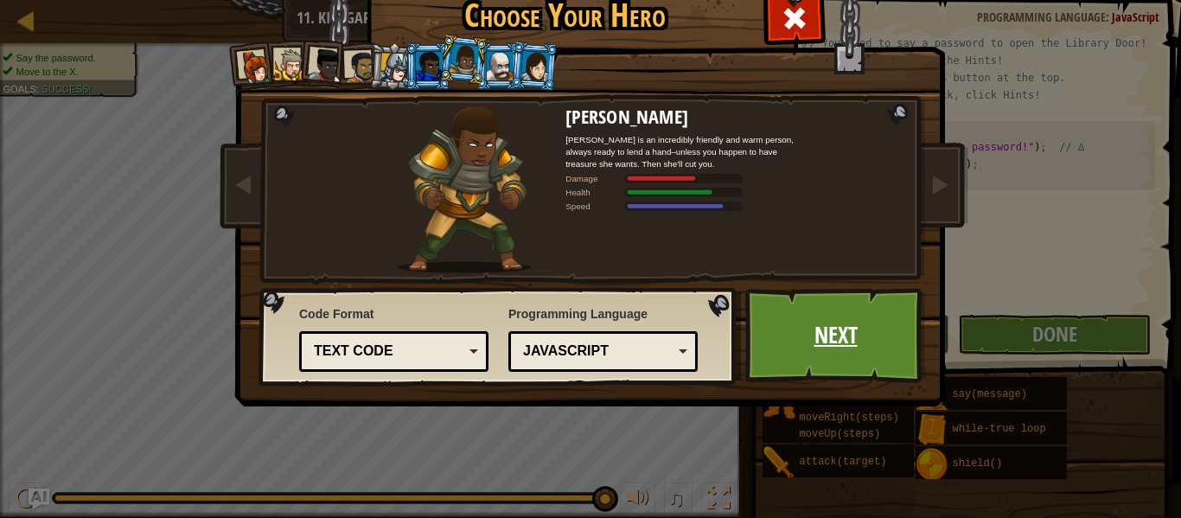
click at [768, 371] on link "Next" at bounding box center [835, 335] width 181 height 95
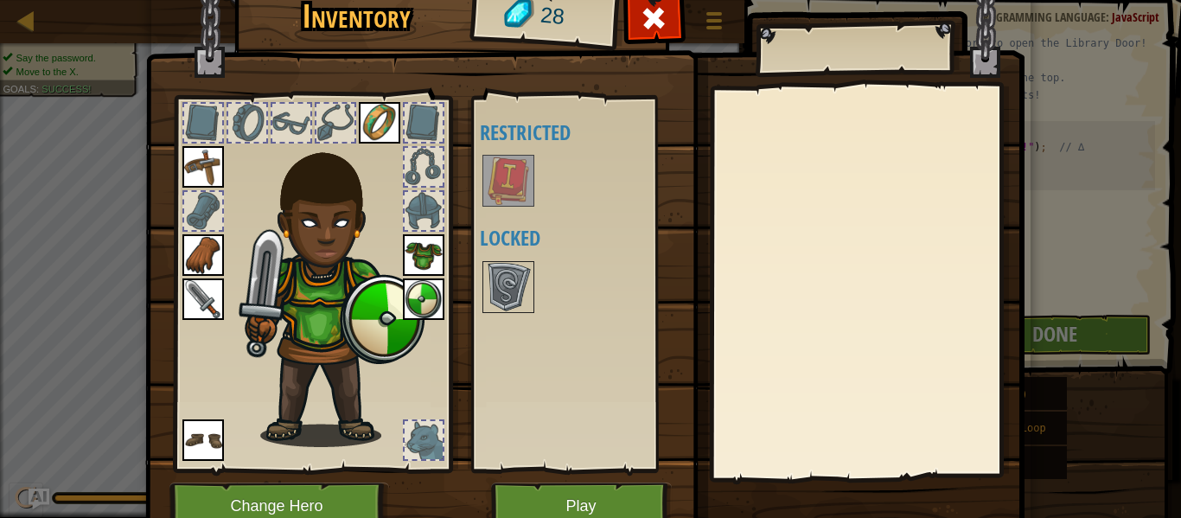
click at [501, 175] on img at bounding box center [508, 180] width 48 height 48
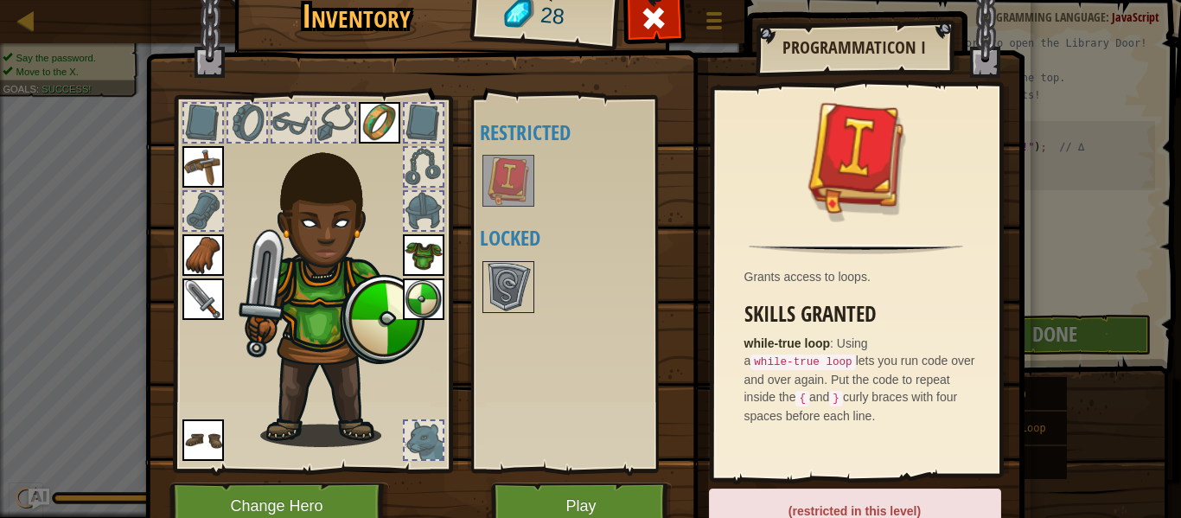
scroll to position [7, 0]
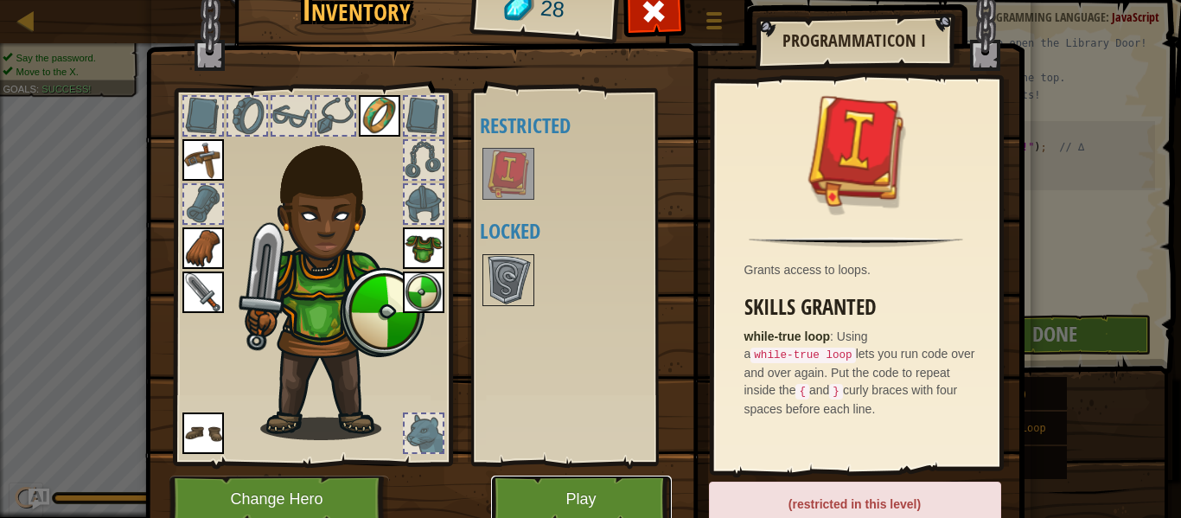
click at [634, 493] on button "Play" at bounding box center [581, 499] width 181 height 48
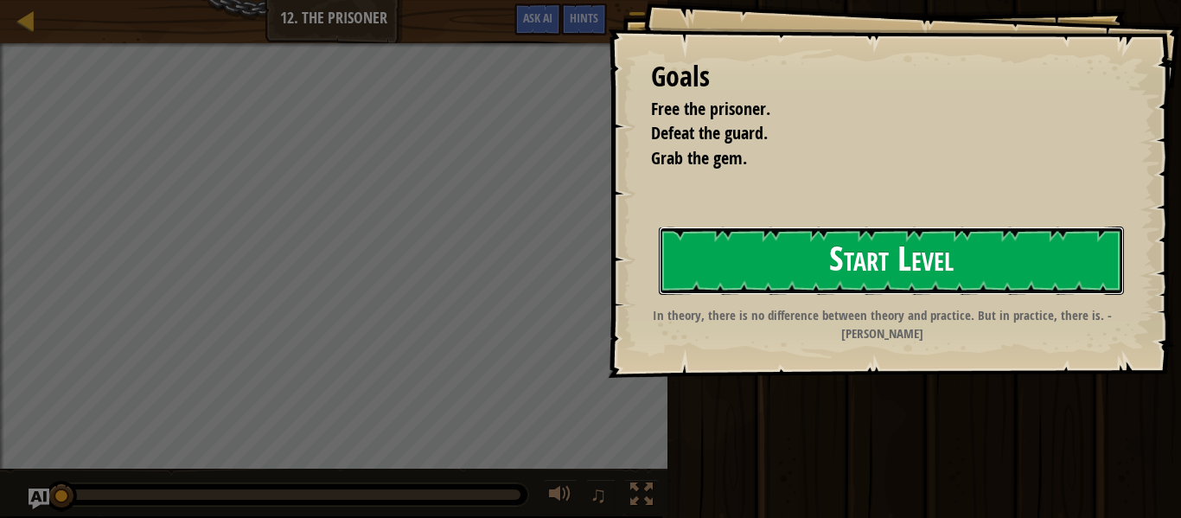
click at [884, 250] on button "Start Level" at bounding box center [891, 260] width 465 height 68
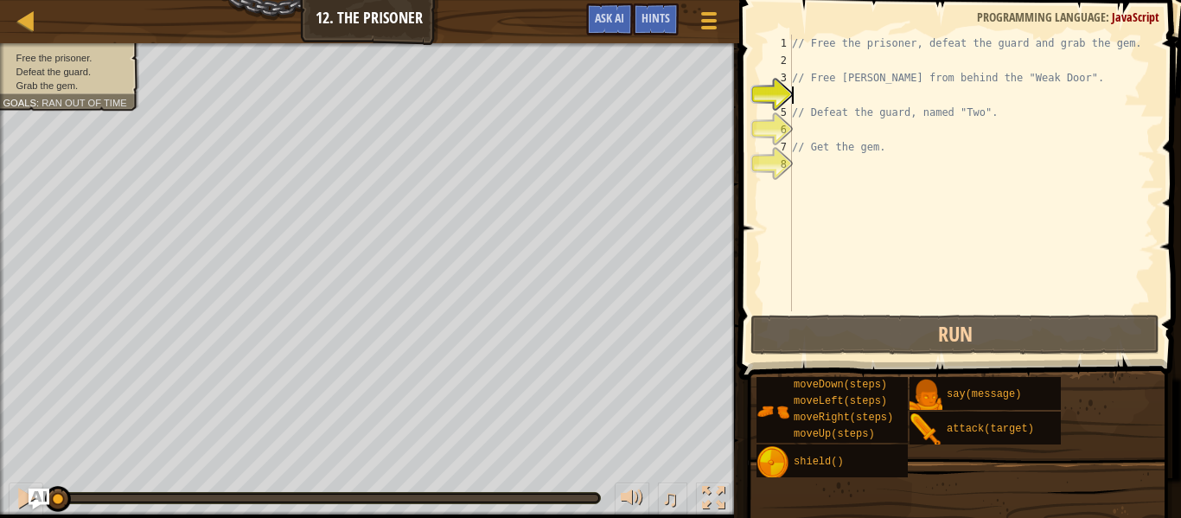
click at [812, 96] on div "// Free the prisoner, defeat the guard and grab the gem. // Free Patrick from b…" at bounding box center [971, 190] width 366 height 311
type textarea "h"
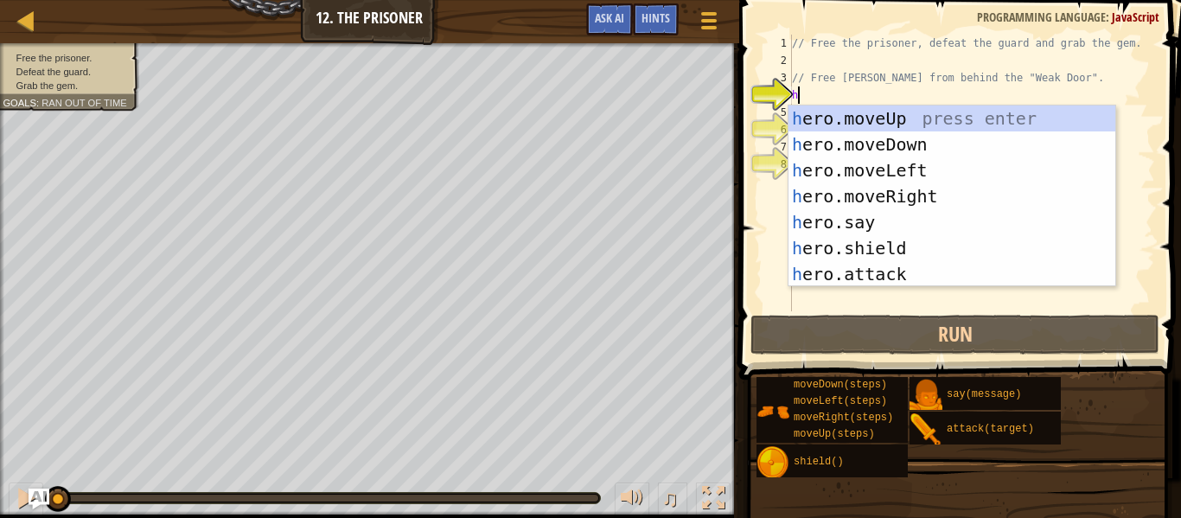
scroll to position [8, 0]
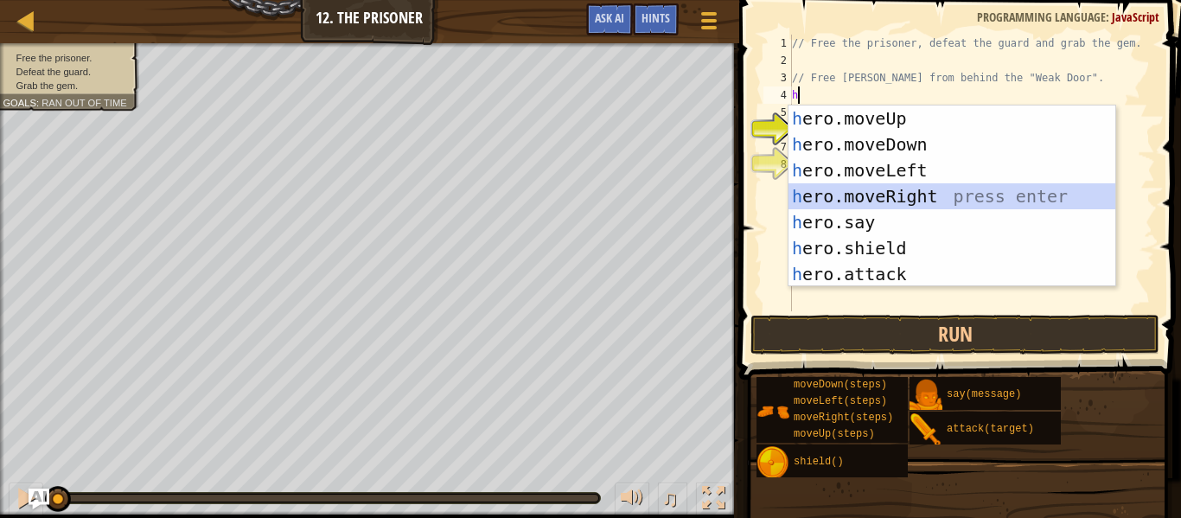
click at [802, 203] on div "h ero.moveUp press enter h ero.moveDown press enter h ero.moveLeft press enter …" at bounding box center [951, 221] width 327 height 233
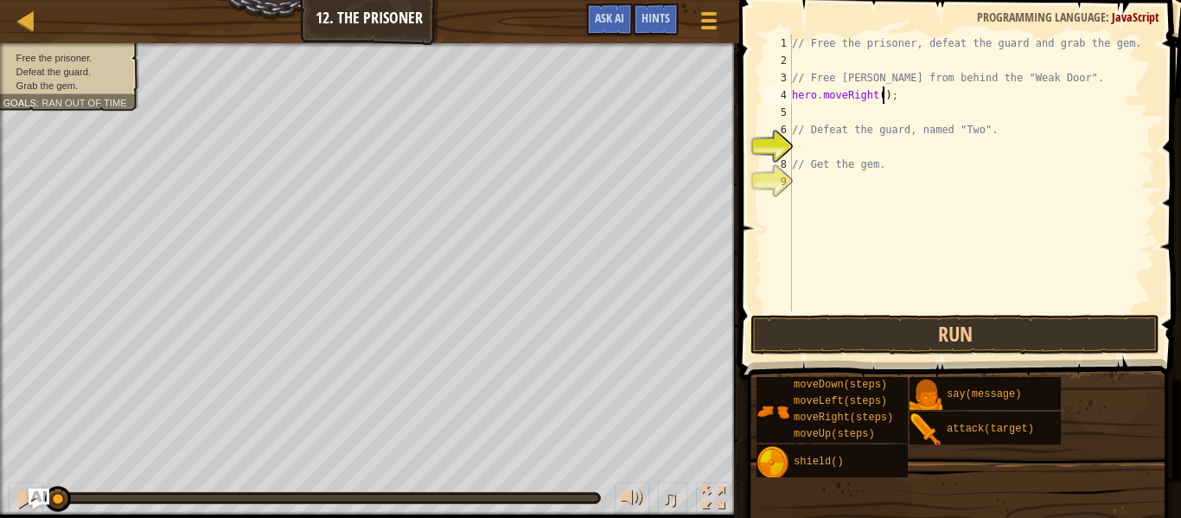
click at [882, 101] on div "// Free the prisoner, defeat the guard and grab the gem. // Free Patrick from b…" at bounding box center [971, 190] width 366 height 311
click at [834, 122] on div "// Free the prisoner, defeat the guard and grab the gem. // Free Patrick from b…" at bounding box center [971, 190] width 366 height 311
type textarea "// Defeat the guard, named "Two"."
click at [830, 119] on div "// Free the prisoner, defeat the guard and grab the gem. // Free Patrick from b…" at bounding box center [971, 190] width 366 height 311
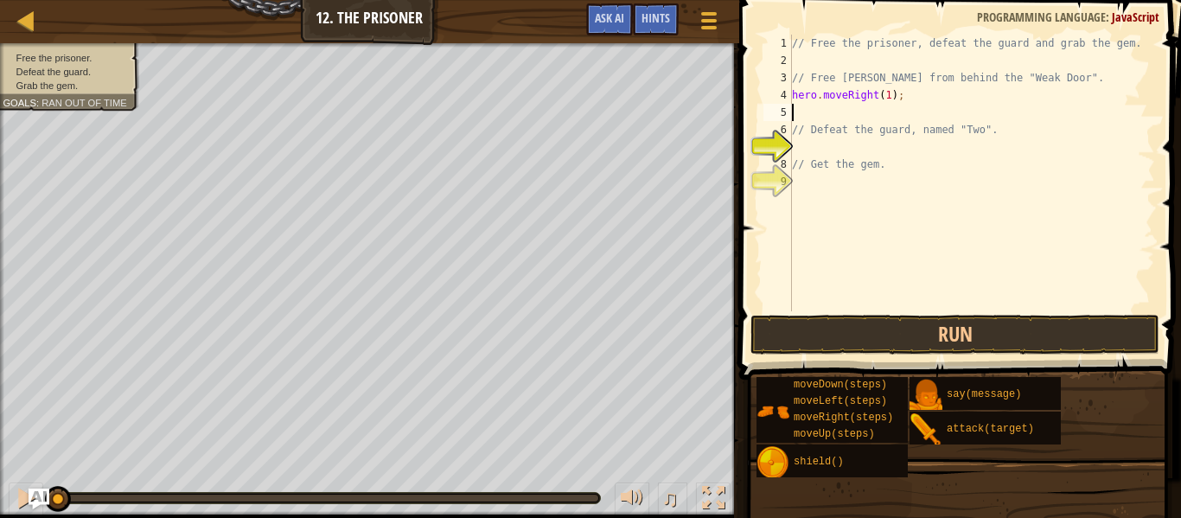
scroll to position [8, 0]
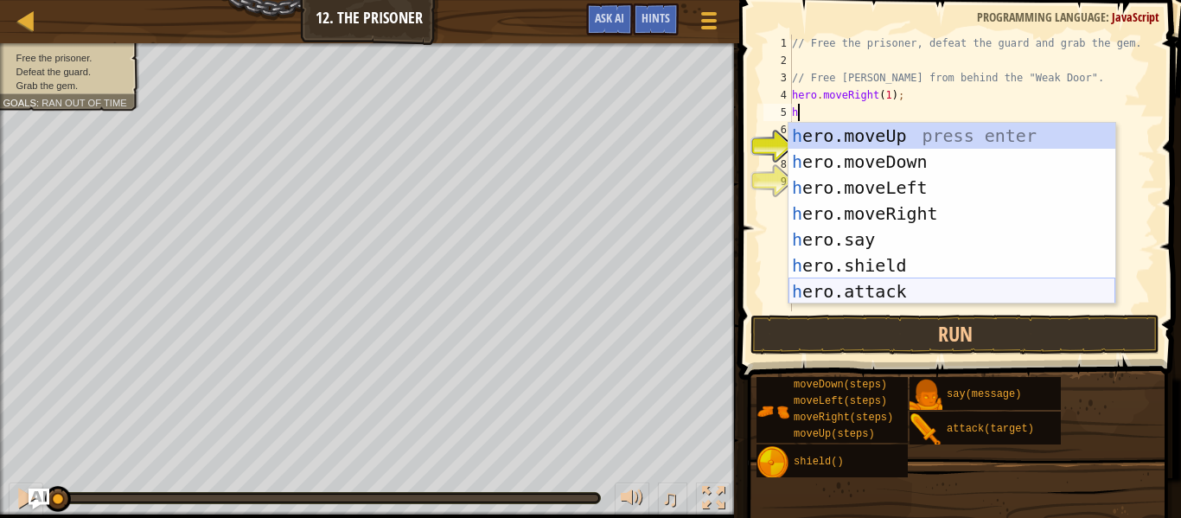
click at [853, 280] on div "h ero.moveUp press enter h ero.moveDown press enter h ero.moveLeft press enter …" at bounding box center [951, 239] width 327 height 233
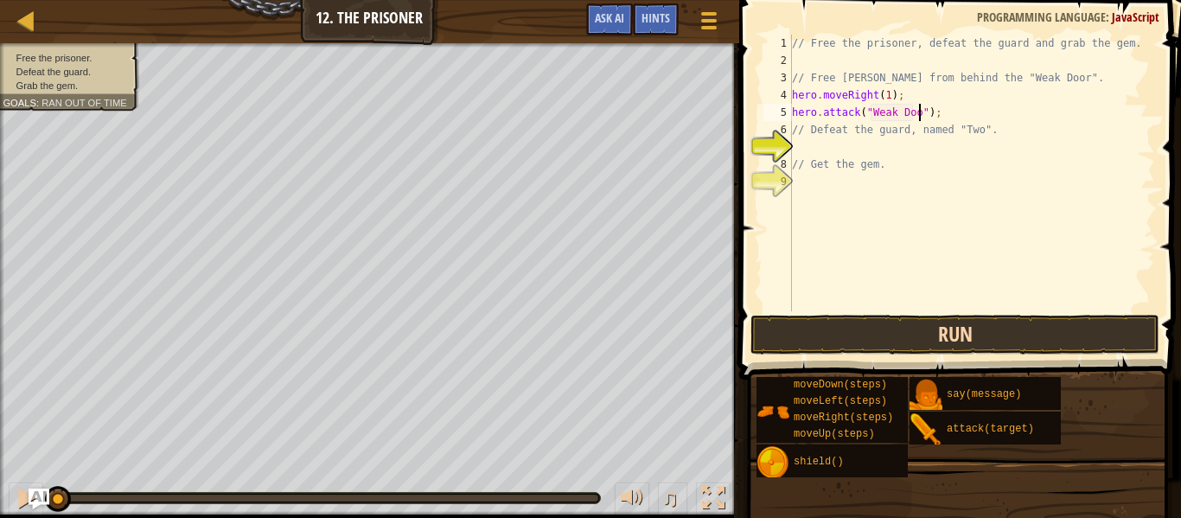
scroll to position [8, 19]
type textarea "hero.attack("Weak Door");"
click at [807, 349] on button "Run" at bounding box center [954, 335] width 409 height 40
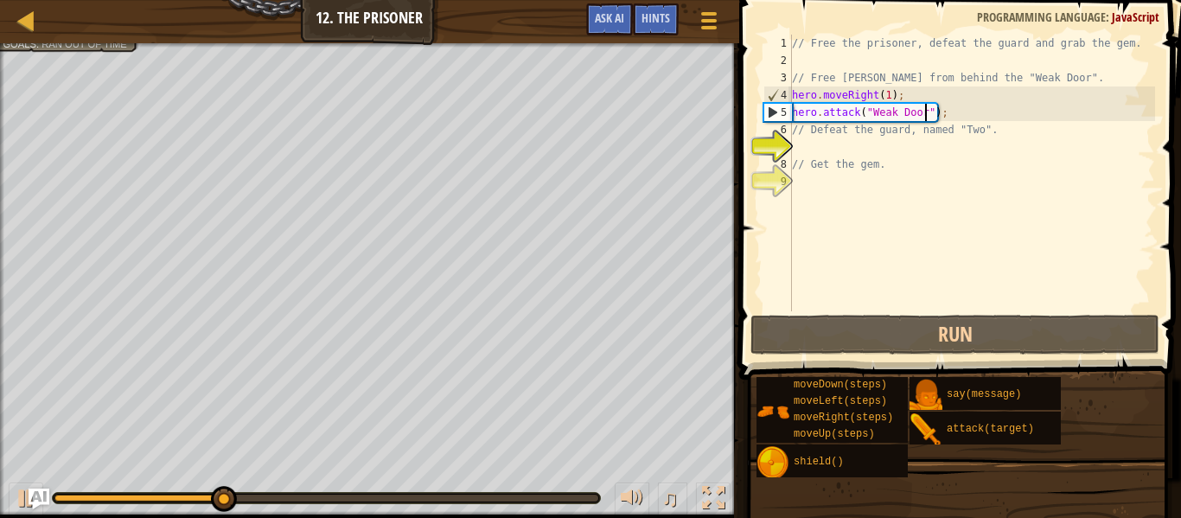
click at [820, 150] on div "// Free the prisoner, defeat the guard and grab the gem. // Free Patrick from b…" at bounding box center [971, 190] width 366 height 311
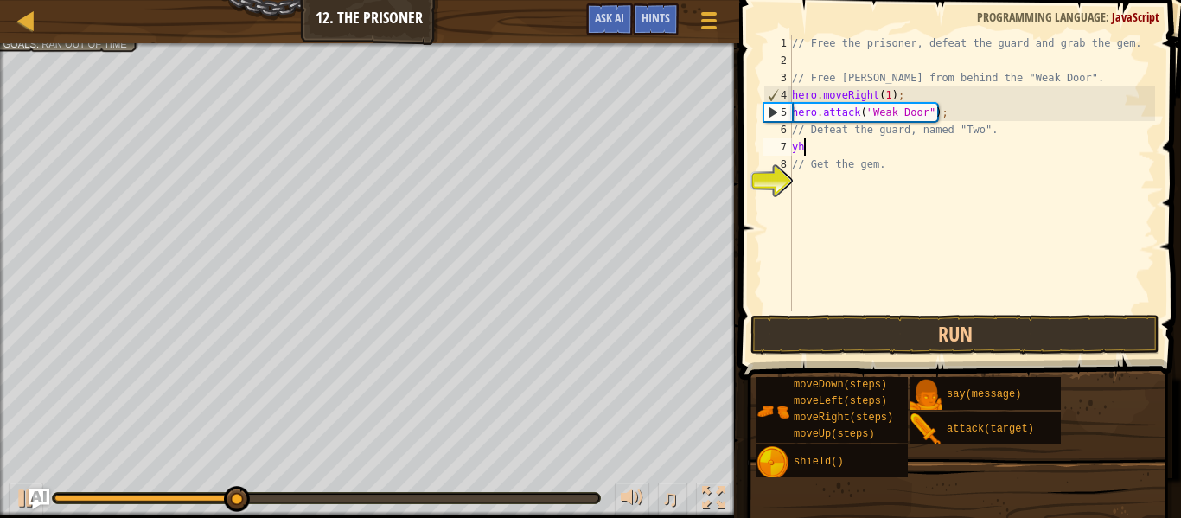
scroll to position [8, 1]
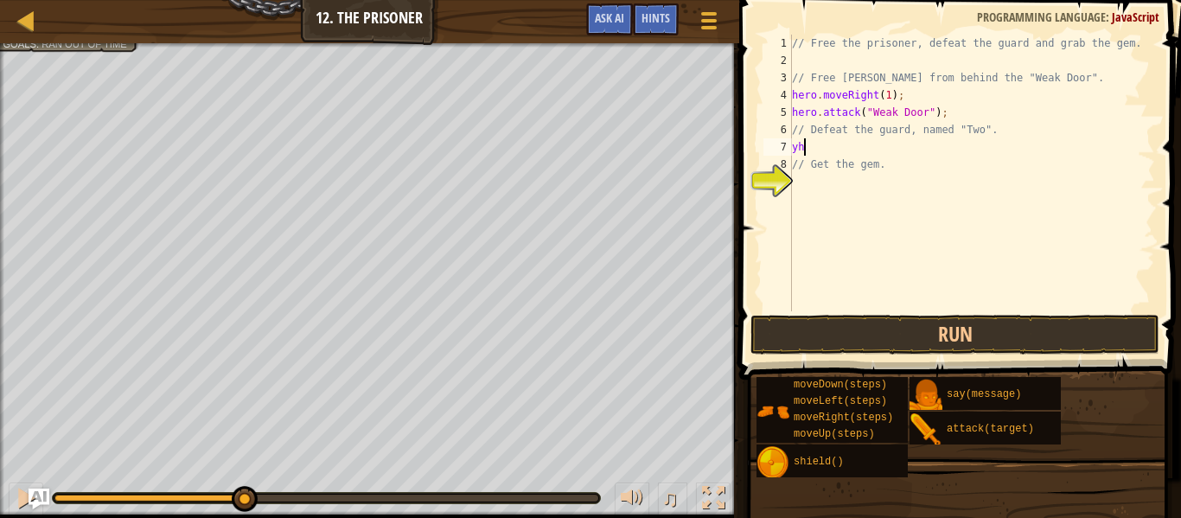
type textarea "y"
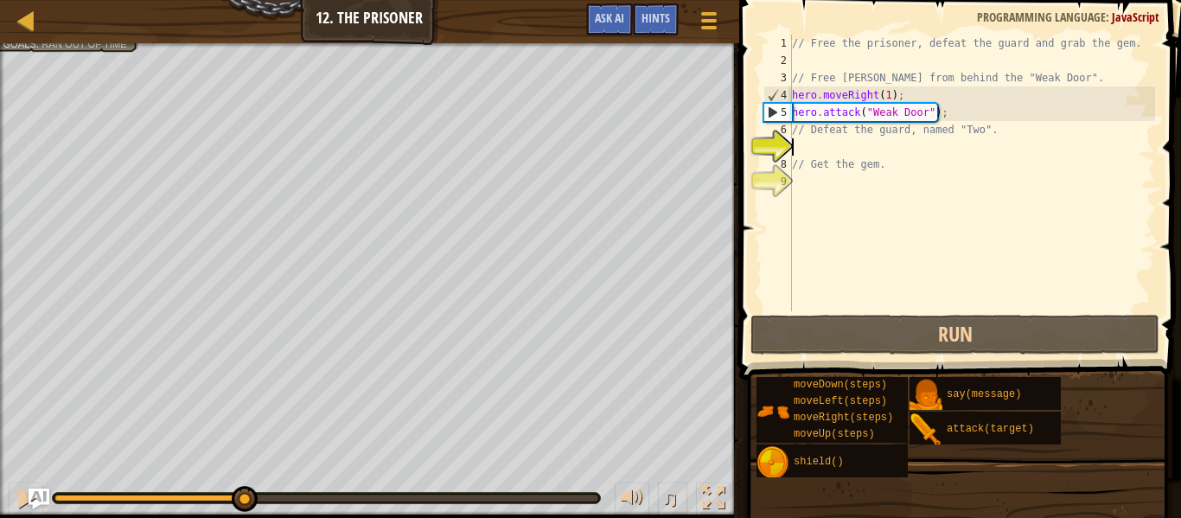
type textarea "h"
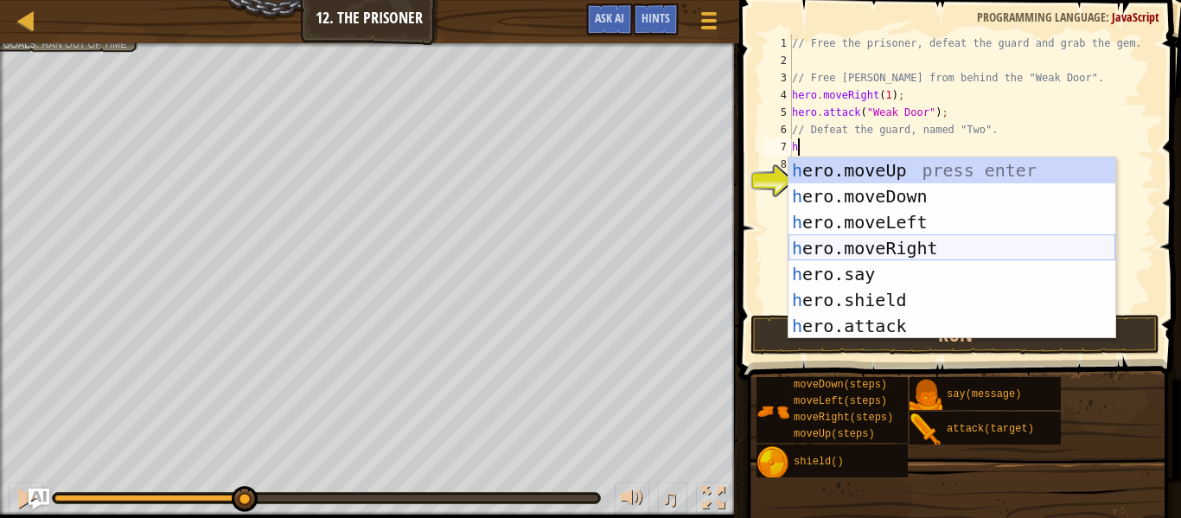
click at [927, 237] on div "h ero.moveUp press enter h ero.moveDown press enter h ero.moveLeft press enter …" at bounding box center [951, 273] width 327 height 233
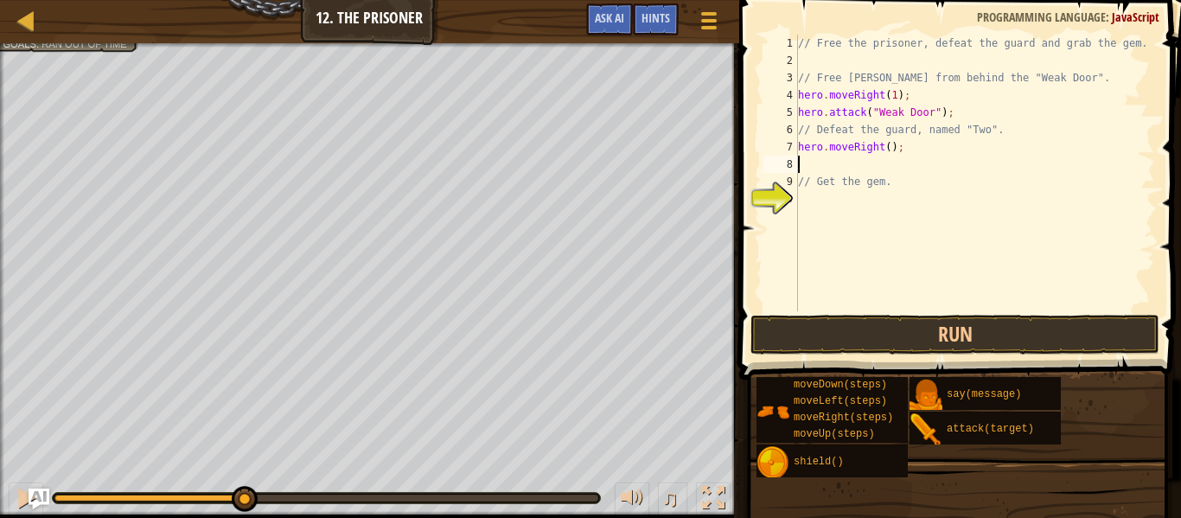
click at [879, 170] on div "// Free the prisoner, defeat the guard and grab the gem. // Free Patrick from b…" at bounding box center [974, 190] width 360 height 311
type textarea "h"
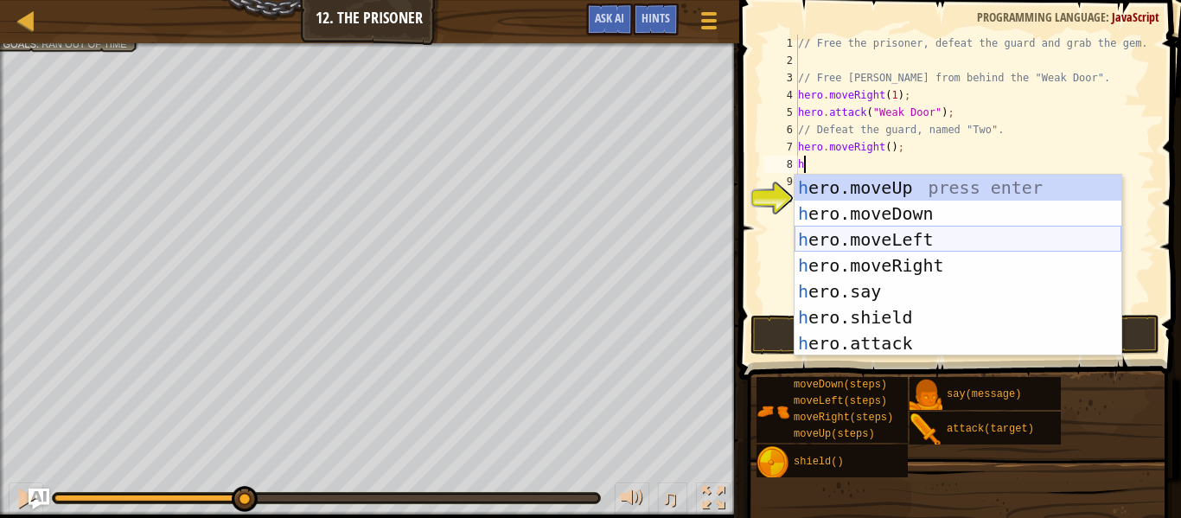
click at [887, 230] on div "h ero.moveUp press enter h ero.moveDown press enter h ero.moveLeft press enter …" at bounding box center [957, 291] width 327 height 233
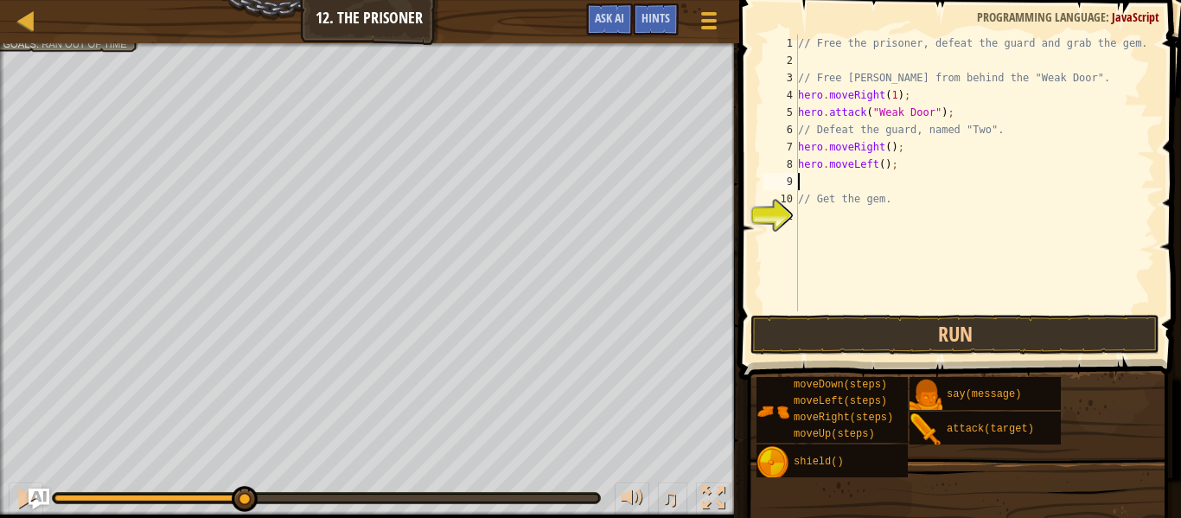
type textarea "h"
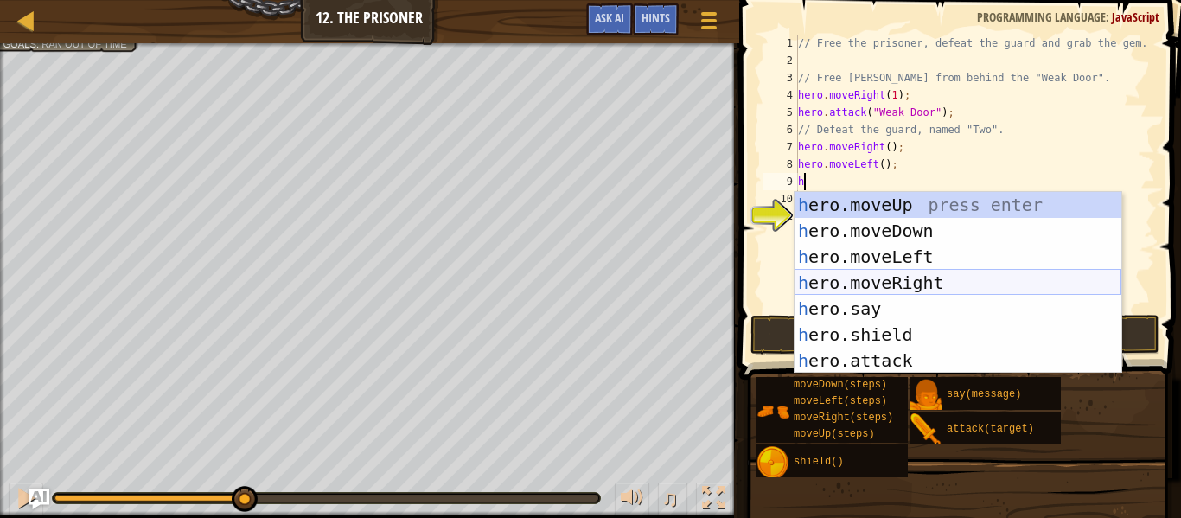
click at [939, 275] on div "h ero.moveUp press enter h ero.moveDown press enter h ero.moveLeft press enter …" at bounding box center [957, 308] width 327 height 233
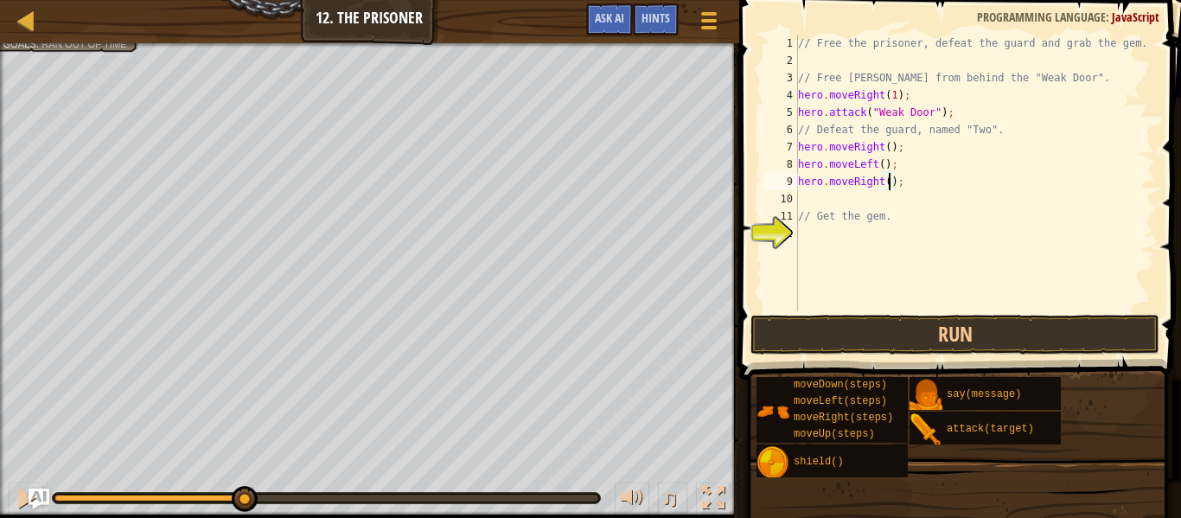
click at [891, 188] on div "// Free the prisoner, defeat the guard and grab the gem. // Free Patrick from b…" at bounding box center [974, 190] width 360 height 311
type textarea "hero.moveRight(2);"
click at [862, 201] on div "// Free the prisoner, defeat the guard and grab the gem. // Free Patrick from b…" at bounding box center [974, 190] width 360 height 311
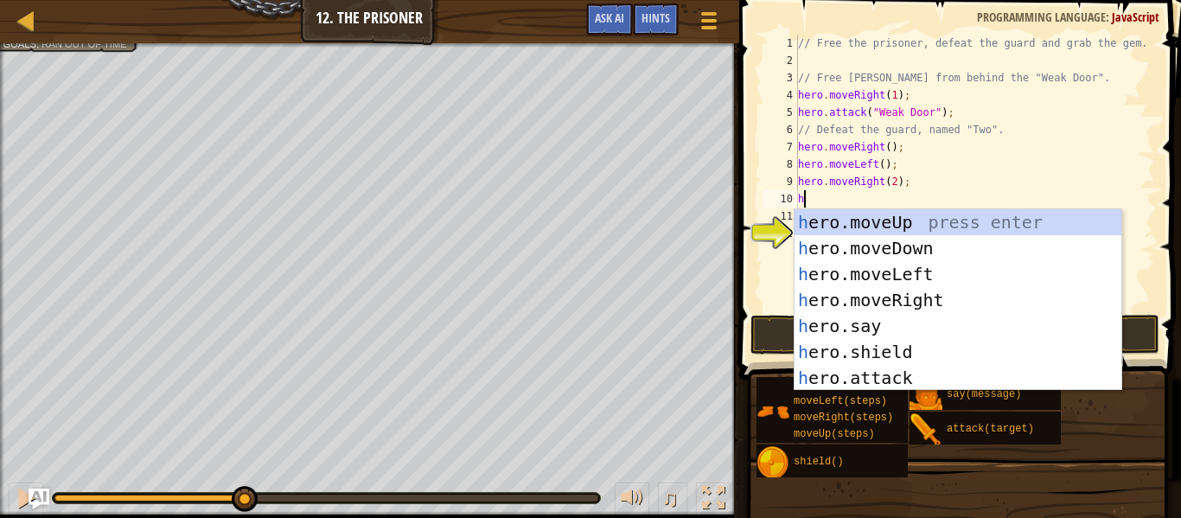
type textarea "h"
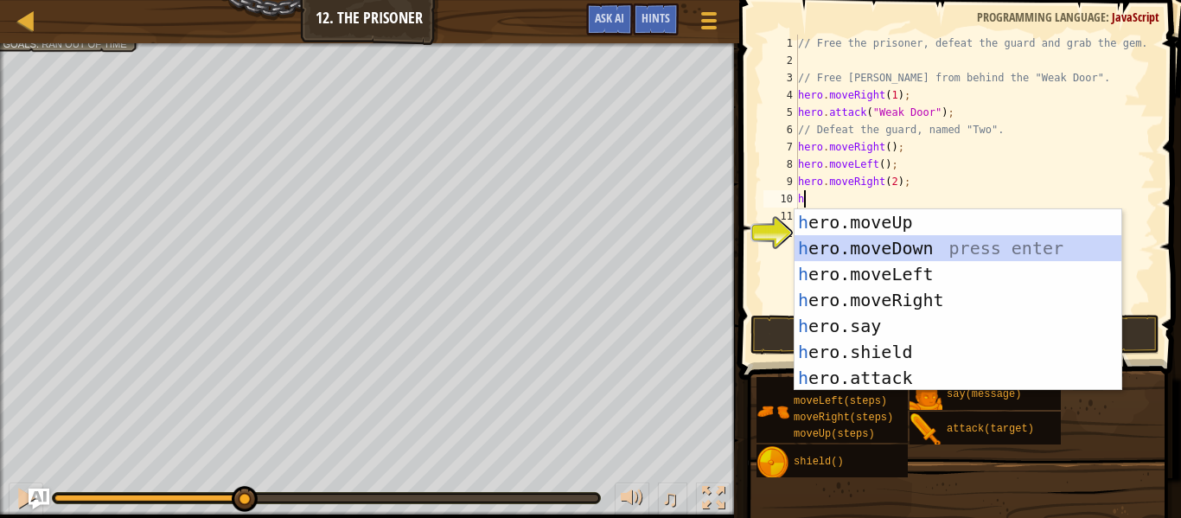
click at [892, 242] on div "h ero.moveUp press enter h ero.moveDown press enter h ero.moveLeft press enter …" at bounding box center [957, 325] width 327 height 233
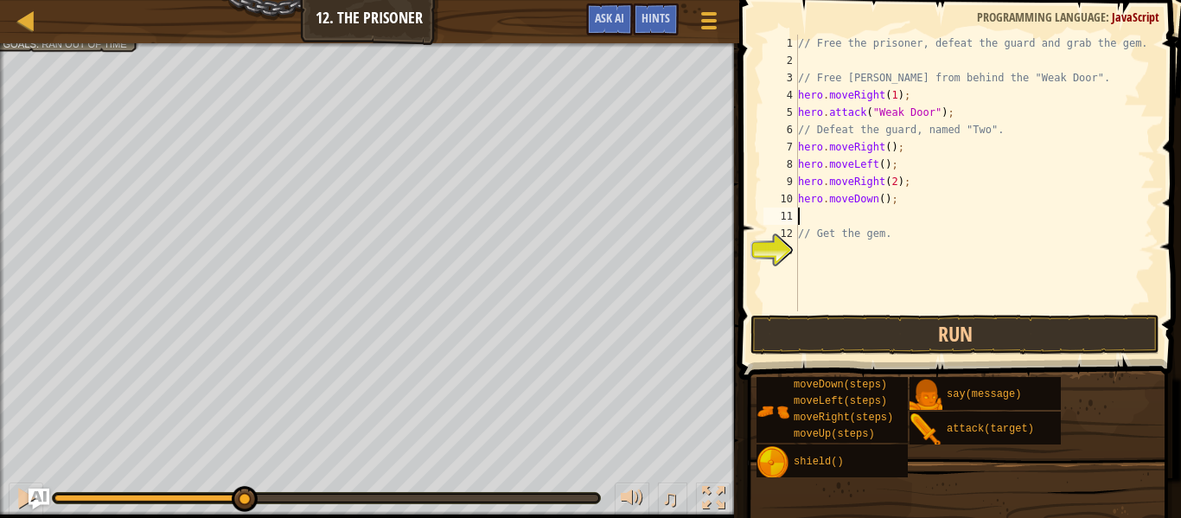
click at [883, 194] on div "// Free the prisoner, defeat the guard and grab the gem. // Free Patrick from b…" at bounding box center [974, 190] width 360 height 311
type textarea "hero.moveDown(3);"
click at [810, 222] on div "// Free the prisoner, defeat the guard and grab the gem. // Free Patrick from b…" at bounding box center [974, 190] width 360 height 311
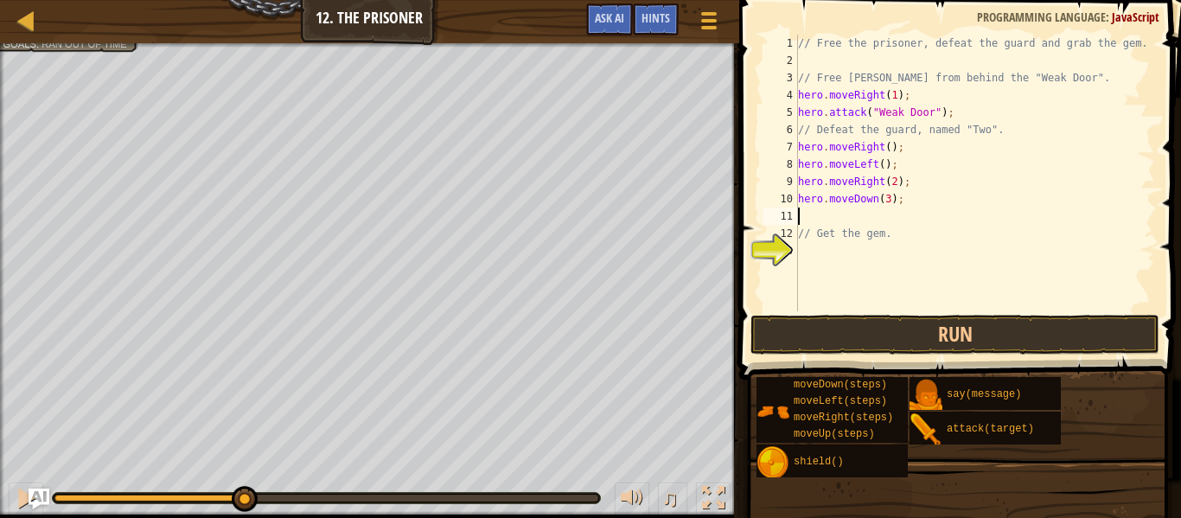
type textarea "h"
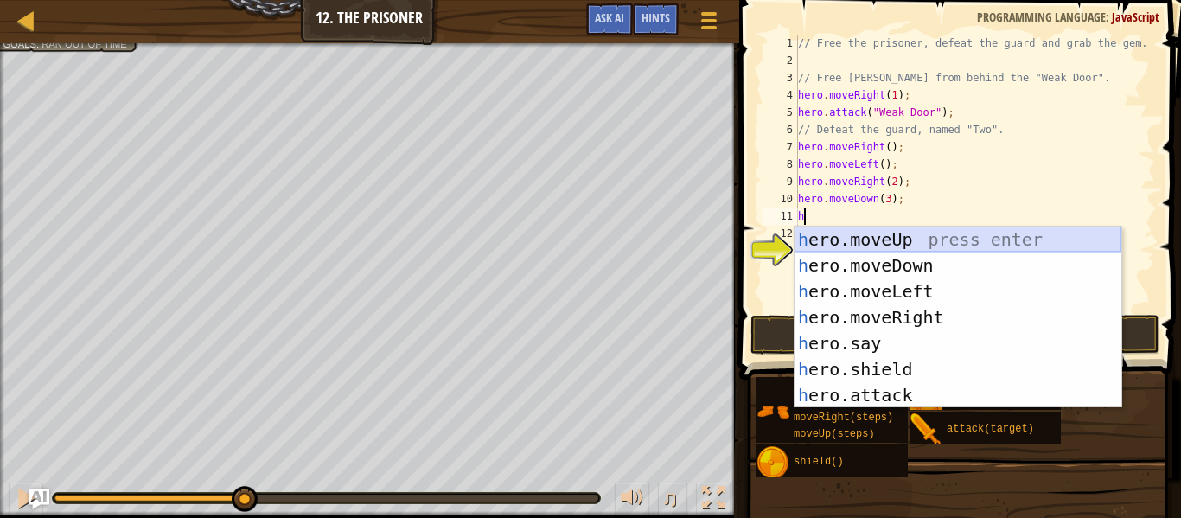
click at [861, 241] on div "h ero.moveUp press enter h ero.moveDown press enter h ero.moveLeft press enter …" at bounding box center [957, 342] width 327 height 233
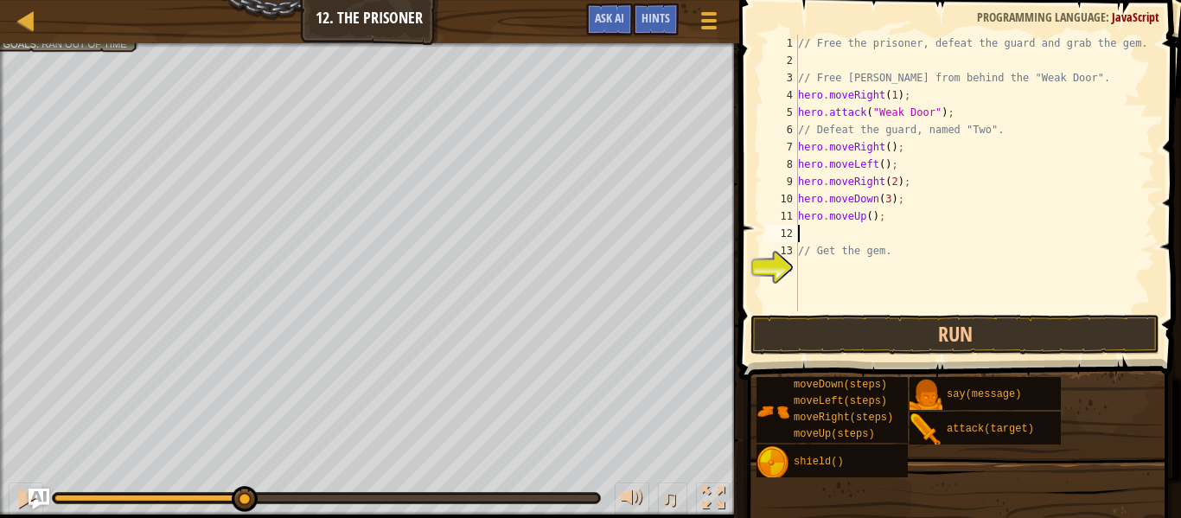
click at [871, 215] on div "// Free the prisoner, defeat the guard and grab the gem. // Free Patrick from b…" at bounding box center [974, 190] width 360 height 311
type textarea "hero.moveUp(3);"
click at [850, 239] on div "// Free the prisoner, defeat the guard and grab the gem. // Free Patrick from b…" at bounding box center [974, 190] width 360 height 311
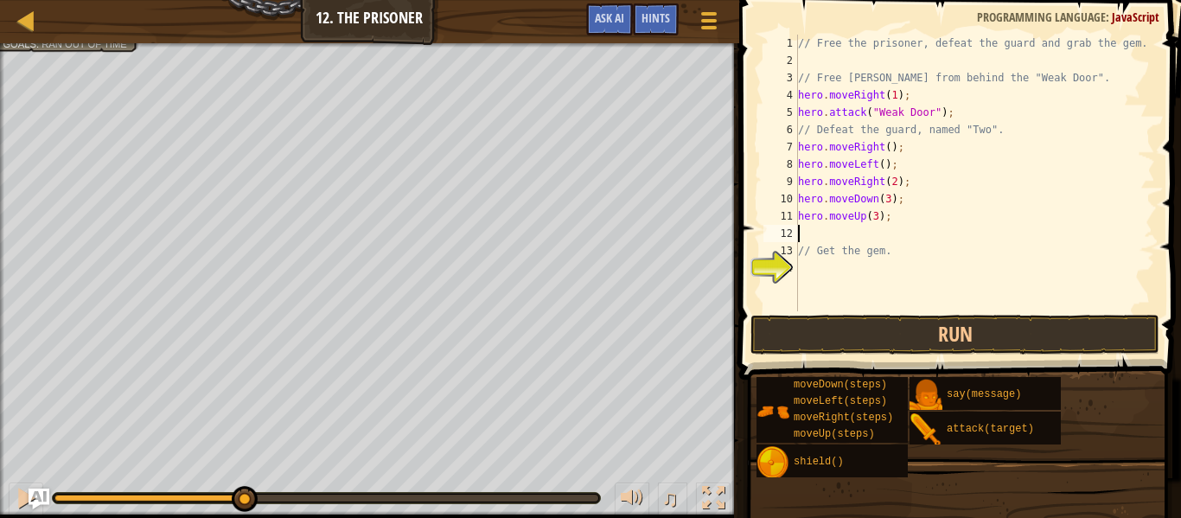
type textarea "h"
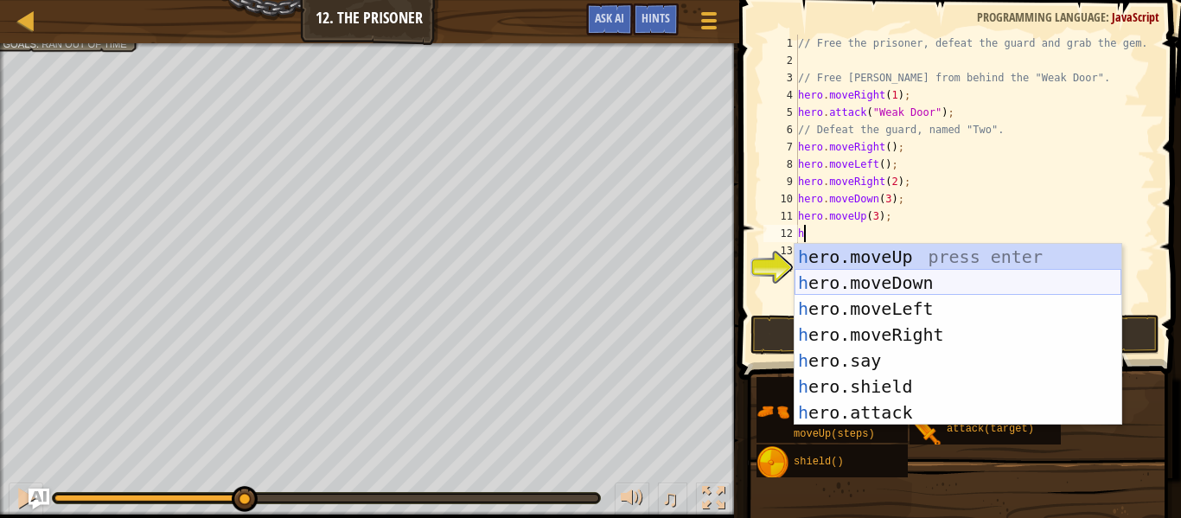
click at [892, 276] on div "h ero.moveUp press enter h ero.moveDown press enter h ero.moveLeft press enter …" at bounding box center [957, 360] width 327 height 233
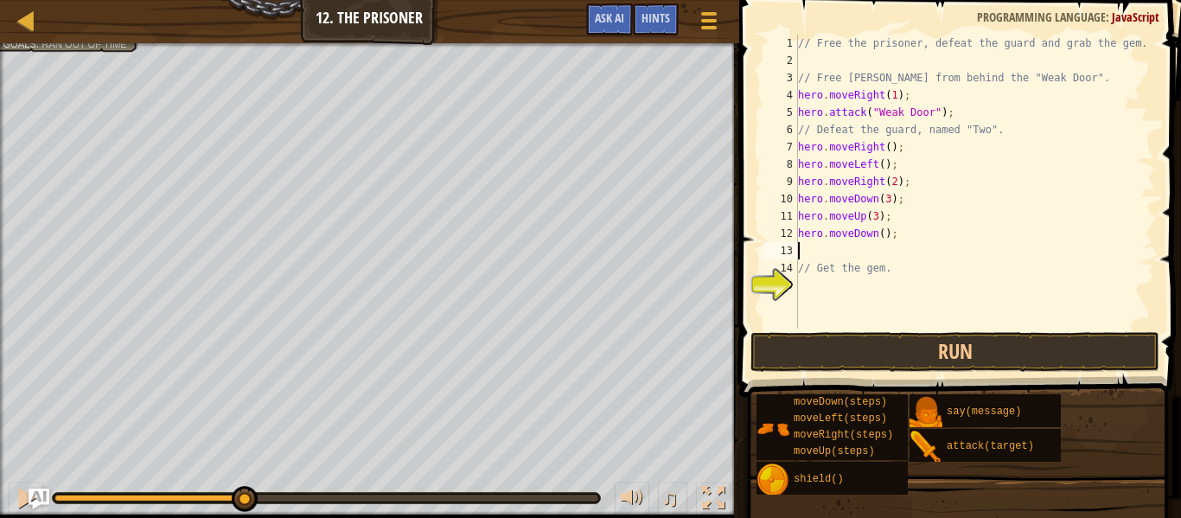
click at [880, 239] on div "// Free the prisoner, defeat the guard and grab the gem. // Free Patrick from b…" at bounding box center [974, 199] width 360 height 328
type textarea "hero.moveDown(3);"
click at [860, 251] on div "// Free the prisoner, defeat the guard and grab the gem. // Free Patrick from b…" at bounding box center [974, 199] width 360 height 328
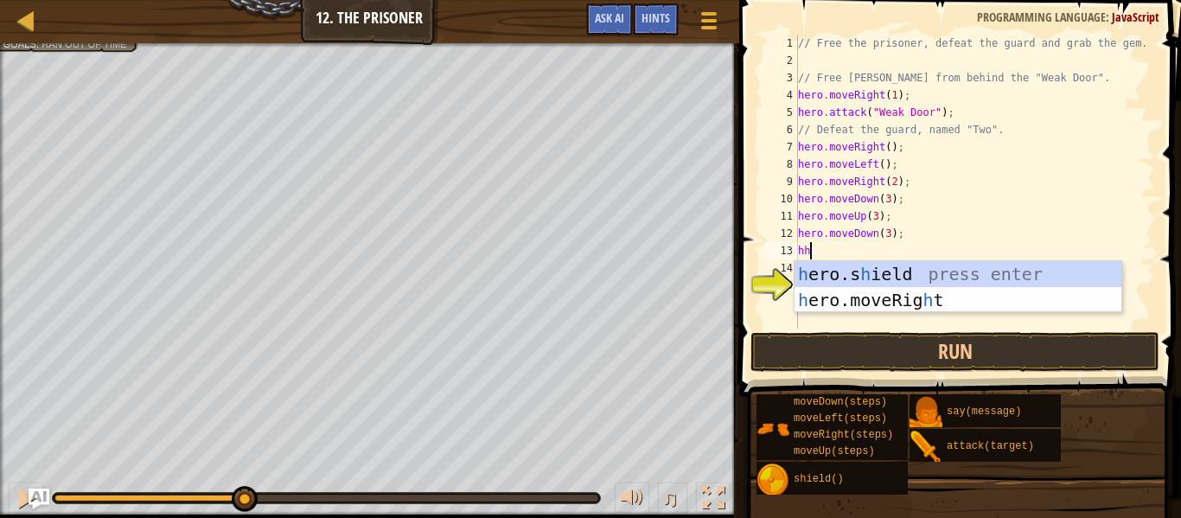
scroll to position [8, 1]
type textarea "h"
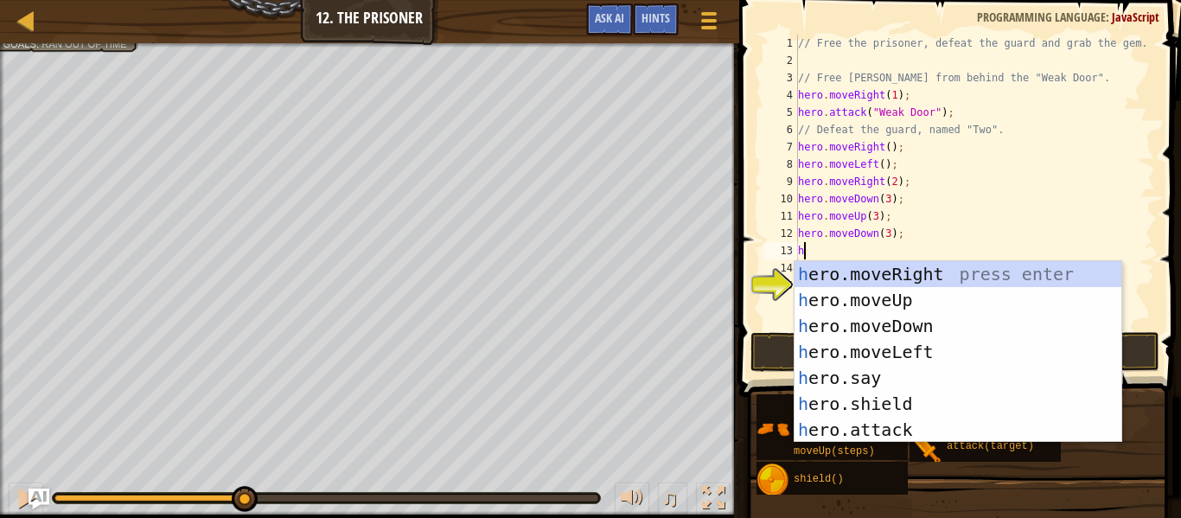
scroll to position [8, 0]
click at [869, 299] on div "h ero.moveRight press enter h ero.moveUp press enter h ero.moveDown press enter…" at bounding box center [957, 377] width 327 height 233
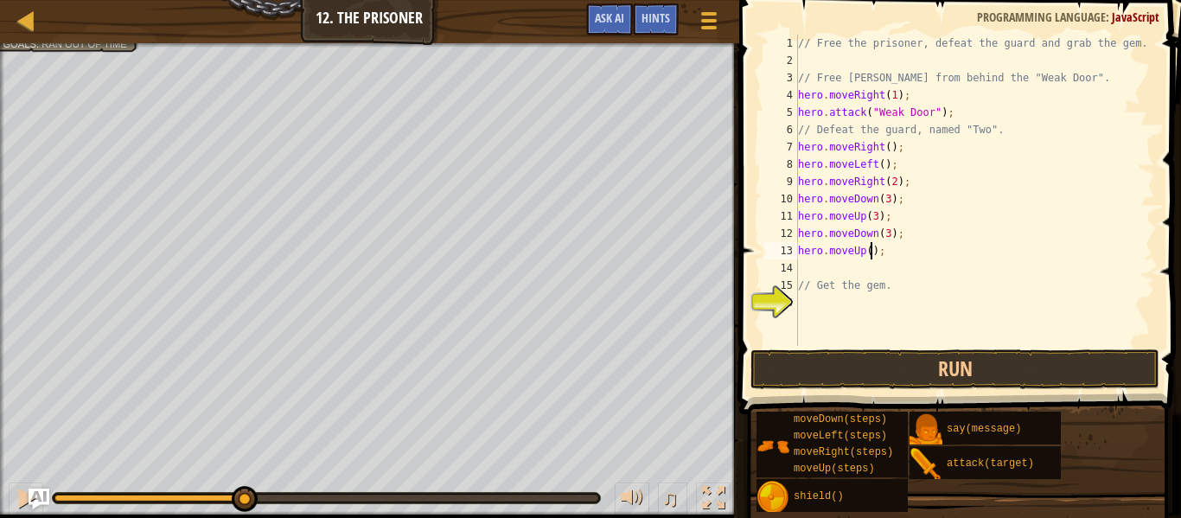
click at [871, 252] on div "// Free the prisoner, defeat the guard and grab the gem. // Free [PERSON_NAME] …" at bounding box center [974, 208] width 360 height 346
type textarea "hero.moveUp(3);"
click at [823, 273] on div "// Free the prisoner, defeat the guard and grab the gem. // Free [PERSON_NAME] …" at bounding box center [974, 208] width 360 height 346
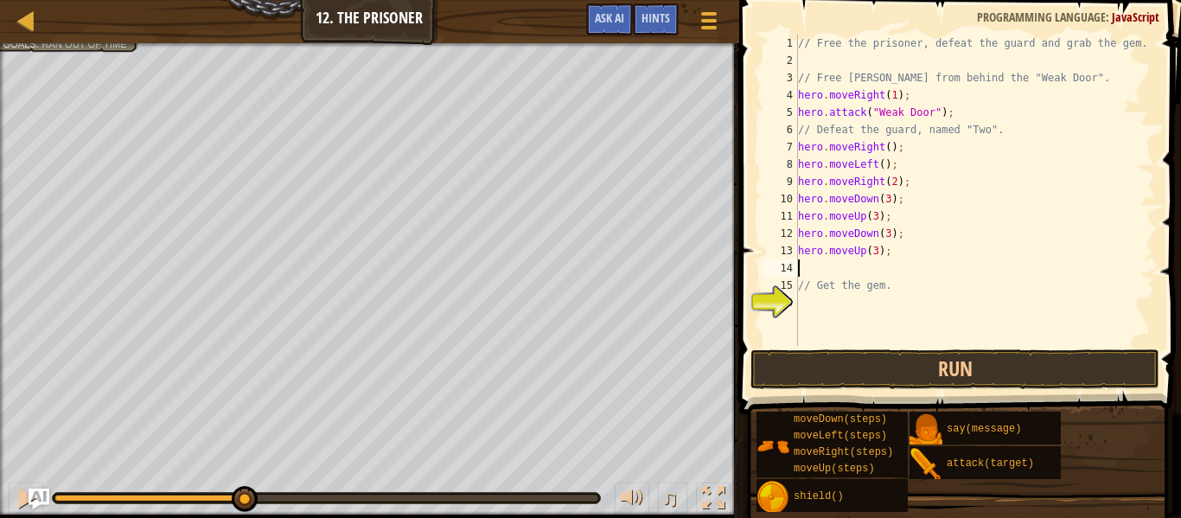
type textarea "h"
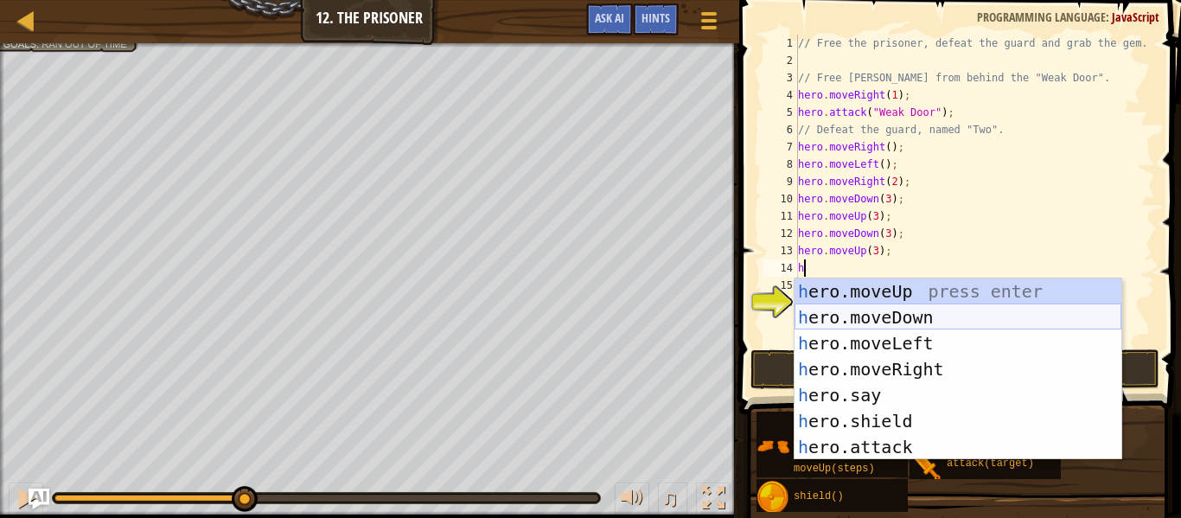
click at [890, 309] on div "h ero.moveUp press enter h ero.moveDown press enter h ero.moveLeft press enter …" at bounding box center [957, 394] width 327 height 233
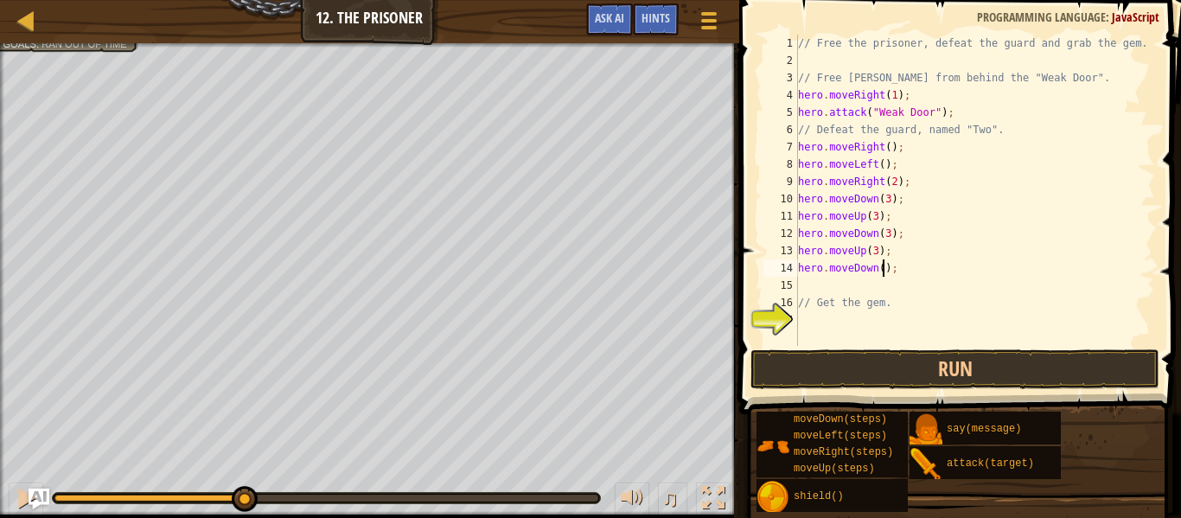
click at [882, 276] on div "// Free the prisoner, defeat the guard and grab the gem. // Free [PERSON_NAME] …" at bounding box center [974, 208] width 360 height 346
type textarea "hero.moveDown(3);"
click at [859, 277] on div "// Free the prisoner, defeat the guard and grab the gem. // Free [PERSON_NAME] …" at bounding box center [974, 208] width 360 height 346
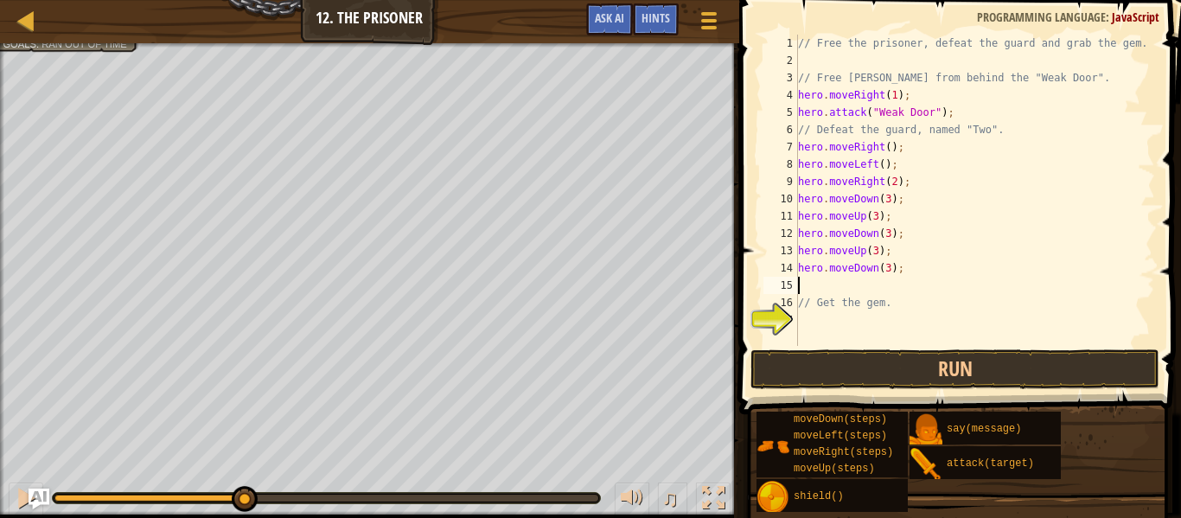
type textarea "h"
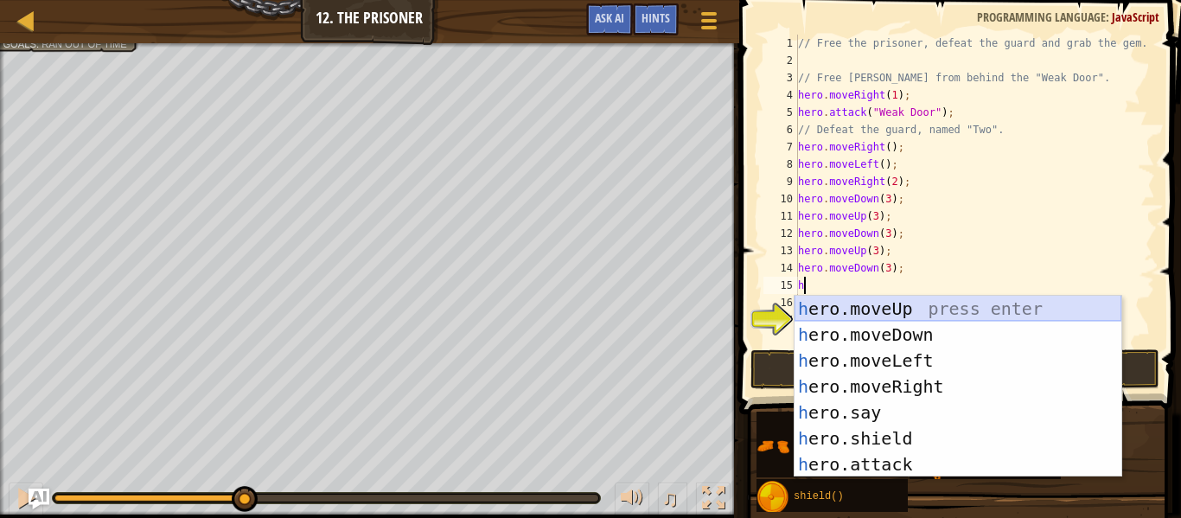
click at [888, 305] on div "h ero.moveUp press enter h ero.moveDown press enter h ero.moveLeft press enter …" at bounding box center [957, 412] width 327 height 233
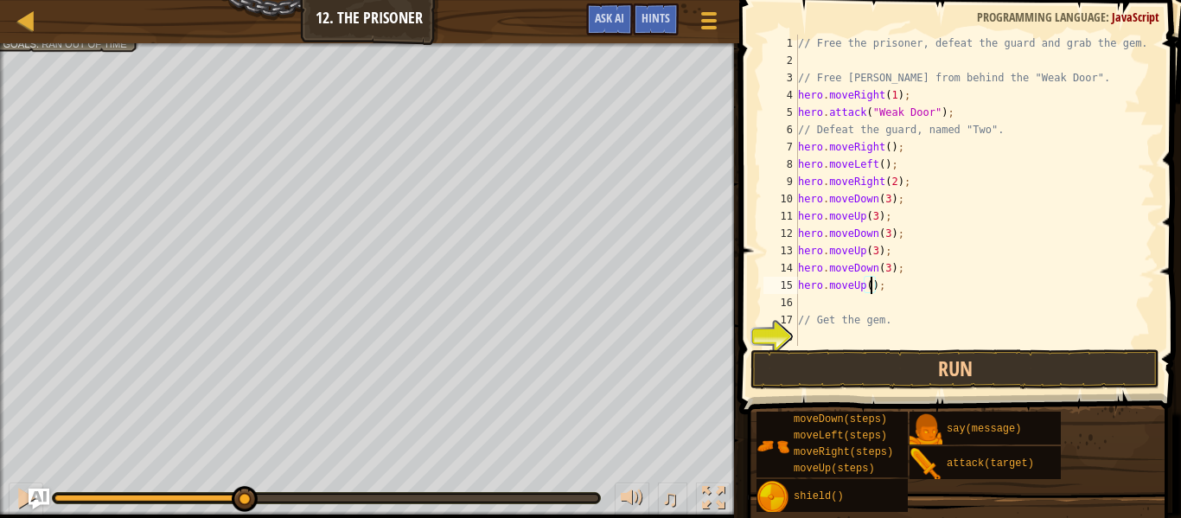
click at [870, 286] on div "// Free the prisoner, defeat the guard and grab the gem. // Free [PERSON_NAME] …" at bounding box center [974, 208] width 360 height 346
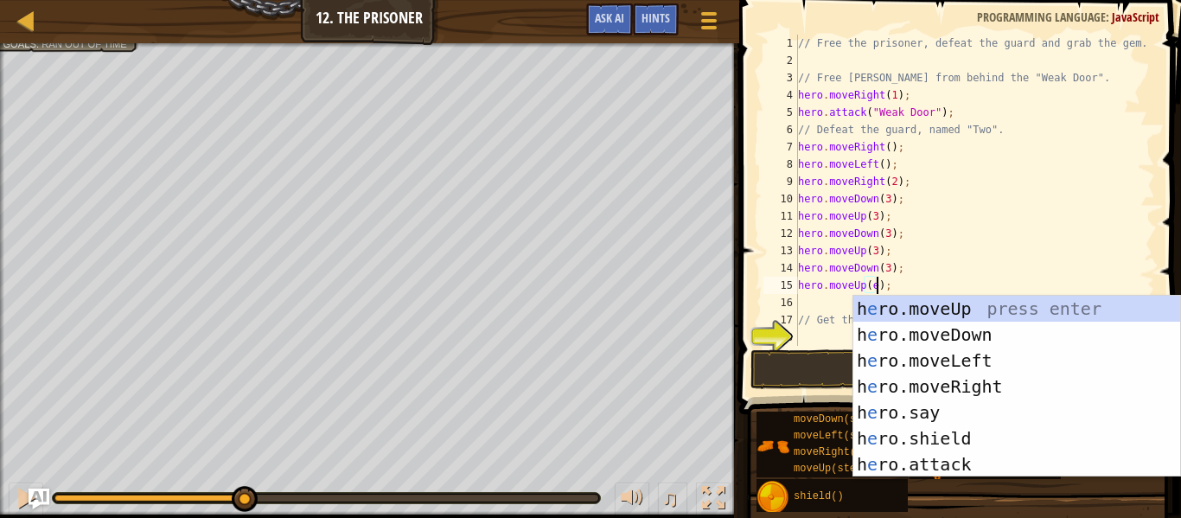
scroll to position [8, 11]
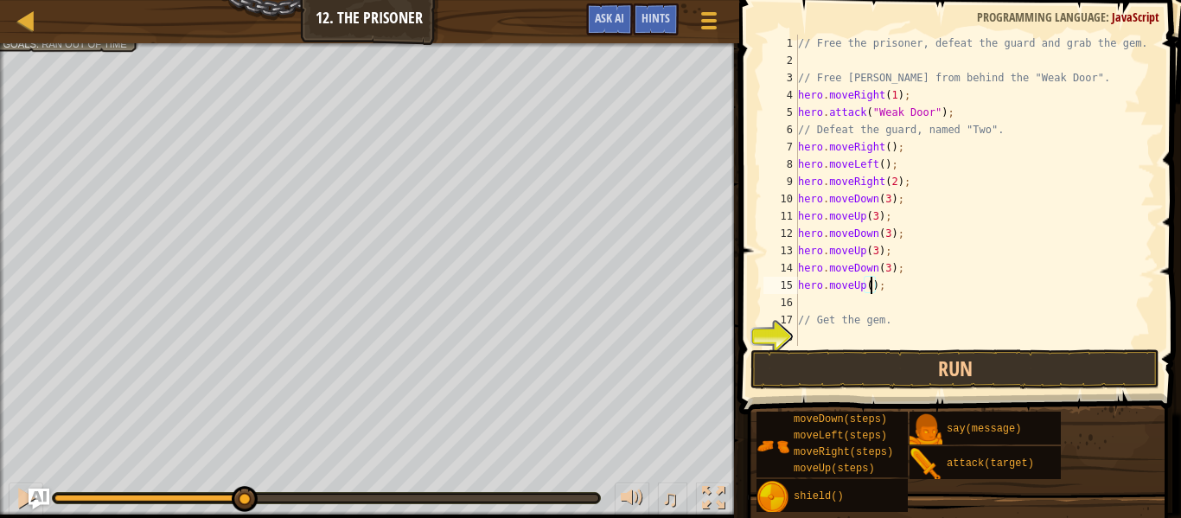
type textarea "hero.moveUp(3);"
click at [825, 306] on div "// Free the prisoner, defeat the guard and grab the gem. // Free [PERSON_NAME] …" at bounding box center [974, 208] width 360 height 346
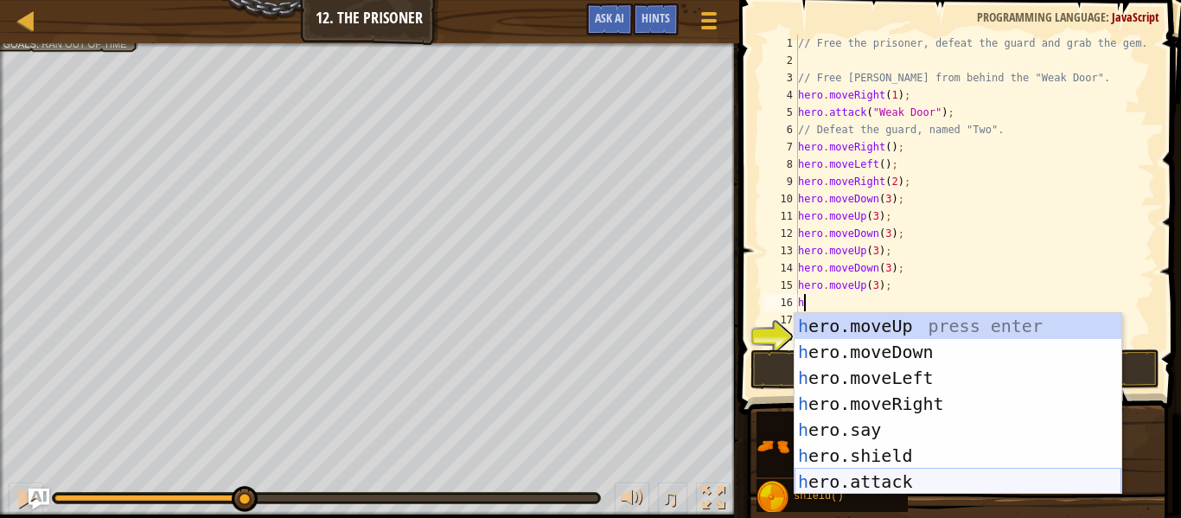
click at [920, 475] on div "h ero.moveUp press enter h ero.moveDown press enter h ero.moveLeft press enter …" at bounding box center [957, 429] width 327 height 233
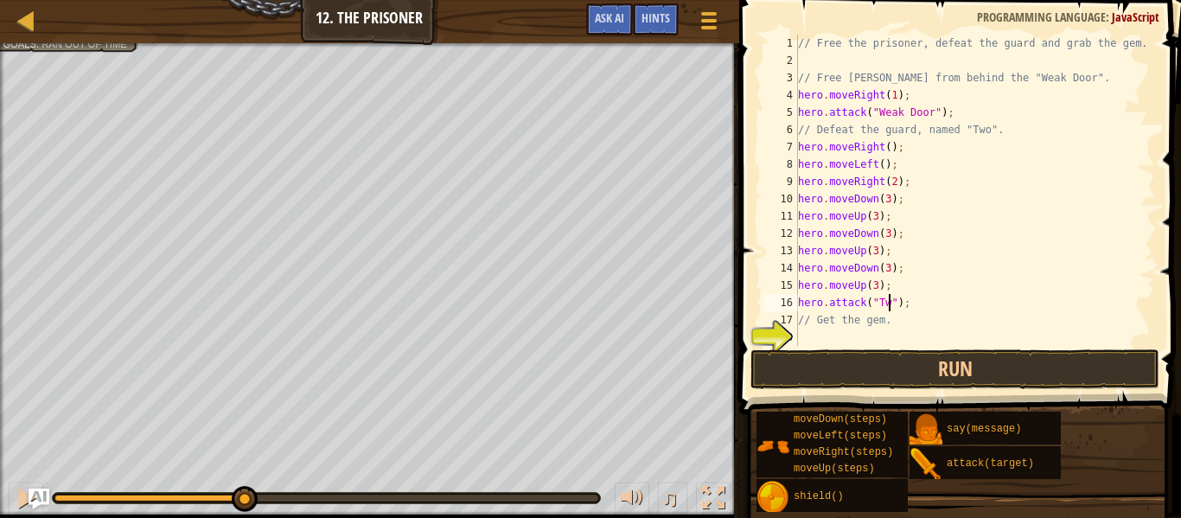
type textarea "hero.attack("Two");"
click at [848, 329] on div "// Free the prisoner, defeat the guard and grab the gem. // Free [PERSON_NAME] …" at bounding box center [974, 208] width 360 height 346
type textarea "h"
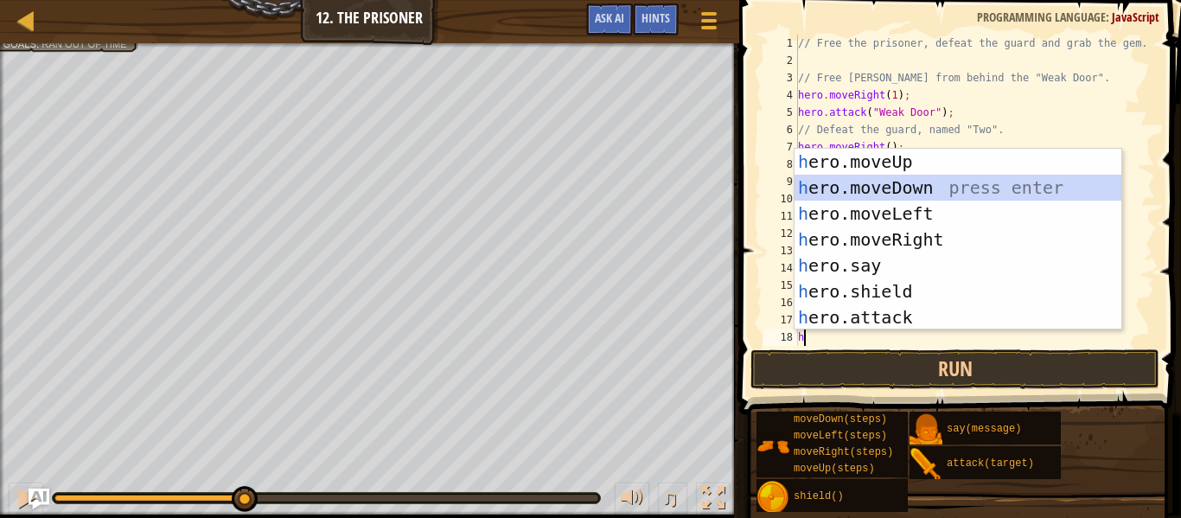
click at [881, 192] on div "h ero.moveUp press enter h ero.moveDown press enter h ero.moveLeft press enter …" at bounding box center [957, 265] width 327 height 233
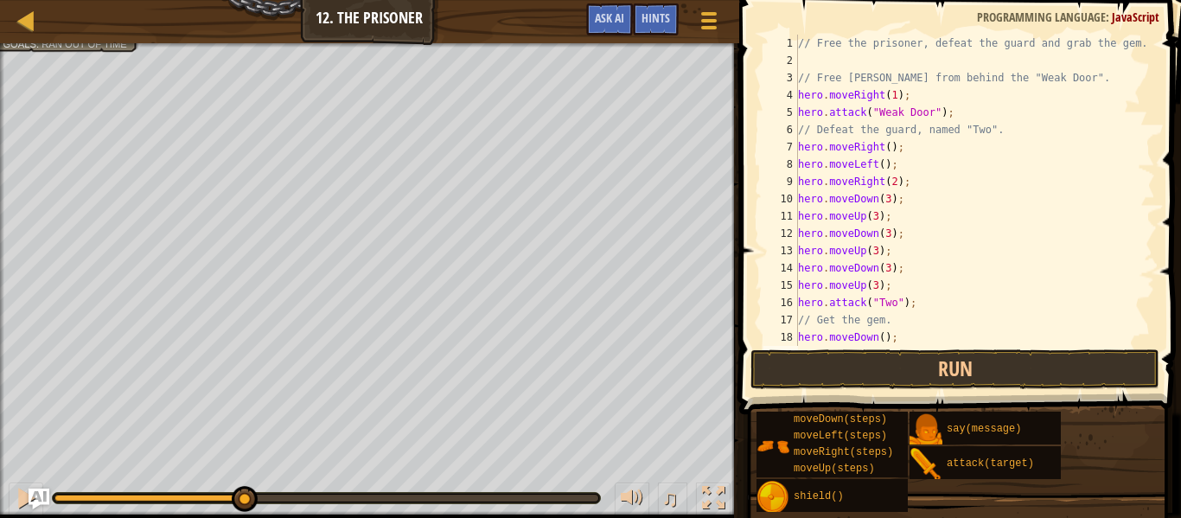
click at [886, 338] on div "// Free the prisoner, defeat the guard and grab the gem. // Free [PERSON_NAME] …" at bounding box center [974, 208] width 360 height 346
click at [879, 336] on div "// Free the prisoner, defeat the guard and grab the gem. // Free [PERSON_NAME] …" at bounding box center [974, 208] width 360 height 346
click at [881, 336] on div "// Free the prisoner, defeat the guard and grab the gem. // Free [PERSON_NAME] …" at bounding box center [974, 208] width 360 height 346
type textarea "hero.moveDown(3);"
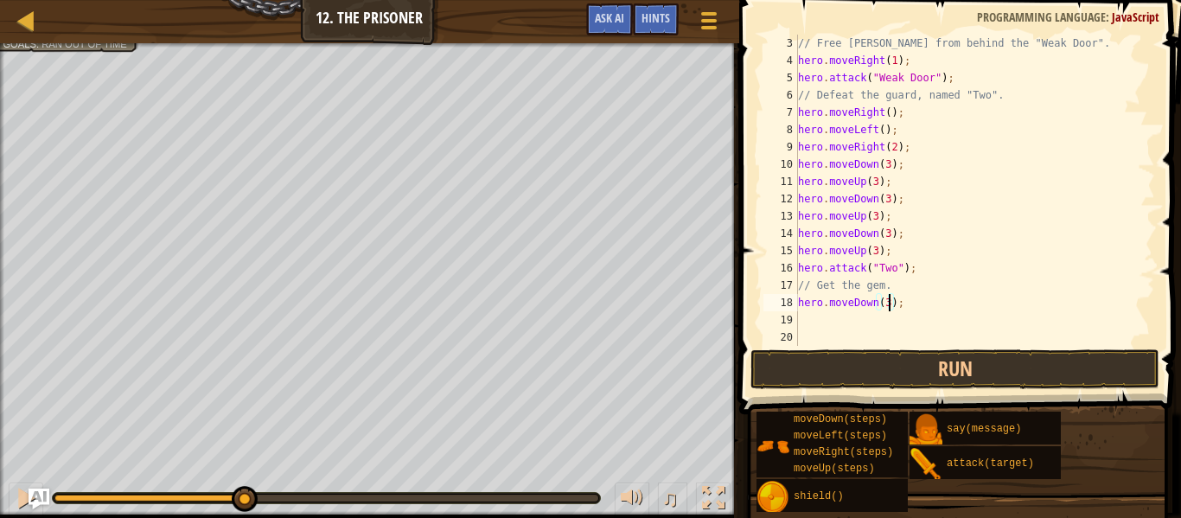
scroll to position [35, 0]
click at [870, 330] on div "// Free [PERSON_NAME] from behind the "Weak Door". hero . moveRight ( 1 ) ; her…" at bounding box center [974, 208] width 360 height 346
click at [851, 320] on div "// Free [PERSON_NAME] from behind the "Weak Door". hero . moveRight ( 1 ) ; her…" at bounding box center [974, 208] width 360 height 346
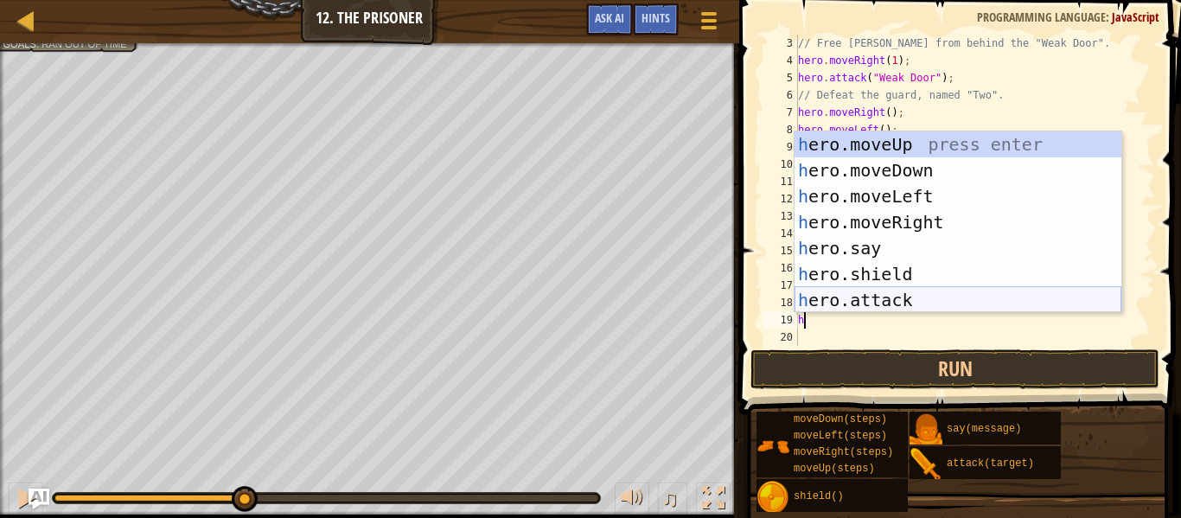
click at [926, 300] on div "h ero.moveUp press enter h ero.moveDown press enter h ero.moveLeft press enter …" at bounding box center [957, 247] width 327 height 233
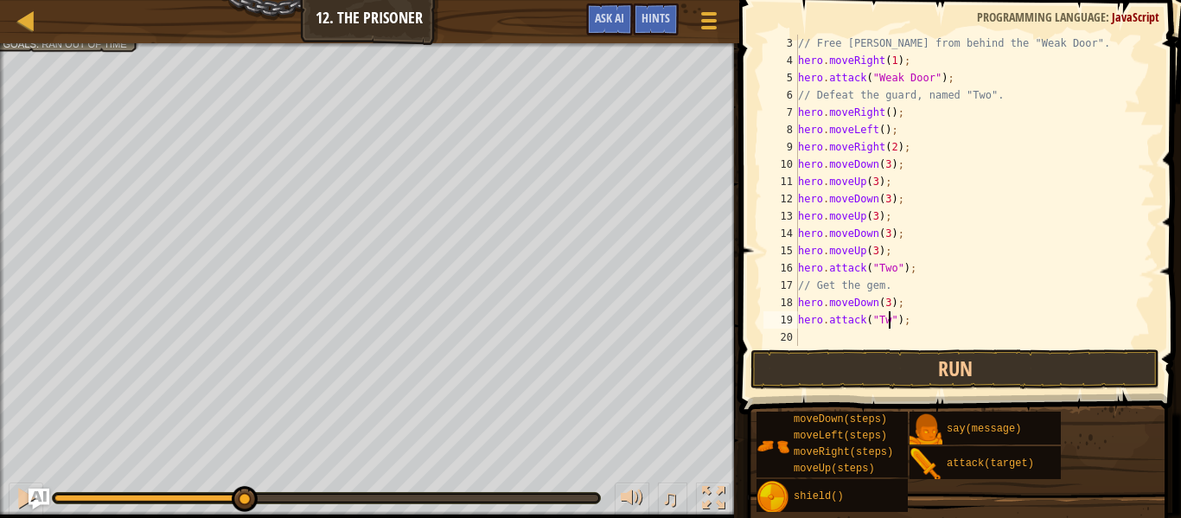
scroll to position [8, 14]
type textarea "hero.attack("Two");"
click at [965, 375] on button "Run" at bounding box center [954, 369] width 409 height 40
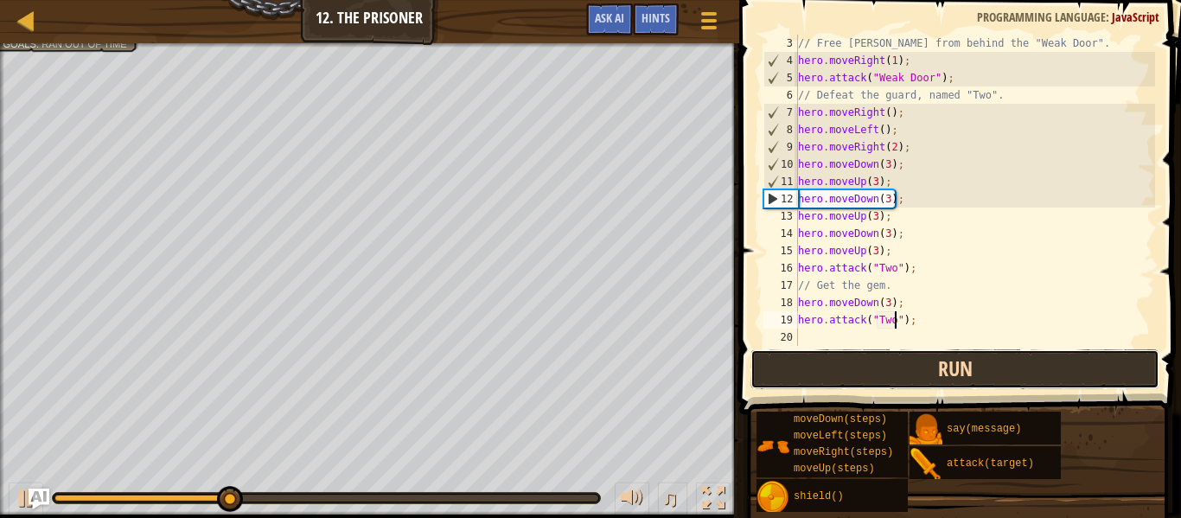
click at [965, 375] on button "Run" at bounding box center [954, 369] width 409 height 40
